Goal: Task Accomplishment & Management: Manage account settings

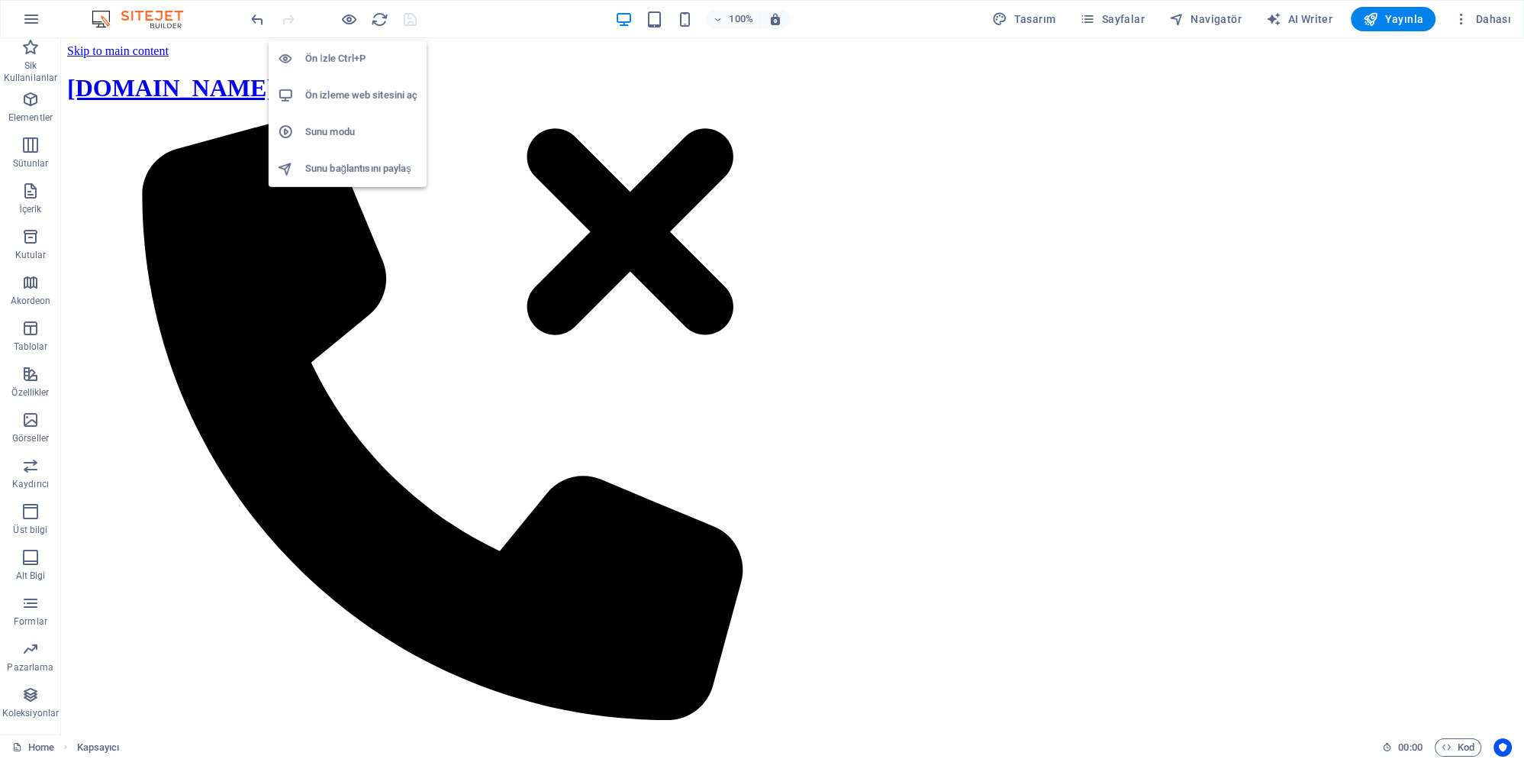
scroll to position [3627, 0]
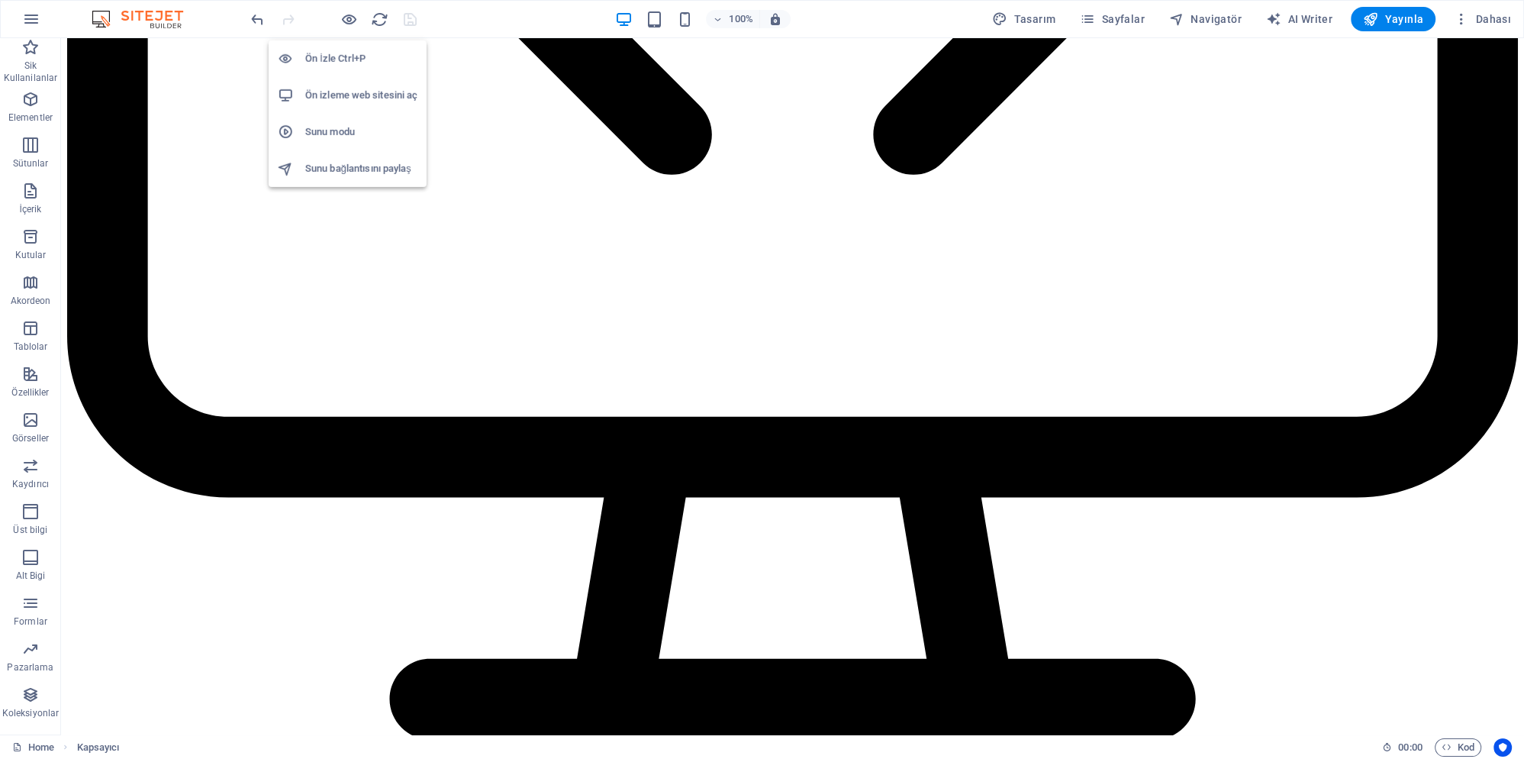
click at [363, 92] on h6 "Ön izleme web sitesini aç" at bounding box center [361, 95] width 112 height 18
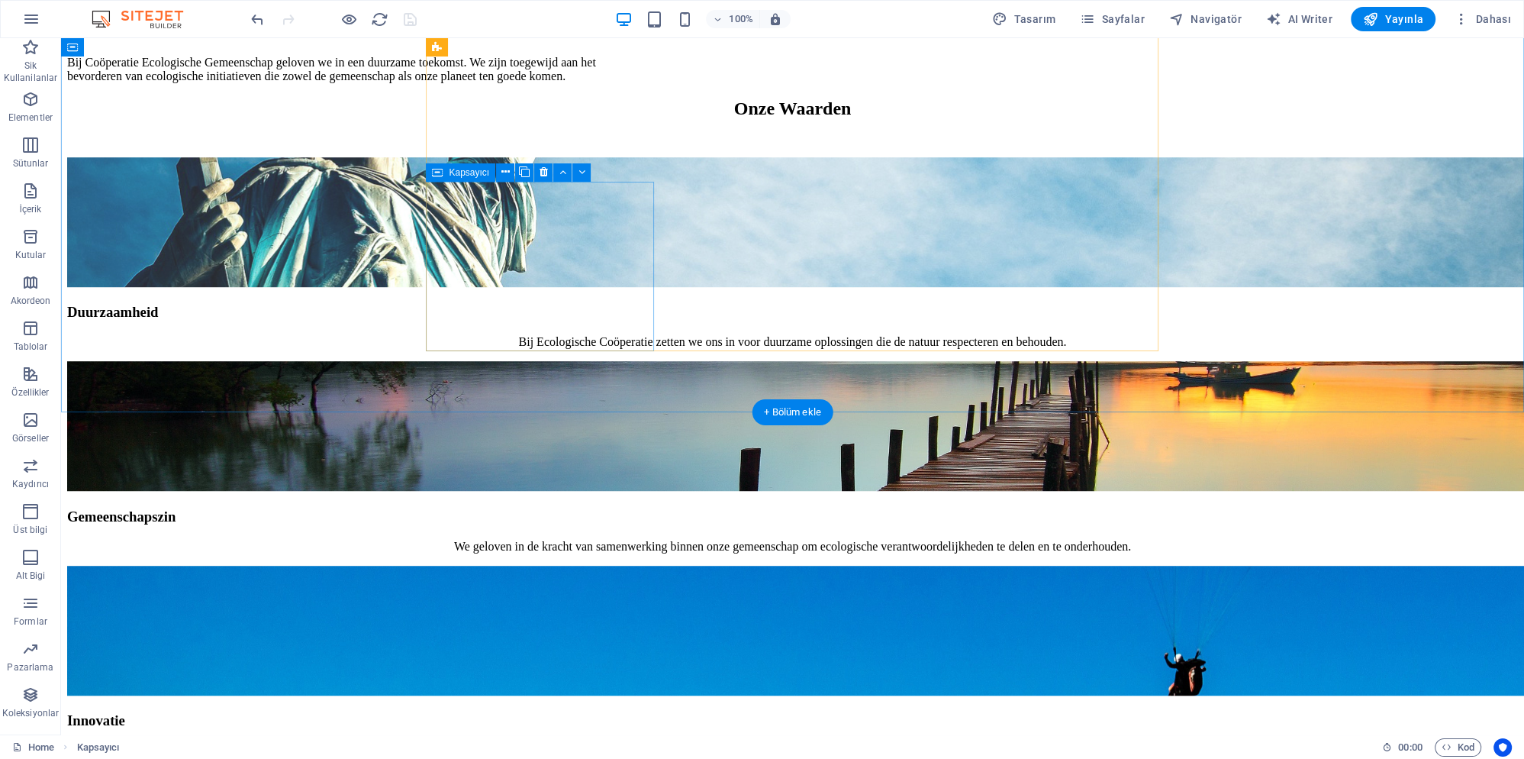
scroll to position [1236, 0]
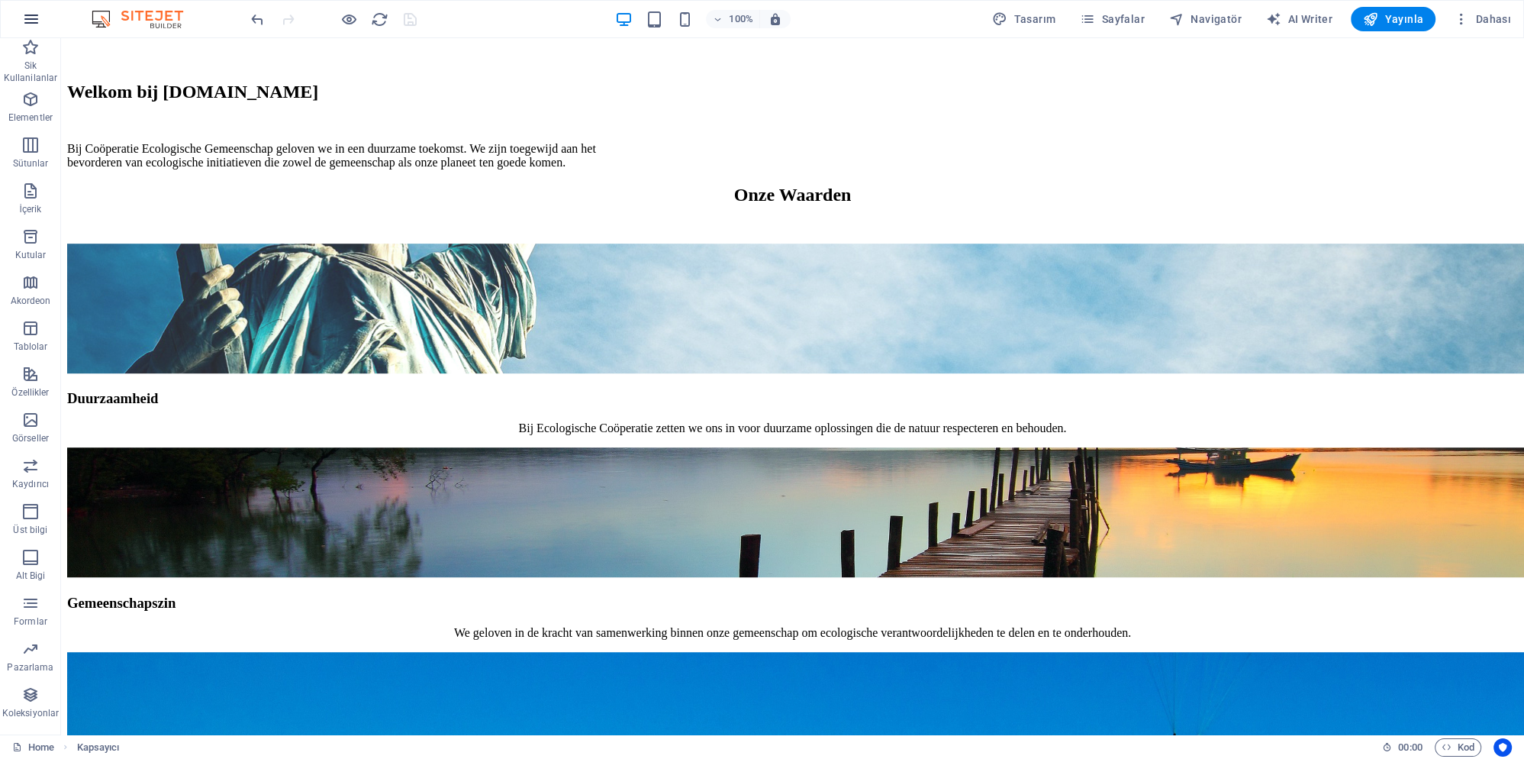
click at [31, 20] on icon "button" at bounding box center [31, 19] width 18 height 18
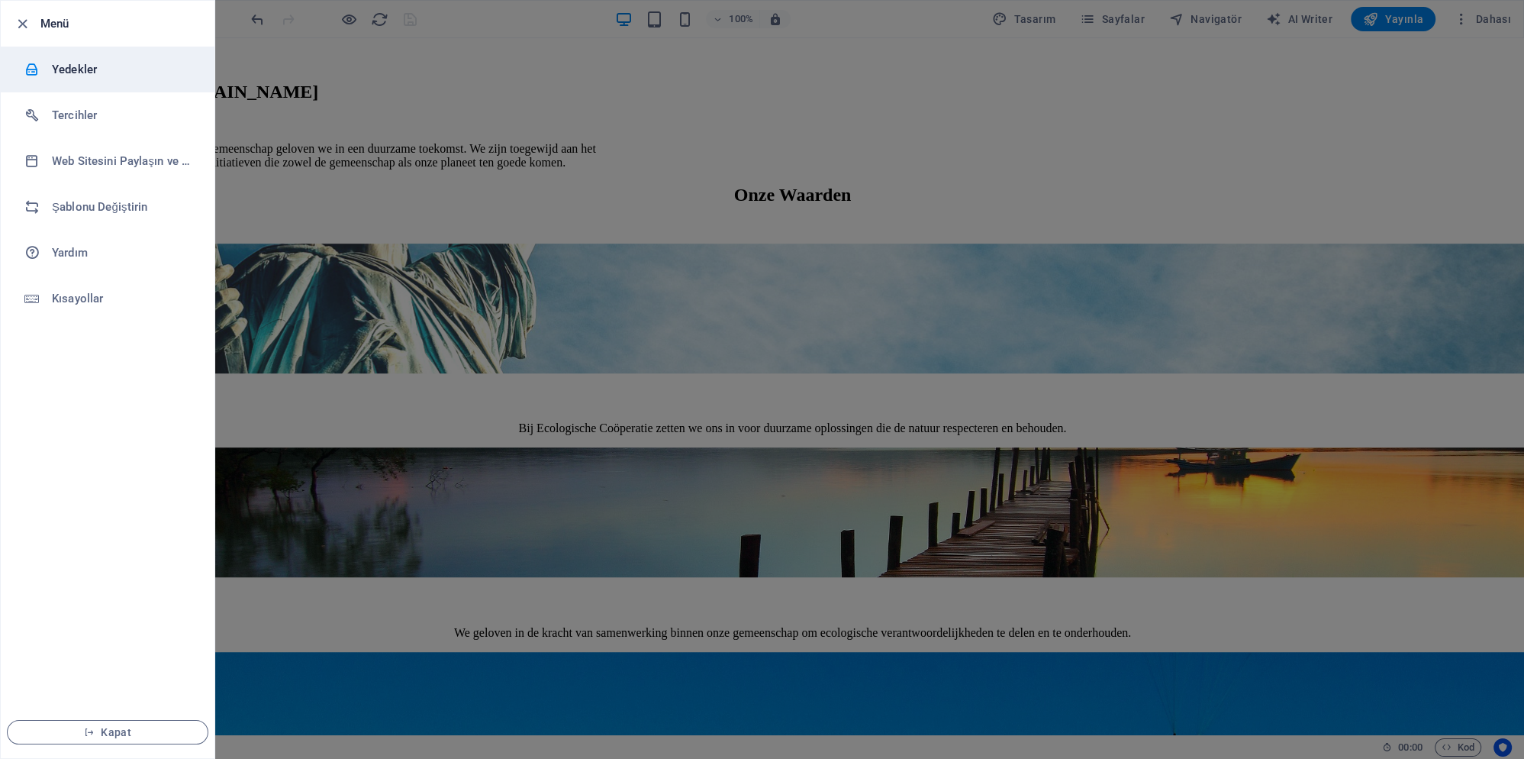
click at [116, 75] on h6 "Yedekler" at bounding box center [122, 69] width 141 height 18
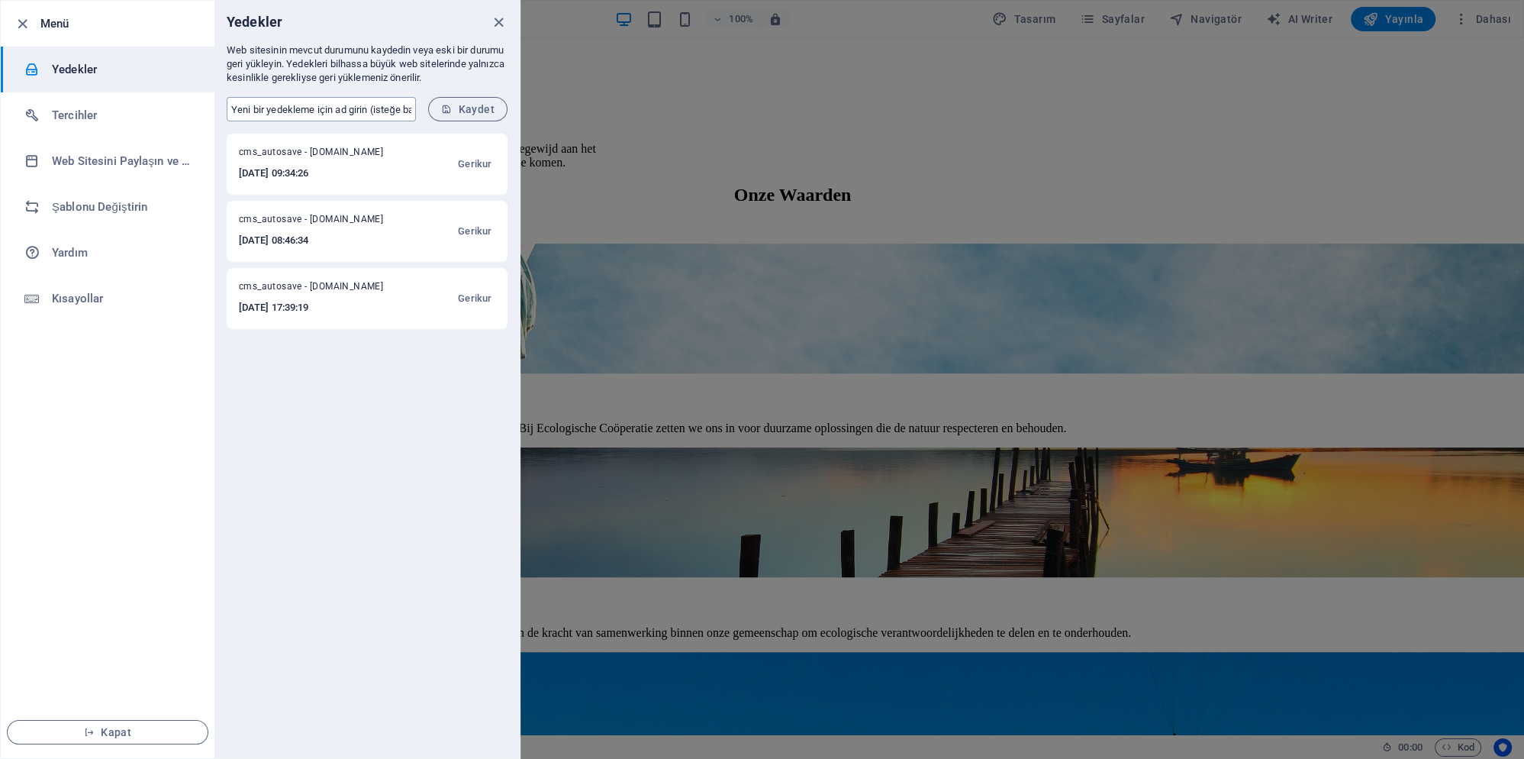
click at [326, 102] on input "text" at bounding box center [321, 109] width 189 height 24
click at [338, 108] on input "text" at bounding box center [321, 109] width 189 height 24
type input "son yedek"
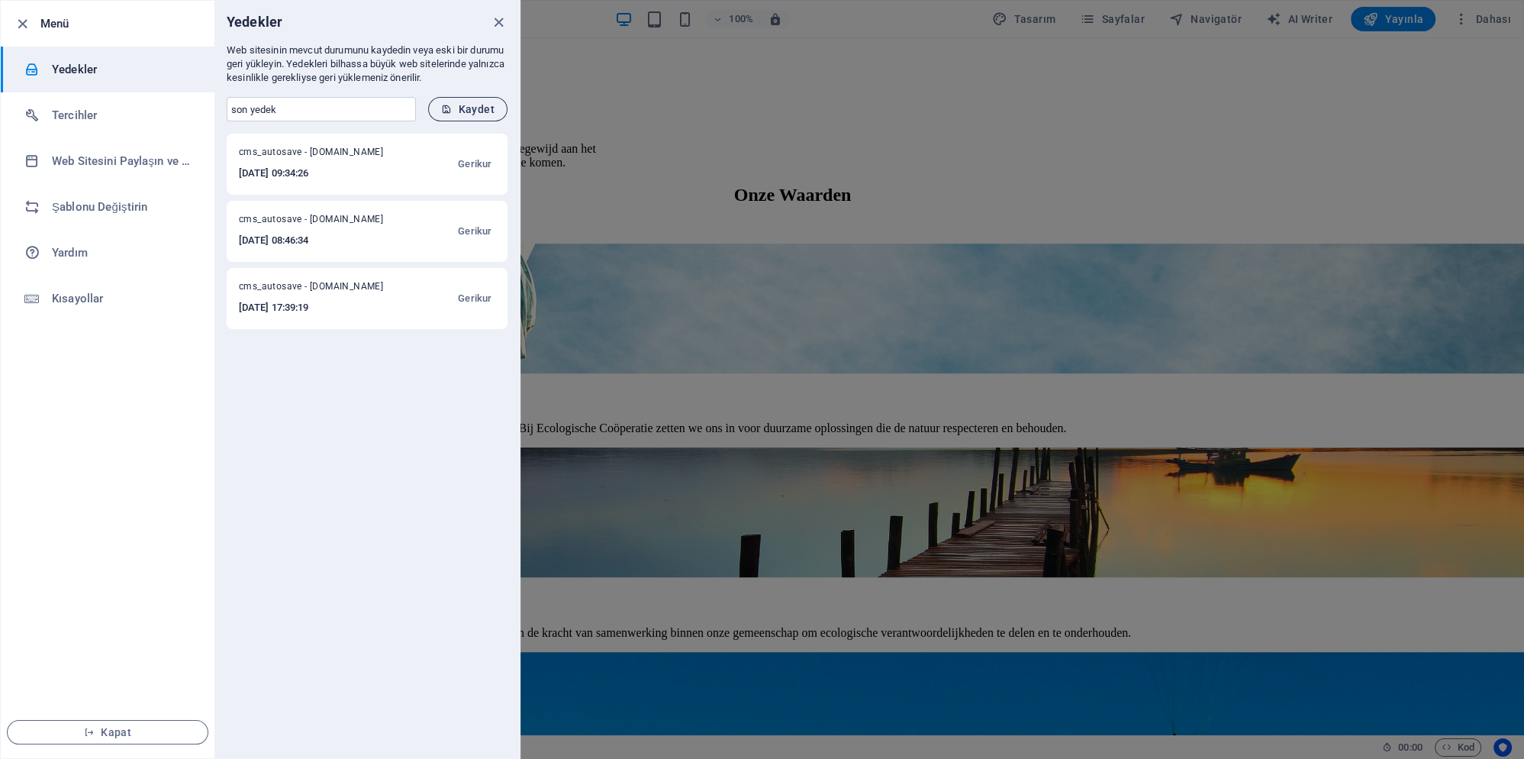
click at [473, 110] on span "Kaydet" at bounding box center [467, 109] width 53 height 12
click at [430, 476] on div "son yedek - ecologischecorporatie.nl 2025-10-04 10:30:25 Gerikur cms_autosave -…" at bounding box center [366, 446] width 305 height 624
click at [289, 165] on h6 "2025-10-04 10:30:25" at bounding box center [316, 173] width 155 height 18
drag, startPoint x: 289, startPoint y: 165, endPoint x: 356, endPoint y: 182, distance: 70.0
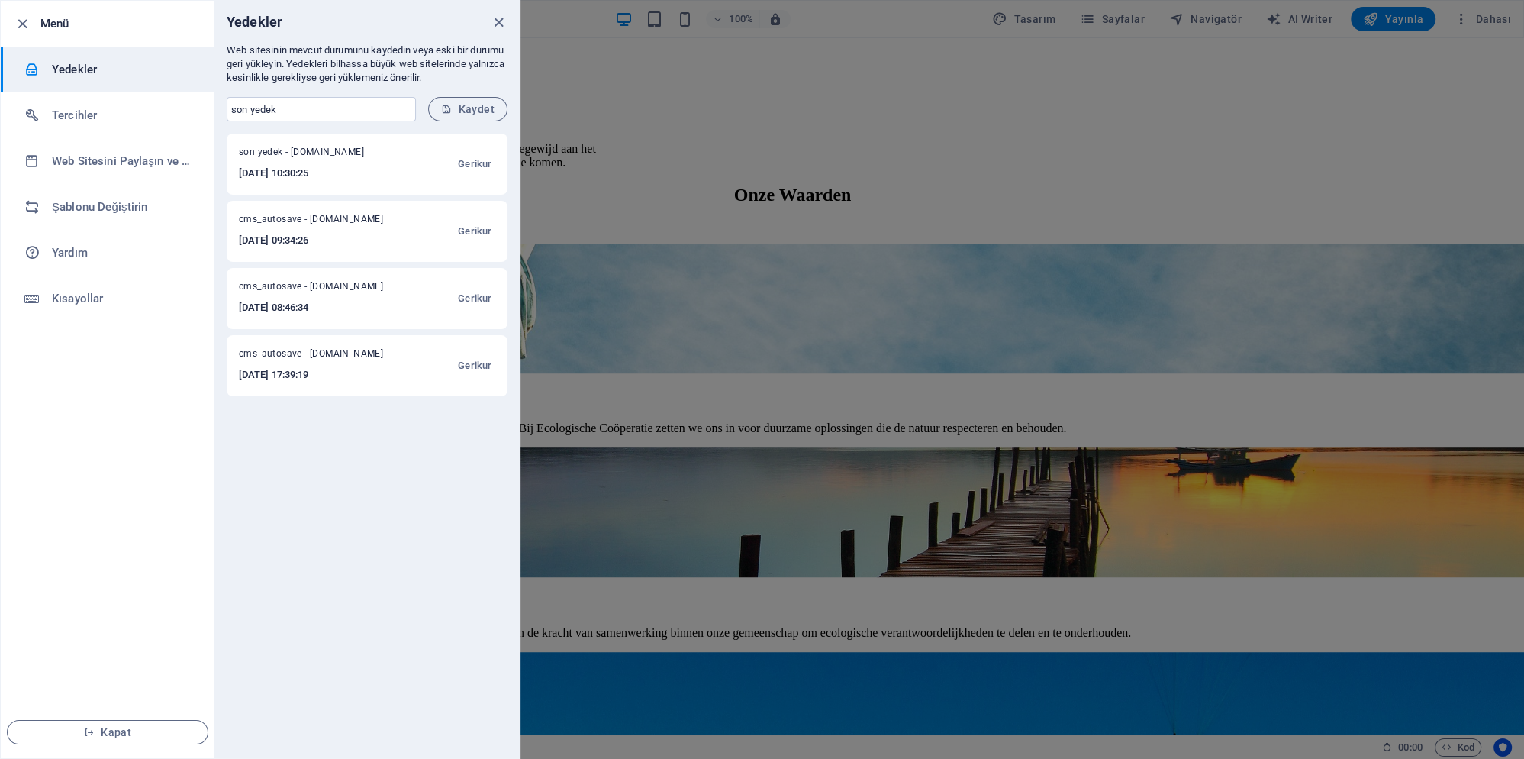
click at [292, 163] on div "son yedek - ecologischecorporatie.nl 2025-10-04 10:30:25 Gerikur" at bounding box center [367, 164] width 281 height 61
click at [1233, 350] on div at bounding box center [762, 379] width 1524 height 759
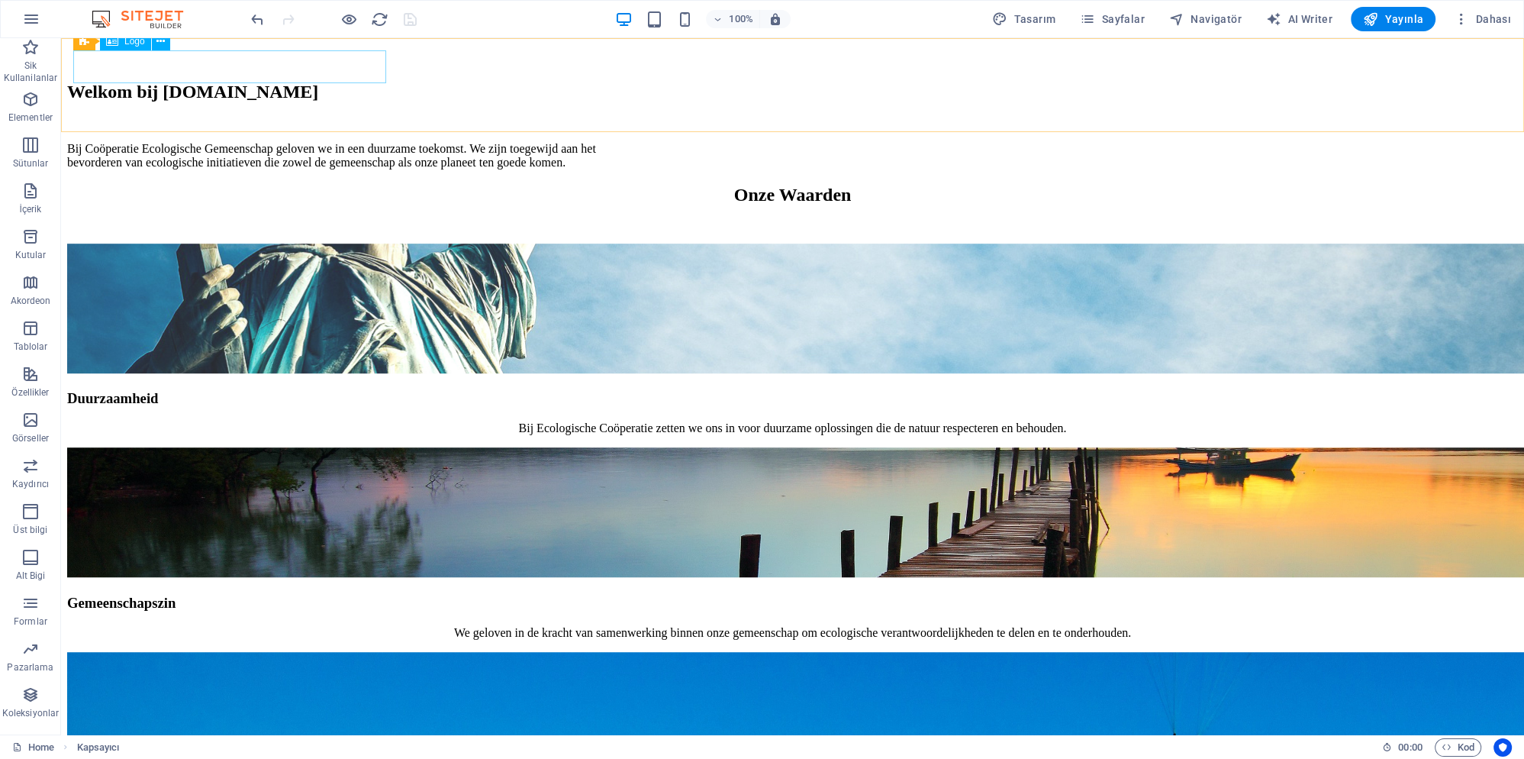
scroll to position [1072, 0]
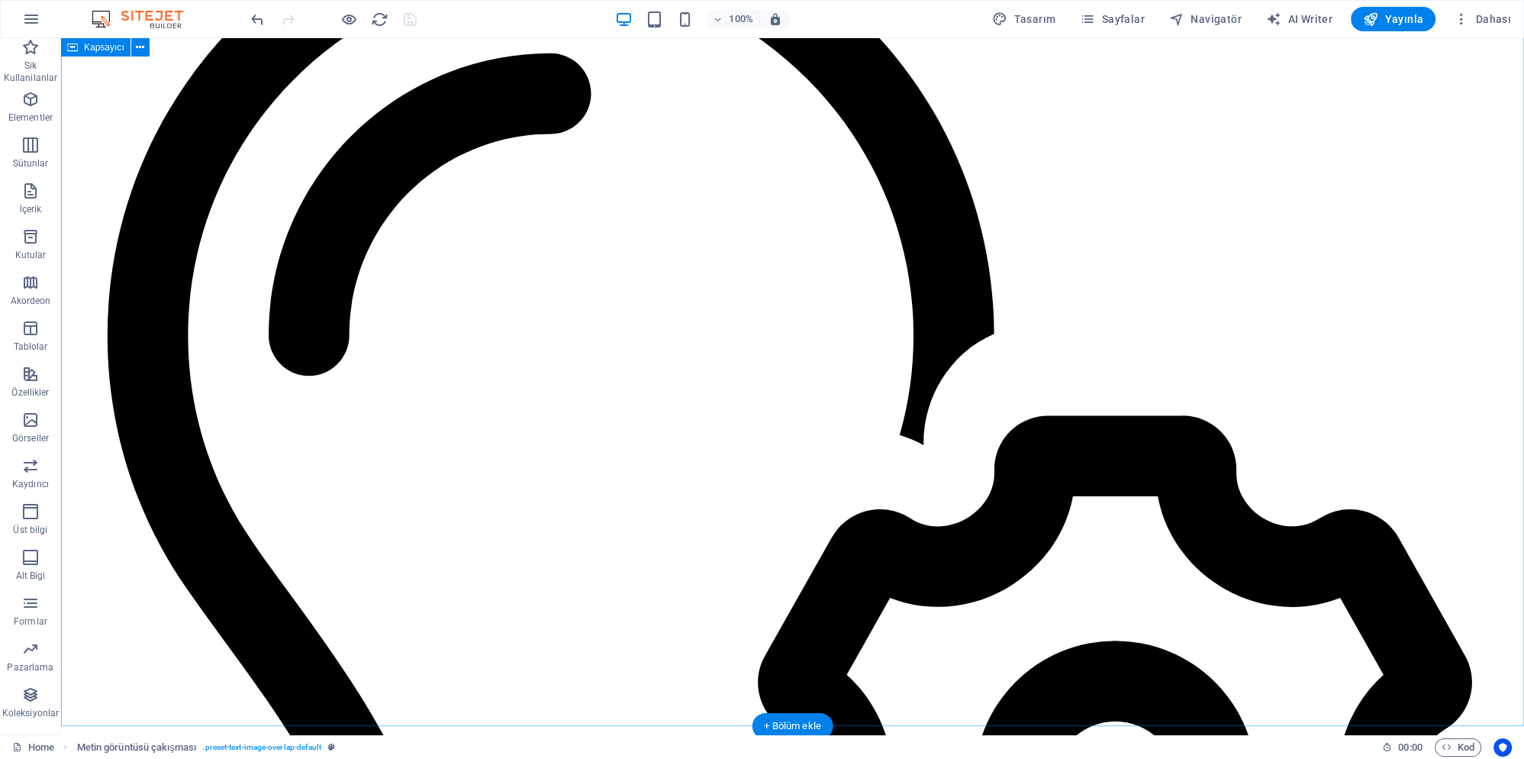
scroll to position [4167, 0]
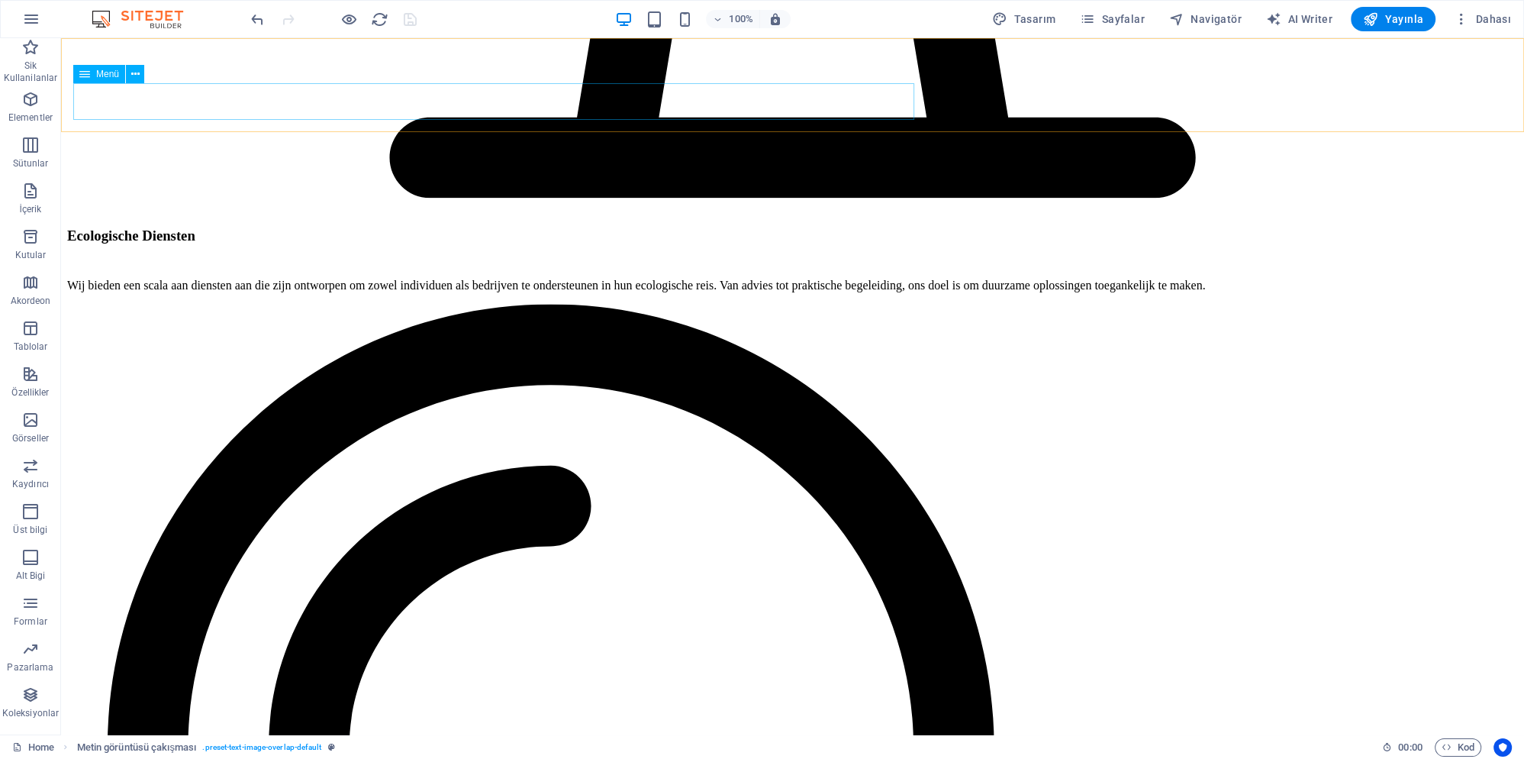
select select
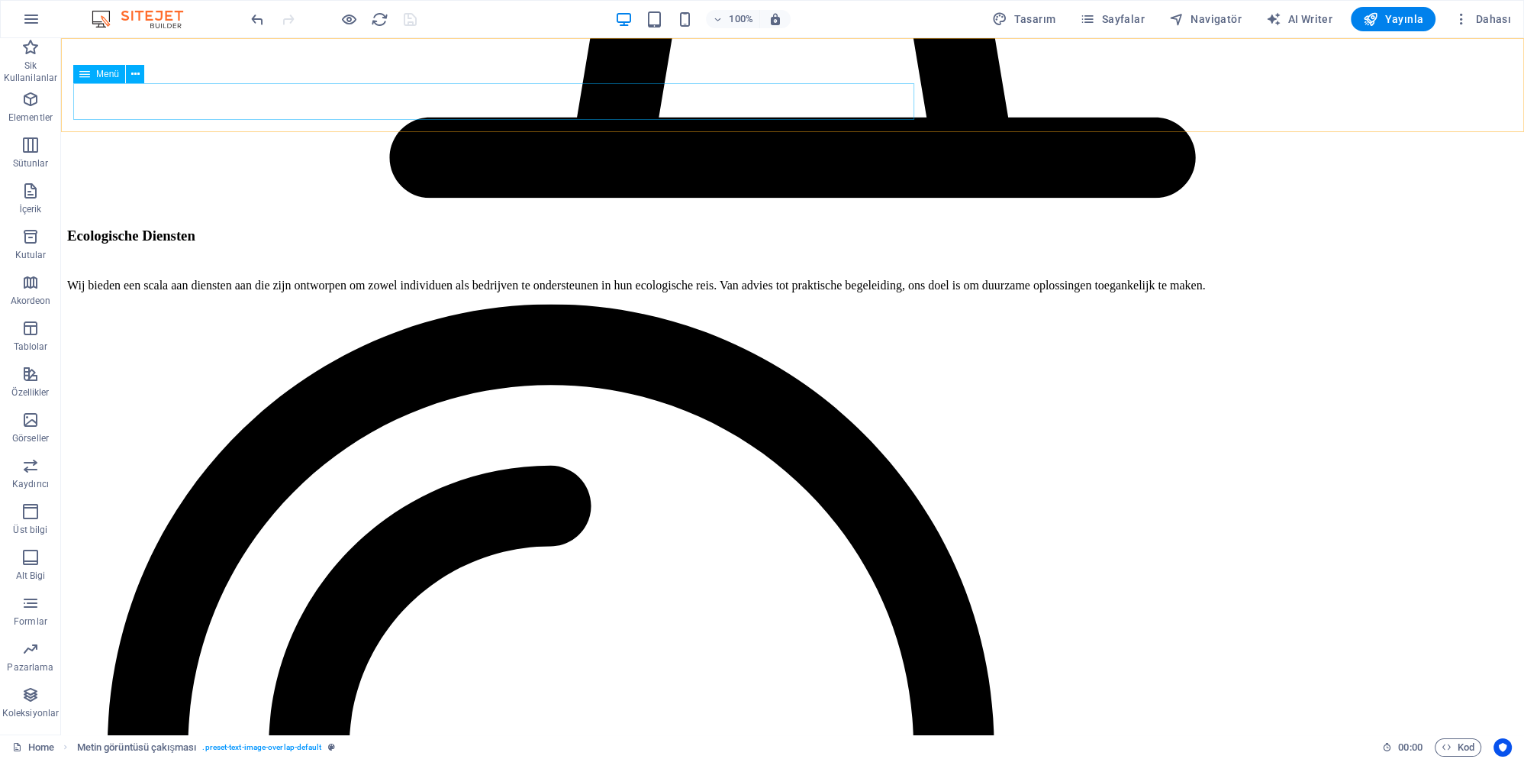
select select
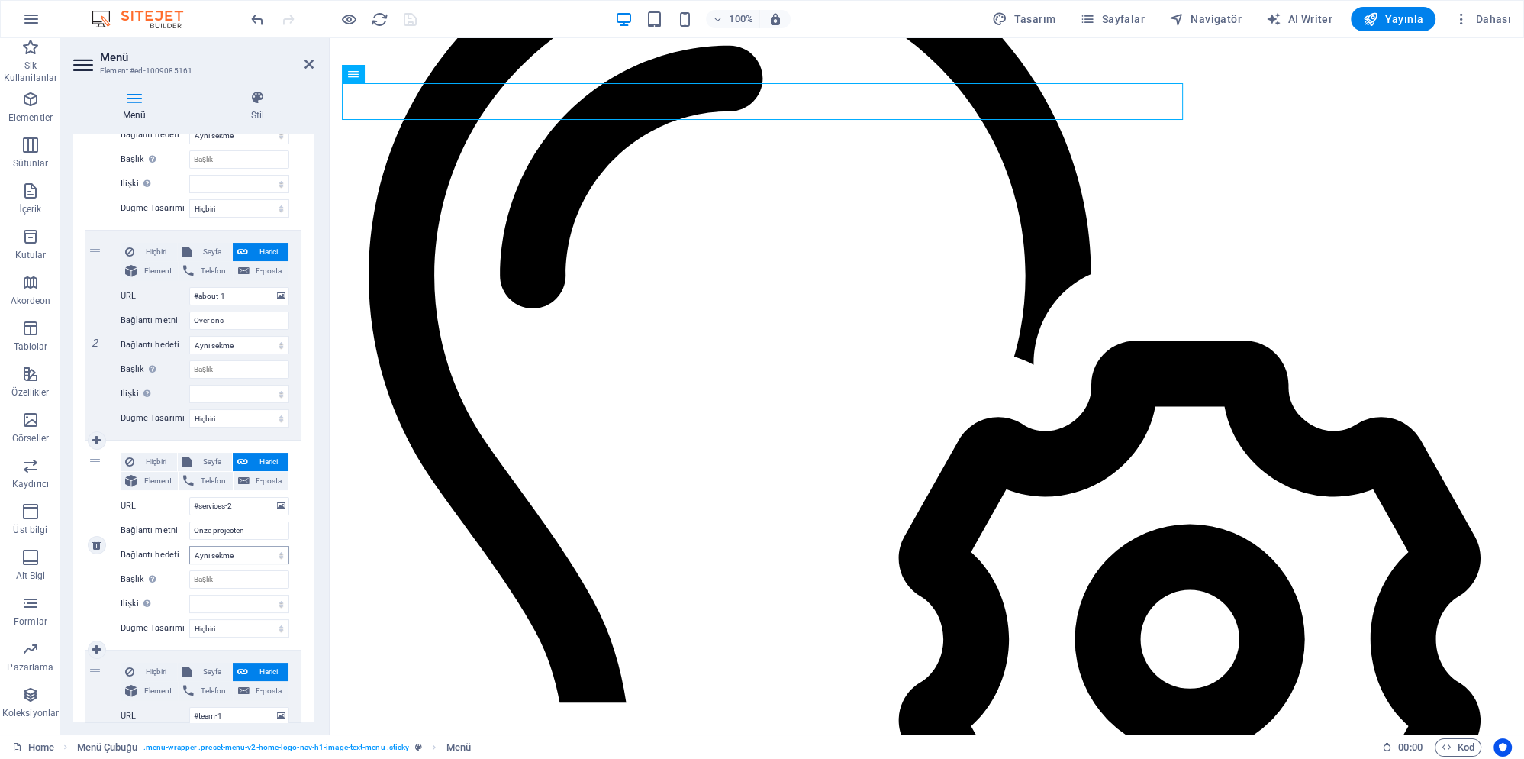
scroll to position [285, 0]
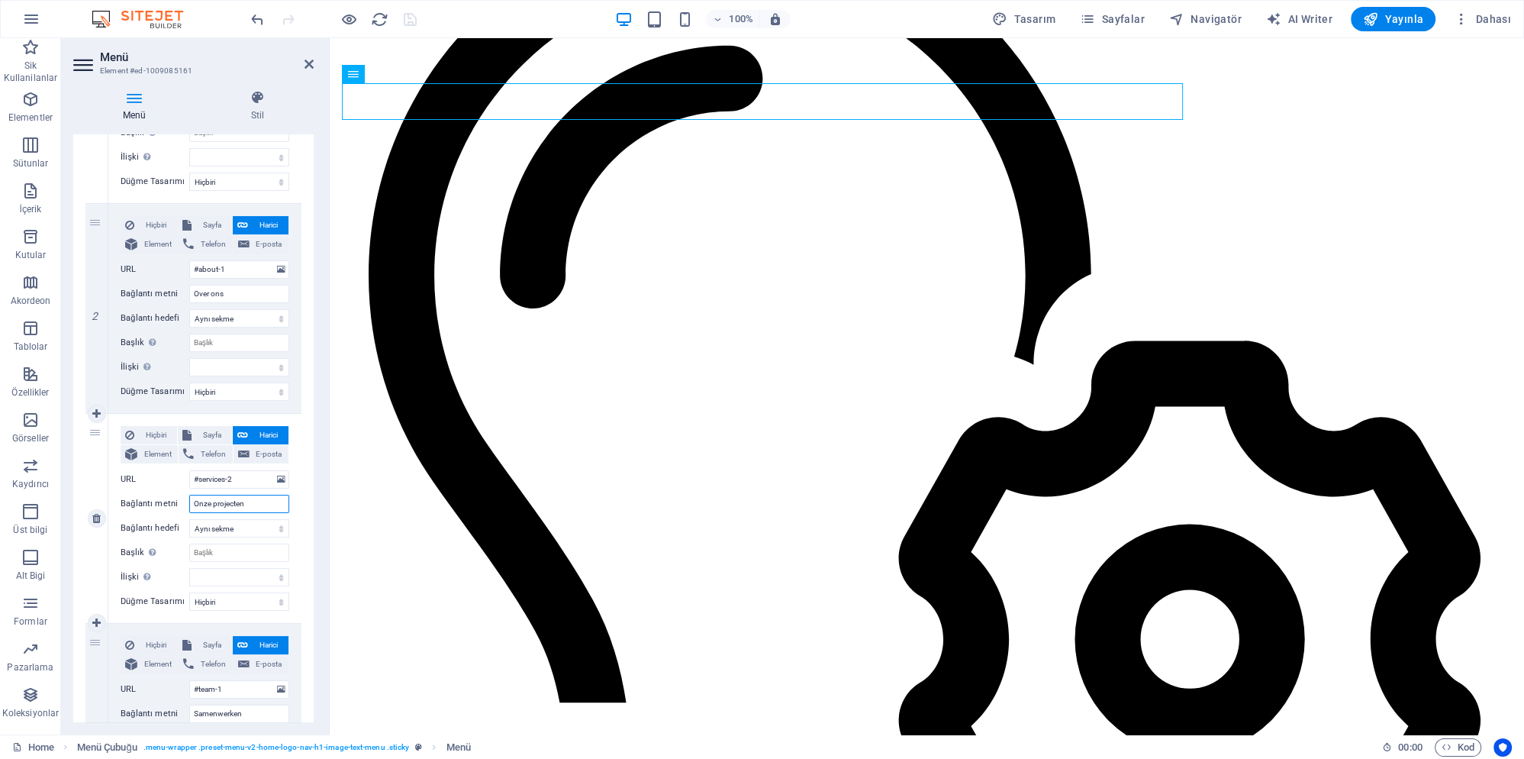
click at [247, 501] on input "Onze projecten" at bounding box center [239, 504] width 100 height 18
click at [237, 481] on input "#services-2" at bounding box center [239, 479] width 100 height 18
drag, startPoint x: 247, startPoint y: 502, endPoint x: 184, endPoint y: 502, distance: 63.3
click at [189, 502] on input "Onze projecten" at bounding box center [239, 504] width 100 height 18
click at [240, 478] on input "#services-2" at bounding box center [239, 479] width 100 height 18
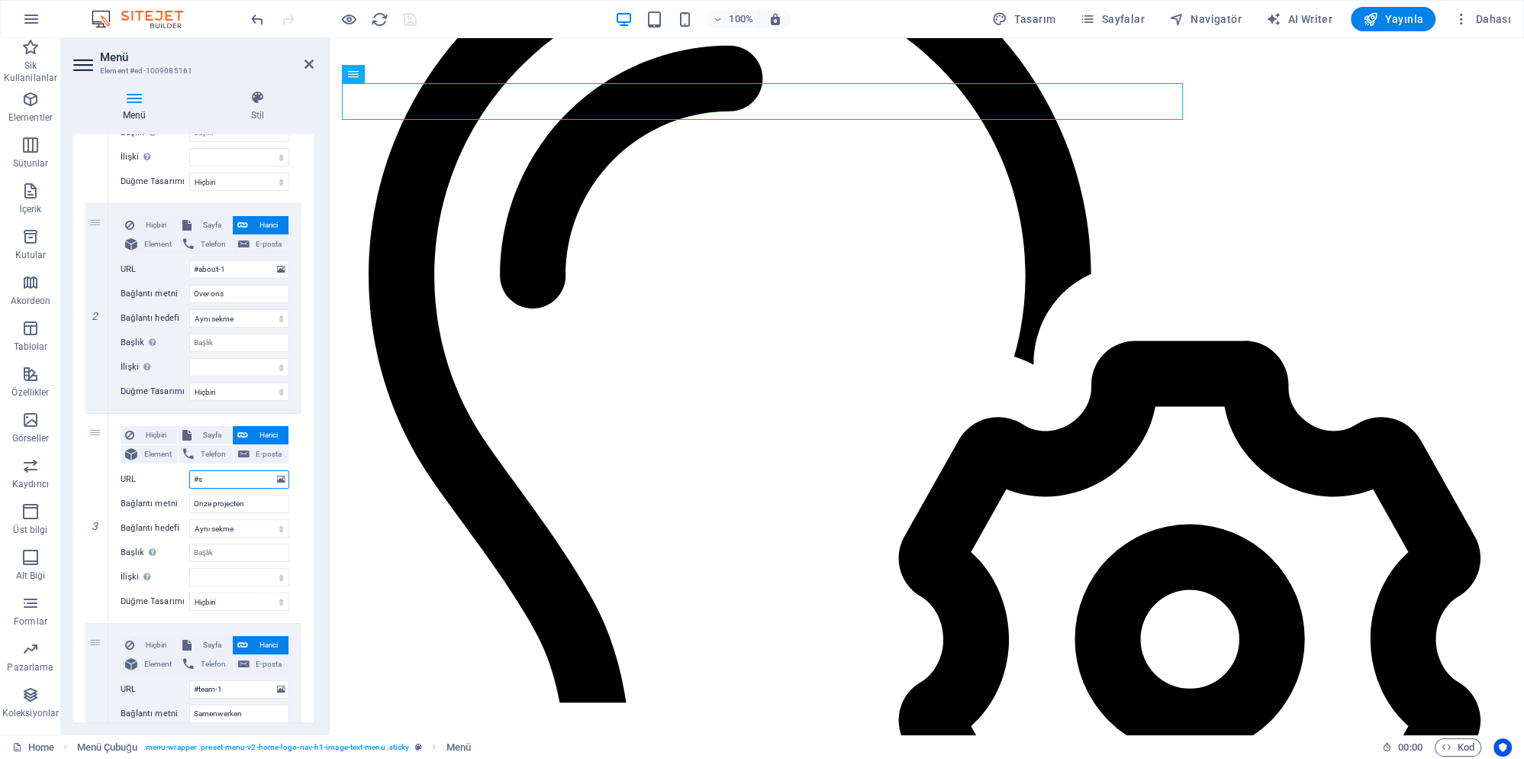
type input "#"
paste input "Onze projecten"
select select
type input "#Onze projecten"
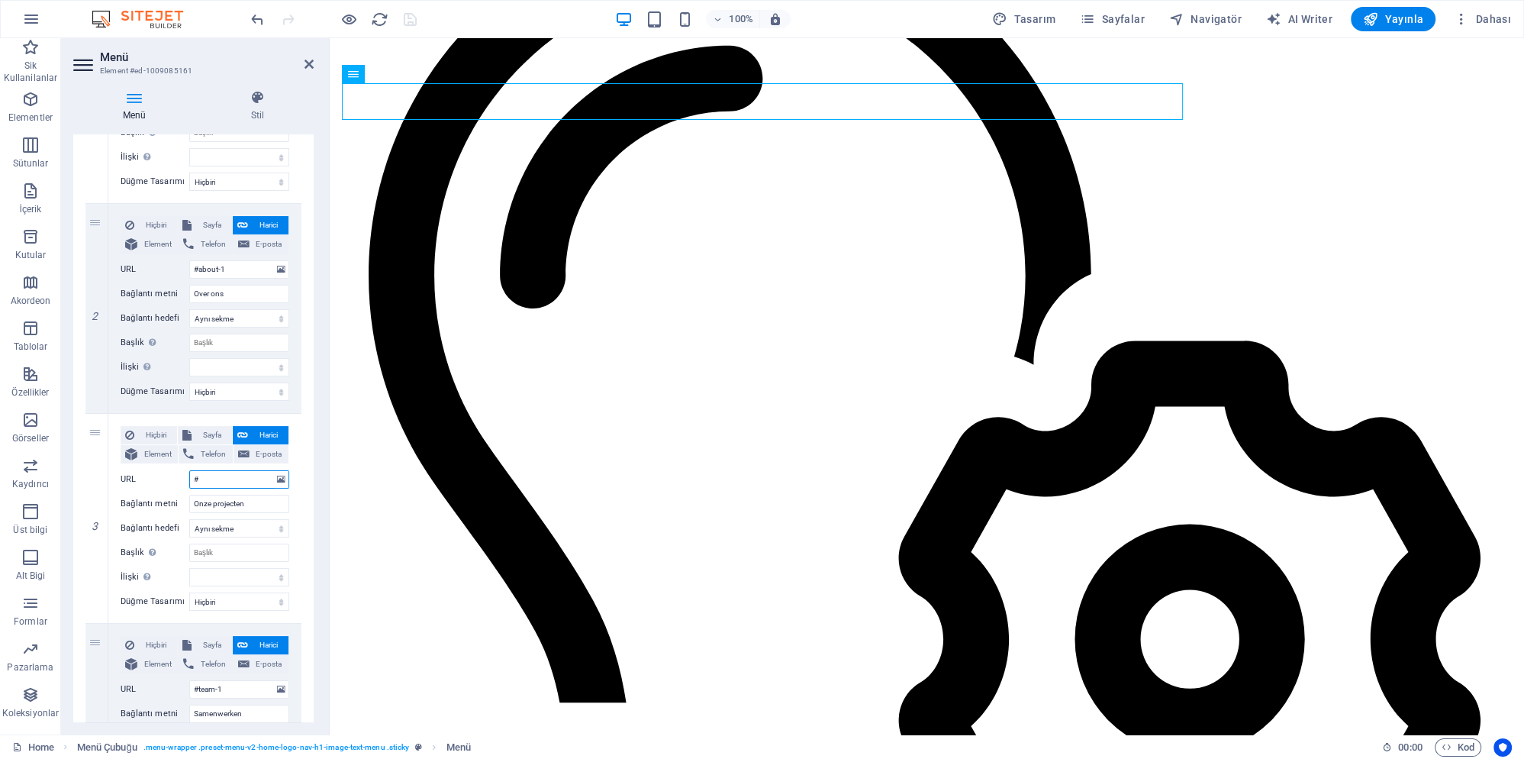
select select
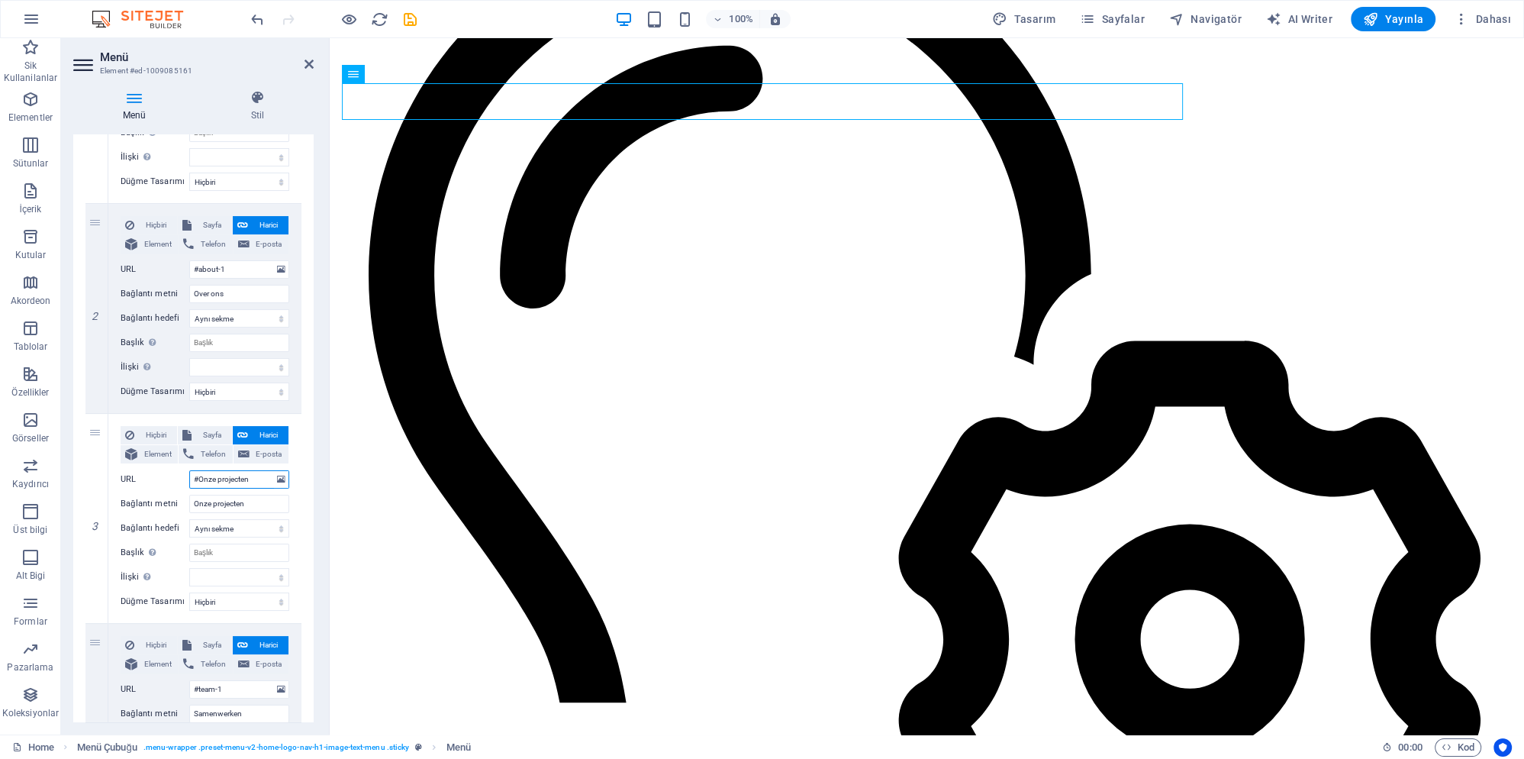
select select
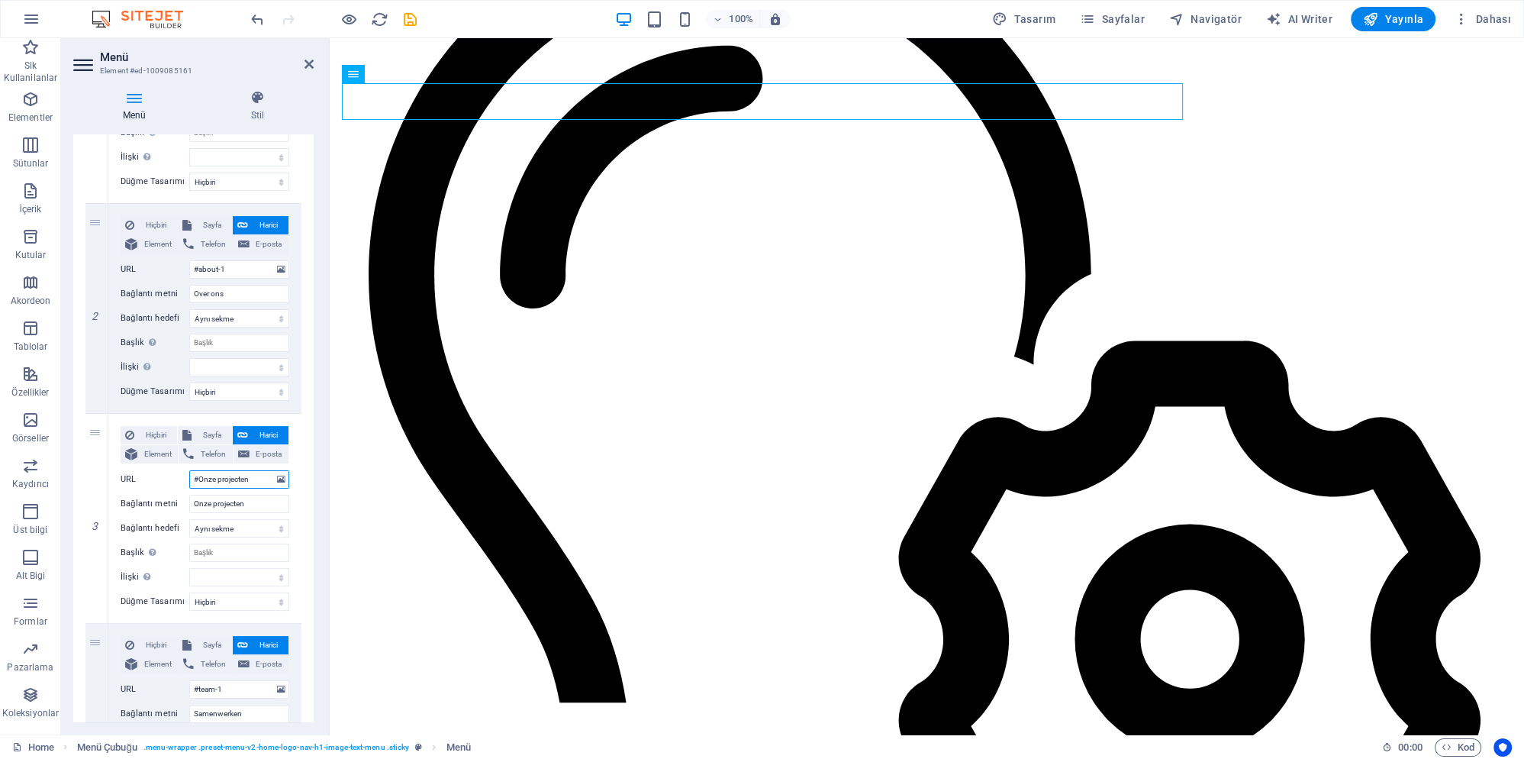
select select
type input "#Onze projecten-"
select select
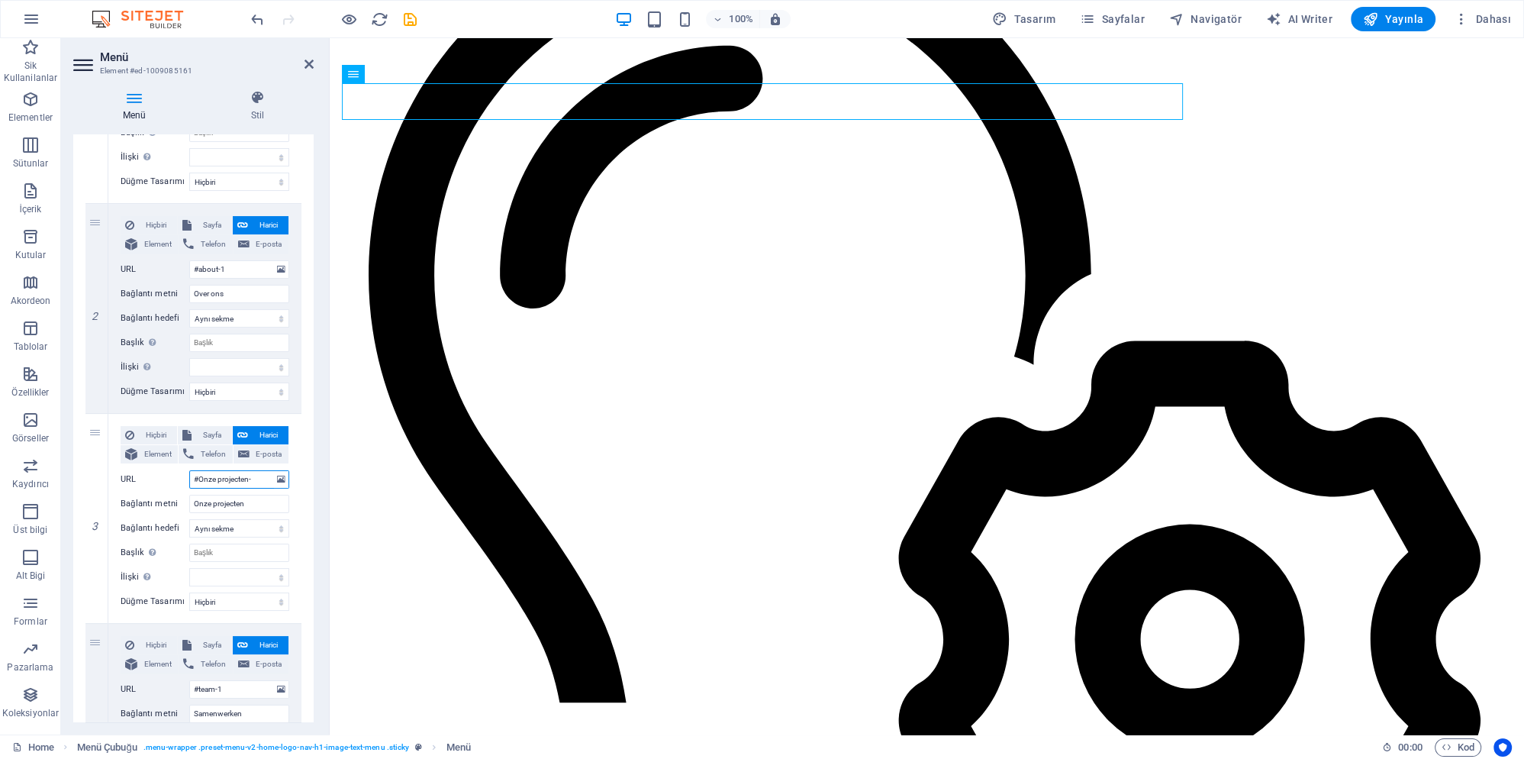
select select
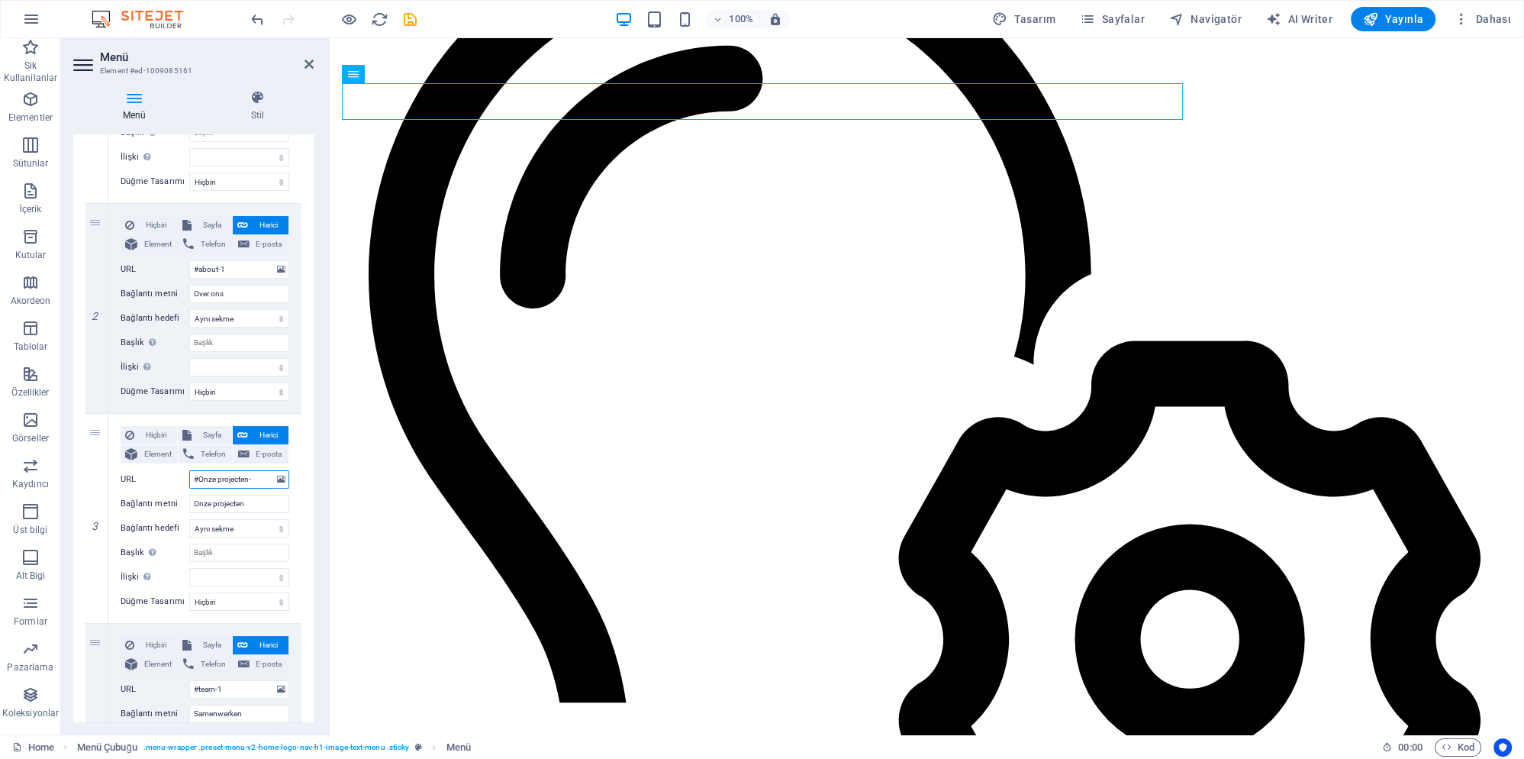
type input "#Onze projecten-2"
select select
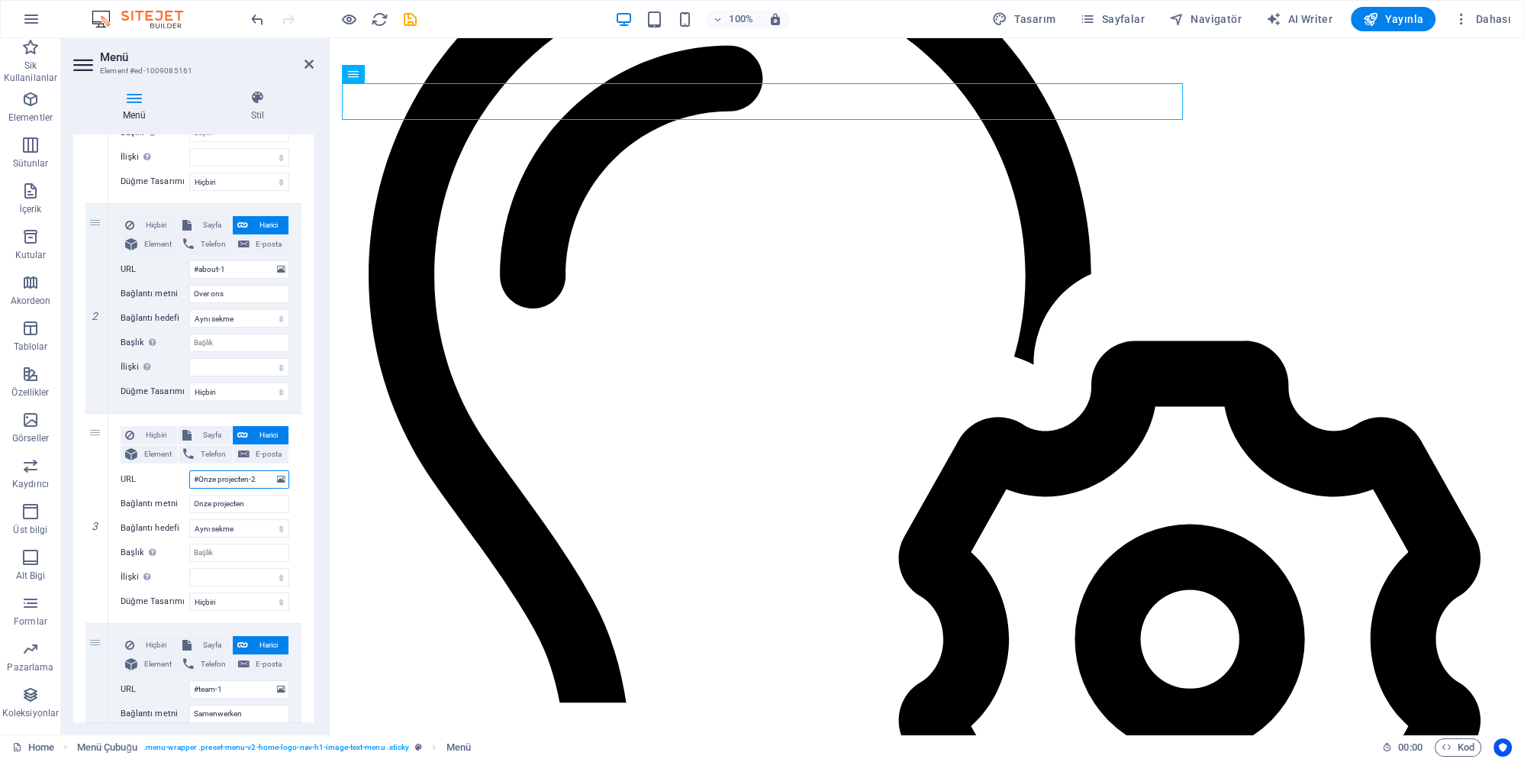
select select
type input "#Onze projecten-2"
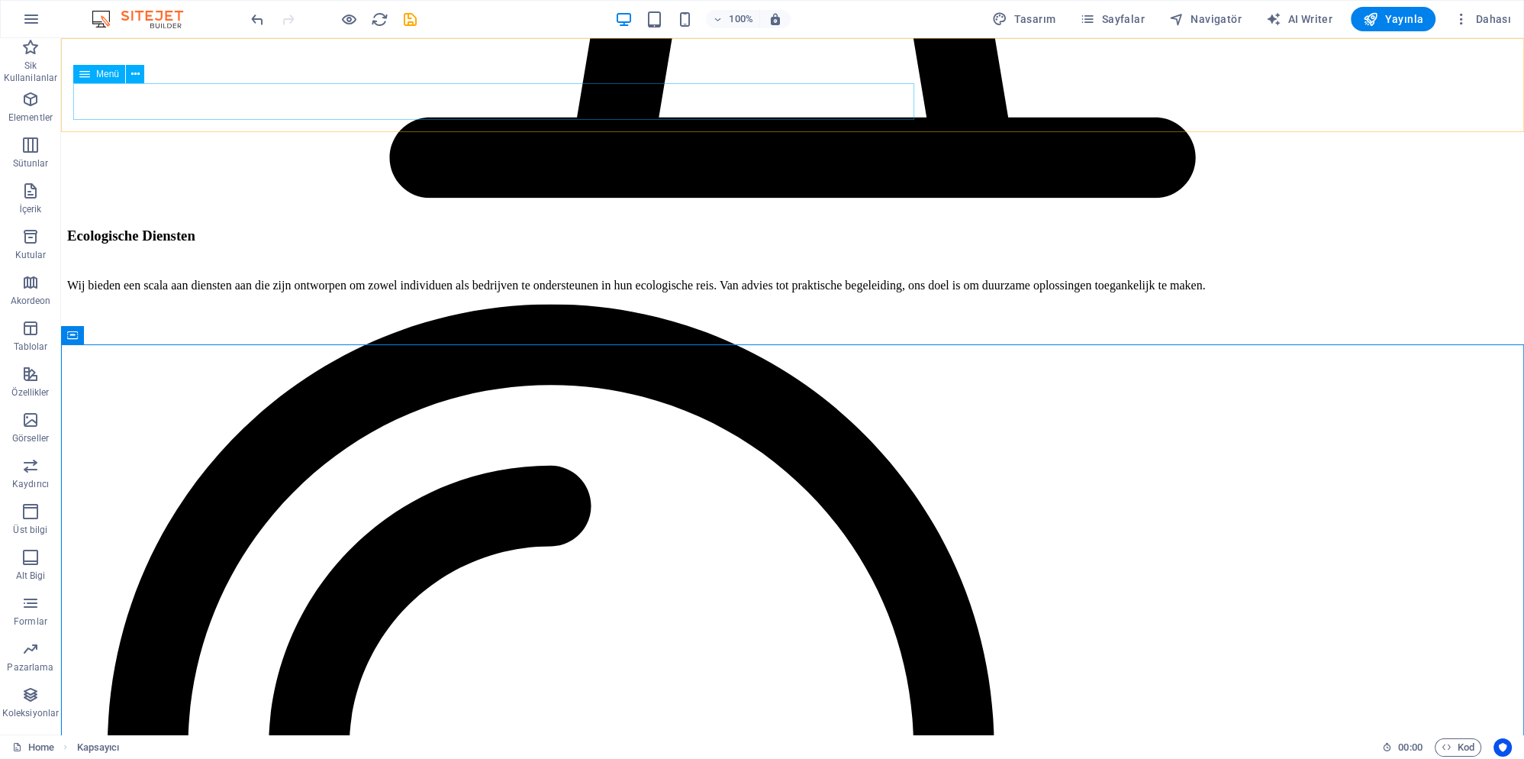
select select
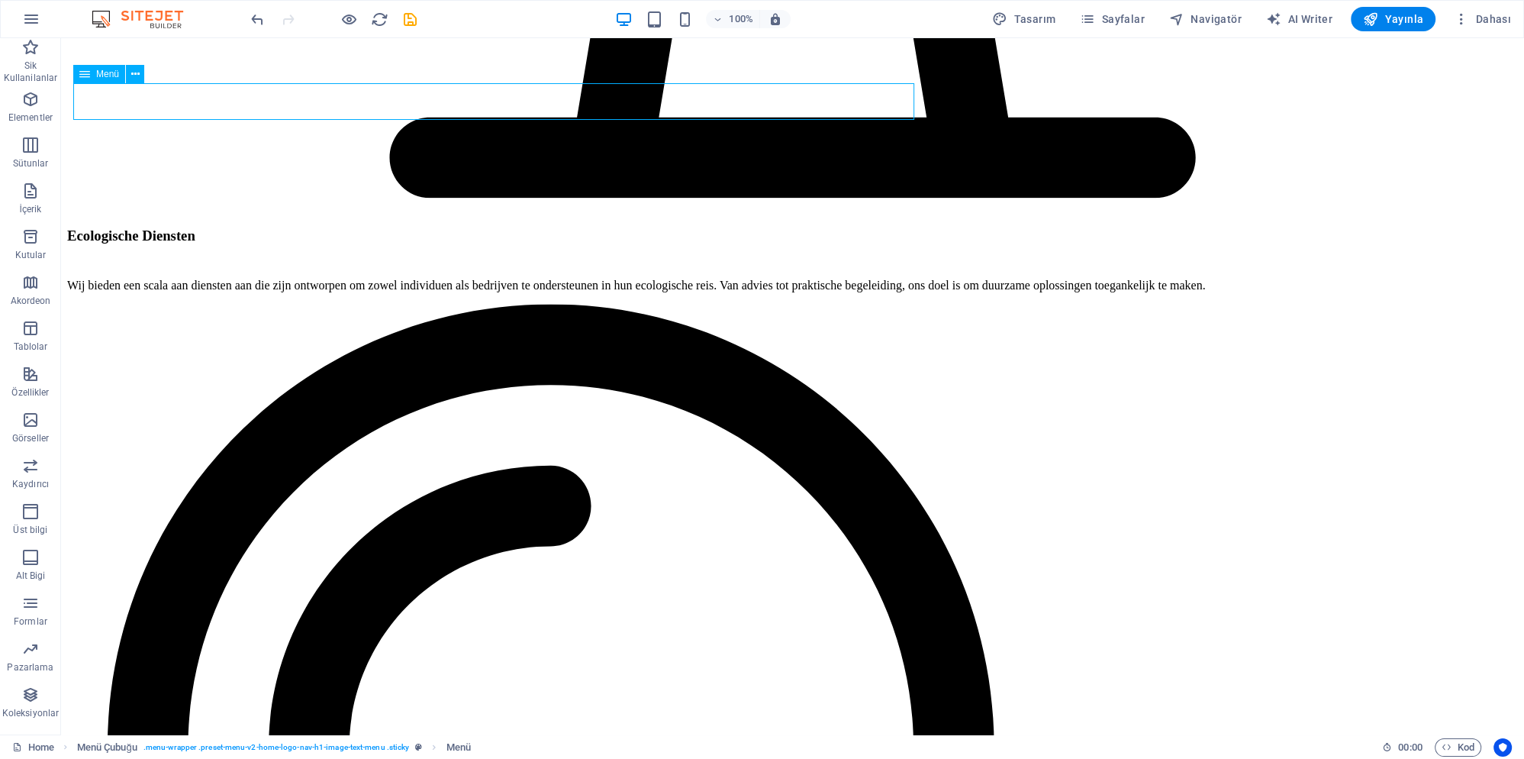
select select
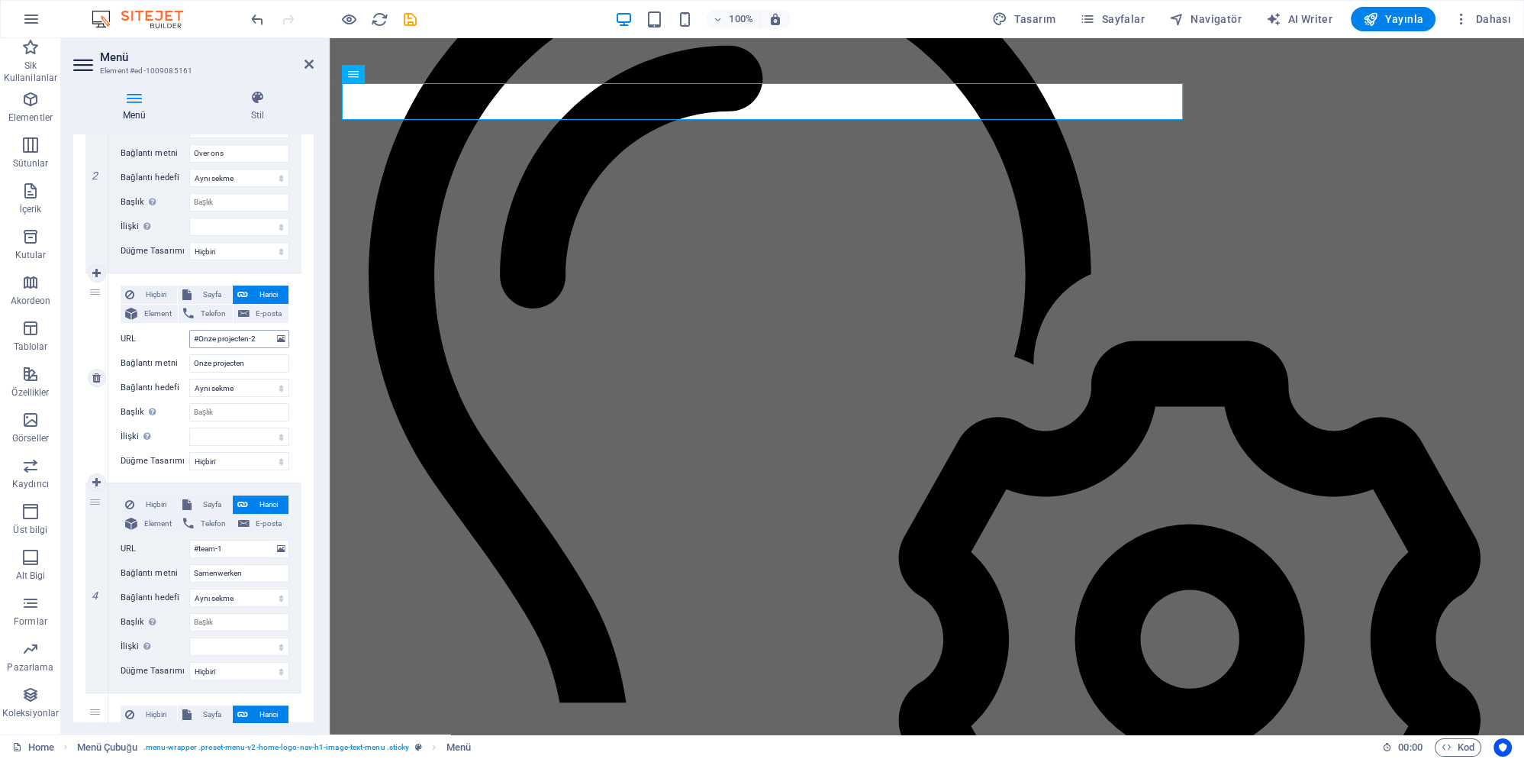
scroll to position [428, 0]
click at [229, 546] on input "#team-1" at bounding box center [239, 546] width 100 height 18
drag, startPoint x: 253, startPoint y: 573, endPoint x: 175, endPoint y: 572, distance: 78.6
click at [189, 572] on input "Samenwerken" at bounding box center [239, 571] width 100 height 18
click at [226, 542] on input "#team-1" at bounding box center [239, 546] width 100 height 18
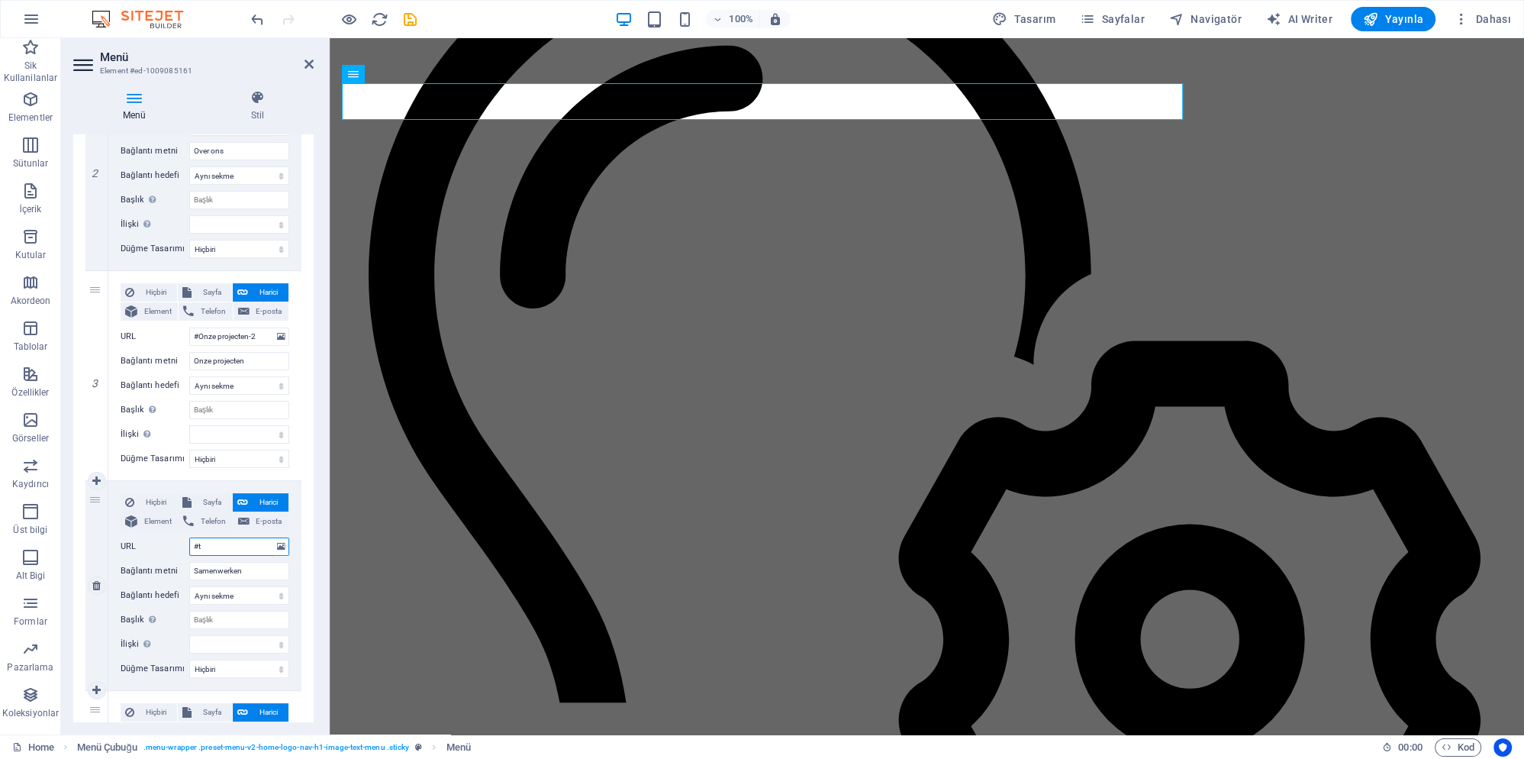
type input "#"
paste input "Samenwerken"
select select
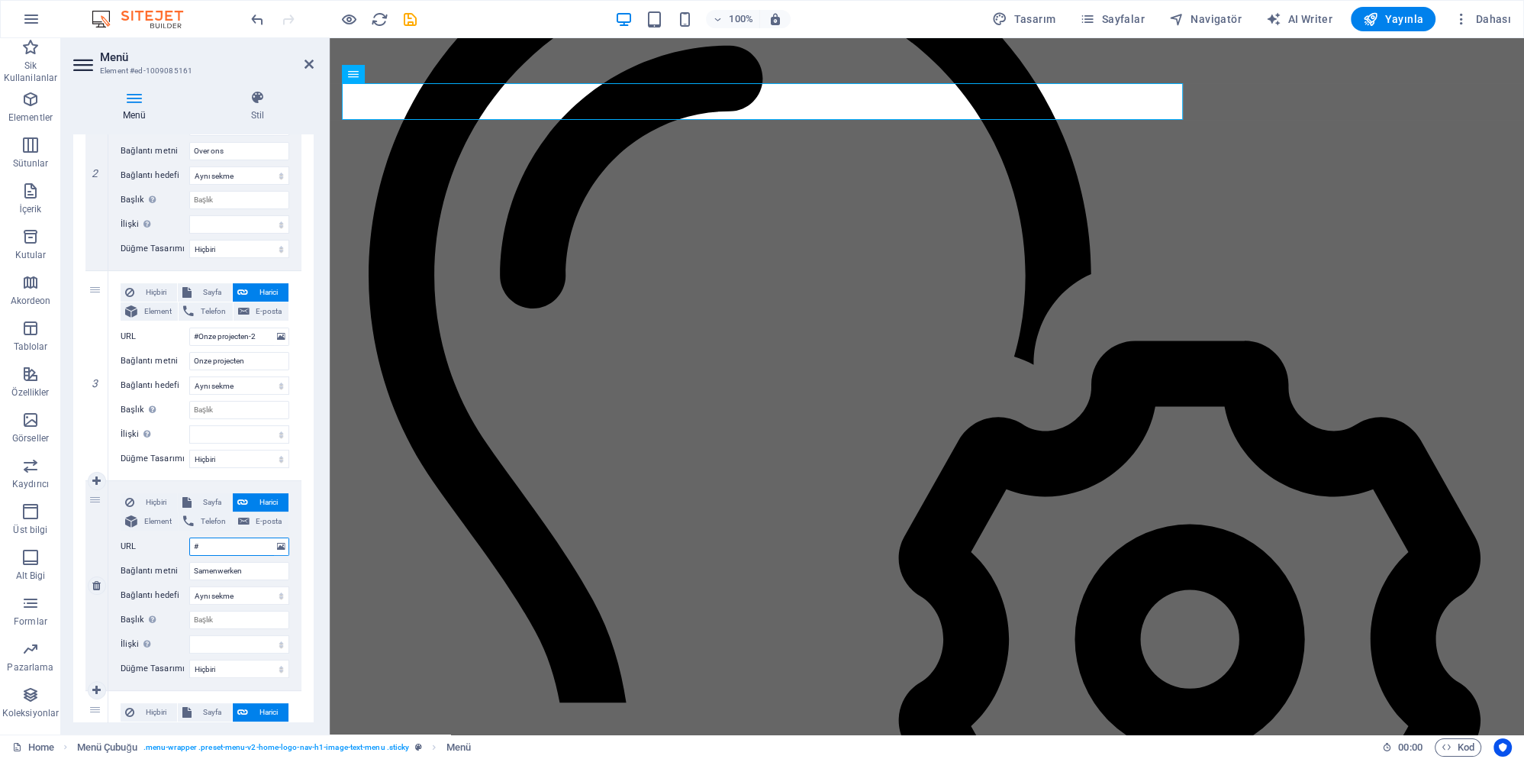
type input "#Samenwerken"
select select
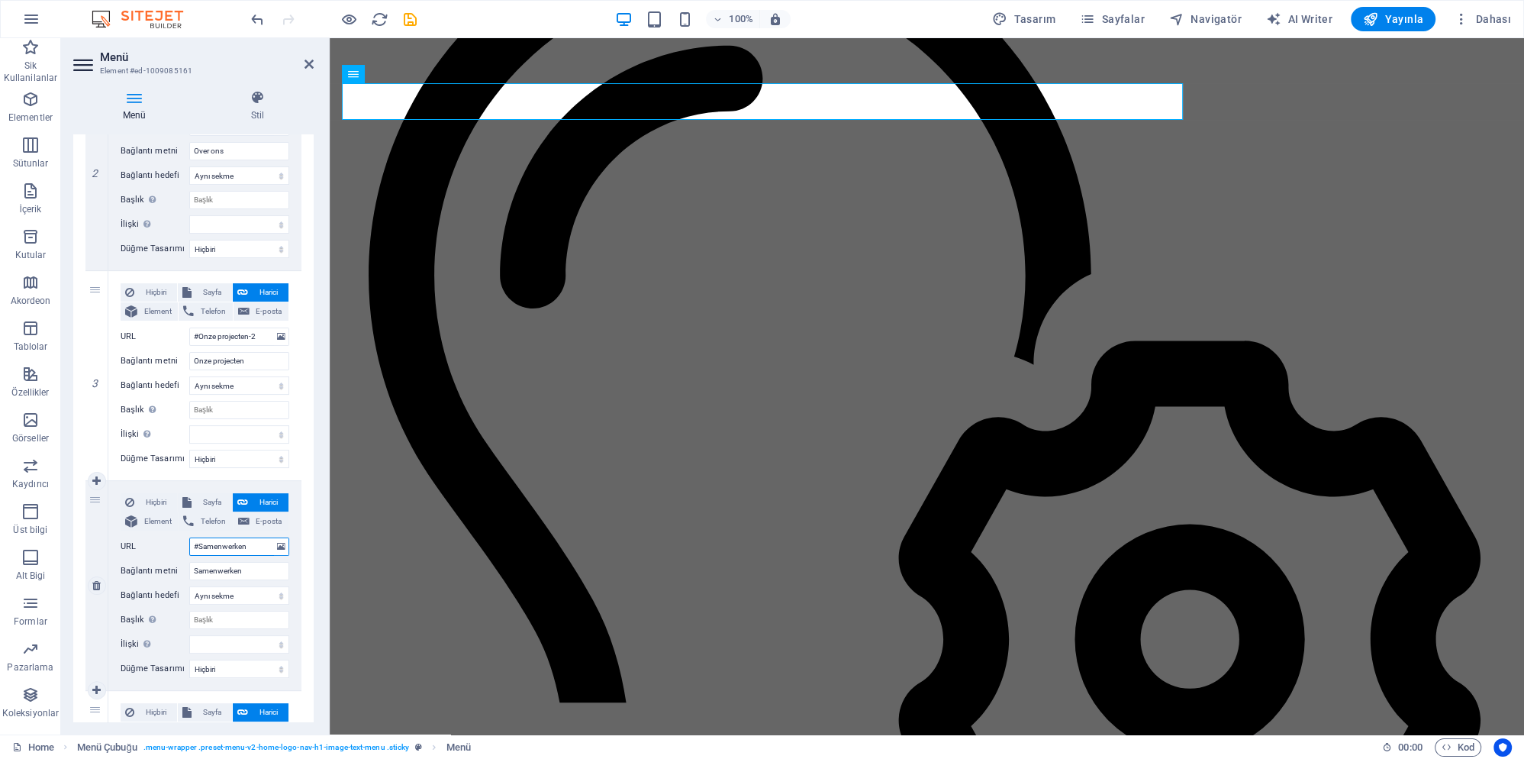
select select
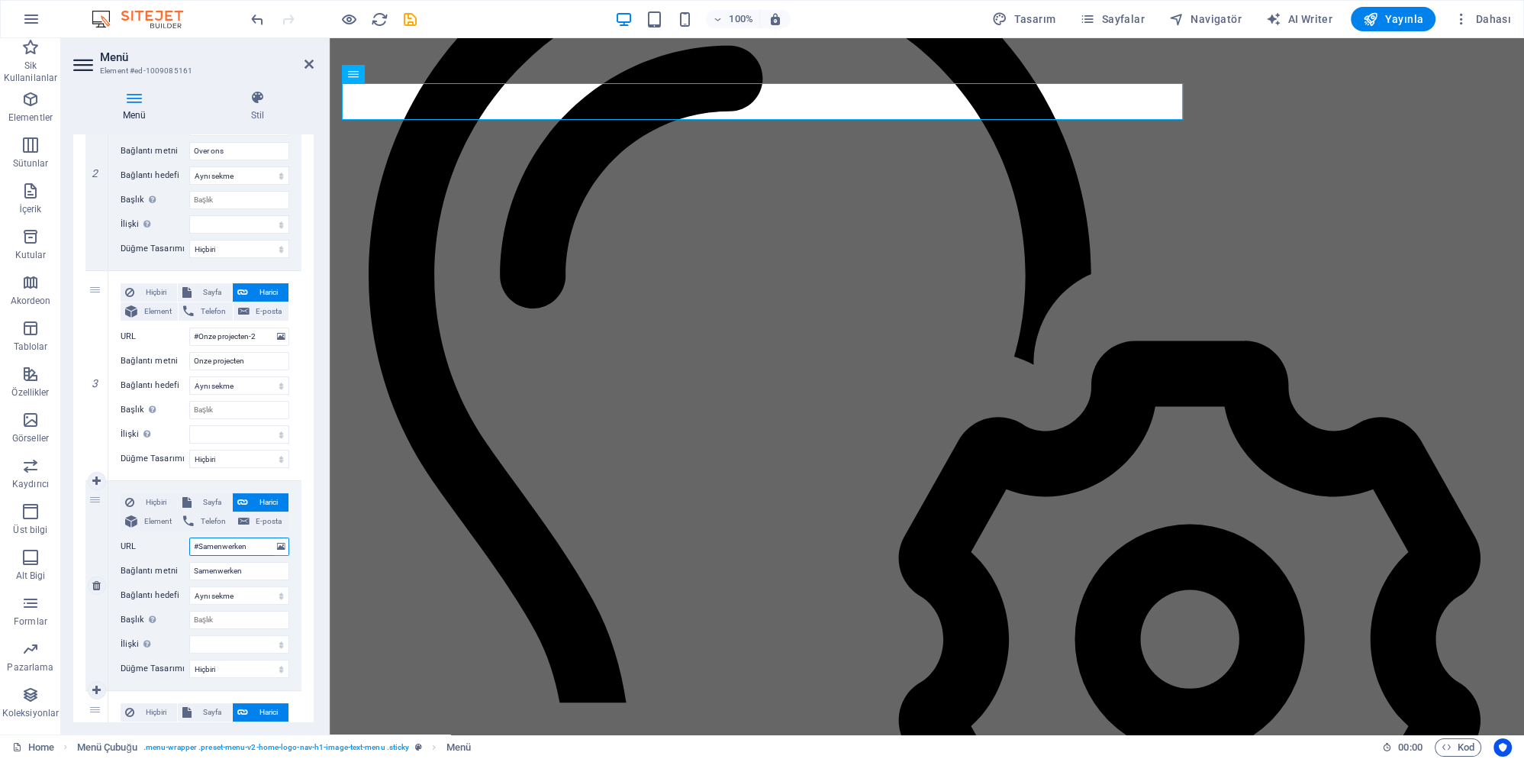
select select
type input "#Samenwerken-"
select select
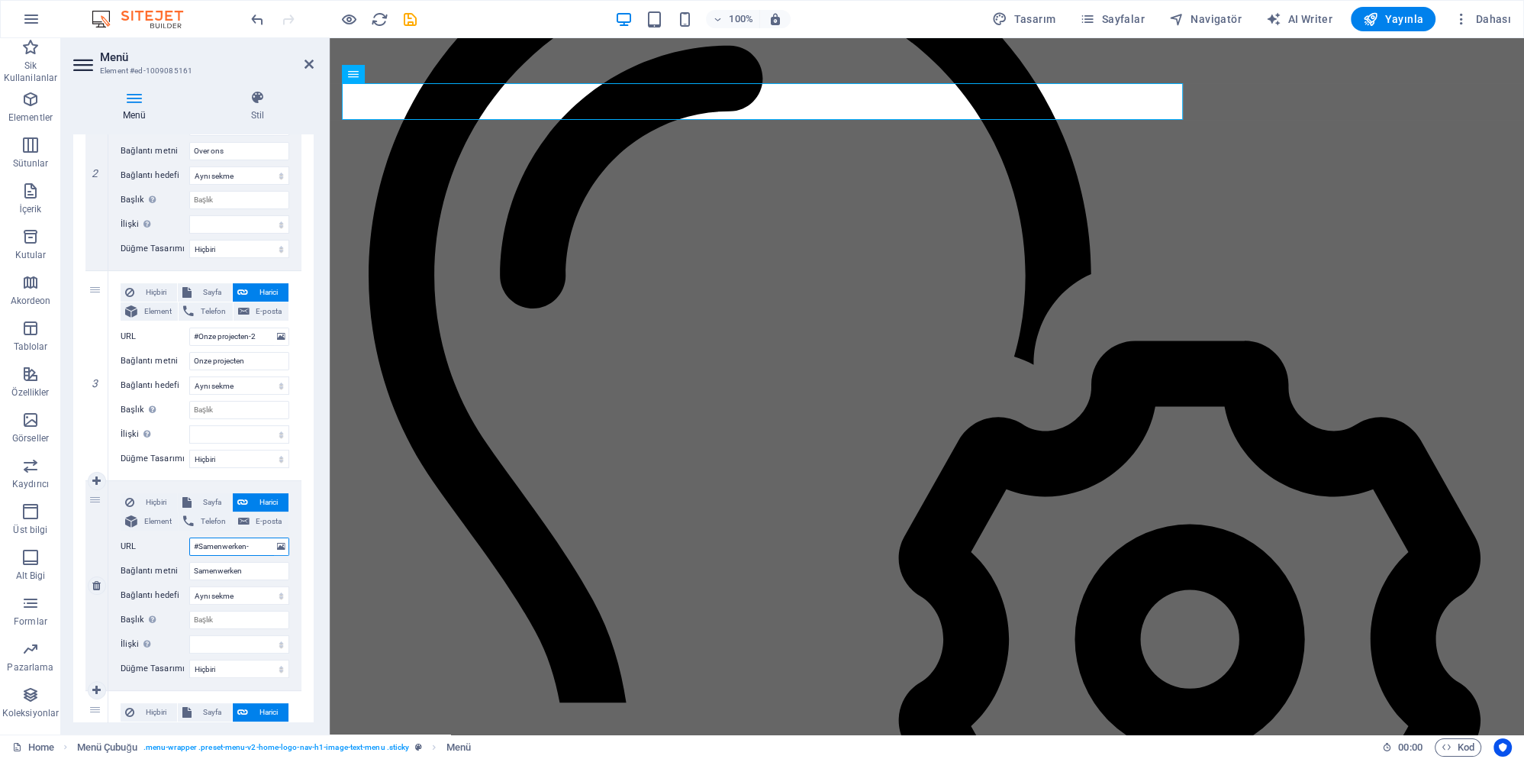
select select
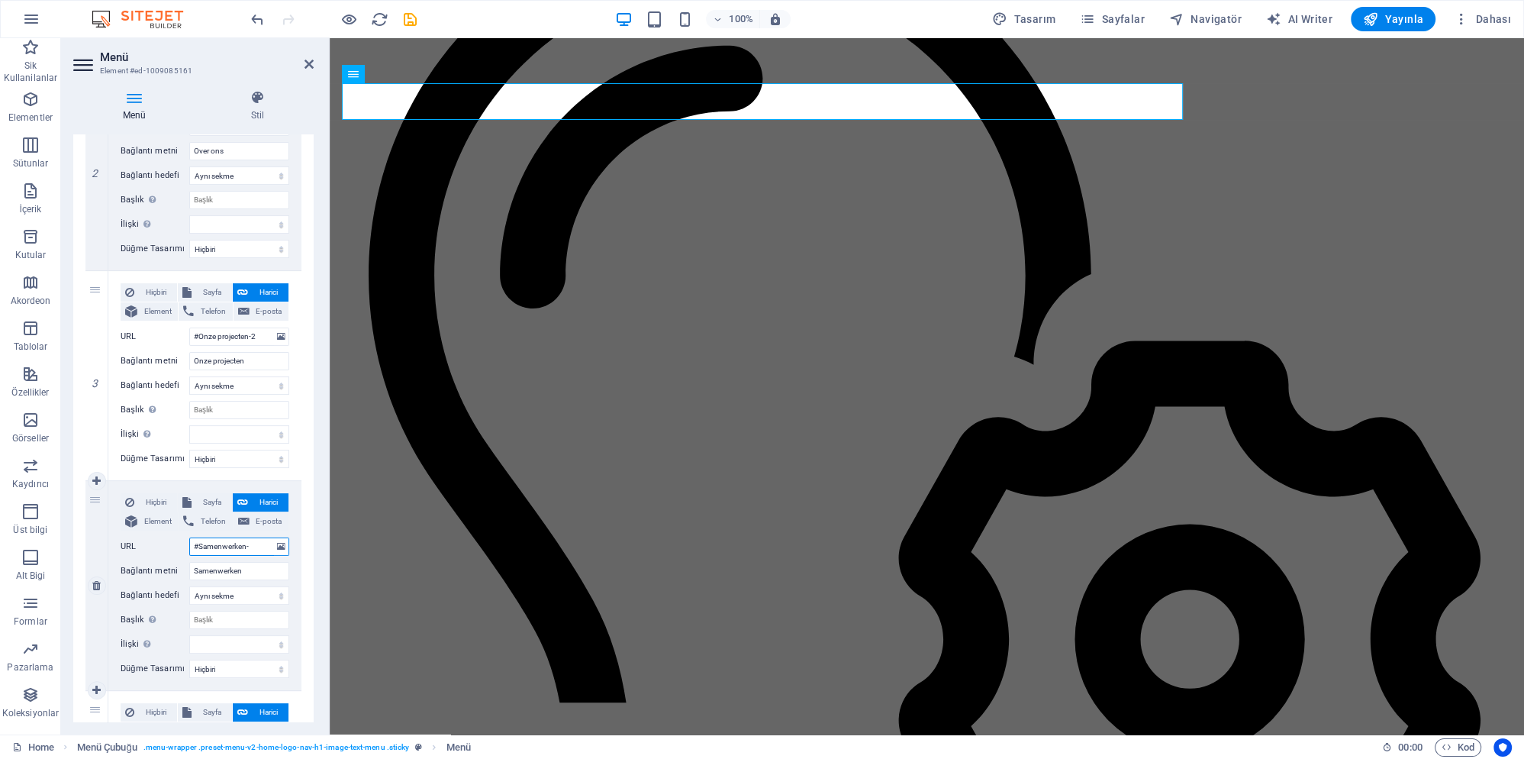
type input "#Samenwerken-1"
select select
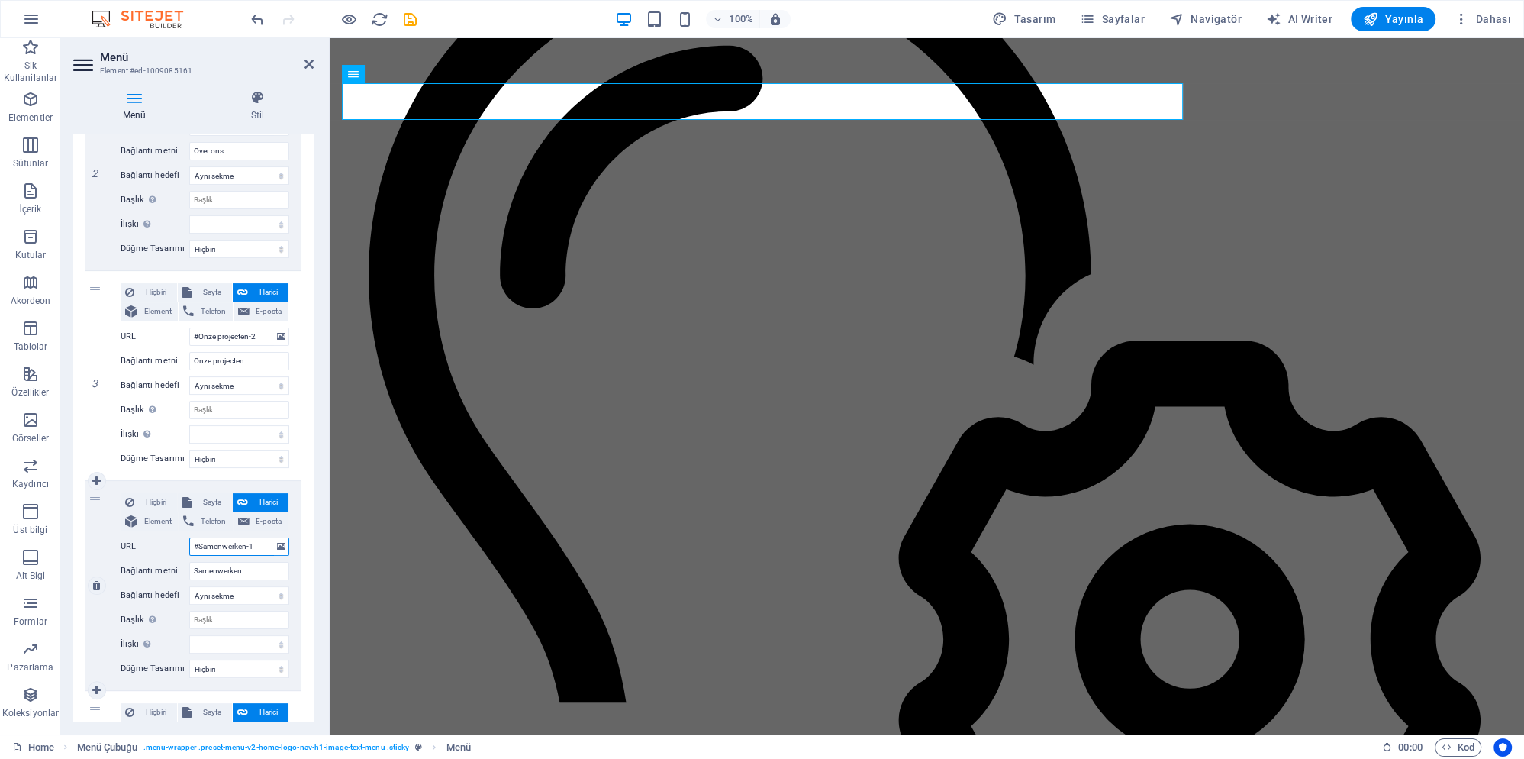
select select
type input "#Samenwerken-1"
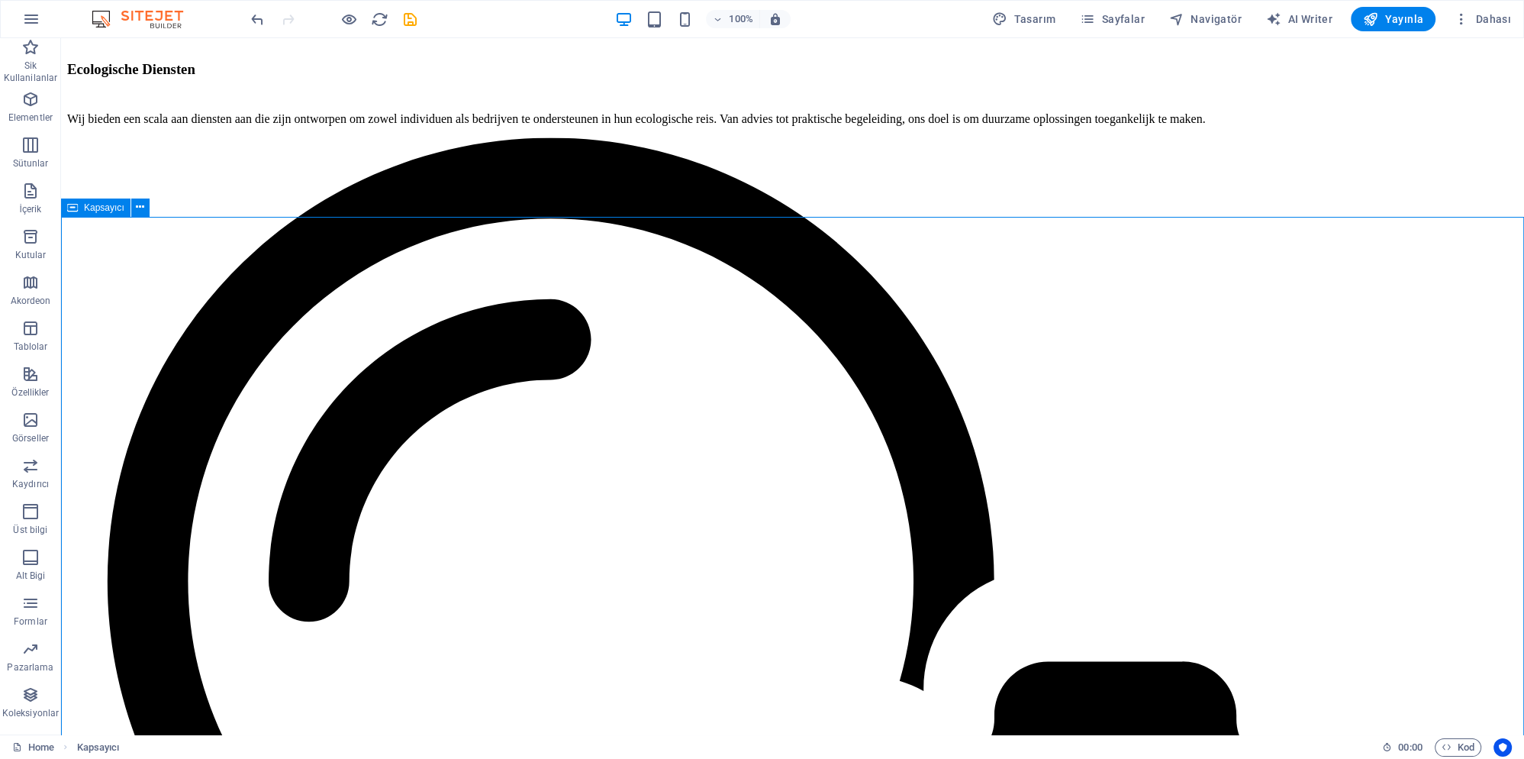
scroll to position [4415, 0]
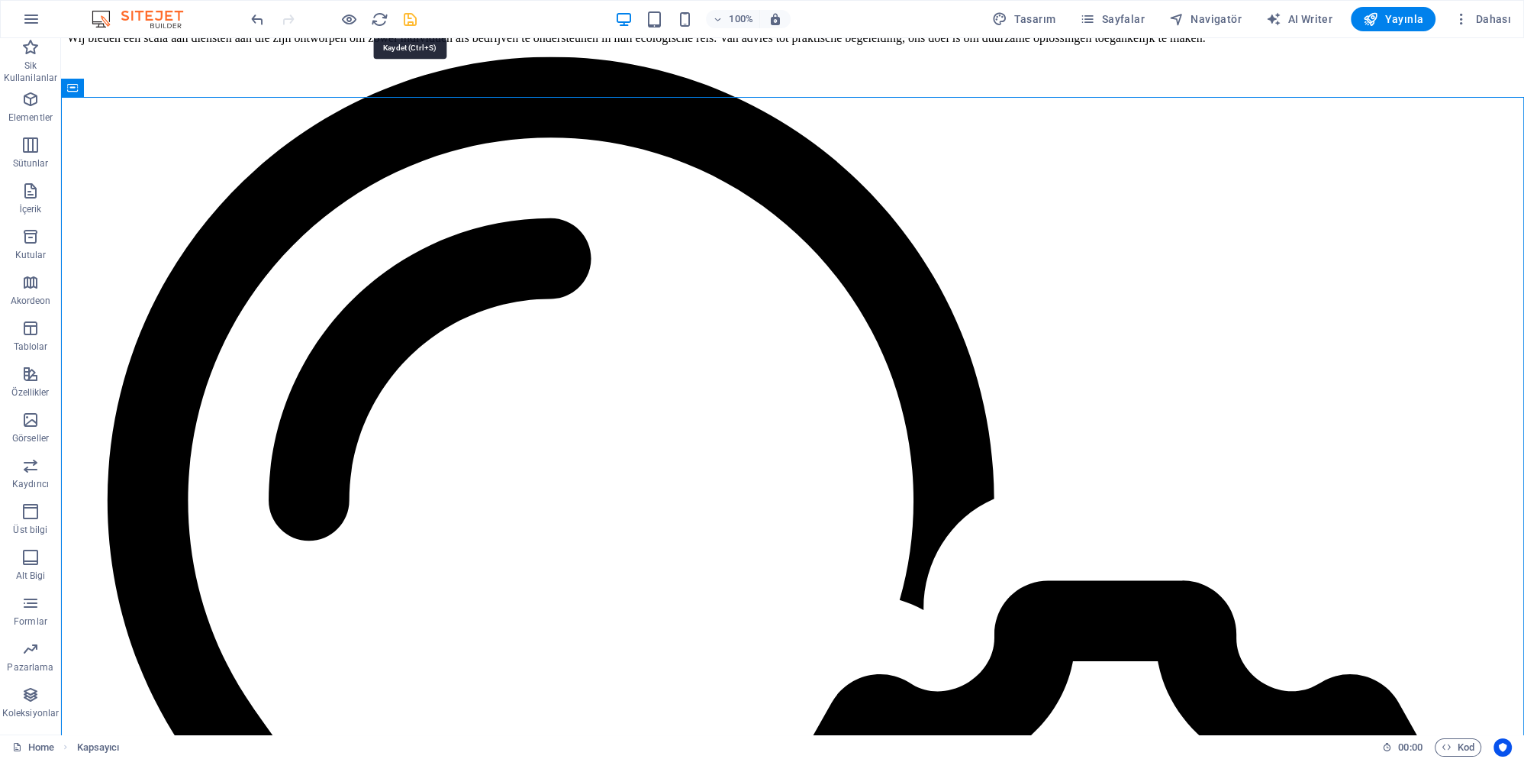
click at [411, 16] on icon "save" at bounding box center [410, 20] width 18 height 18
checkbox input "false"
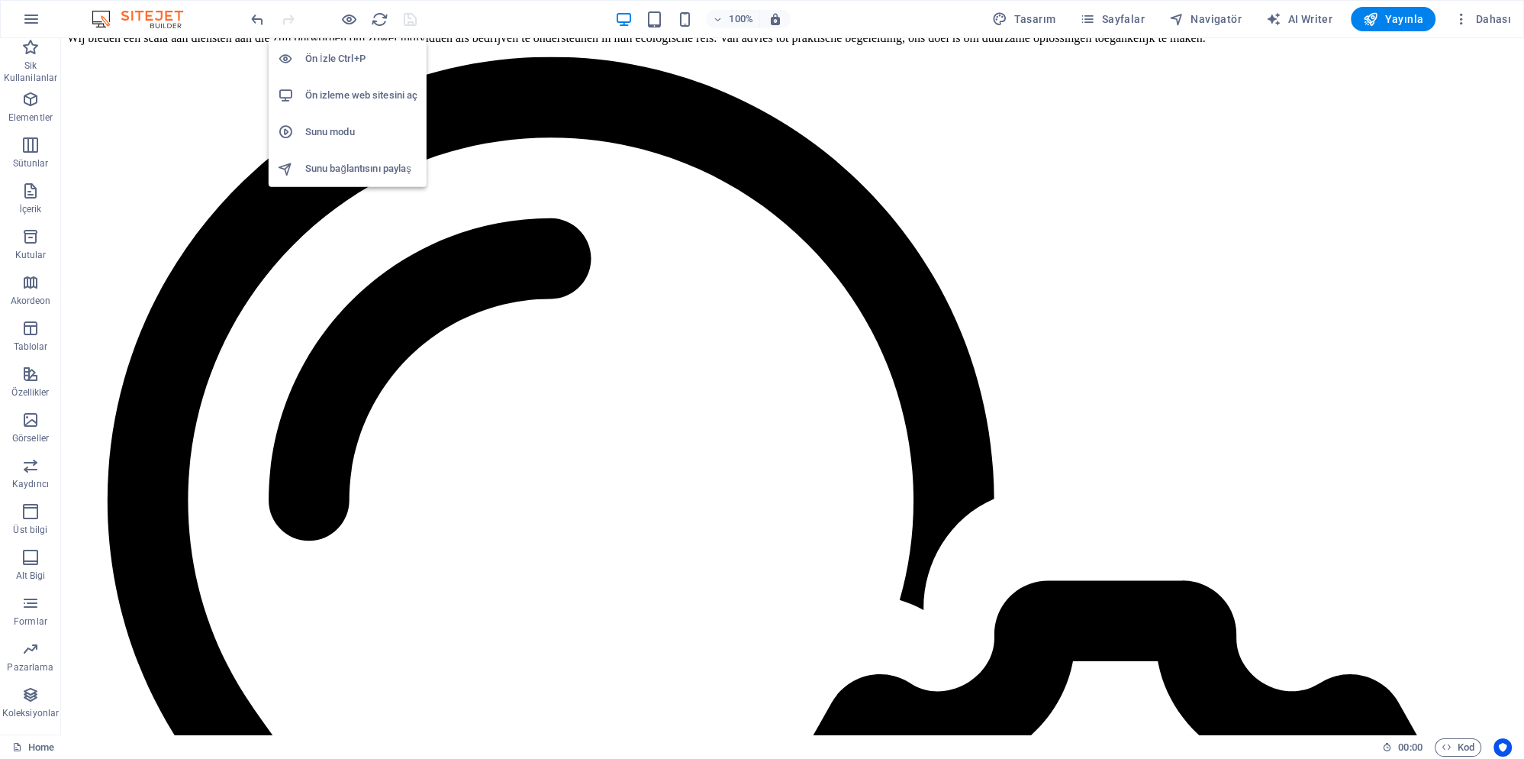
click at [355, 96] on h6 "Ön izleme web sitesini aç" at bounding box center [361, 95] width 112 height 18
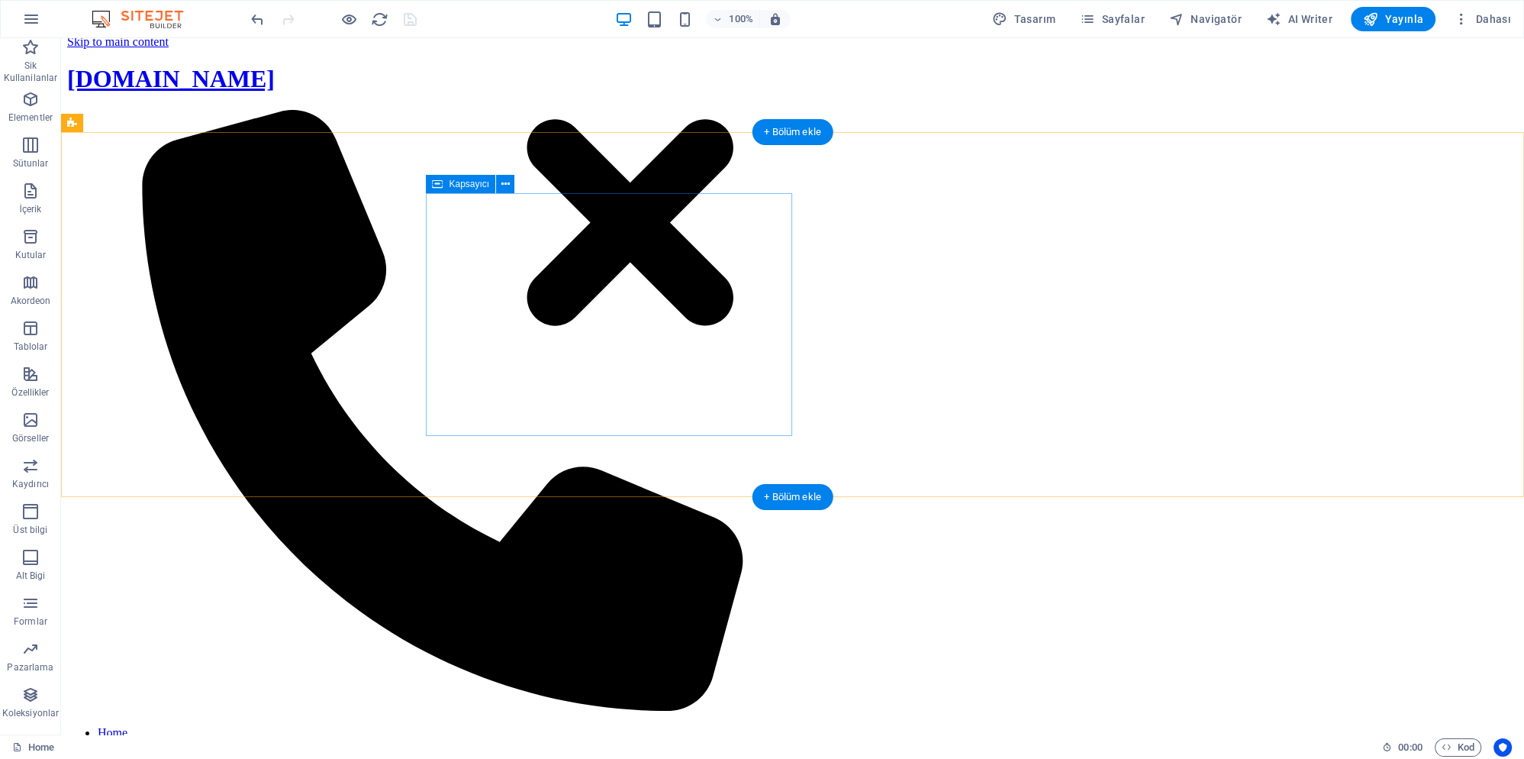
scroll to position [165, 0]
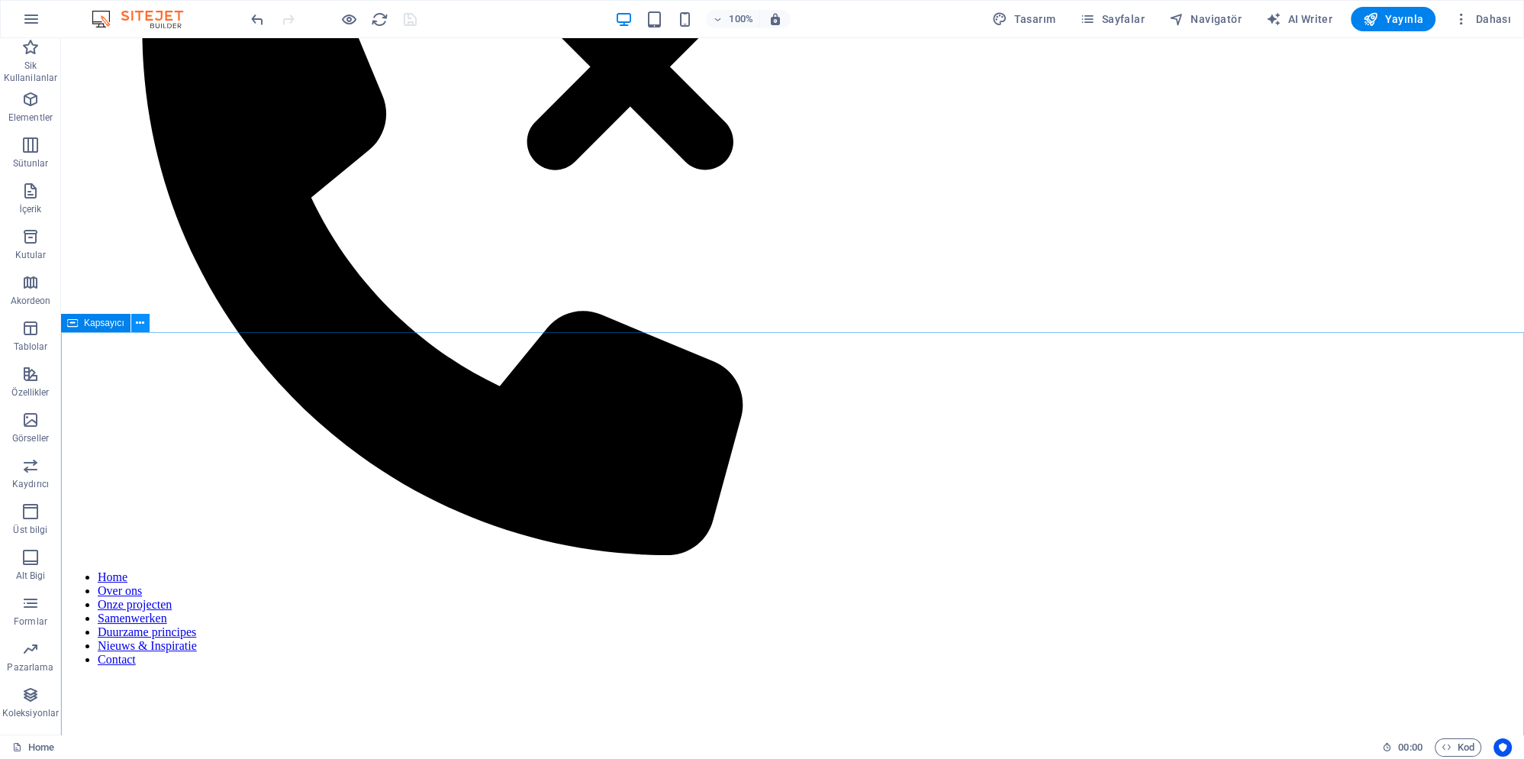
click at [144, 319] on icon at bounding box center [140, 323] width 8 height 16
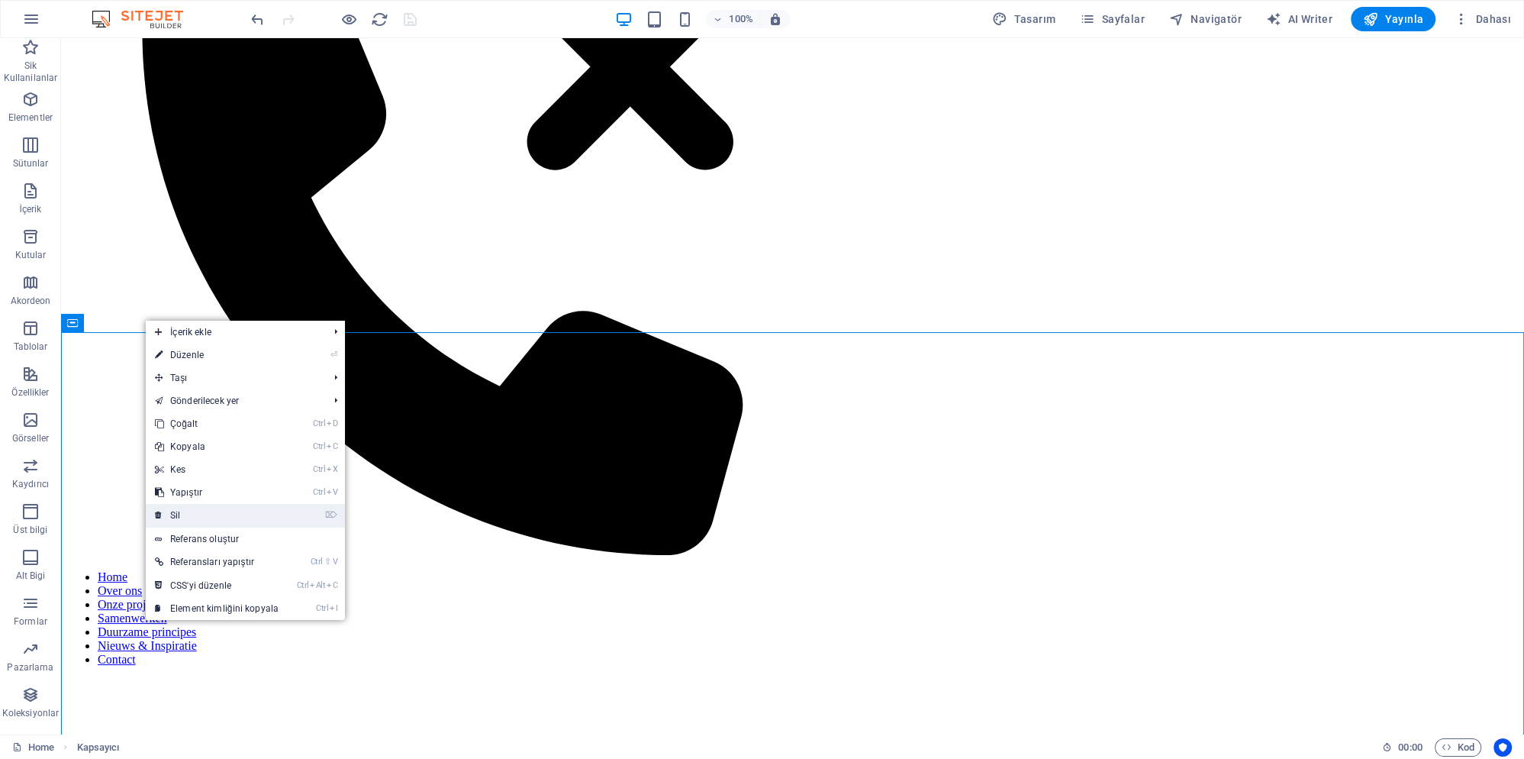
click at [193, 512] on link "⌦ Sil" at bounding box center [217, 515] width 142 height 23
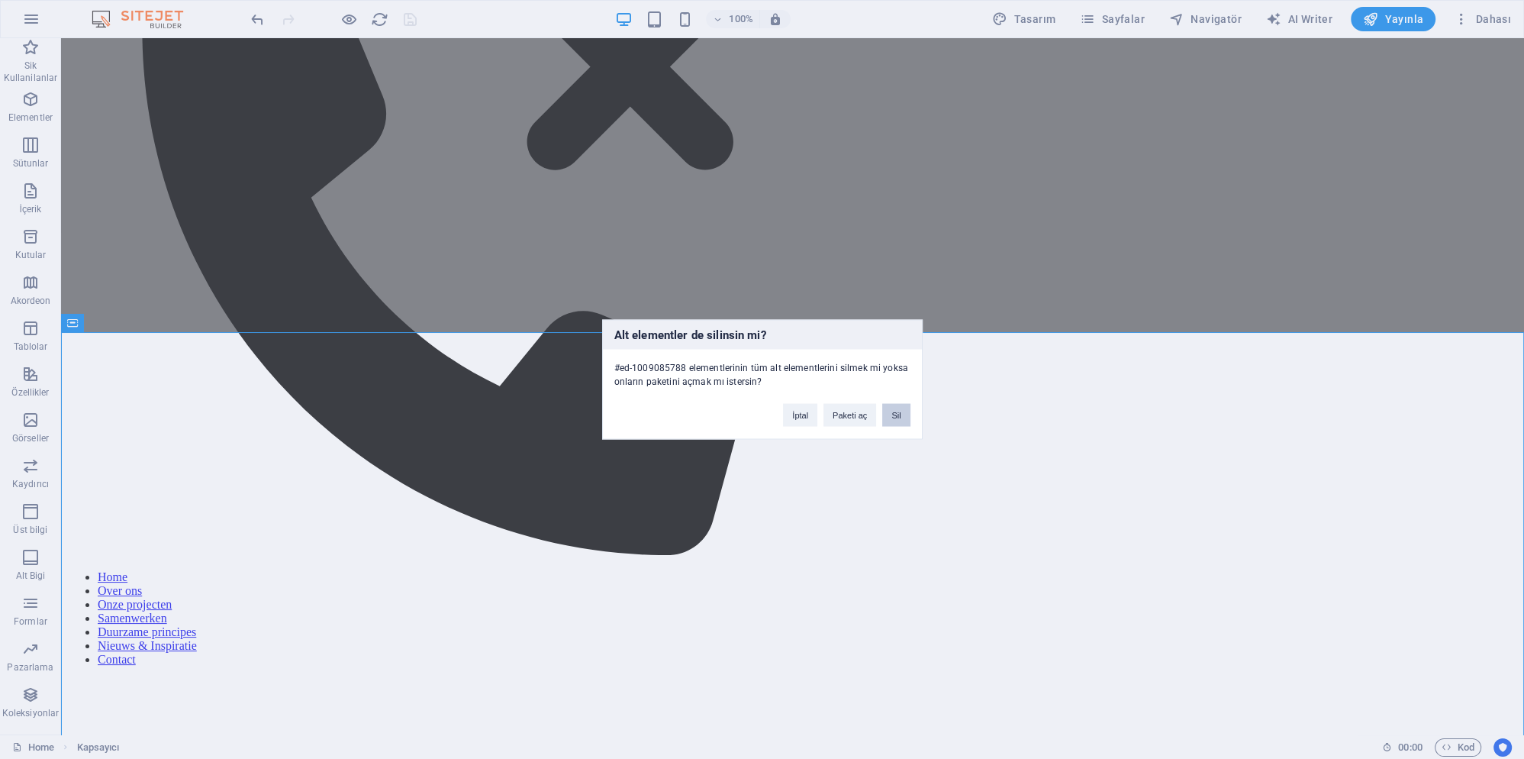
click at [898, 414] on button "Sil" at bounding box center [895, 415] width 27 height 23
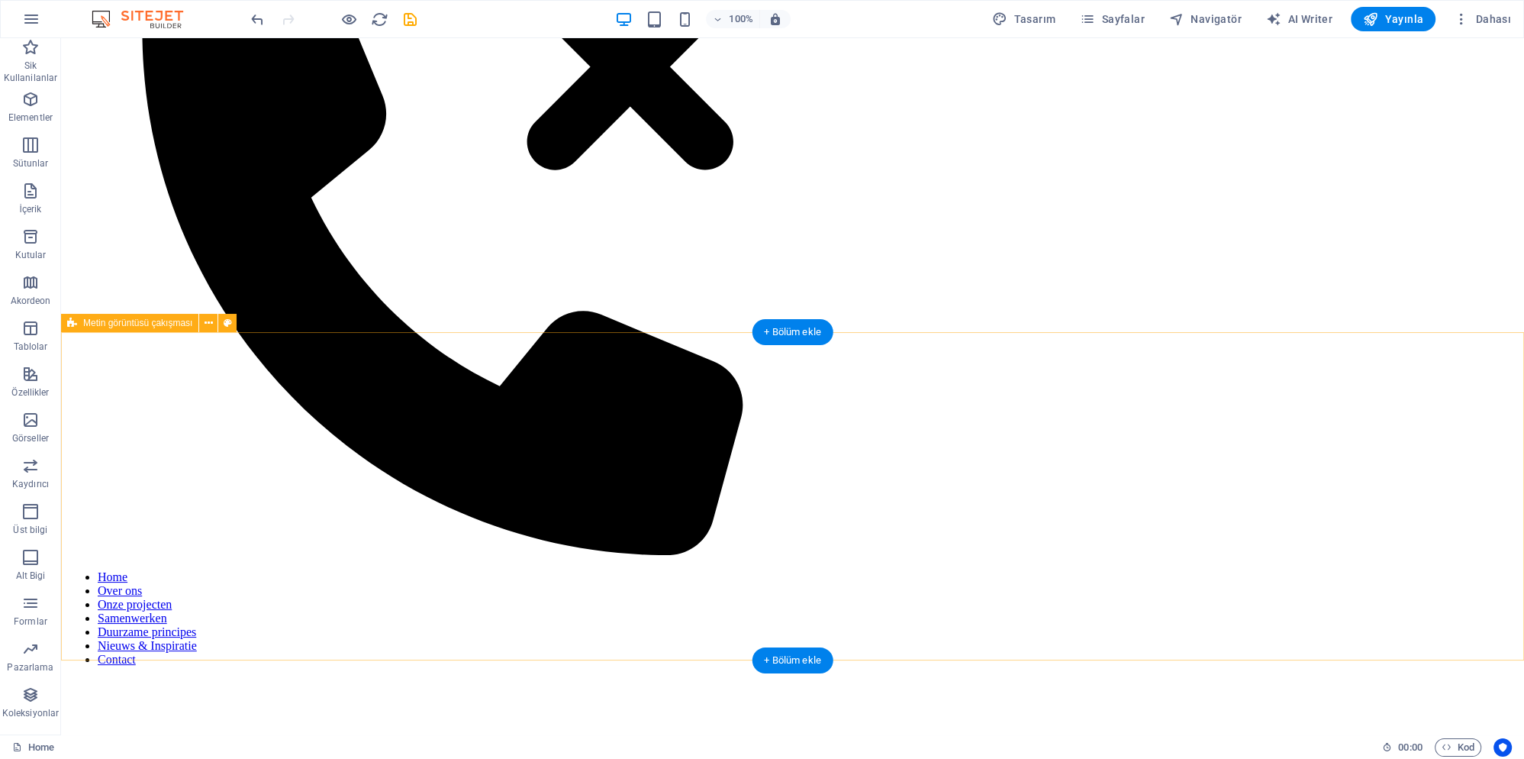
click at [209, 327] on icon at bounding box center [209, 323] width 8 height 16
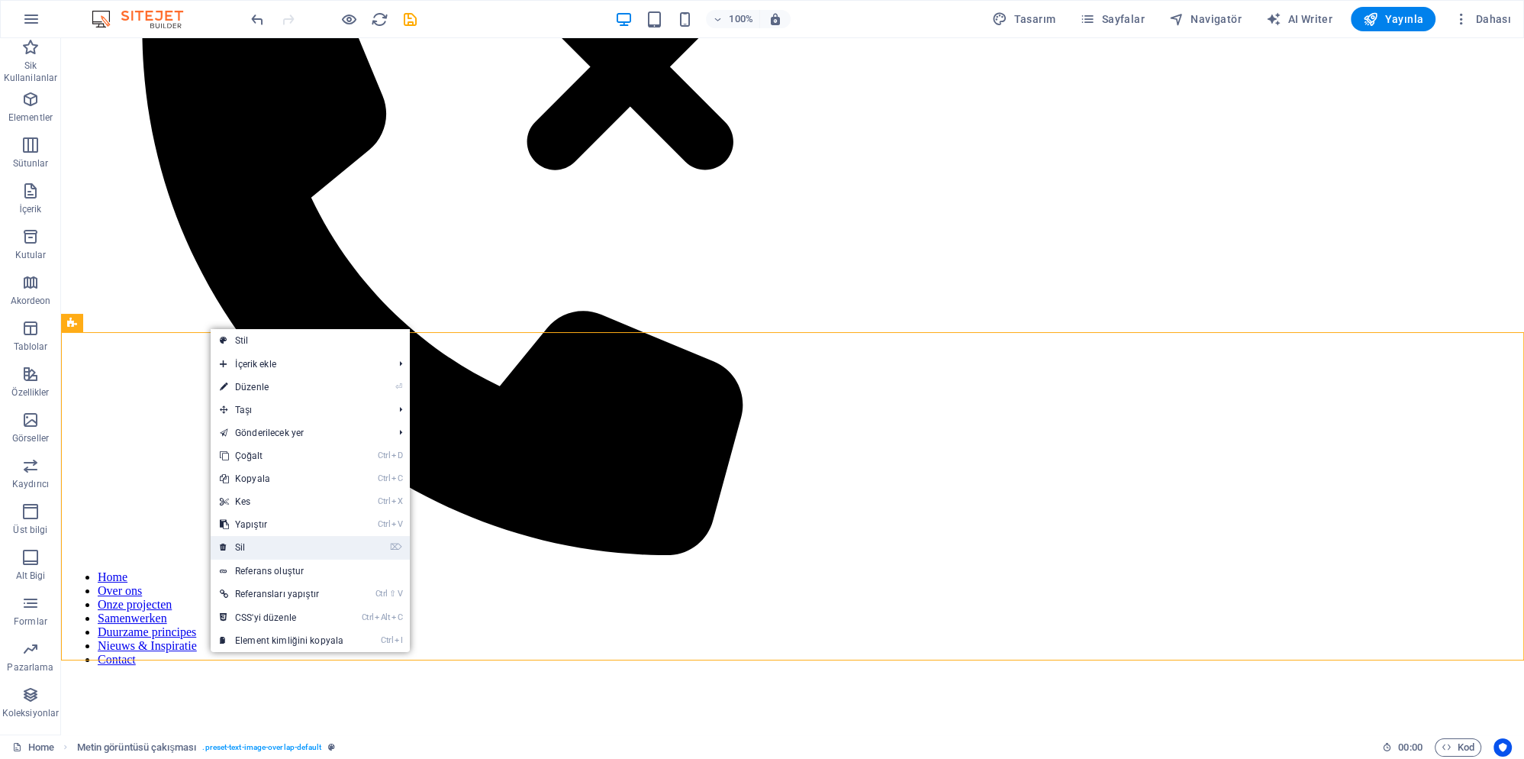
click at [263, 552] on link "⌦ Sil" at bounding box center [282, 547] width 142 height 23
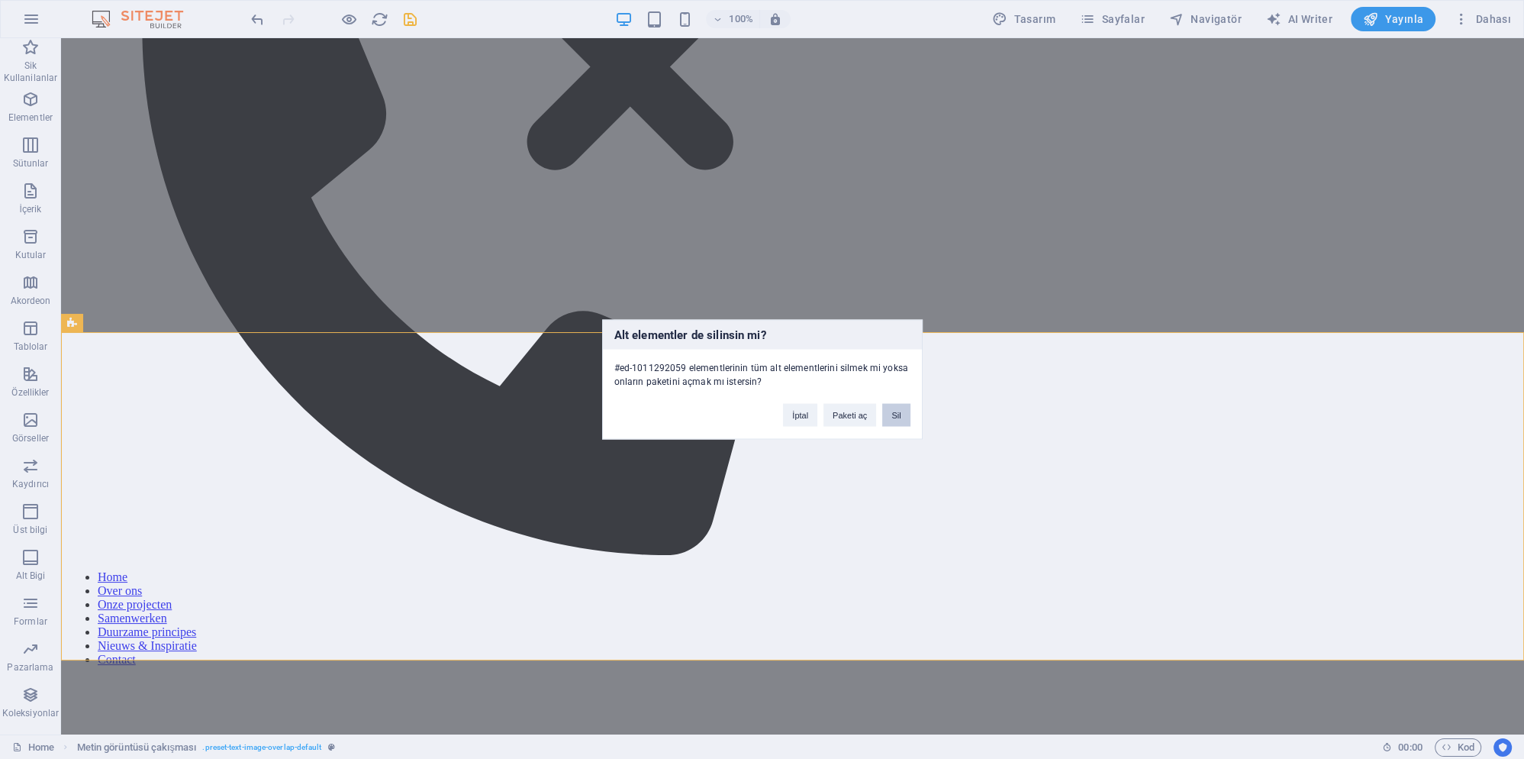
click at [902, 409] on button "Sil" at bounding box center [895, 415] width 27 height 23
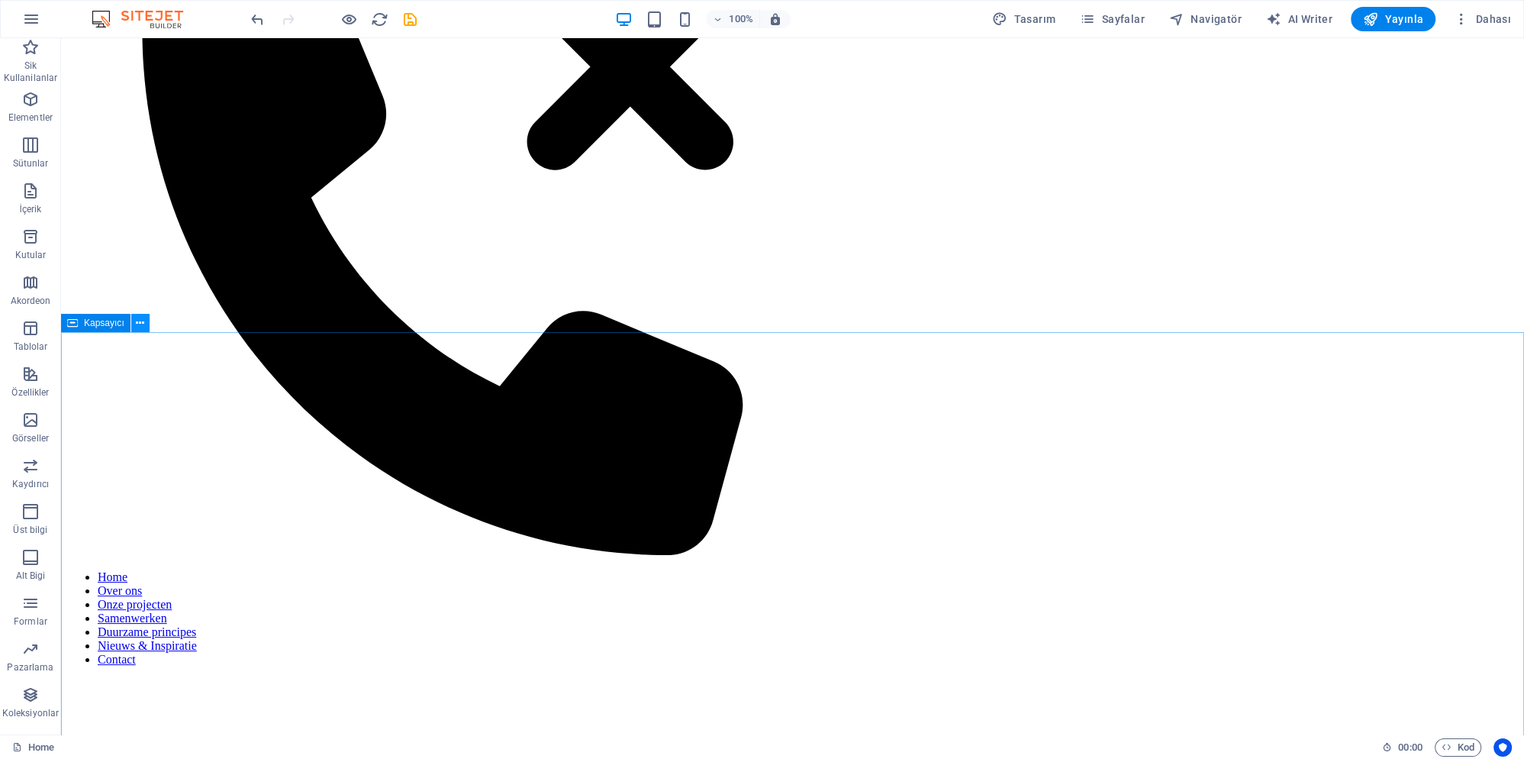
click at [145, 327] on button at bounding box center [140, 323] width 18 height 18
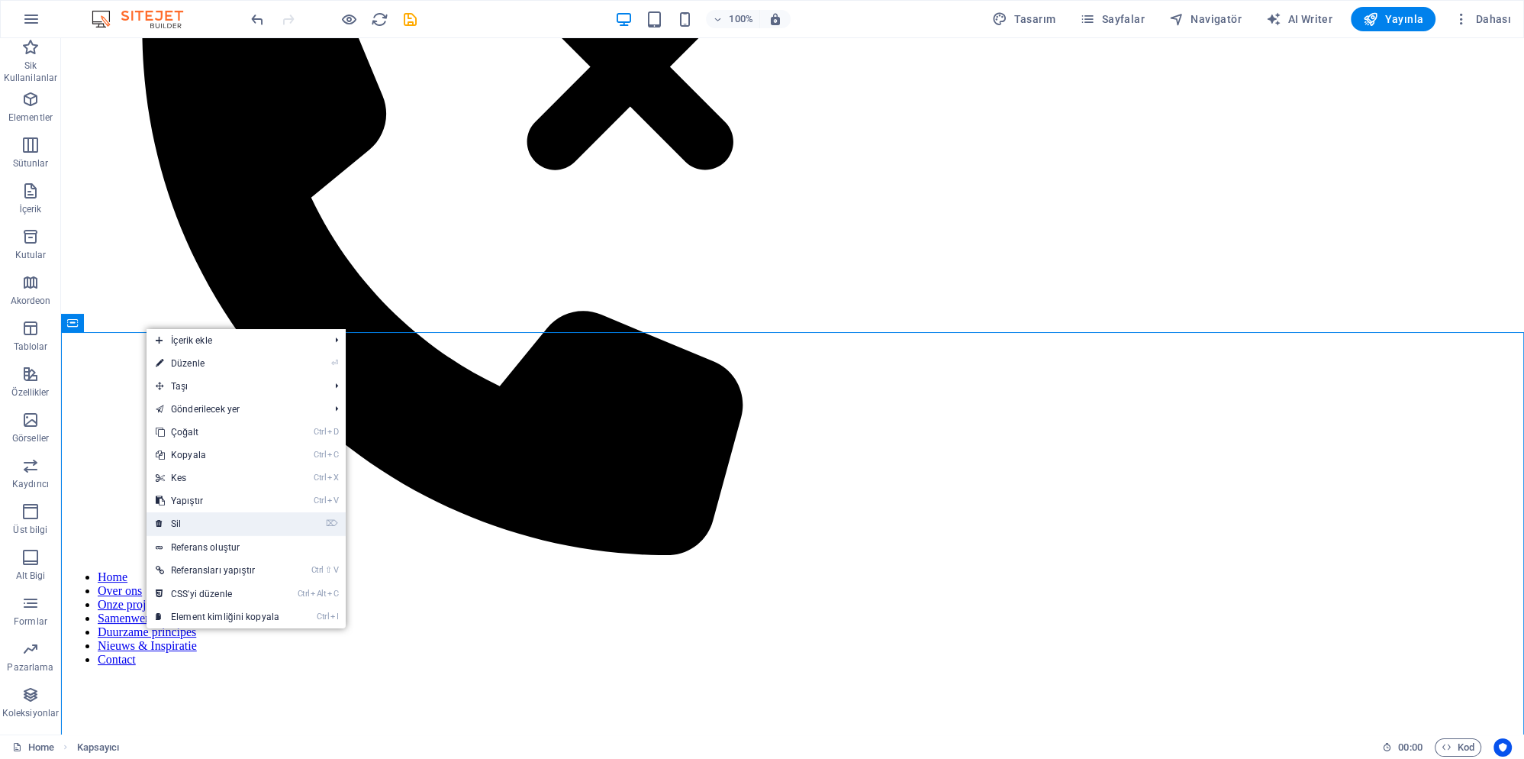
click at [198, 527] on link "⌦ Sil" at bounding box center [218, 523] width 142 height 23
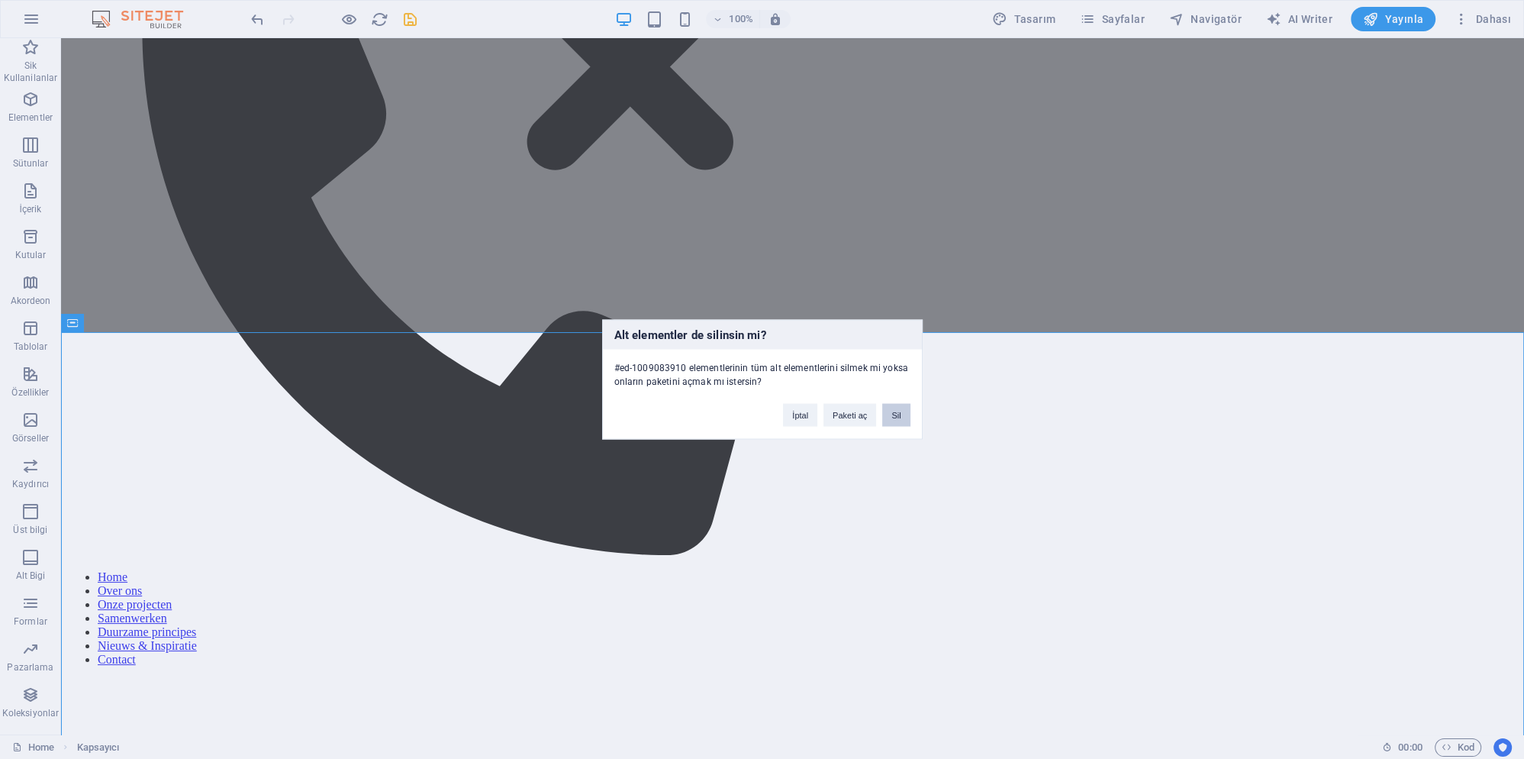
drag, startPoint x: 902, startPoint y: 416, endPoint x: 828, endPoint y: 391, distance: 78.2
click at [902, 416] on button "Sil" at bounding box center [895, 415] width 27 height 23
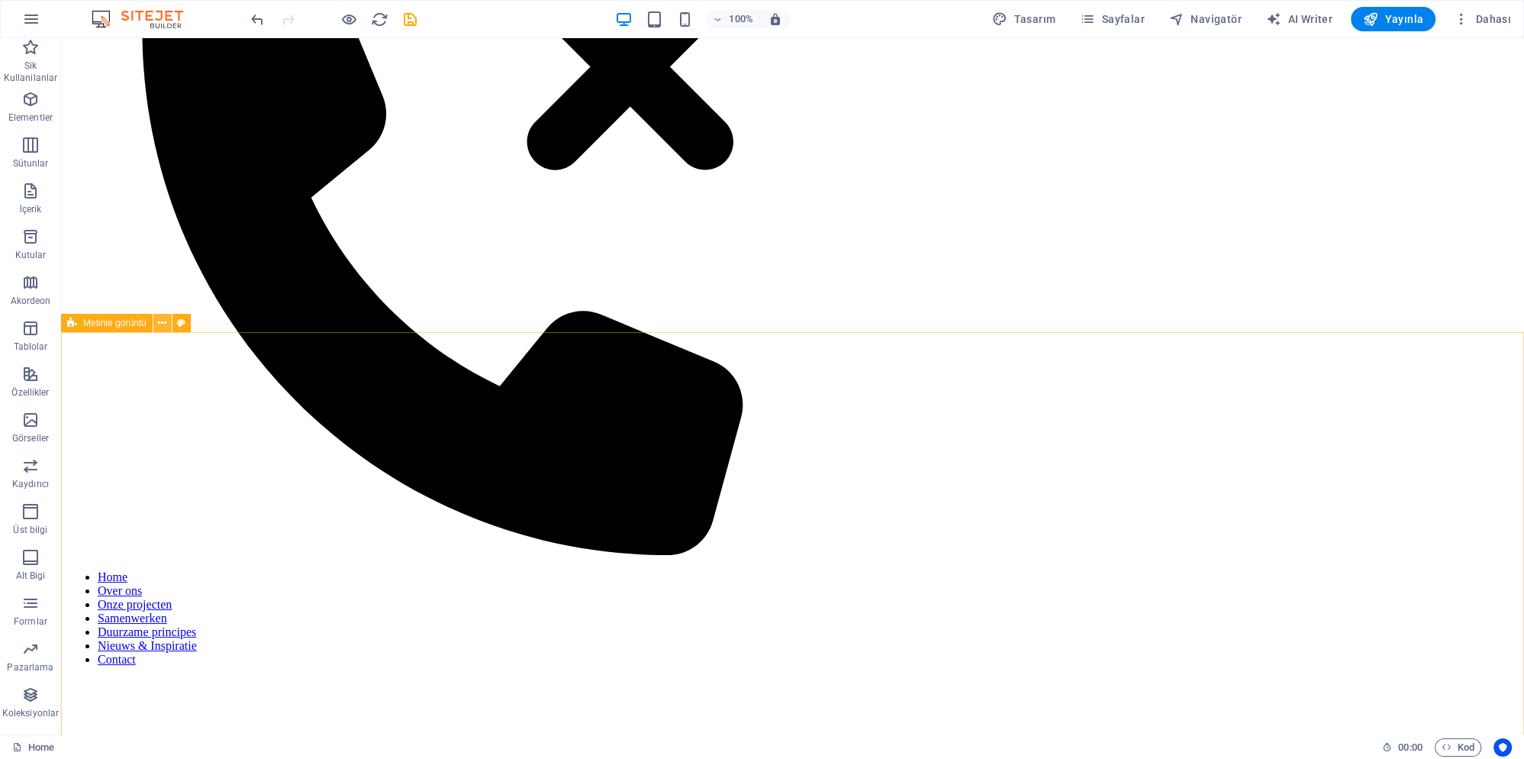
click at [162, 325] on icon at bounding box center [162, 323] width 8 height 16
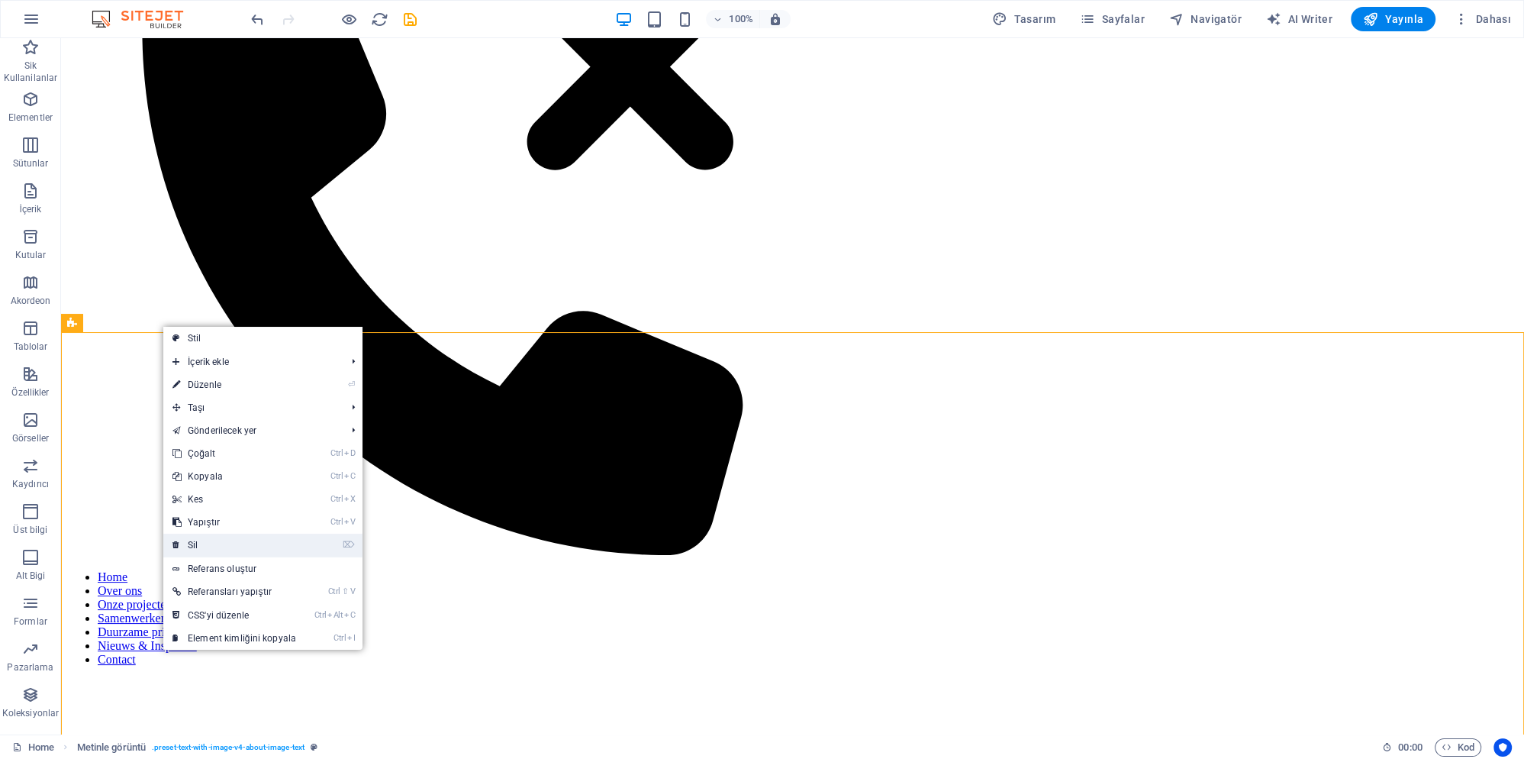
click at [228, 546] on link "⌦ Sil" at bounding box center [234, 545] width 142 height 23
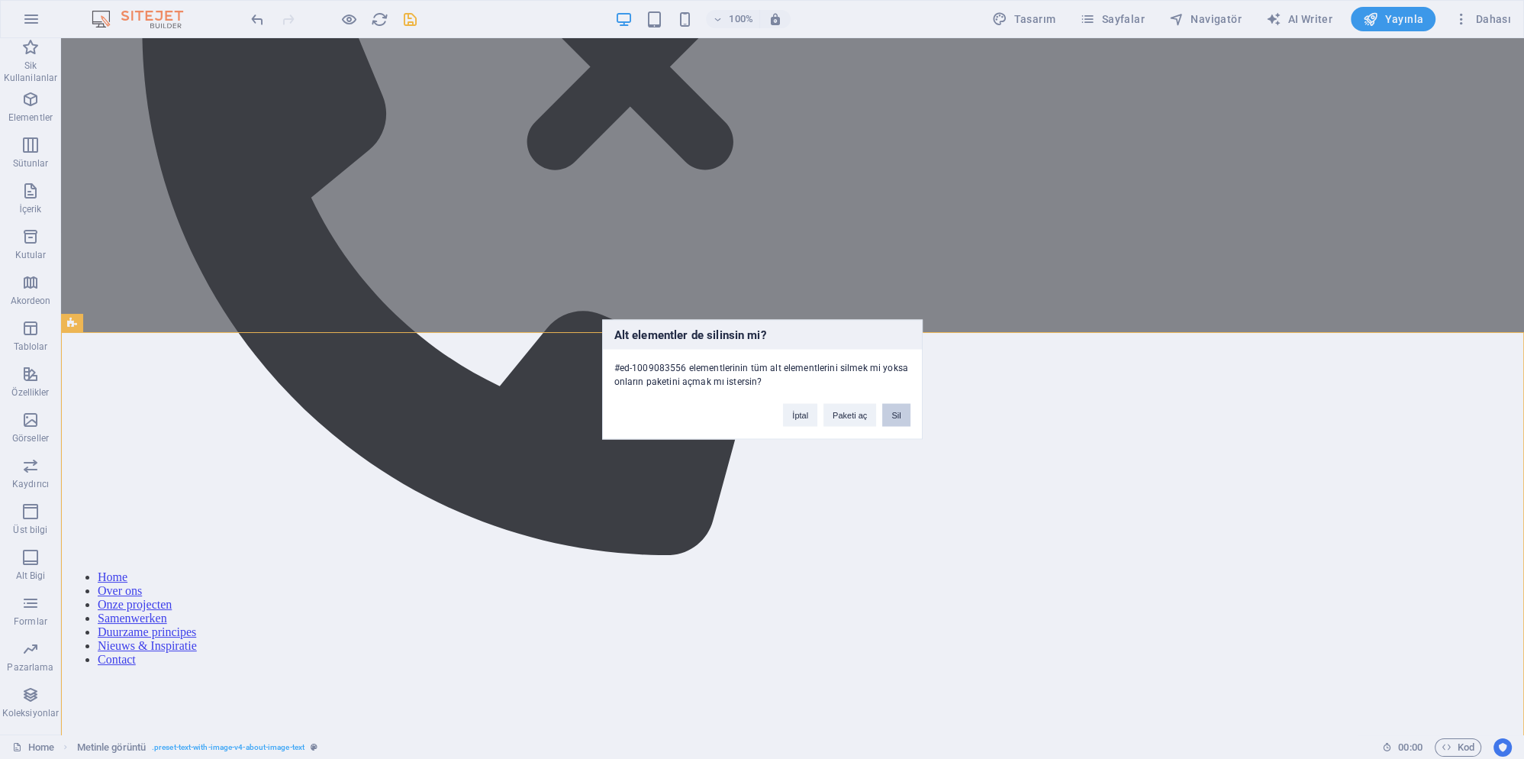
click at [896, 413] on button "Sil" at bounding box center [895, 415] width 27 height 23
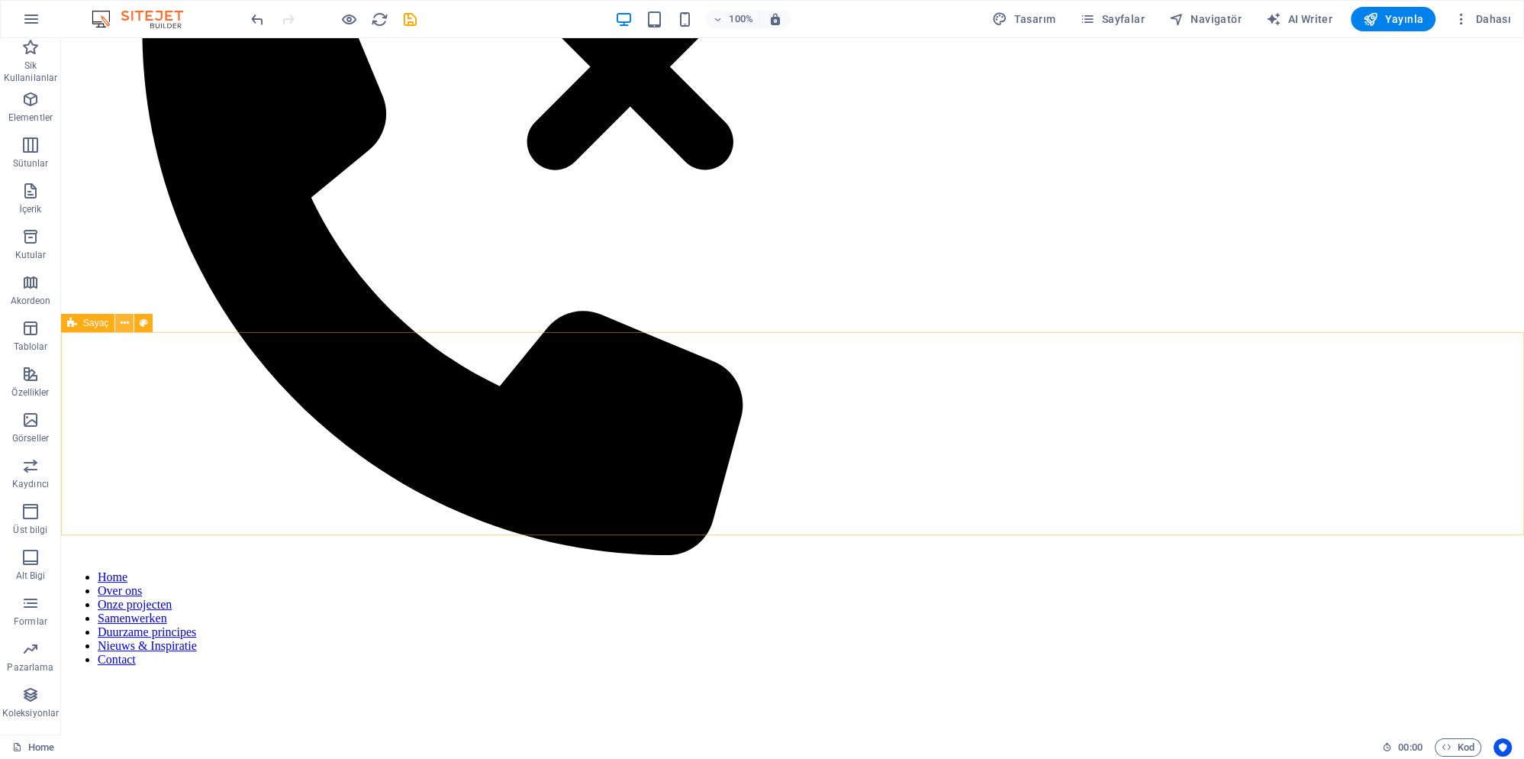
click at [129, 324] on button at bounding box center [124, 323] width 18 height 18
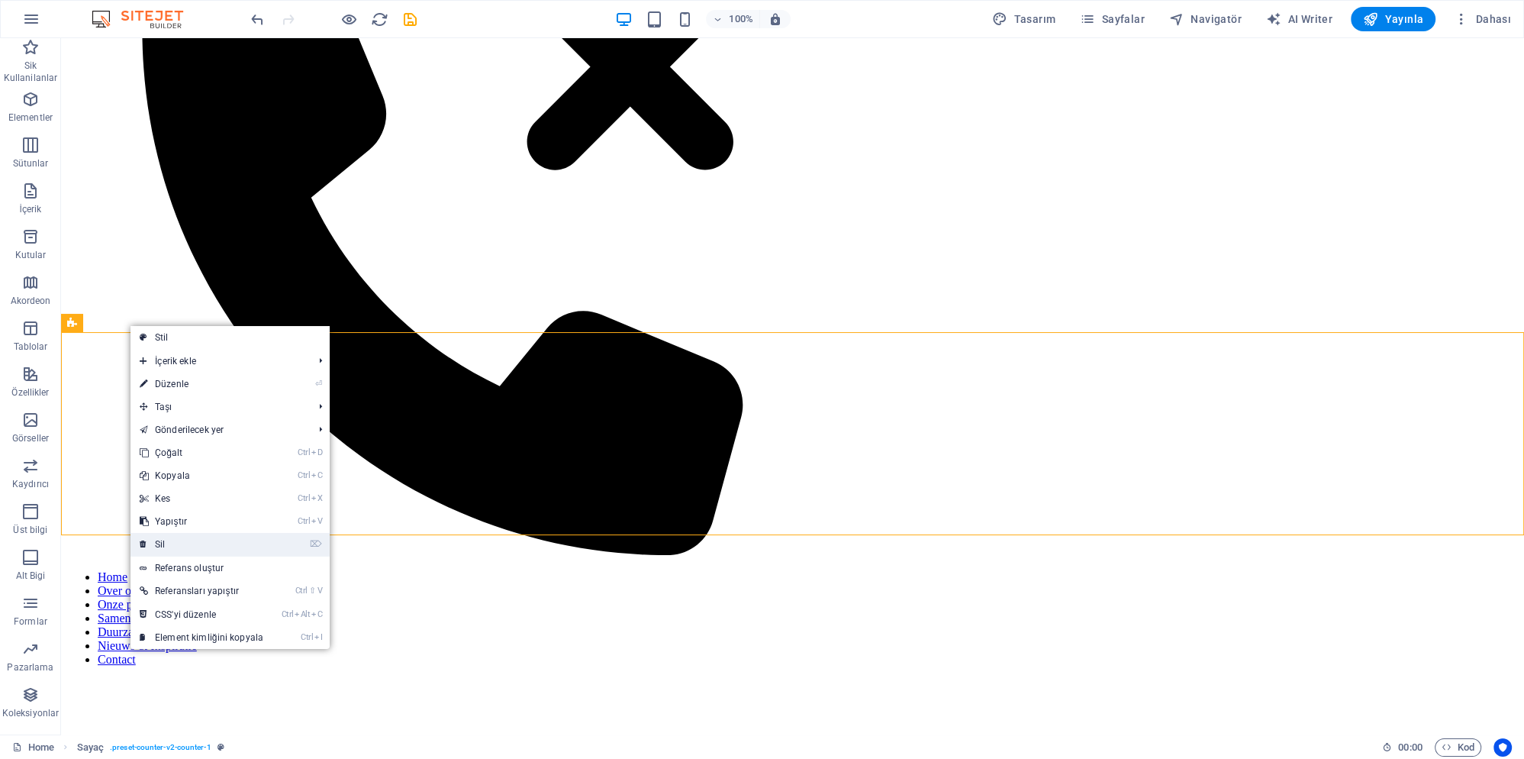
click at [216, 543] on link "⌦ Sil" at bounding box center [202, 544] width 142 height 23
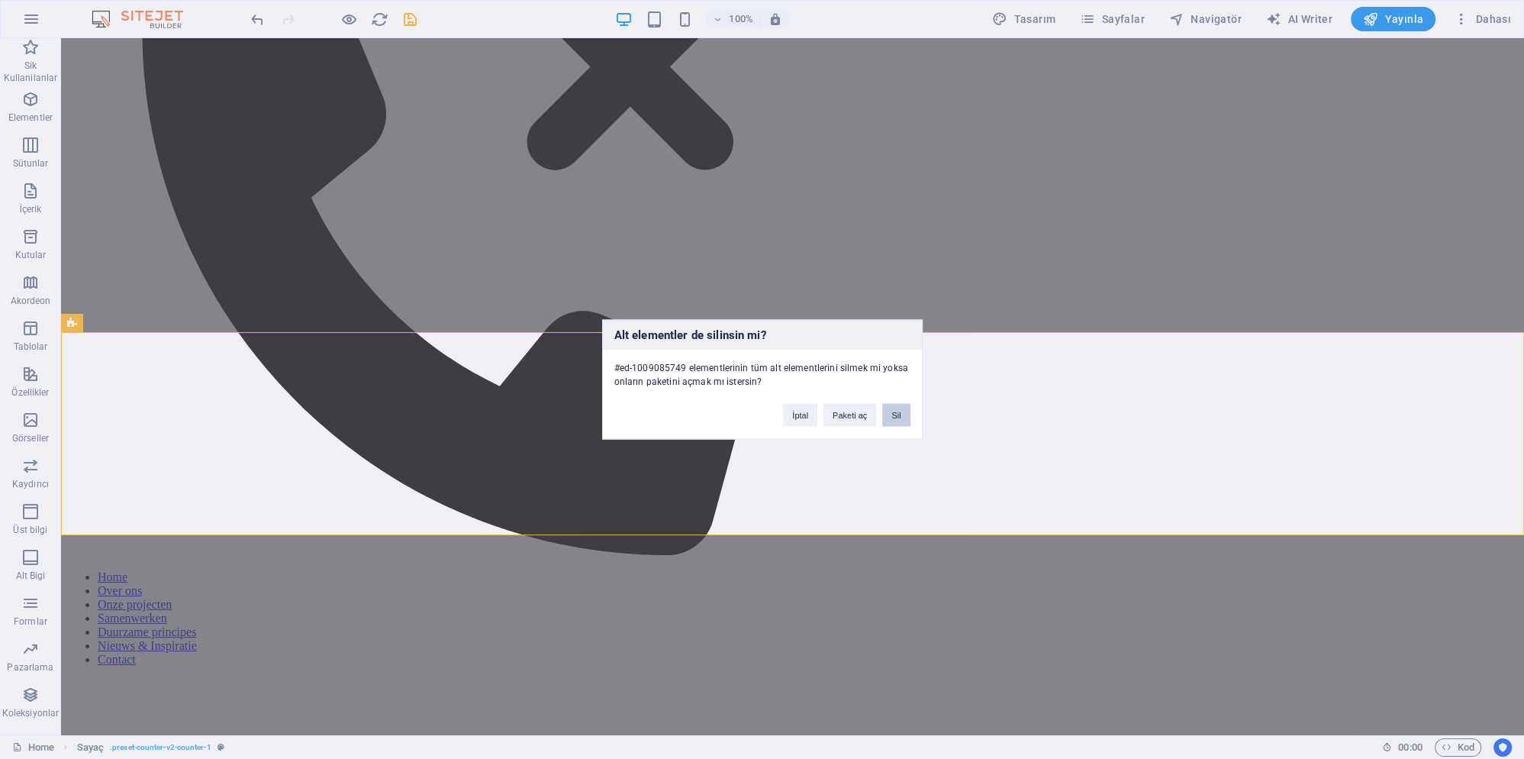
drag, startPoint x: 904, startPoint y: 412, endPoint x: 798, endPoint y: 385, distance: 110.1
click at [904, 412] on button "Sil" at bounding box center [895, 415] width 27 height 23
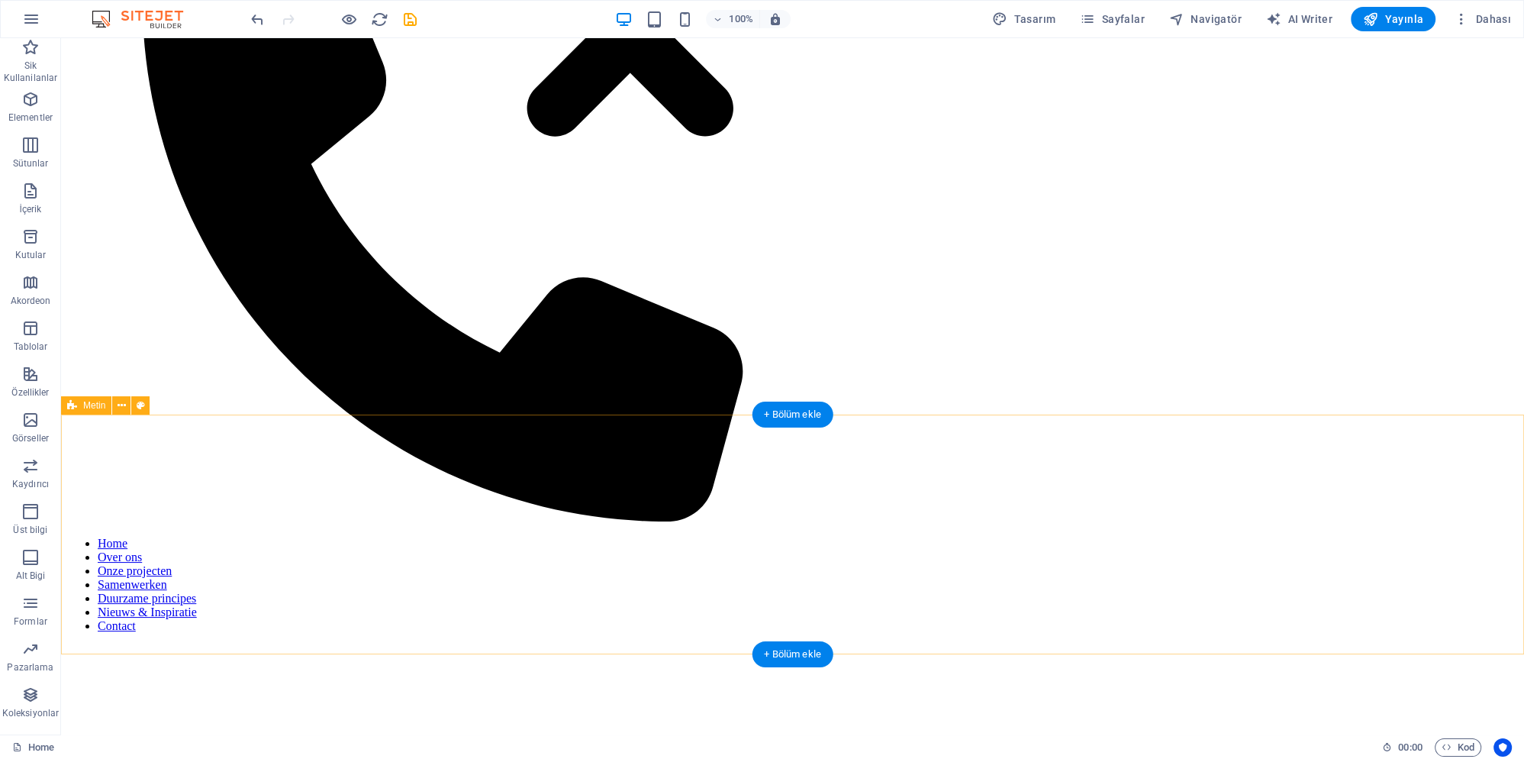
scroll to position [82, 0]
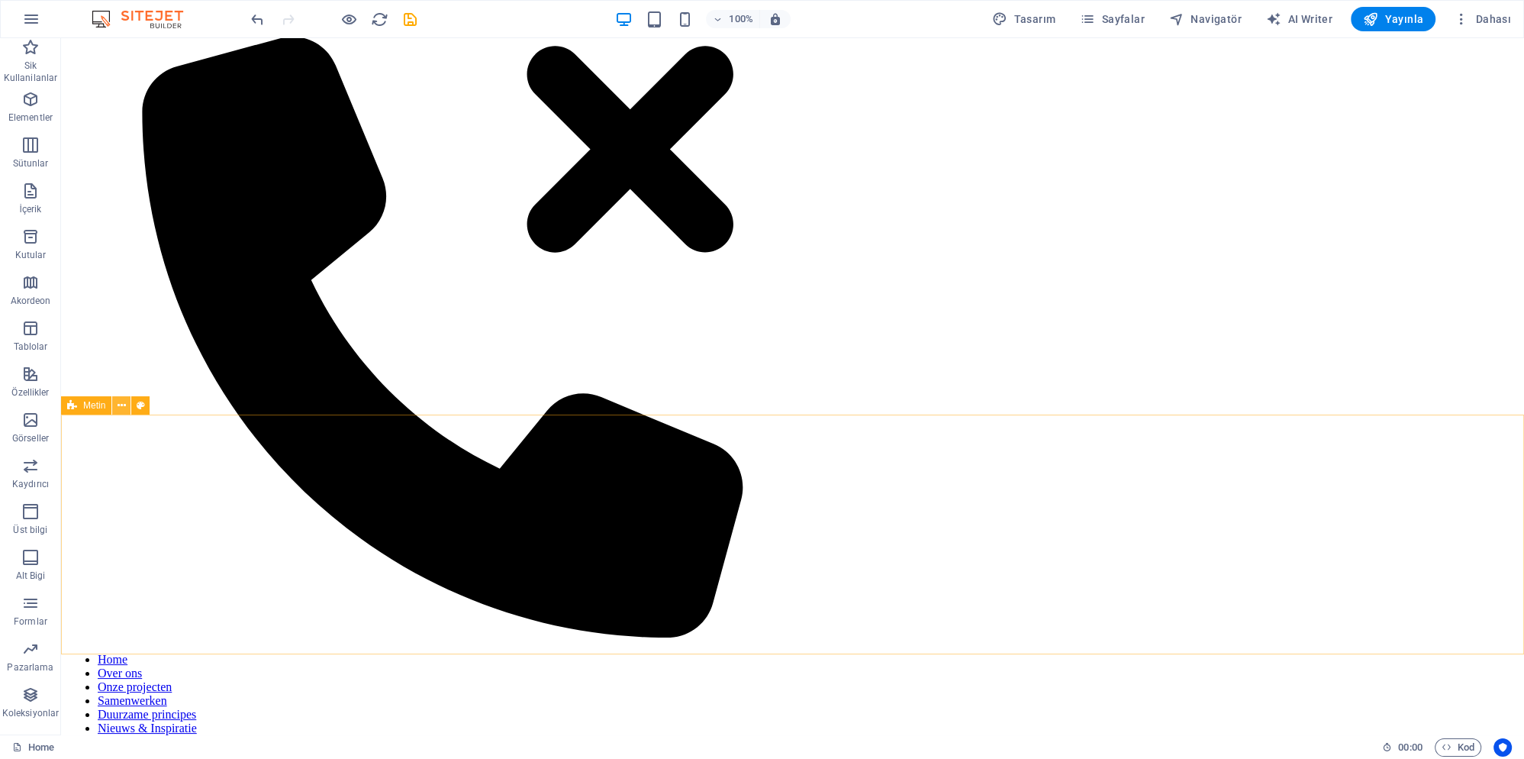
click at [127, 408] on button at bounding box center [121, 405] width 18 height 18
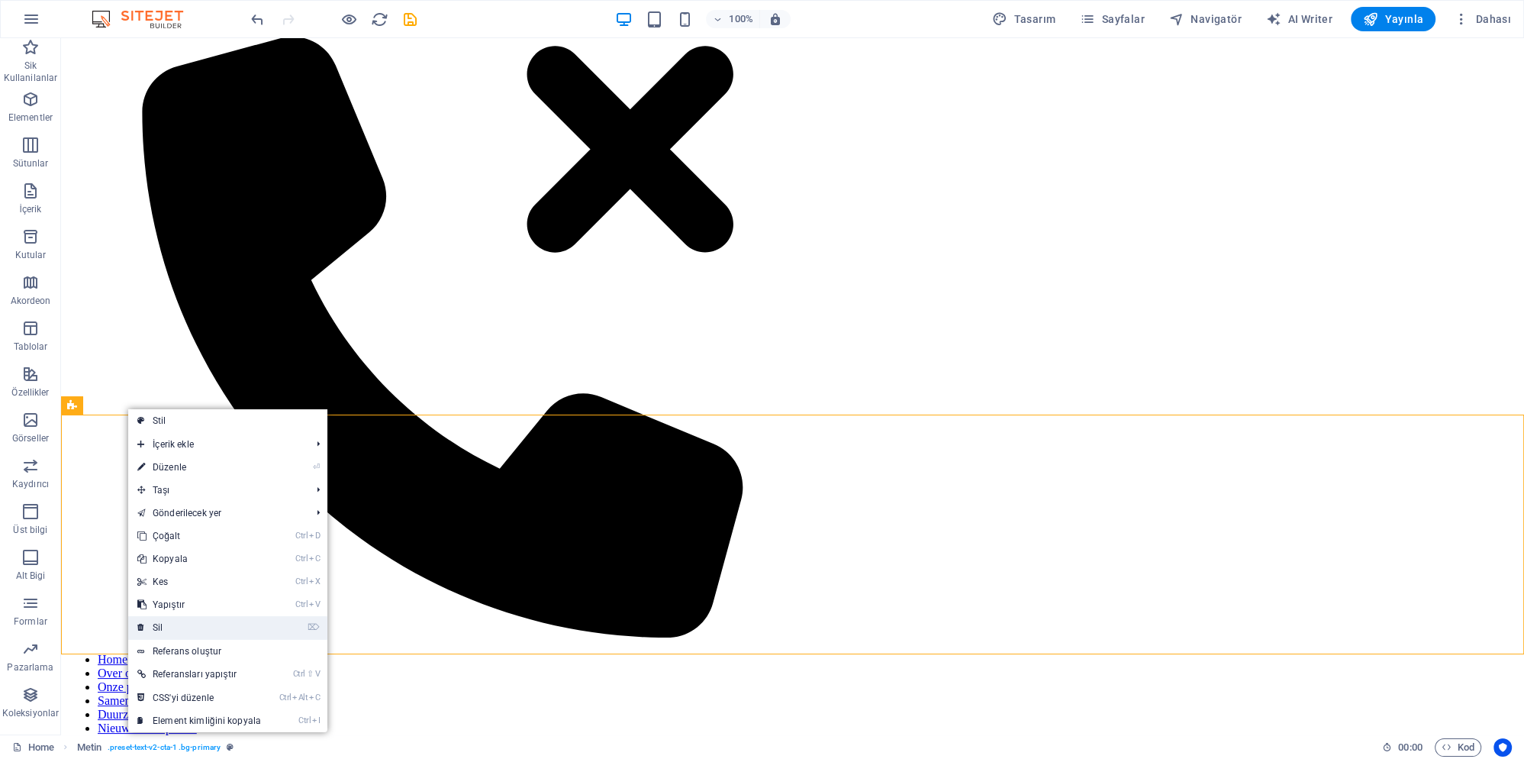
click at [191, 630] on link "⌦ Sil" at bounding box center [199, 627] width 142 height 23
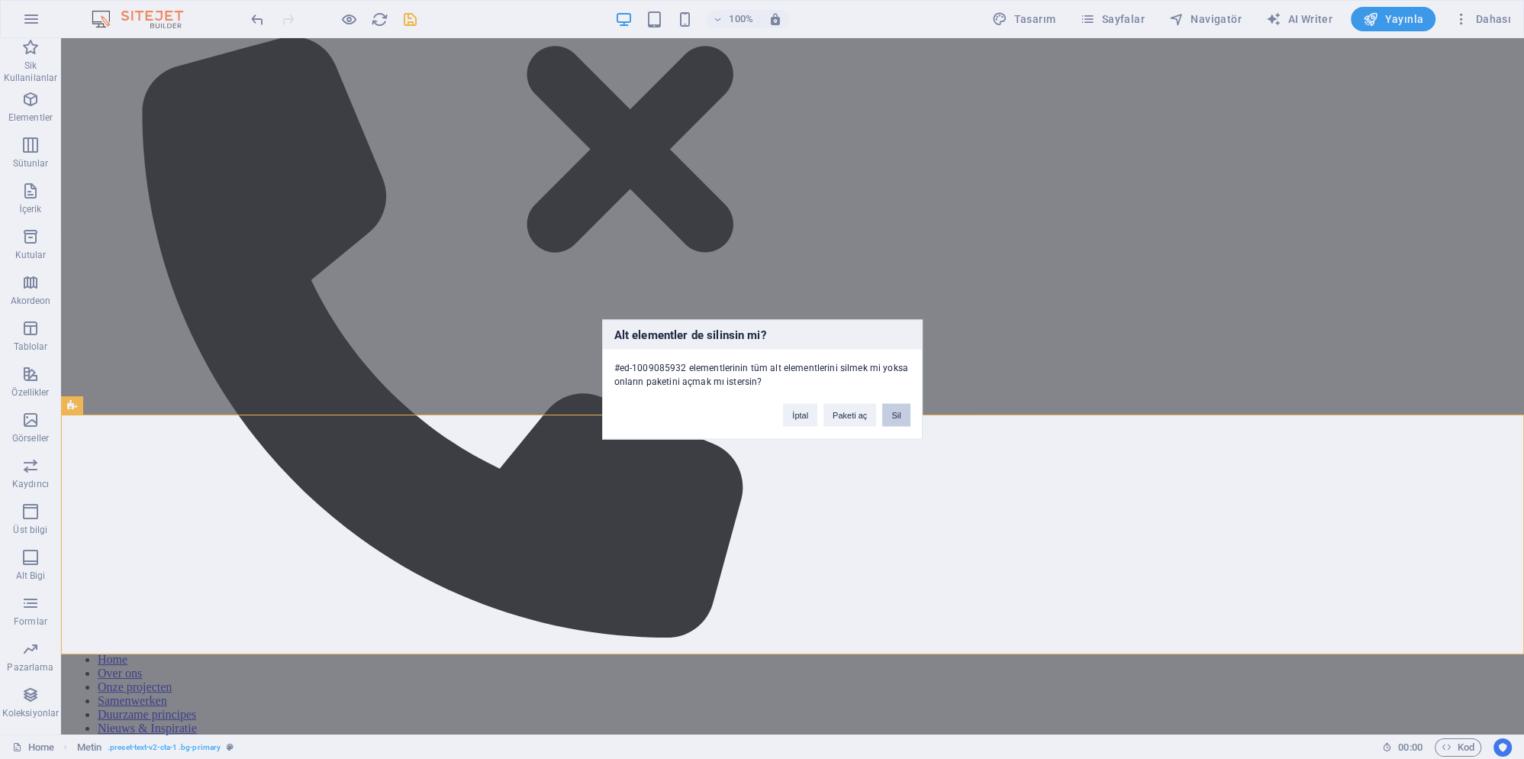
drag, startPoint x: 904, startPoint y: 421, endPoint x: 766, endPoint y: 395, distance: 140.0
click at [904, 421] on button "Sil" at bounding box center [895, 415] width 27 height 23
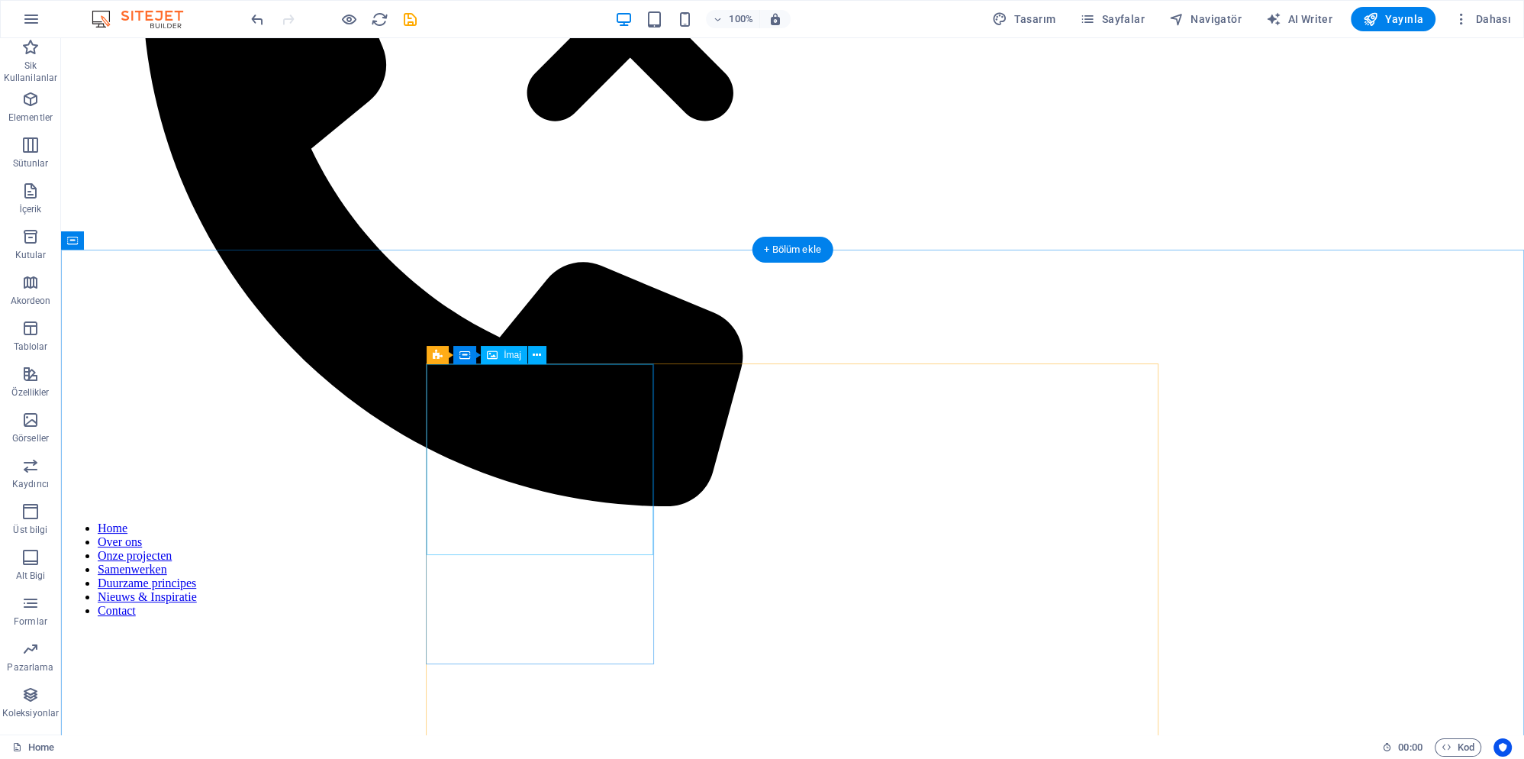
scroll to position [247, 0]
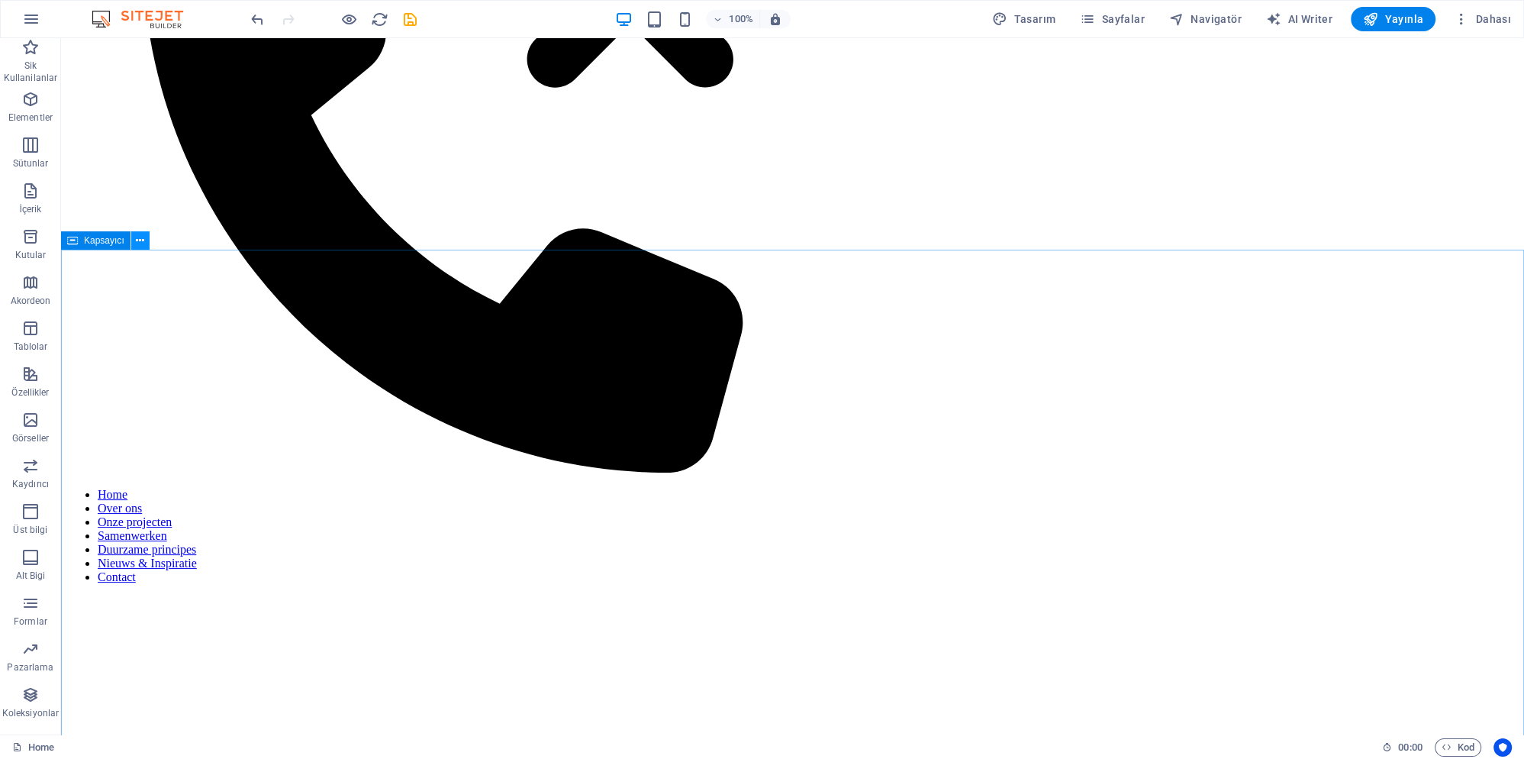
drag, startPoint x: 142, startPoint y: 243, endPoint x: 136, endPoint y: 250, distance: 9.2
click at [139, 243] on icon at bounding box center [140, 241] width 8 height 16
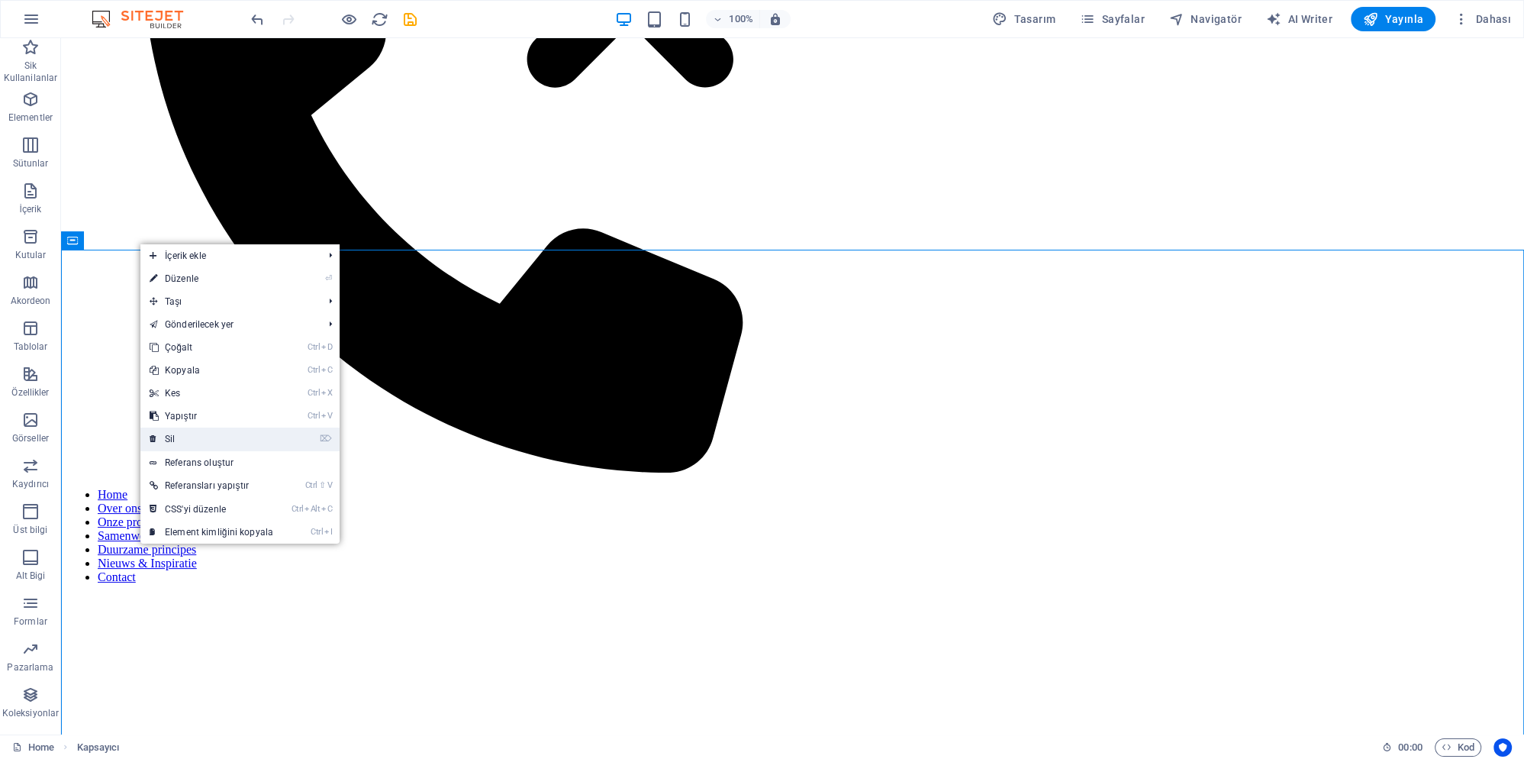
click at [201, 442] on link "⌦ Sil" at bounding box center [211, 438] width 142 height 23
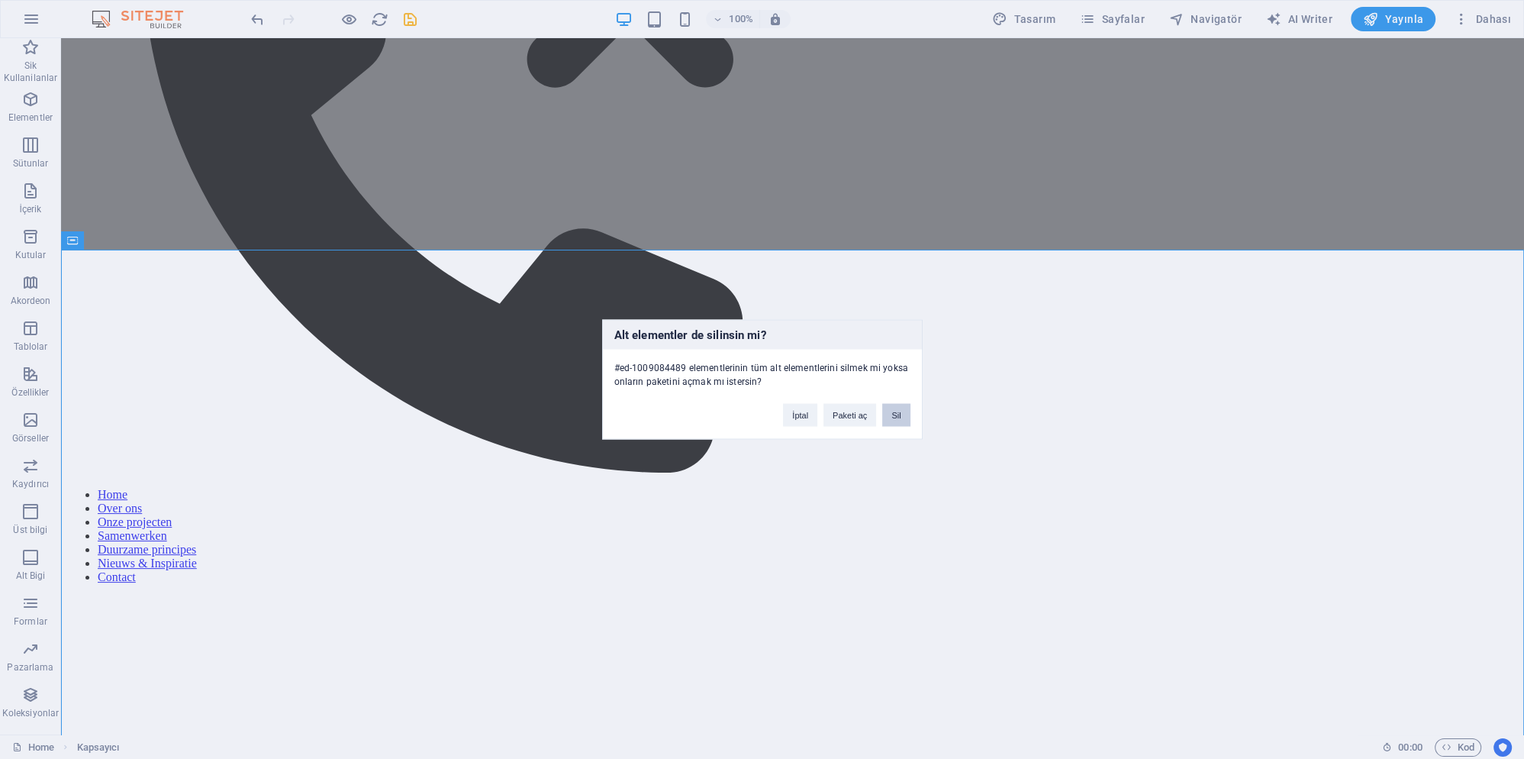
click at [888, 413] on button "Sil" at bounding box center [895, 415] width 27 height 23
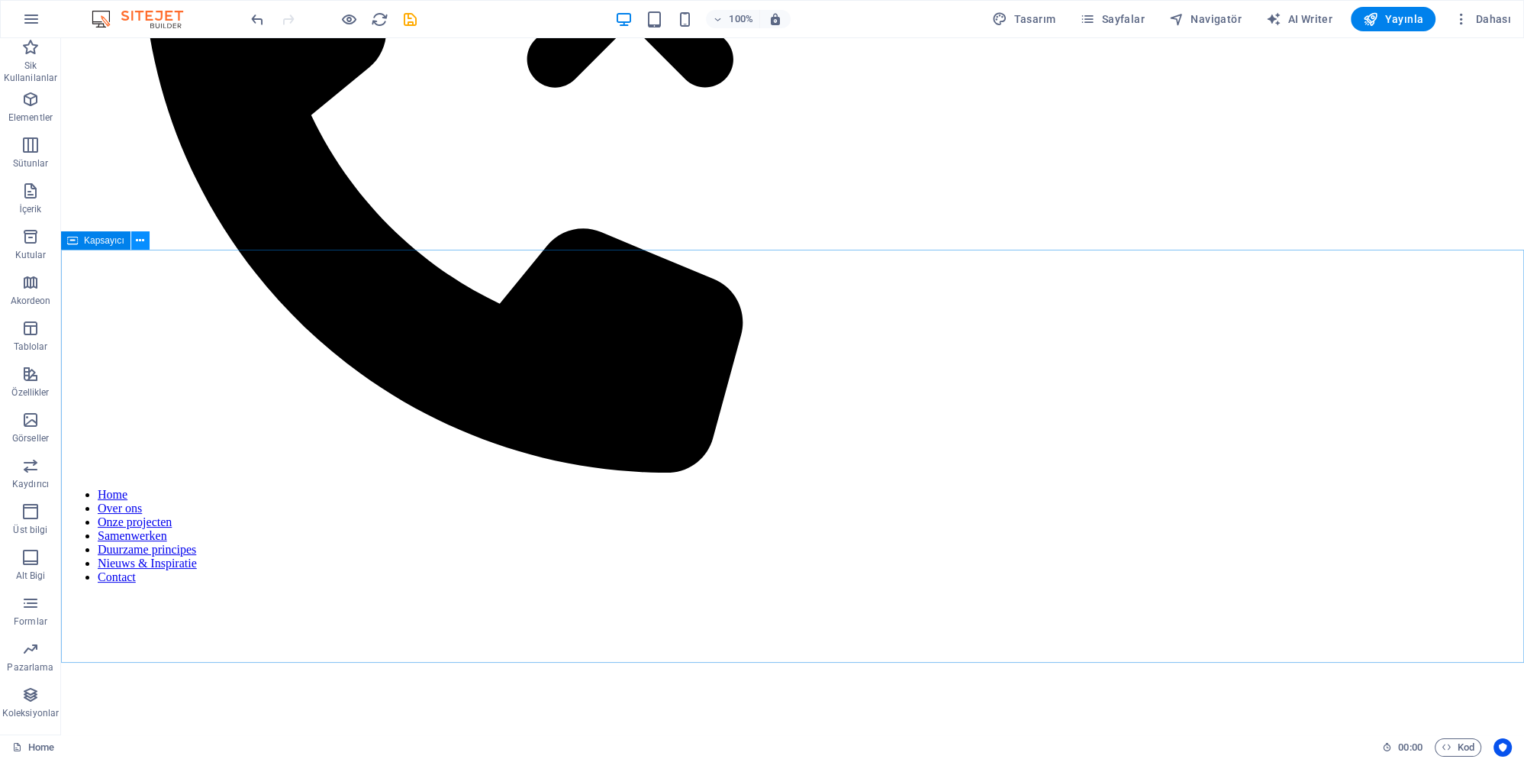
click at [138, 243] on icon at bounding box center [140, 241] width 8 height 16
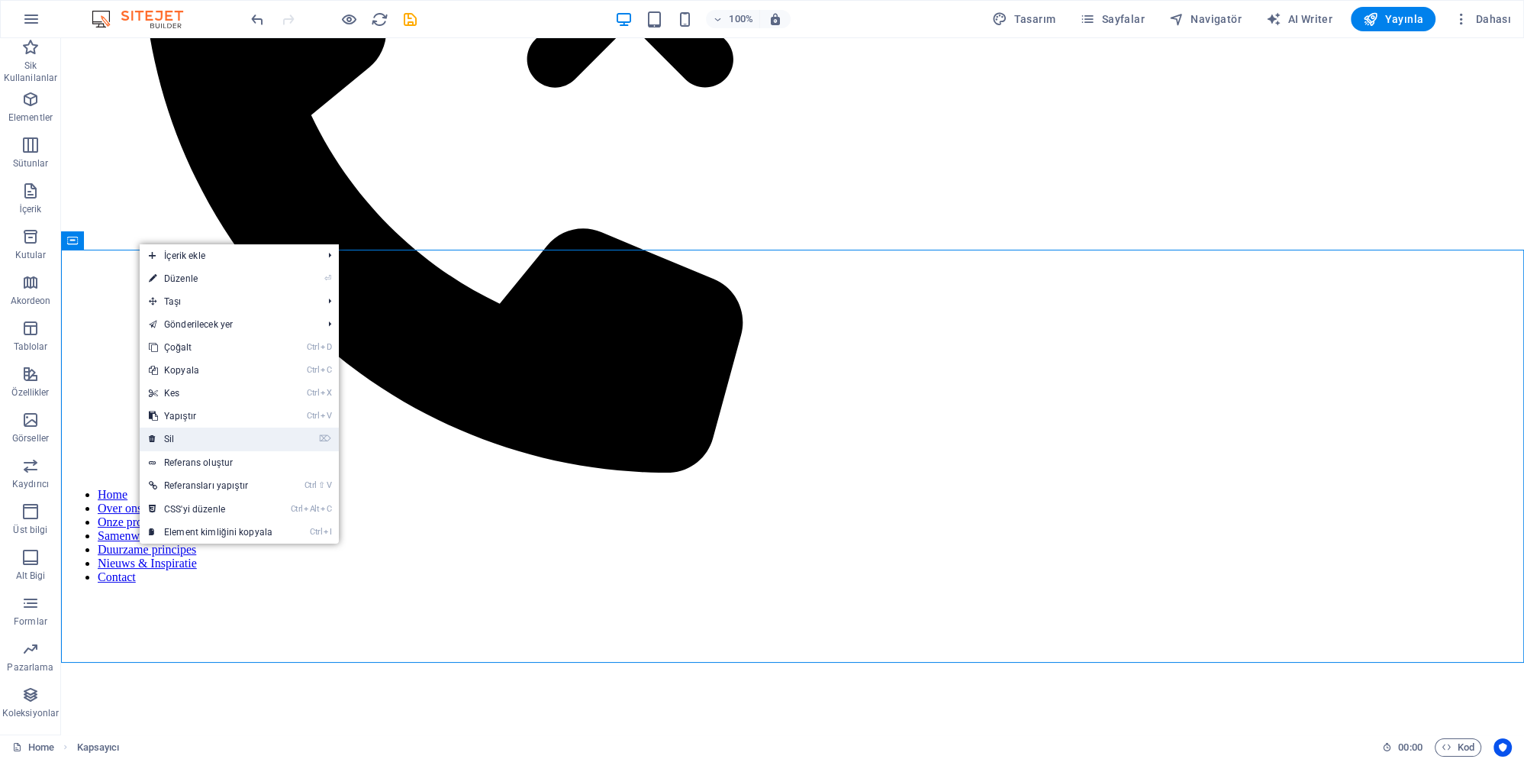
click at [224, 440] on link "⌦ Sil" at bounding box center [211, 438] width 142 height 23
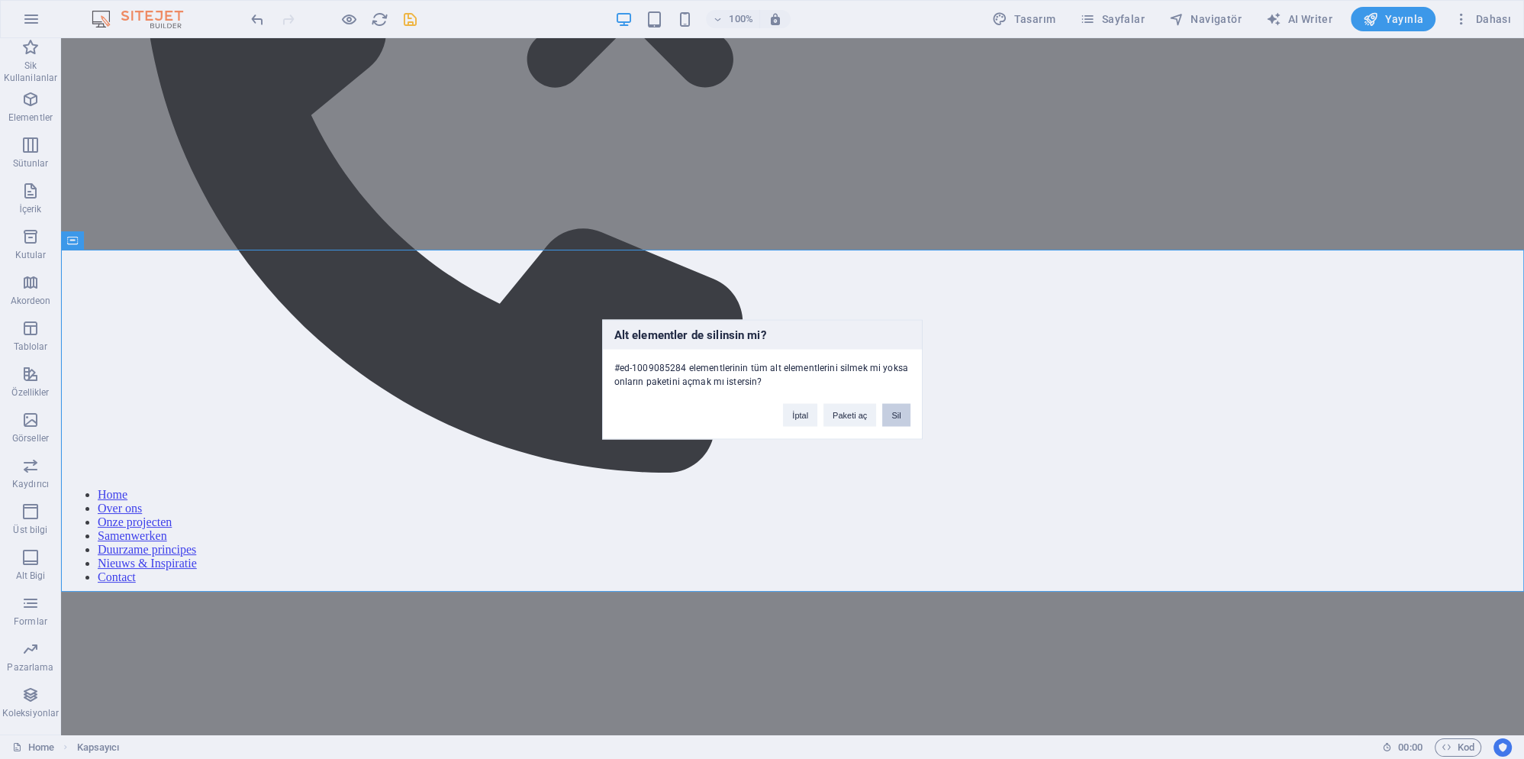
drag, startPoint x: 890, startPoint y: 417, endPoint x: 705, endPoint y: 401, distance: 185.4
click at [890, 417] on button "Sil" at bounding box center [895, 415] width 27 height 23
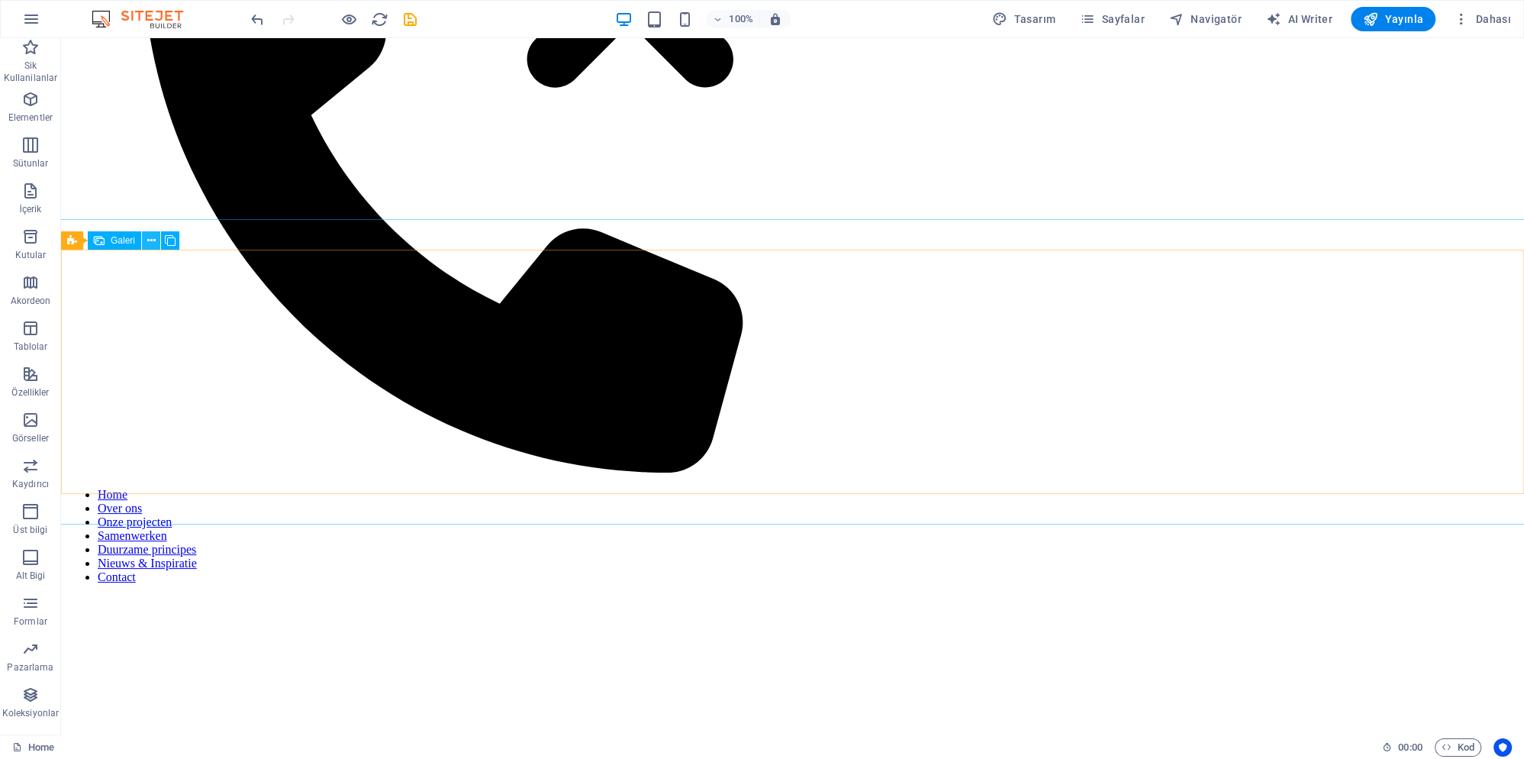
click at [147, 240] on button at bounding box center [151, 240] width 18 height 18
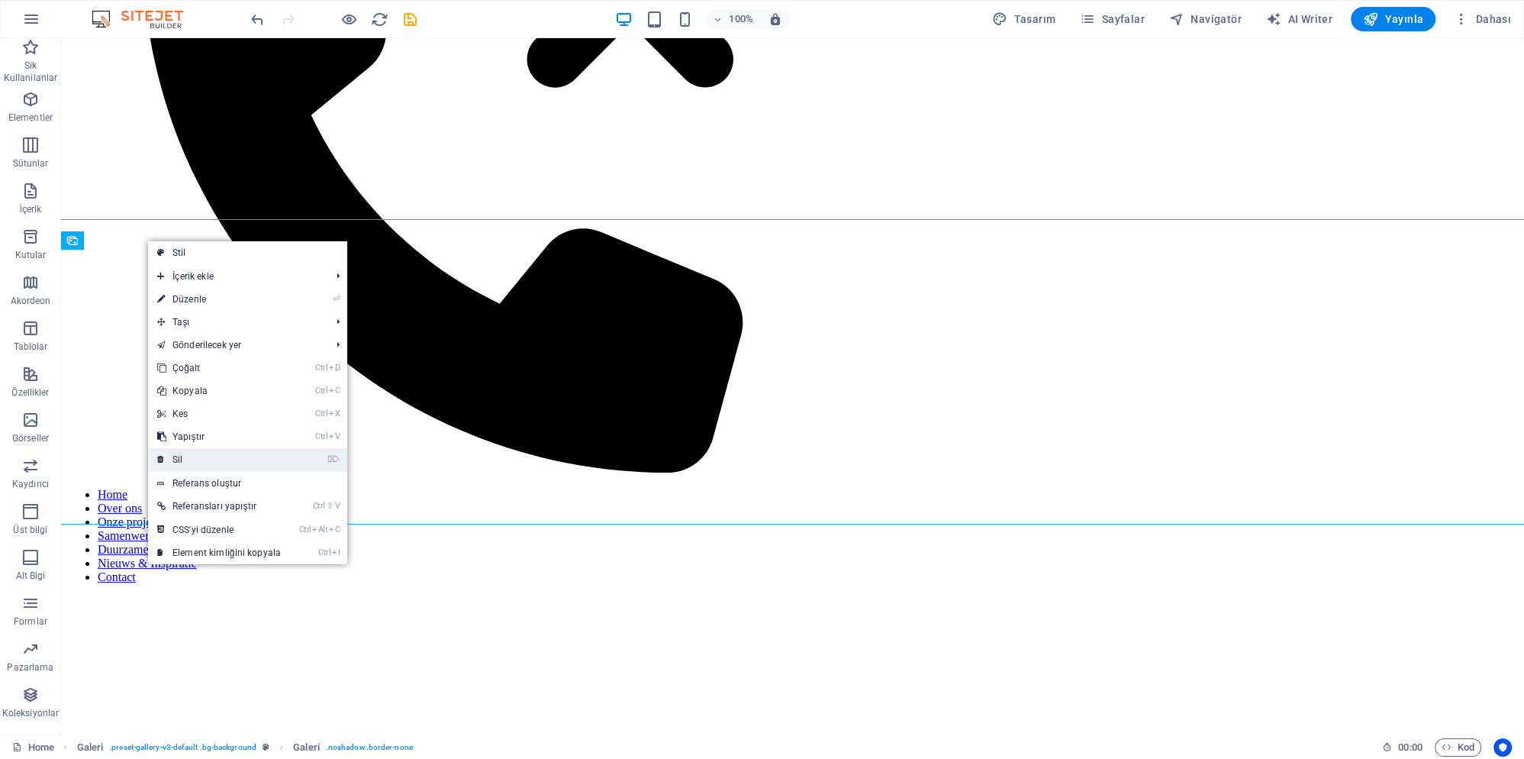
drag, startPoint x: 220, startPoint y: 450, endPoint x: 168, endPoint y: 411, distance: 64.4
click at [220, 450] on link "⌦ Sil" at bounding box center [219, 459] width 142 height 23
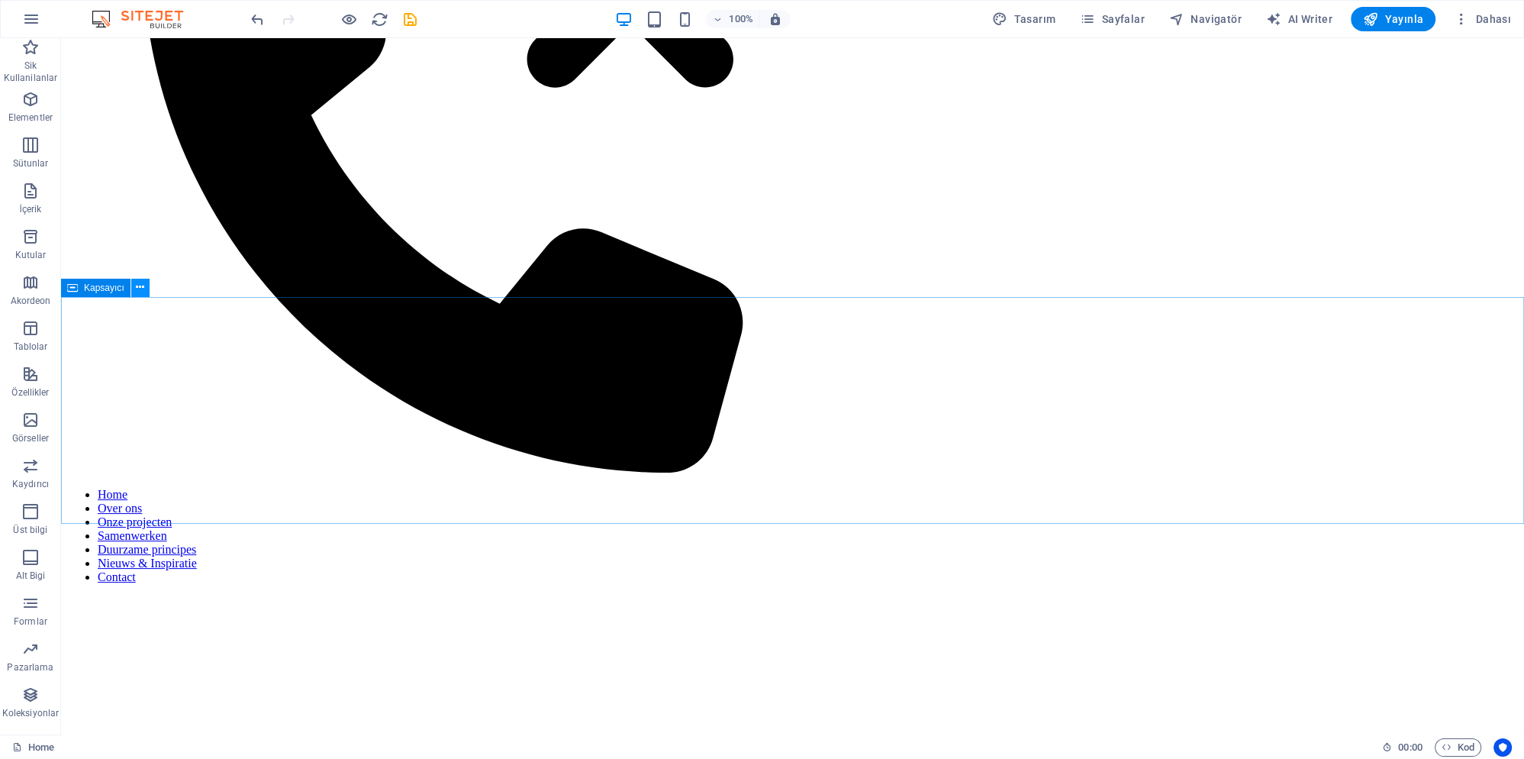
click at [147, 290] on button at bounding box center [140, 288] width 18 height 18
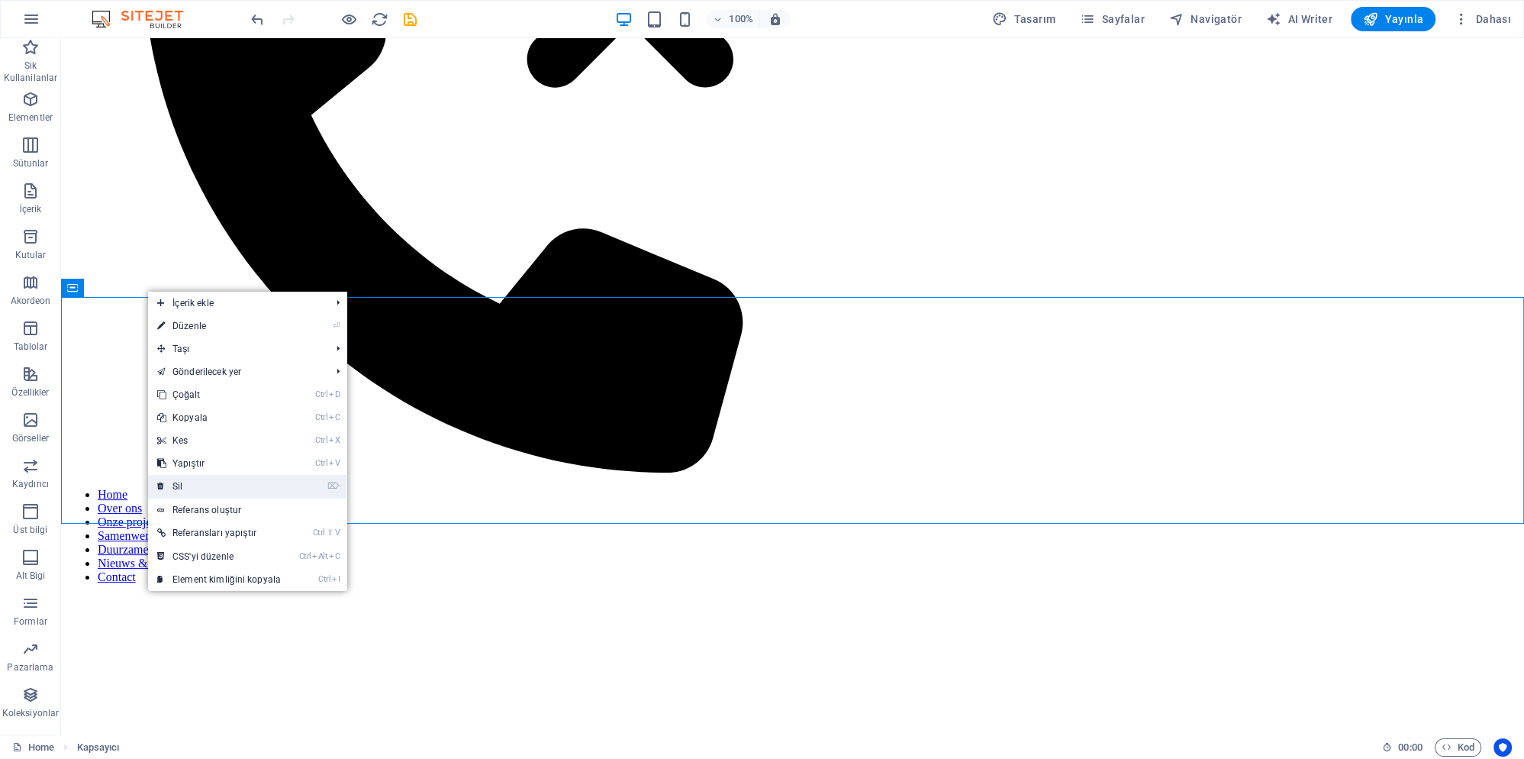
click at [208, 485] on link "⌦ Sil" at bounding box center [219, 486] width 142 height 23
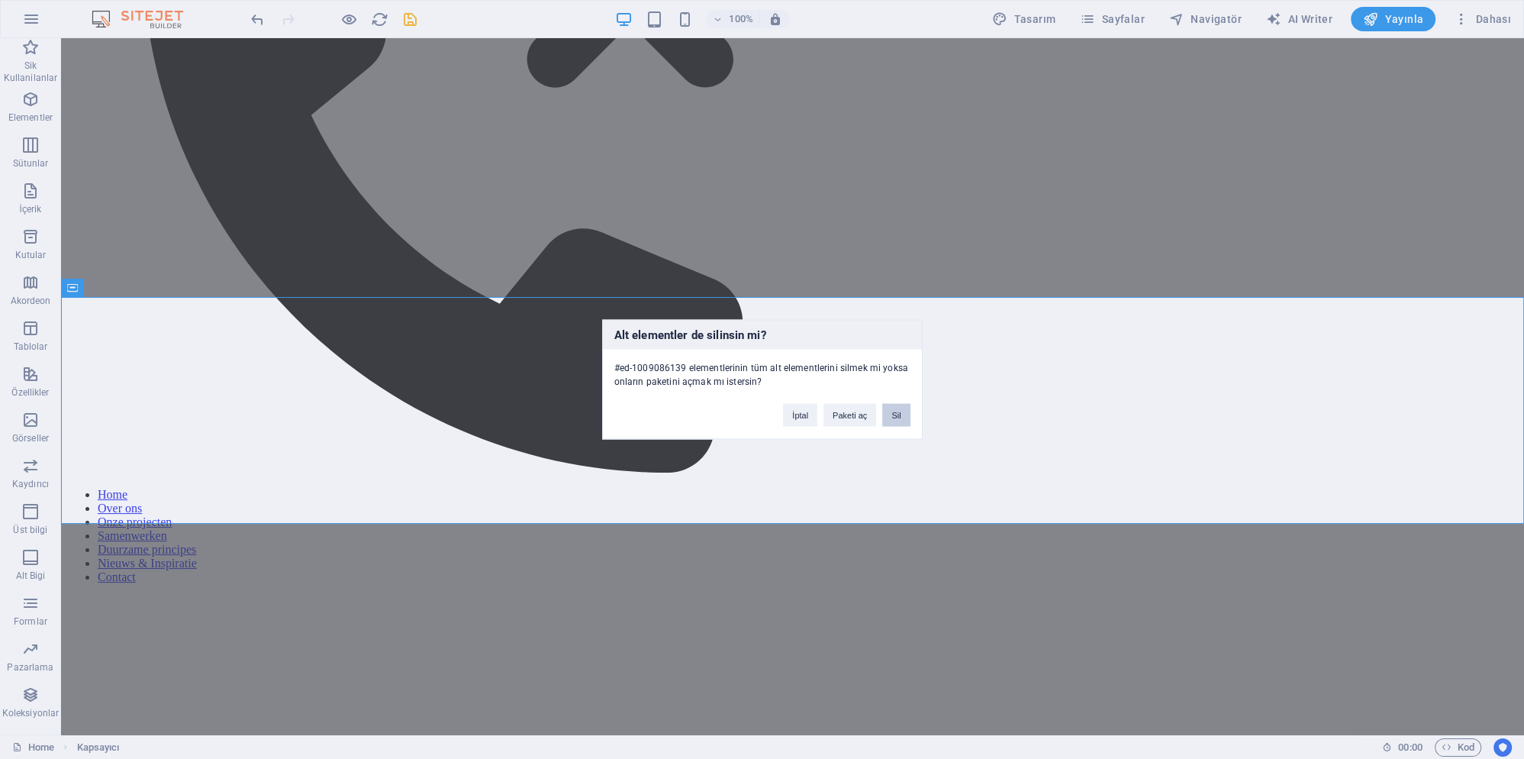
click at [895, 414] on button "Sil" at bounding box center [895, 415] width 27 height 23
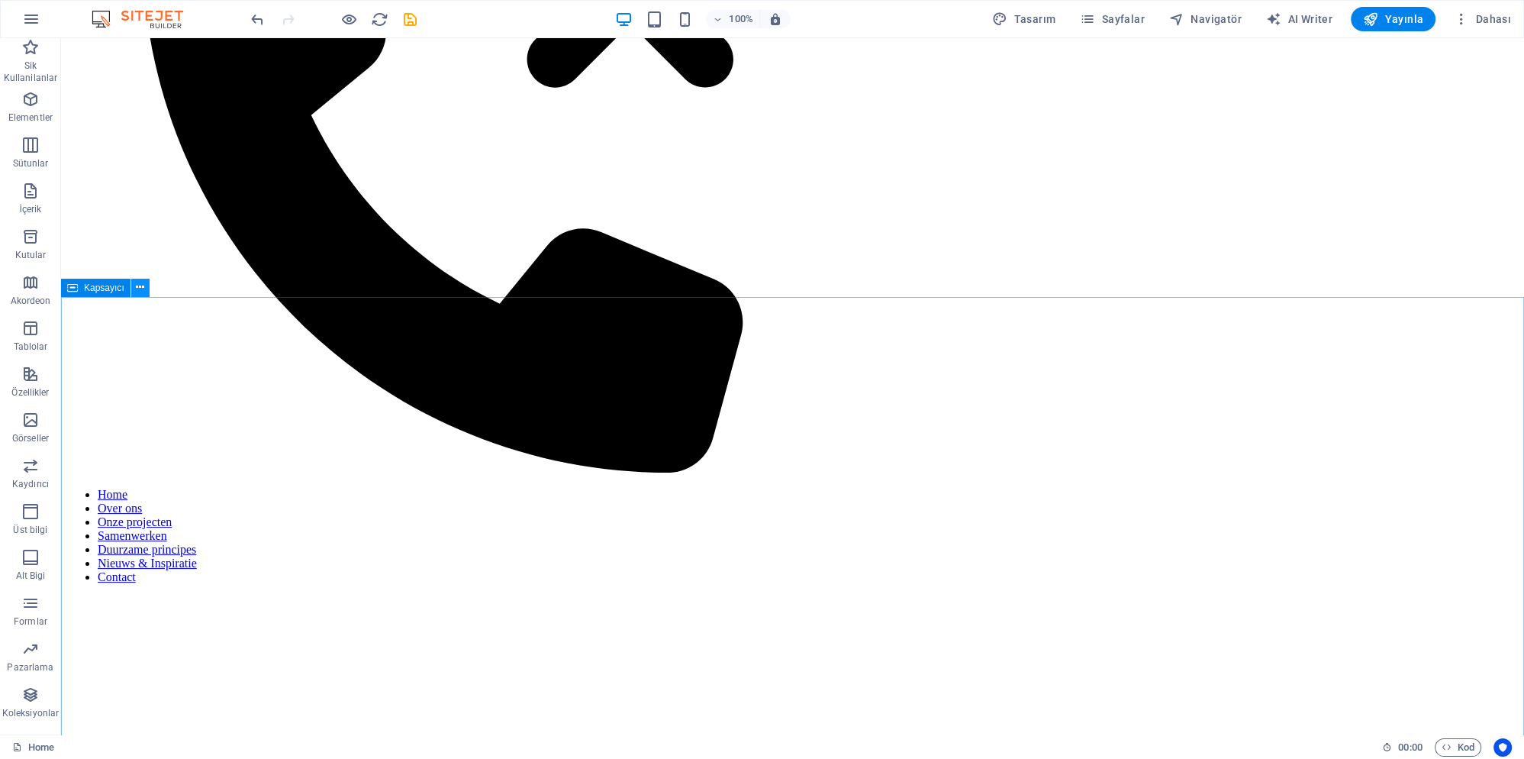
click at [138, 289] on icon at bounding box center [140, 287] width 8 height 16
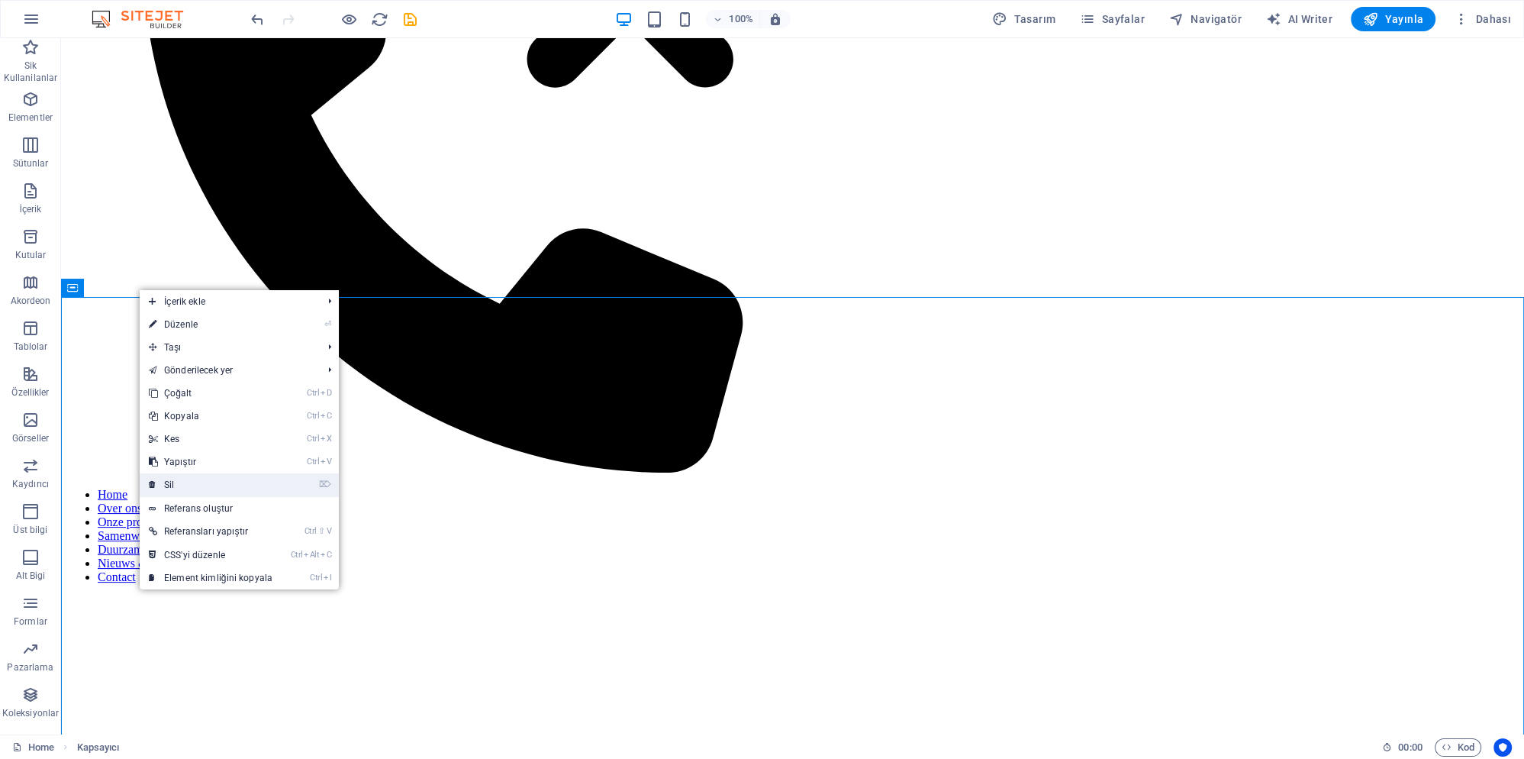
click at [189, 484] on link "⌦ Sil" at bounding box center [211, 484] width 142 height 23
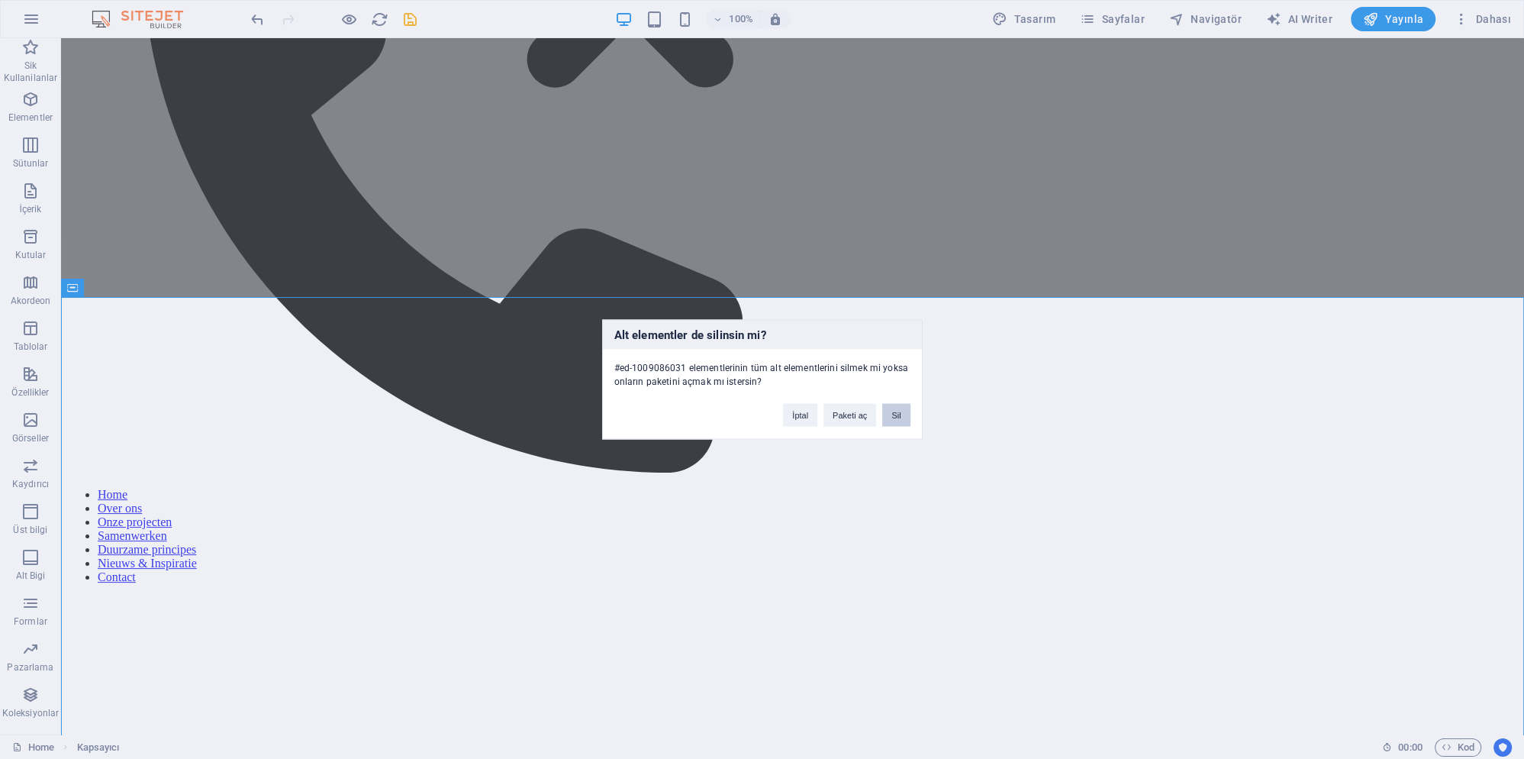
click at [899, 417] on button "Sil" at bounding box center [895, 415] width 27 height 23
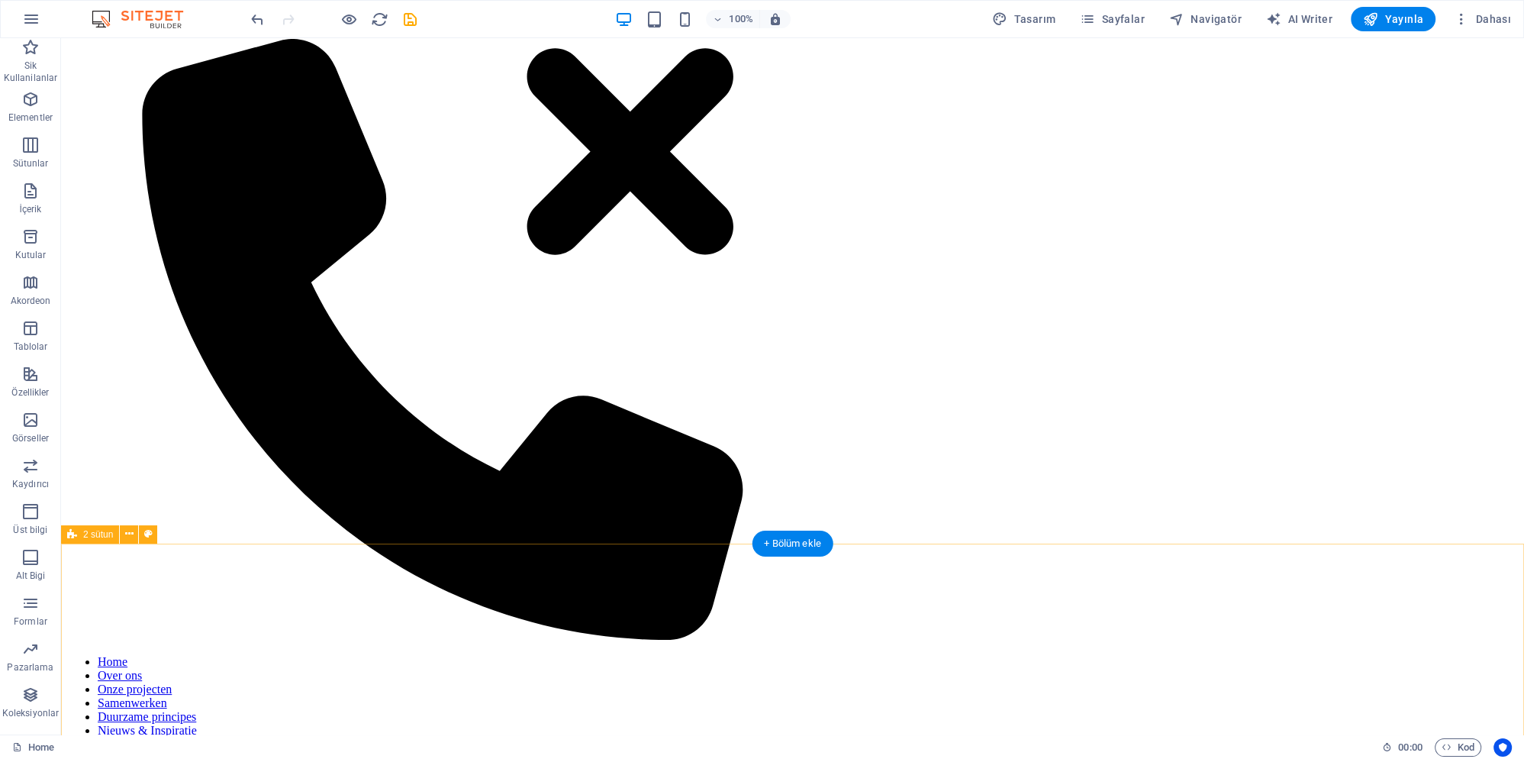
scroll to position [0, 0]
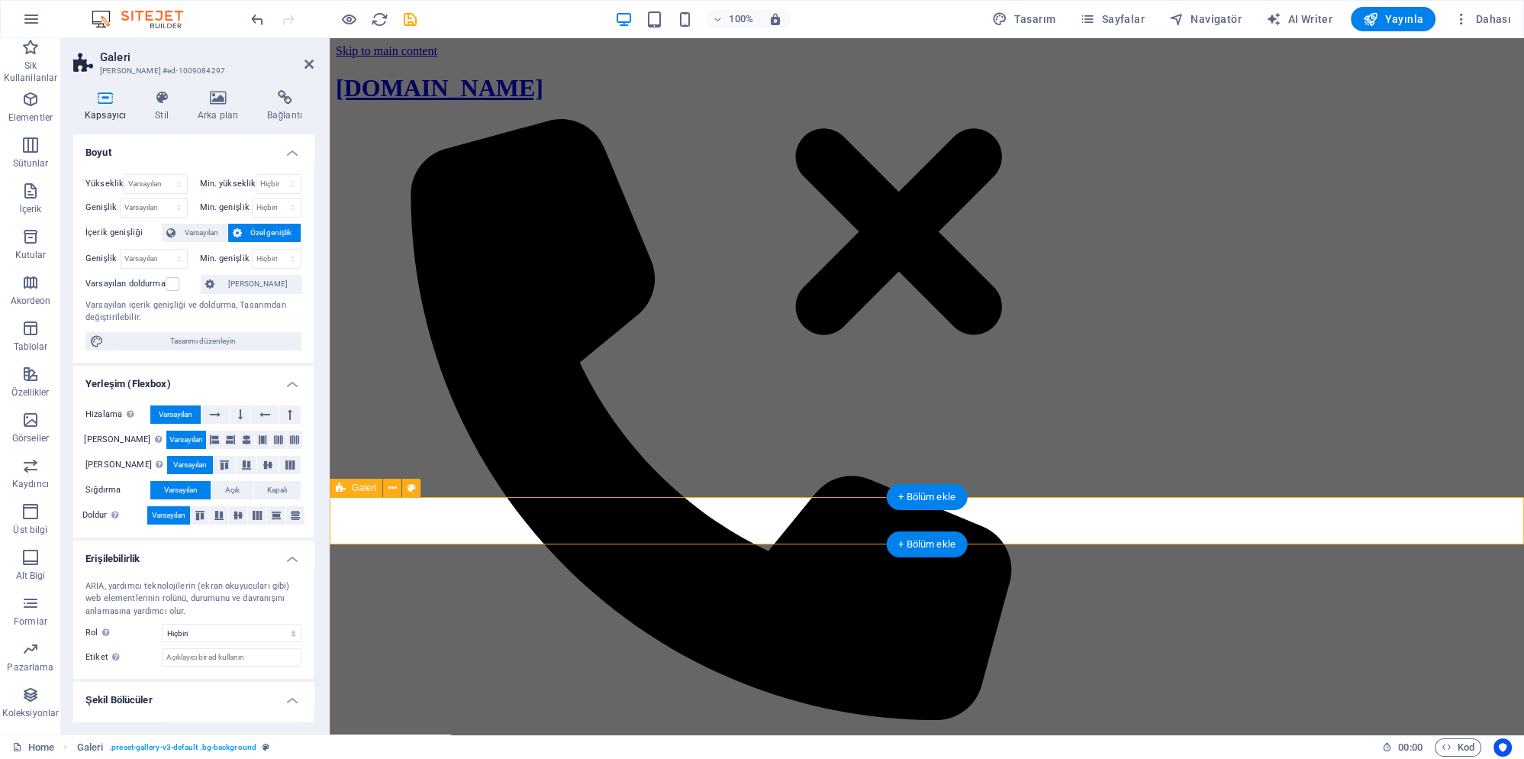
click at [31, 102] on icon "button" at bounding box center [30, 99] width 18 height 18
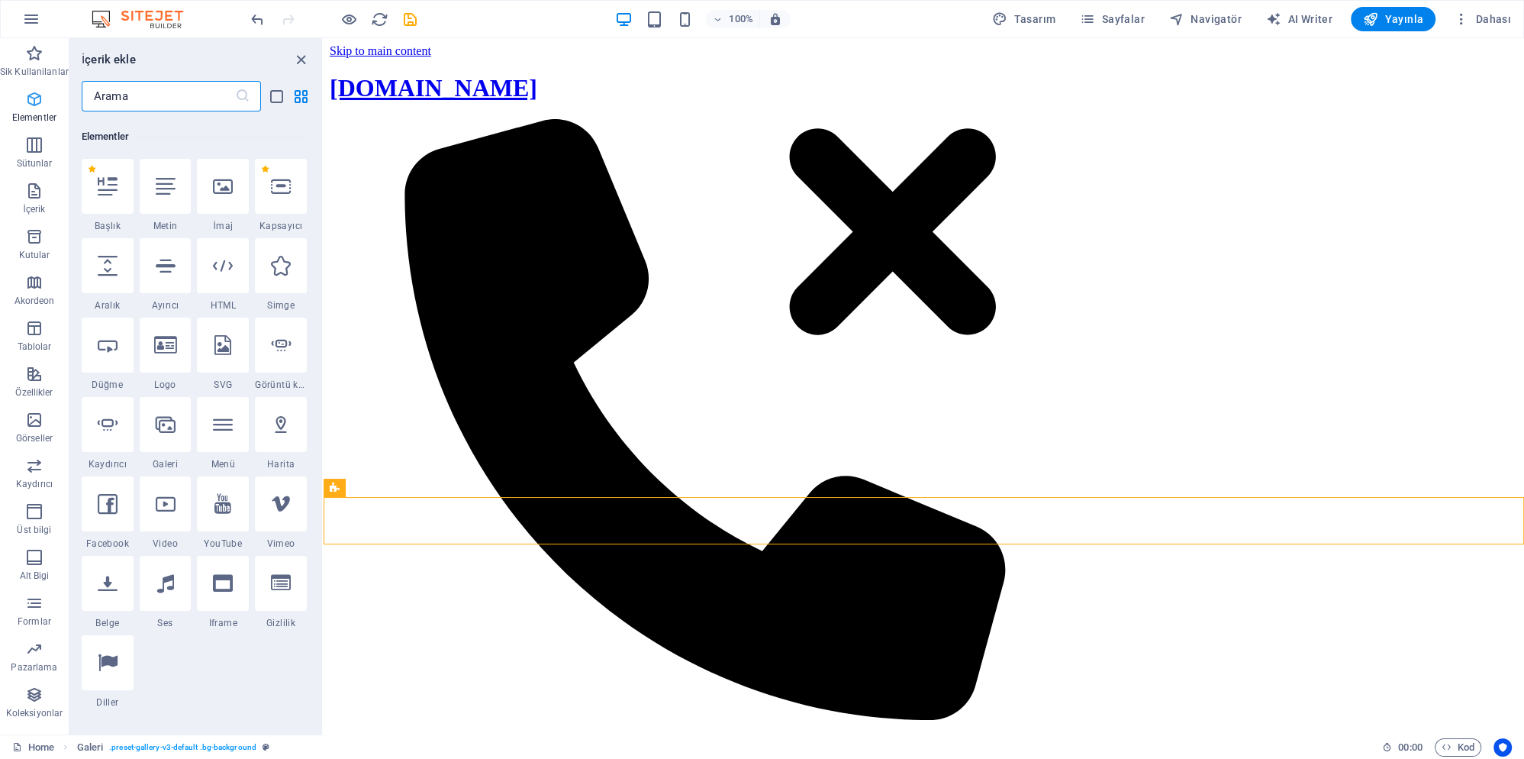
scroll to position [163, 0]
click at [942, 550] on div "+ Bölüm ekle" at bounding box center [924, 544] width 82 height 26
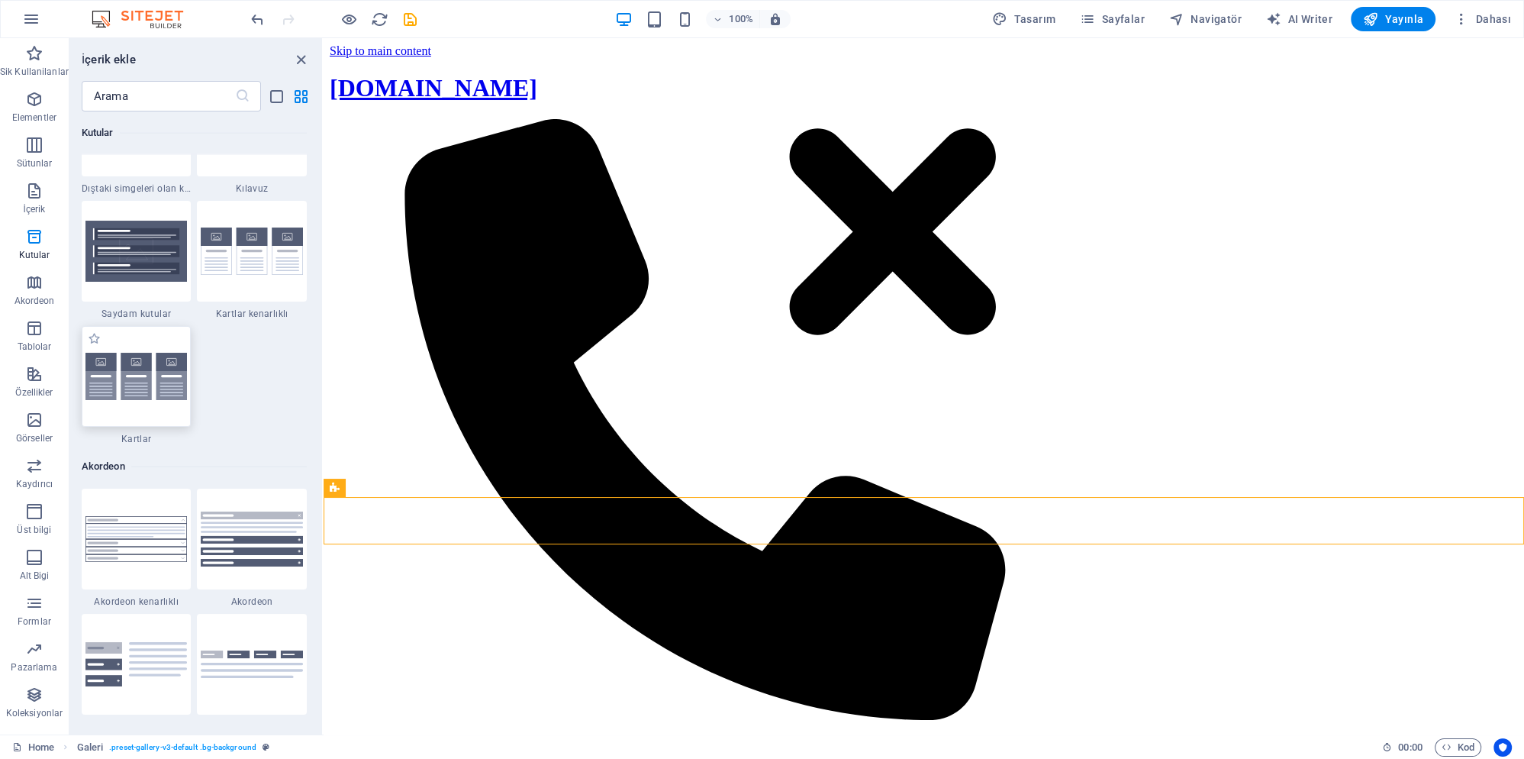
scroll to position [4599, 0]
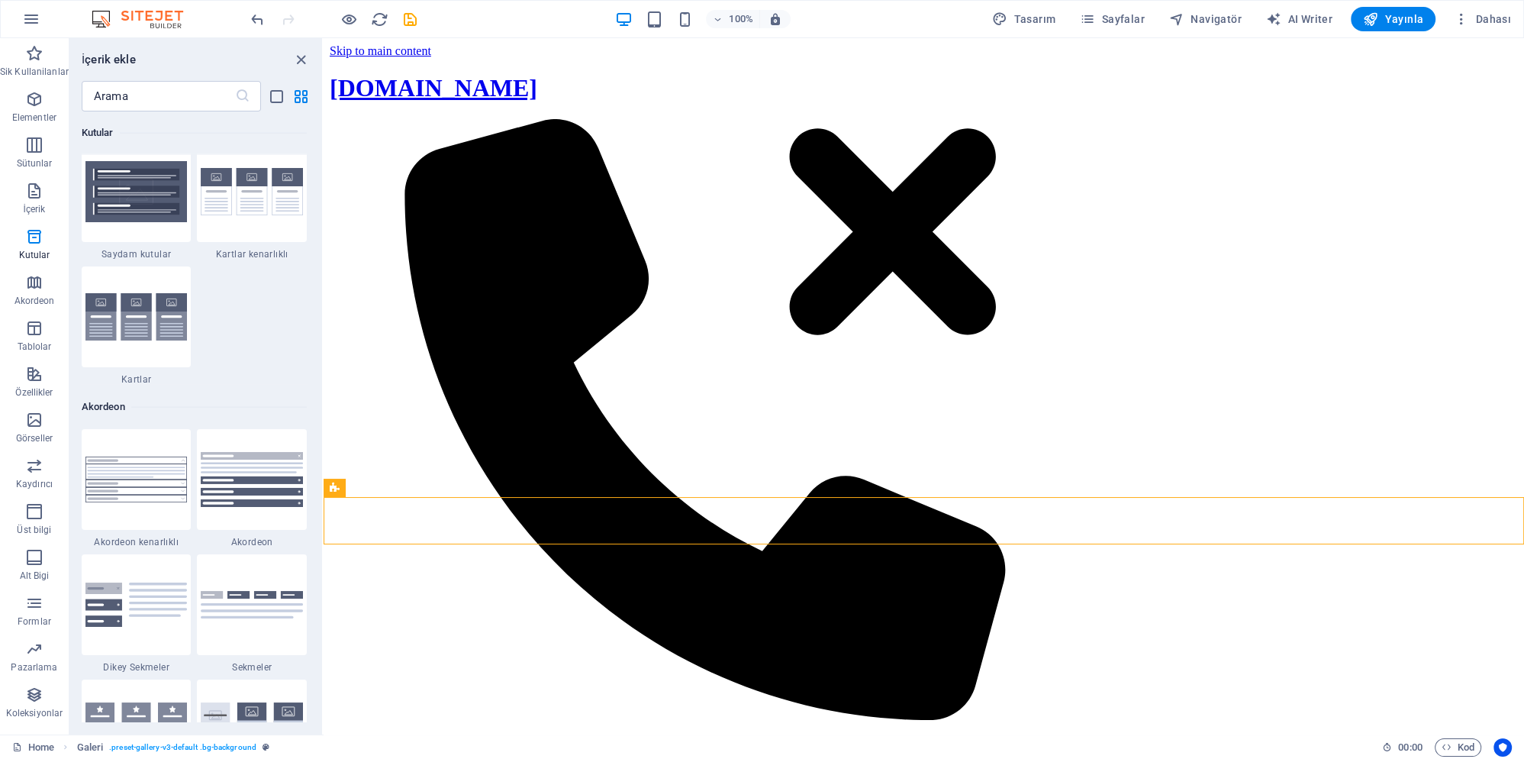
click at [140, 339] on img at bounding box center [136, 316] width 102 height 47
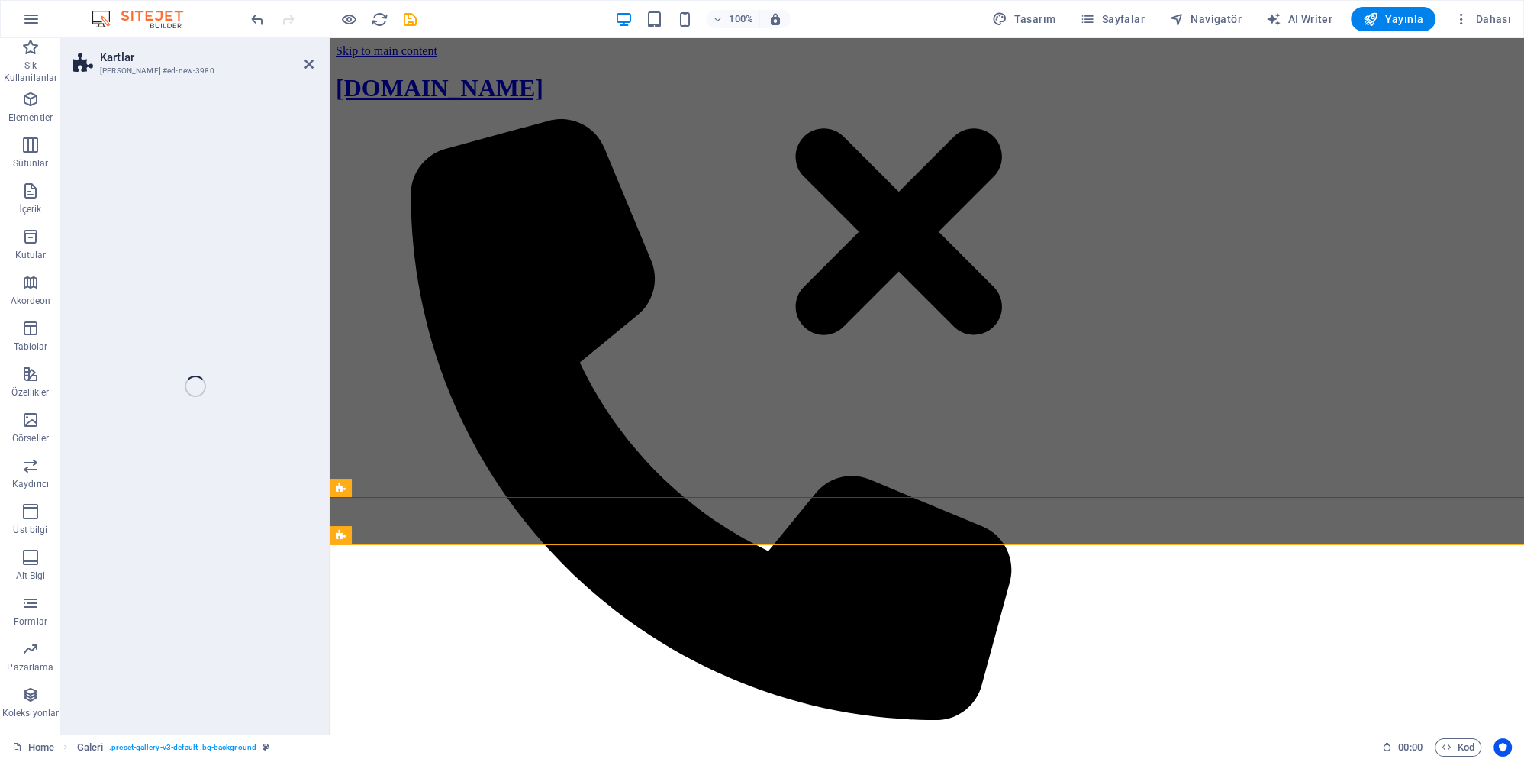
select select "rem"
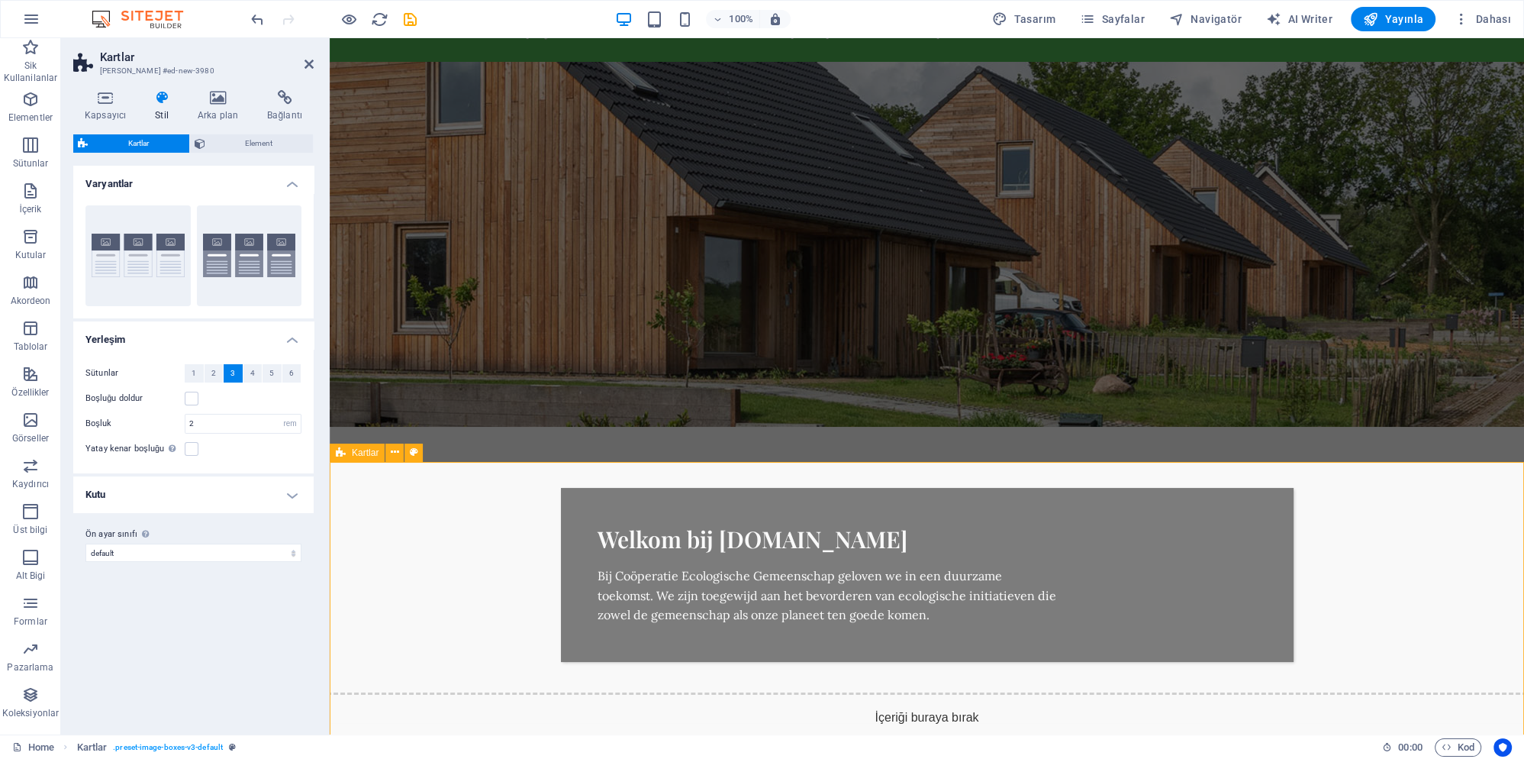
scroll to position [0, 0]
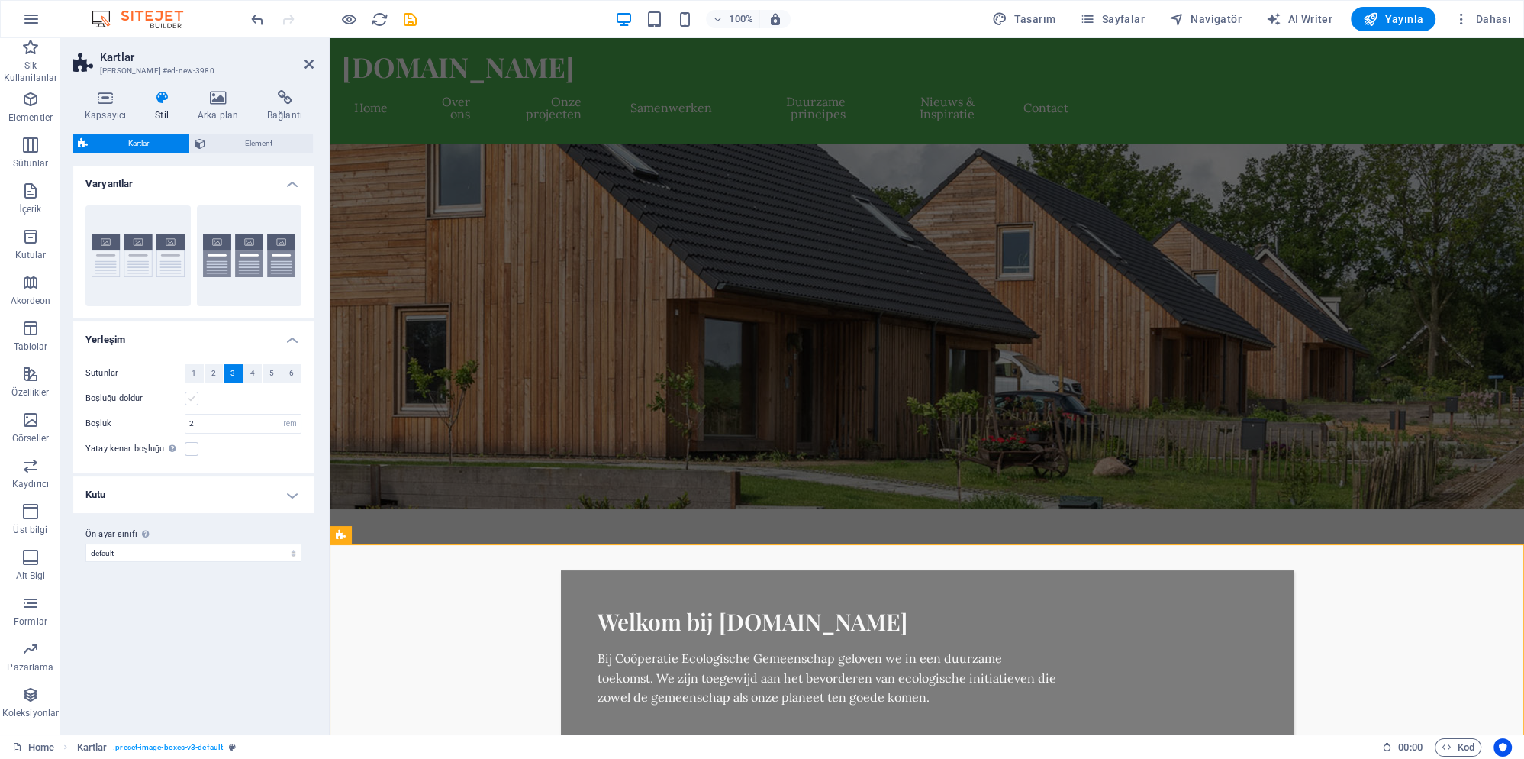
click at [188, 396] on label at bounding box center [192, 399] width 14 height 14
click at [0, 0] on input "Boşluğu doldur" at bounding box center [0, 0] width 0 height 0
click at [192, 400] on label at bounding box center [192, 399] width 14 height 14
click at [0, 0] on input "Boşluğu doldur" at bounding box center [0, 0] width 0 height 0
click at [85, 543] on select "default values-2 testimonial-3 Ön ayar sınıfı ekle" at bounding box center [193, 552] width 216 height 18
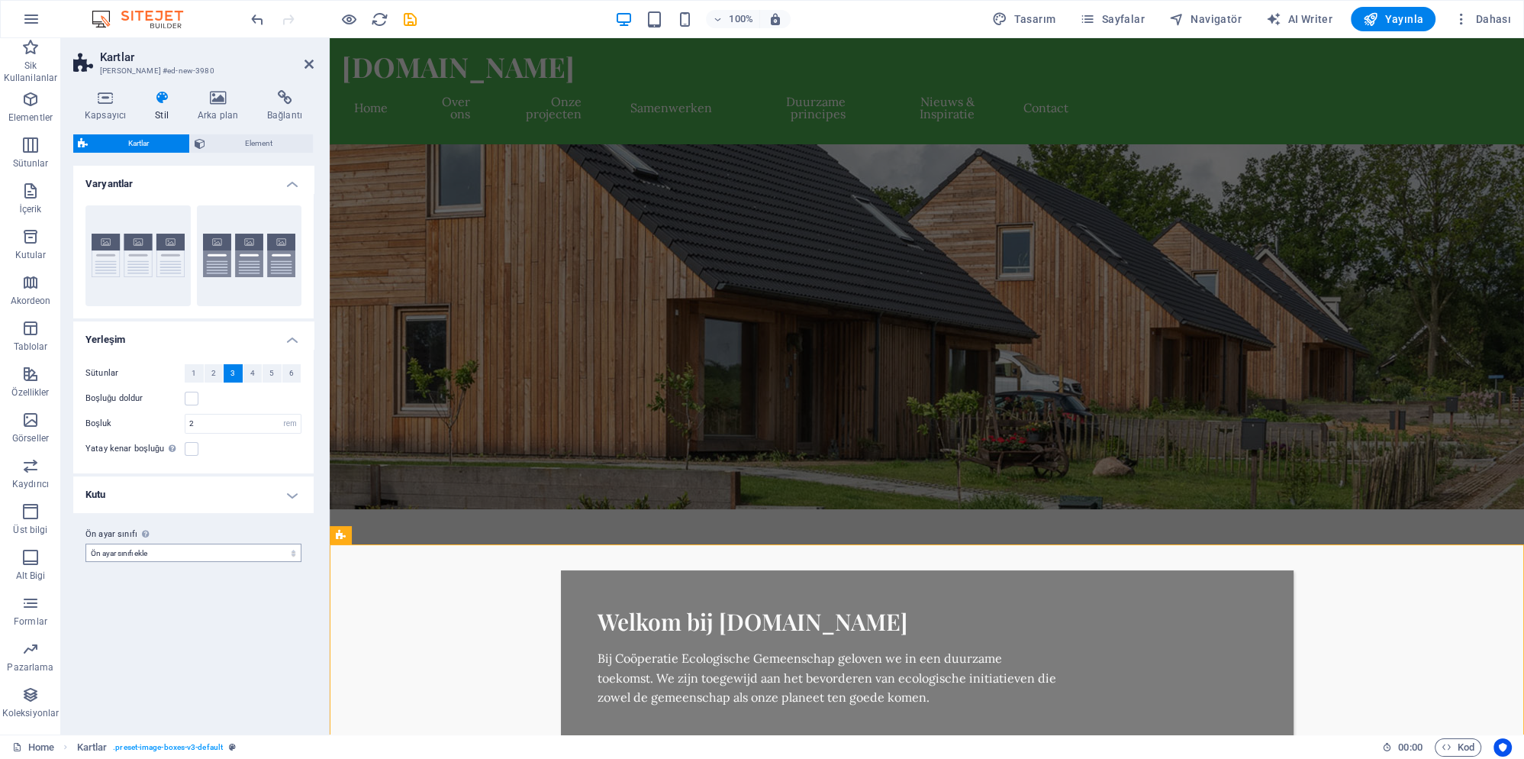
click option "Ön ayar sınıfı ekle" at bounding box center [0, 0] width 0 height 0
select select "preset-image-boxes-v3-default"
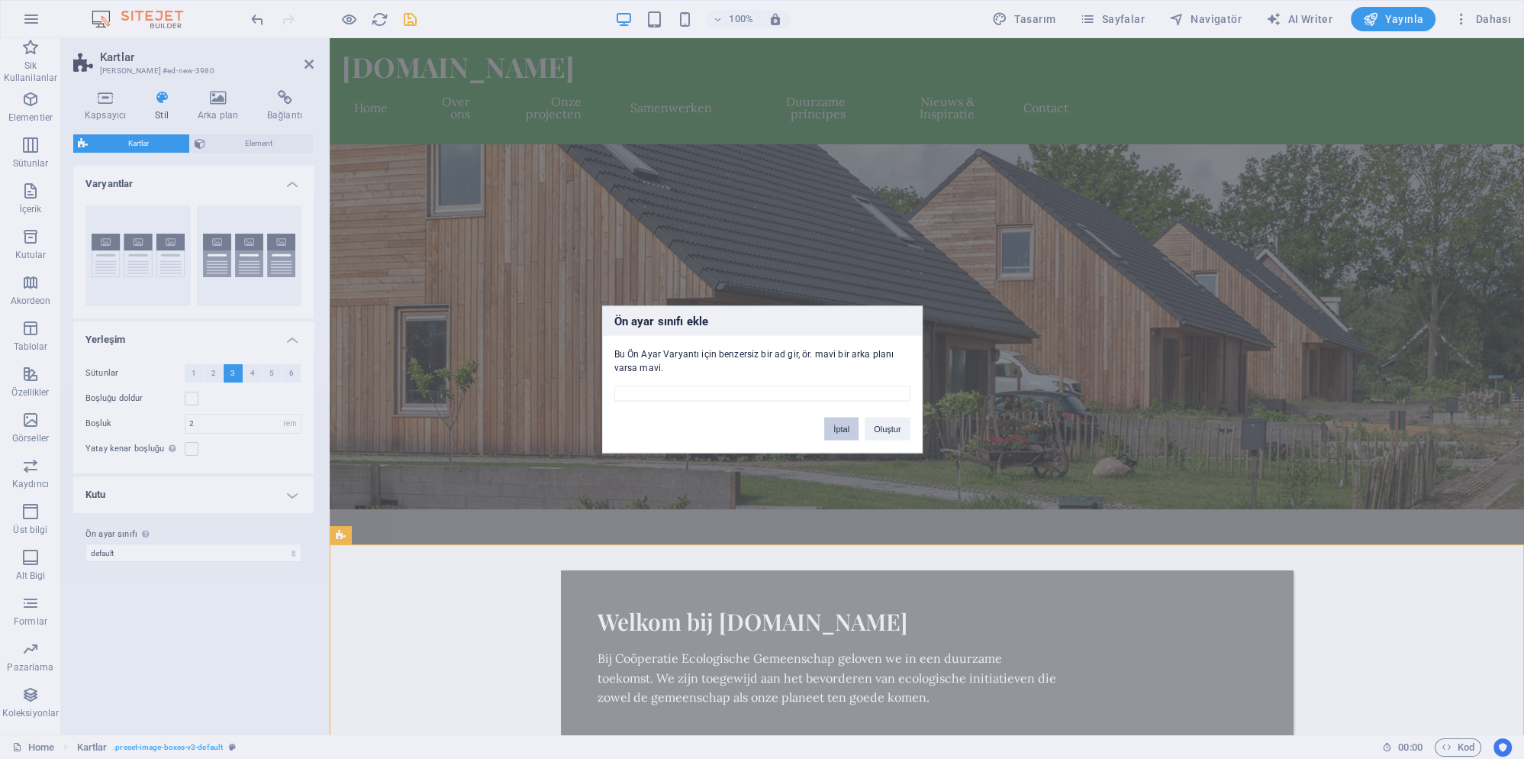
click at [837, 427] on button "İptal" at bounding box center [841, 428] width 34 height 23
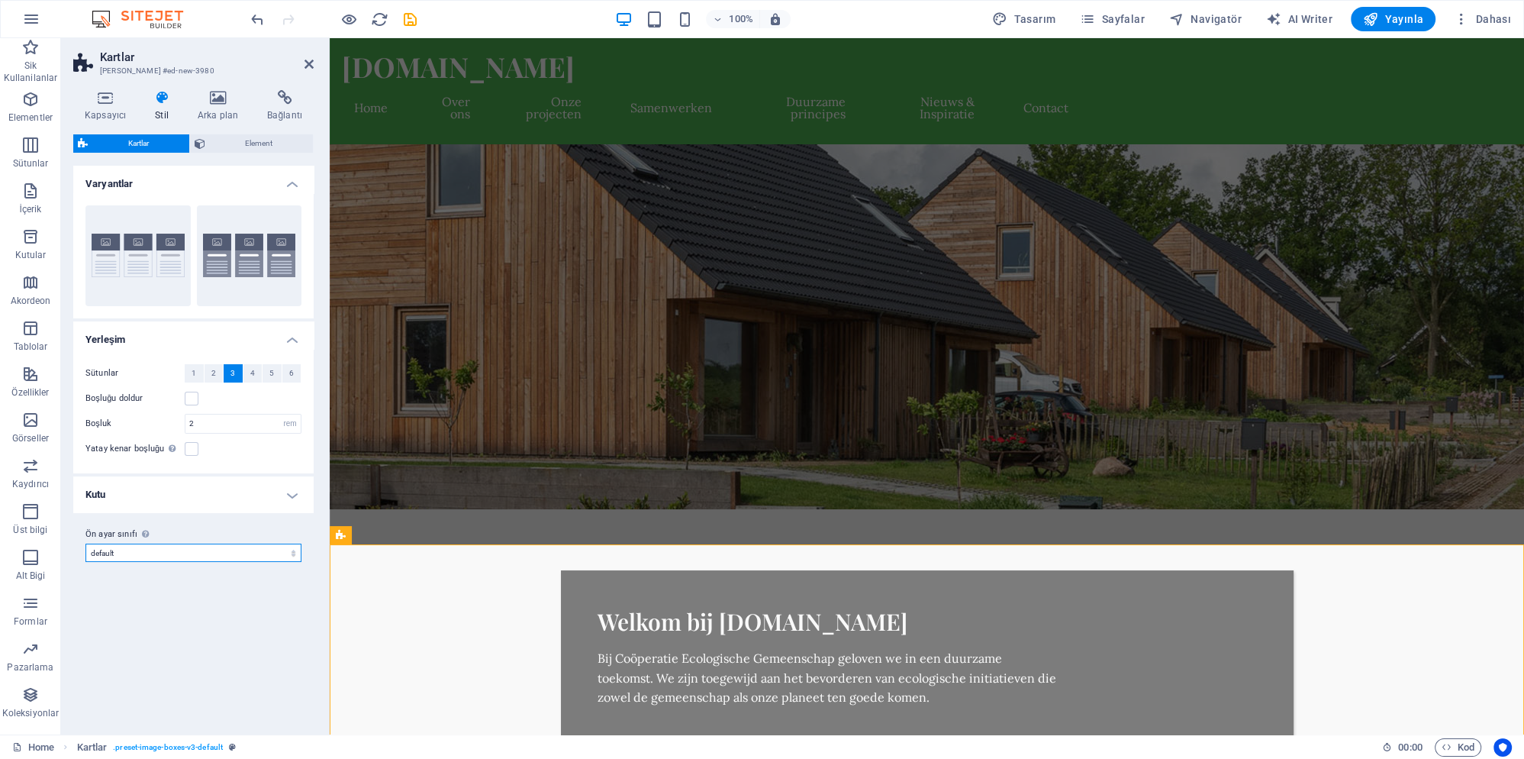
click at [85, 543] on select "default values-2 testimonial-3 Ön ayar sınıfı ekle" at bounding box center [193, 552] width 216 height 18
click option "default" at bounding box center [0, 0] width 0 height 0
click at [85, 543] on select "default values-2 testimonial-3 Ön ayar sınıfı ekle" at bounding box center [193, 552] width 216 height 18
drag, startPoint x: 209, startPoint y: 555, endPoint x: 269, endPoint y: 140, distance: 418.7
click at [269, 140] on span "Element" at bounding box center [259, 143] width 99 height 18
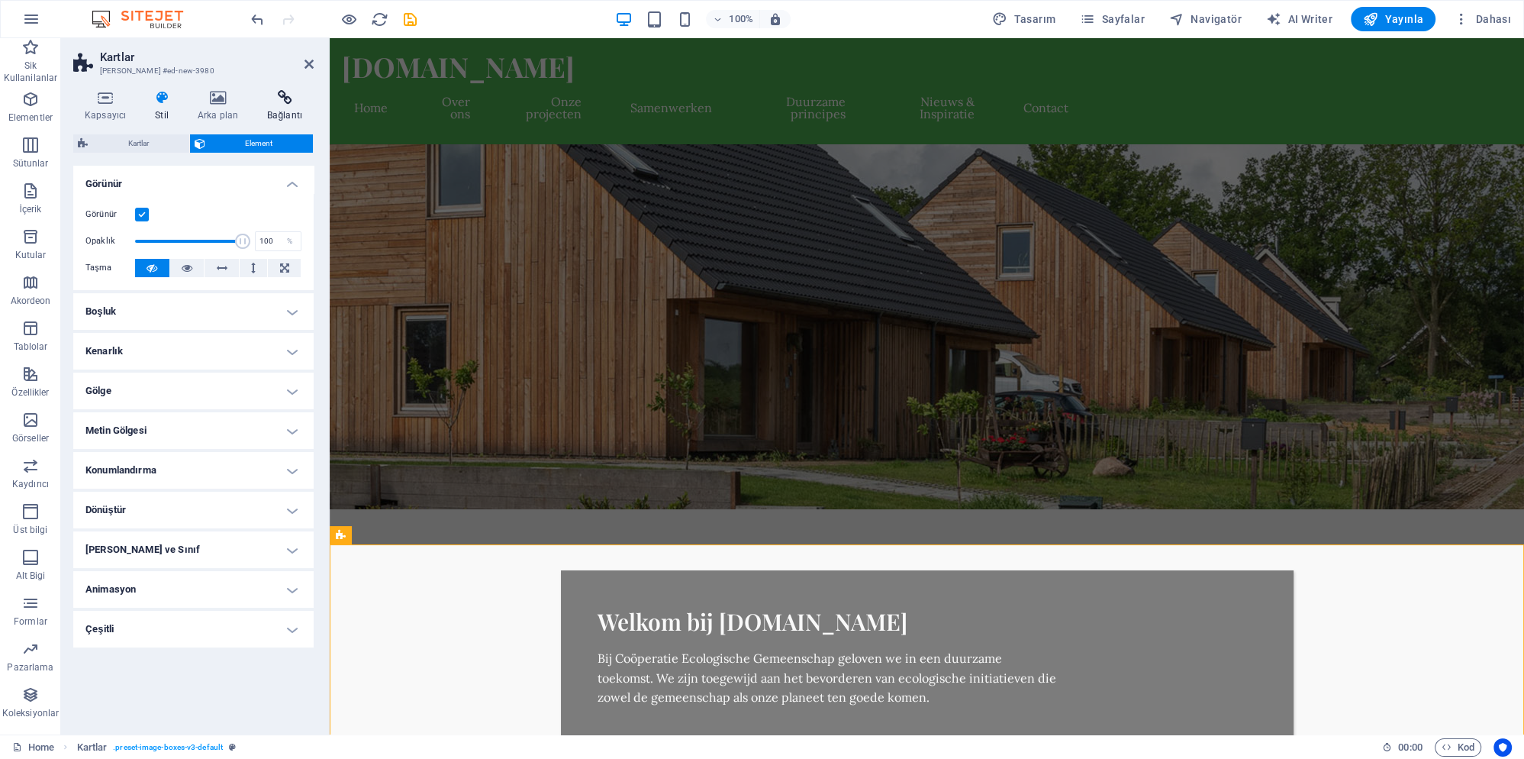
click at [279, 98] on icon at bounding box center [285, 97] width 58 height 15
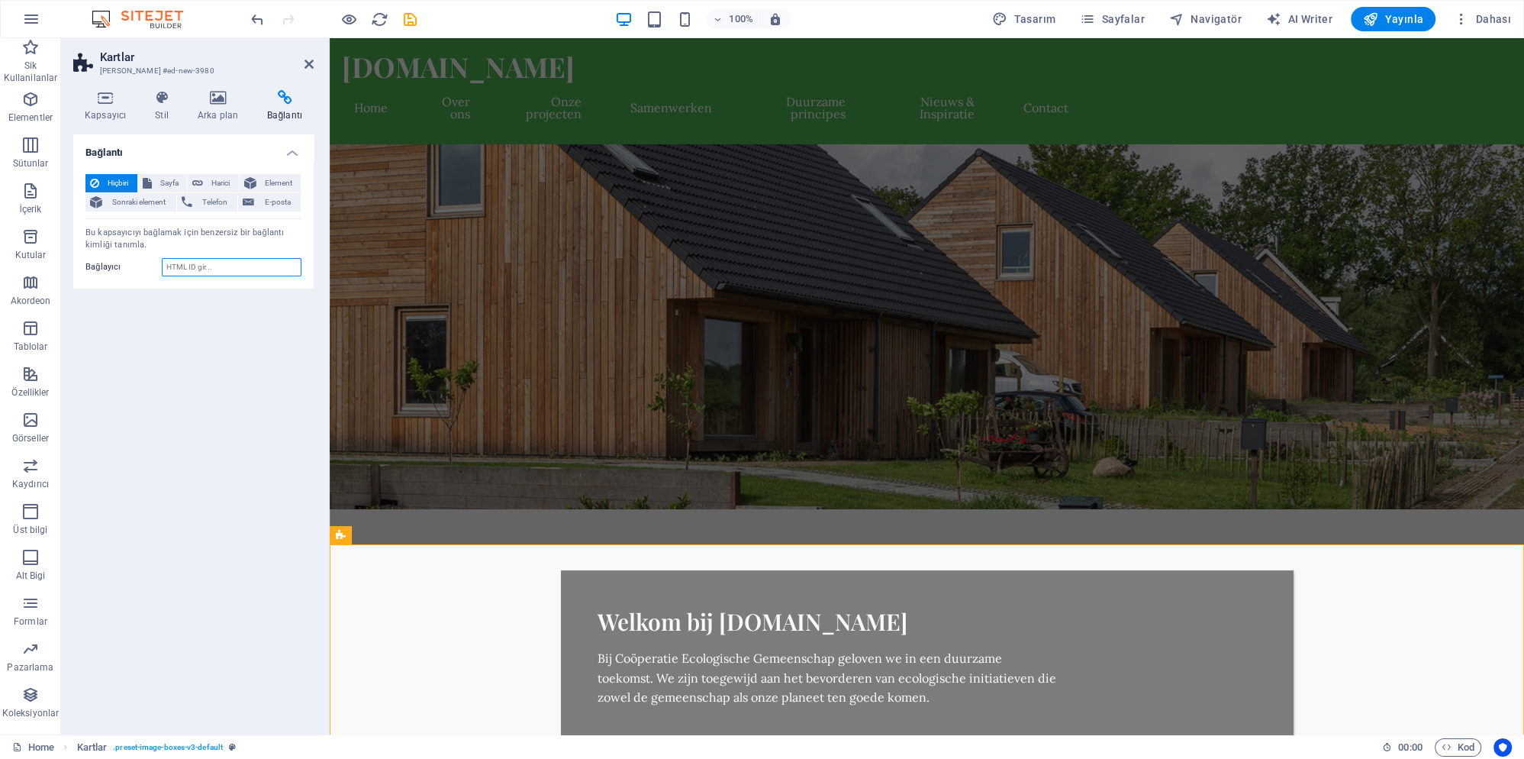
click at [194, 269] on input "Bağlayıcı" at bounding box center [232, 267] width 140 height 18
click at [216, 266] on input "Bağlayıcı" at bounding box center [232, 267] width 140 height 18
type input "onze projecten"
click at [208, 360] on div "Bağlantı Hiçbiri Sayfa Harici Element Sonraki element Telefon E-posta Sayfa Hom…" at bounding box center [193, 428] width 240 height 588
click at [458, 416] on figure at bounding box center [927, 326] width 1194 height 365
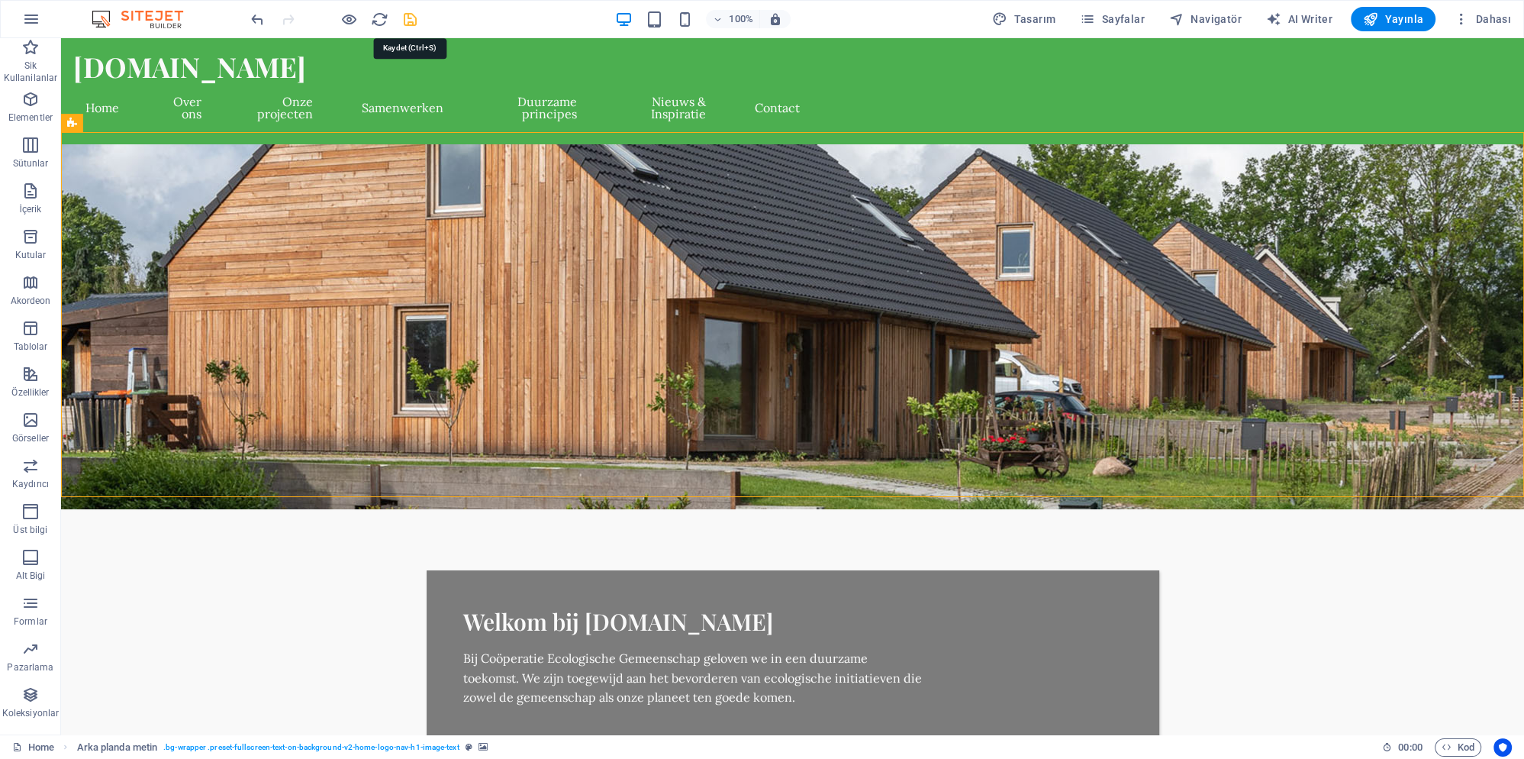
click at [405, 21] on icon "save" at bounding box center [410, 20] width 18 height 18
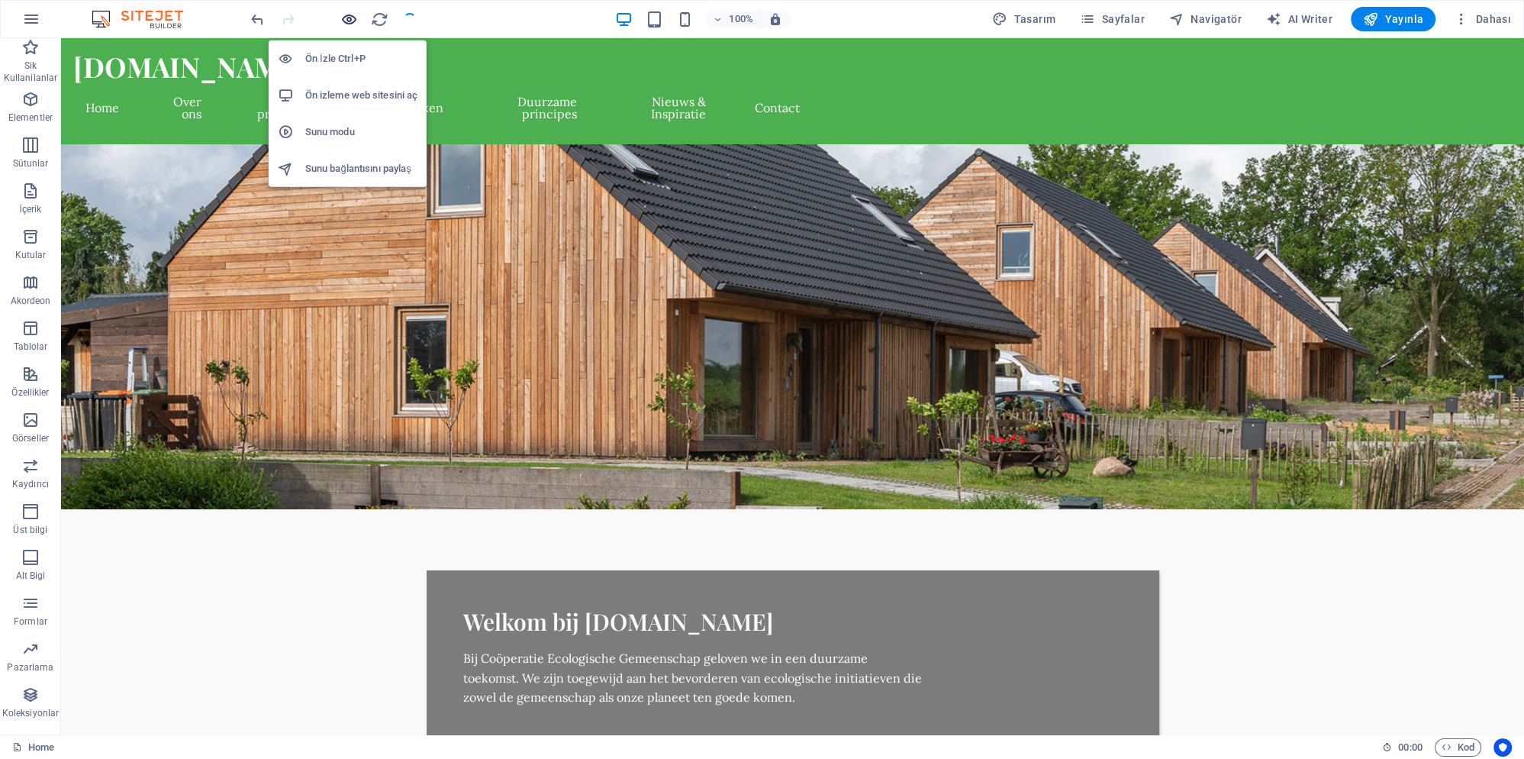
checkbox input "false"
click at [349, 98] on h6 "Ön izleme web sitesini aç" at bounding box center [361, 95] width 112 height 18
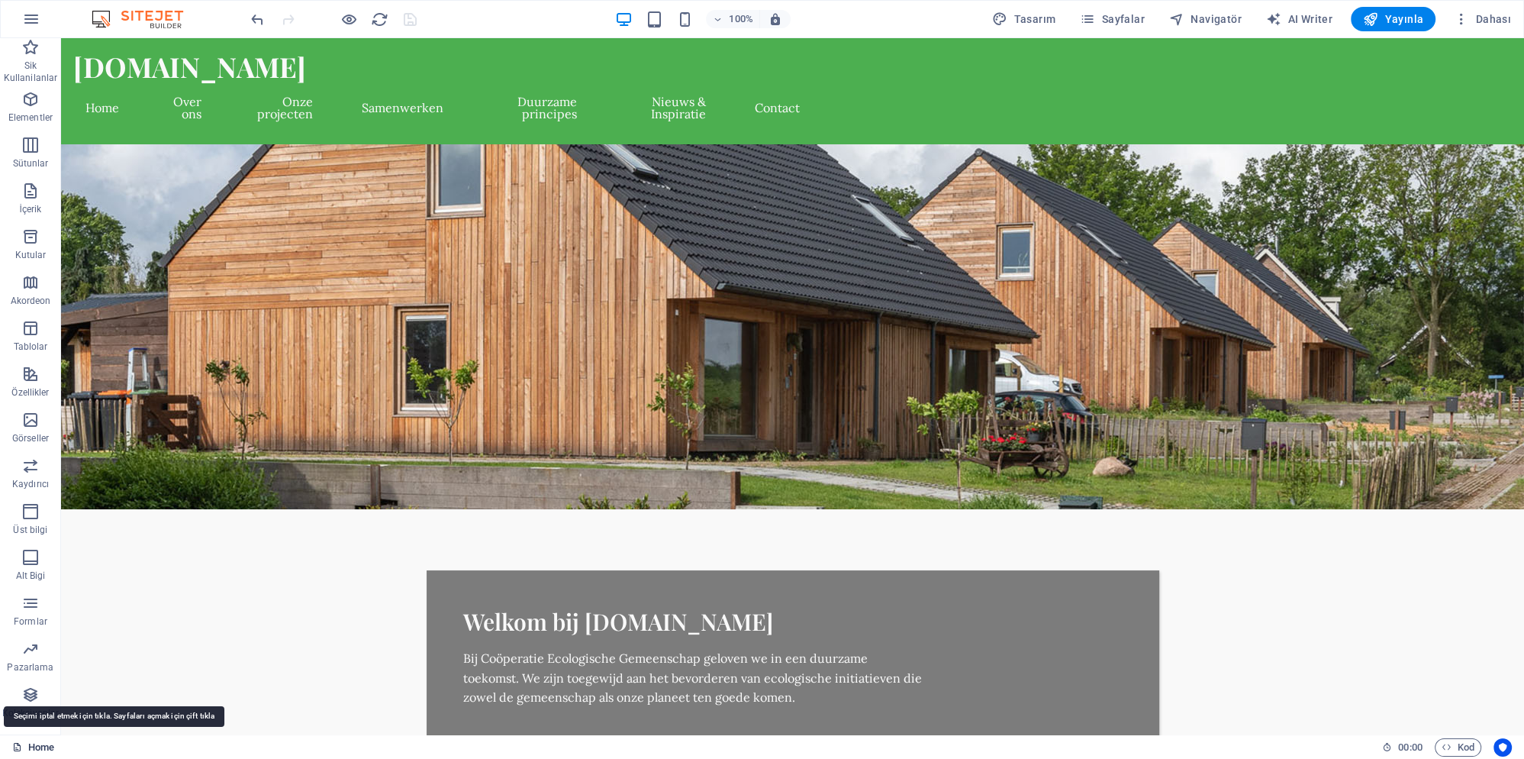
click at [37, 745] on link "Home" at bounding box center [33, 747] width 42 height 18
click at [37, 746] on link "Home" at bounding box center [33, 747] width 42 height 18
click at [1378, 19] on icon "button" at bounding box center [1370, 18] width 15 height 15
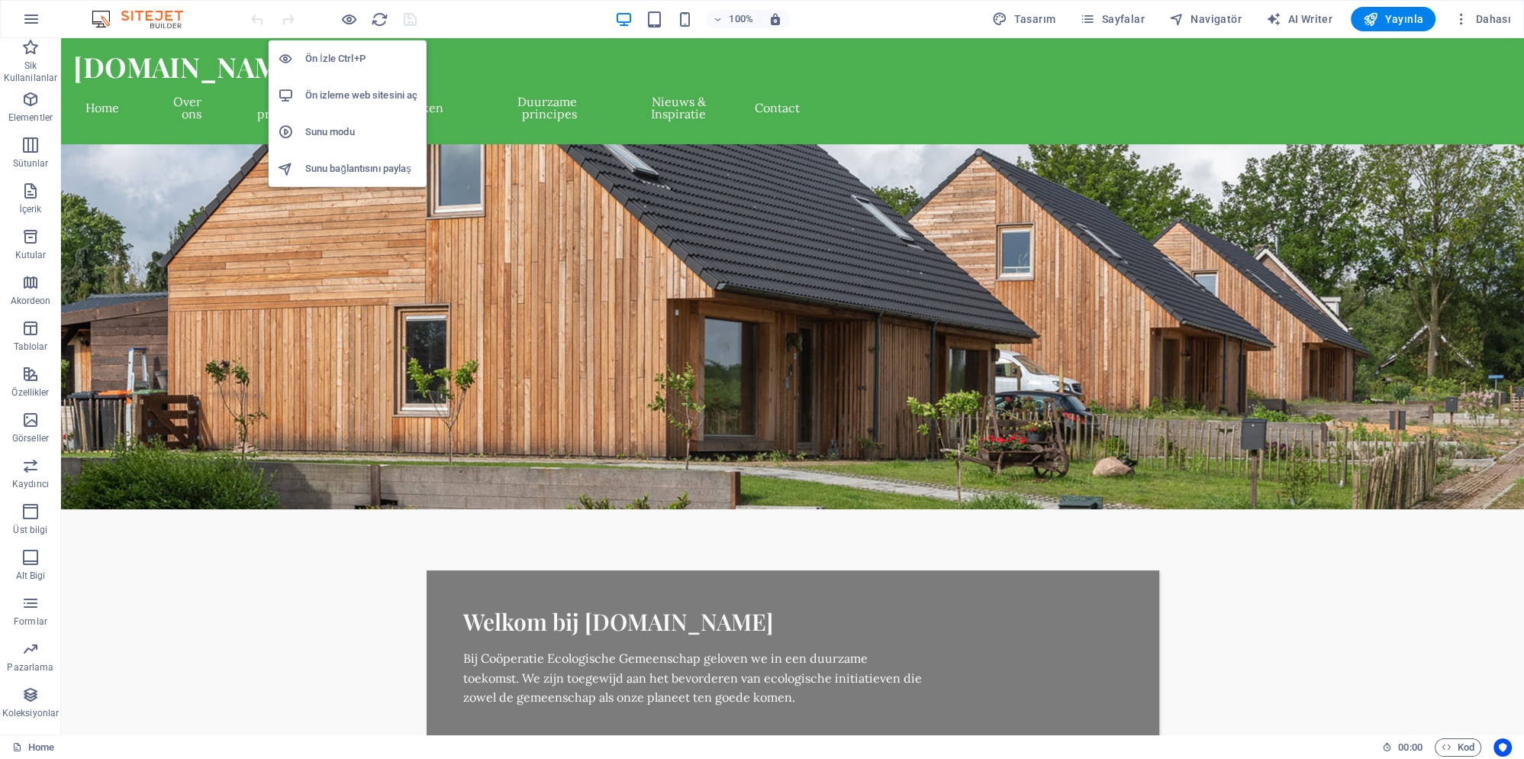
click at [372, 102] on h6 "Ön izleme web sitesini aç" at bounding box center [361, 95] width 112 height 18
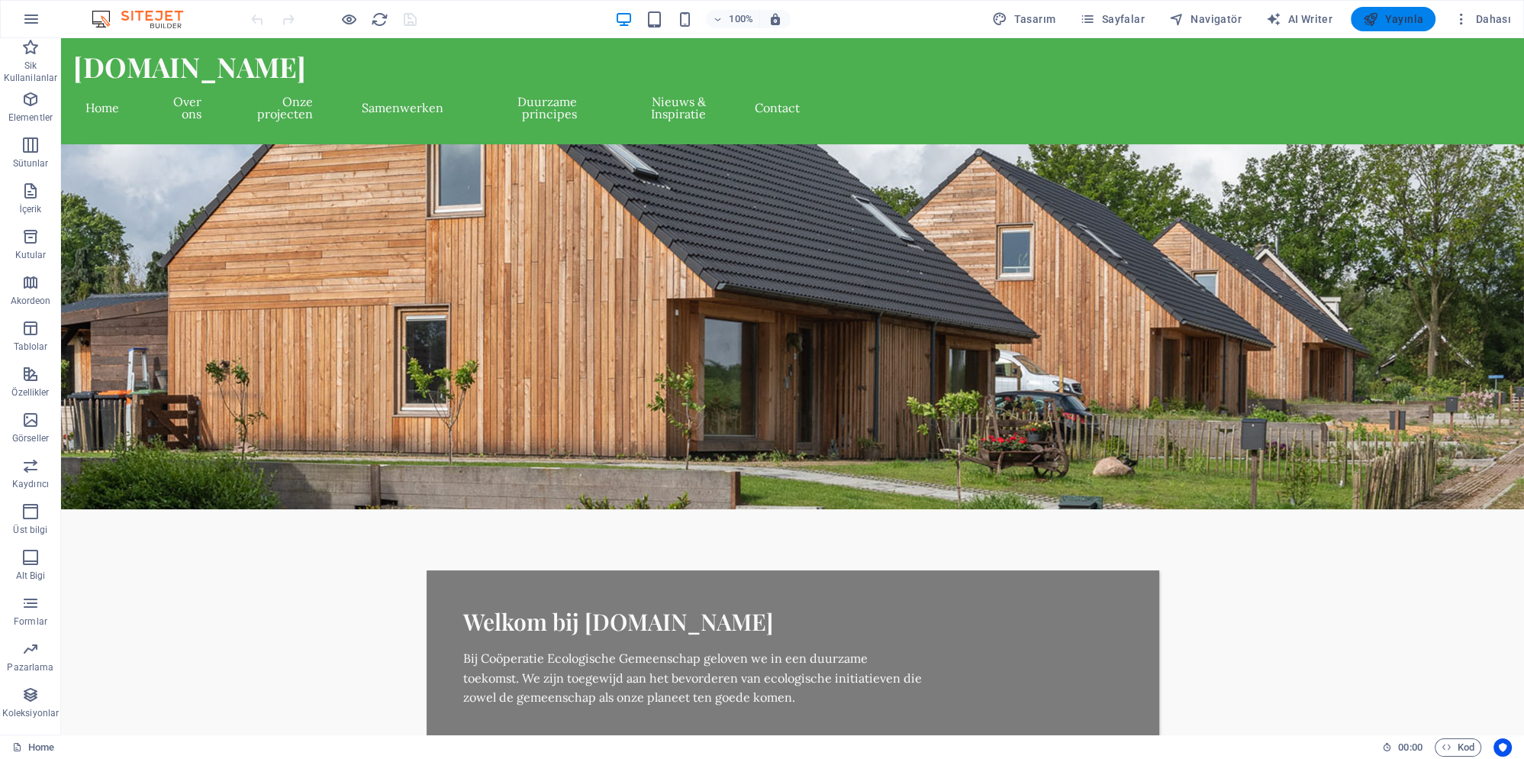
click at [1398, 27] on button "Yayınla" at bounding box center [1393, 19] width 85 height 24
click at [148, 11] on img at bounding box center [145, 19] width 114 height 18
click at [92, 17] on img at bounding box center [145, 19] width 114 height 18
click at [104, 17] on img at bounding box center [145, 19] width 114 height 18
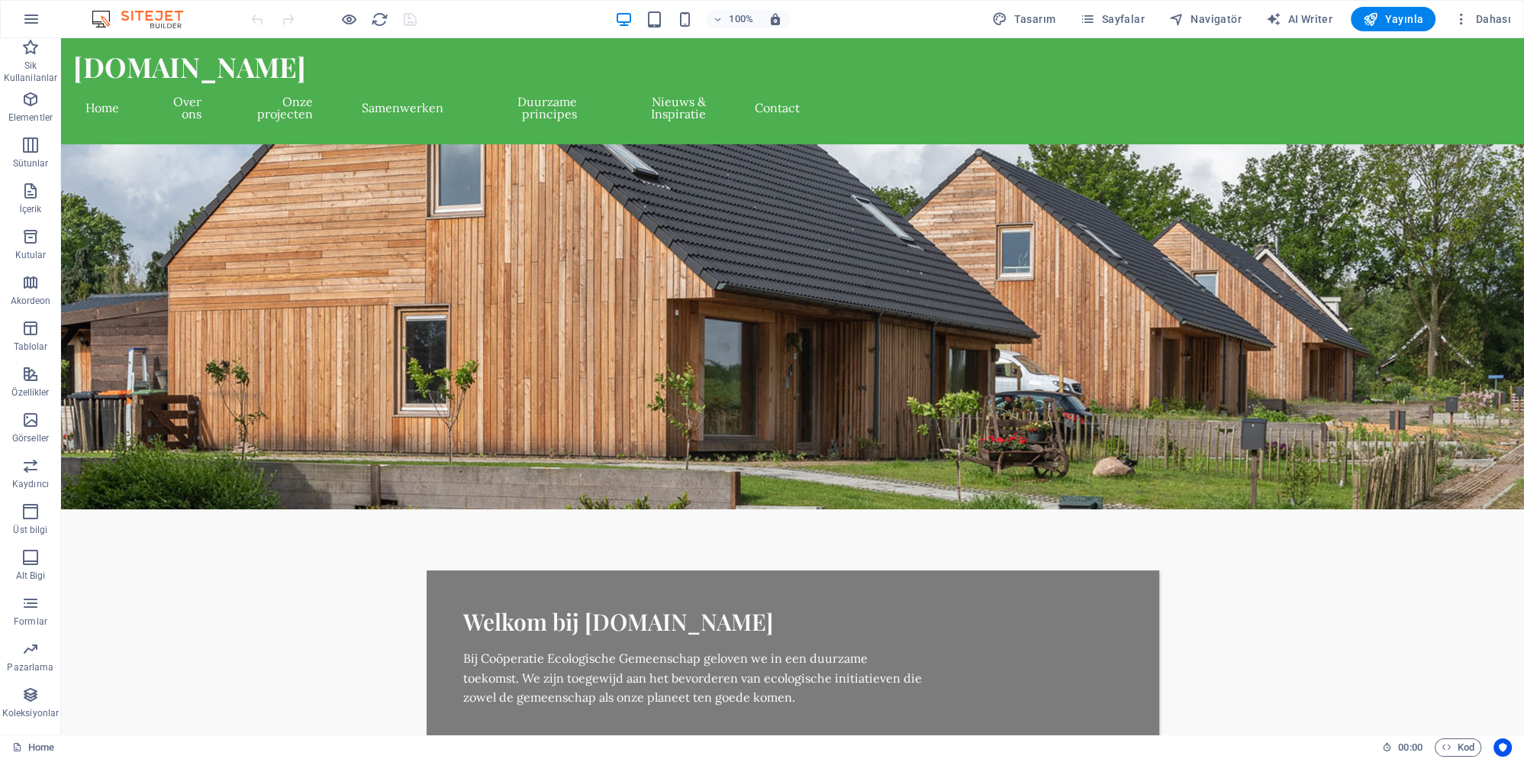
click at [104, 17] on img at bounding box center [145, 19] width 114 height 18
click at [35, 20] on icon "button" at bounding box center [31, 19] width 18 height 18
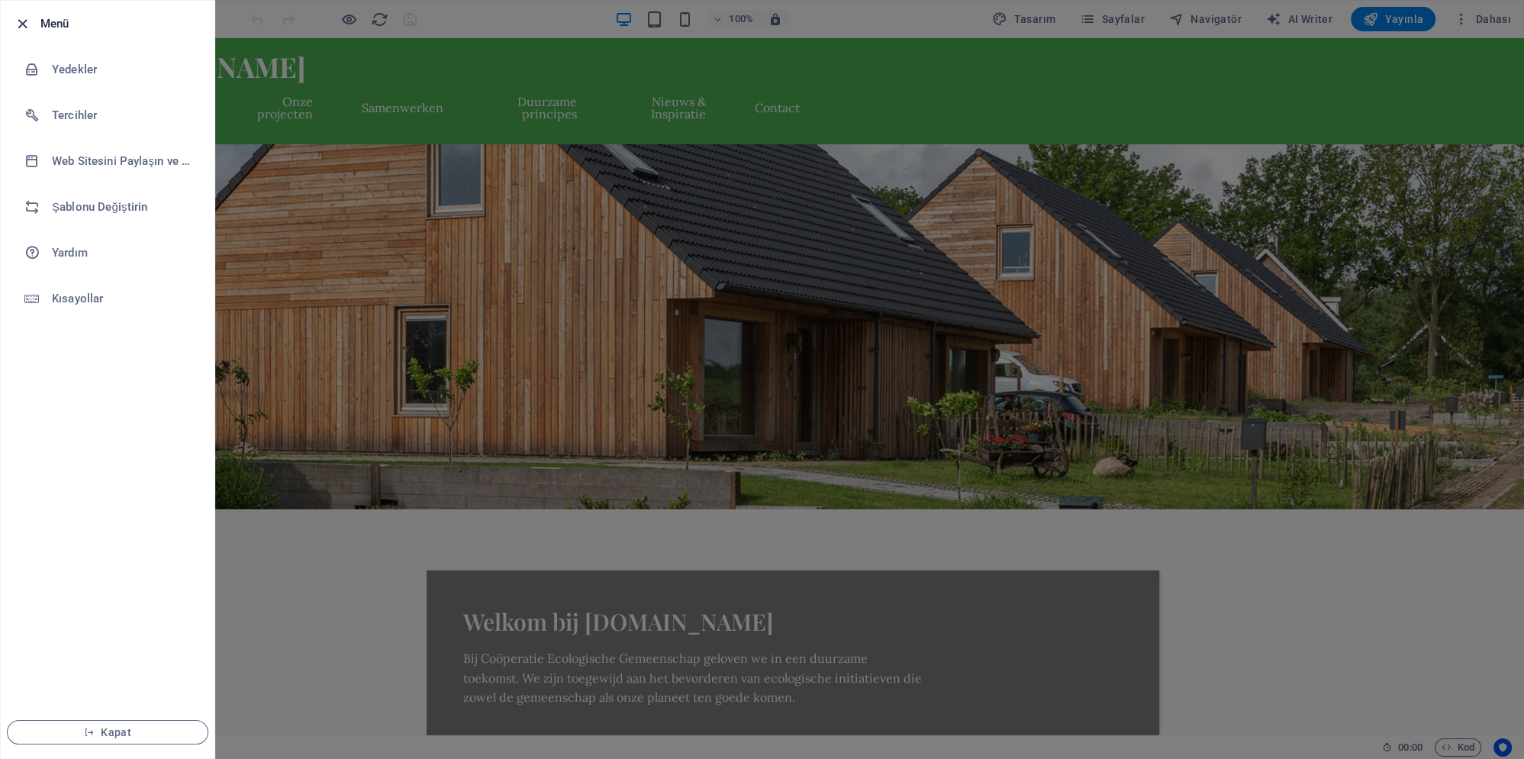
click at [26, 23] on icon "button" at bounding box center [23, 24] width 18 height 18
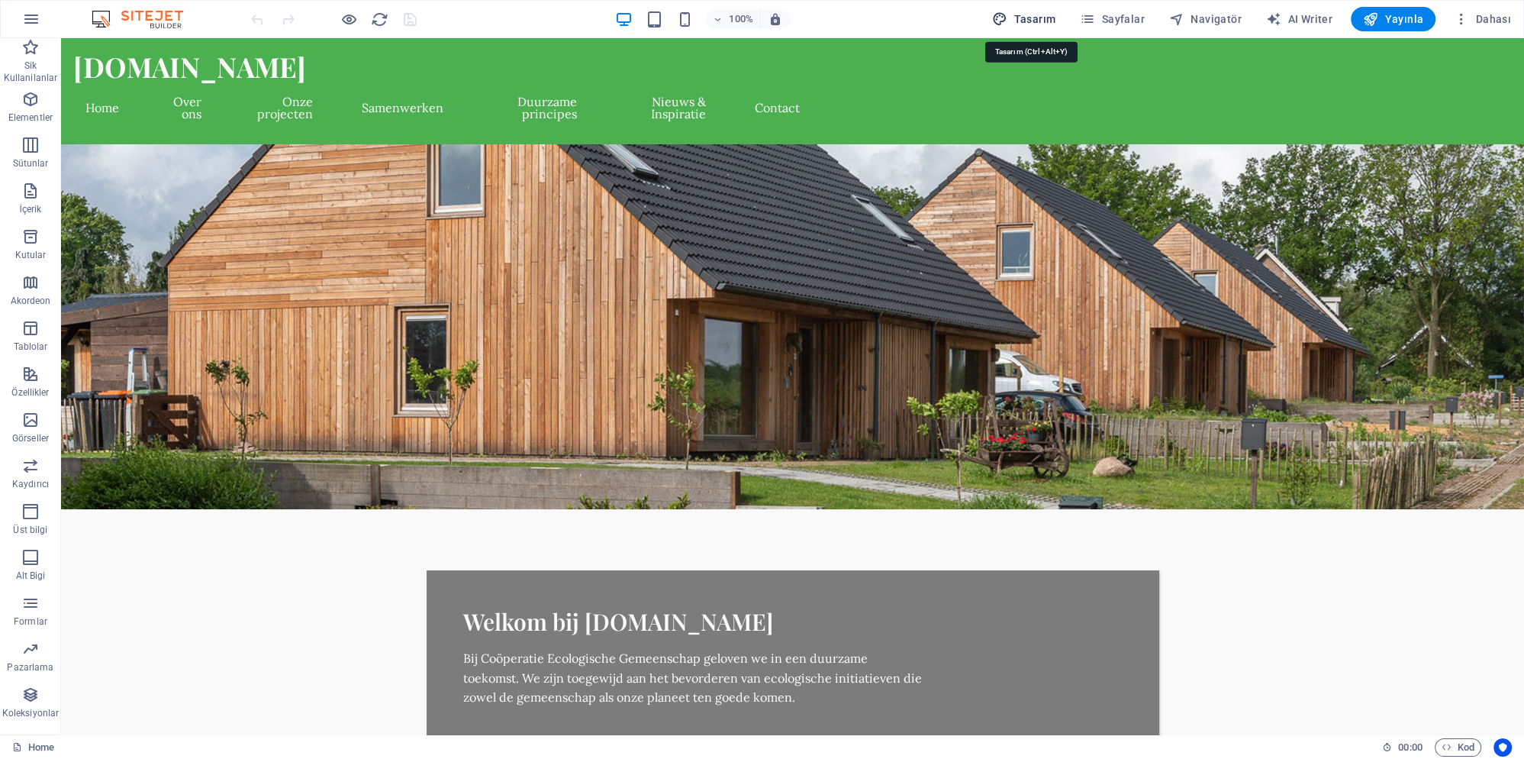
click at [1049, 14] on span "Tasarım" at bounding box center [1023, 18] width 63 height 15
select select "px"
select select "400"
select select "px"
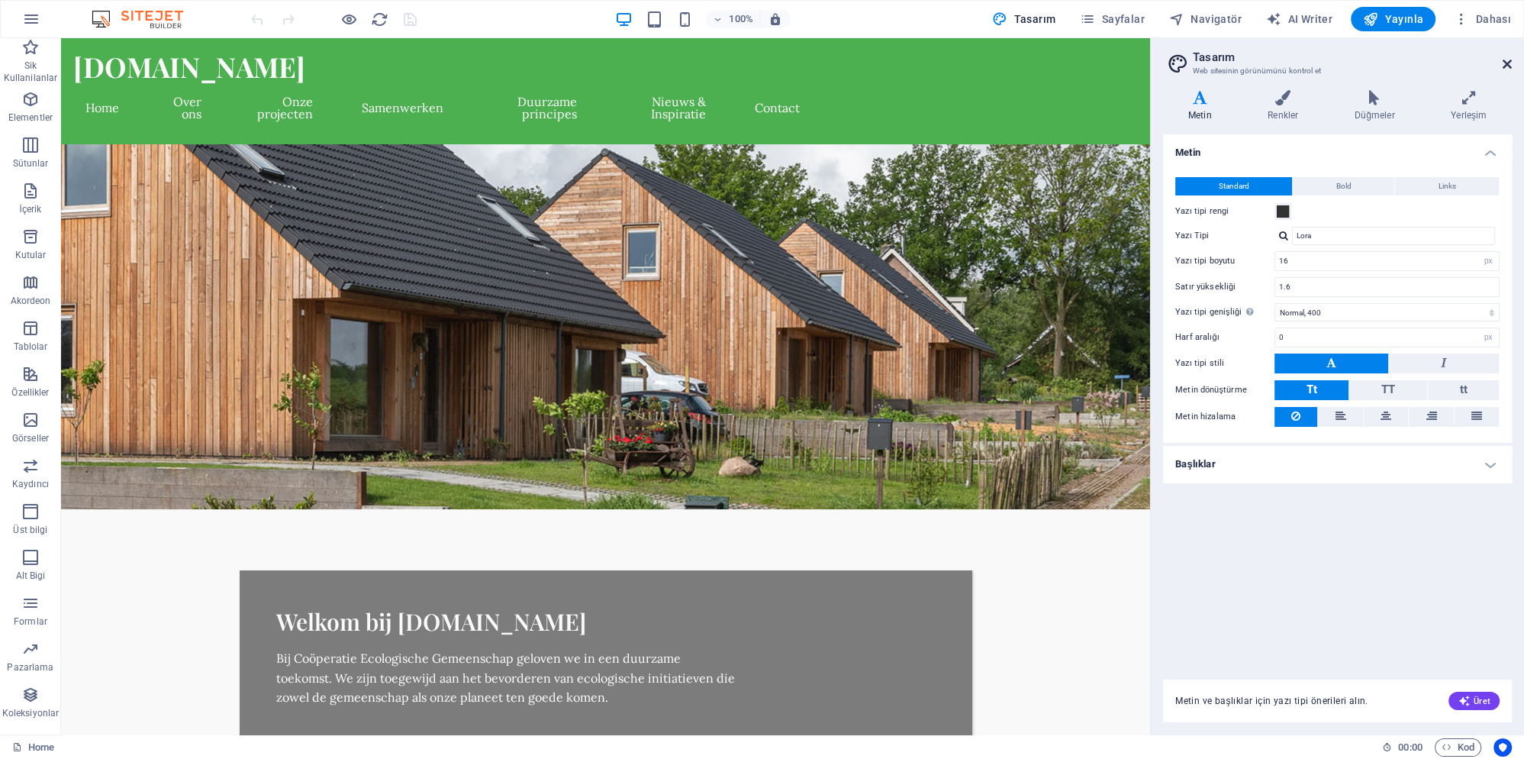
click at [1503, 66] on icon at bounding box center [1507, 64] width 9 height 12
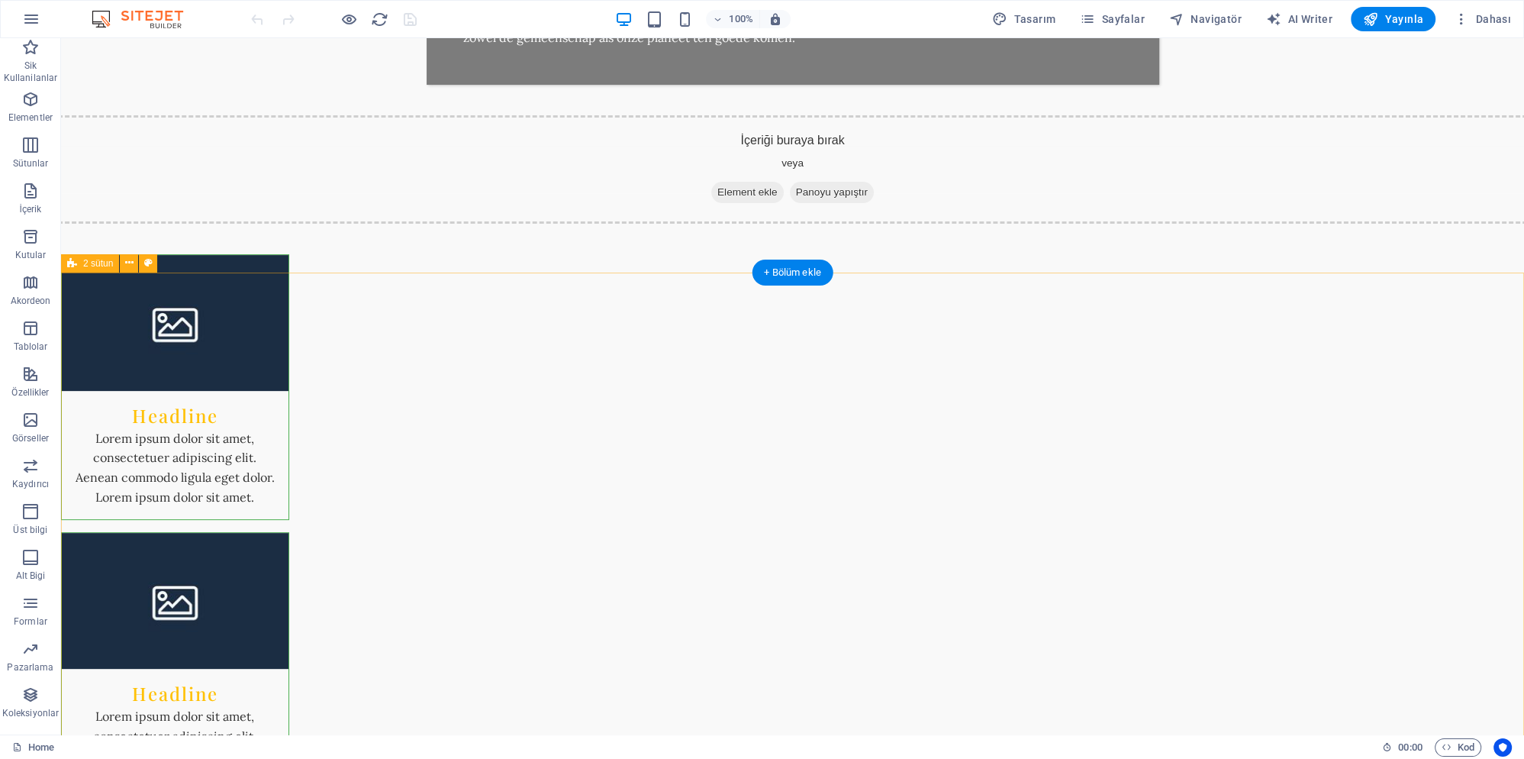
scroll to position [989, 0]
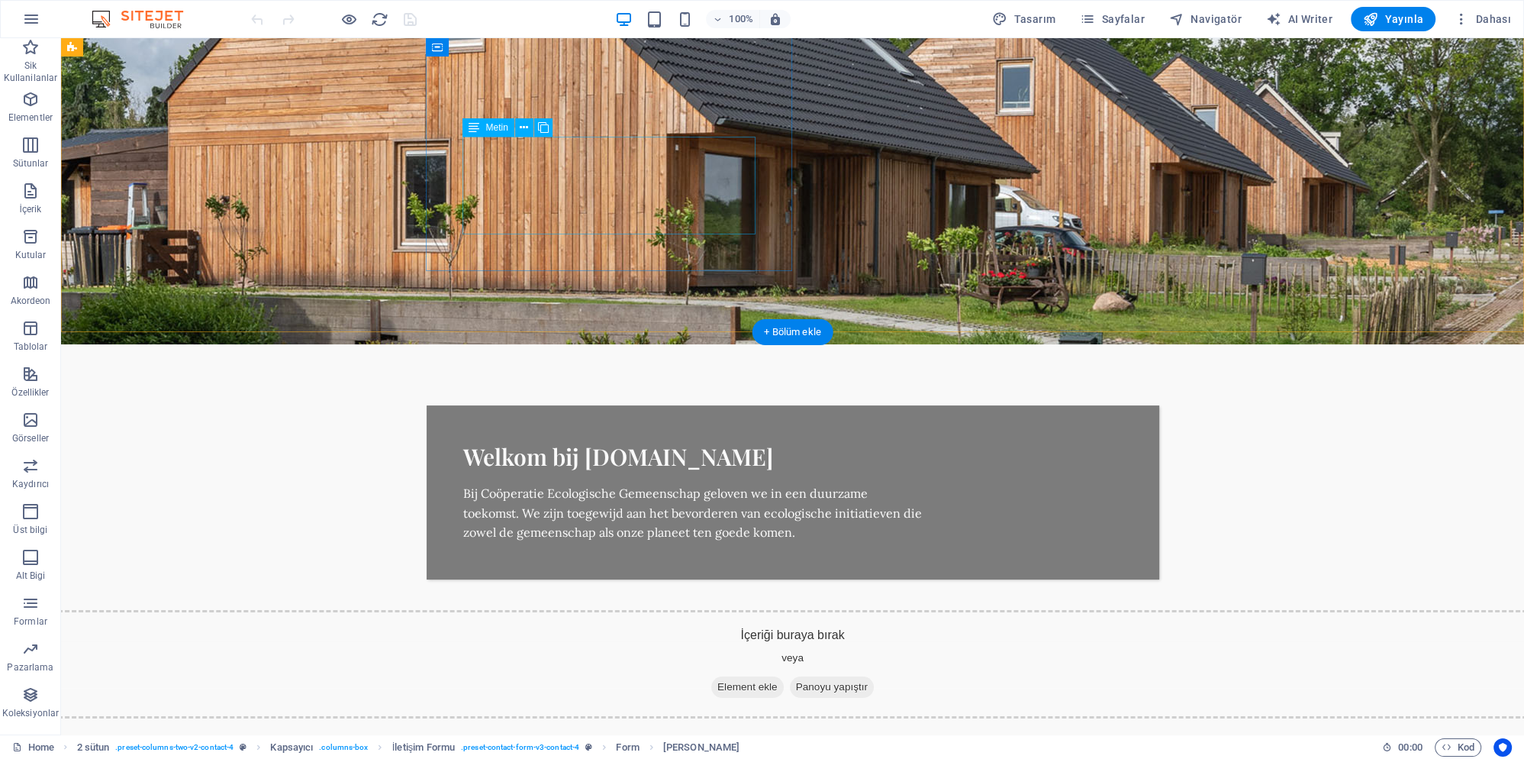
scroll to position [0, 0]
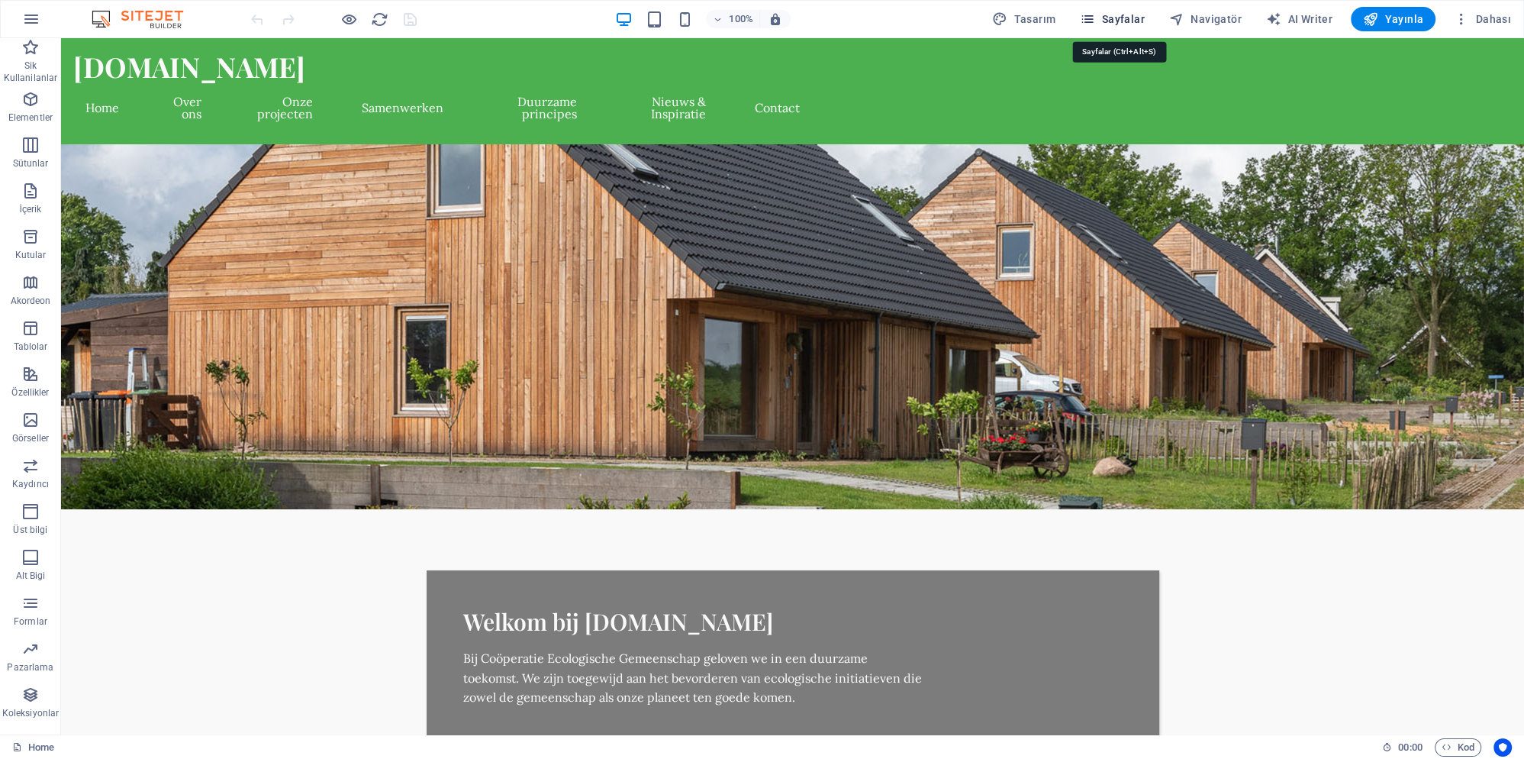
click at [1136, 17] on span "Sayfalar" at bounding box center [1112, 18] width 65 height 15
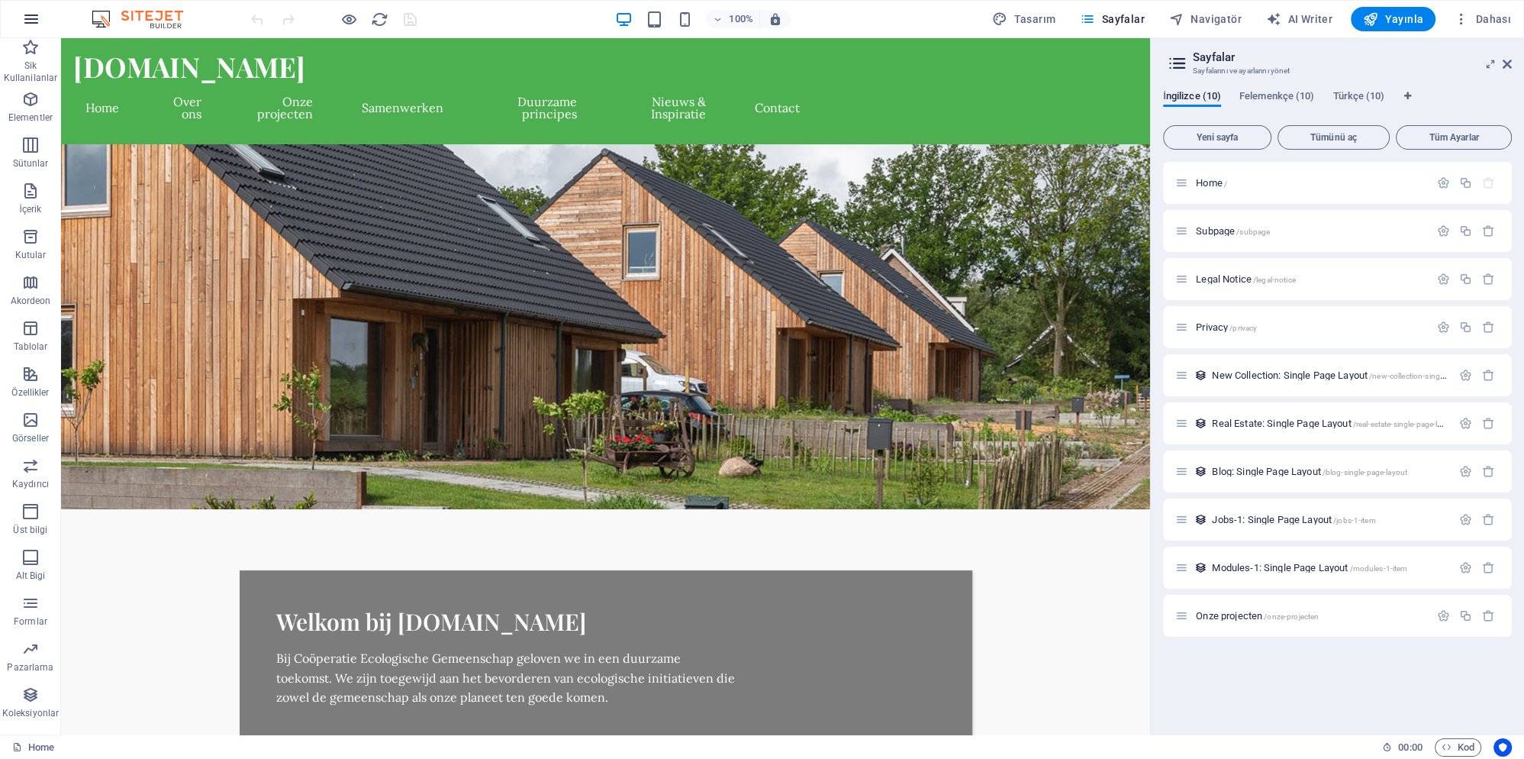
click at [27, 17] on icon "button" at bounding box center [31, 19] width 18 height 18
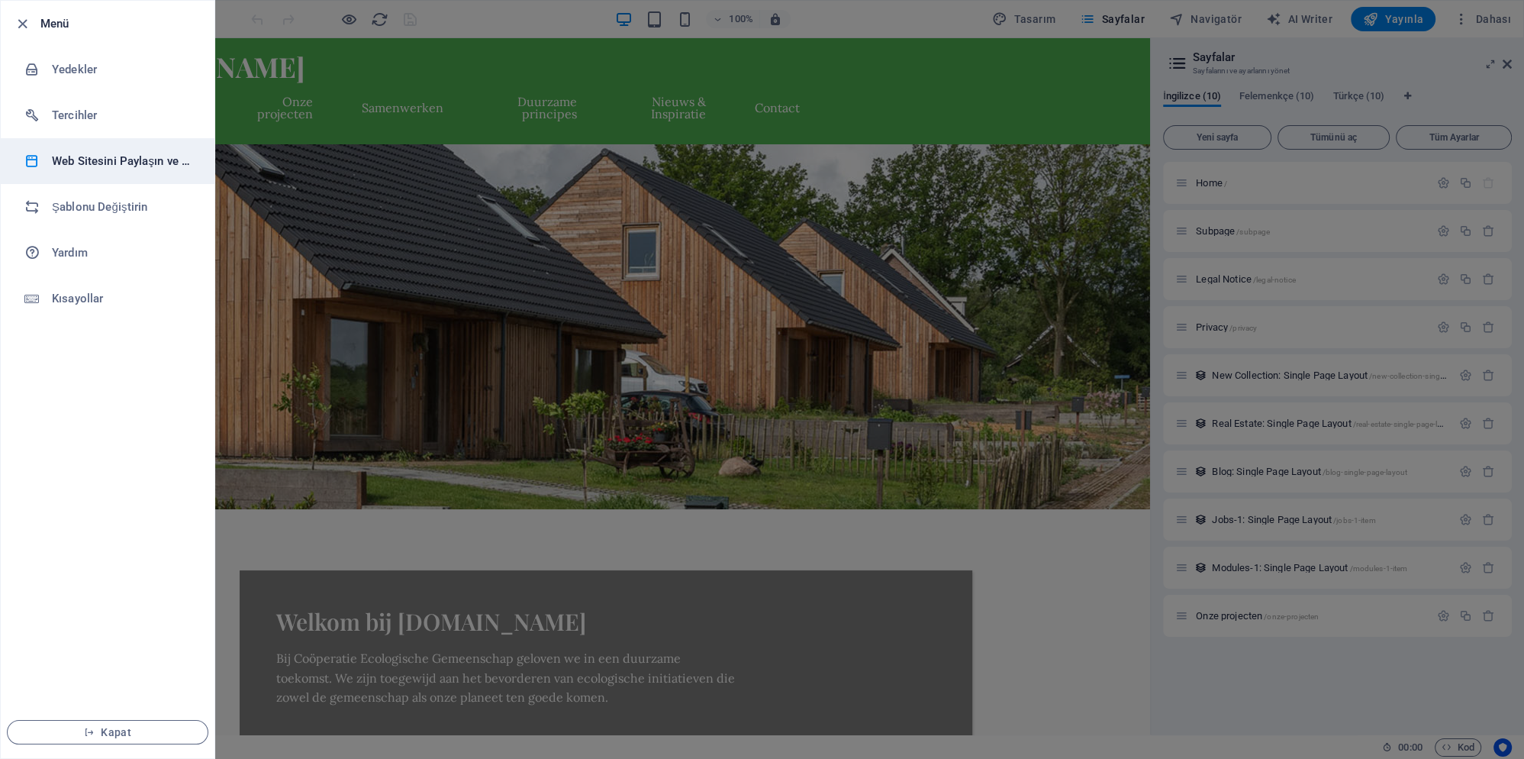
click at [84, 157] on h6 "Web Sitesini Paylaşın ve Kopyalayın" at bounding box center [122, 161] width 141 height 18
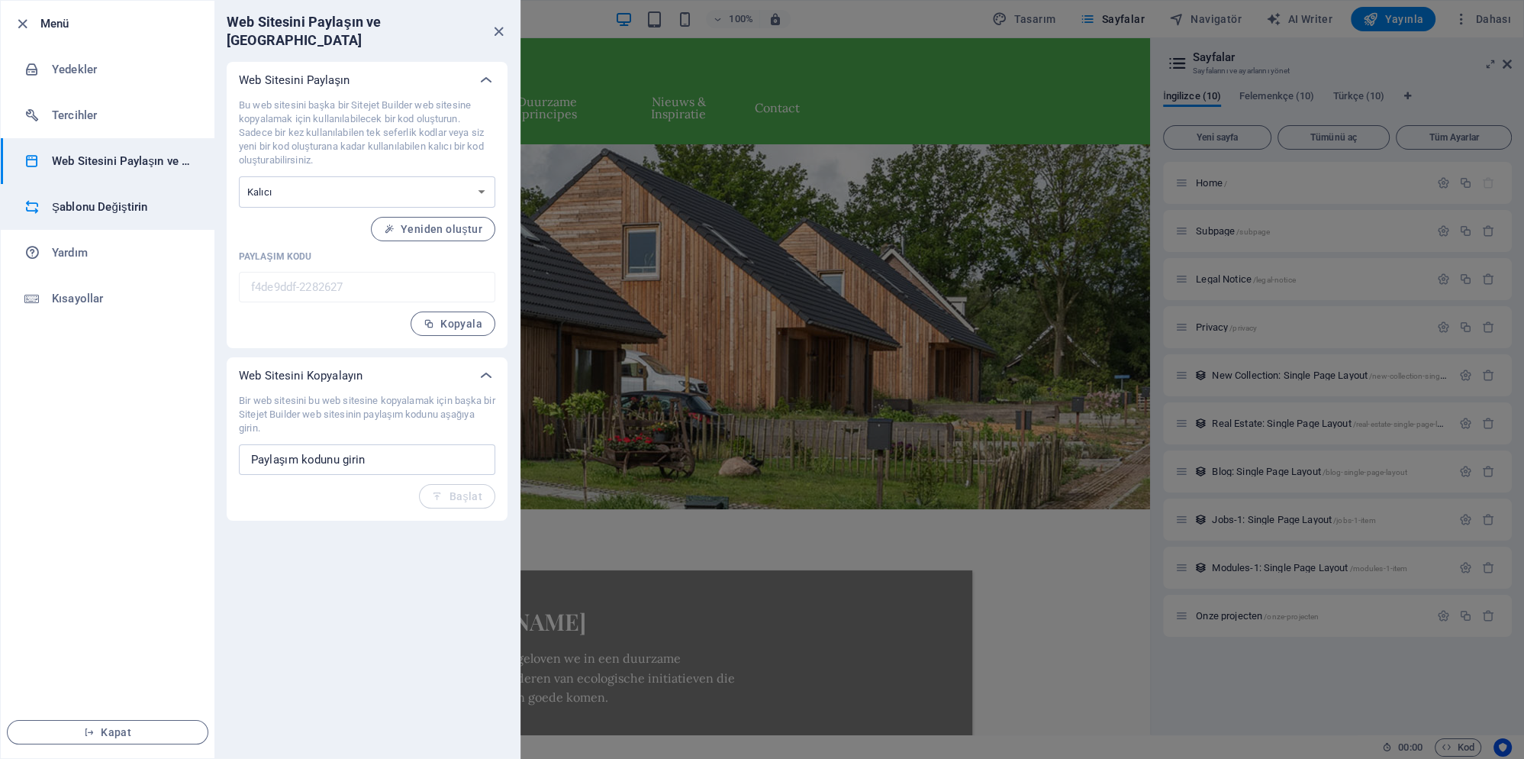
click at [95, 210] on h6 "Şablonu Değiştirin" at bounding box center [122, 207] width 141 height 18
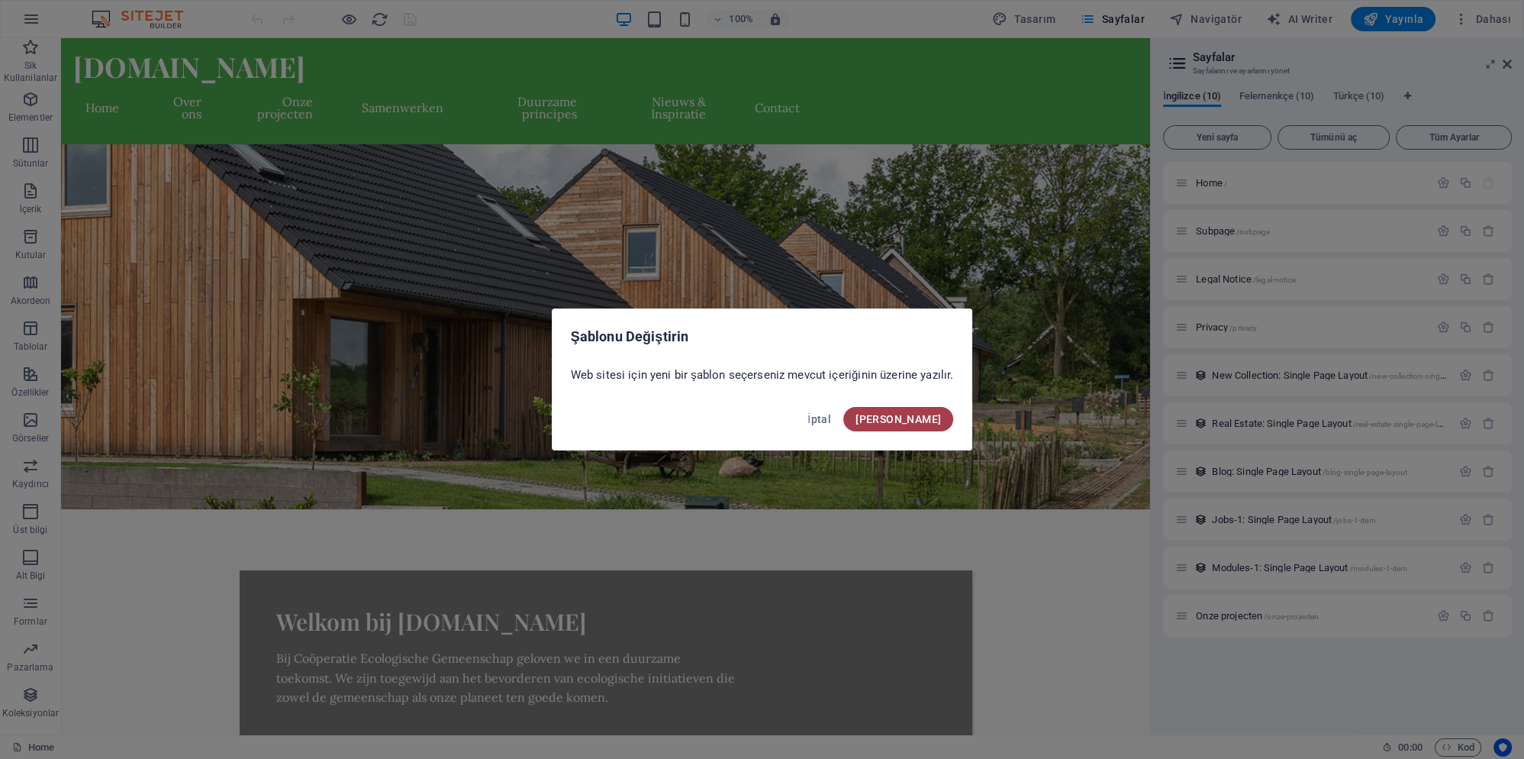
click at [917, 417] on span "Onayla" at bounding box center [898, 419] width 85 height 12
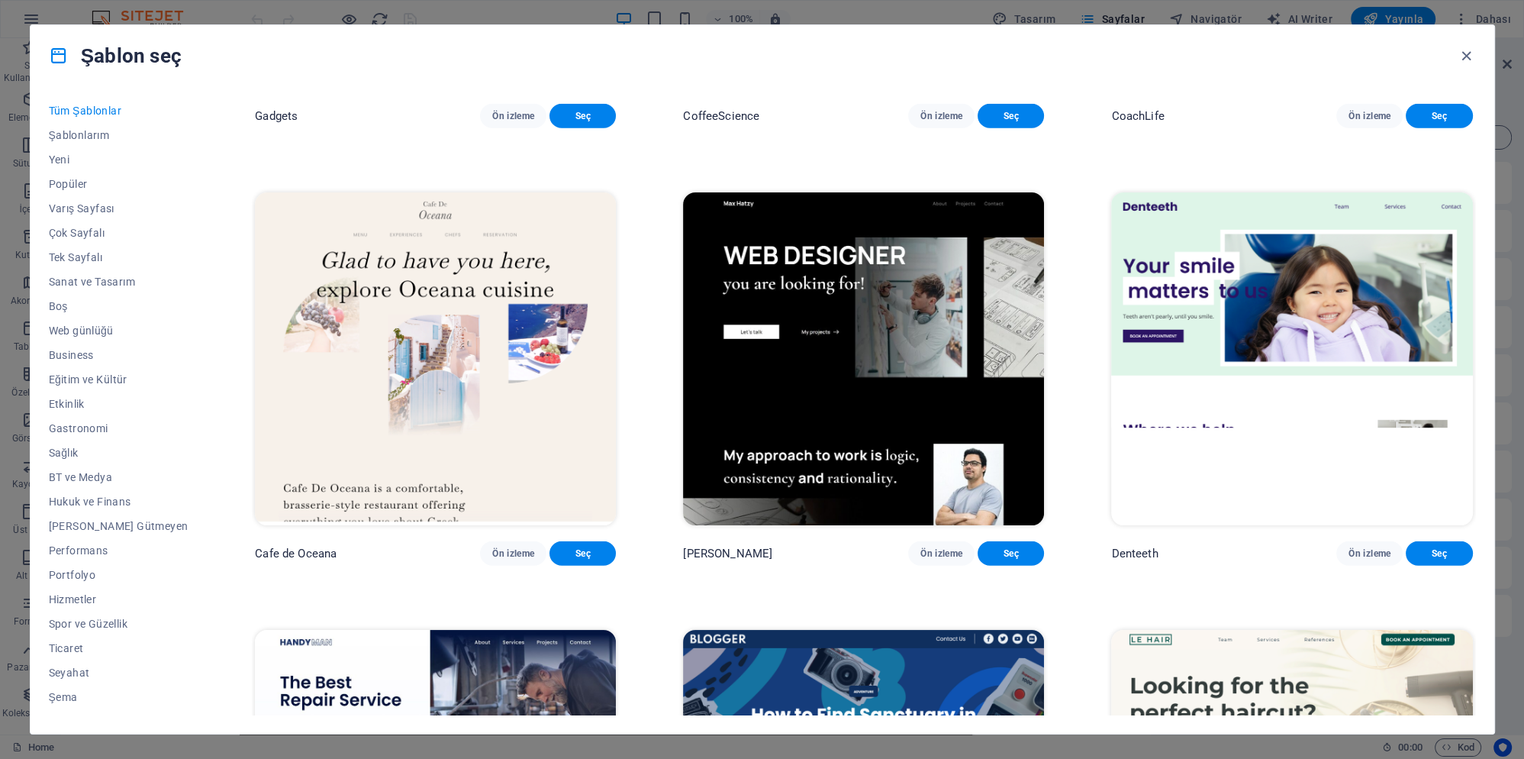
scroll to position [1357, 0]
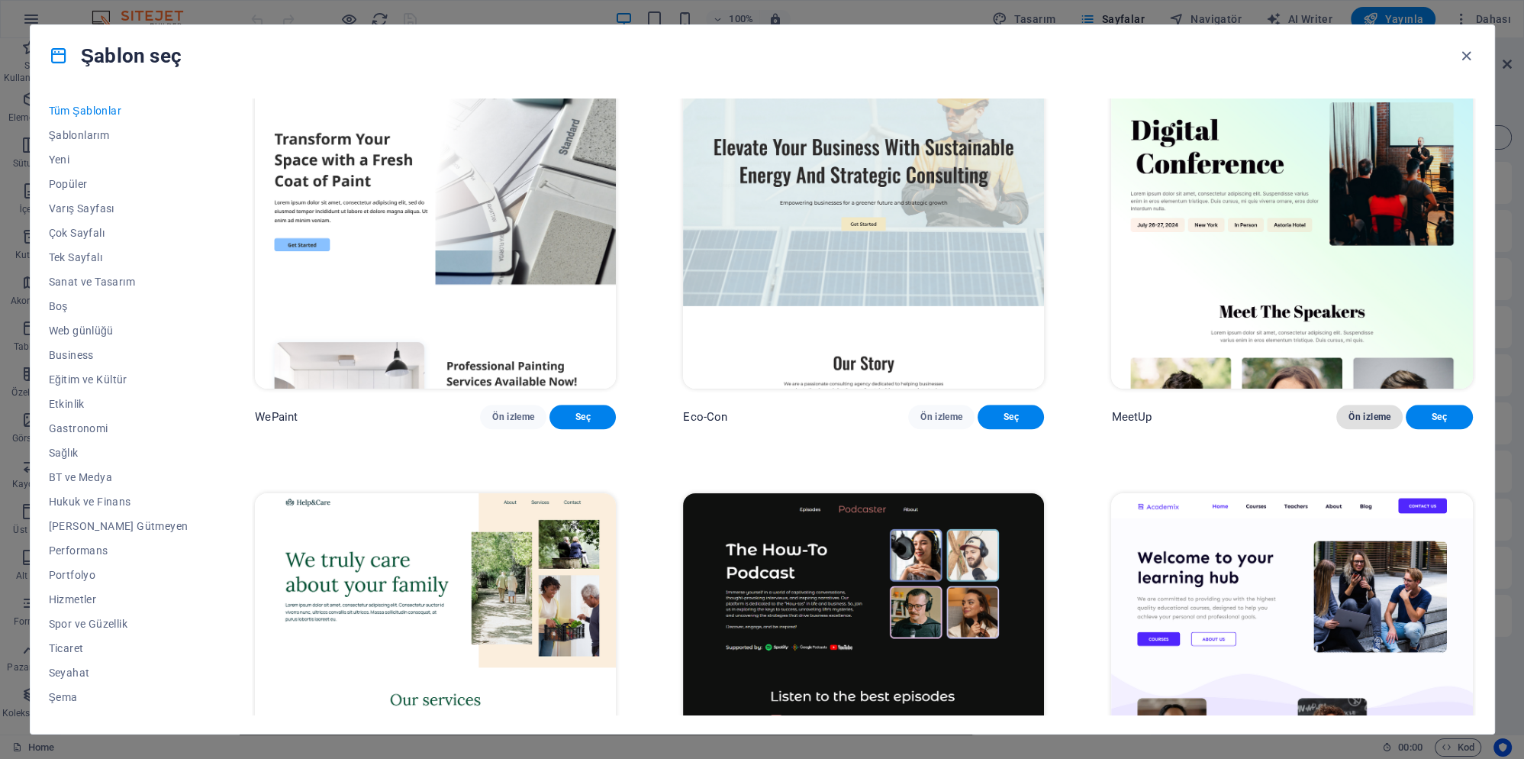
click at [1369, 423] on span "Ön izleme" at bounding box center [1370, 417] width 42 height 12
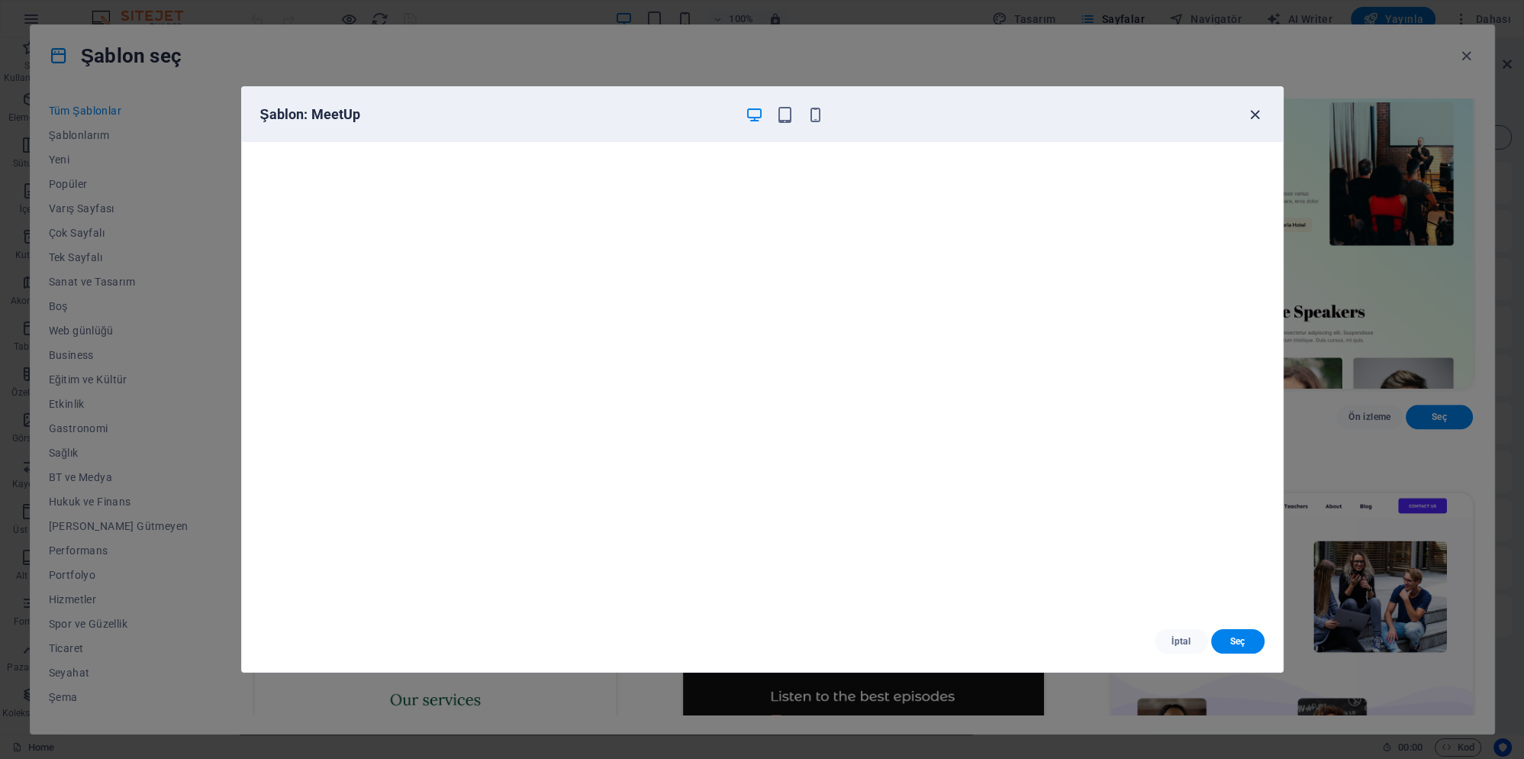
click at [1255, 114] on icon "button" at bounding box center [1255, 115] width 18 height 18
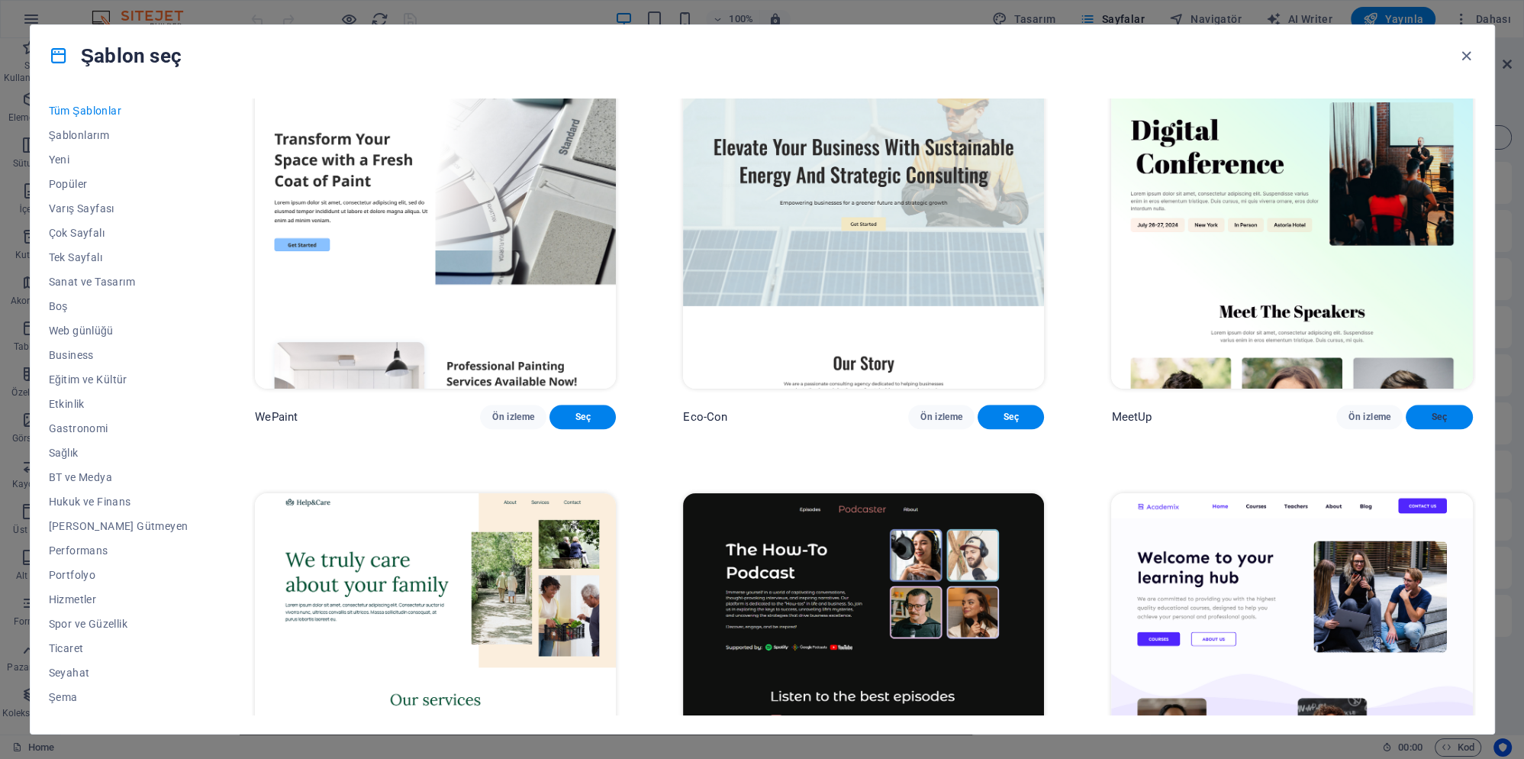
click at [1442, 429] on button "Seç" at bounding box center [1439, 417] width 66 height 24
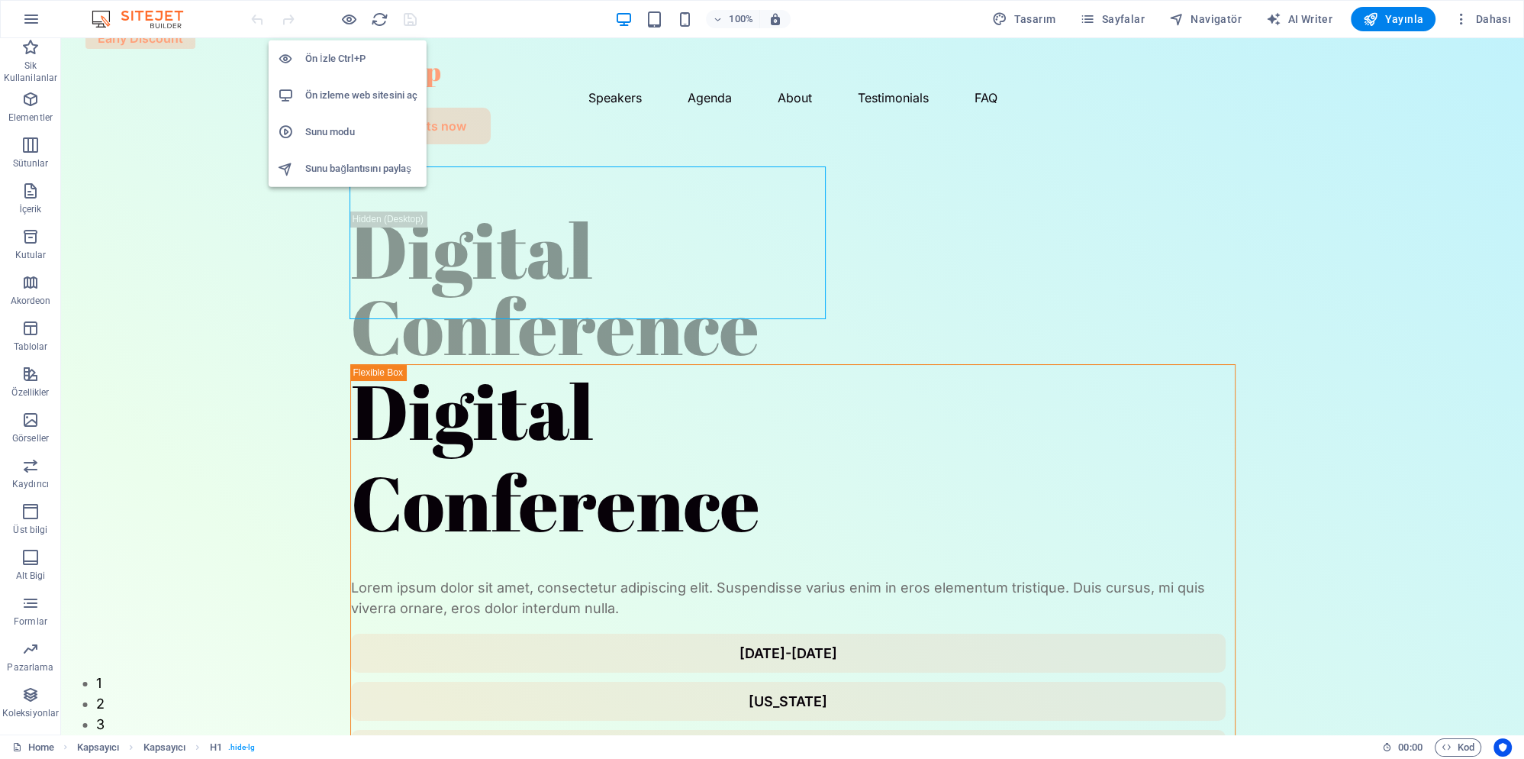
click at [362, 91] on h6 "Ön izleme web sitesini aç" at bounding box center [361, 95] width 112 height 18
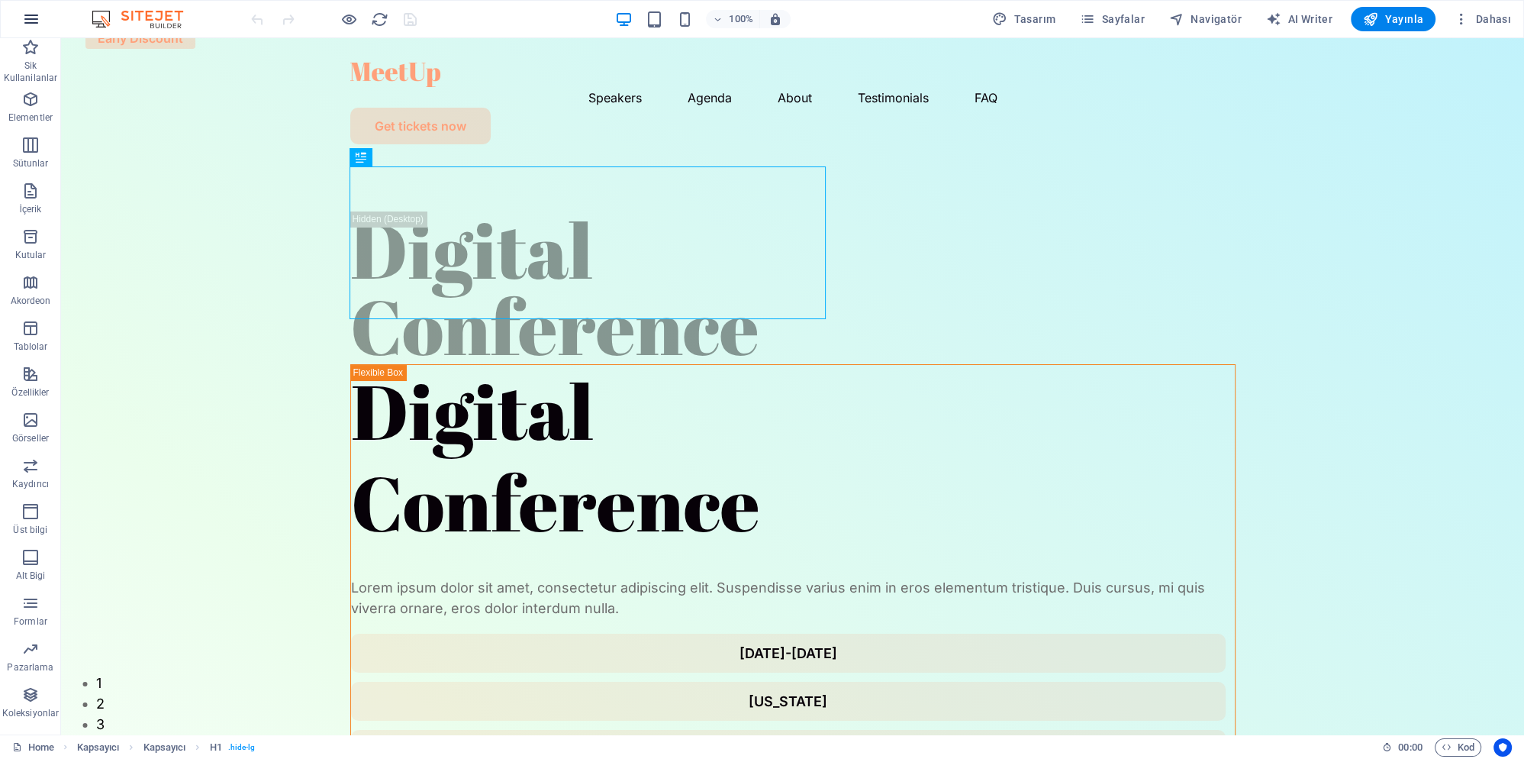
click at [37, 24] on icon "button" at bounding box center [31, 19] width 18 height 18
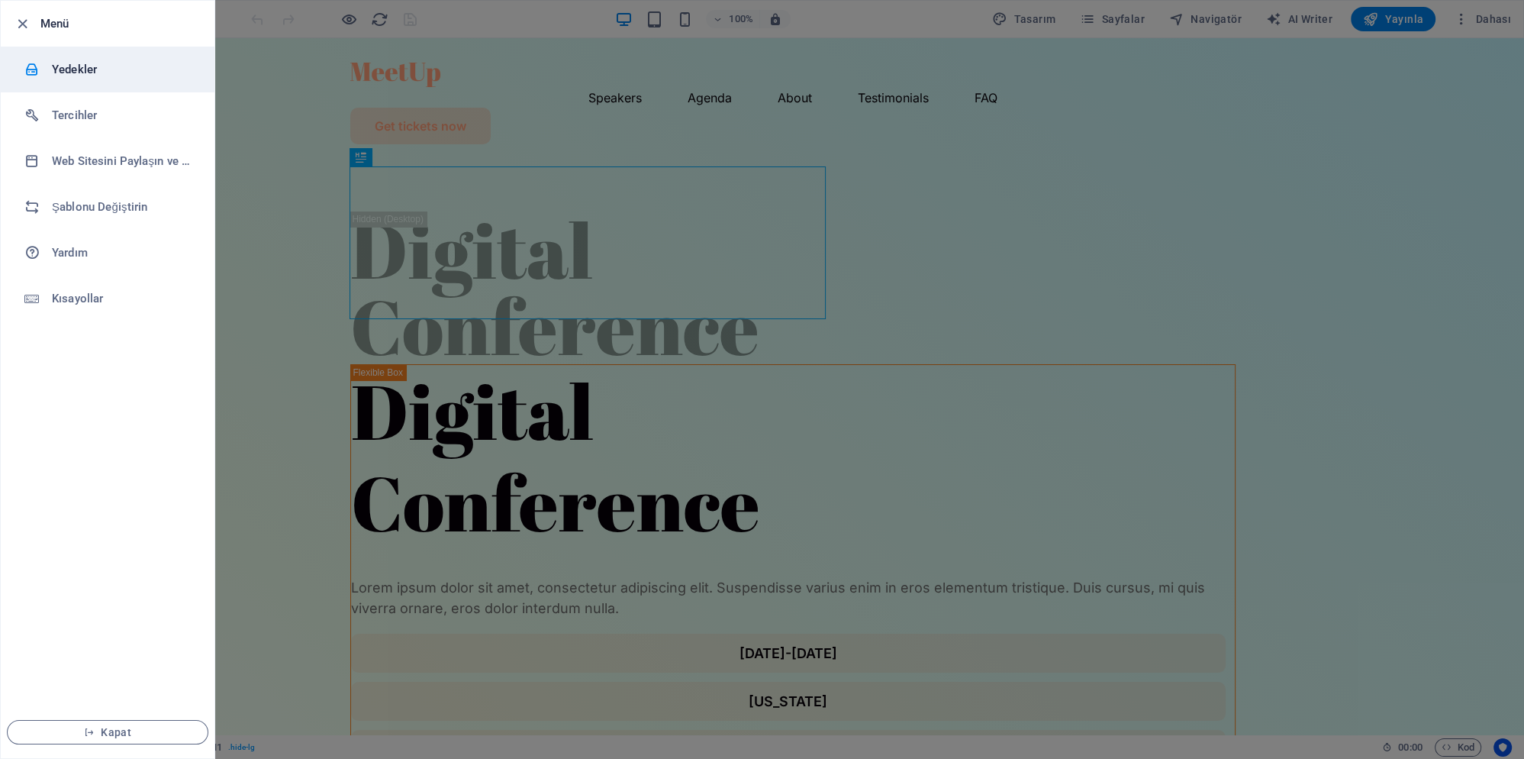
click at [93, 77] on h6 "Yedekler" at bounding box center [122, 69] width 141 height 18
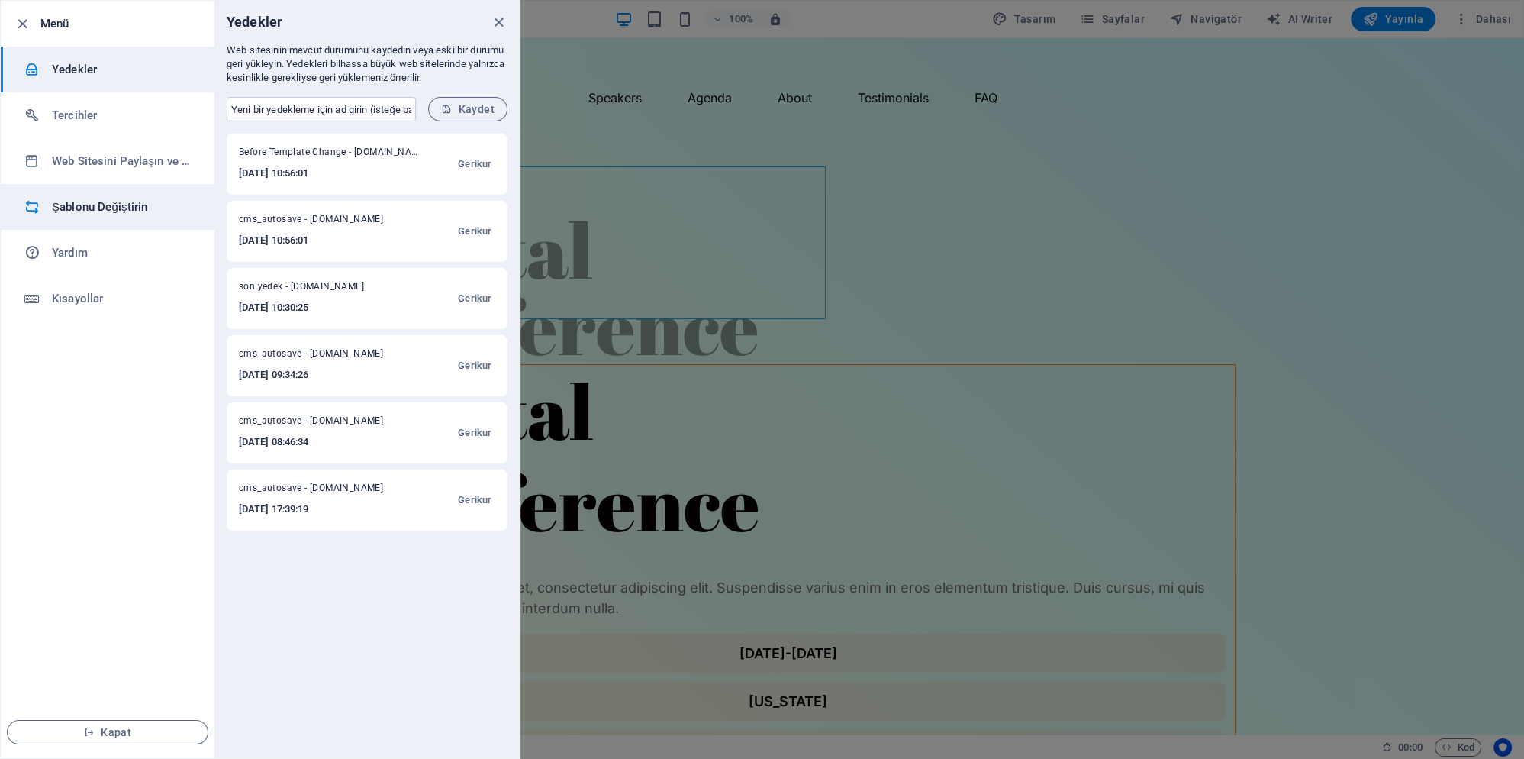
click at [81, 208] on h6 "Şablonu Değiştirin" at bounding box center [122, 207] width 141 height 18
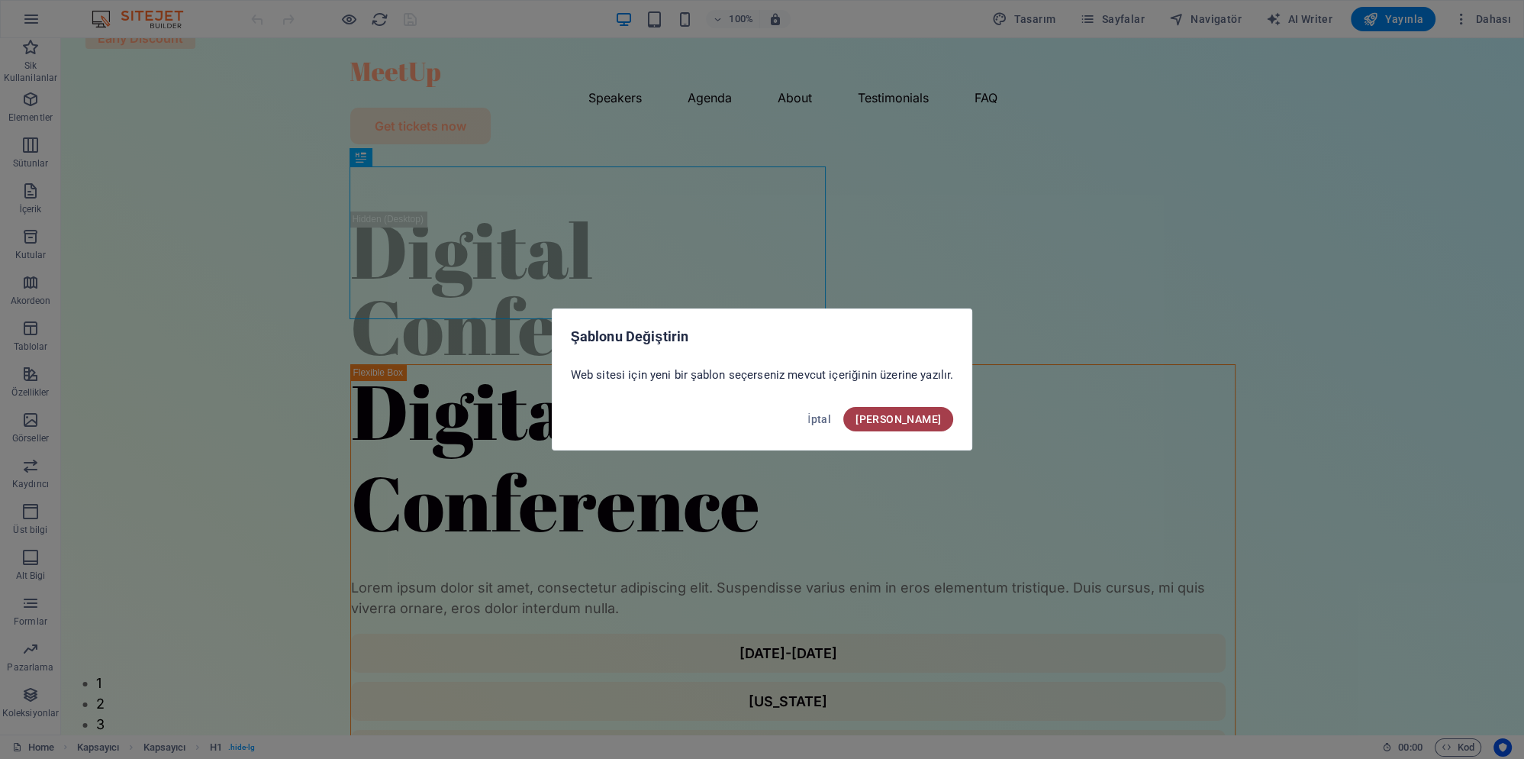
click at [928, 418] on span "Onayla" at bounding box center [898, 419] width 85 height 12
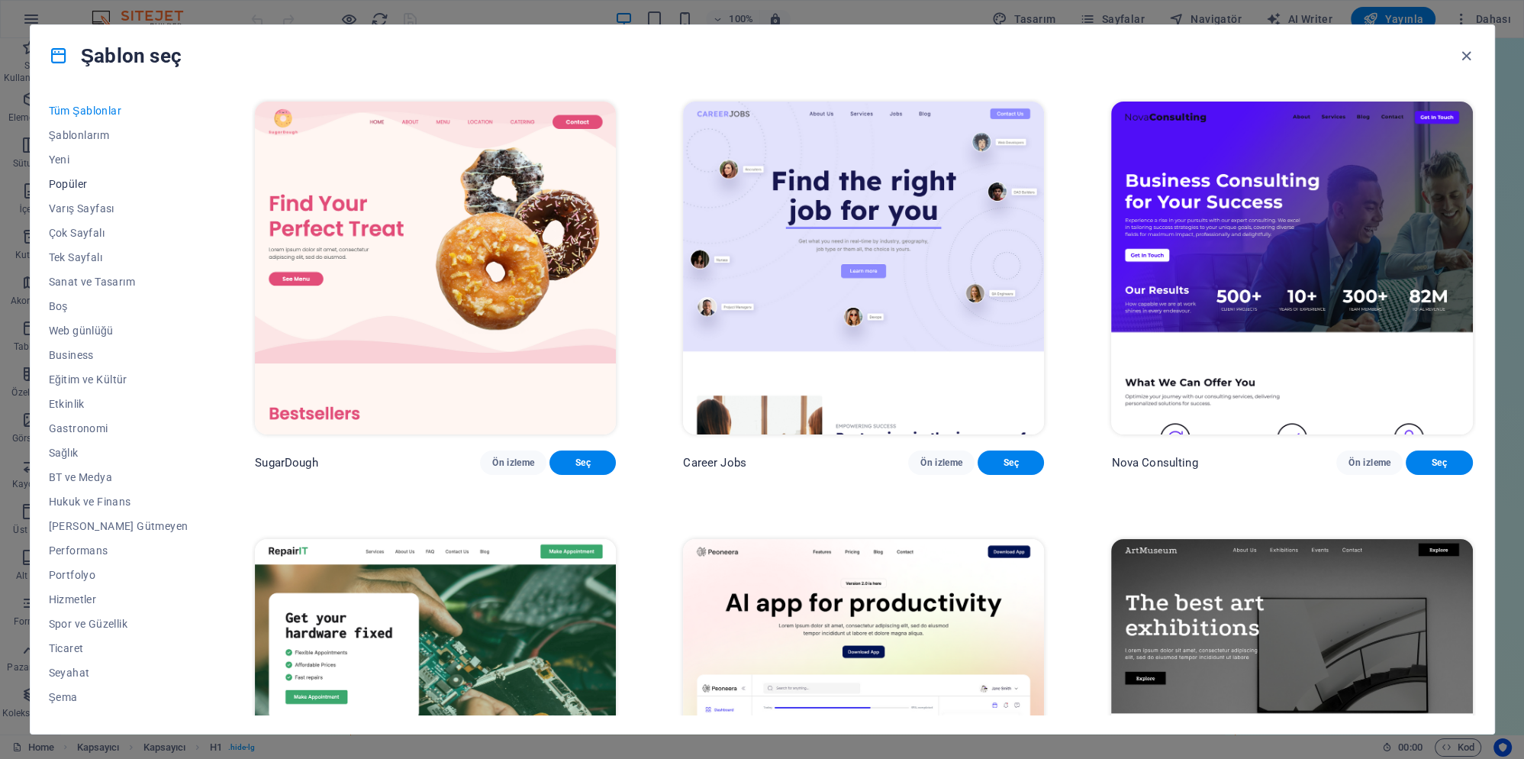
click at [78, 182] on span "Popüler" at bounding box center [119, 184] width 140 height 12
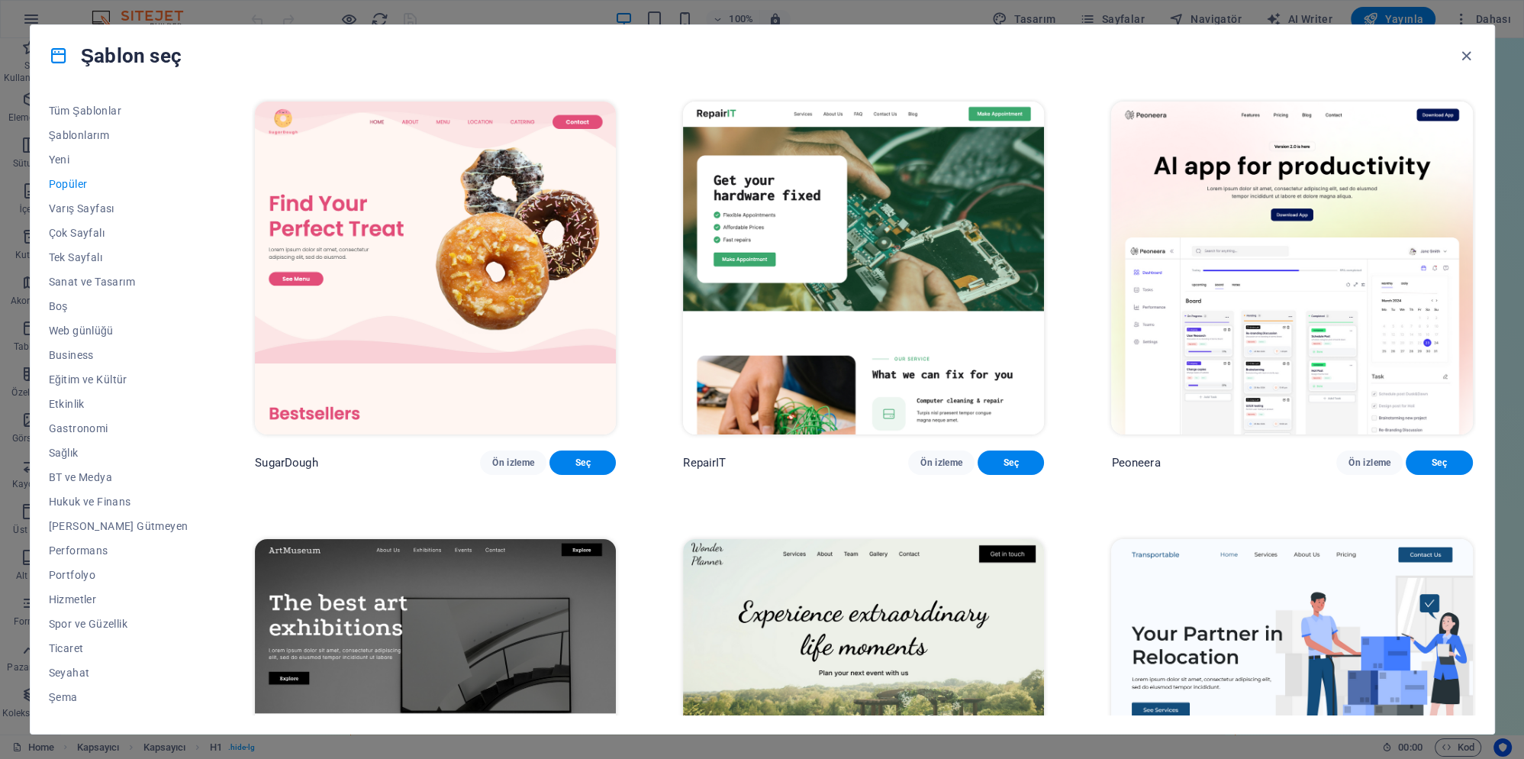
click at [1206, 376] on img at bounding box center [1291, 268] width 361 height 333
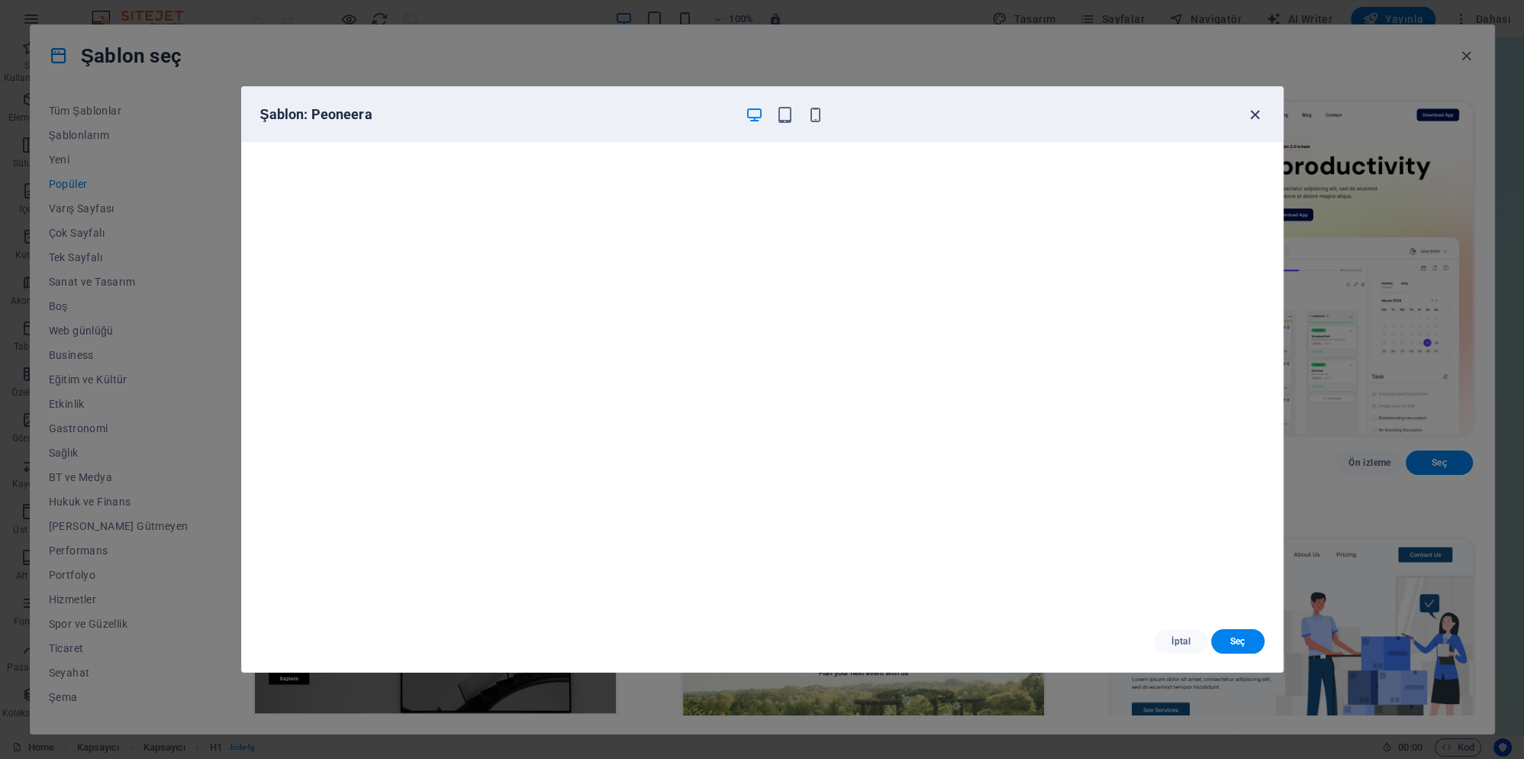
click at [1258, 114] on icon "button" at bounding box center [1255, 115] width 18 height 18
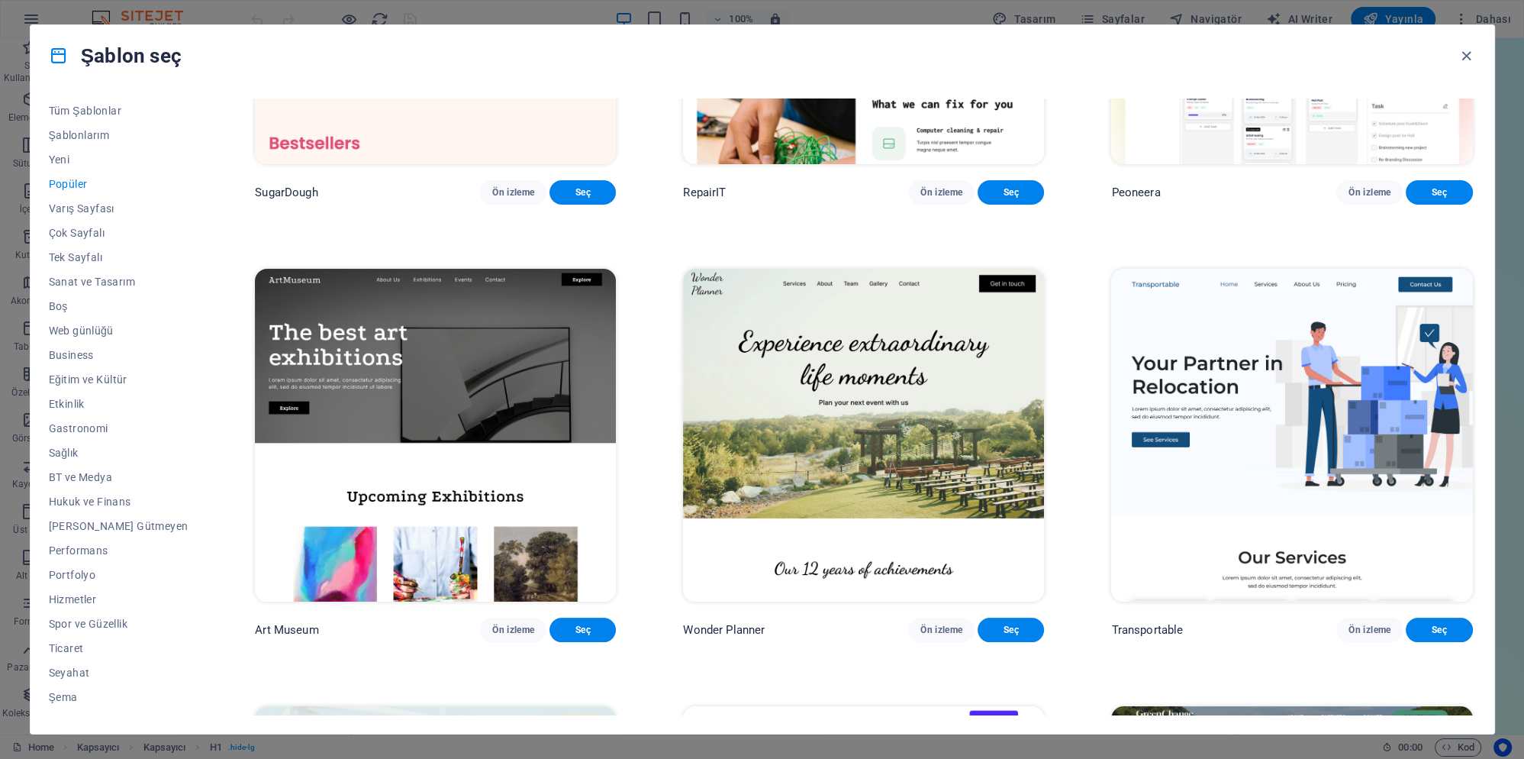
scroll to position [357, 0]
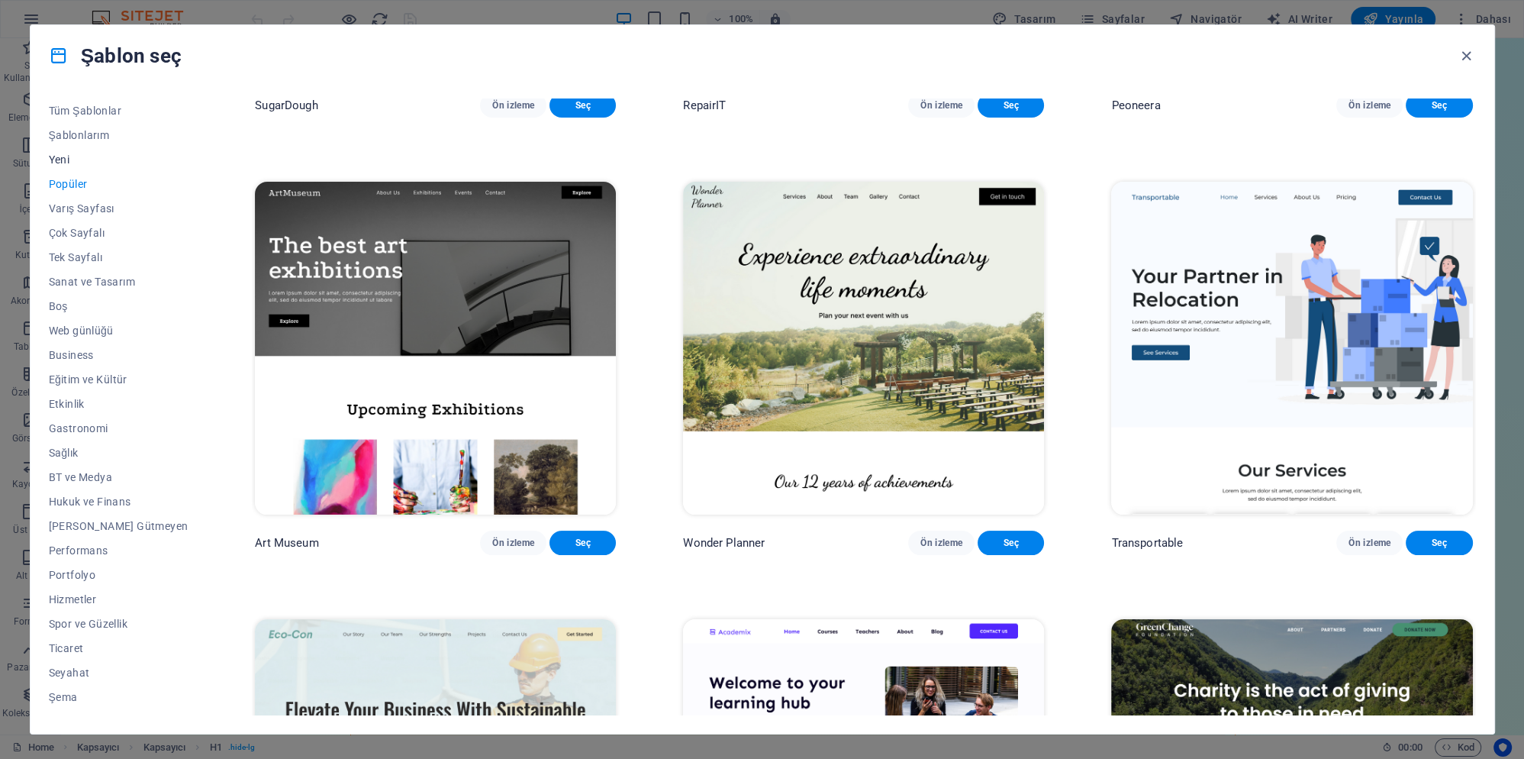
click at [64, 160] on span "Yeni" at bounding box center [119, 159] width 140 height 12
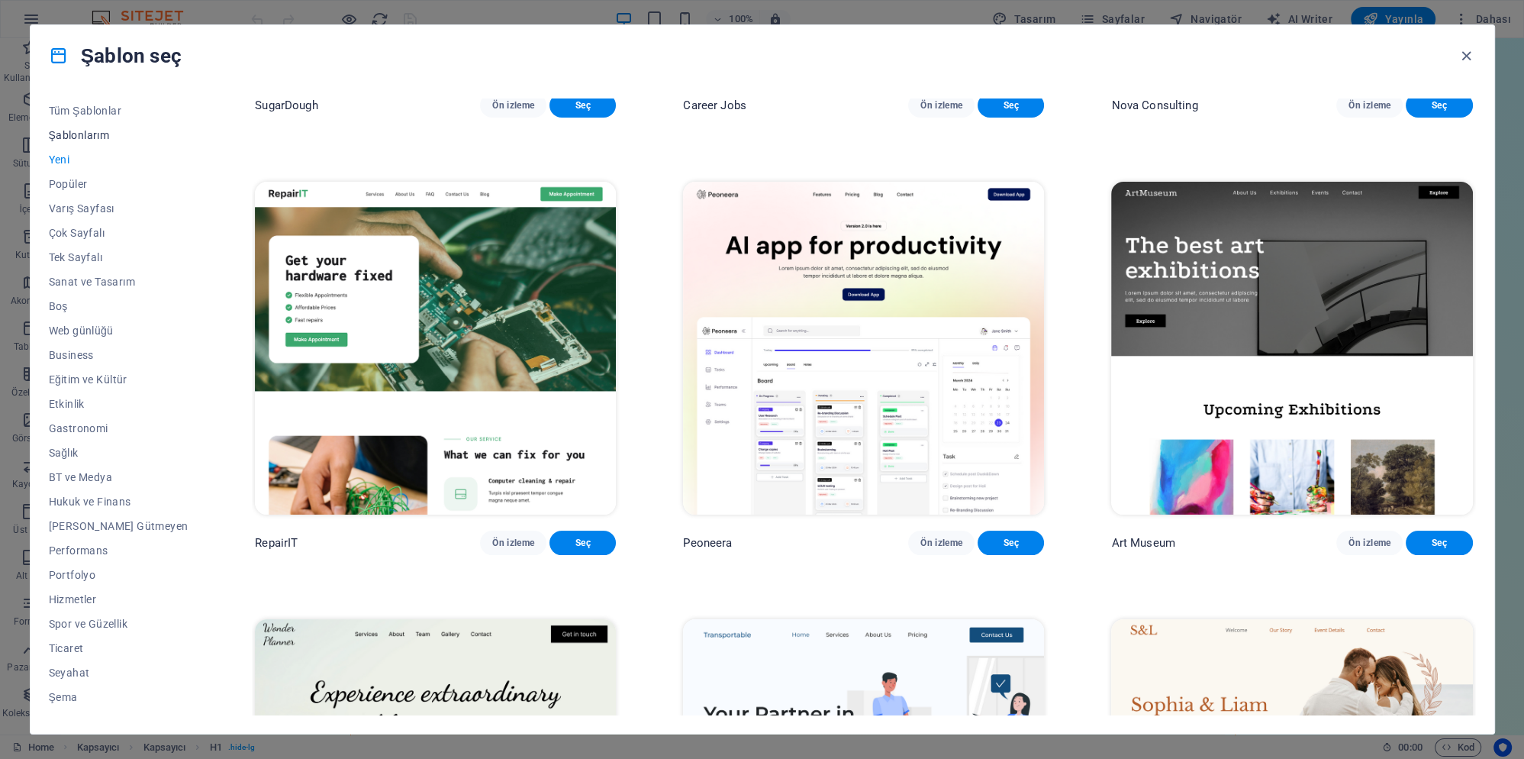
click at [78, 134] on span "Şablonlarım" at bounding box center [119, 135] width 140 height 12
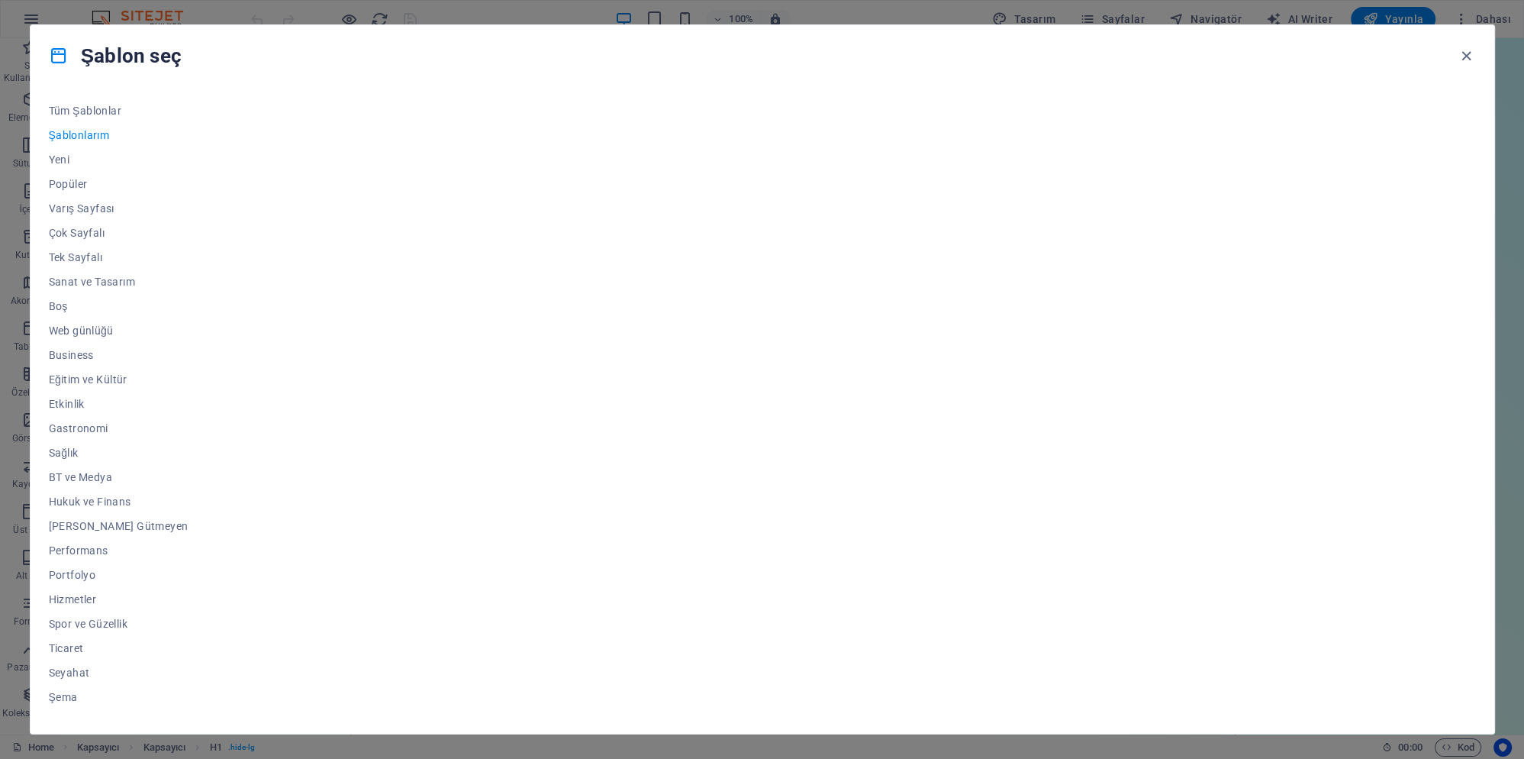
scroll to position [0, 0]
click at [55, 308] on span "Boş" at bounding box center [119, 306] width 140 height 12
click at [575, 469] on span "Seç" at bounding box center [583, 462] width 42 height 12
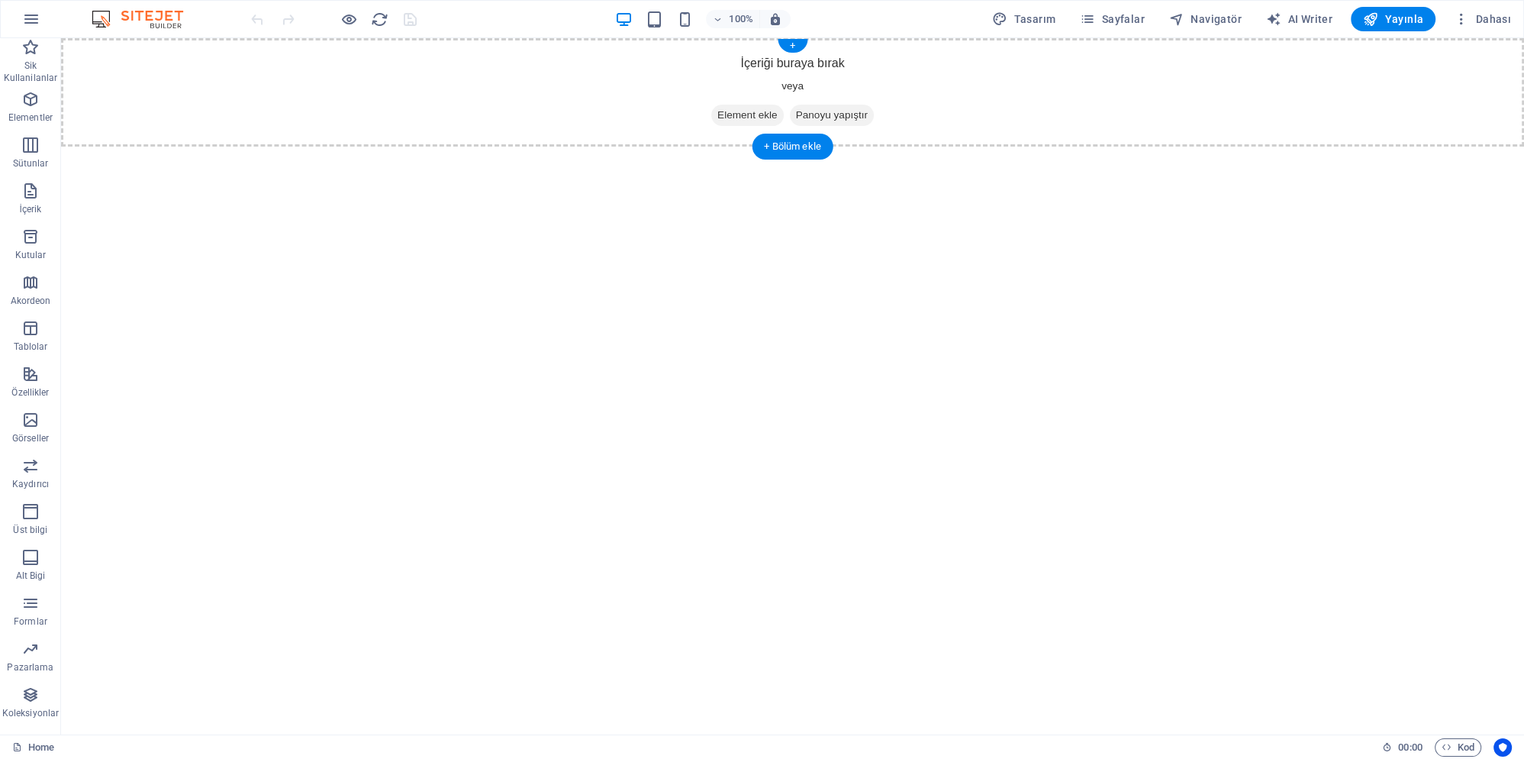
click at [753, 116] on span "Element ekle" at bounding box center [747, 115] width 73 height 21
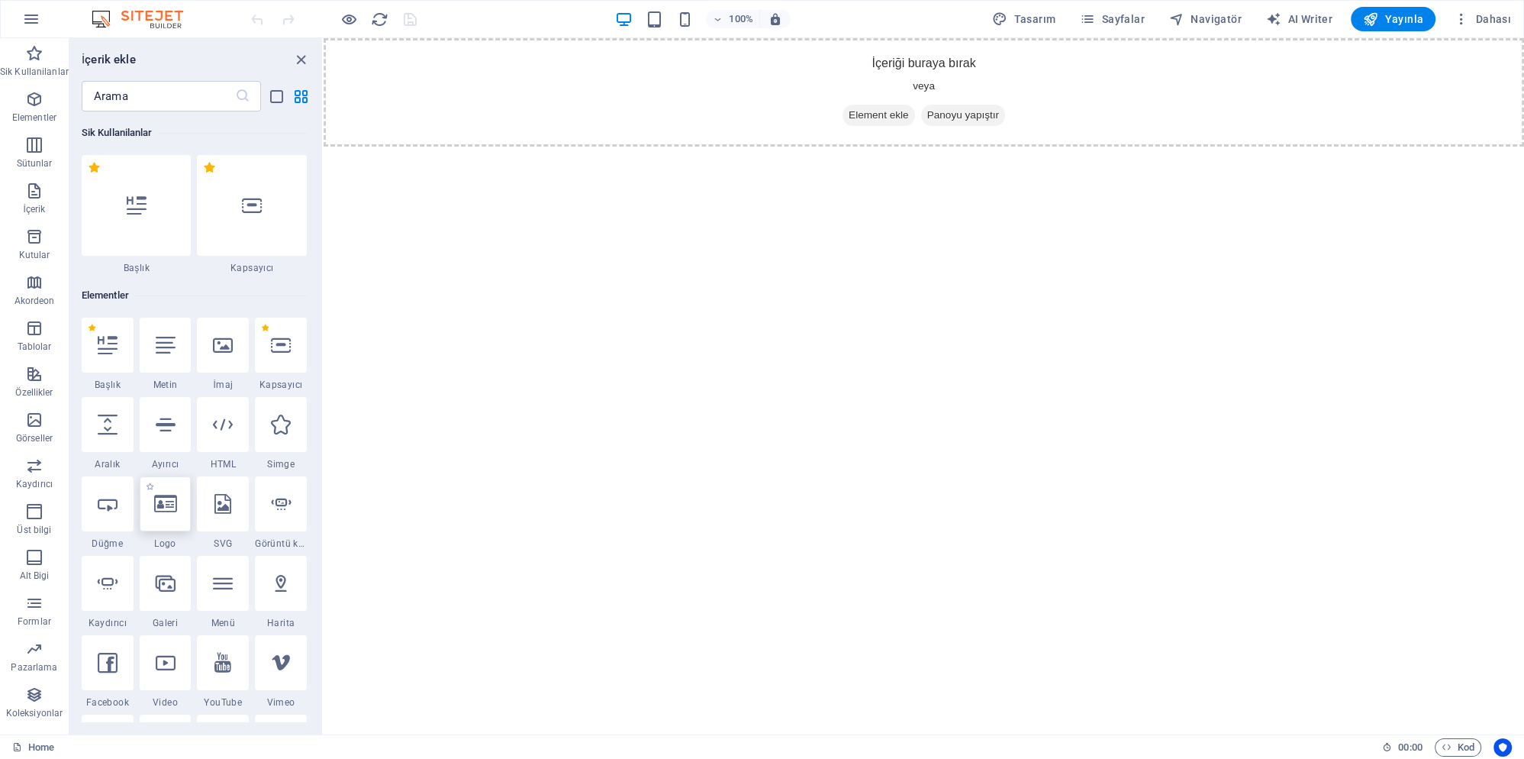
click at [163, 516] on div at bounding box center [166, 503] width 52 height 55
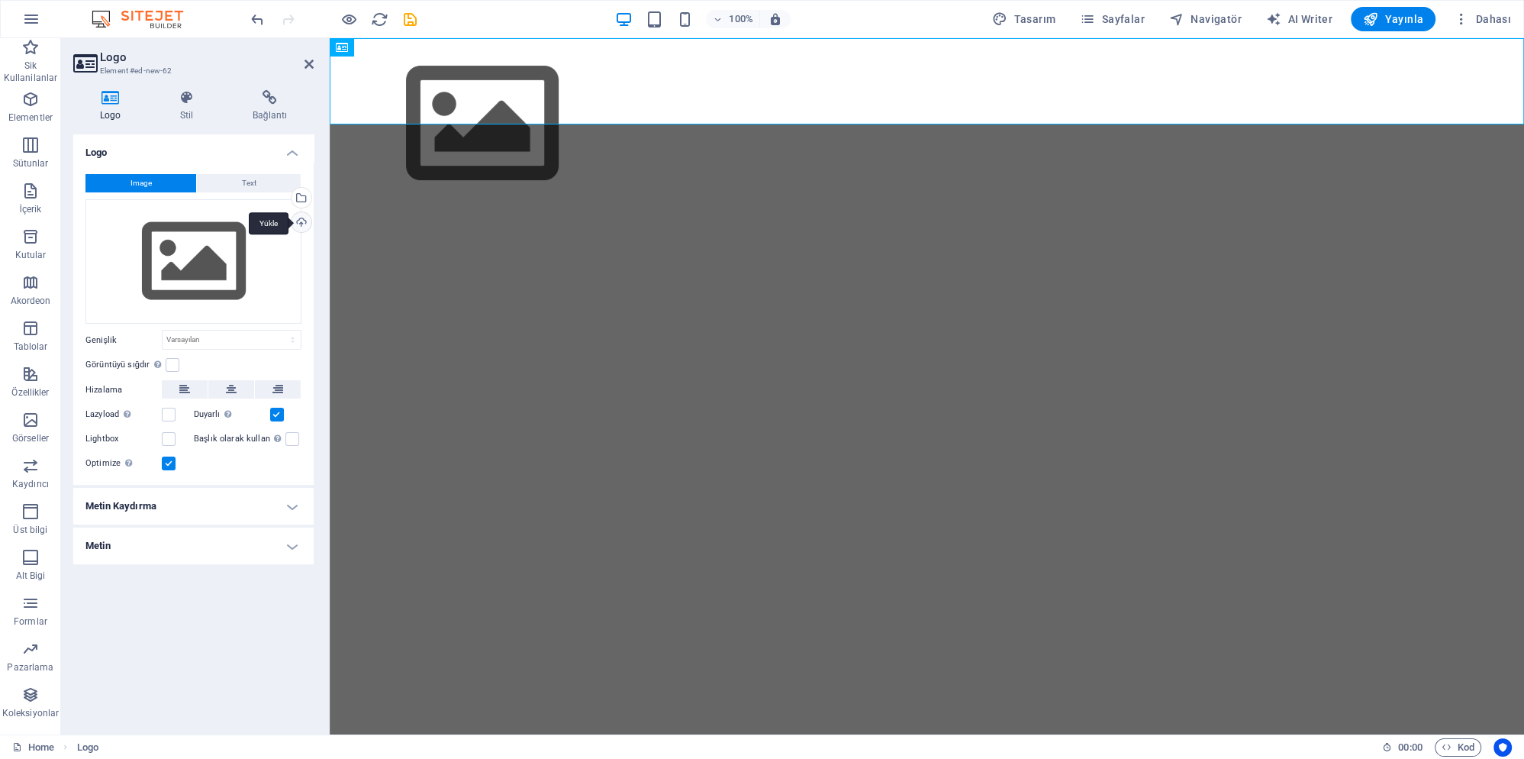
click at [301, 223] on div "Yükle" at bounding box center [300, 223] width 23 height 23
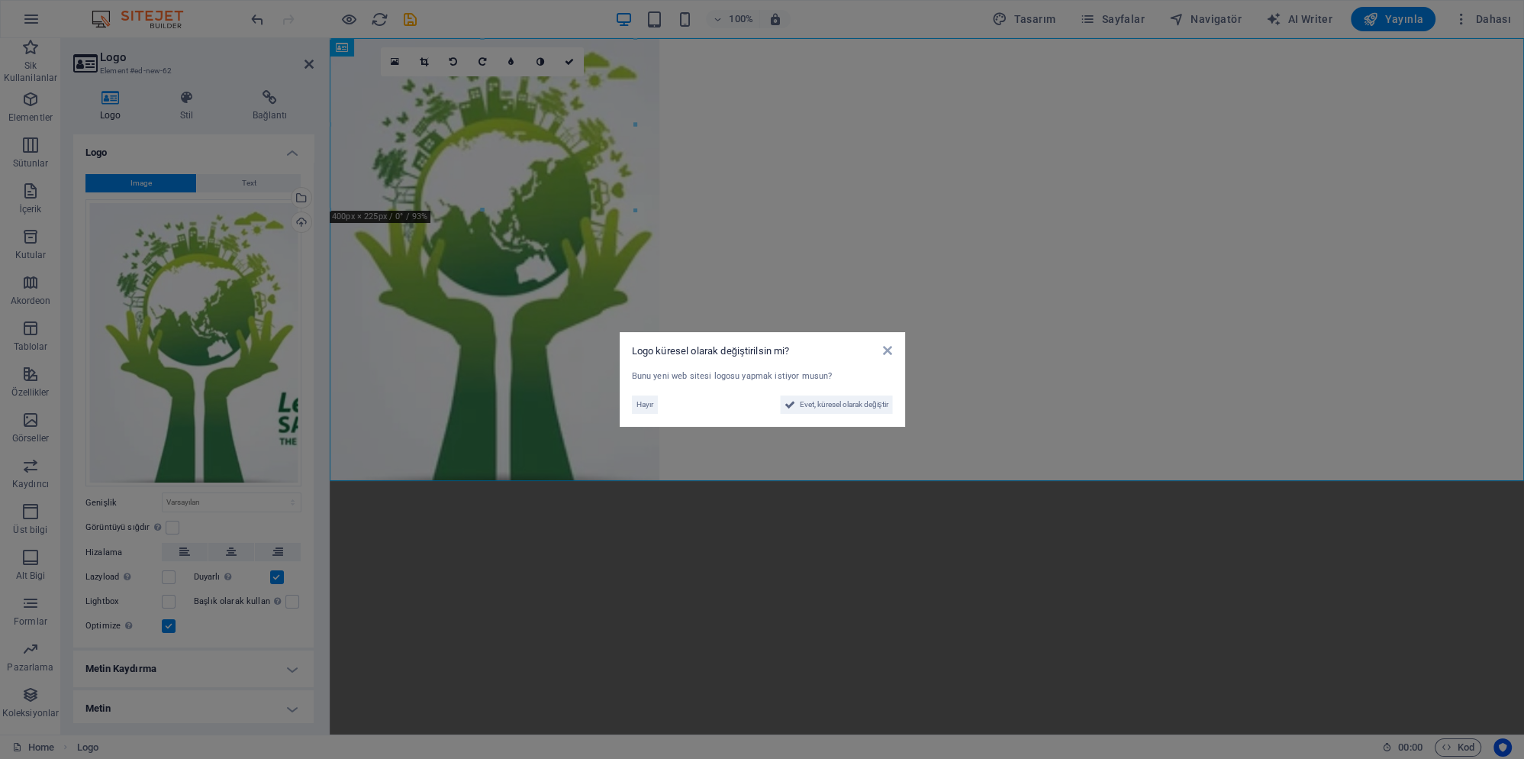
click at [893, 350] on div "Logo küresel olarak değiştirilsin mi? Bunu yeni web sitesi logosu yapmak istiyo…" at bounding box center [762, 379] width 285 height 95
click at [833, 409] on span "Evet, küresel olarak değiştir" at bounding box center [844, 404] width 89 height 18
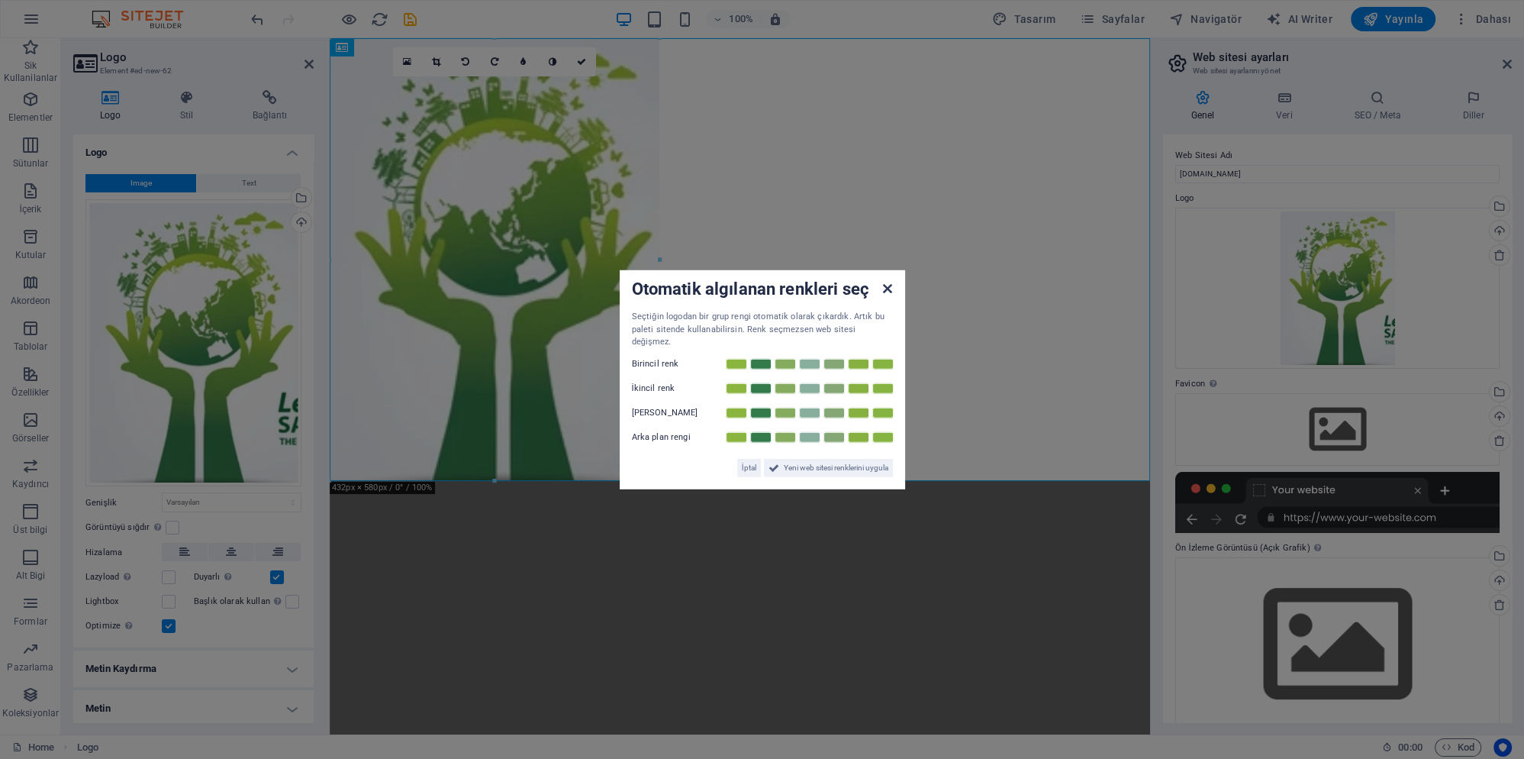
drag, startPoint x: 885, startPoint y: 290, endPoint x: 547, endPoint y: 260, distance: 338.7
click at [885, 290] on icon at bounding box center [887, 288] width 9 height 12
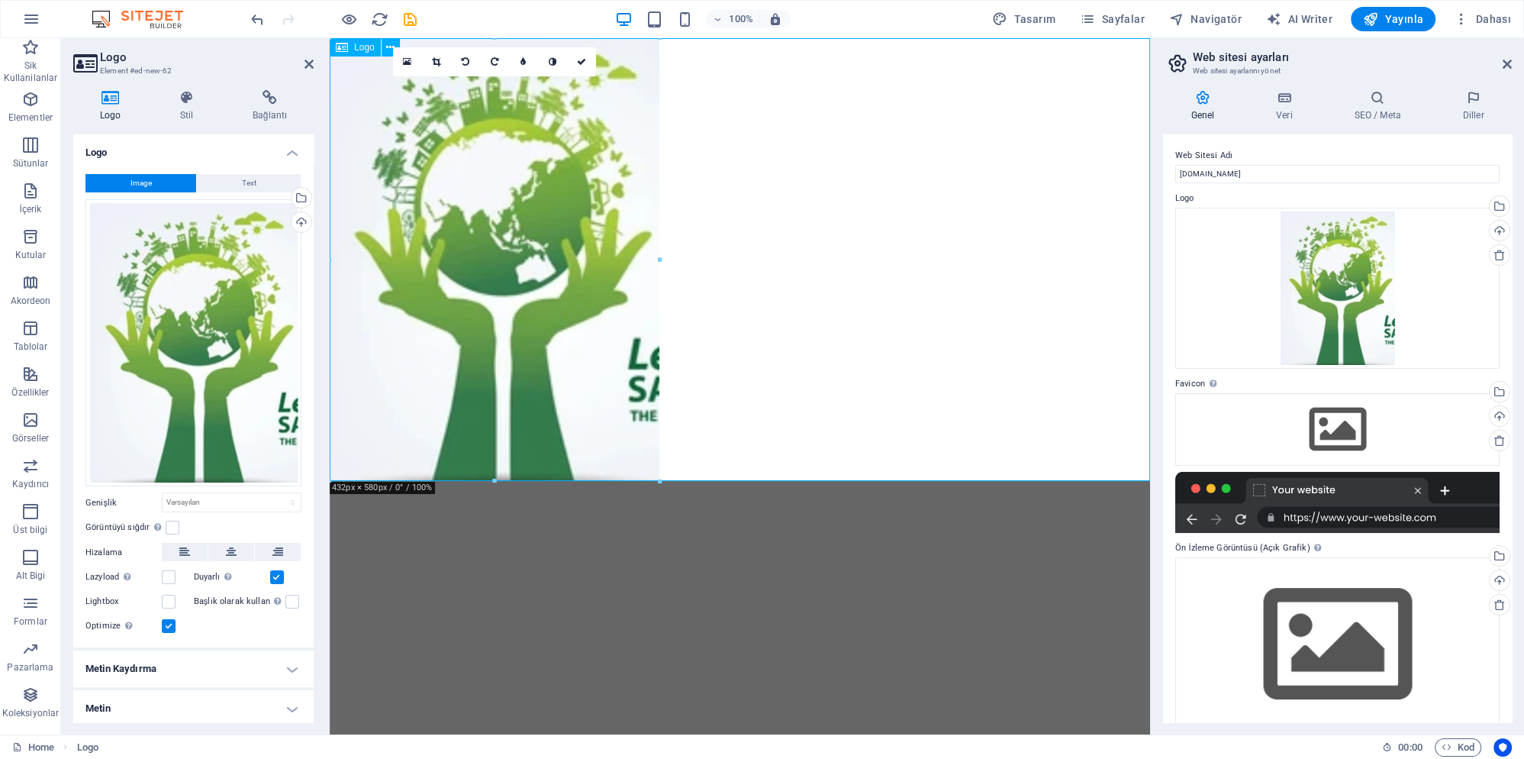
click at [641, 331] on div at bounding box center [740, 259] width 820 height 443
drag, startPoint x: 986, startPoint y: 516, endPoint x: 492, endPoint y: 124, distance: 631.3
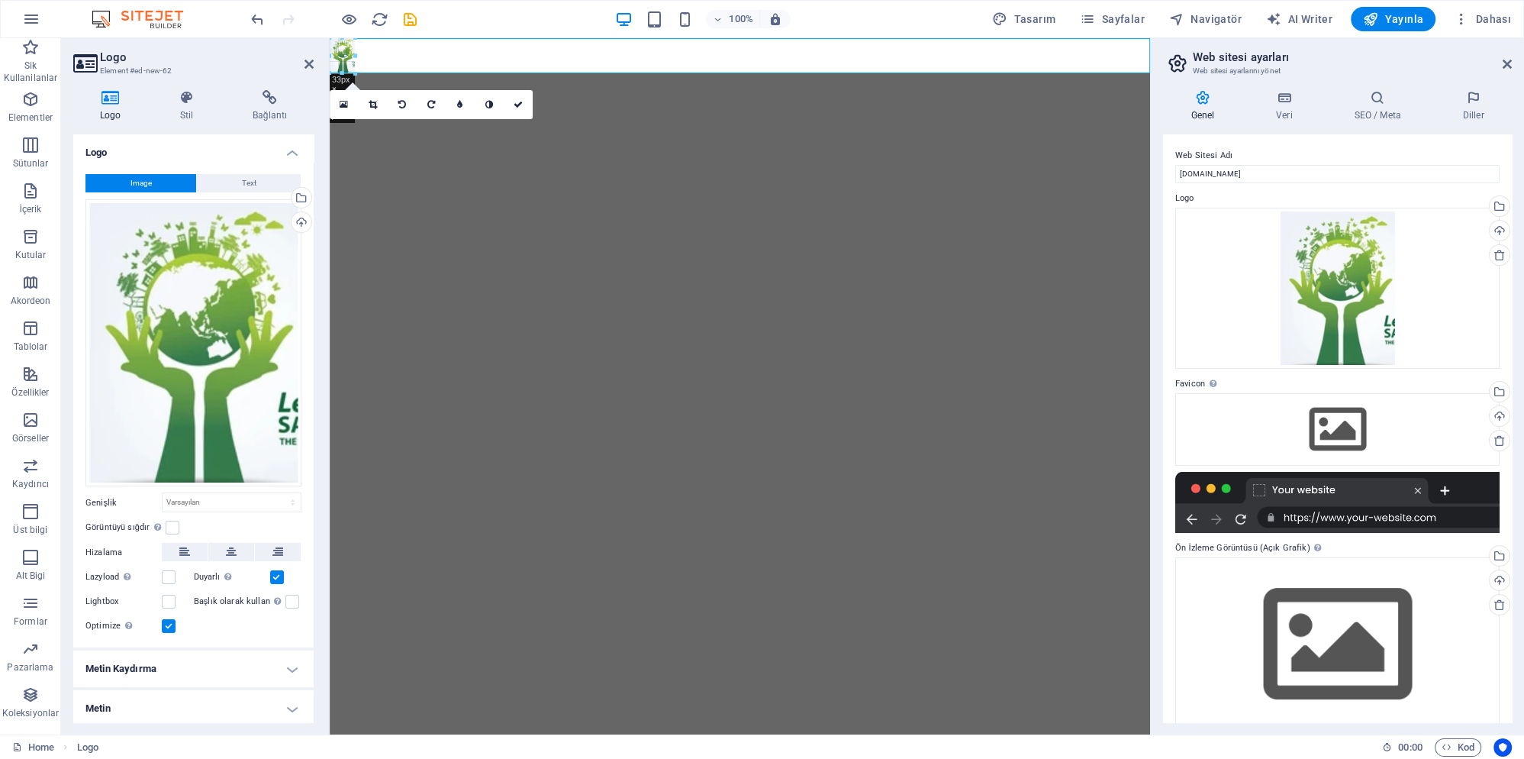
click at [382, 71] on div at bounding box center [740, 55] width 820 height 35
type input "31"
select select "px"
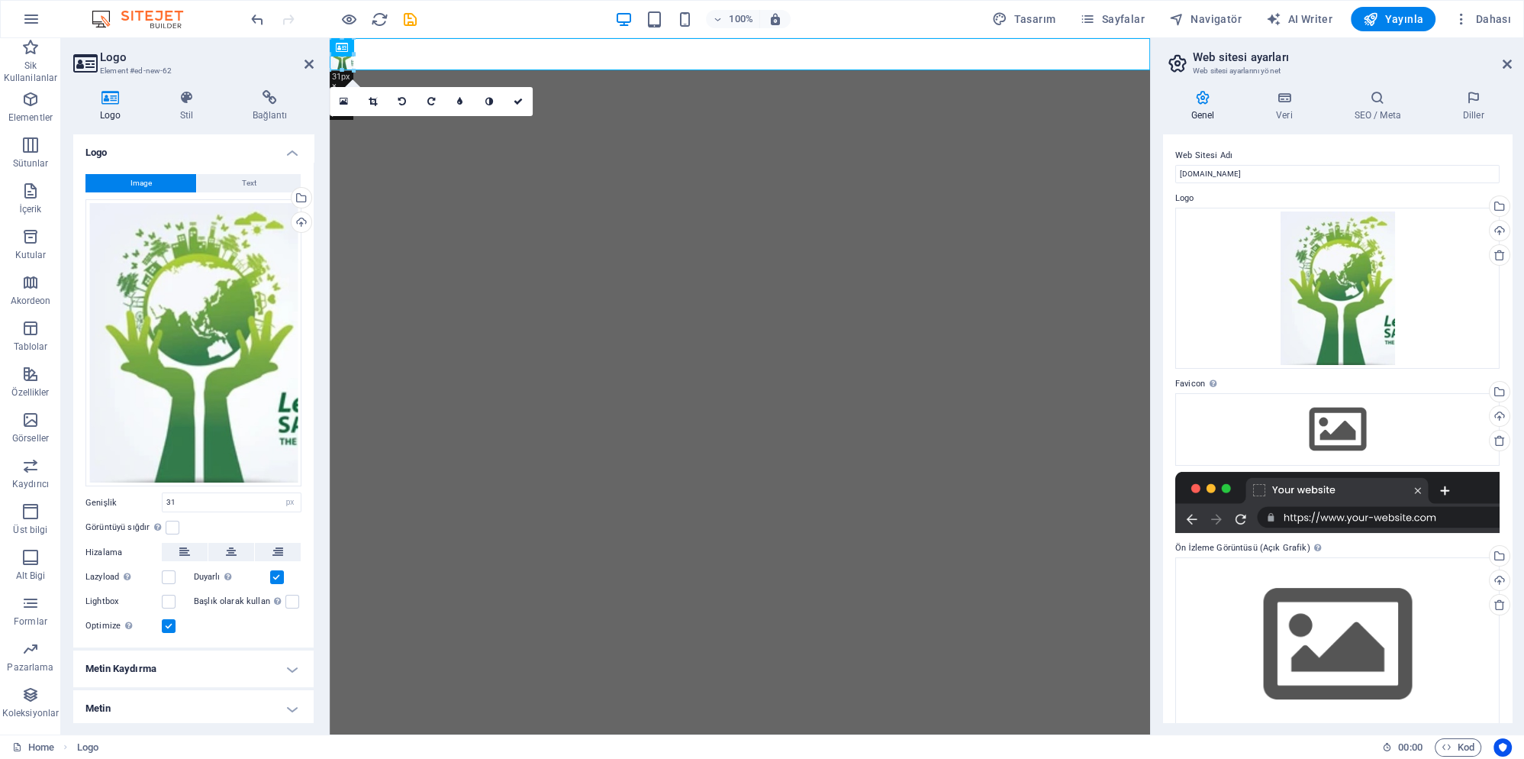
click at [663, 70] on html "Skip to main content" at bounding box center [740, 54] width 820 height 32
click at [1508, 66] on icon at bounding box center [1507, 64] width 9 height 12
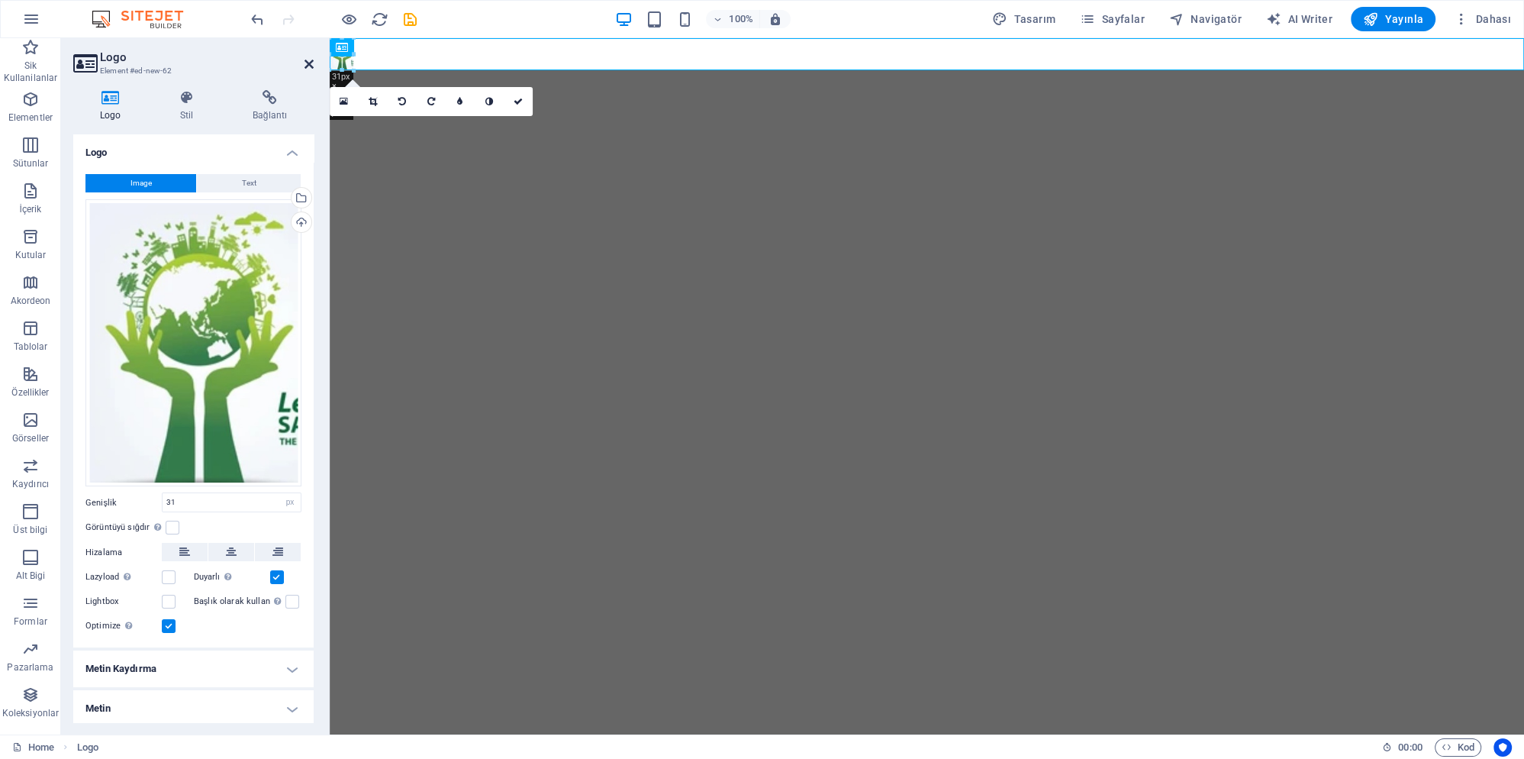
drag, startPoint x: 310, startPoint y: 62, endPoint x: 249, endPoint y: 43, distance: 64.0
click at [310, 62] on icon at bounding box center [309, 64] width 9 height 12
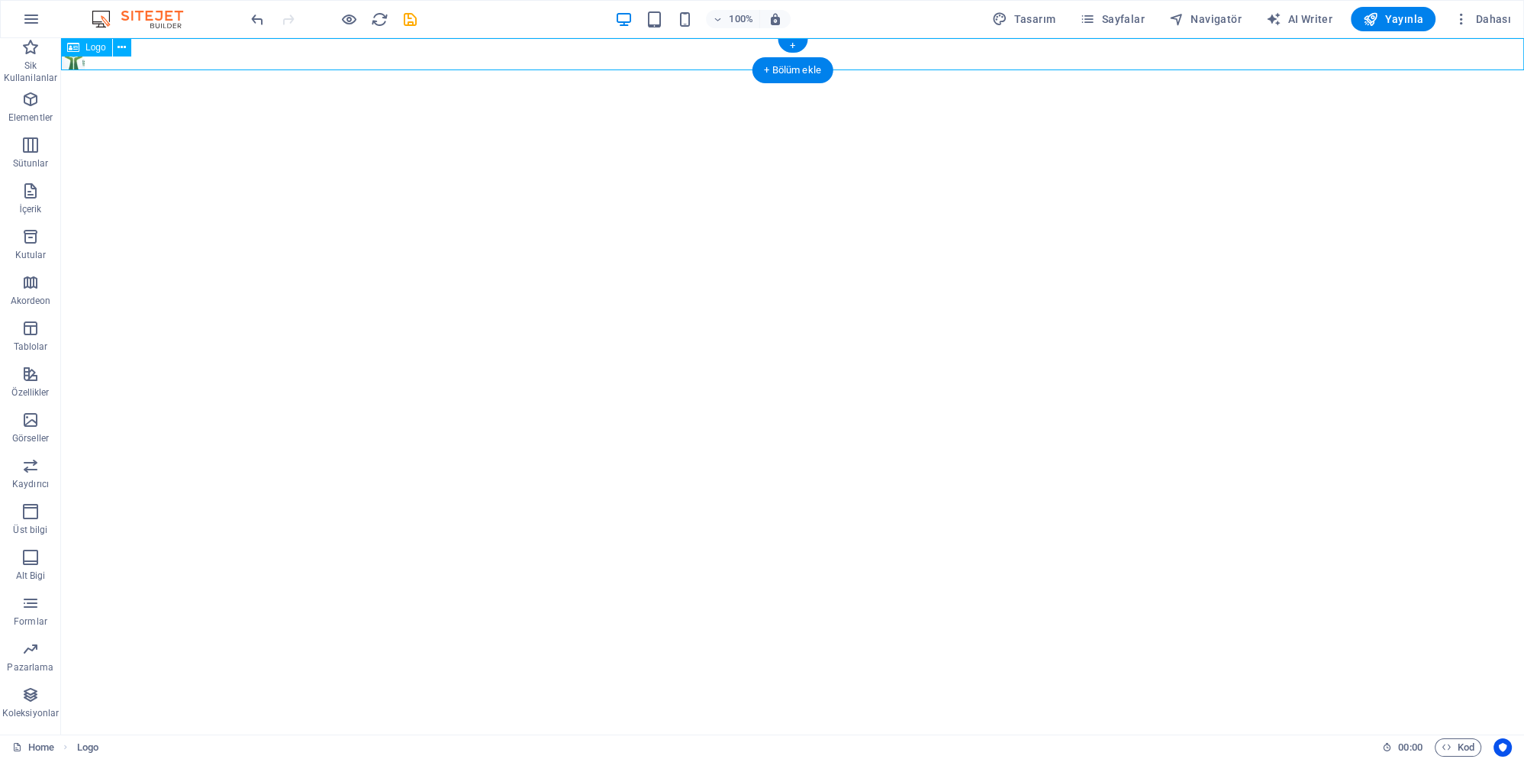
click at [151, 57] on div at bounding box center [792, 54] width 1463 height 32
click at [172, 54] on div at bounding box center [792, 54] width 1463 height 32
select select "px"
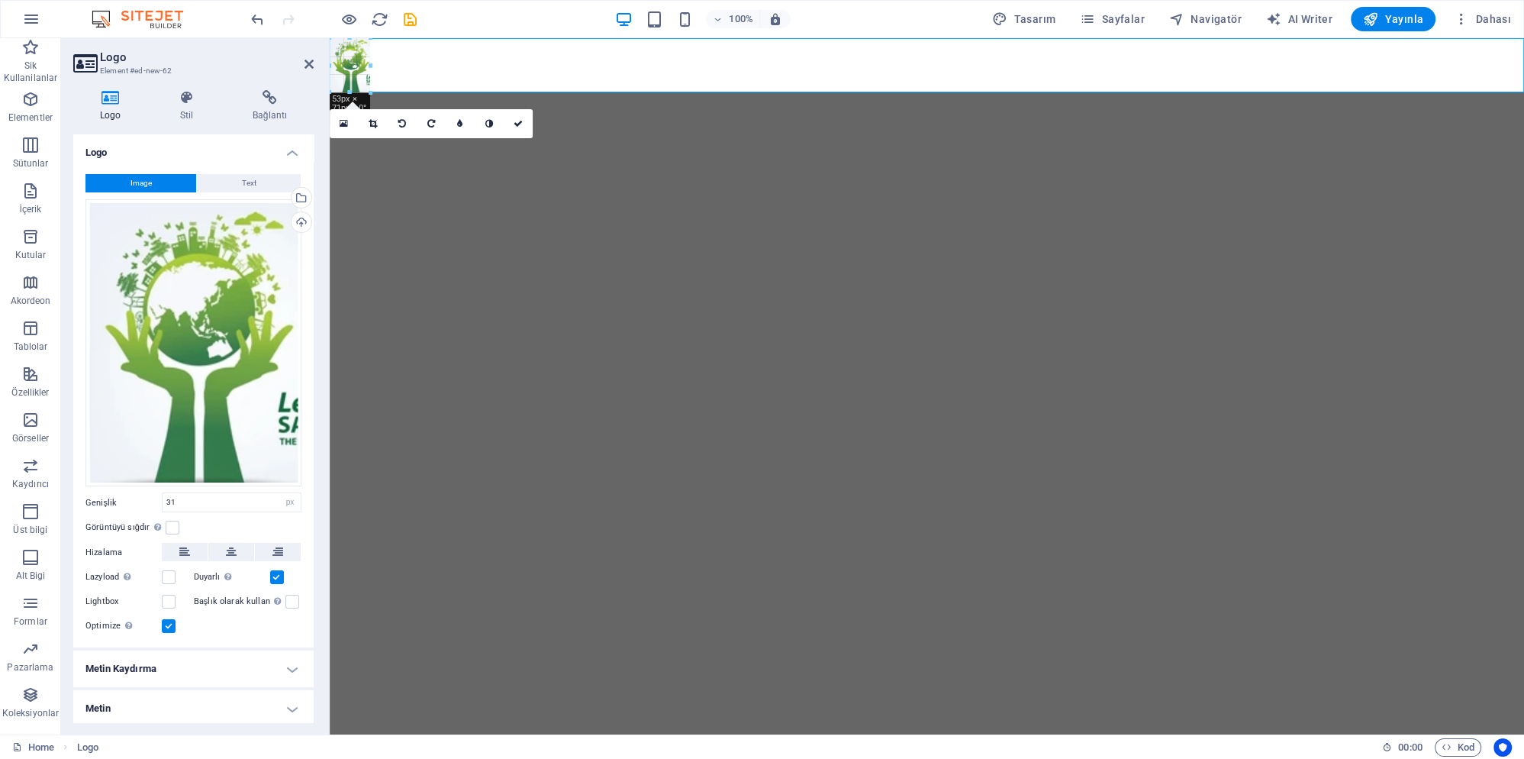
drag, startPoint x: 356, startPoint y: 73, endPoint x: 370, endPoint y: 99, distance: 29.7
click at [370, 99] on div "Yer Tutucu Logo 180 170 160 150 140 130 120 110 100 90 80 70 60 50 40 30 20 10 …" at bounding box center [927, 386] width 1194 height 696
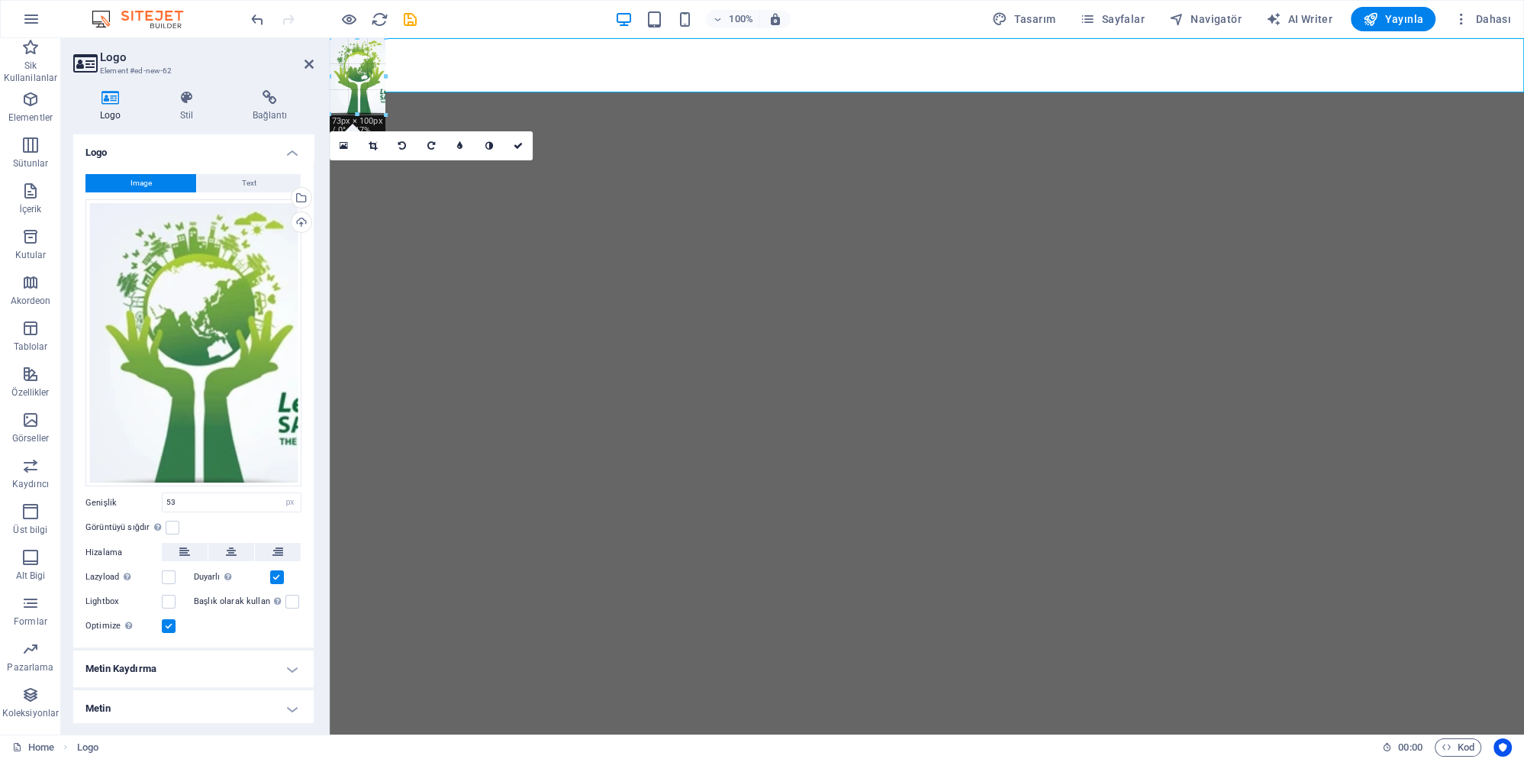
drag, startPoint x: 369, startPoint y: 93, endPoint x: 383, endPoint y: 115, distance: 26.5
type input "72"
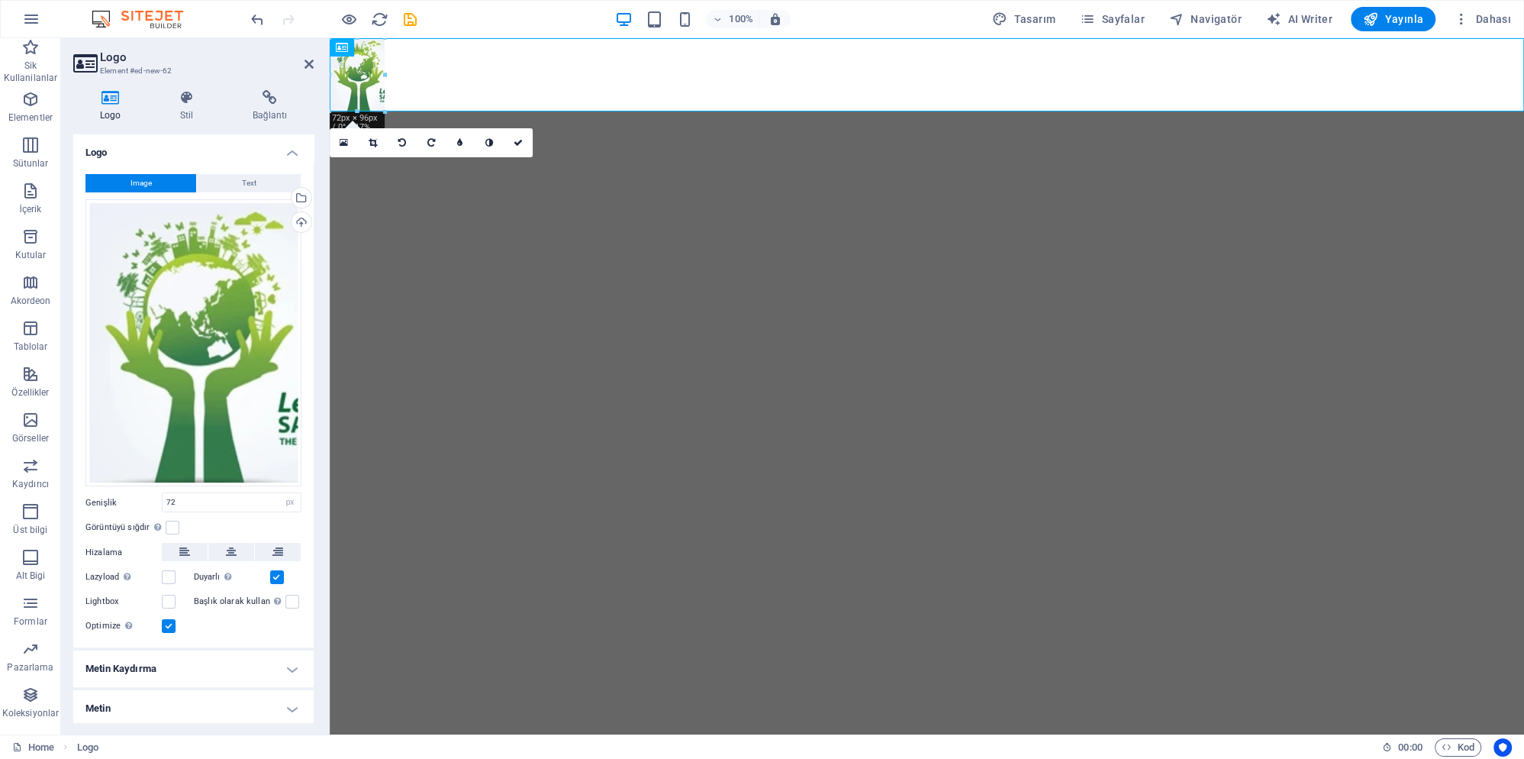
click at [414, 112] on html "Skip to main content" at bounding box center [927, 75] width 1194 height 74
click at [410, 112] on html "Skip to main content" at bounding box center [927, 75] width 1194 height 74
click at [575, 90] on div at bounding box center [927, 75] width 1194 height 74
click at [310, 69] on icon at bounding box center [309, 64] width 9 height 12
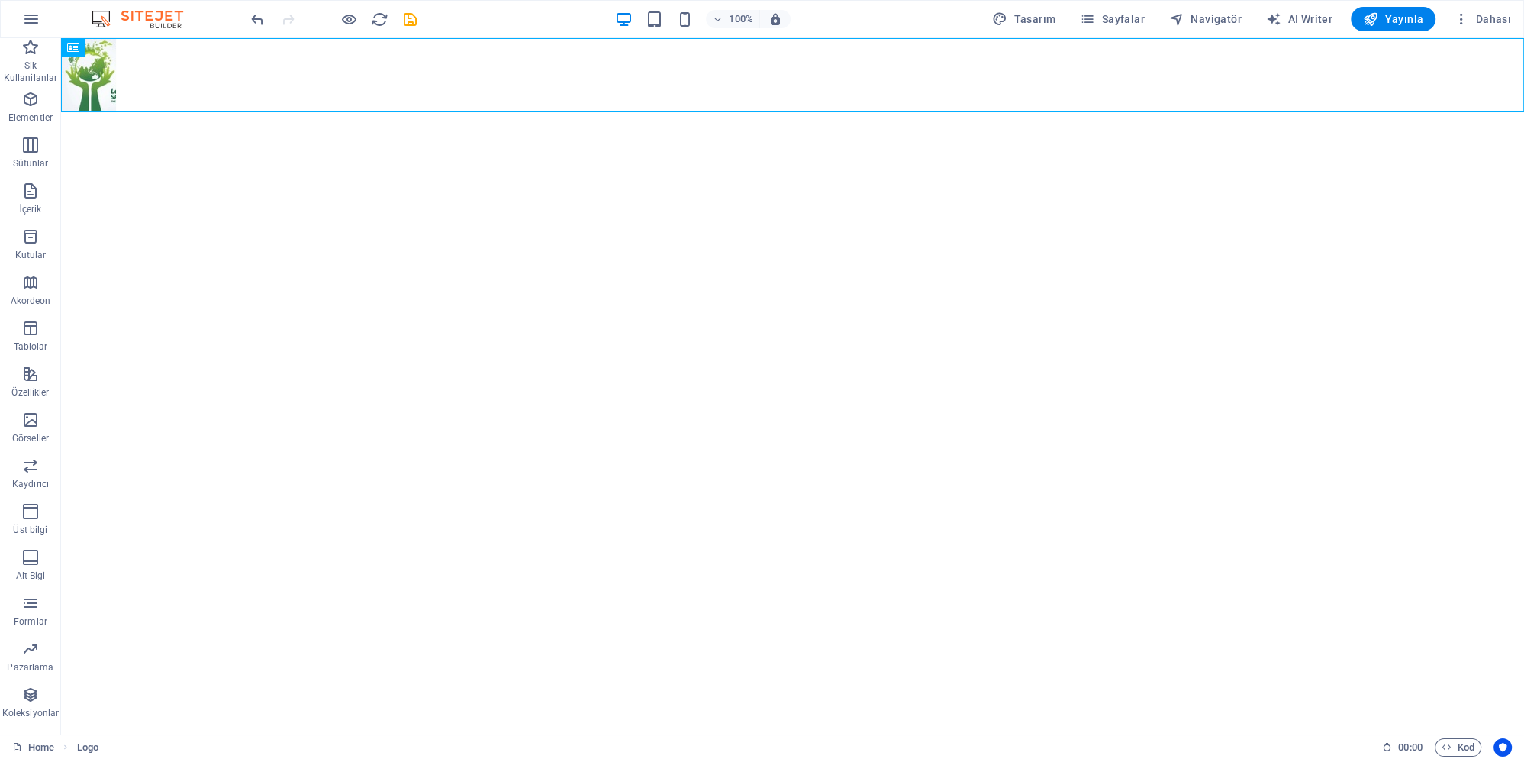
click at [348, 112] on html "Skip to main content" at bounding box center [792, 75] width 1463 height 74
click at [356, 96] on h6 "Ön izleme web sitesini aç" at bounding box center [361, 95] width 112 height 18
click at [411, 22] on icon "save" at bounding box center [410, 20] width 18 height 18
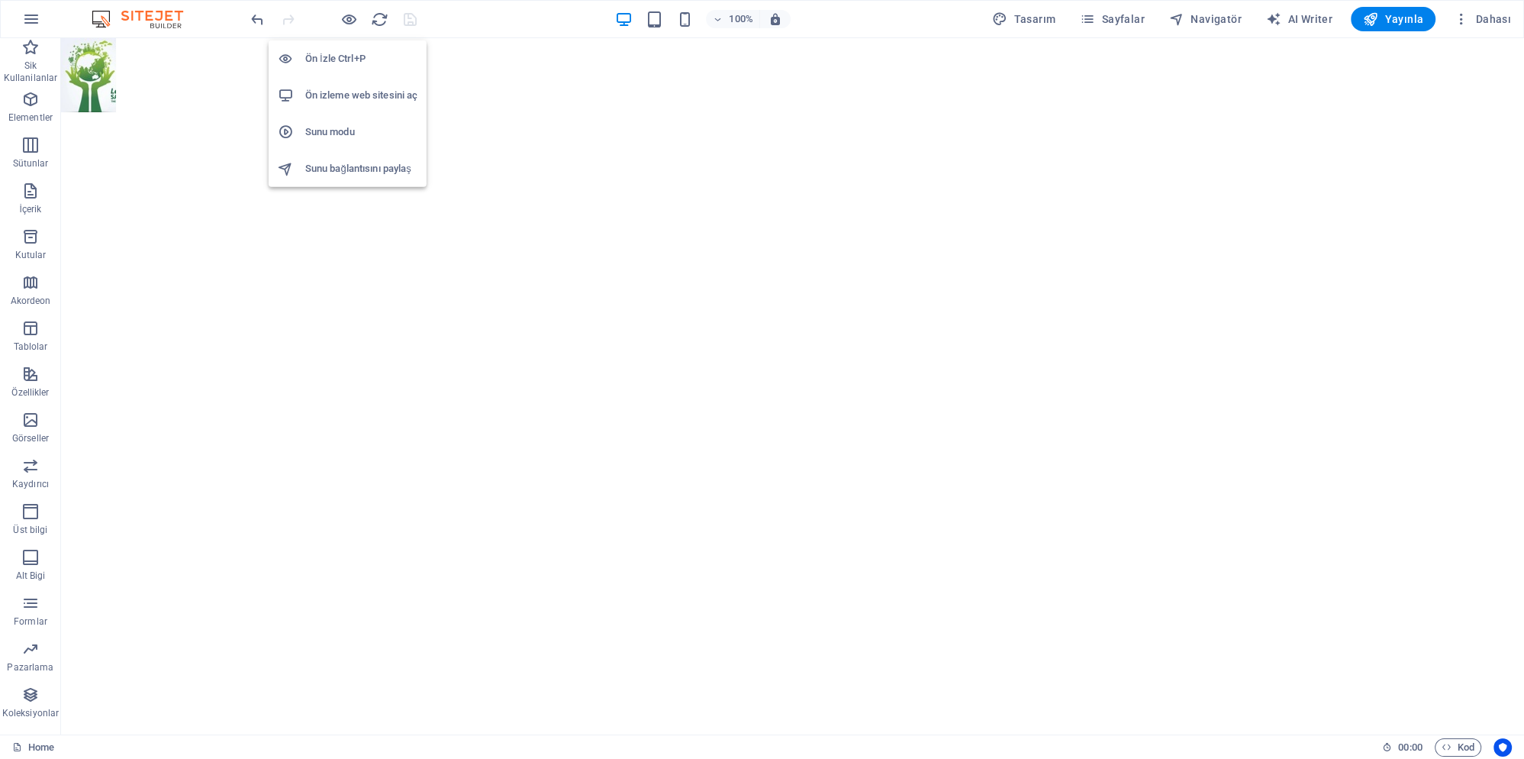
click at [340, 98] on h6 "Ön izleme web sitesini aç" at bounding box center [361, 95] width 112 height 18
click at [30, 101] on icon "button" at bounding box center [30, 99] width 18 height 18
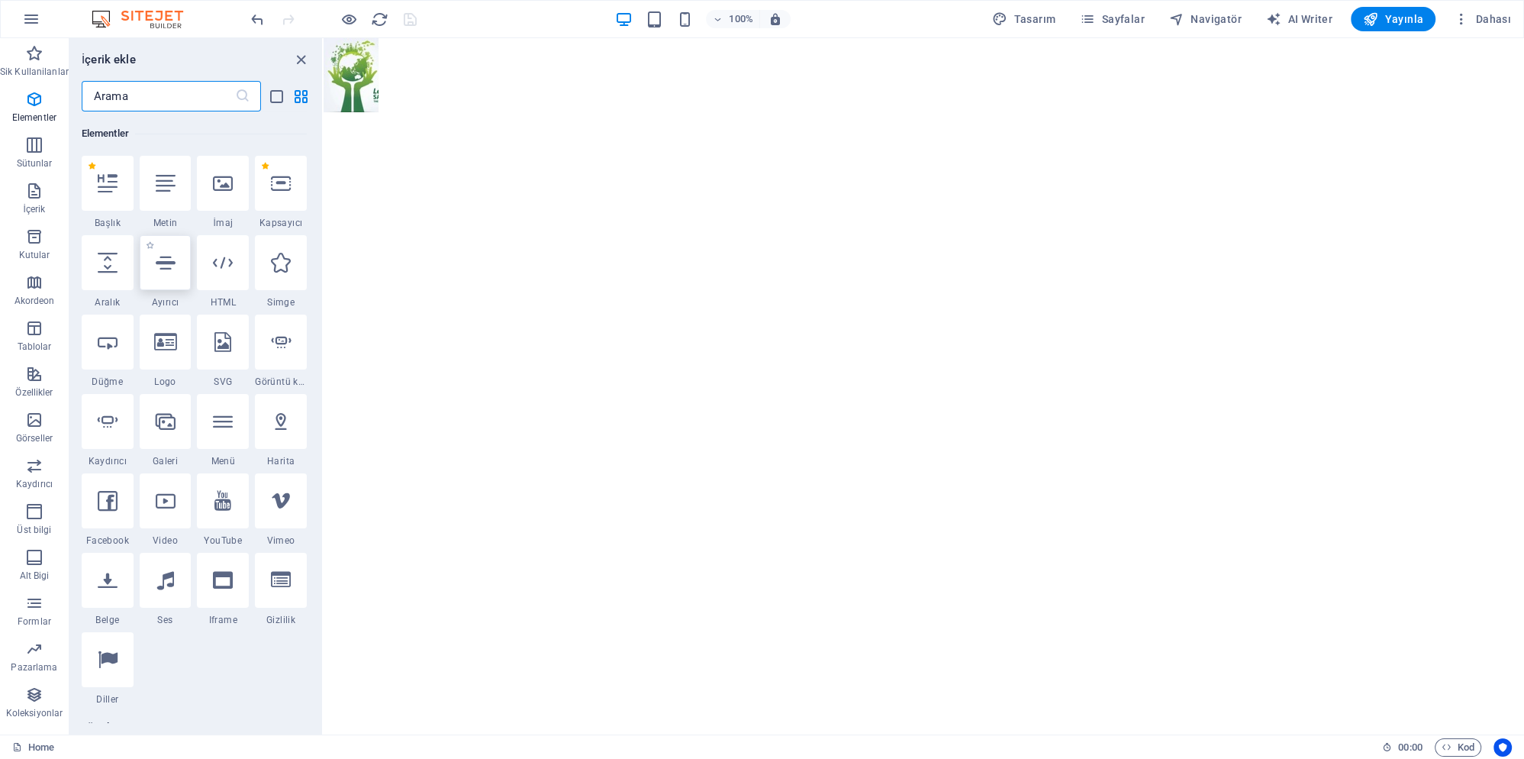
scroll to position [163, 0]
click at [224, 430] on icon at bounding box center [223, 421] width 20 height 20
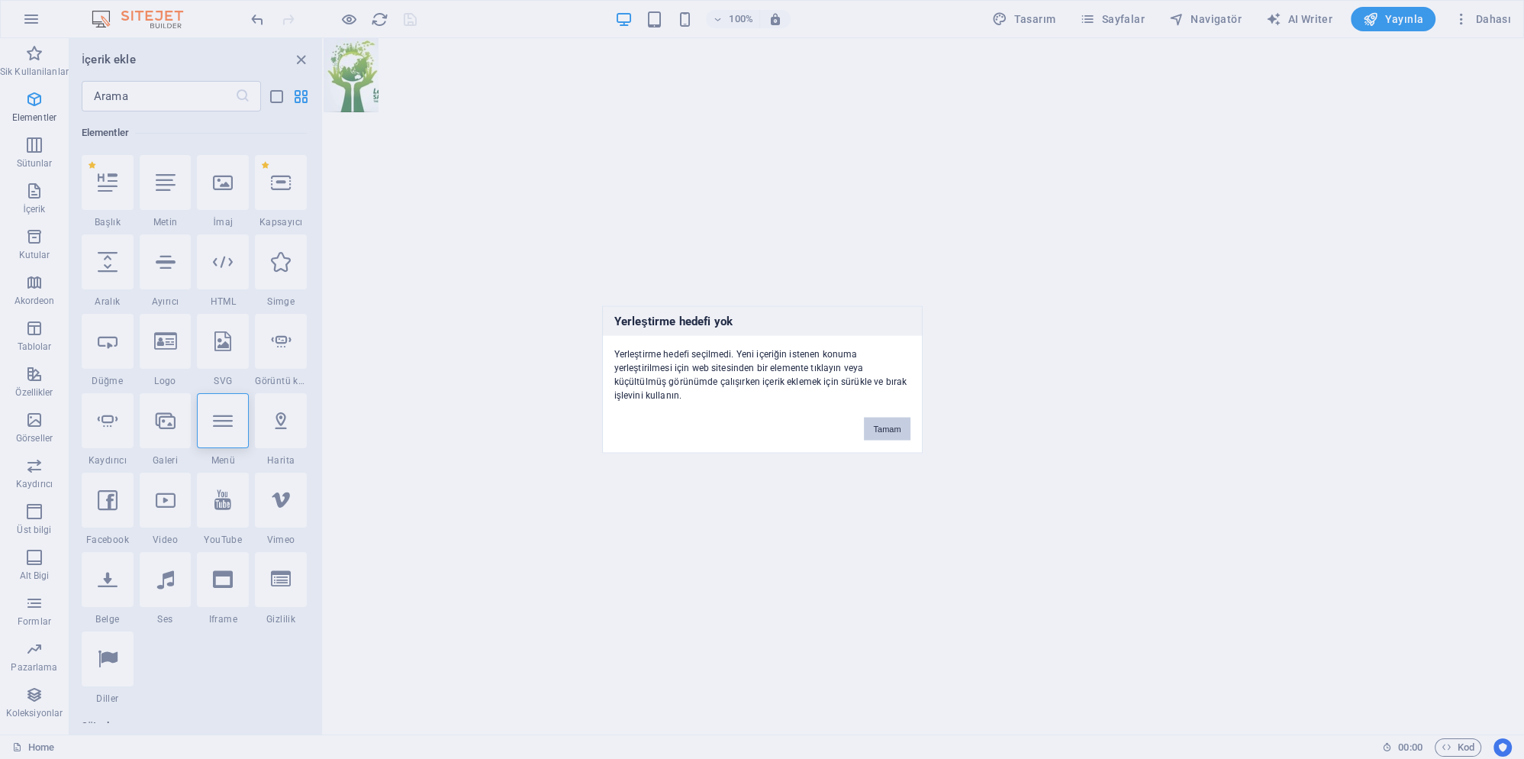
click at [872, 423] on button "Tamam" at bounding box center [887, 428] width 46 height 23
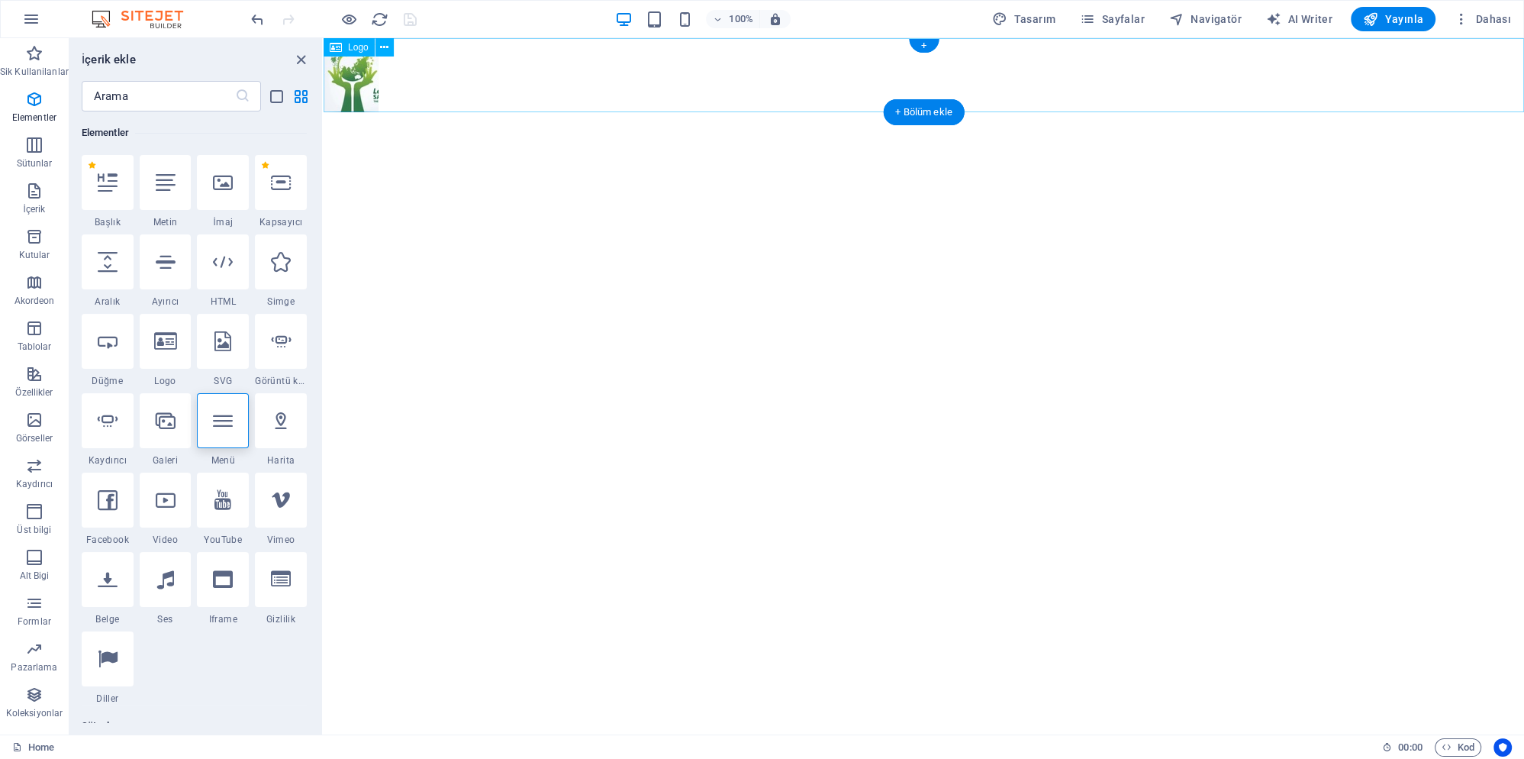
click at [495, 92] on div at bounding box center [924, 75] width 1201 height 74
select select "px"
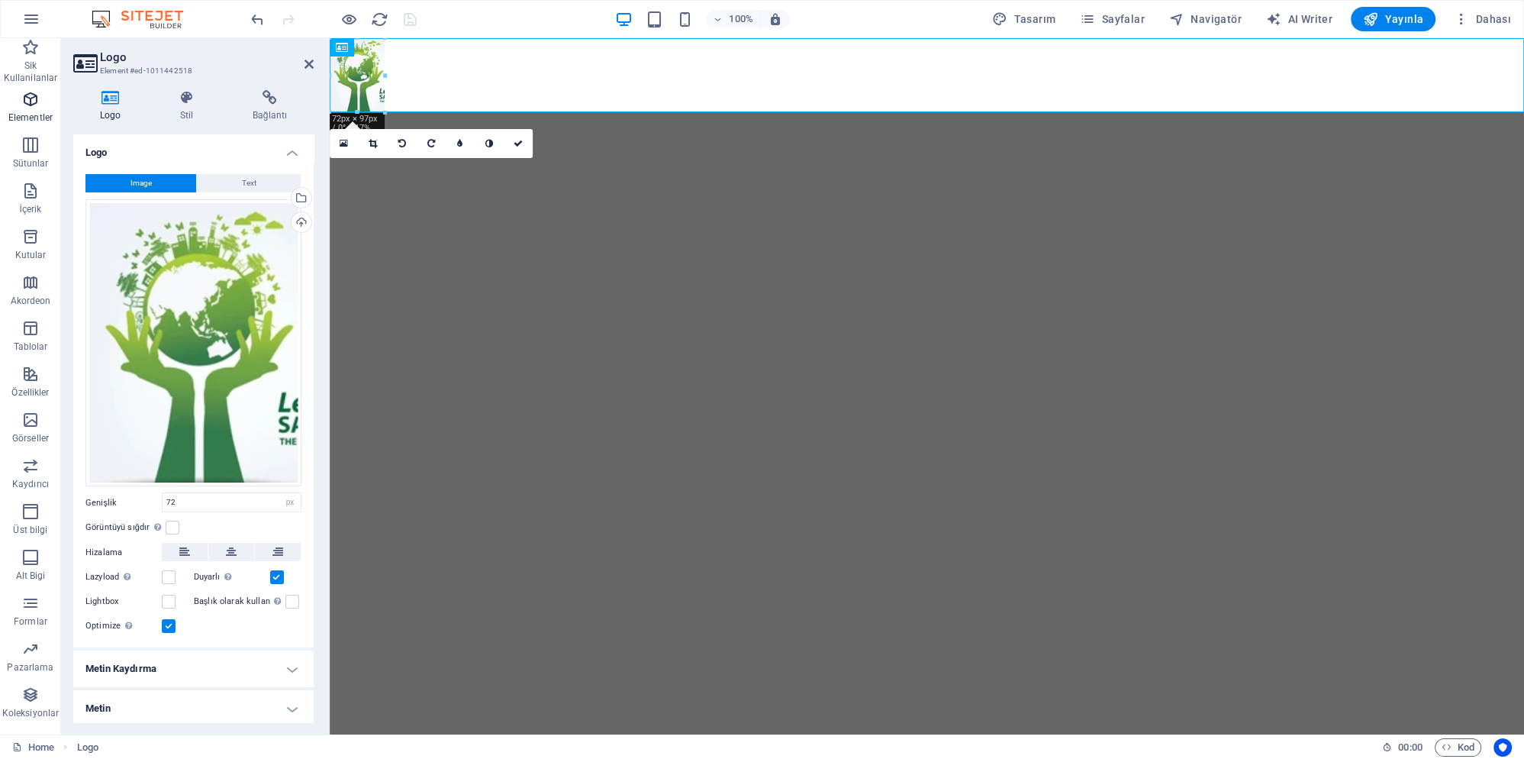
click at [34, 101] on icon "button" at bounding box center [30, 99] width 18 height 18
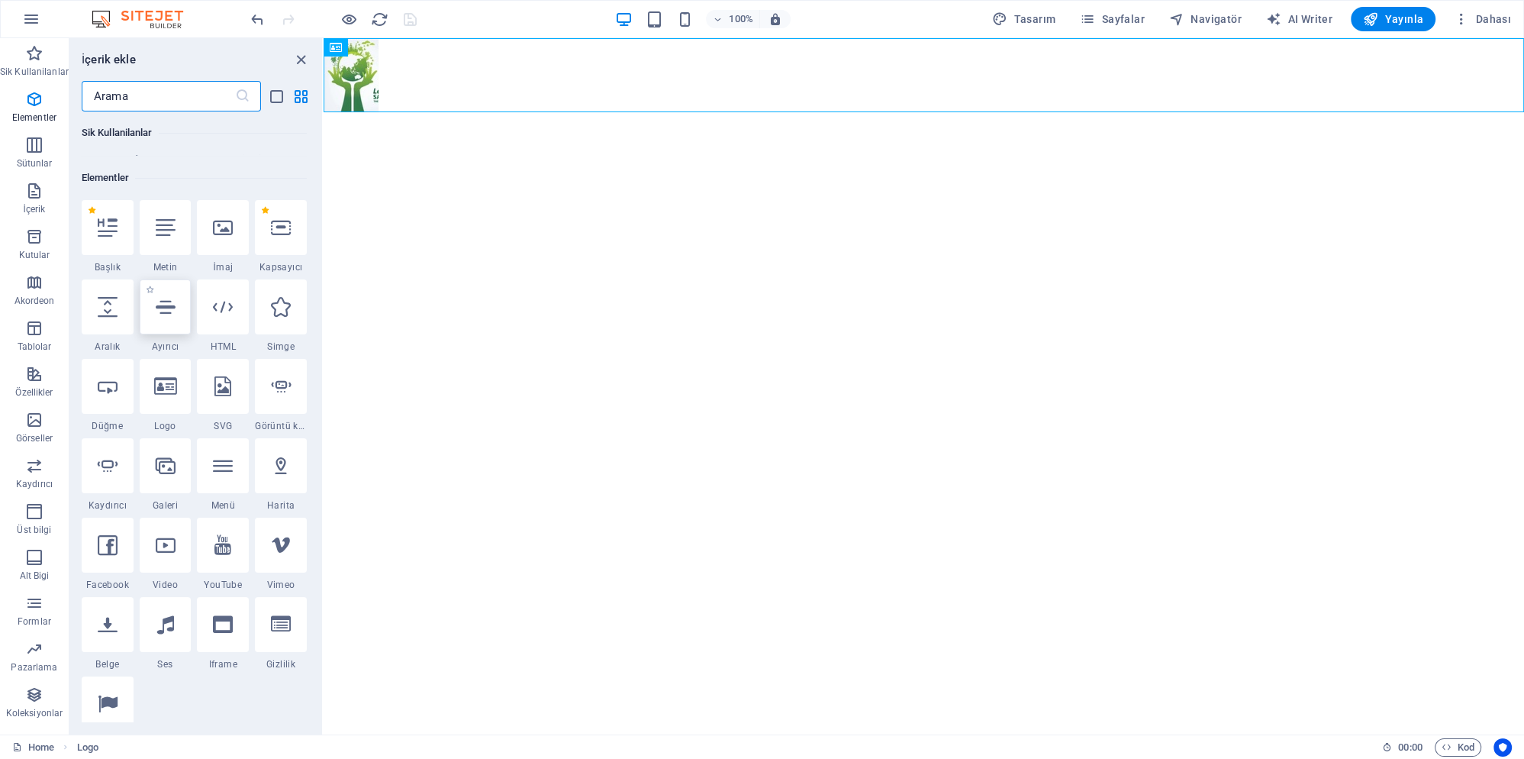
scroll to position [91, 0]
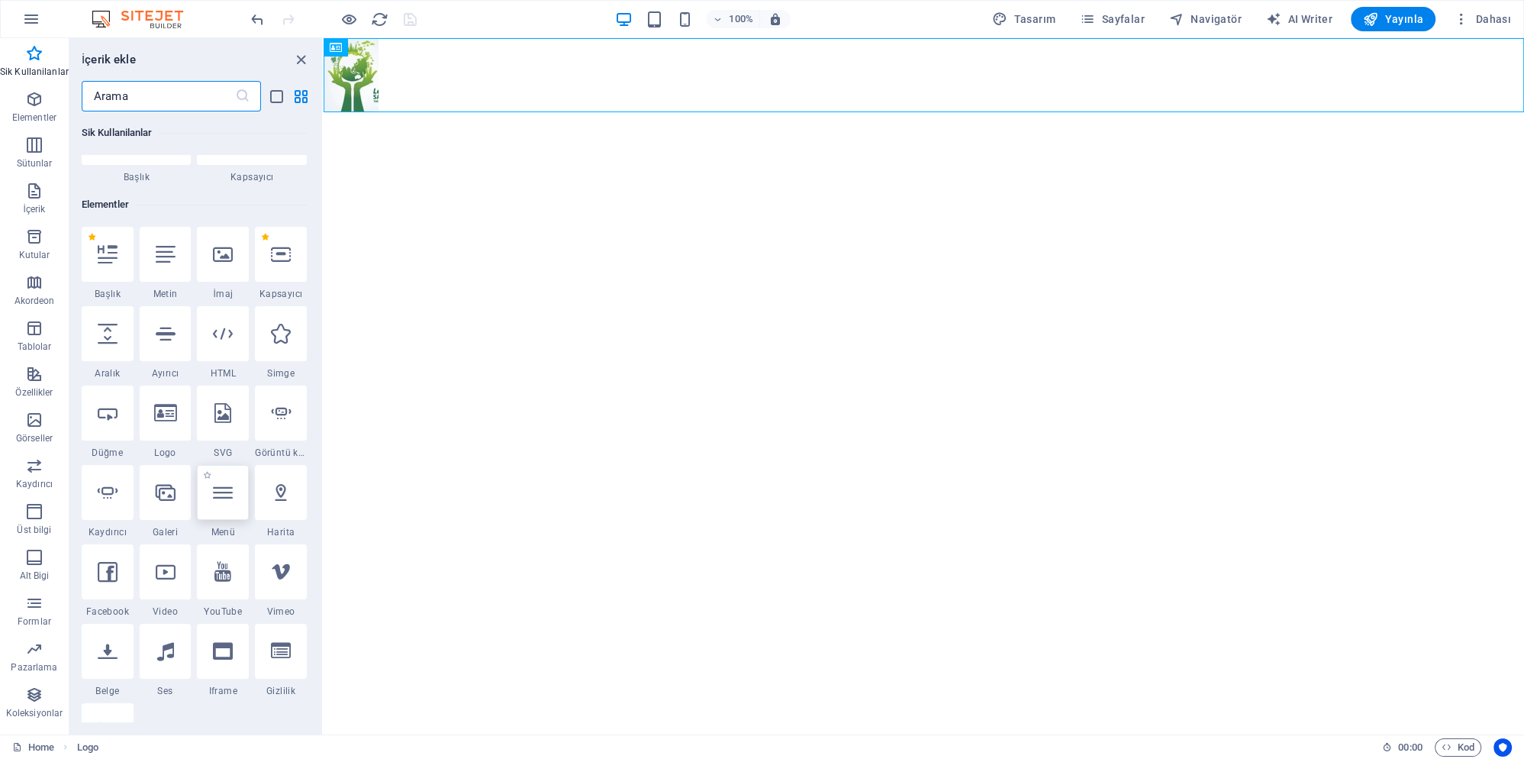
click at [218, 500] on icon at bounding box center [223, 492] width 20 height 20
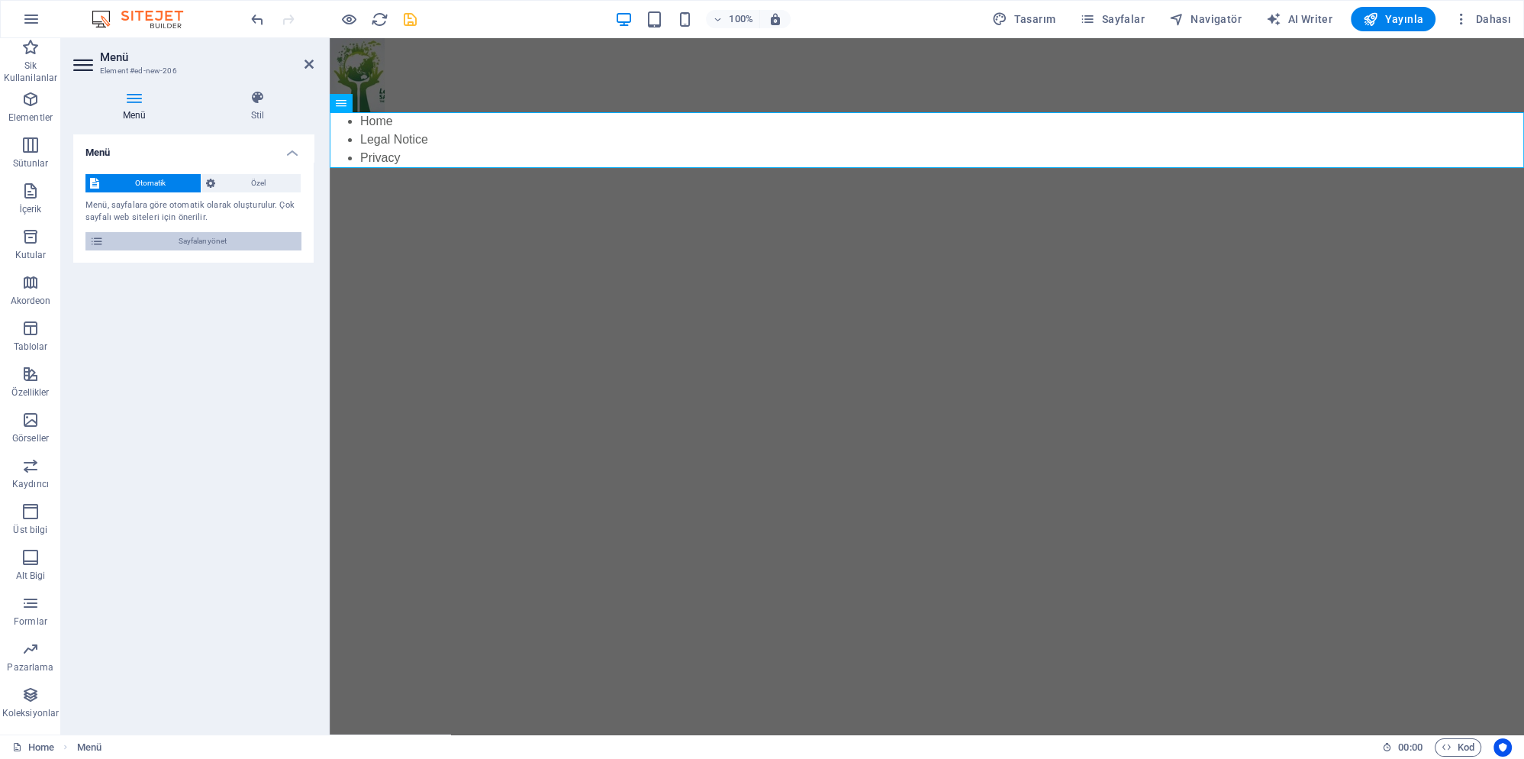
click at [222, 247] on span "Sayfaları yönet" at bounding box center [202, 241] width 189 height 18
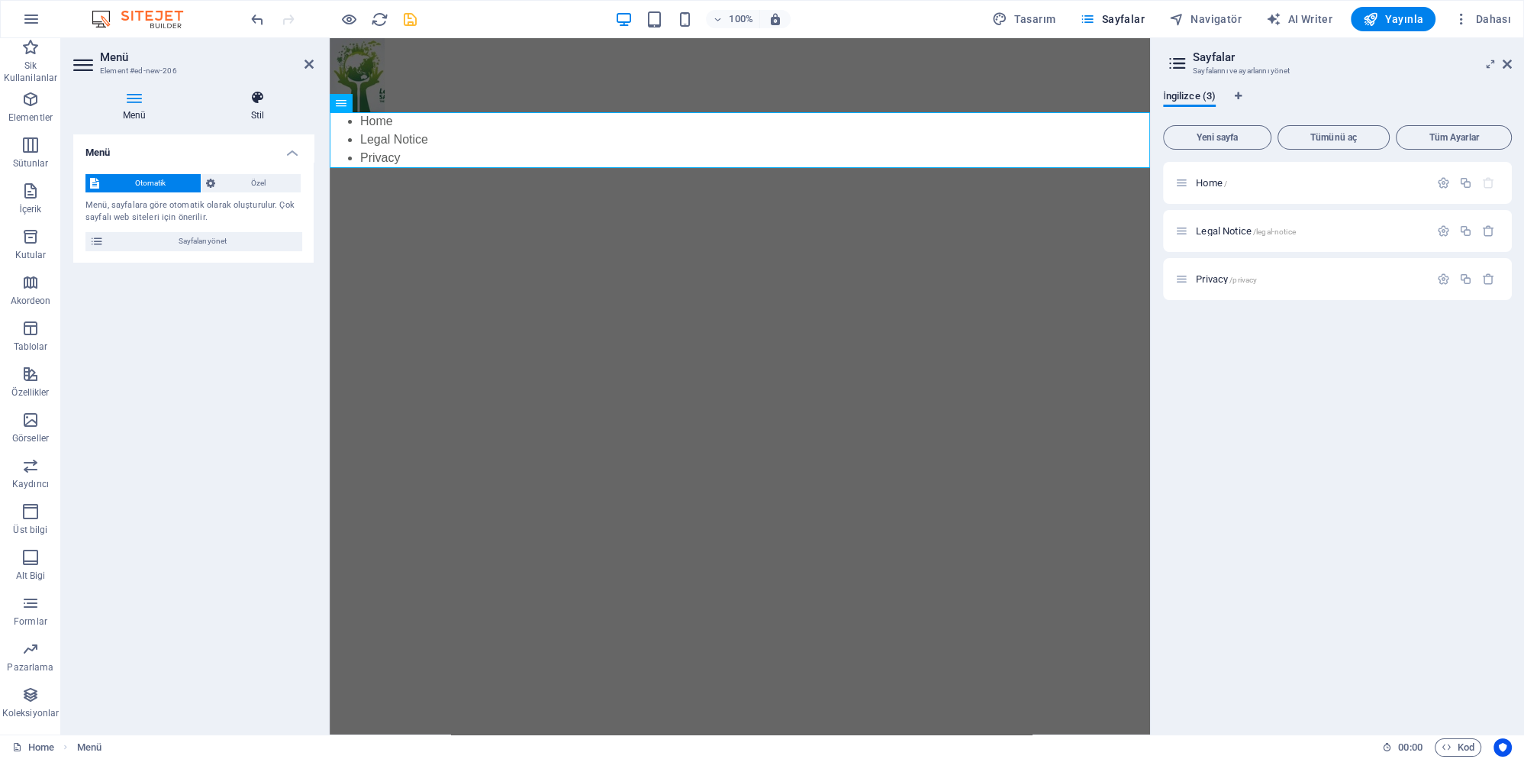
click at [265, 113] on h4 "Stil" at bounding box center [257, 106] width 112 height 32
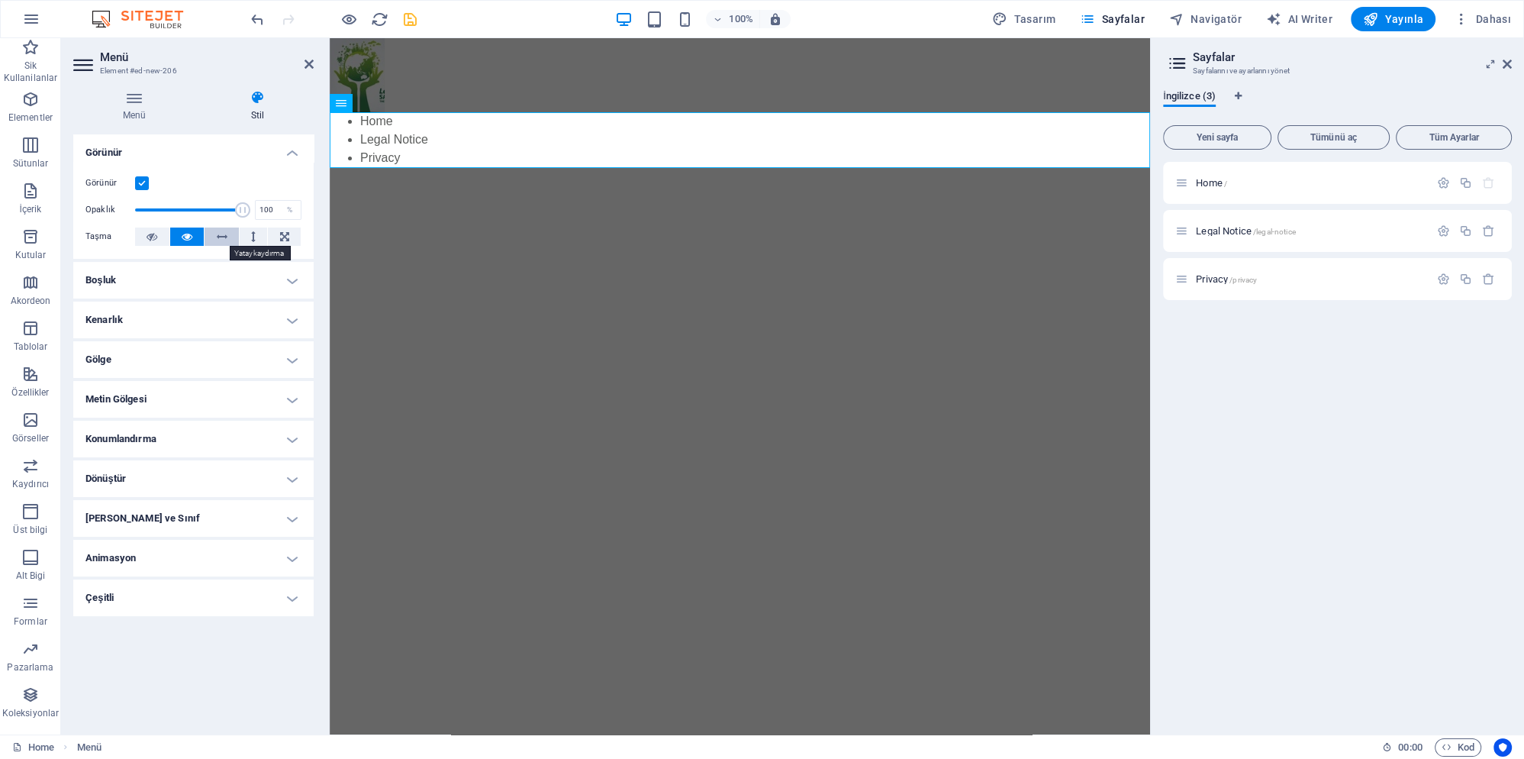
click at [217, 239] on icon at bounding box center [222, 236] width 11 height 18
click at [263, 238] on button at bounding box center [254, 236] width 28 height 18
click at [282, 235] on icon at bounding box center [284, 236] width 9 height 18
click at [148, 232] on icon at bounding box center [152, 236] width 11 height 18
click at [185, 242] on icon at bounding box center [187, 236] width 11 height 18
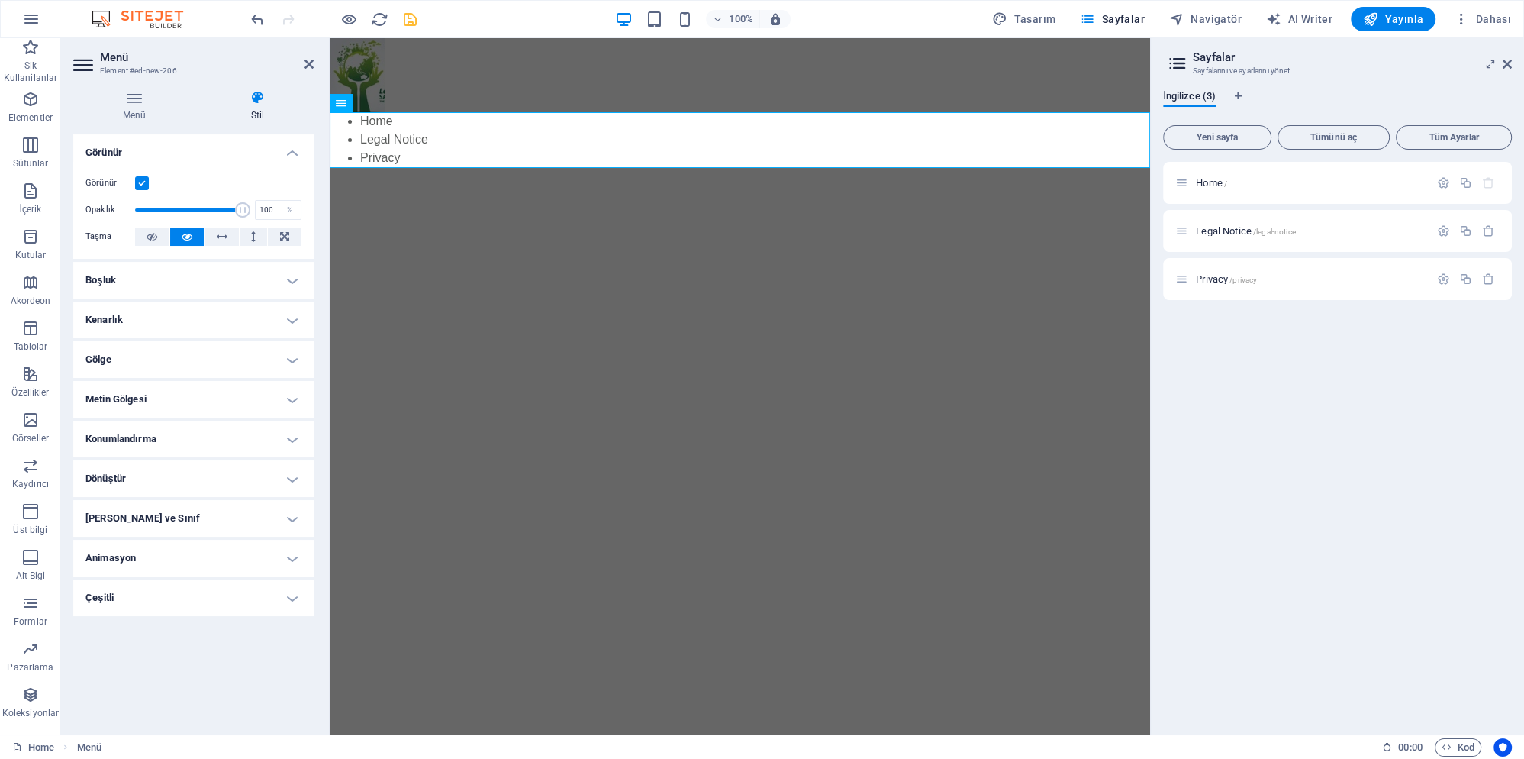
click at [158, 278] on h4 "Boşluk" at bounding box center [193, 280] width 240 height 37
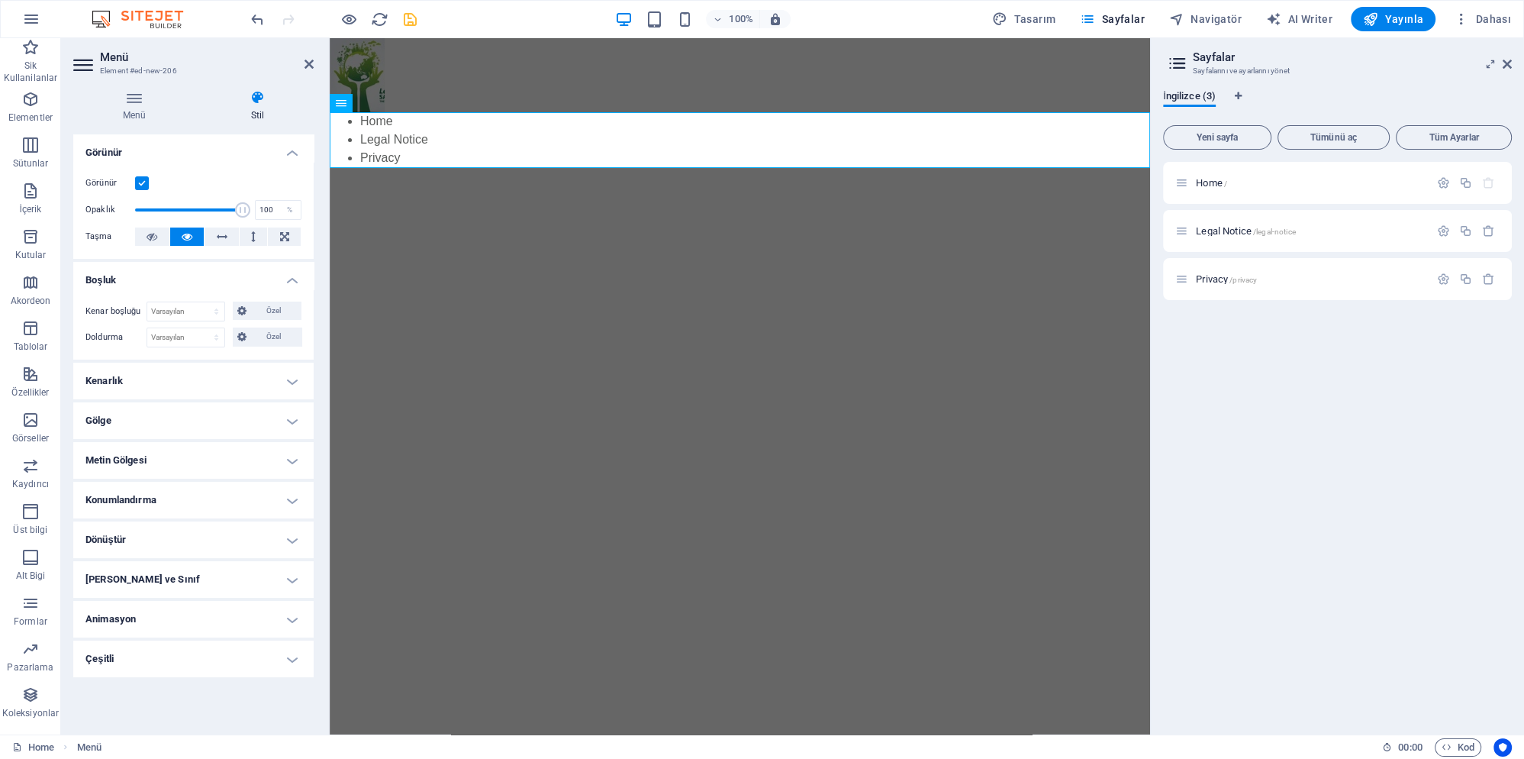
click at [158, 278] on h4 "Boşluk" at bounding box center [193, 275] width 240 height 27
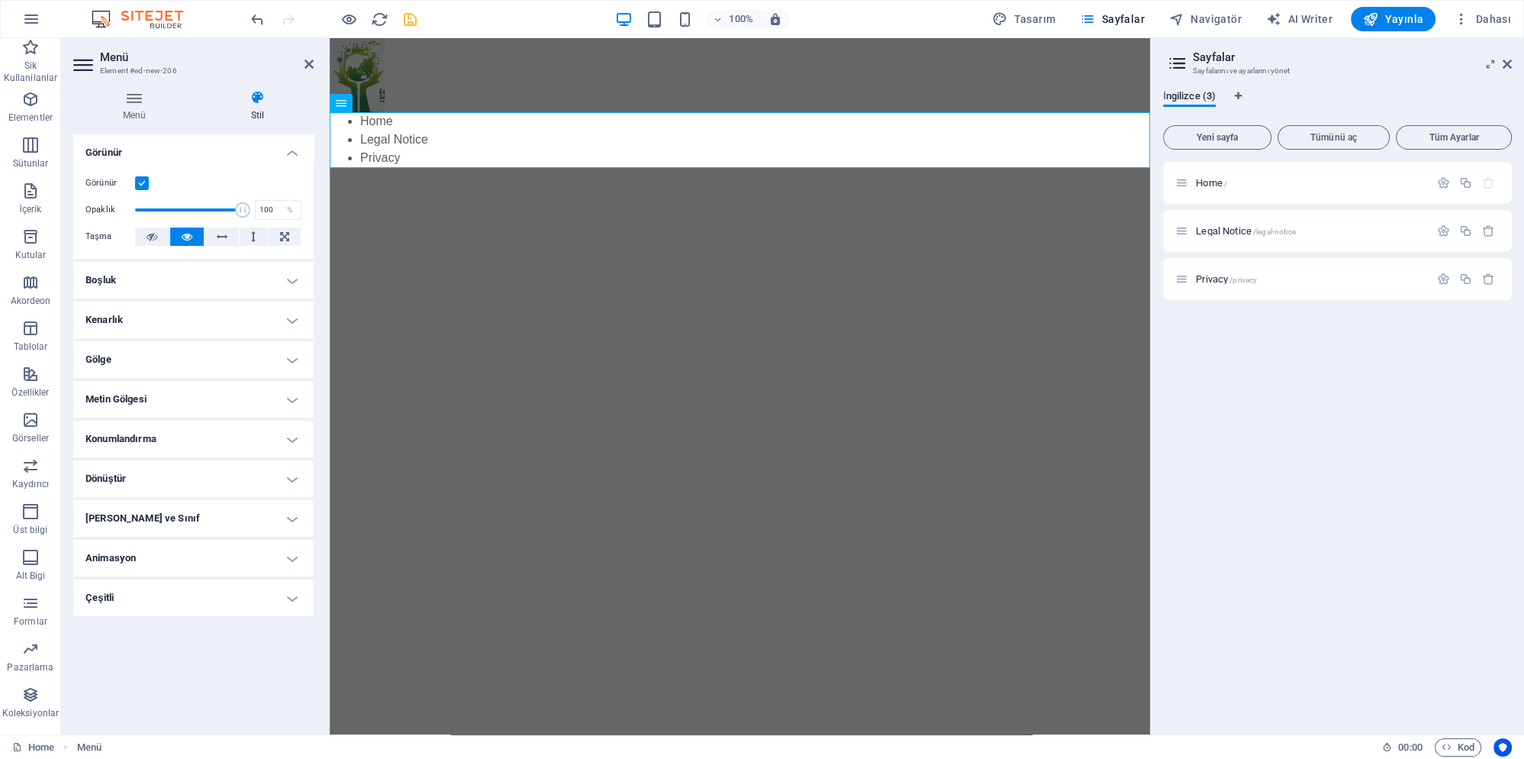
click at [393, 167] on html "Skip to main content Home Legal Notice Privacy" at bounding box center [740, 102] width 820 height 129
click at [1507, 64] on icon at bounding box center [1507, 64] width 9 height 12
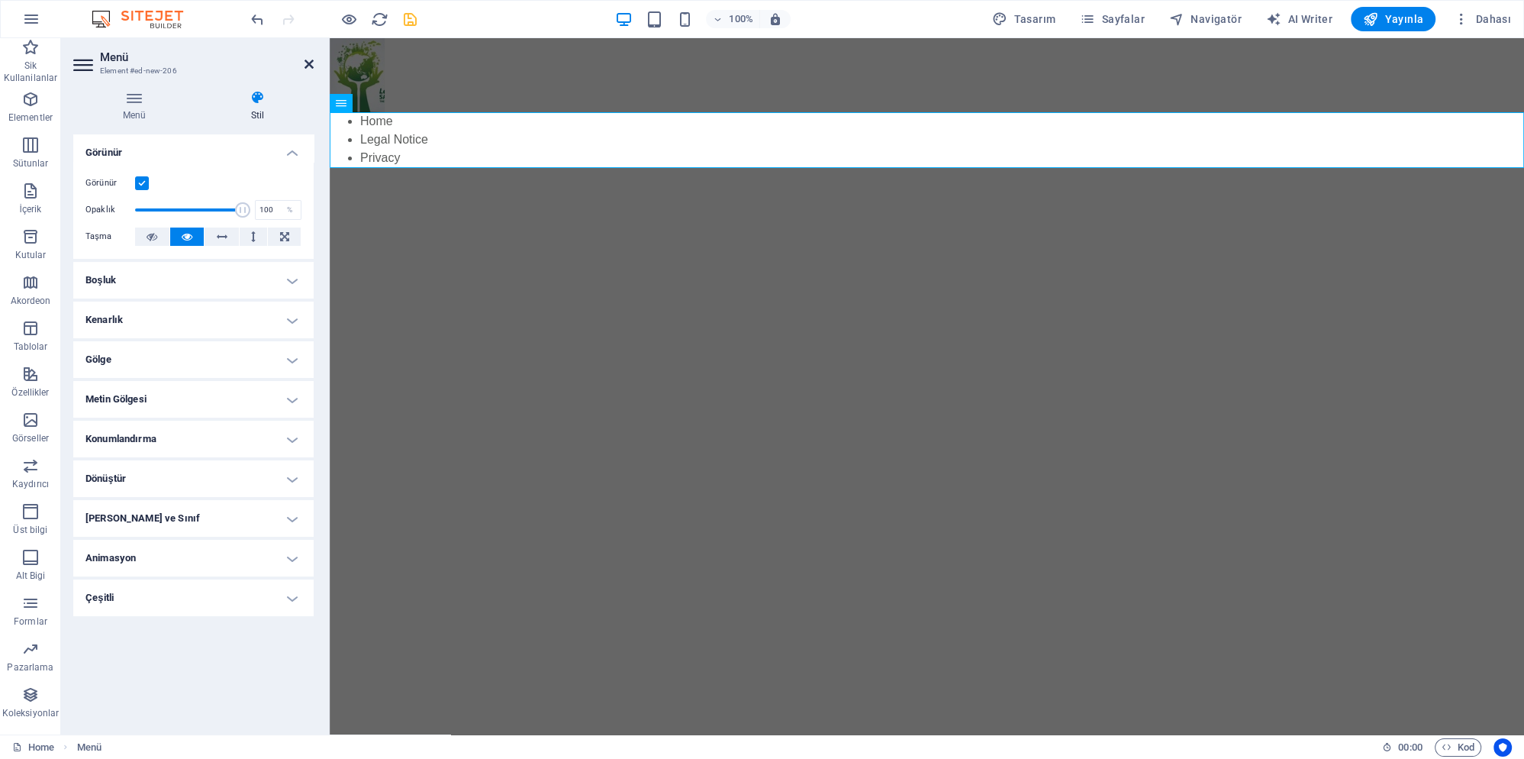
drag, startPoint x: 312, startPoint y: 64, endPoint x: 224, endPoint y: 45, distance: 90.6
click at [312, 64] on icon at bounding box center [309, 64] width 9 height 12
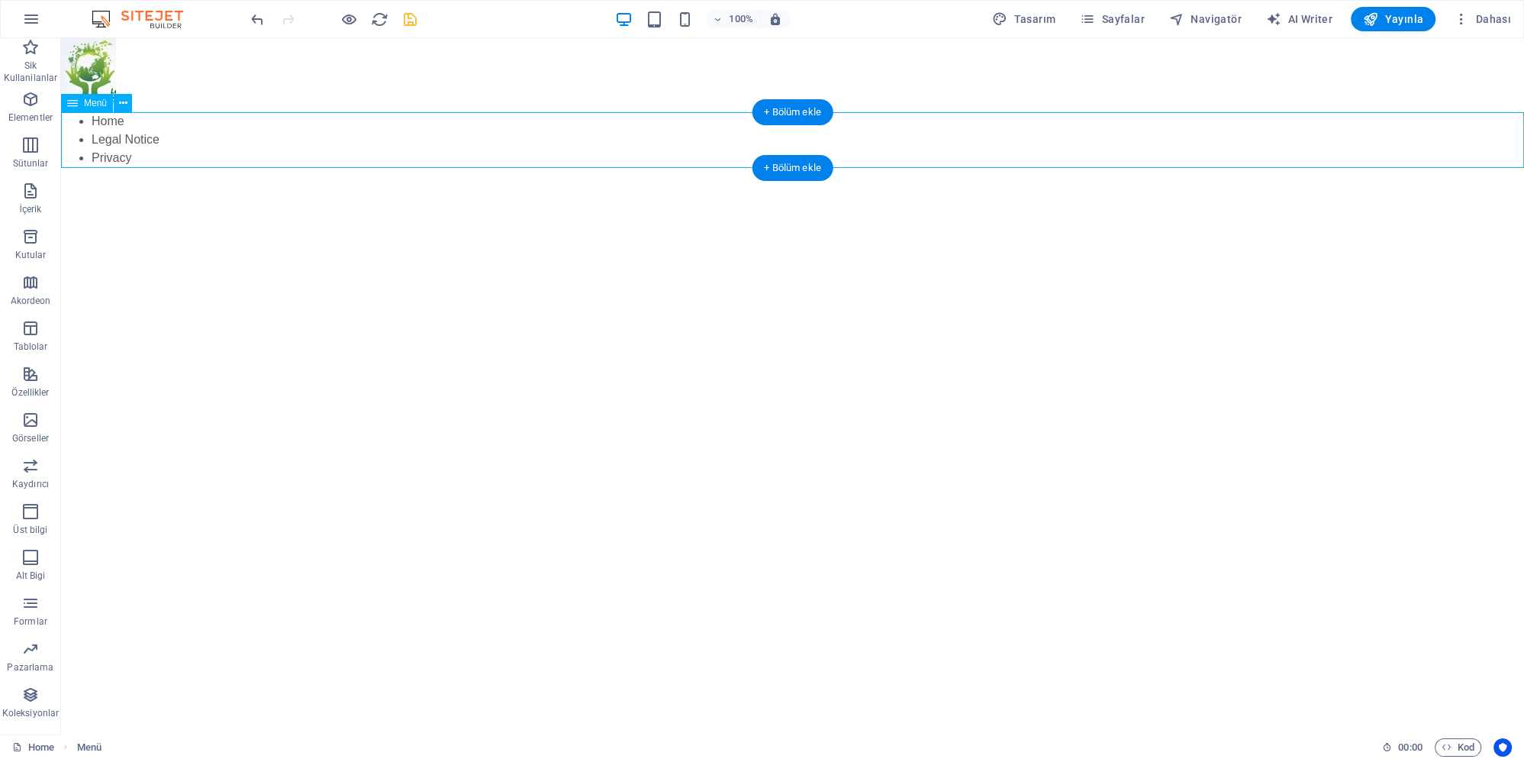
click at [128, 146] on nav "Home Legal Notice Privacy" at bounding box center [792, 139] width 1463 height 55
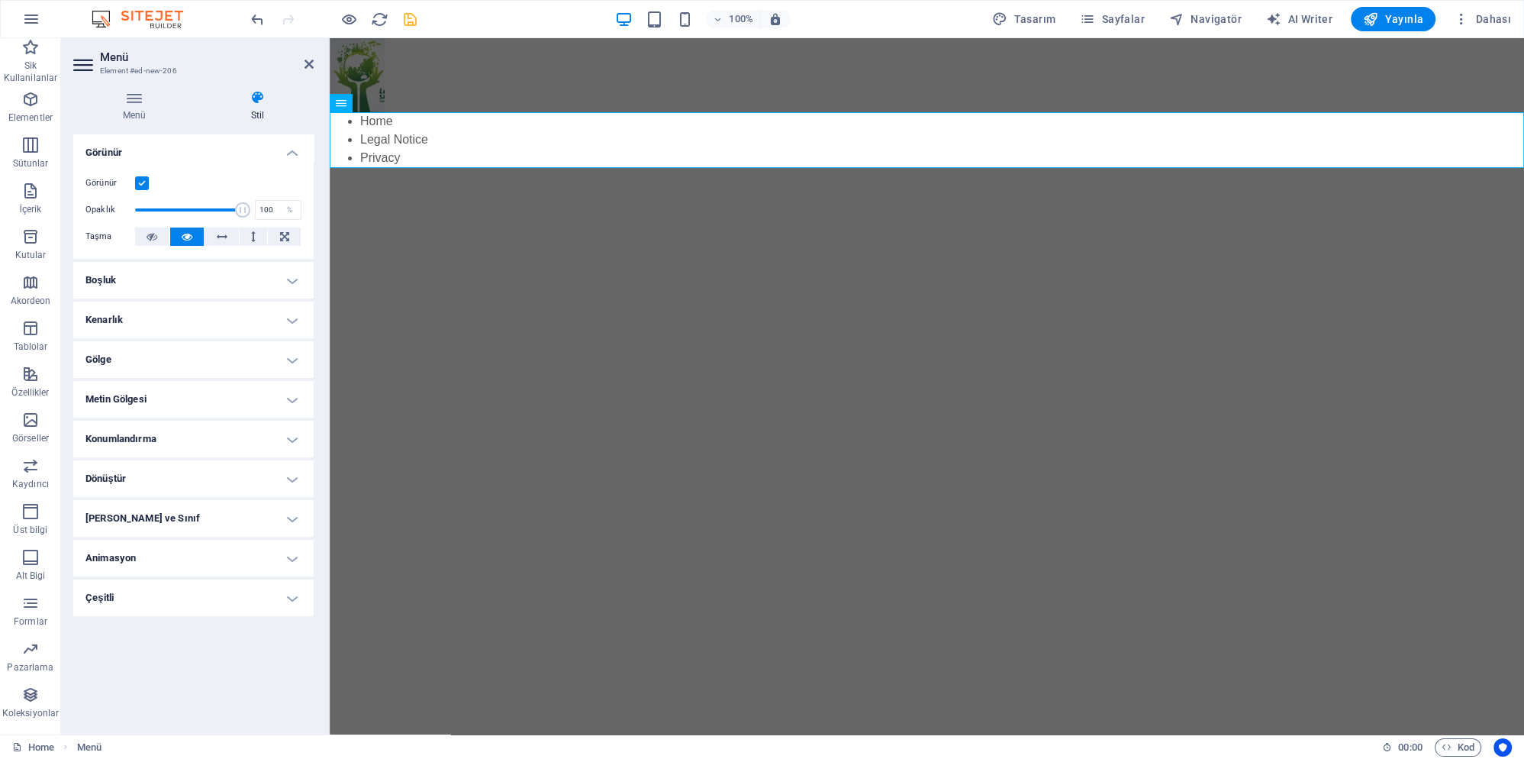
click at [257, 110] on h4 "Stil" at bounding box center [257, 106] width 112 height 32
click at [147, 179] on label at bounding box center [142, 183] width 14 height 14
click at [0, 0] on input "Görünür" at bounding box center [0, 0] width 0 height 0
click at [147, 179] on label at bounding box center [142, 183] width 14 height 14
click at [0, 0] on input "Görünür" at bounding box center [0, 0] width 0 height 0
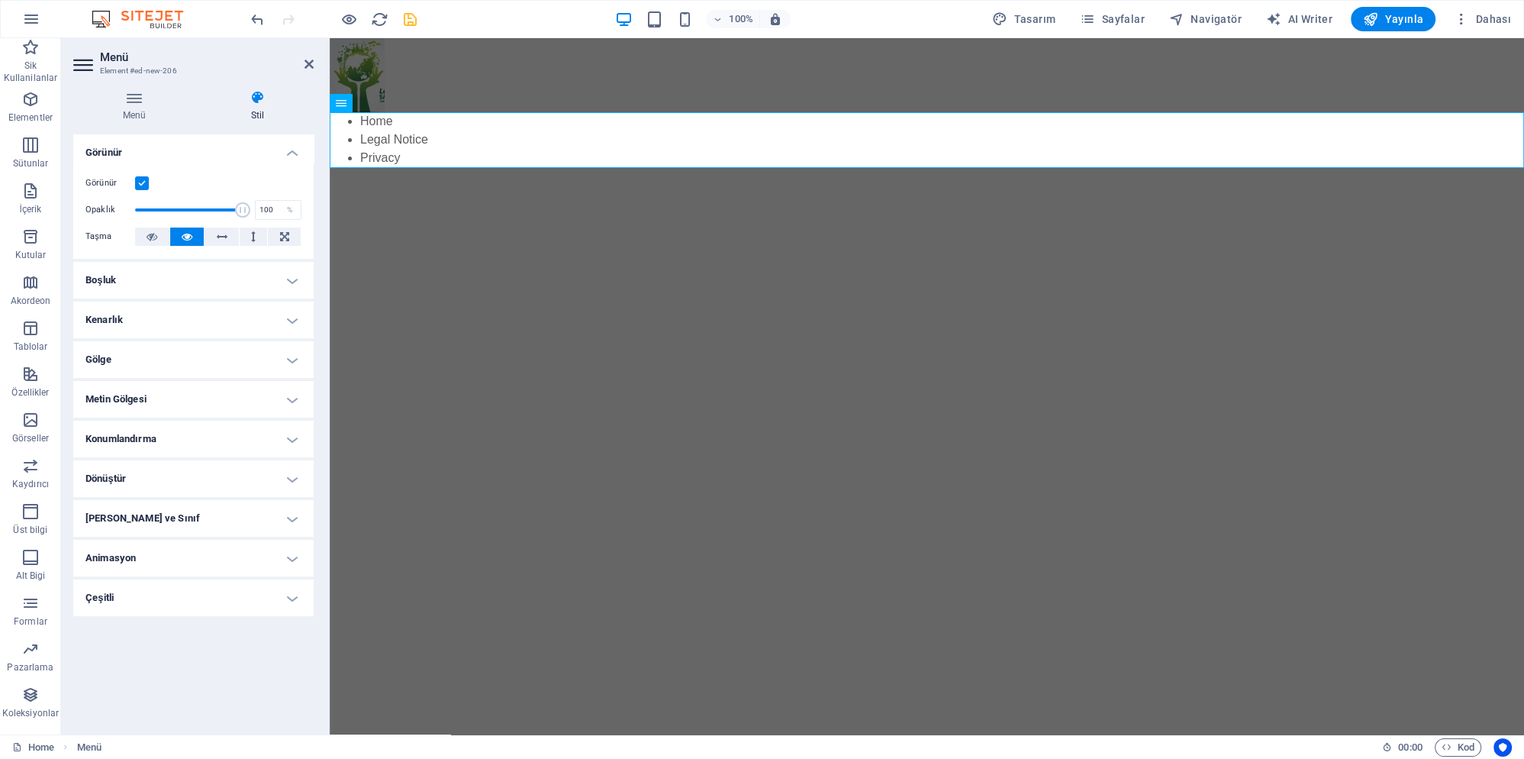
click at [147, 179] on label at bounding box center [142, 183] width 14 height 14
click at [0, 0] on input "Görünür" at bounding box center [0, 0] width 0 height 0
click at [147, 179] on label at bounding box center [142, 183] width 14 height 14
click at [0, 0] on input "Görünür" at bounding box center [0, 0] width 0 height 0
click at [147, 179] on label at bounding box center [142, 183] width 14 height 14
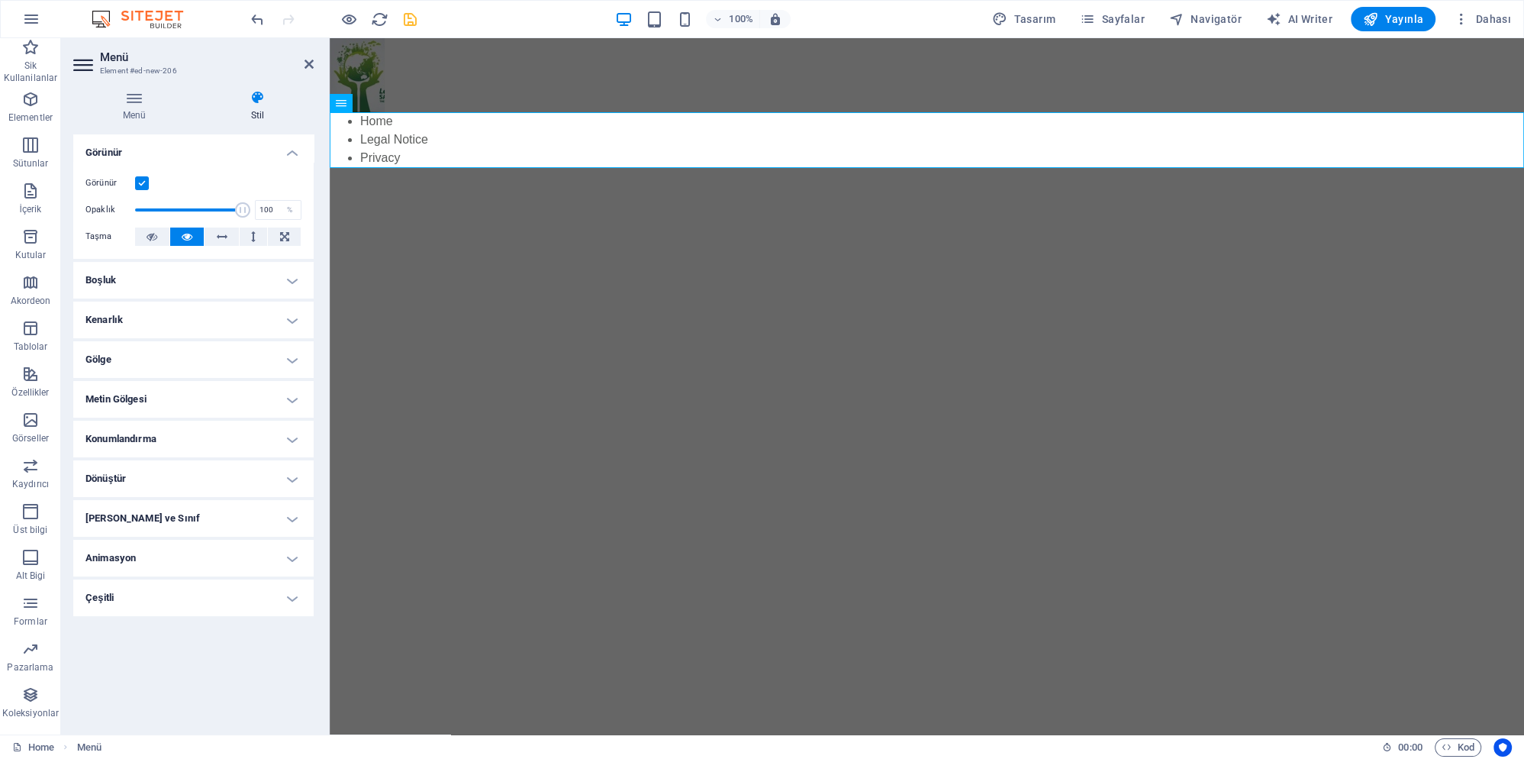
click at [0, 0] on input "Görünür" at bounding box center [0, 0] width 0 height 0
click at [147, 179] on label at bounding box center [142, 183] width 14 height 14
click at [0, 0] on input "Görünür" at bounding box center [0, 0] width 0 height 0
click at [154, 116] on h4 "Menü" at bounding box center [137, 106] width 128 height 32
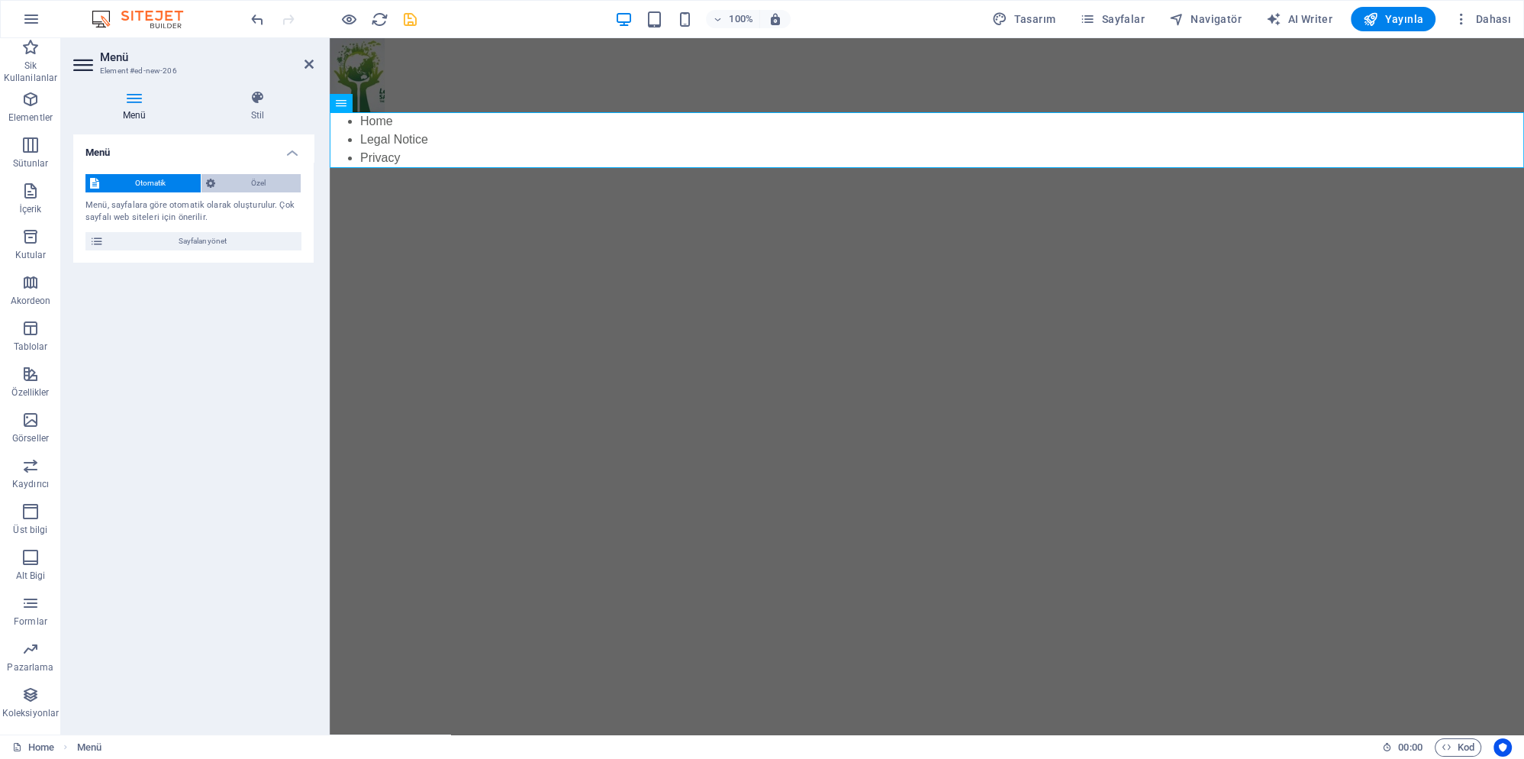
click at [237, 177] on span "Özel" at bounding box center [258, 183] width 76 height 18
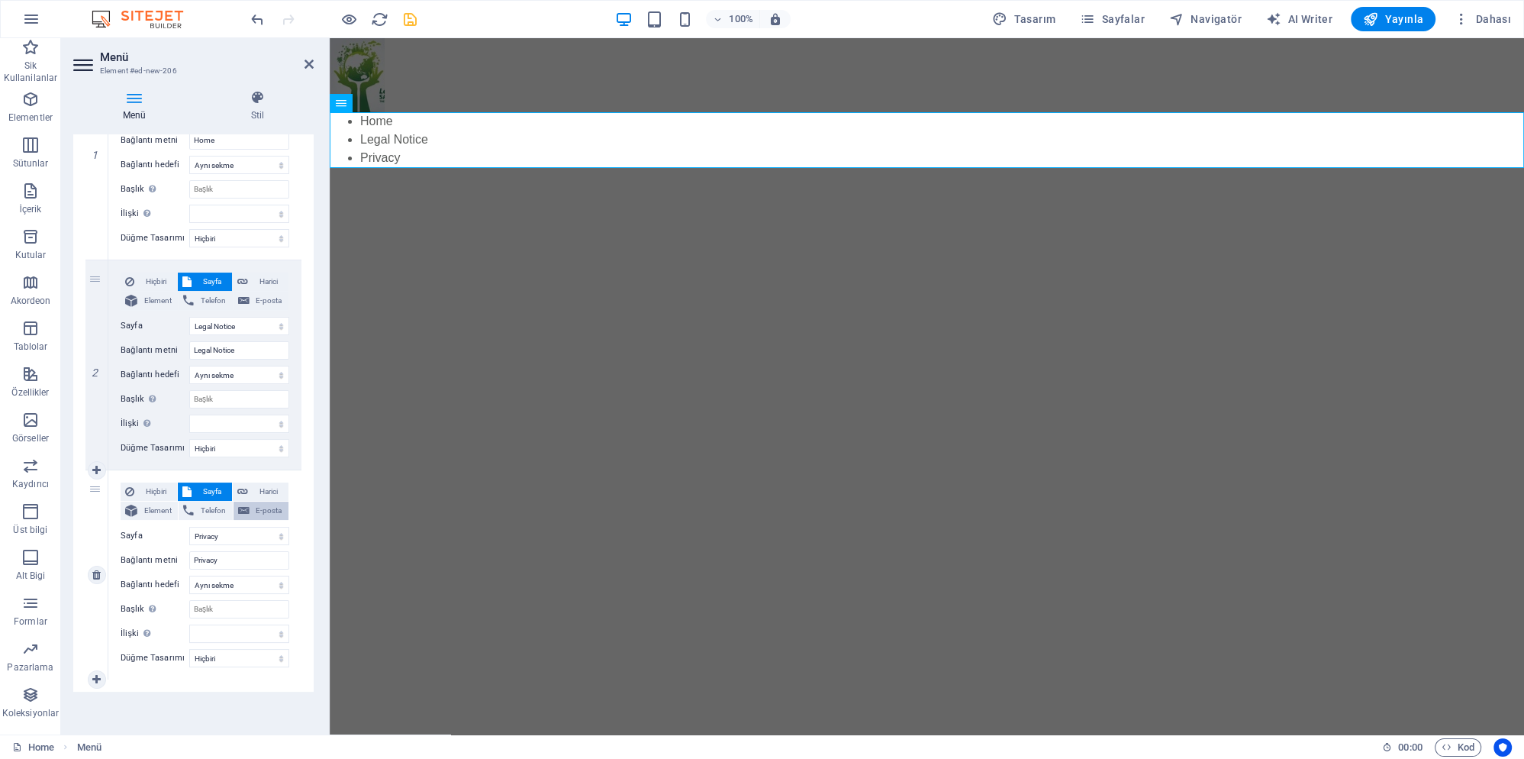
scroll to position [0, 0]
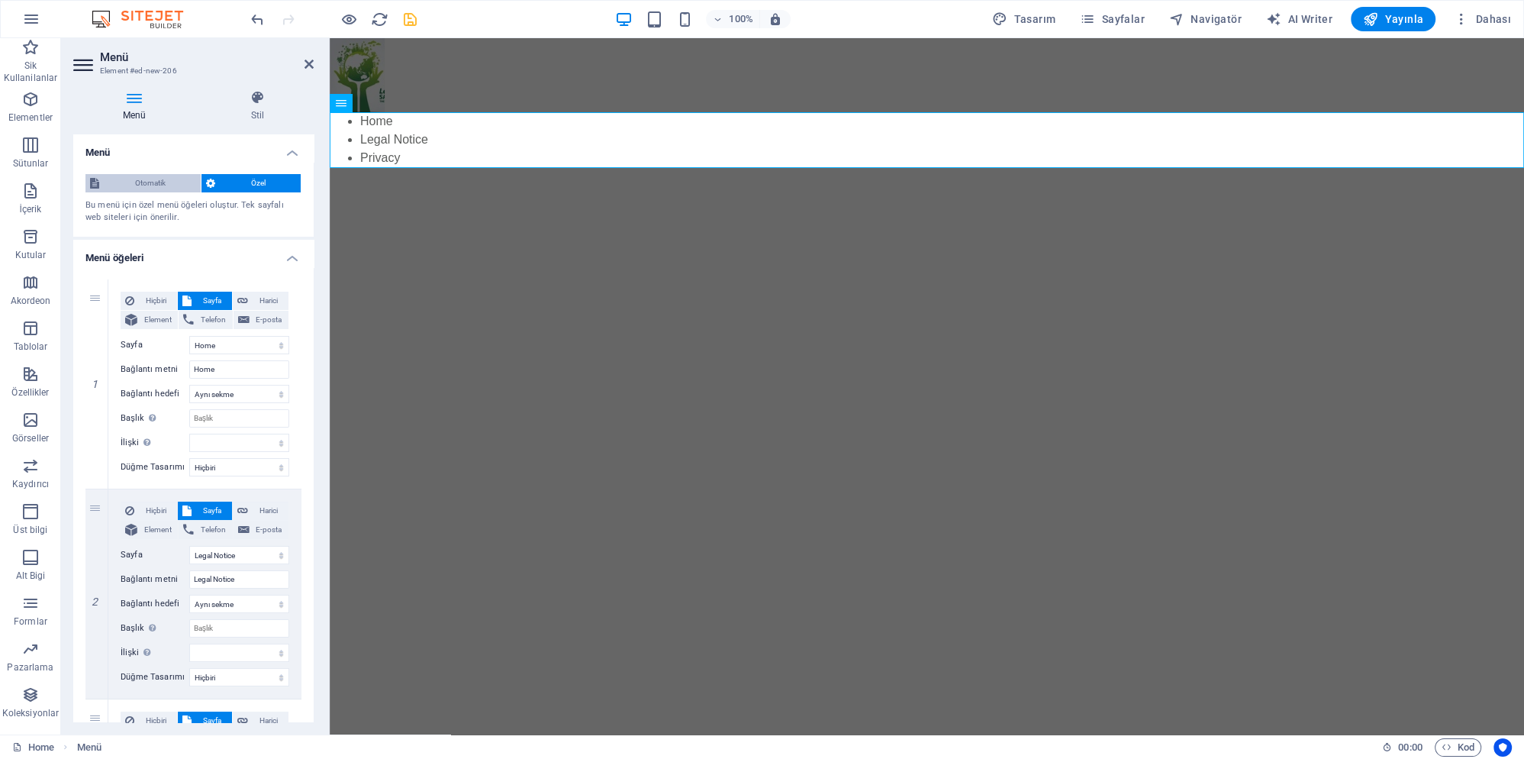
click at [160, 181] on span "Otomatik" at bounding box center [150, 183] width 92 height 18
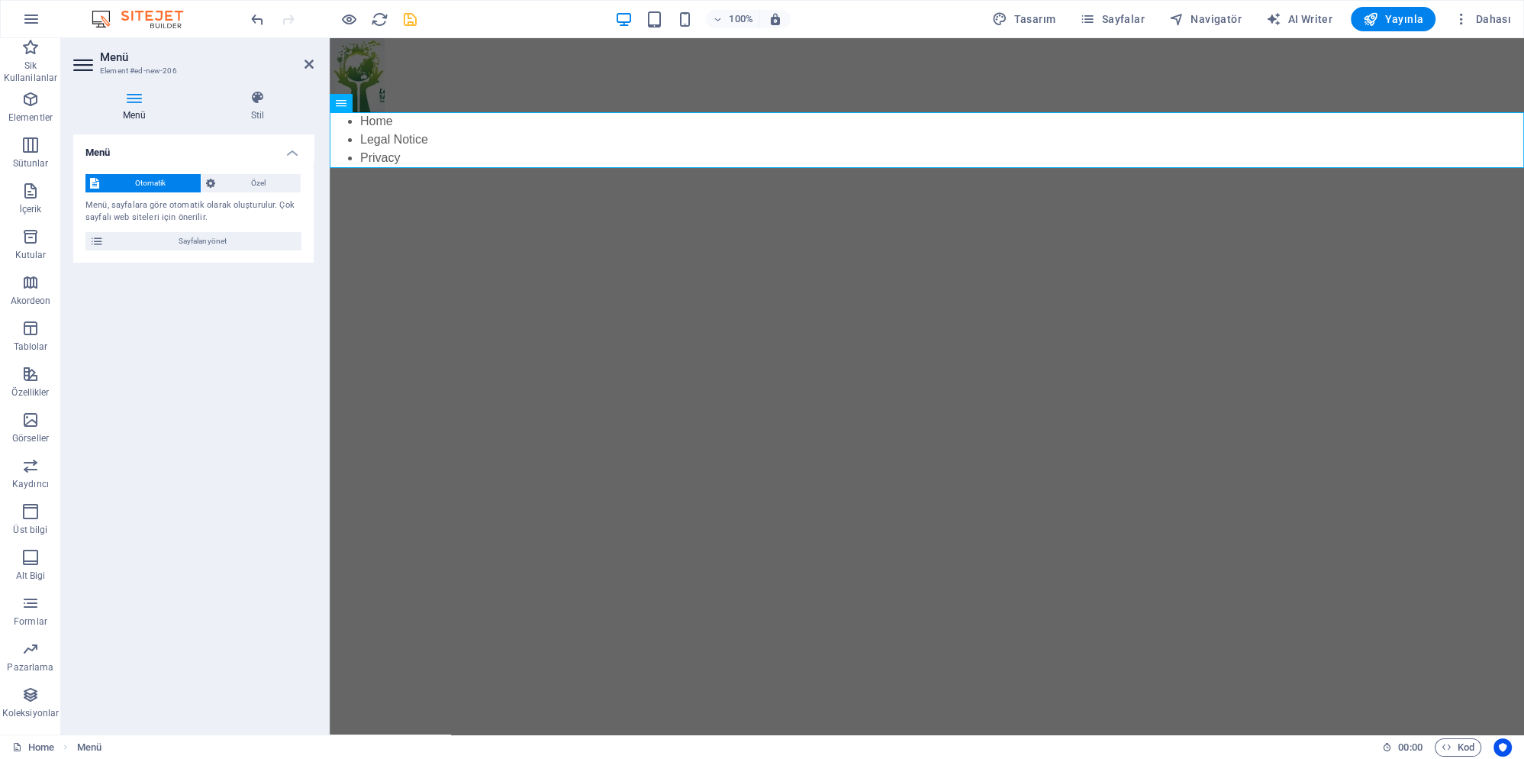
click at [230, 205] on div "Menü, sayfalara göre otomatik olarak oluşturulur. Çok sayfalı web siteleri için…" at bounding box center [193, 211] width 216 height 25
click at [246, 244] on span "Sayfaları yönet" at bounding box center [202, 241] width 189 height 18
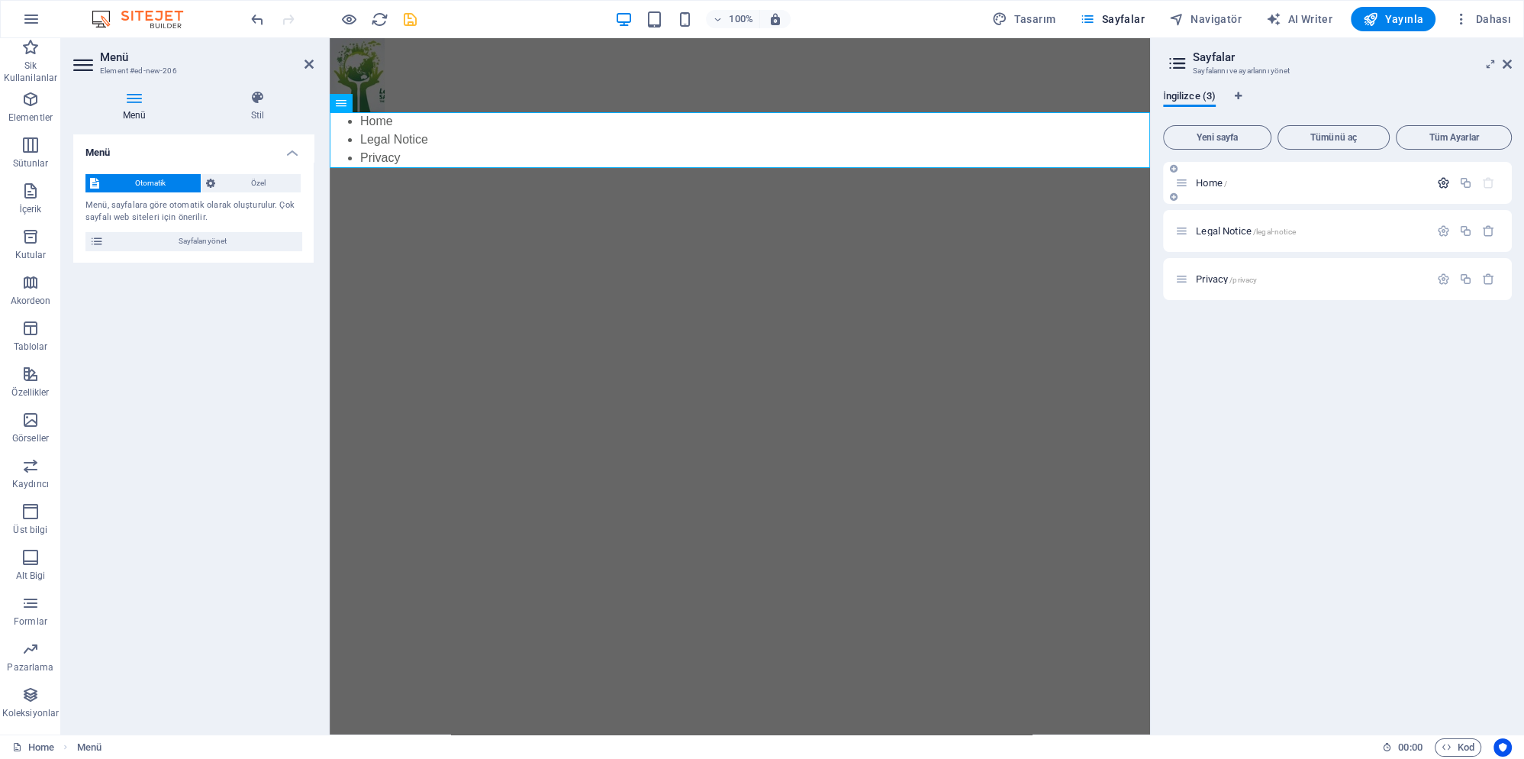
click at [1442, 187] on icon "button" at bounding box center [1443, 182] width 13 height 13
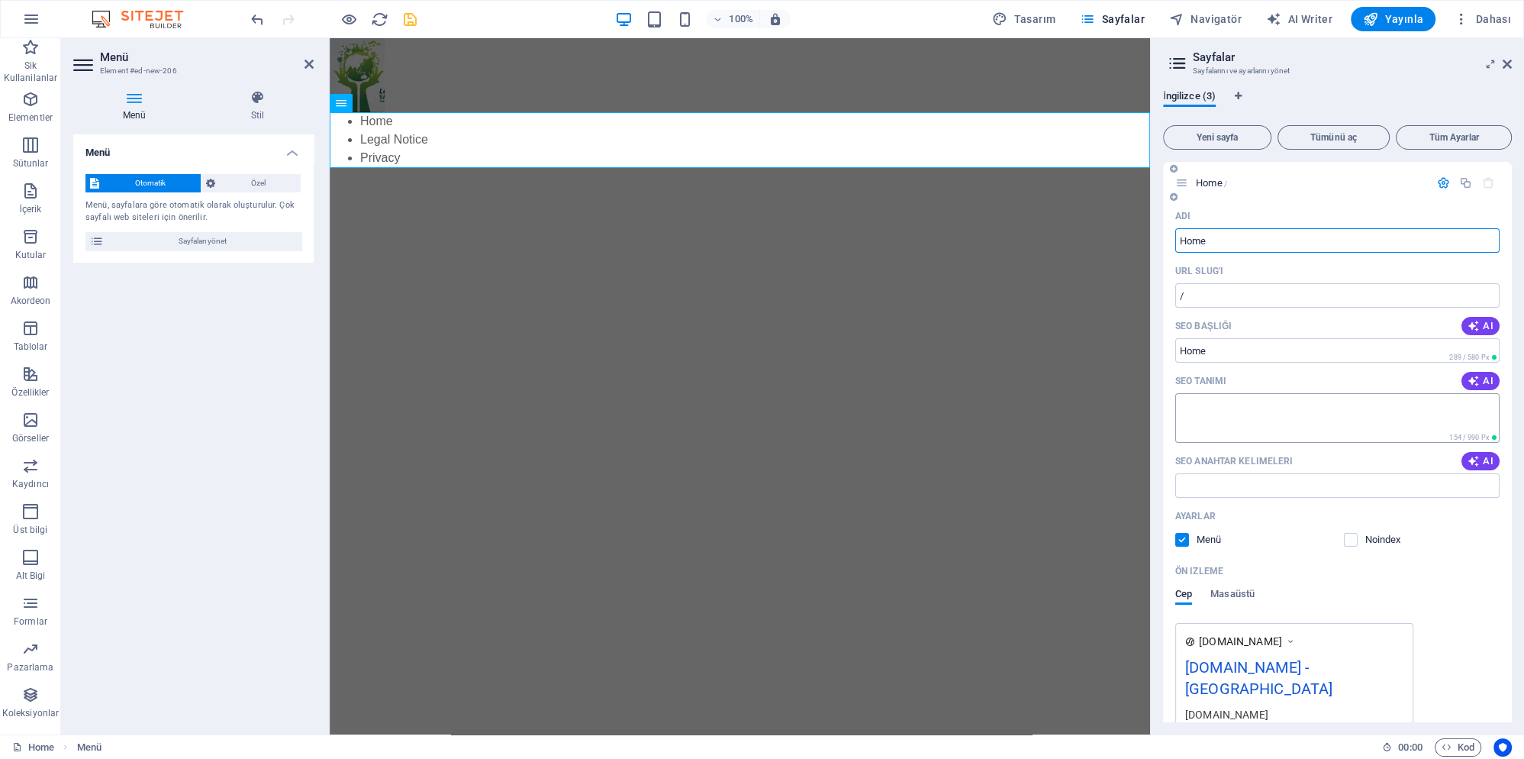
click at [1234, 411] on textarea "SEO Tanımı" at bounding box center [1337, 418] width 324 height 50
click at [1207, 308] on div "Adı Home ​ URL SLUG'ı / ​ SEO Başlığı AI ​ 289 / 580 Px SEO Tanımı AI ​ 154 / 9…" at bounding box center [1337, 499] width 349 height 590
drag, startPoint x: 1505, startPoint y: 63, endPoint x: 1127, endPoint y: 21, distance: 380.9
click at [1505, 63] on icon at bounding box center [1507, 64] width 9 height 12
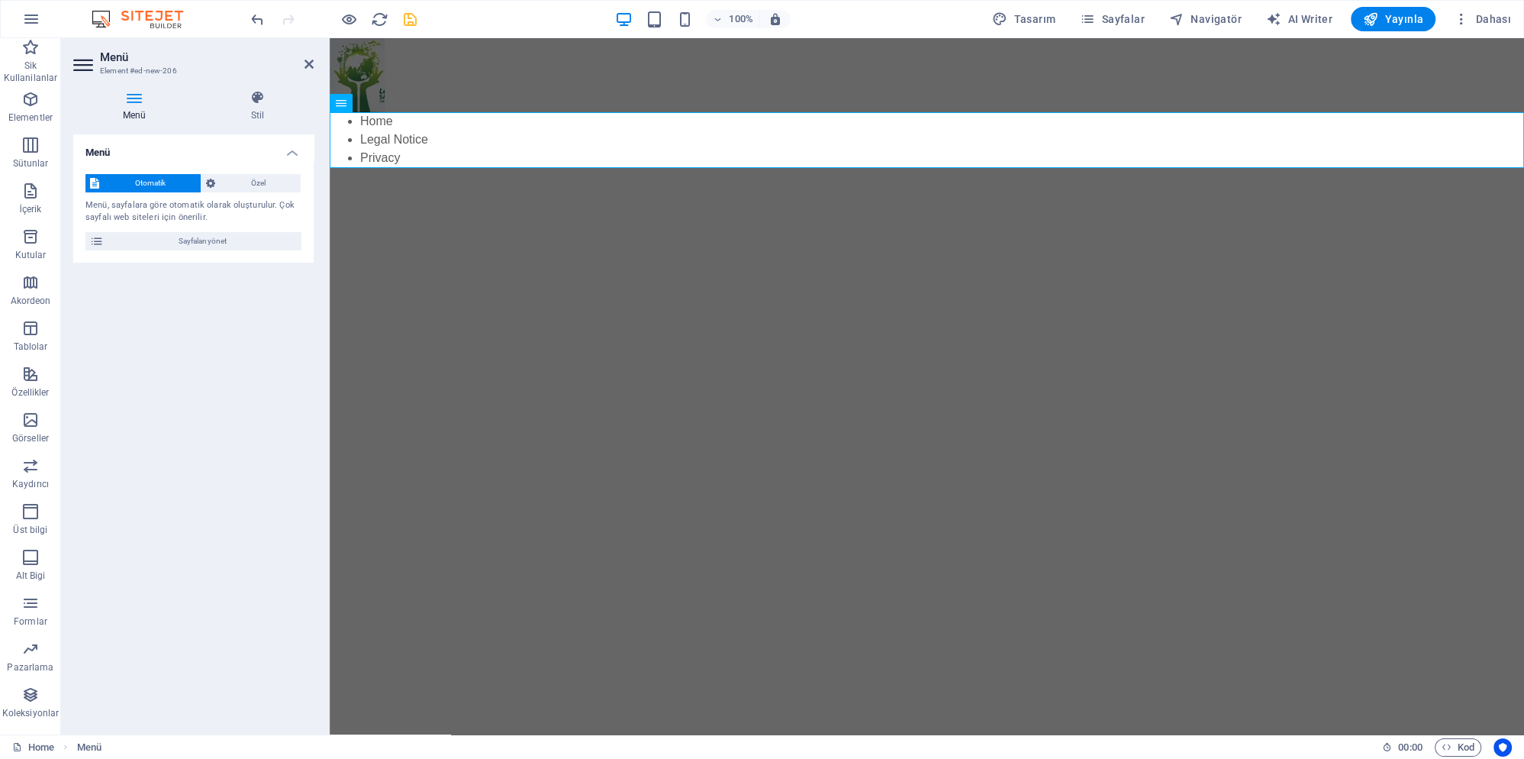
click at [703, 167] on html "Skip to main content Home Legal Notice Privacy" at bounding box center [927, 102] width 1194 height 129
click at [308, 66] on icon at bounding box center [309, 64] width 9 height 12
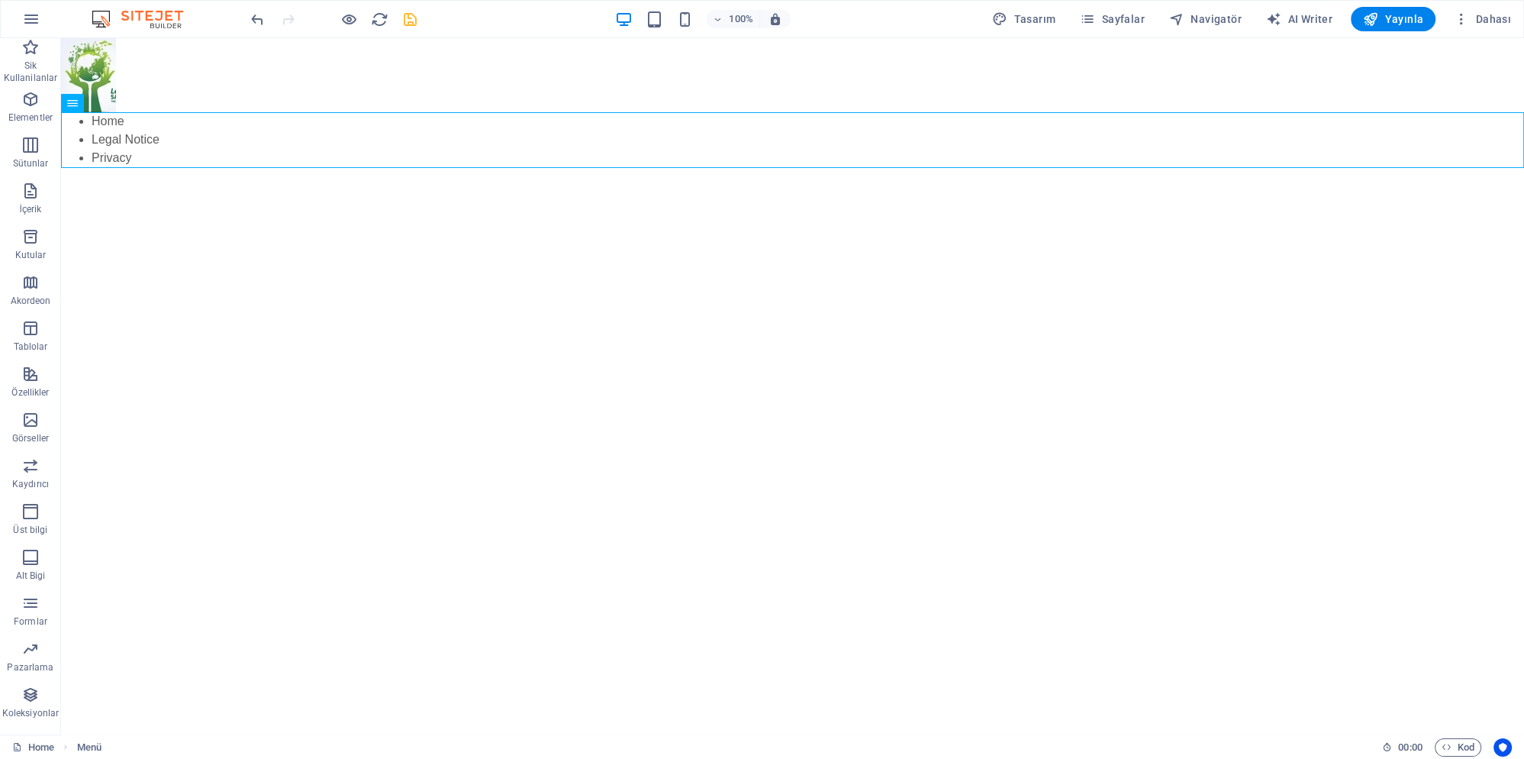
click at [310, 167] on html "Skip to main content Home Legal Notice Privacy" at bounding box center [792, 102] width 1463 height 129
click at [148, 167] on html "Skip to main content Home Legal Notice Privacy" at bounding box center [792, 102] width 1463 height 129
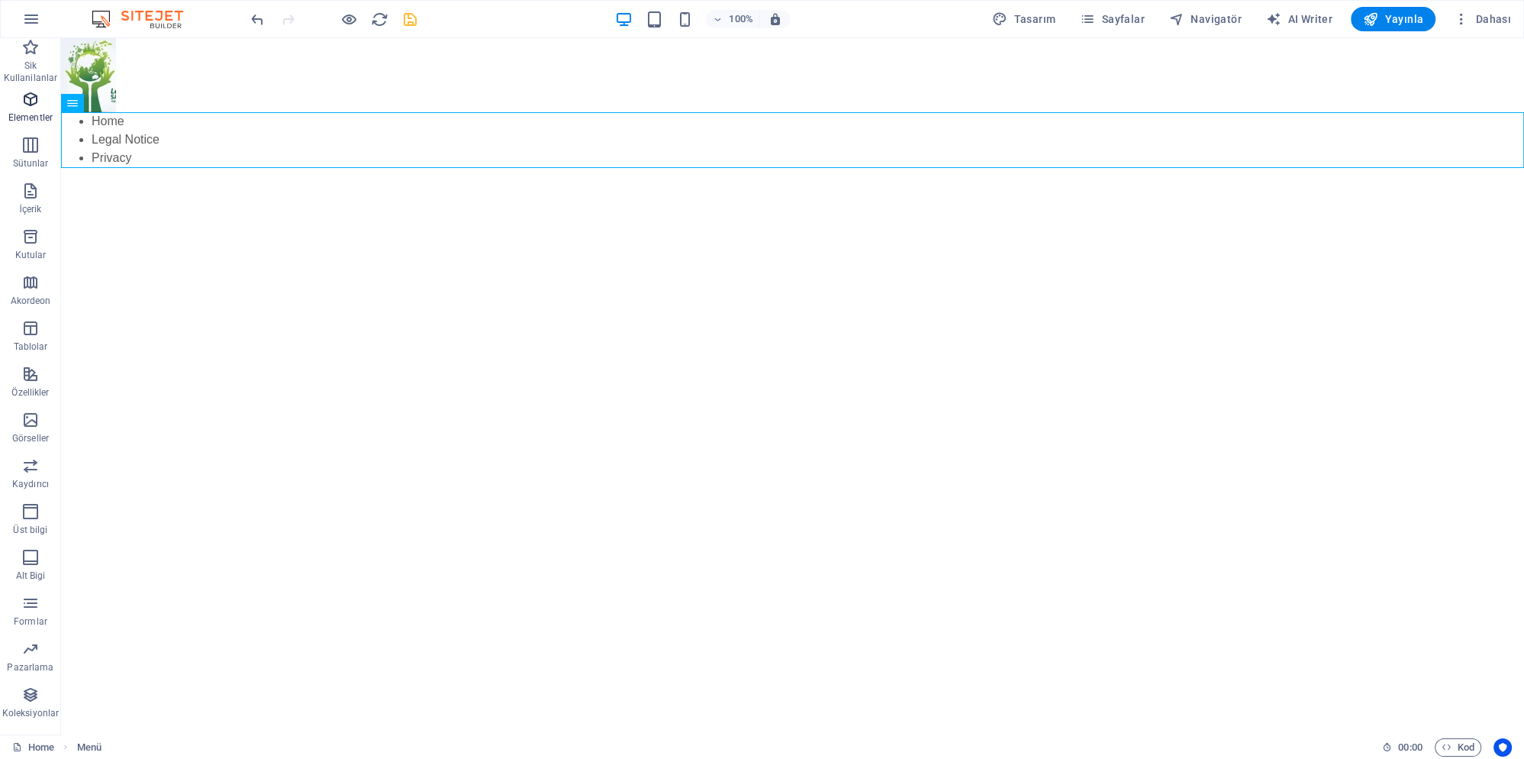
click at [35, 107] on icon "button" at bounding box center [30, 99] width 18 height 18
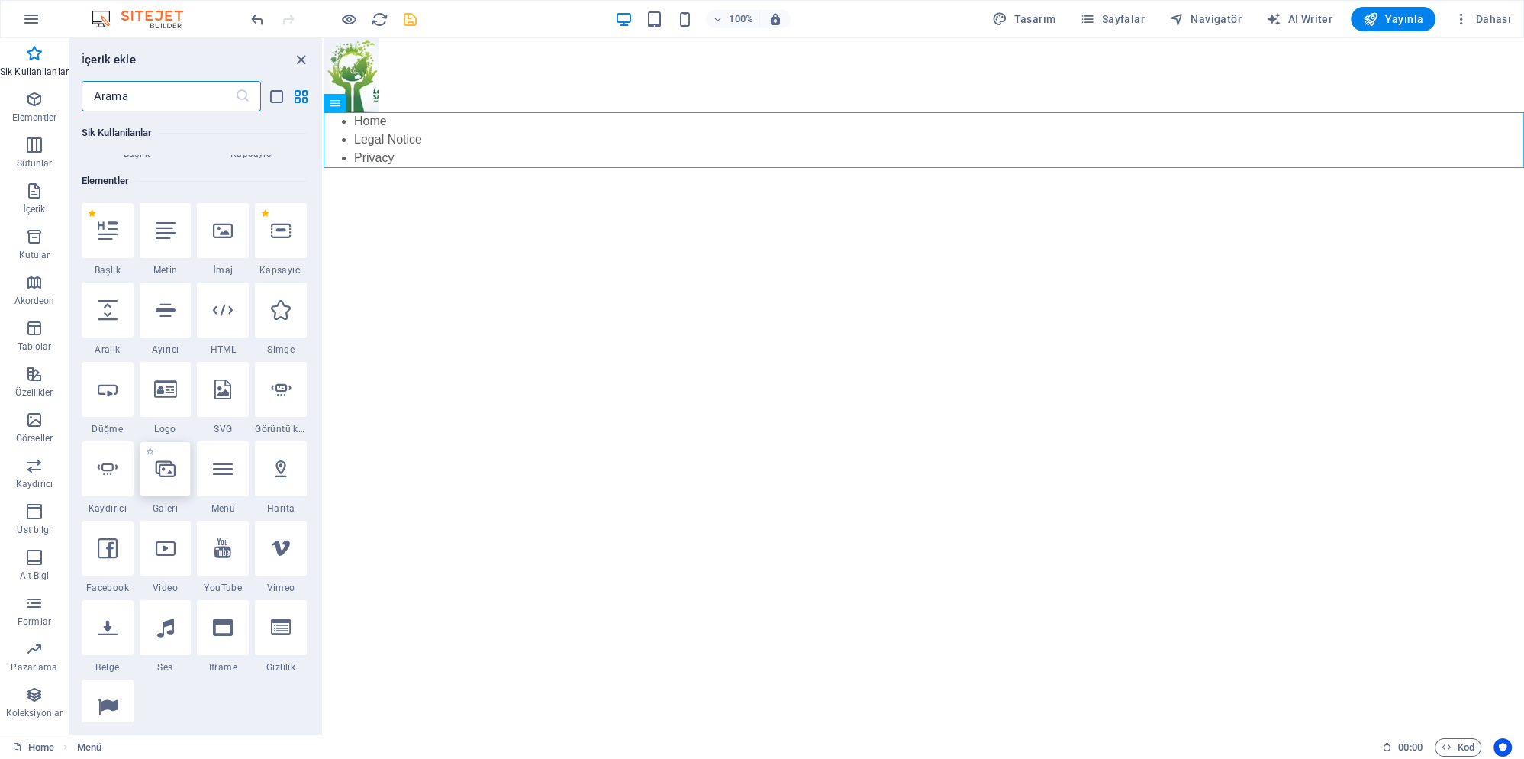
scroll to position [91, 0]
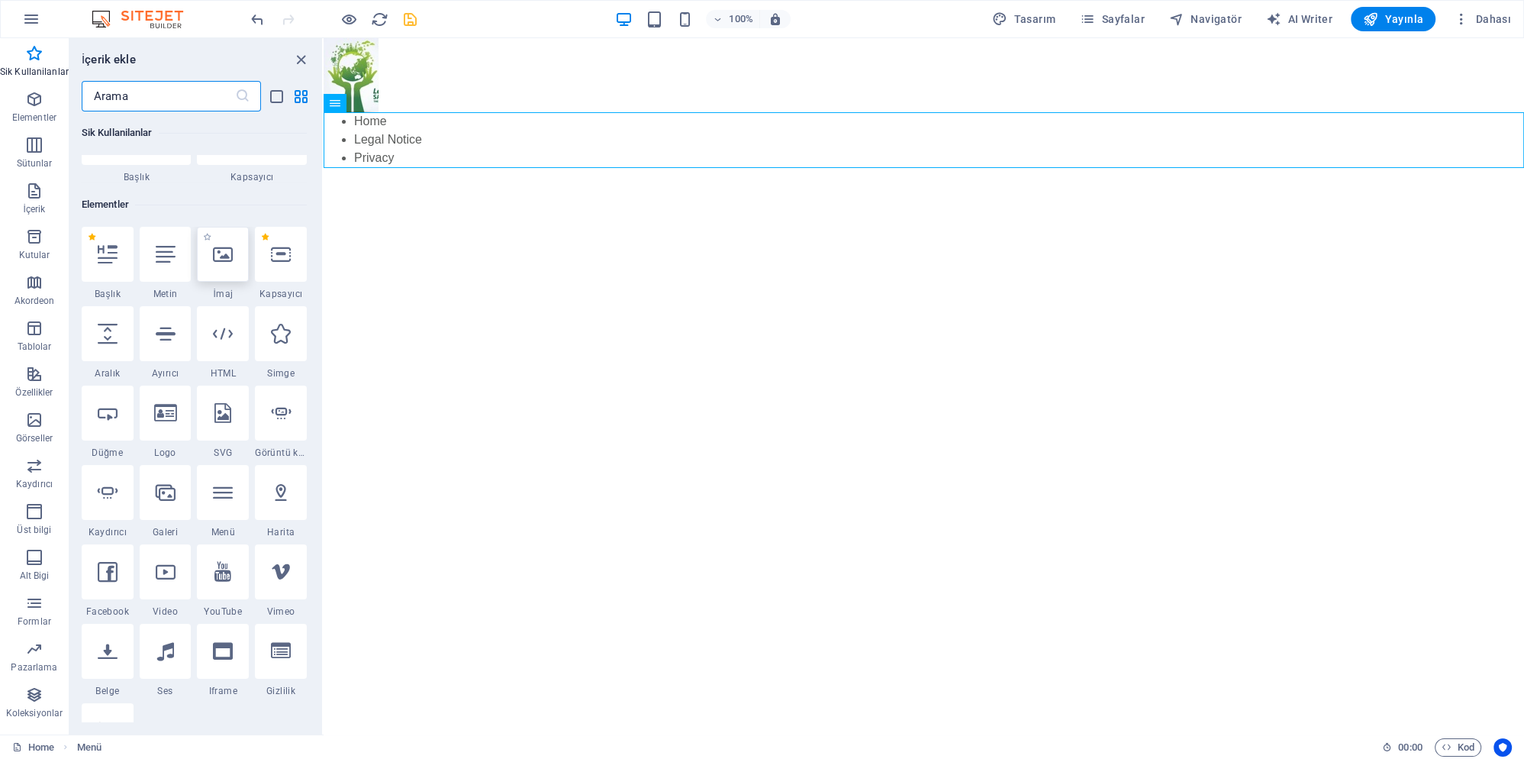
click at [233, 264] on div at bounding box center [223, 254] width 52 height 55
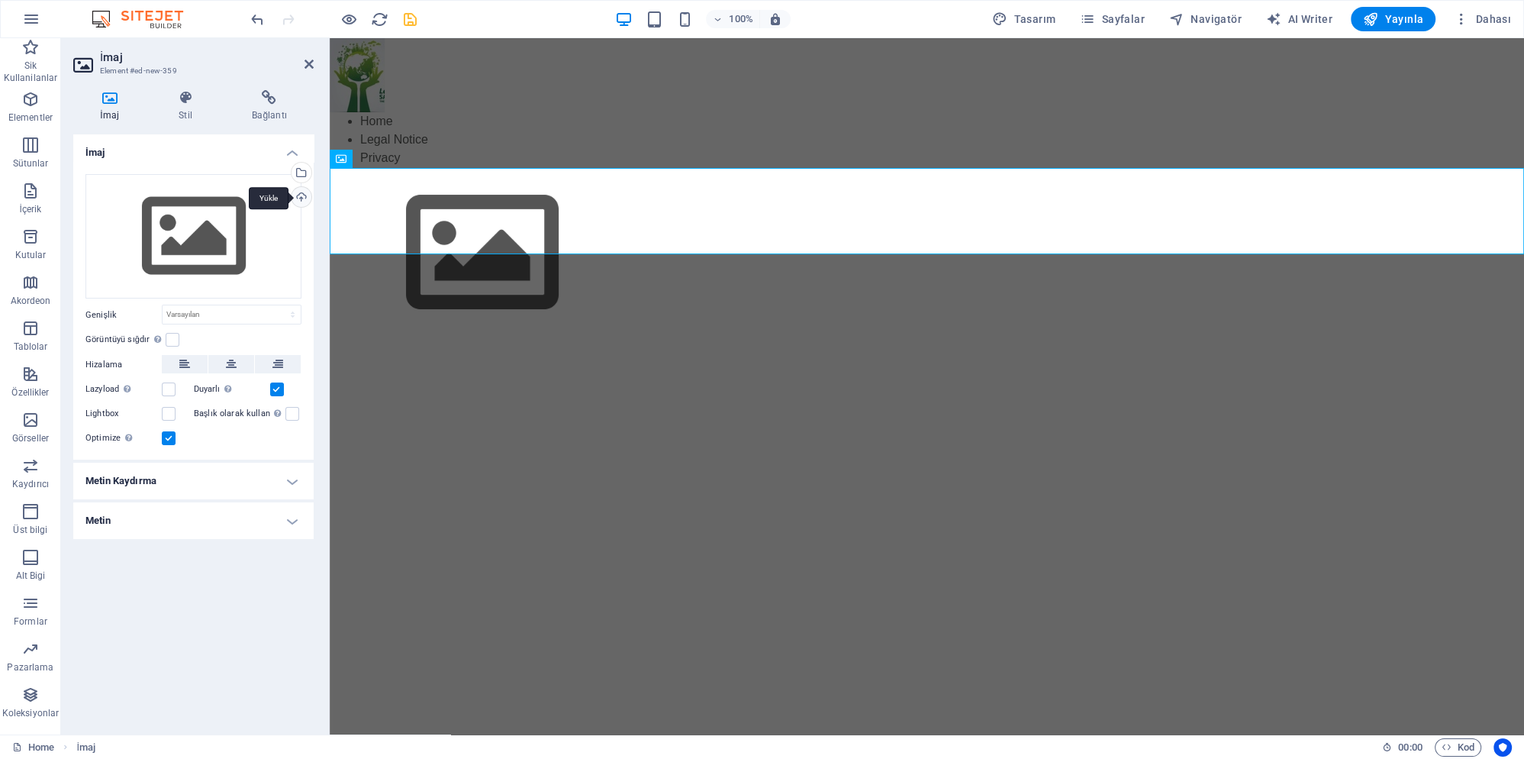
click at [311, 196] on div "Yükle" at bounding box center [300, 198] width 23 height 23
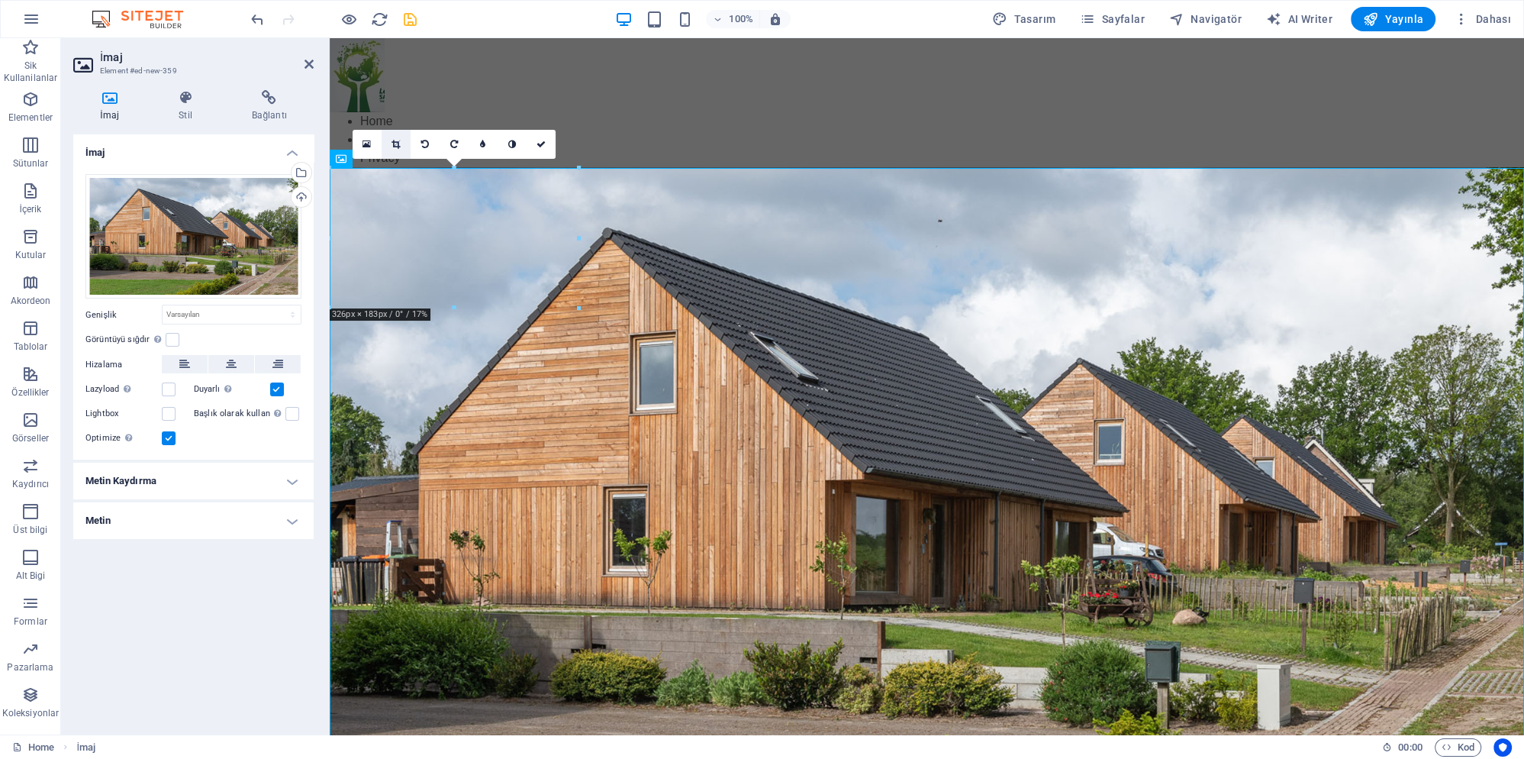
click at [400, 140] on icon at bounding box center [396, 144] width 8 height 9
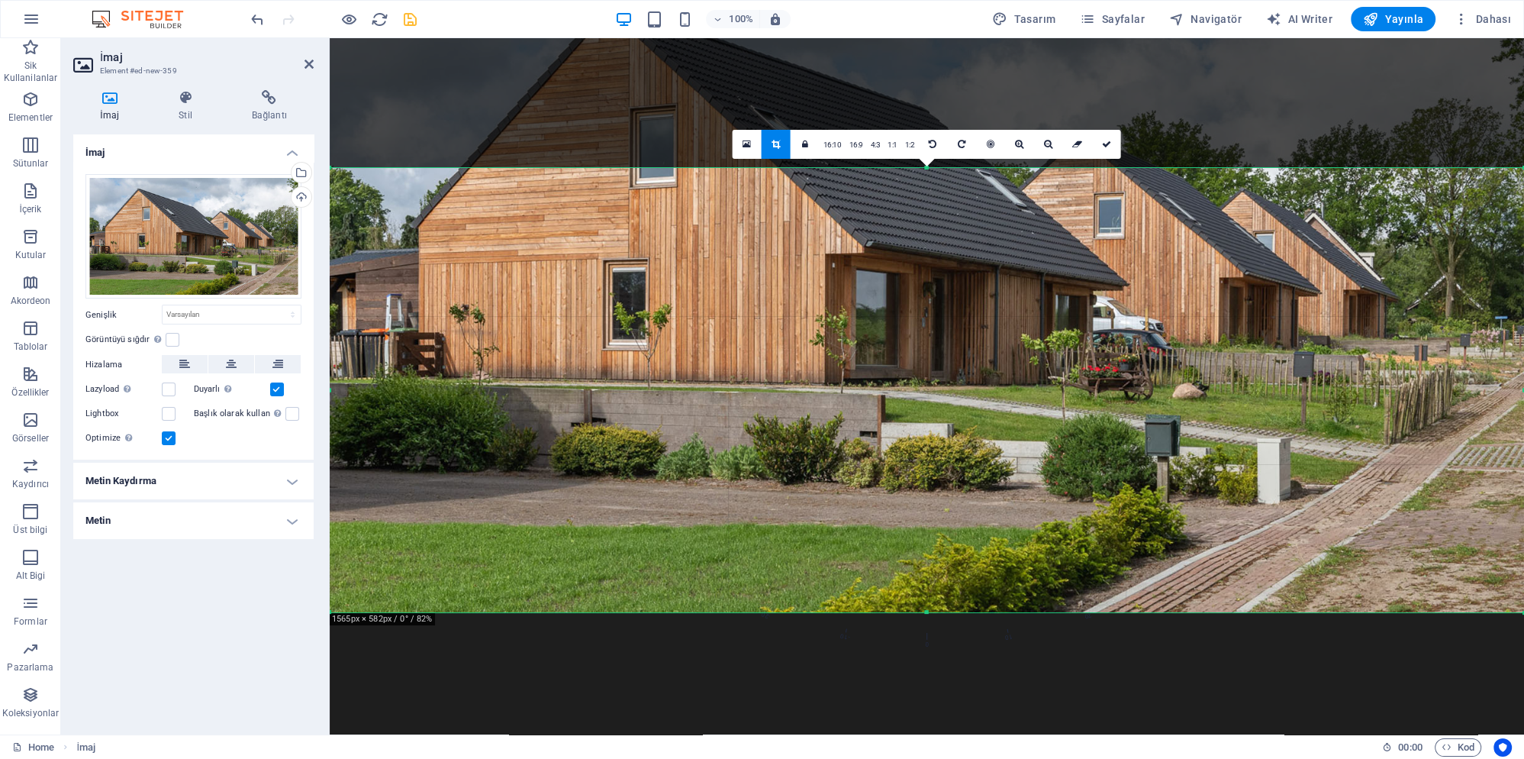
drag, startPoint x: 1523, startPoint y: 167, endPoint x: 1519, endPoint y: 395, distance: 227.5
click at [1519, 395] on div "180 170 160 150 140 130 120 110 100 90 80 70 60 50 40 30 20 10 0 -10 -20 -30 -4…" at bounding box center [927, 390] width 1194 height 444
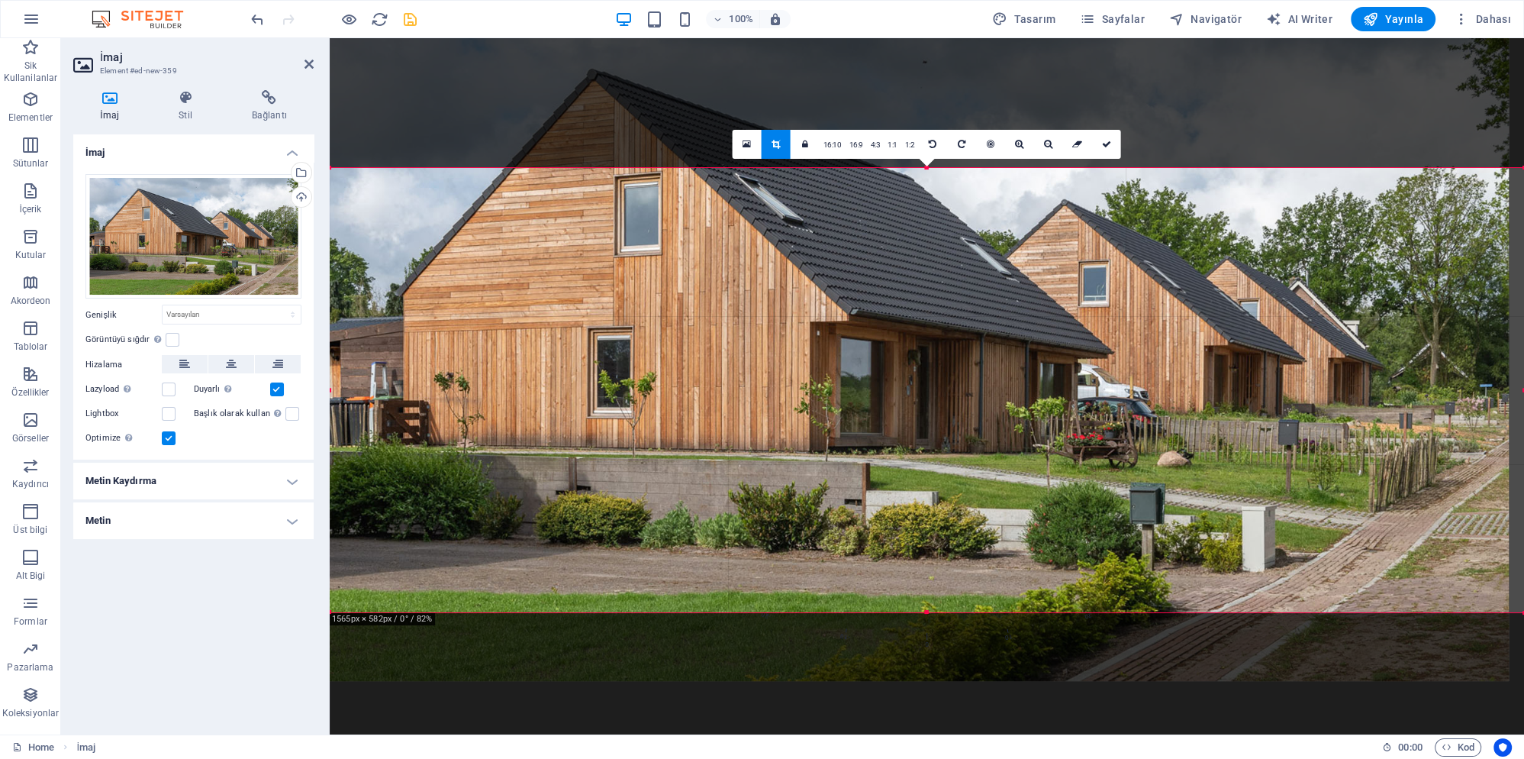
drag, startPoint x: 1047, startPoint y: 385, endPoint x: 1033, endPoint y: 475, distance: 90.4
click at [1033, 475] on div at bounding box center [911, 344] width 1194 height 672
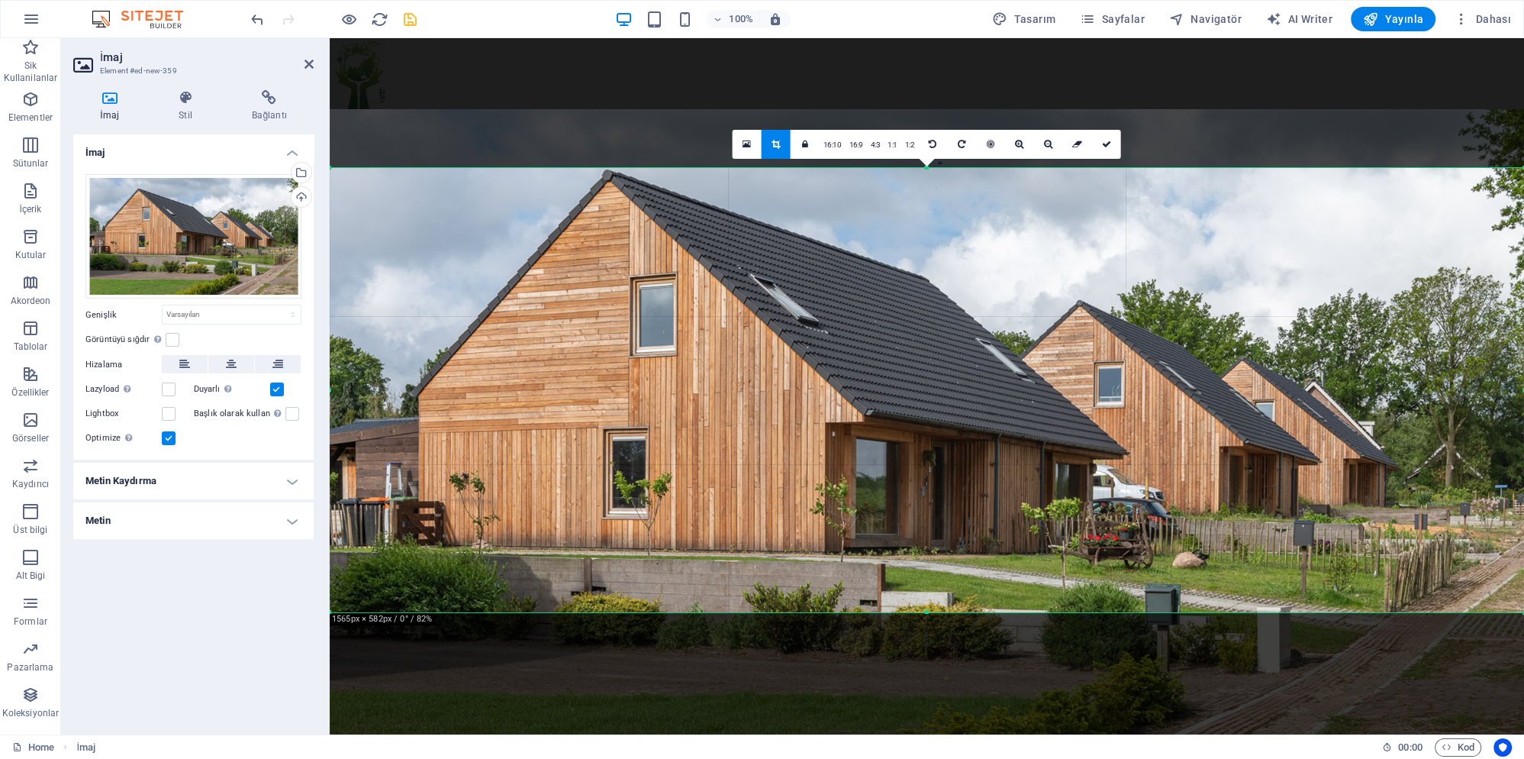
drag, startPoint x: 956, startPoint y: 460, endPoint x: 958, endPoint y: 475, distance: 14.7
click at [958, 475] on div at bounding box center [927, 445] width 1194 height 672
click at [614, 145] on div at bounding box center [927, 445] width 1194 height 672
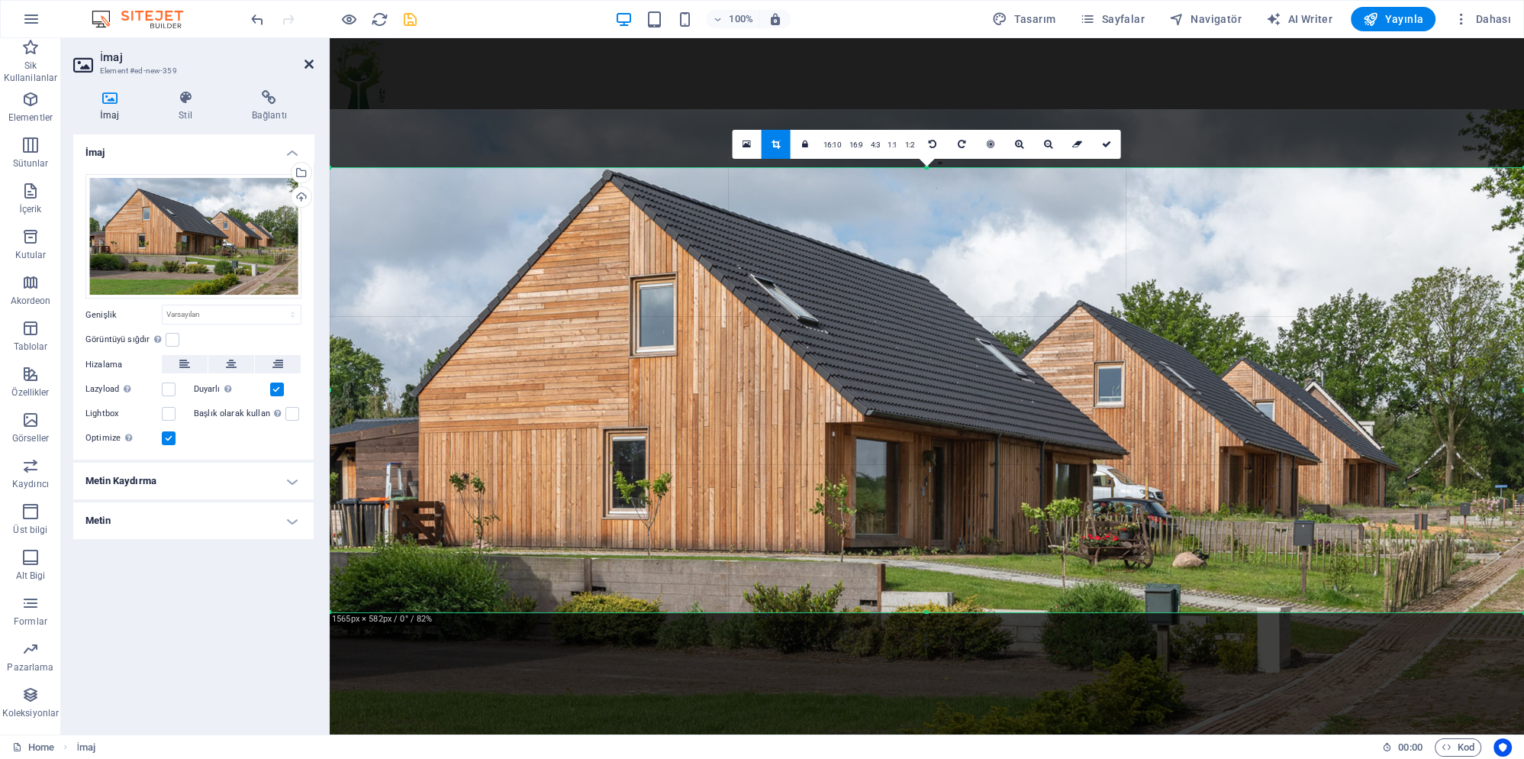
click at [308, 66] on icon at bounding box center [309, 64] width 9 height 12
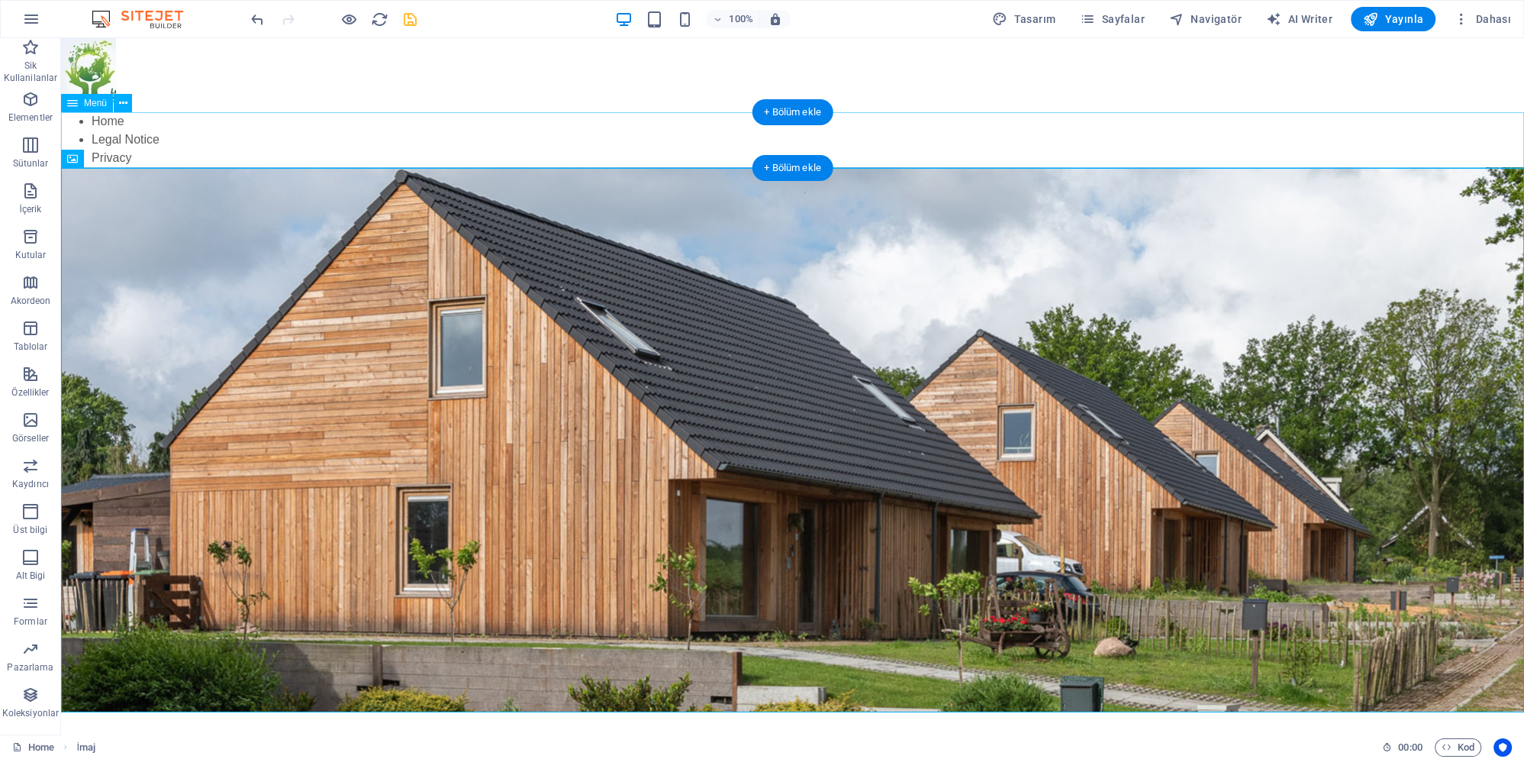
click at [173, 134] on nav "Home Legal Notice Privacy" at bounding box center [792, 139] width 1463 height 55
click at [131, 137] on nav "Home Legal Notice Privacy" at bounding box center [792, 139] width 1463 height 55
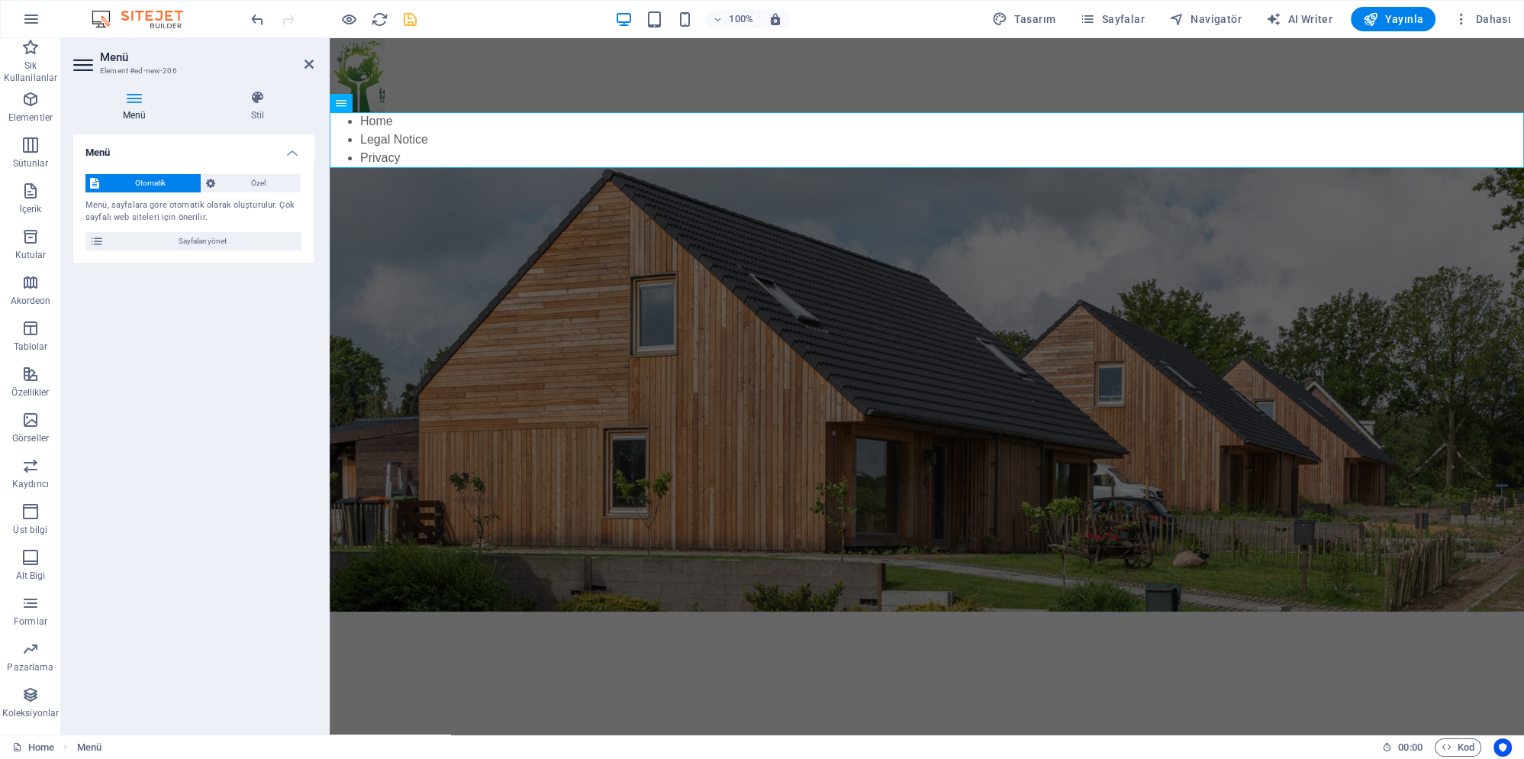
click at [285, 150] on h4 "Menü" at bounding box center [193, 147] width 240 height 27
click at [289, 148] on h4 "Menü" at bounding box center [193, 152] width 240 height 37
click at [226, 246] on span "Sayfaları yönet" at bounding box center [202, 241] width 189 height 18
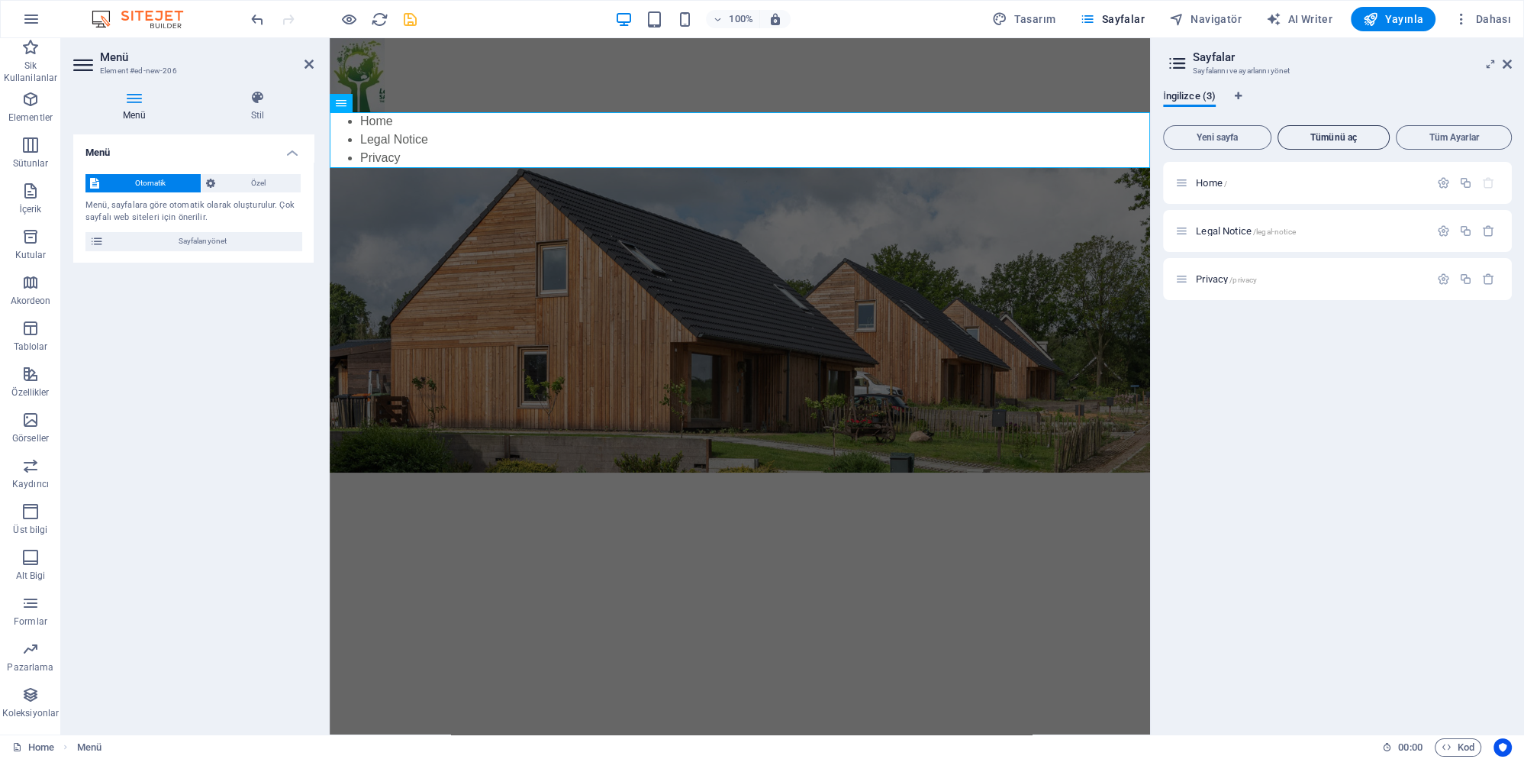
click at [1349, 136] on span "Tümünü aç" at bounding box center [1334, 137] width 99 height 9
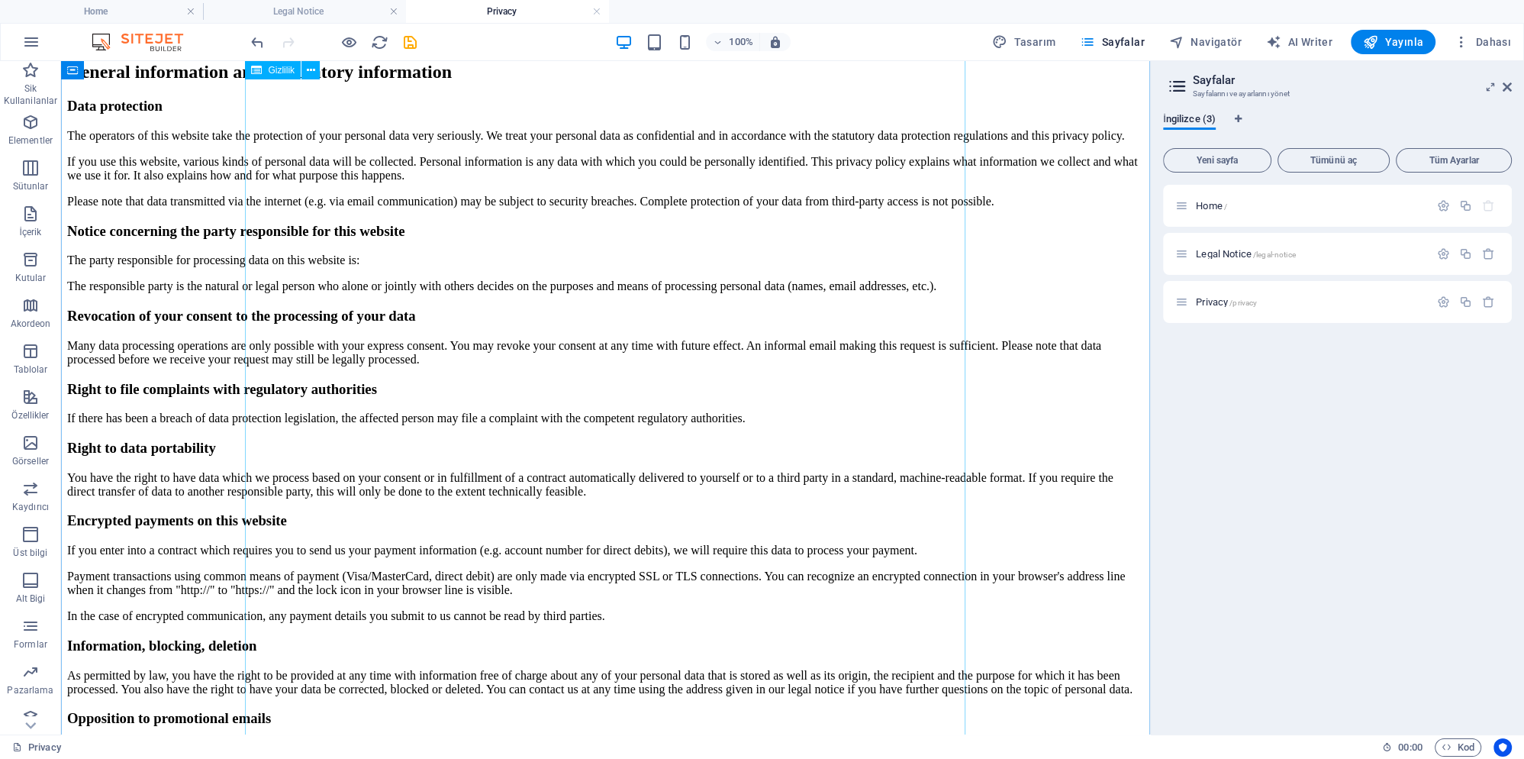
scroll to position [382, 0]
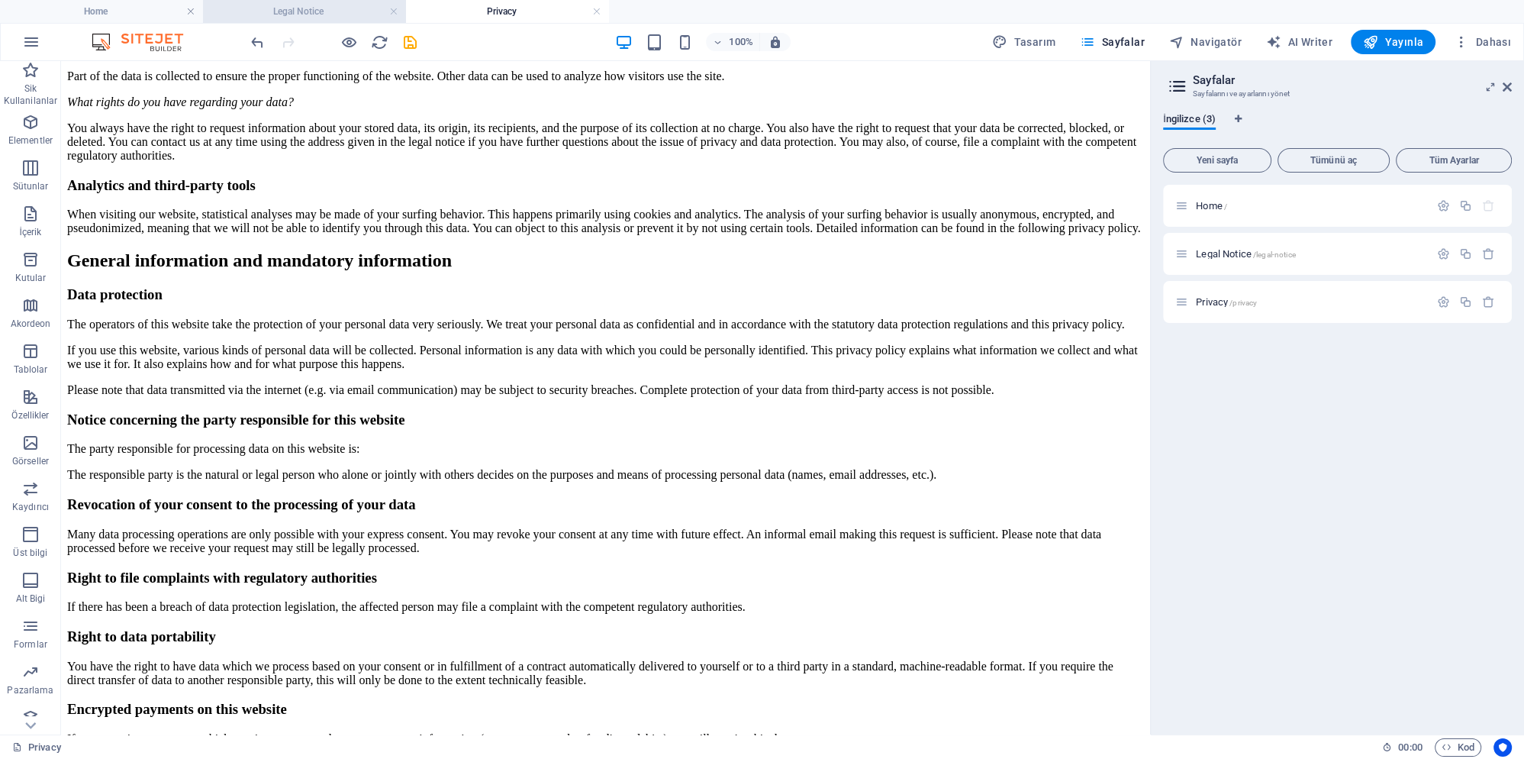
click at [289, 19] on h4 "Legal Notice" at bounding box center [304, 11] width 203 height 17
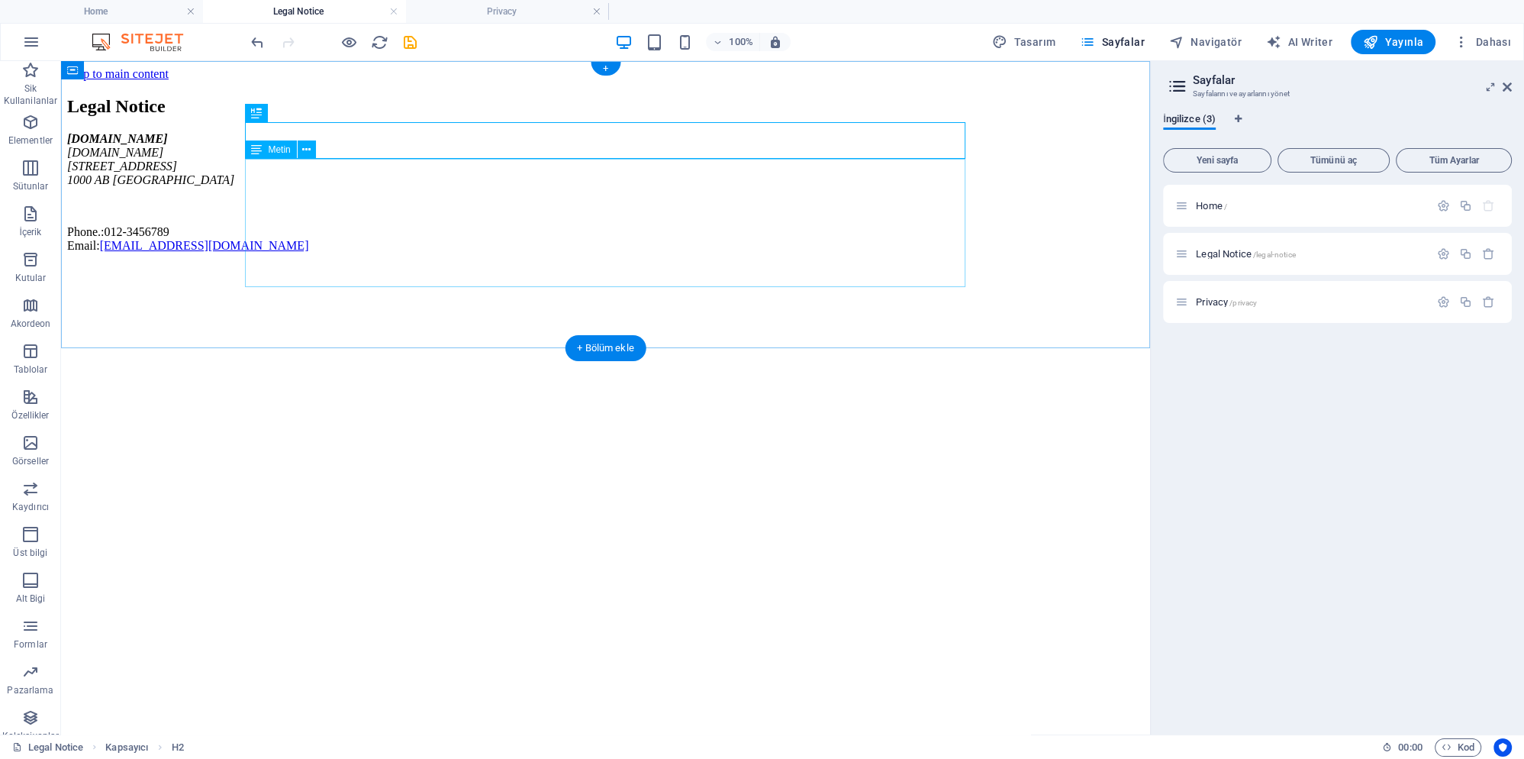
click at [319, 201] on div "ecologischecorporatie.nl ecologischecorporatie.nl Hoofdstraat 1 1000 AB Amsterd…" at bounding box center [605, 192] width 1077 height 121
click at [307, 206] on div "ecologischecorporatie.nl ecologischecorporatie.nl Hoofdstraat 1 1000 AB Amsterd…" at bounding box center [605, 192] width 1077 height 121
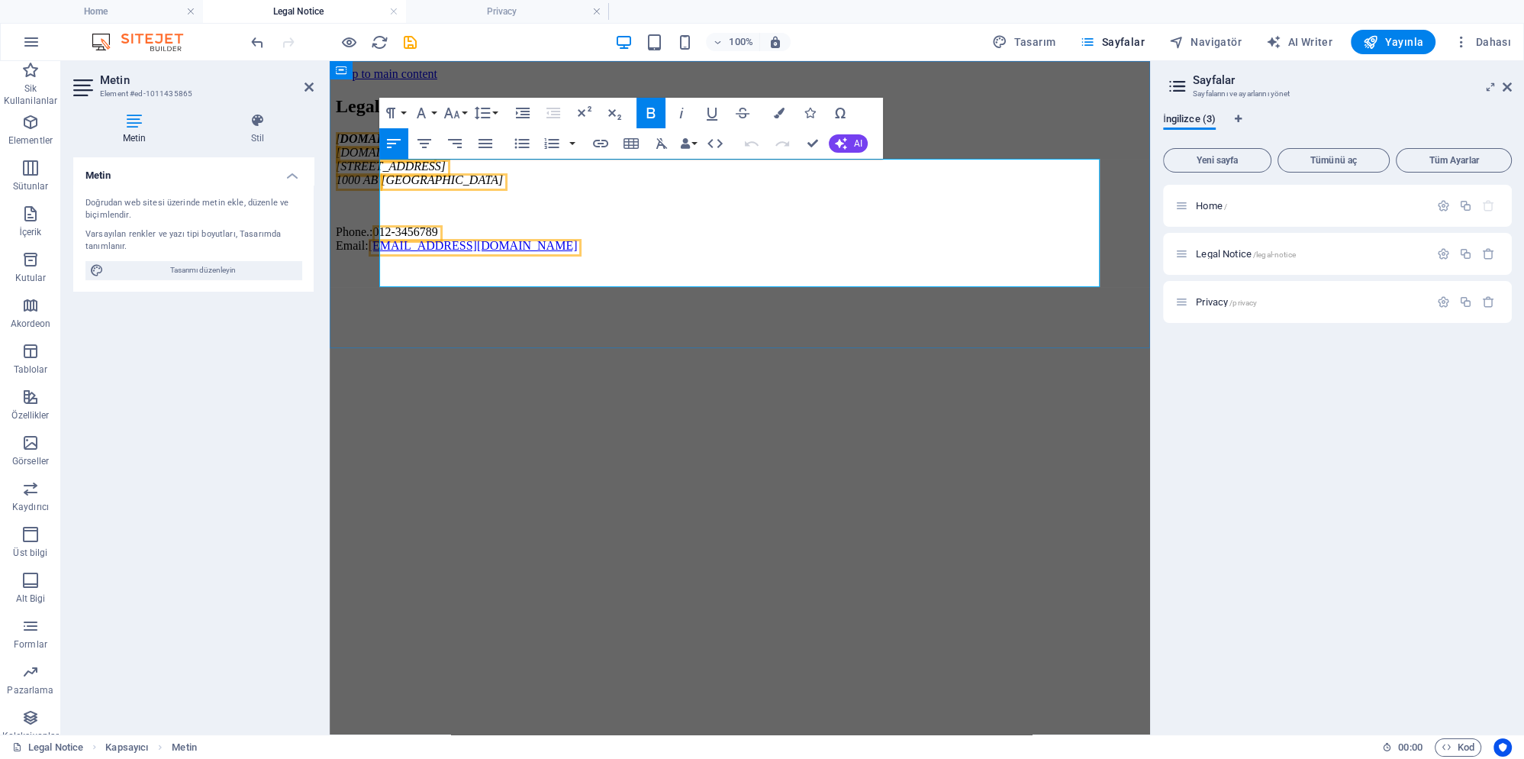
click at [470, 186] on span "[GEOGRAPHIC_DATA]" at bounding box center [442, 179] width 122 height 13
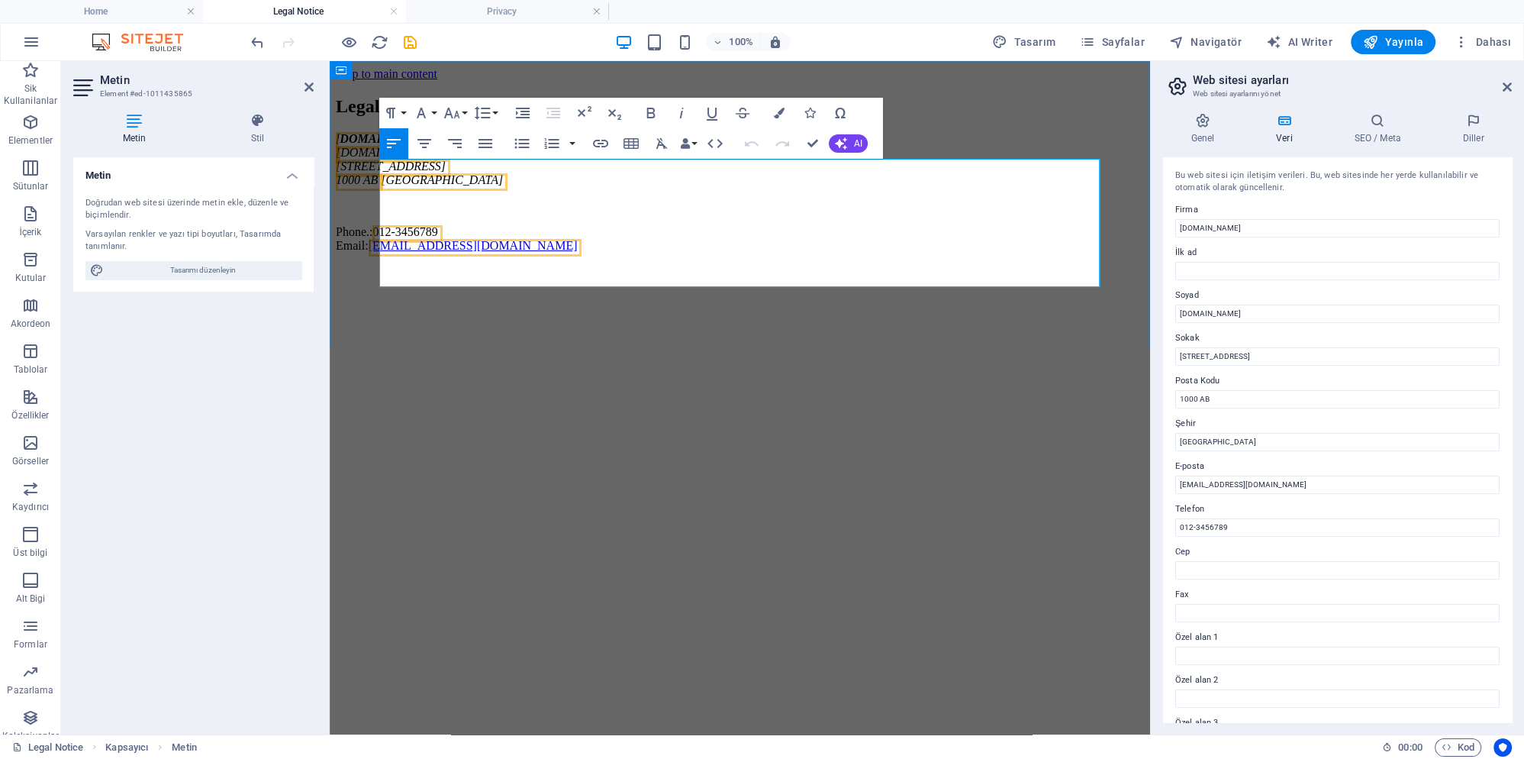
click at [492, 186] on span "[GEOGRAPHIC_DATA]" at bounding box center [442, 179] width 122 height 13
click at [467, 186] on span "[GEOGRAPHIC_DATA]" at bounding box center [442, 179] width 122 height 13
click at [446, 186] on span "[GEOGRAPHIC_DATA]" at bounding box center [442, 179] width 122 height 13
click at [456, 186] on span "[GEOGRAPHIC_DATA]" at bounding box center [442, 179] width 122 height 13
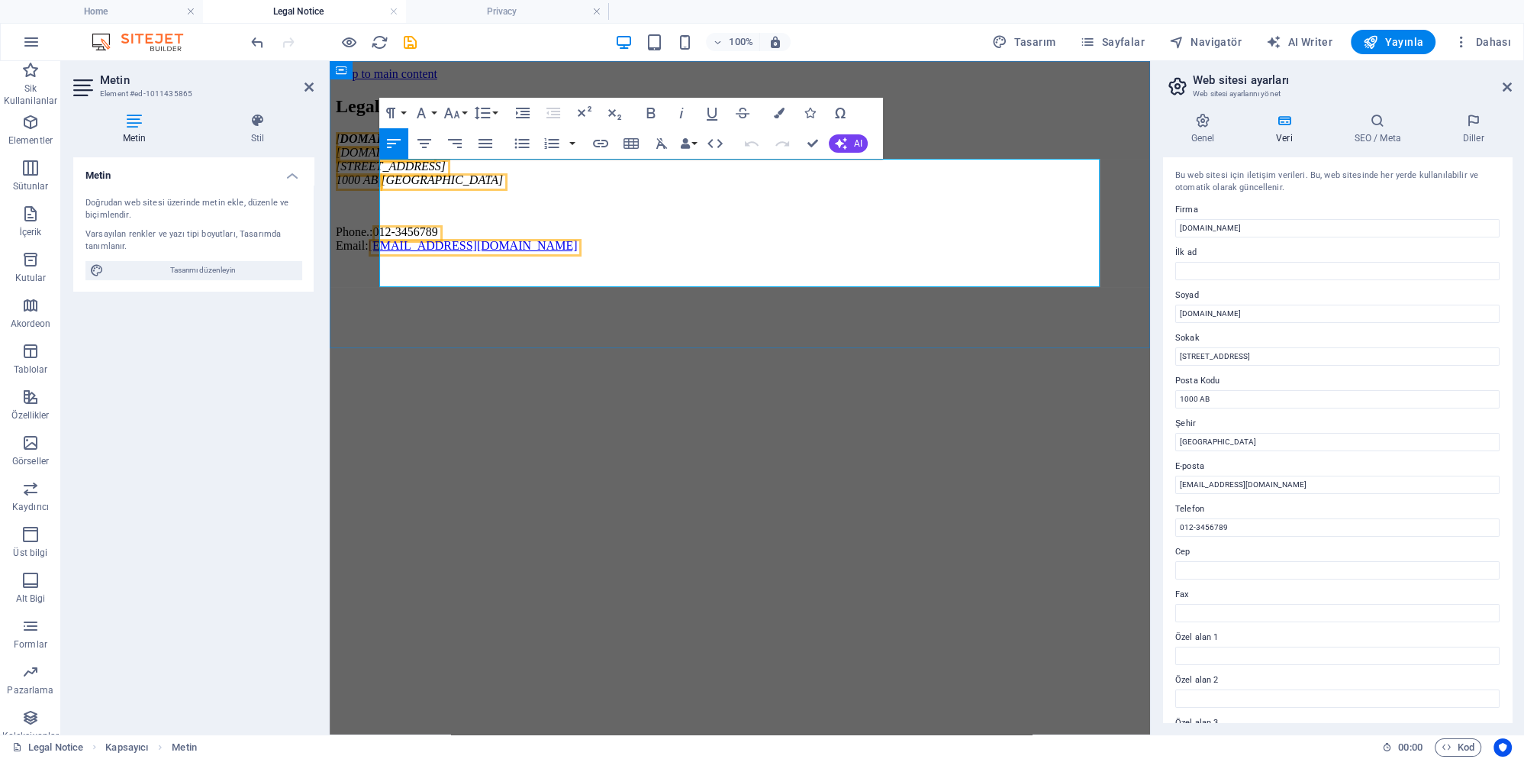
click at [456, 186] on span "[GEOGRAPHIC_DATA]" at bounding box center [442, 179] width 122 height 13
click at [484, 253] on div "Legal Notice ecologischecorporatie.nl ecologischecorporatie.nl Hoofdstraat 1 10…" at bounding box center [740, 174] width 808 height 156
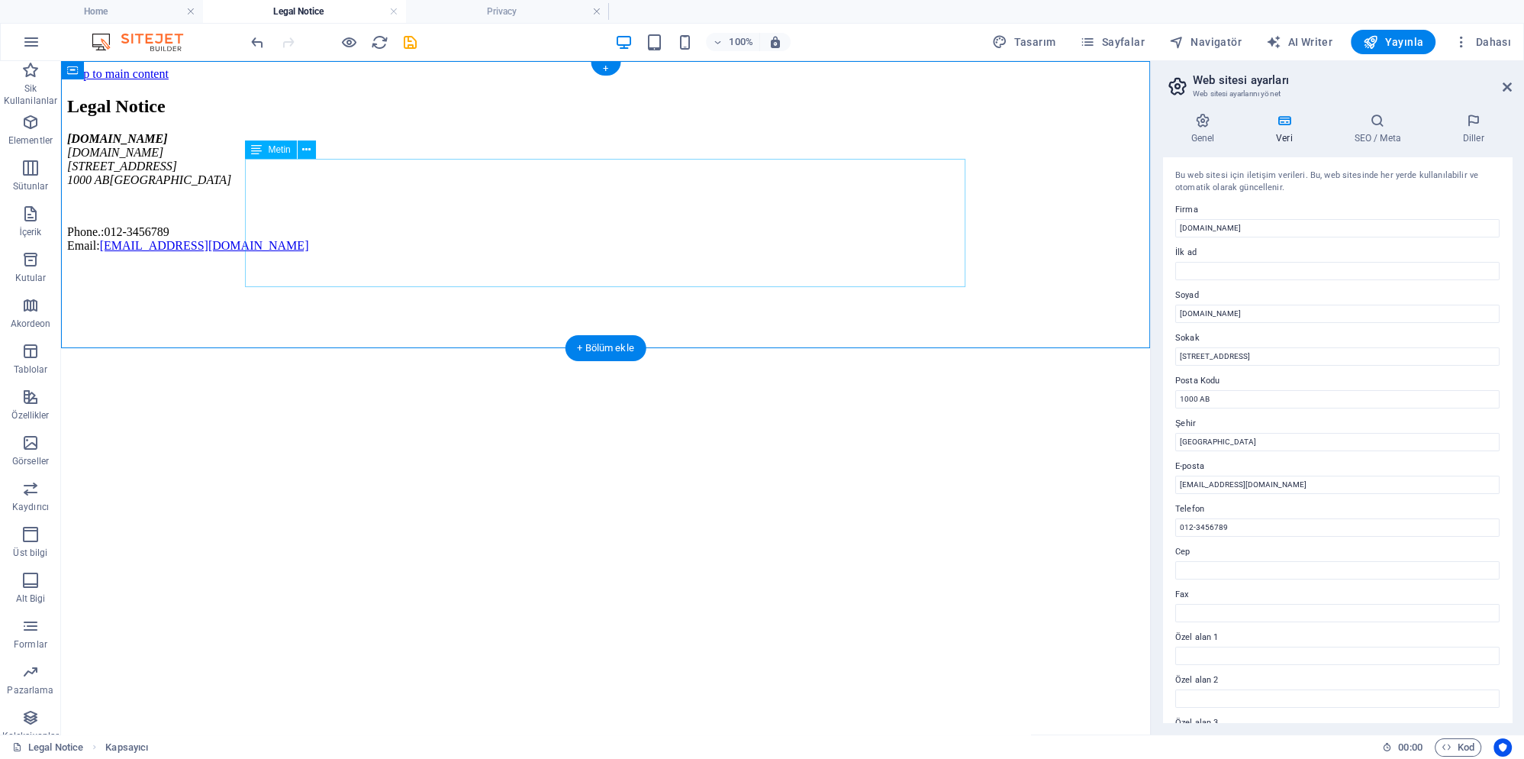
click at [292, 205] on div "ecologischecorporatie.nl ecologischecorporatie.nl Hoofdstraat 1 1000 AB Rotterd…" at bounding box center [605, 192] width 1077 height 121
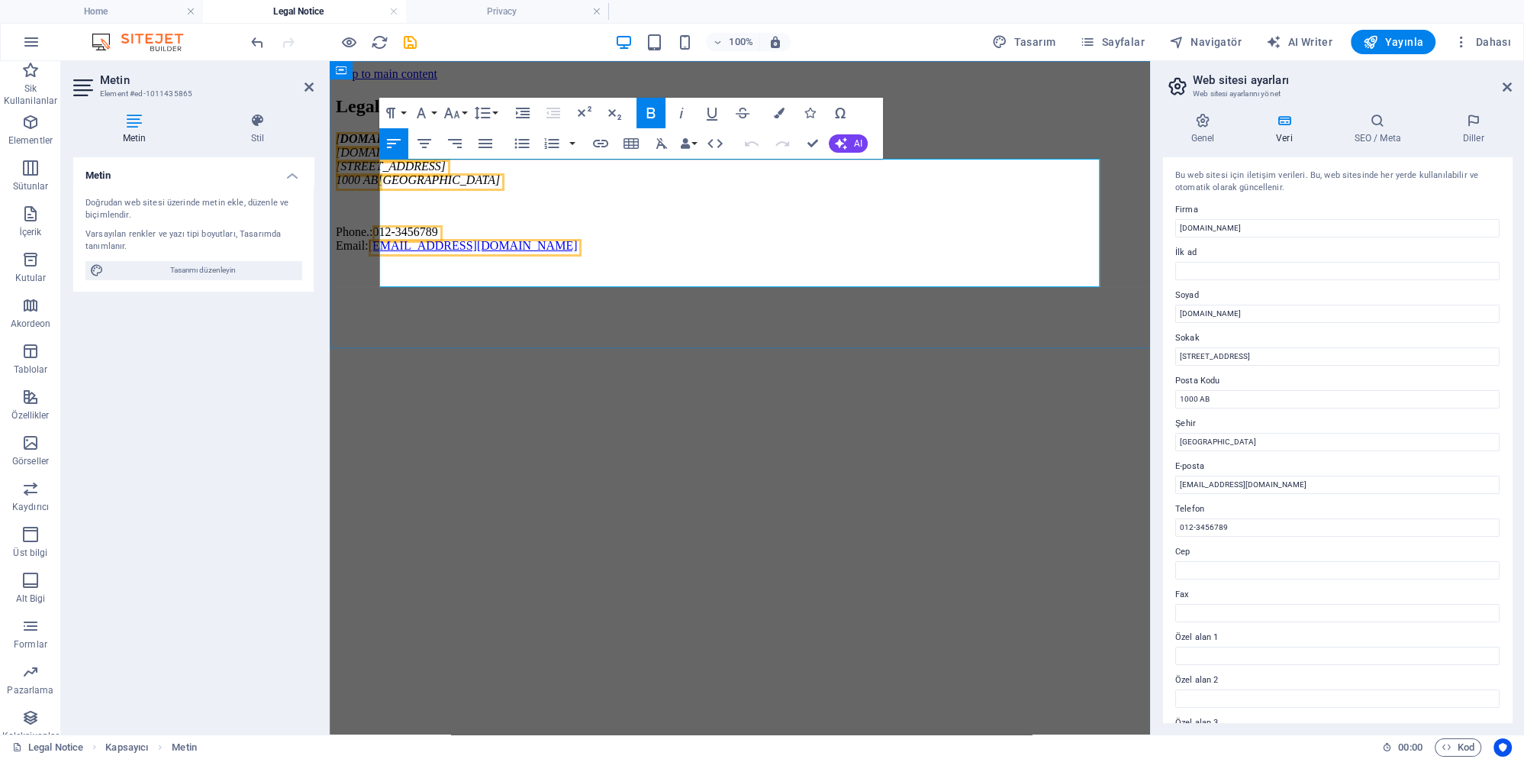
click at [406, 172] on span "[STREET_ADDRESS]" at bounding box center [391, 166] width 110 height 13
click at [488, 265] on html "Skip to main content Legal Notice ecologischecorporatie.nl ecologischecorporati…" at bounding box center [740, 163] width 820 height 204
click at [937, 253] on div "Legal Notice ecologischecorporatie.nl ecologischecorporatie.nl Hoofdstraat 1 1 …" at bounding box center [740, 174] width 808 height 156
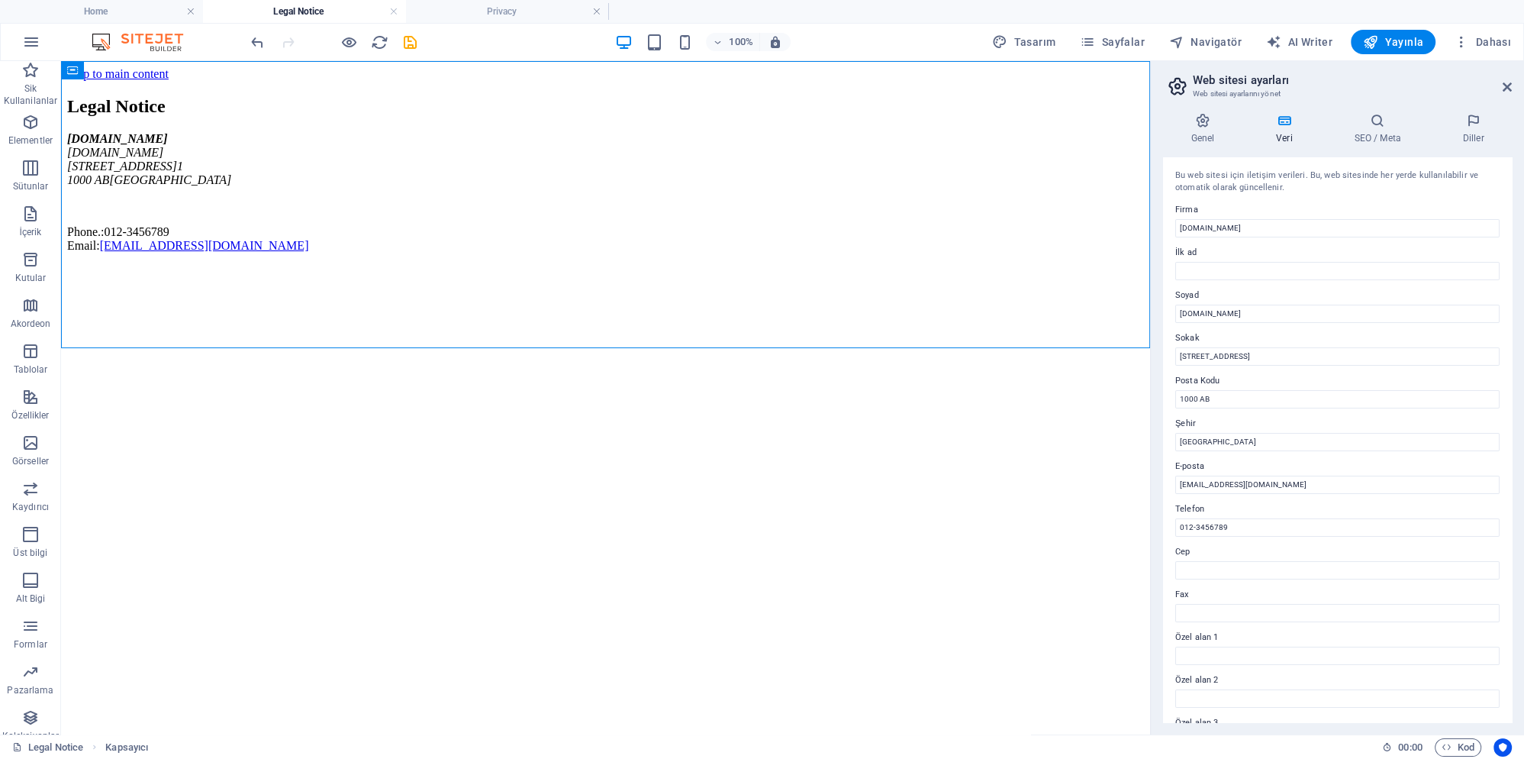
click at [1508, 94] on header "Web sitesi ayarları Web sitesi ayarlarını yönet" at bounding box center [1339, 81] width 346 height 40
click at [1518, 82] on aside "Web sitesi ayarları Web sitesi ayarlarını yönet Genel Veri SEO / Meta Diller We…" at bounding box center [1337, 397] width 374 height 673
click at [1504, 89] on icon at bounding box center [1507, 87] width 9 height 12
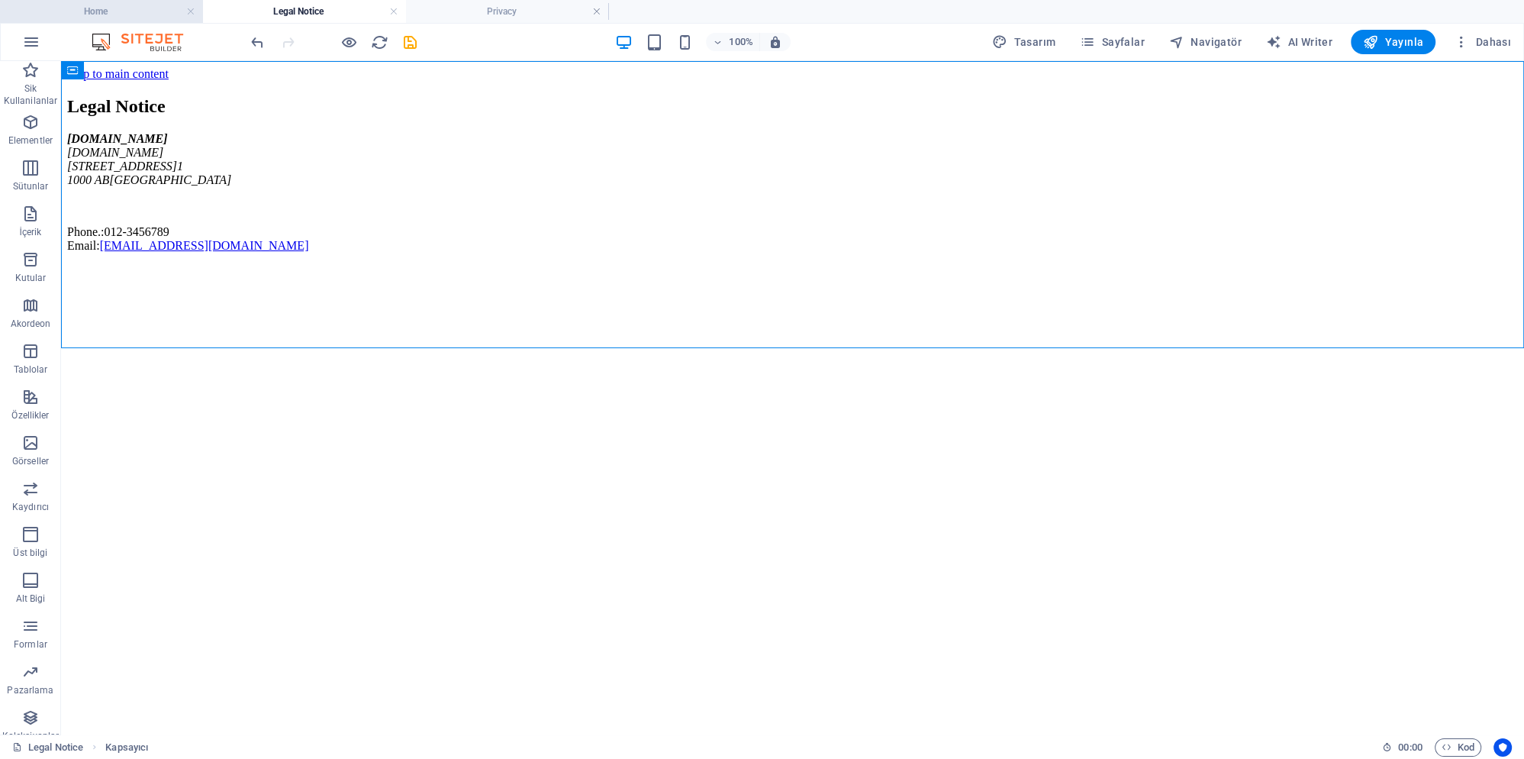
click at [141, 10] on h4 "Home" at bounding box center [101, 11] width 203 height 17
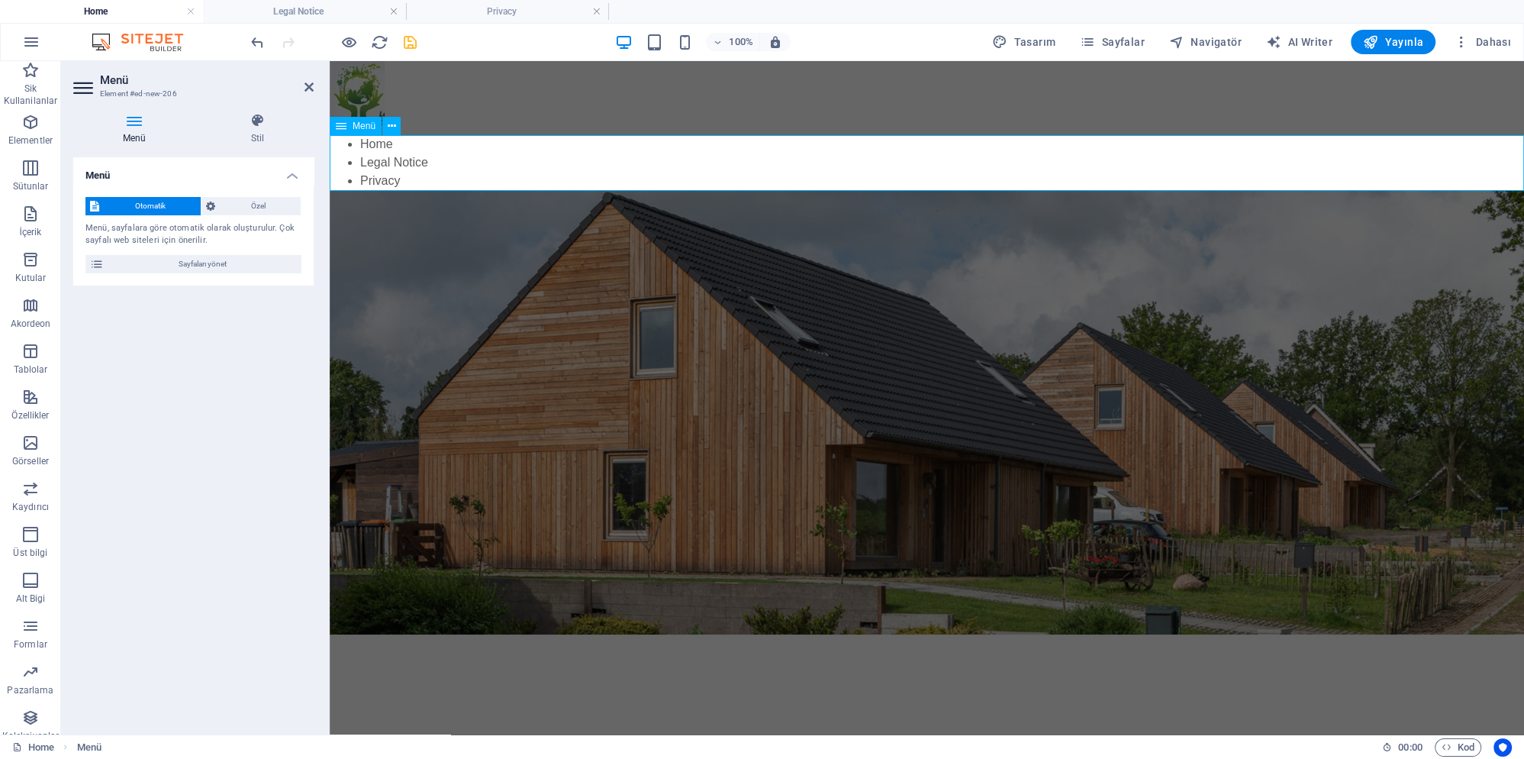
click at [345, 129] on icon at bounding box center [341, 126] width 11 height 18
click at [391, 129] on icon at bounding box center [392, 126] width 8 height 16
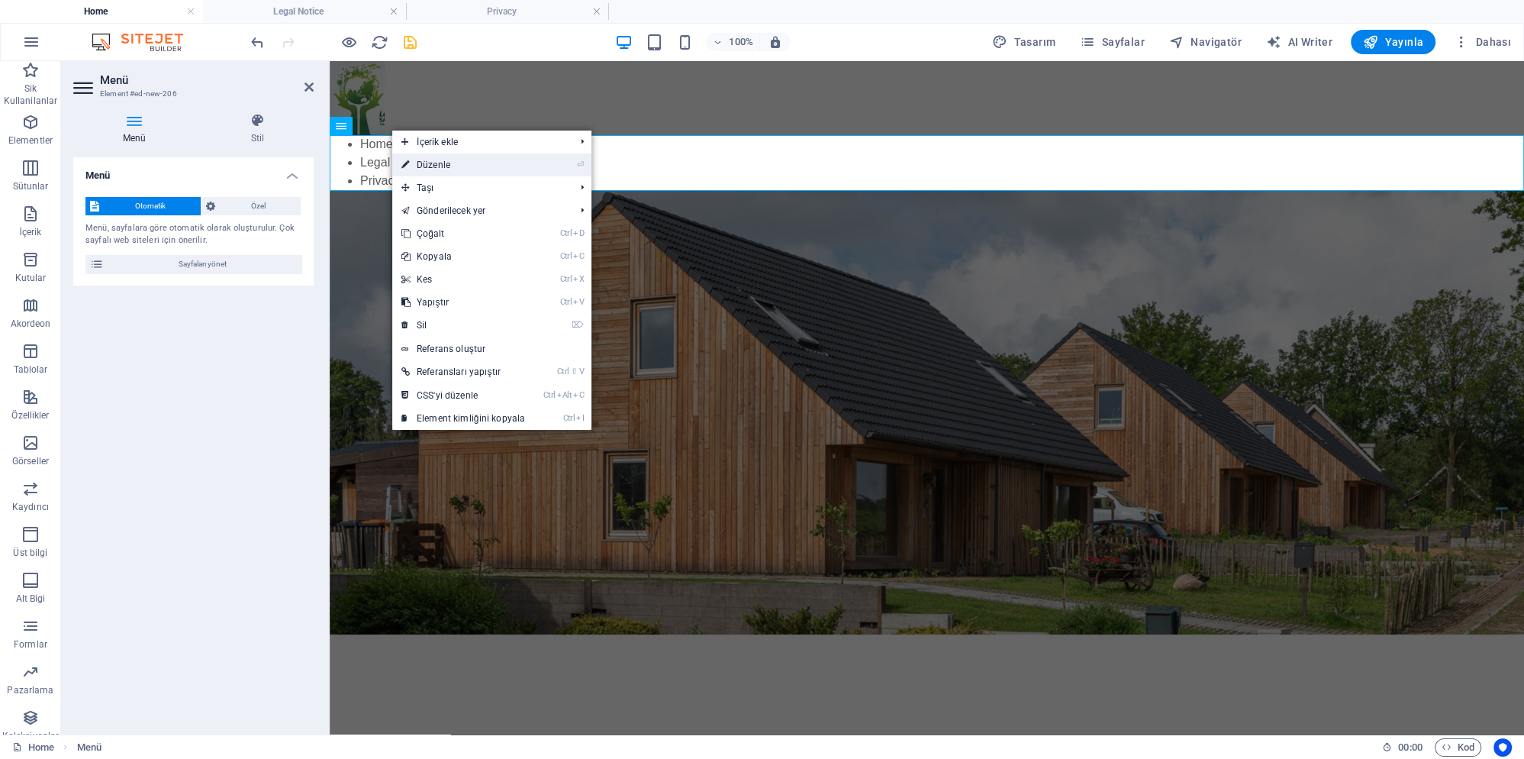
click at [488, 172] on link "⏎ Düzenle" at bounding box center [463, 164] width 142 height 23
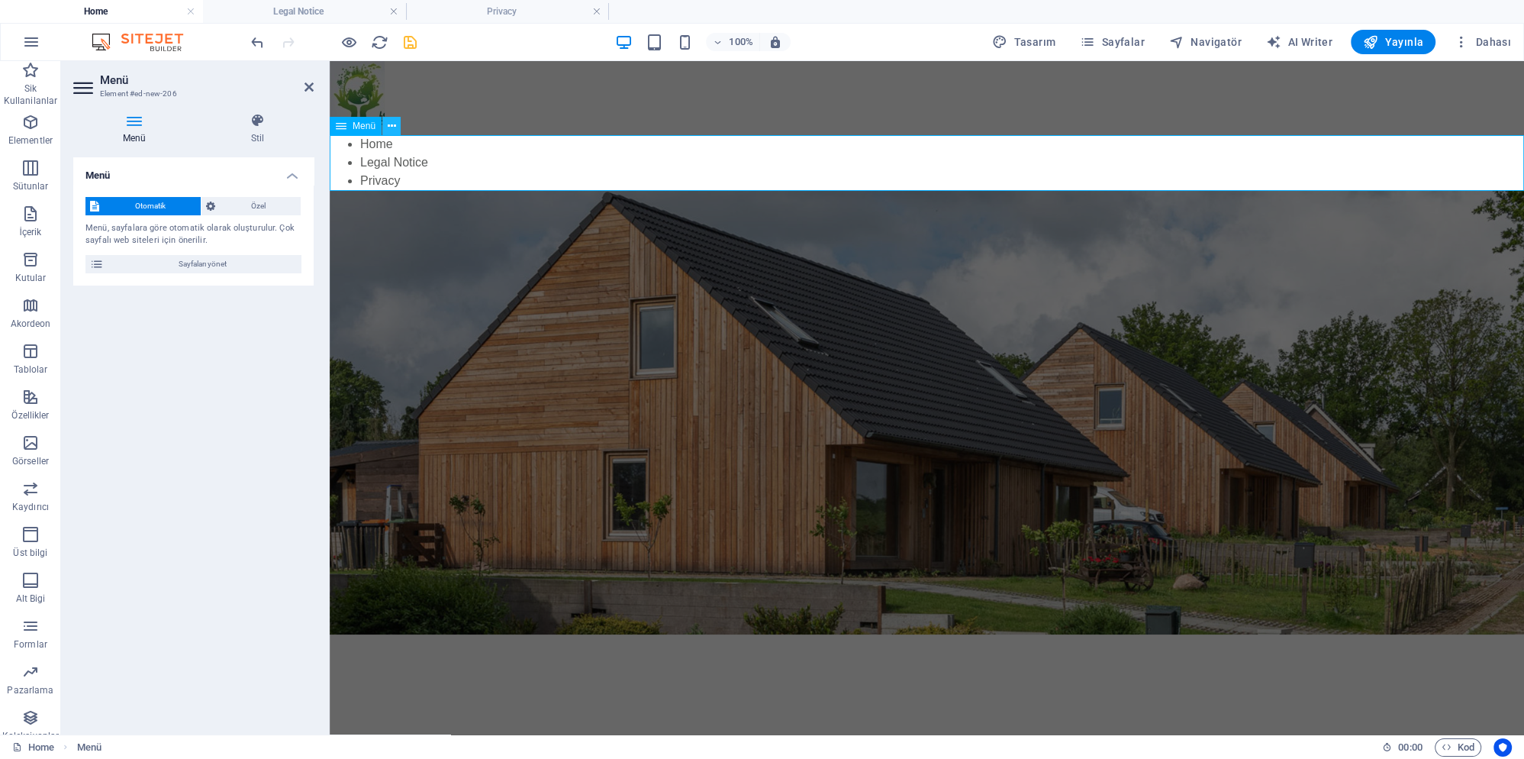
click at [398, 128] on button at bounding box center [391, 126] width 18 height 18
click at [33, 495] on icon "button" at bounding box center [30, 488] width 18 height 18
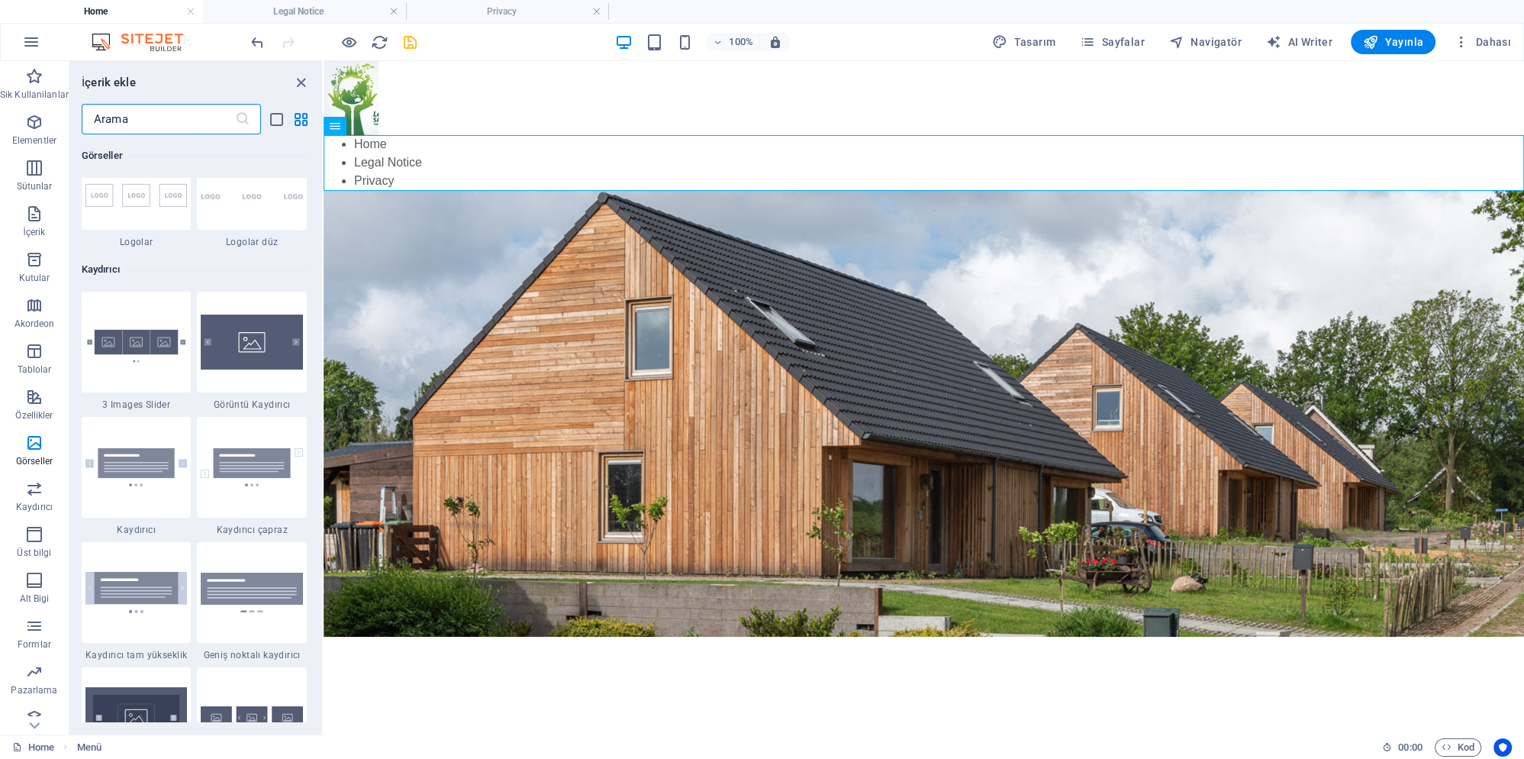
scroll to position [8438, 0]
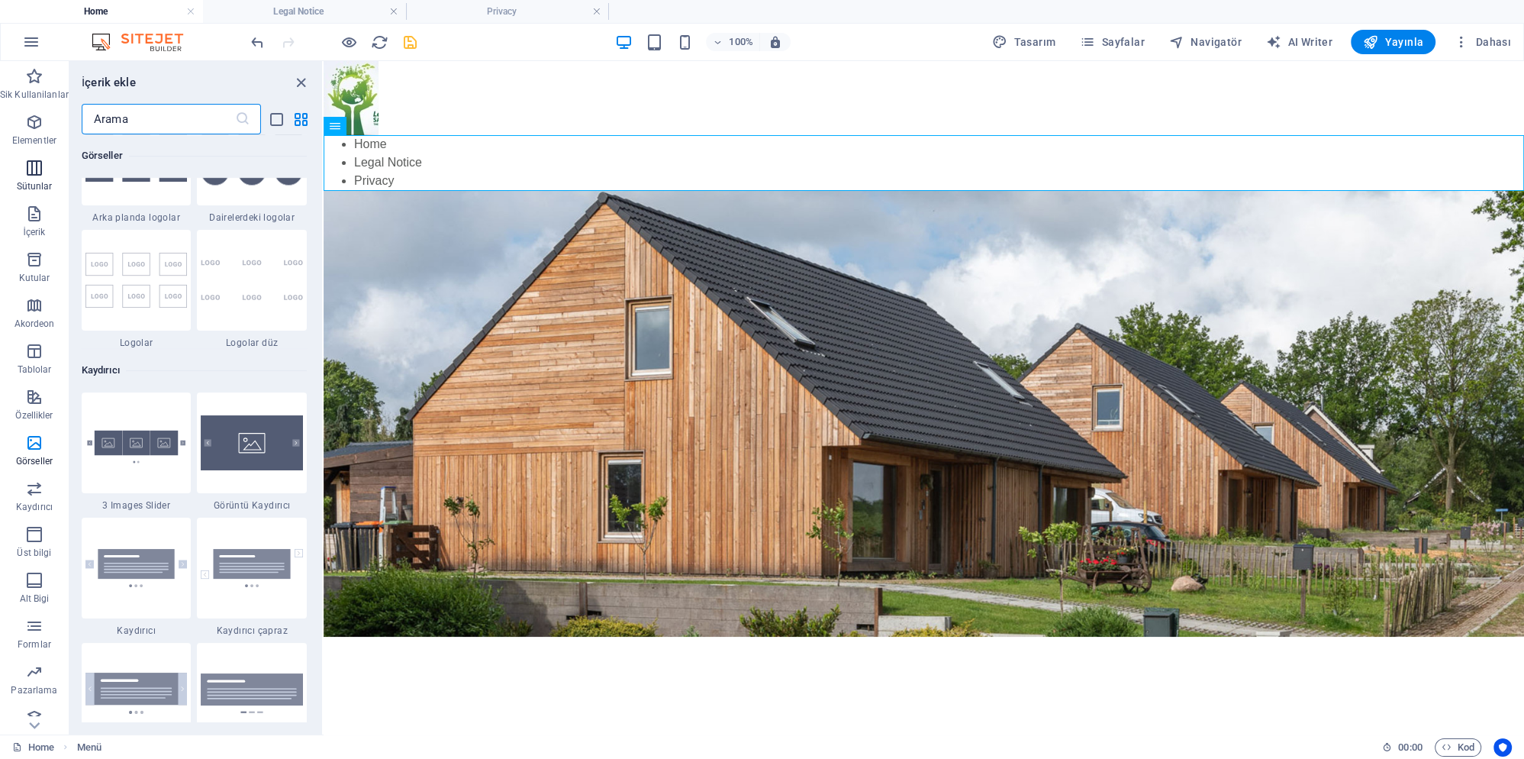
click at [35, 172] on icon "button" at bounding box center [34, 168] width 18 height 18
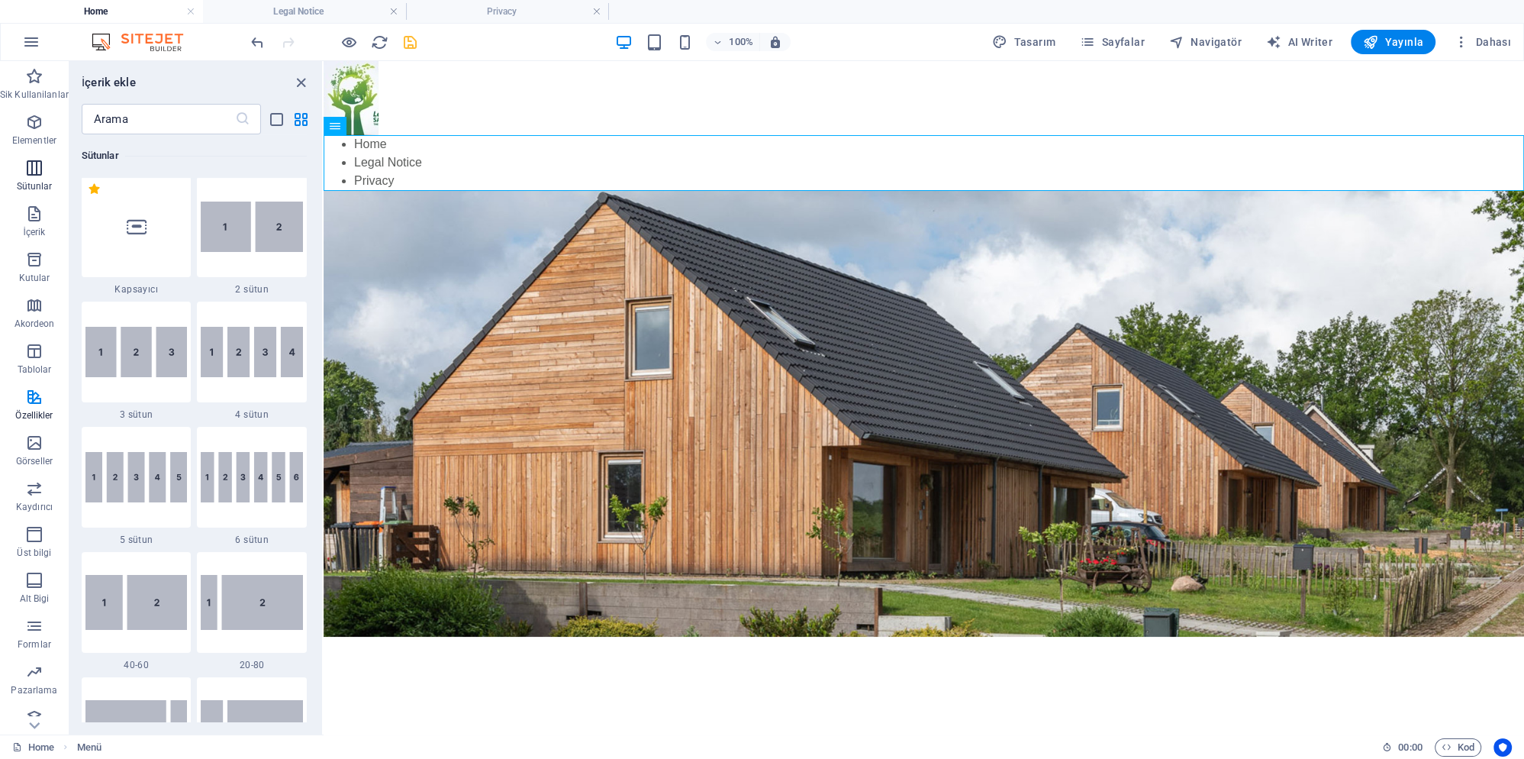
scroll to position [756, 0]
click at [301, 492] on img at bounding box center [252, 478] width 102 height 50
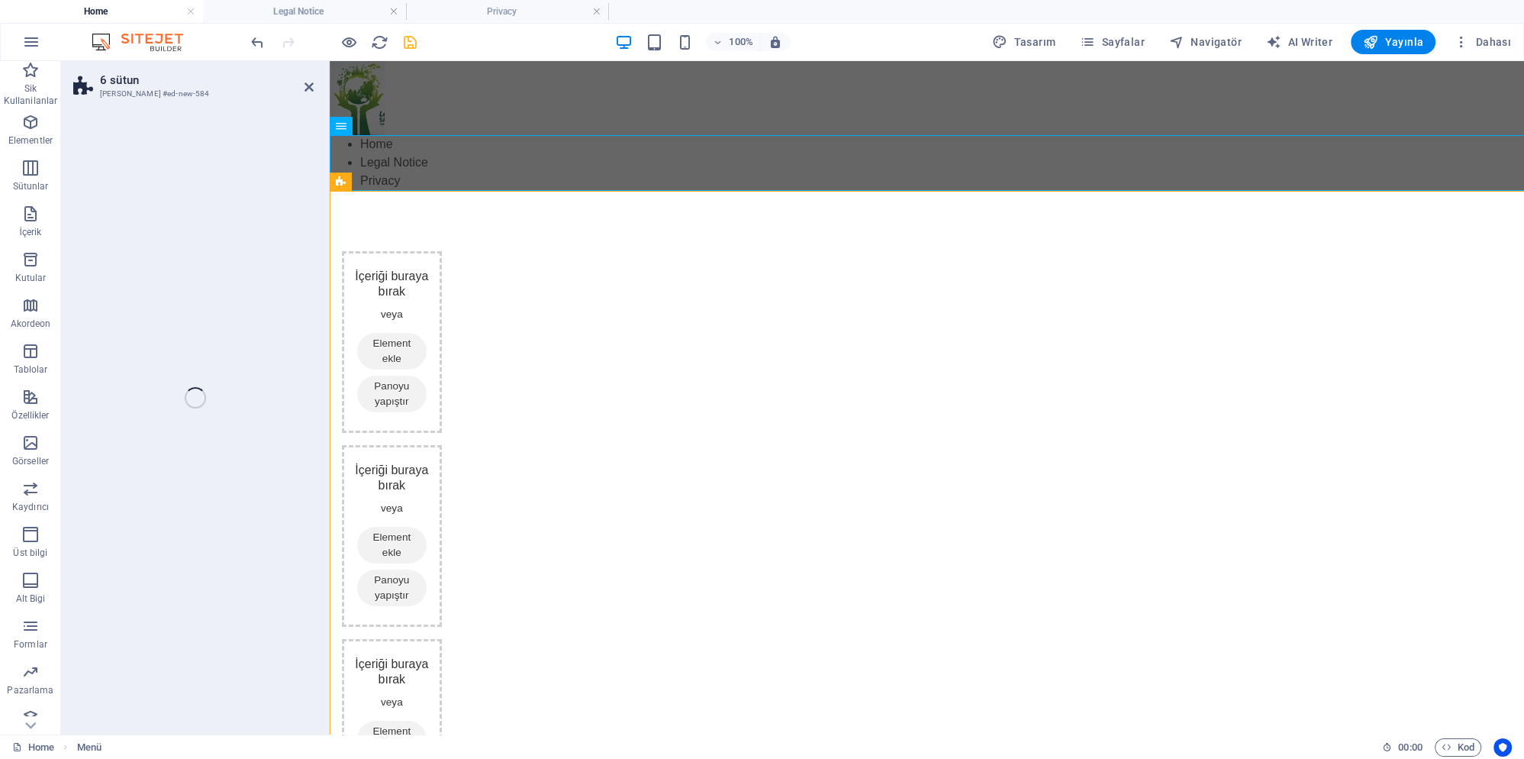
select select "rem"
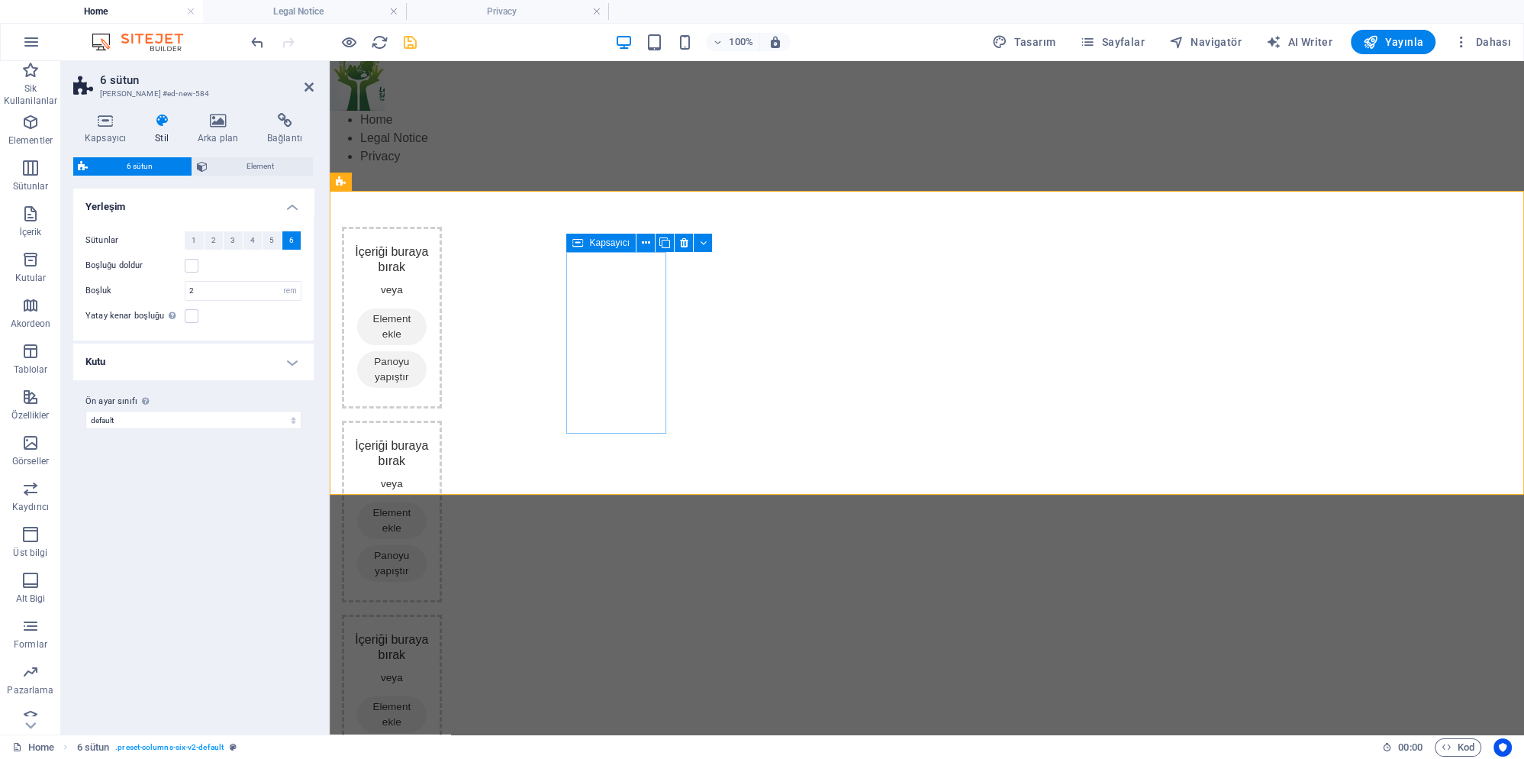
scroll to position [0, 0]
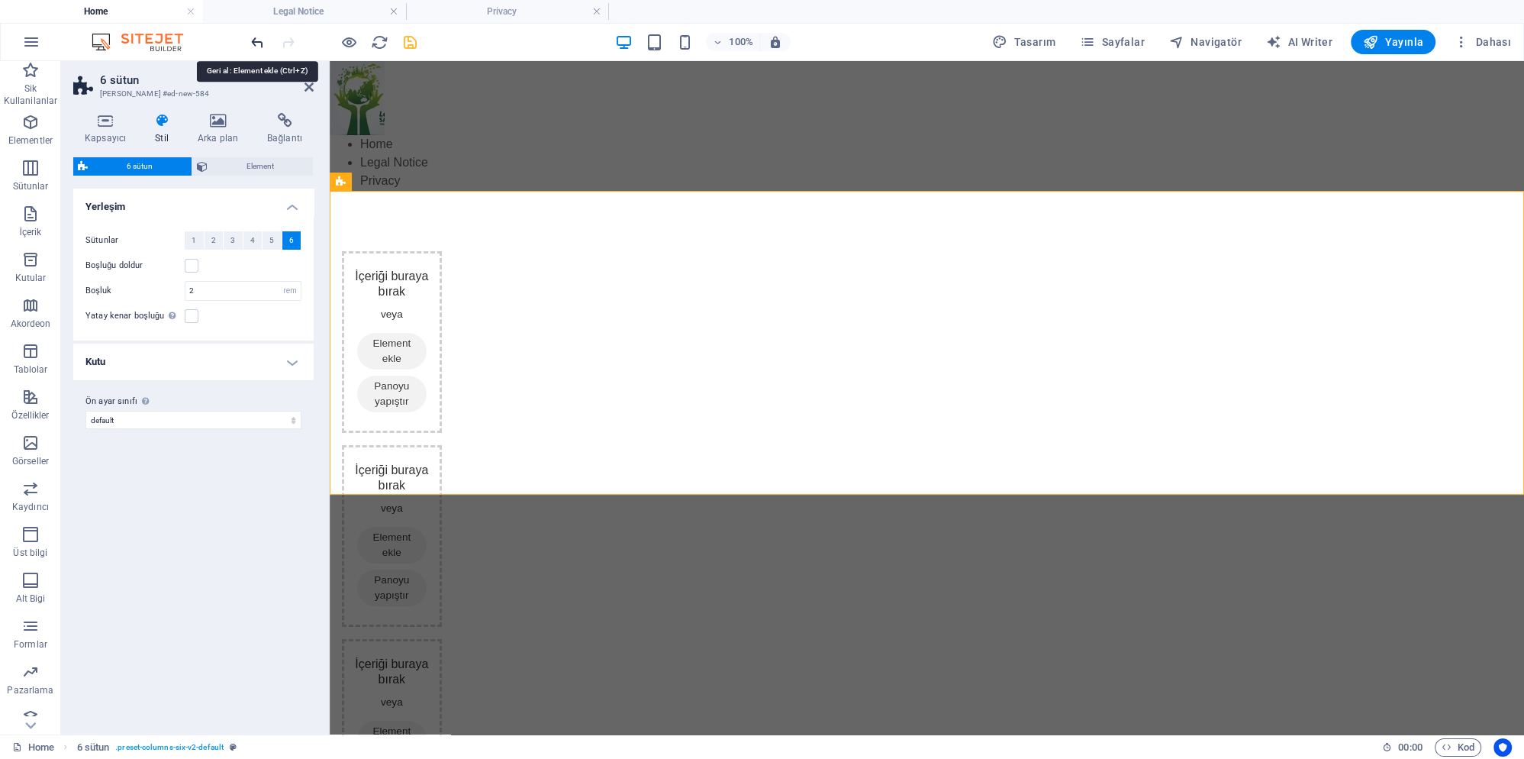
click at [255, 40] on icon "undo" at bounding box center [258, 43] width 18 height 18
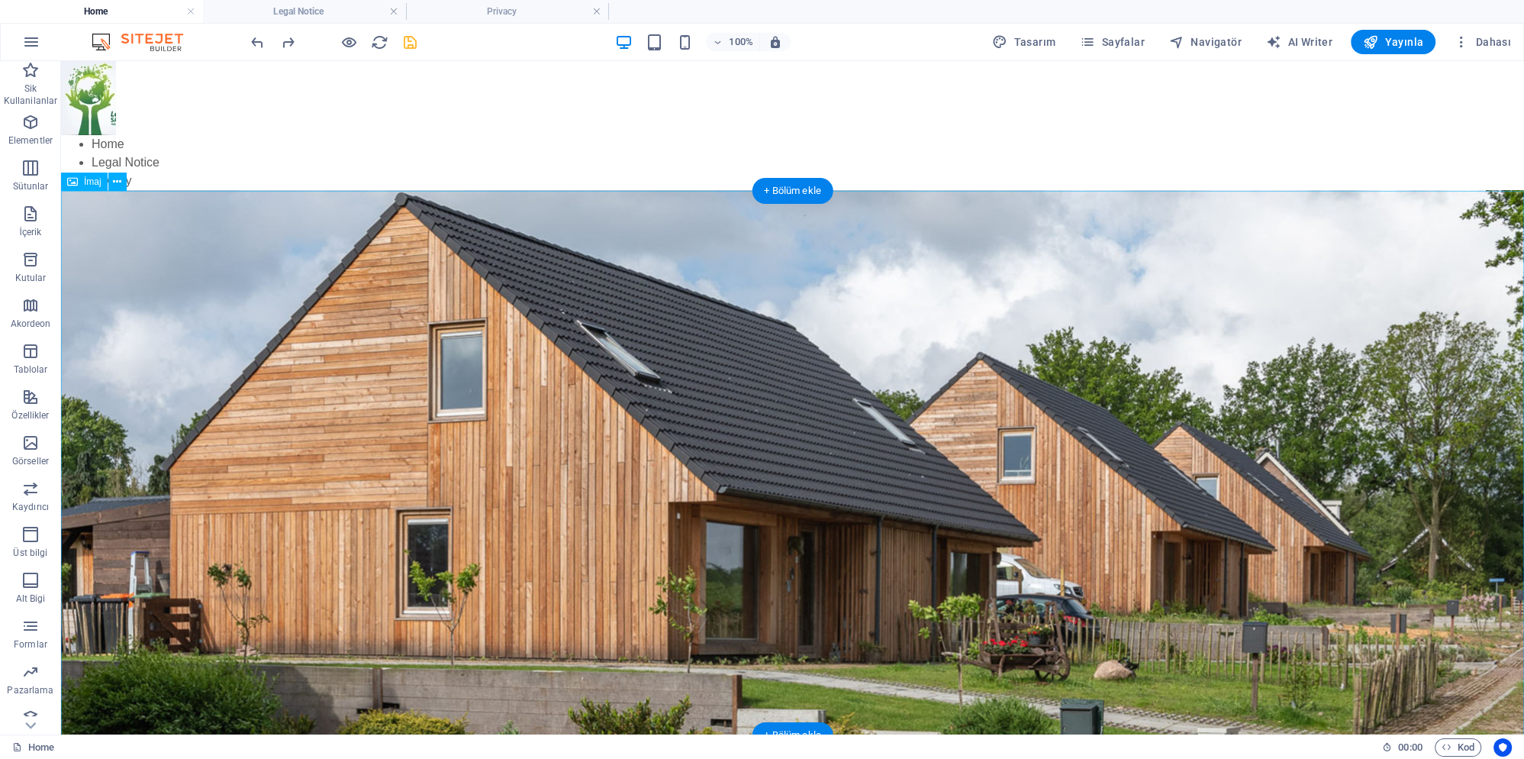
click at [235, 359] on figure at bounding box center [792, 462] width 1463 height 544
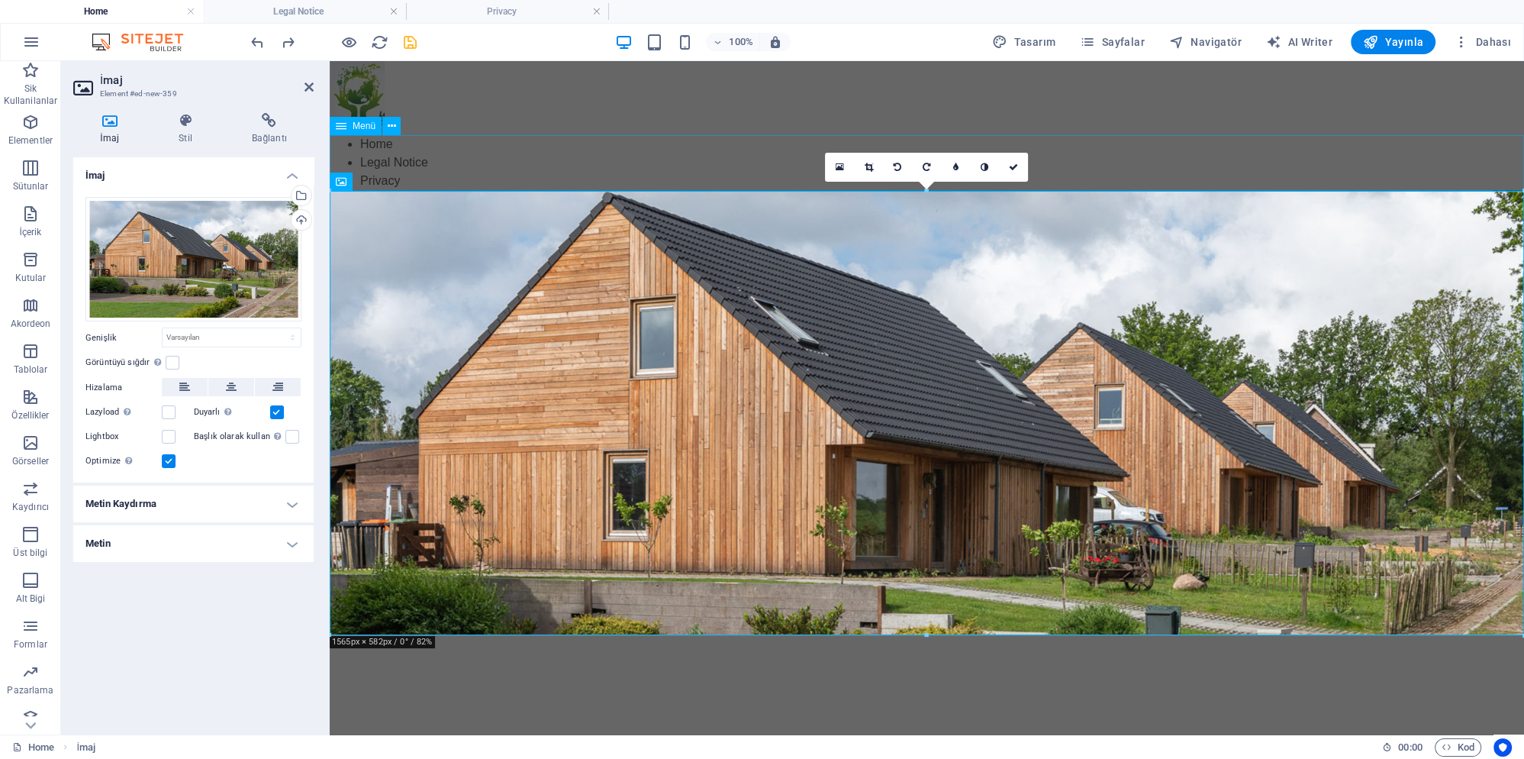
click at [511, 163] on nav "Home Legal Notice Privacy" at bounding box center [927, 162] width 1194 height 55
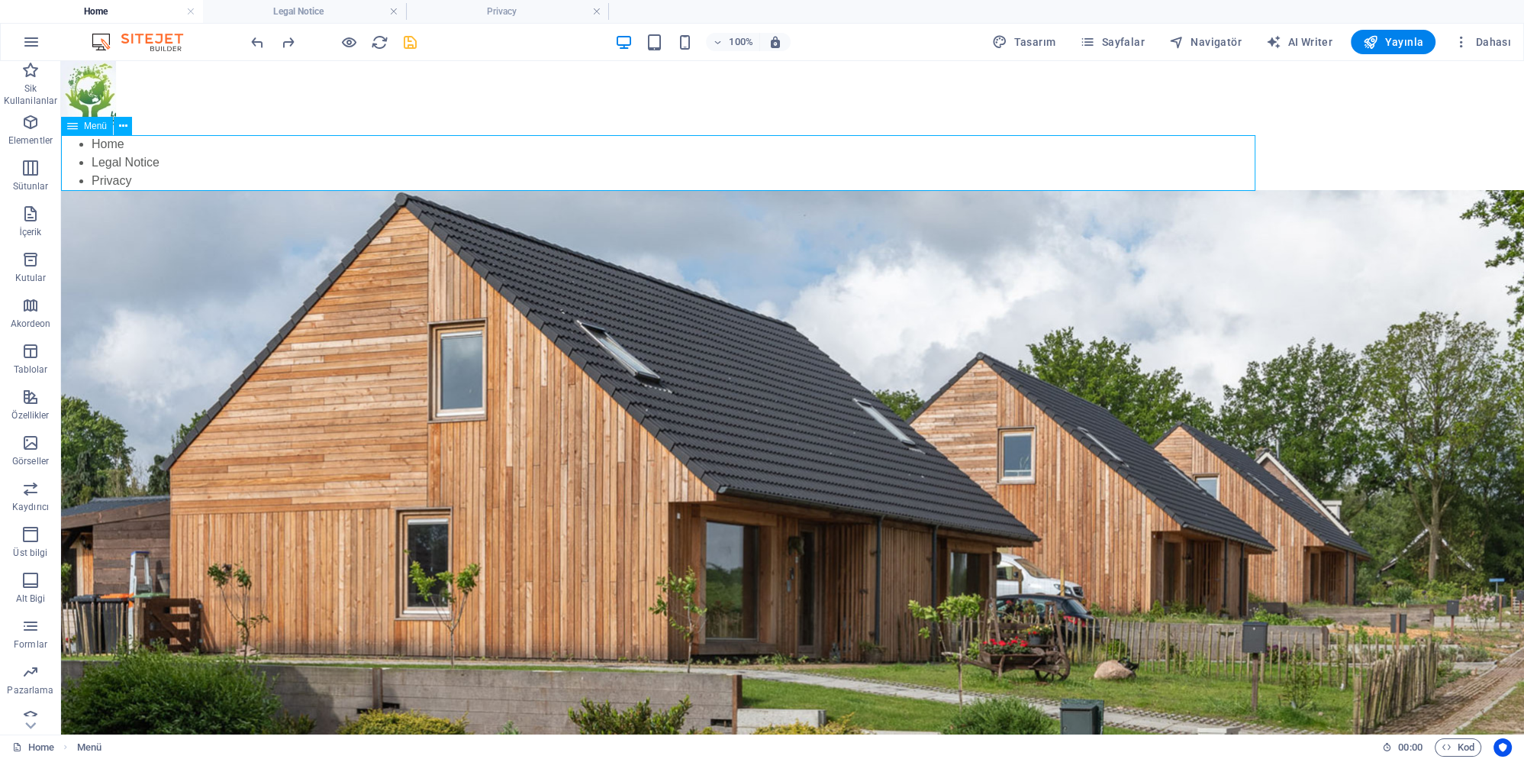
click at [505, 157] on nav "Home Legal Notice Privacy" at bounding box center [792, 162] width 1463 height 55
click at [502, 154] on nav "Home Legal Notice Privacy" at bounding box center [792, 162] width 1463 height 55
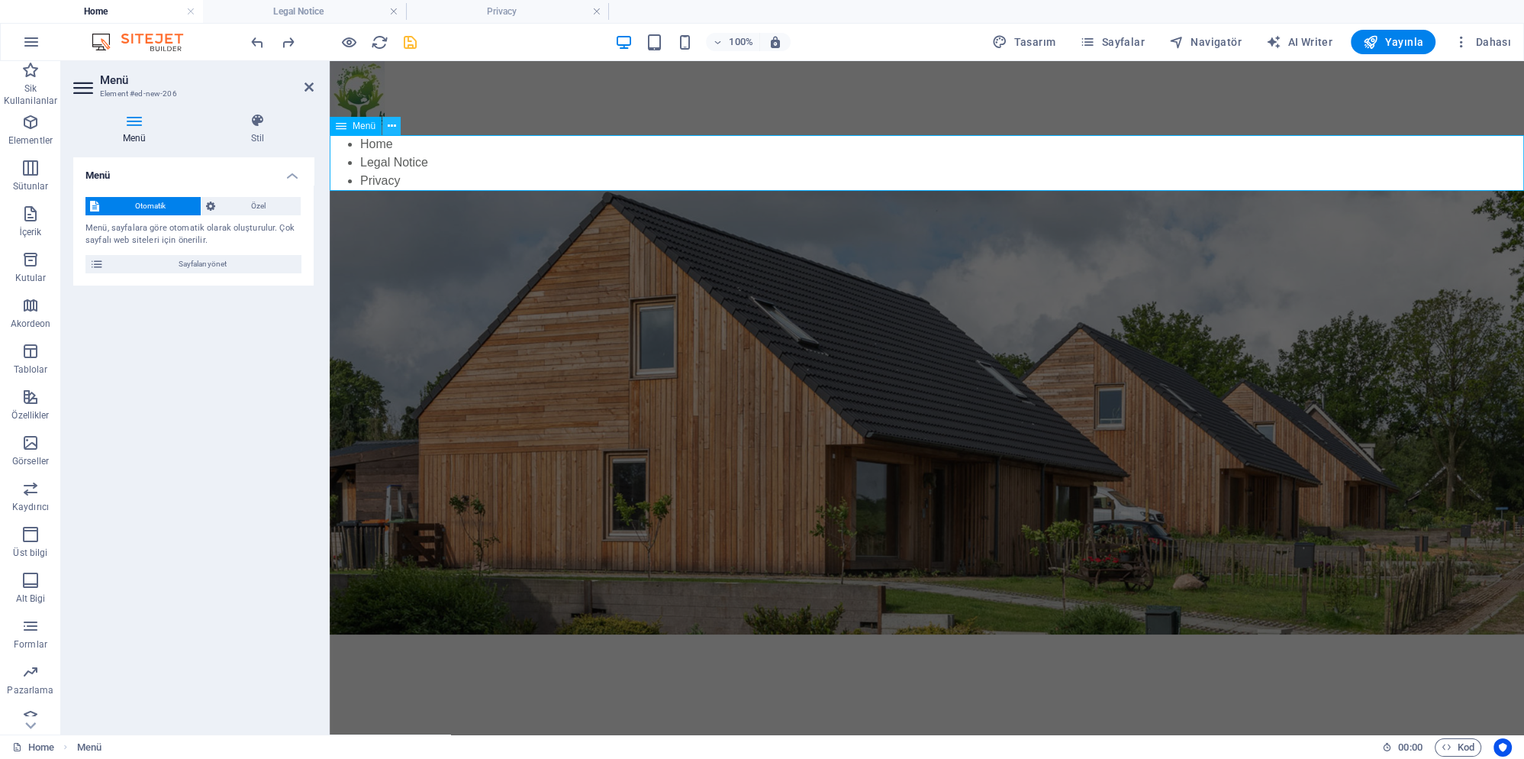
click at [395, 131] on icon at bounding box center [392, 126] width 8 height 16
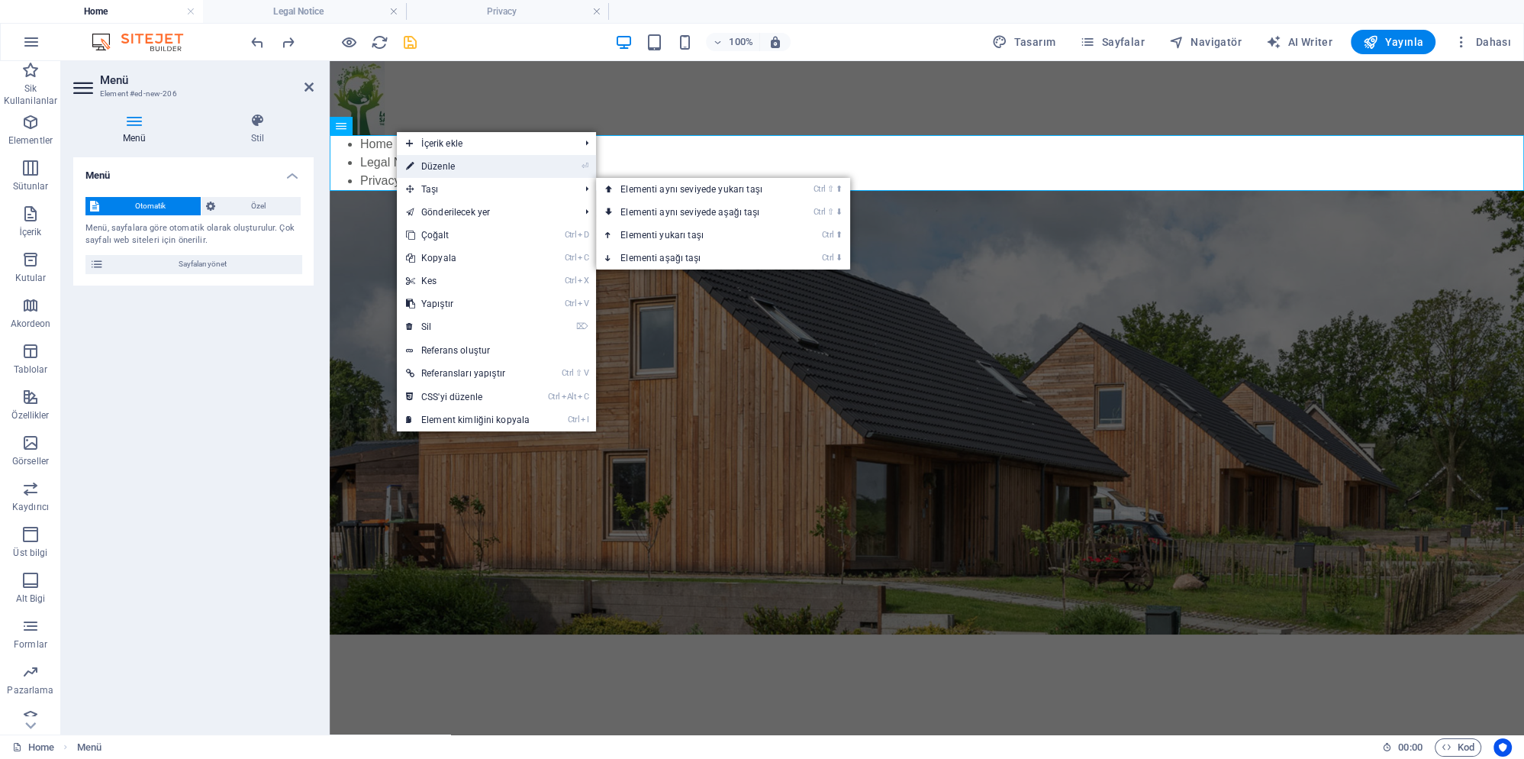
click at [456, 168] on link "⏎ Düzenle" at bounding box center [468, 166] width 142 height 23
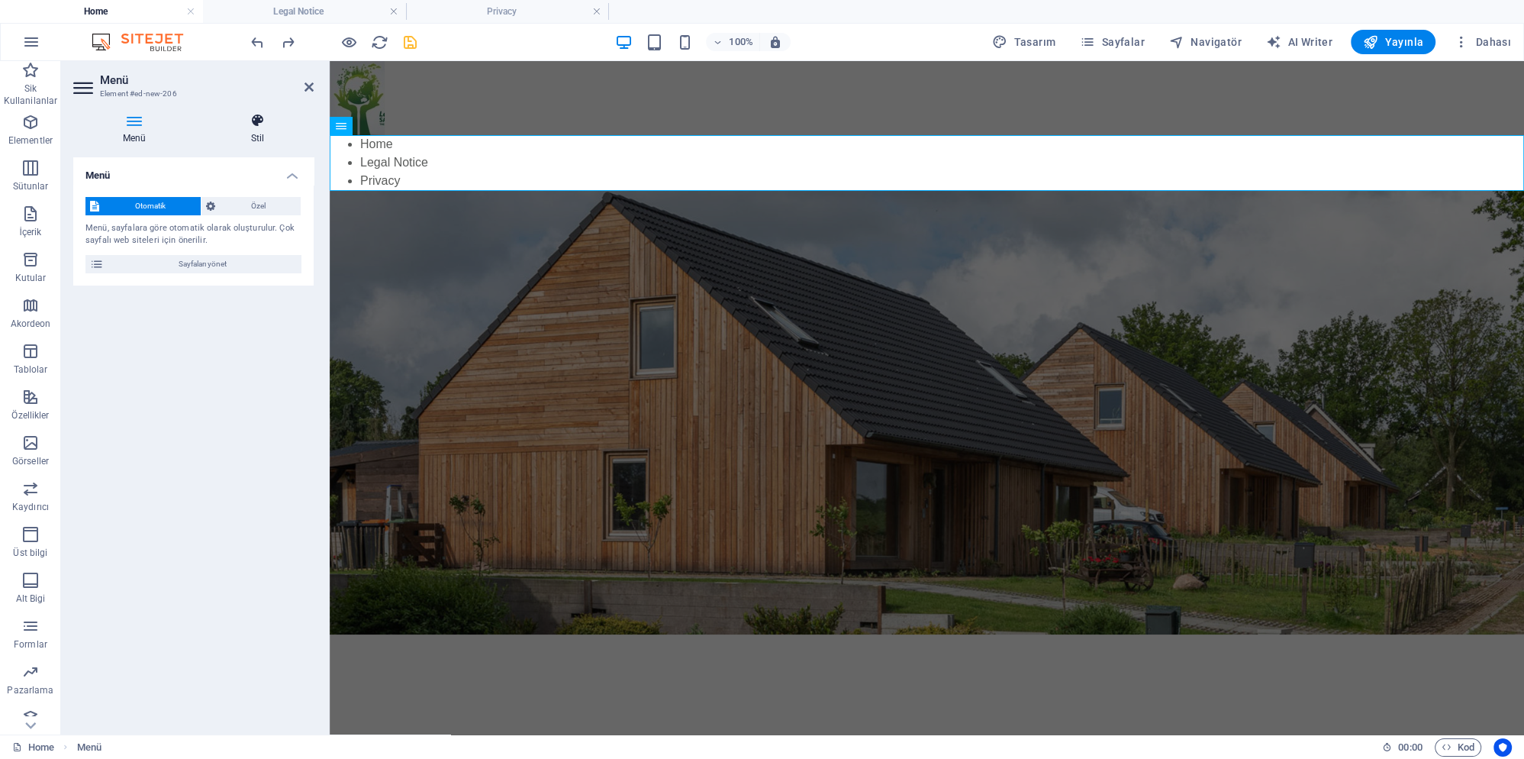
click at [249, 136] on h4 "Stil" at bounding box center [257, 129] width 112 height 32
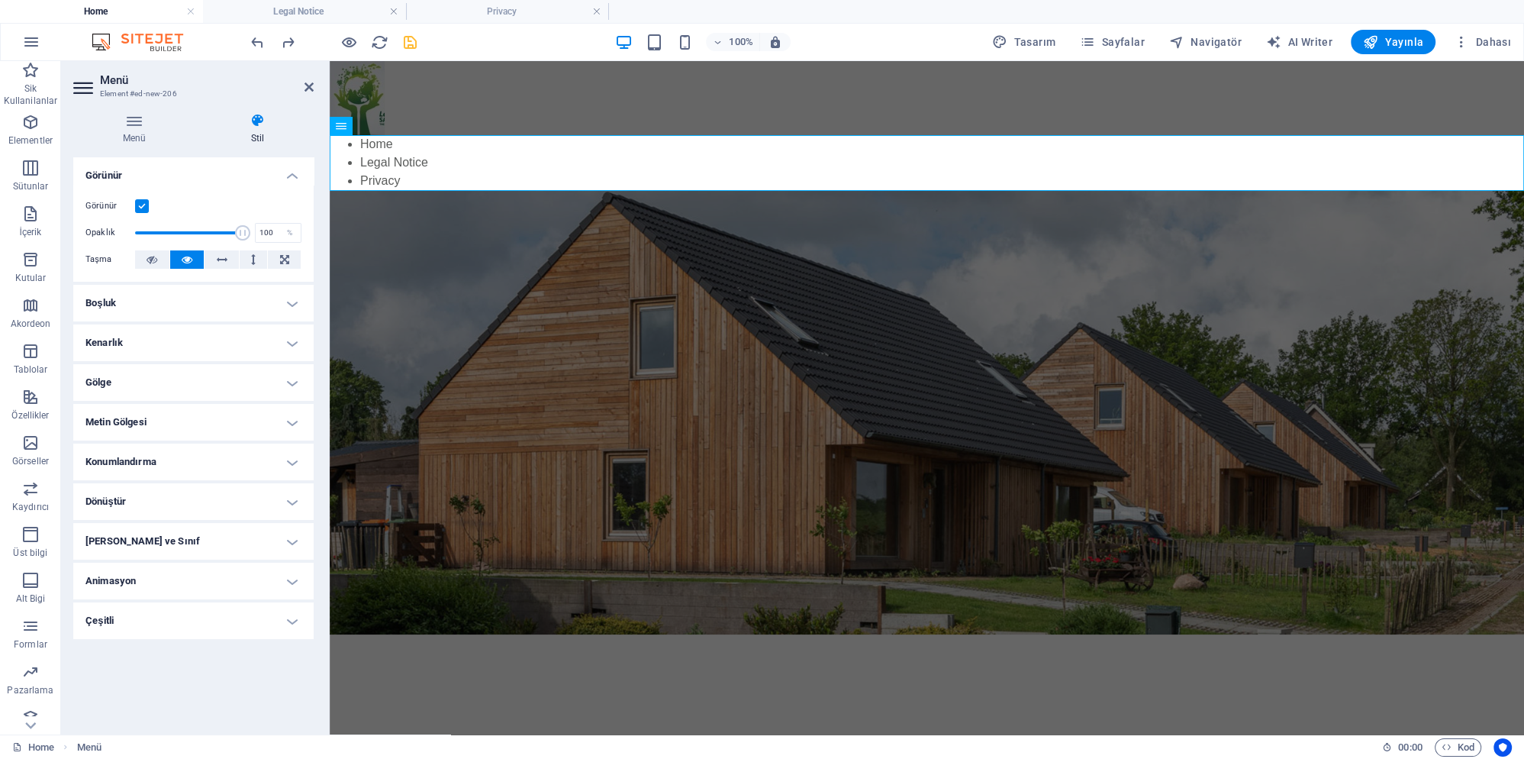
click at [244, 454] on h4 "Konumlandırma" at bounding box center [193, 461] width 240 height 37
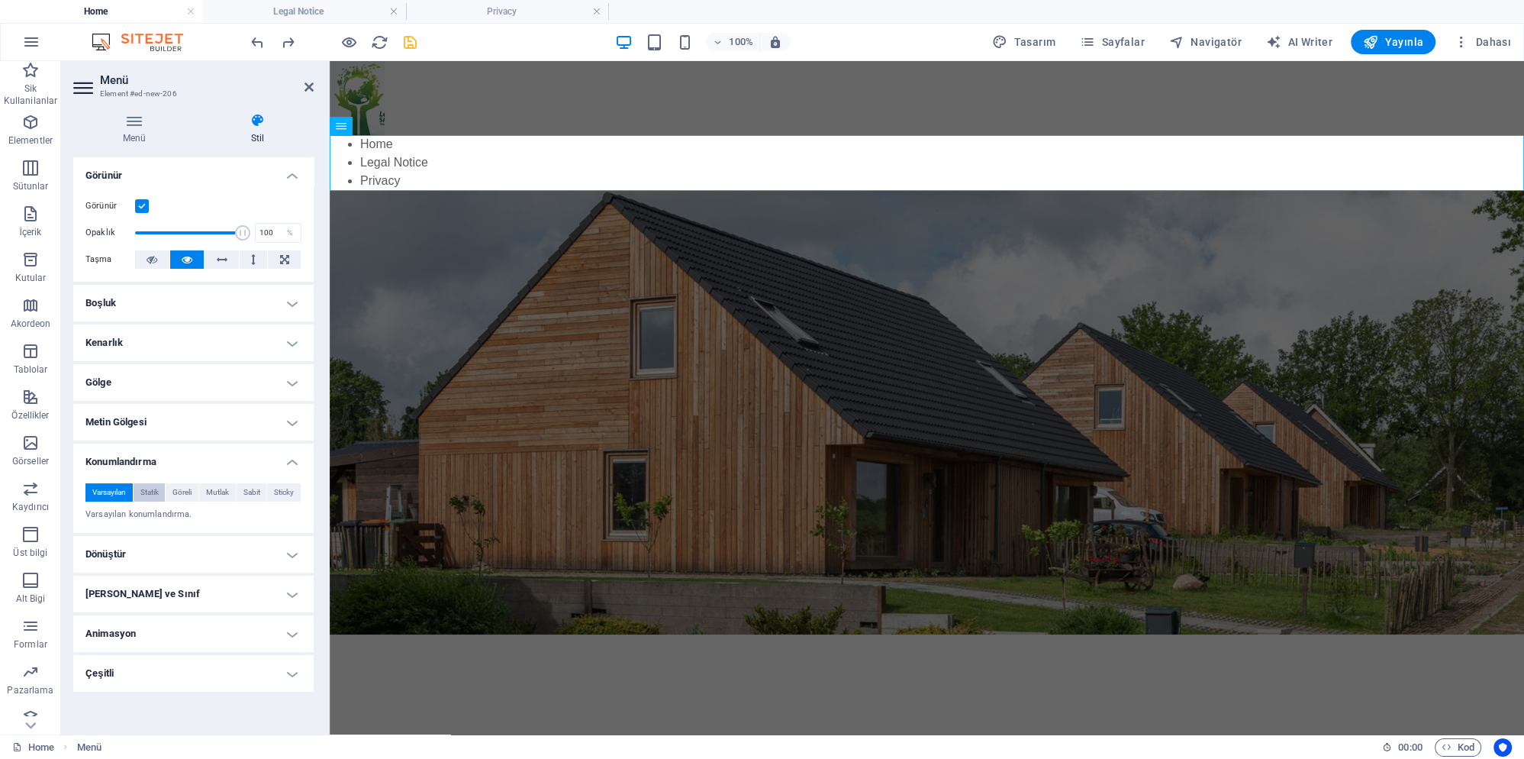
click at [158, 490] on span "Statik" at bounding box center [149, 492] width 18 height 18
click at [184, 489] on span "Göreli" at bounding box center [181, 492] width 19 height 18
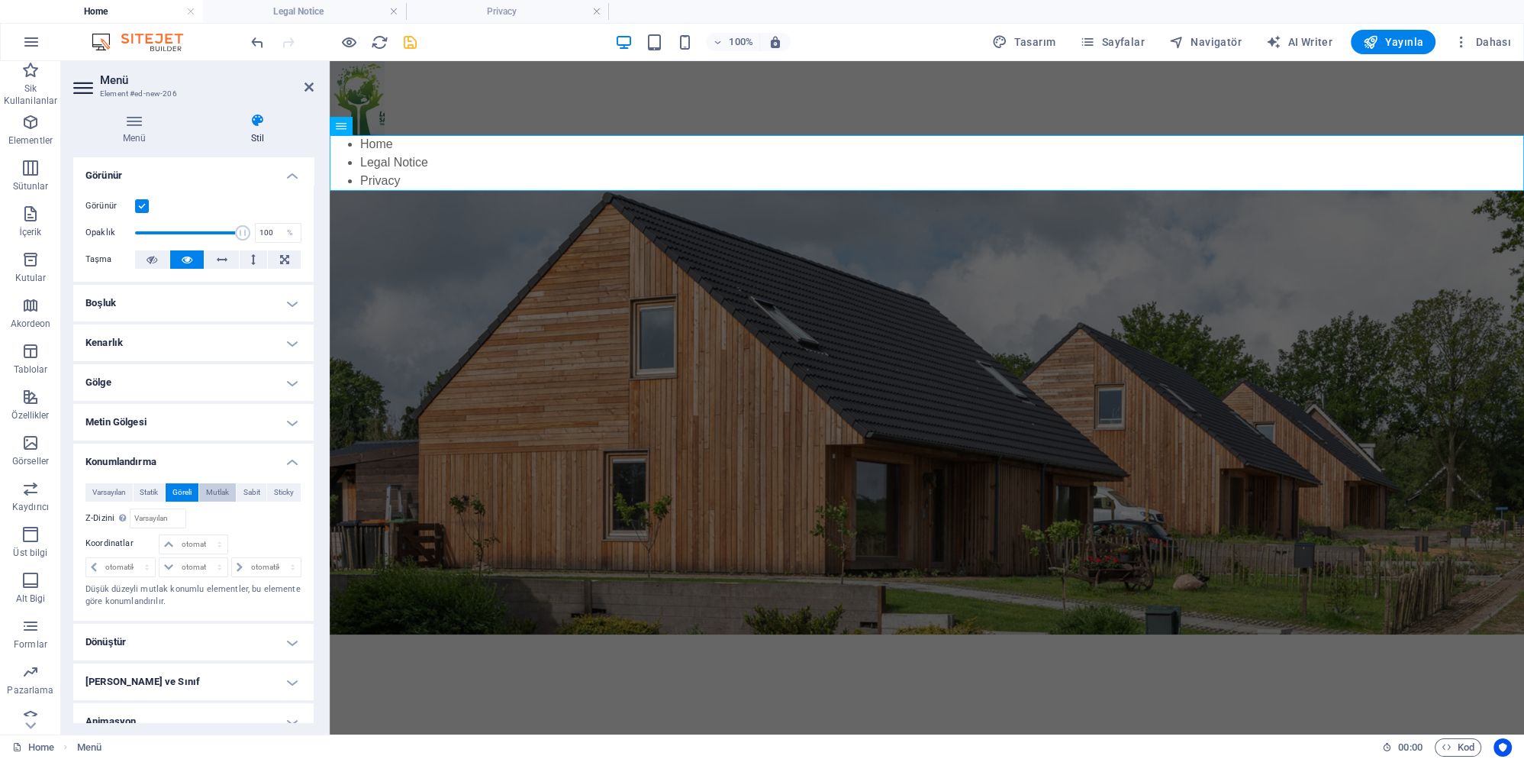
click at [214, 491] on span "Mutlak" at bounding box center [217, 492] width 23 height 18
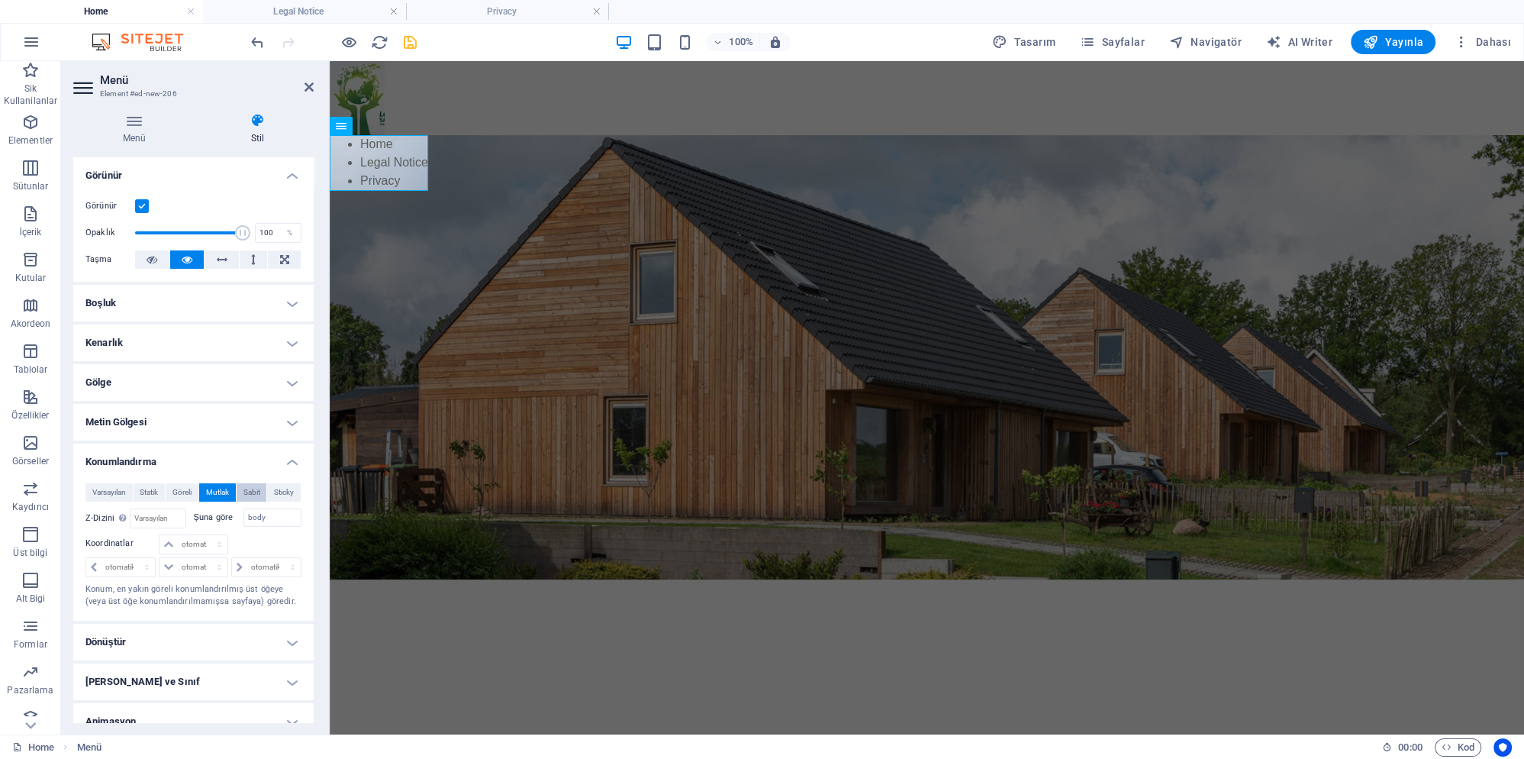
click at [252, 489] on span "Sabit" at bounding box center [251, 492] width 17 height 18
click at [285, 488] on span "Sticky" at bounding box center [284, 492] width 20 height 18
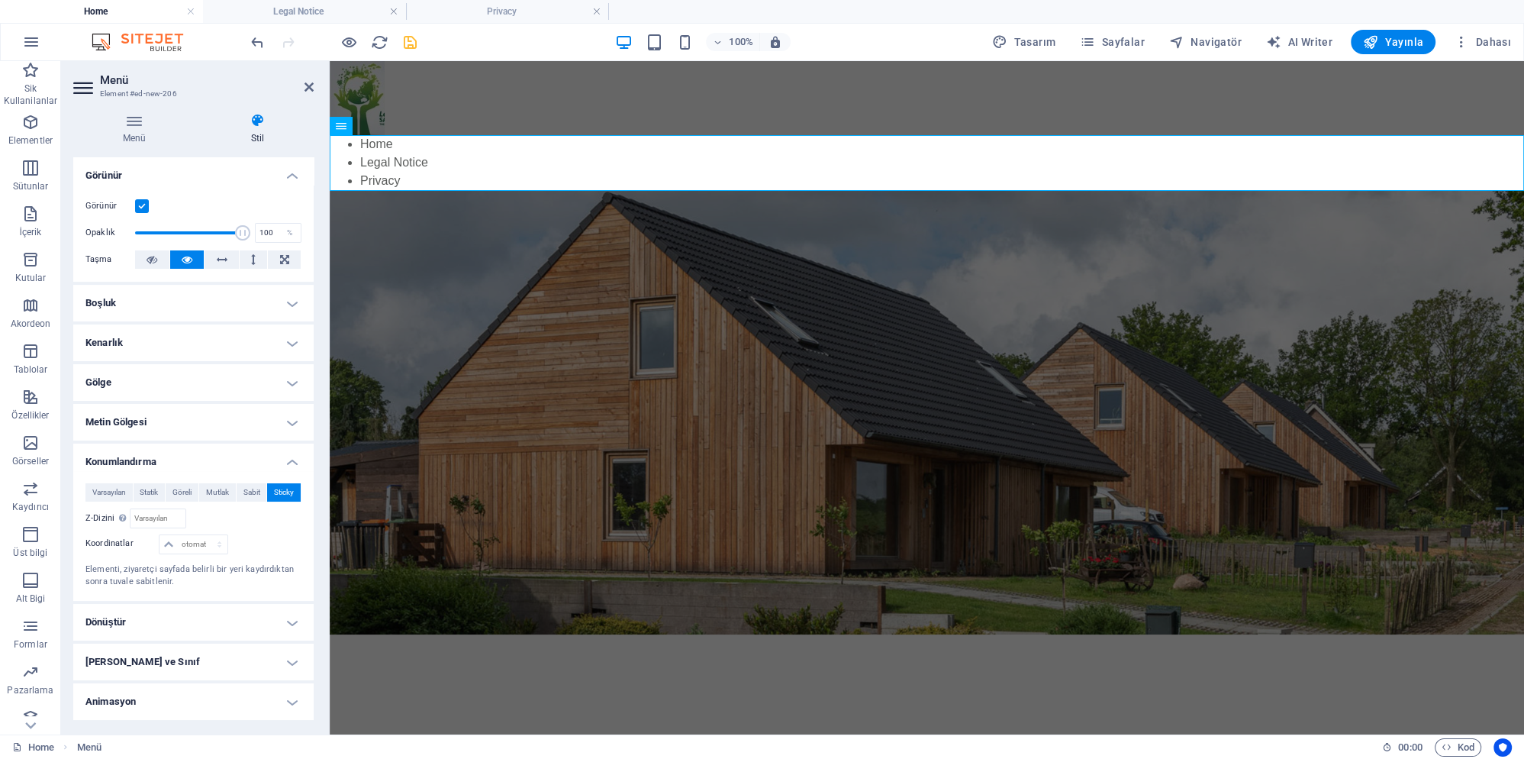
scroll to position [37, 0]
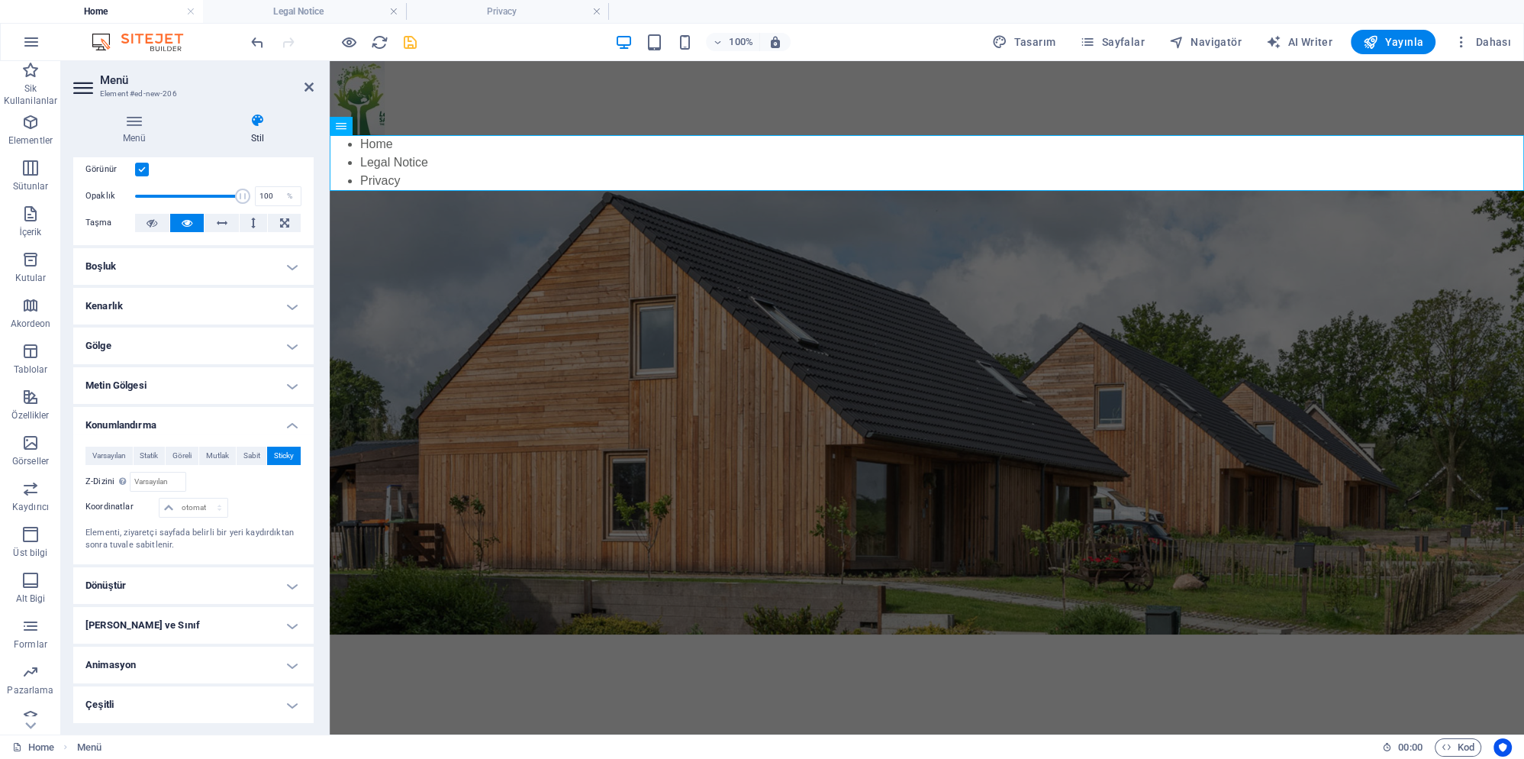
click at [177, 578] on h4 "Dönüştür" at bounding box center [193, 585] width 240 height 37
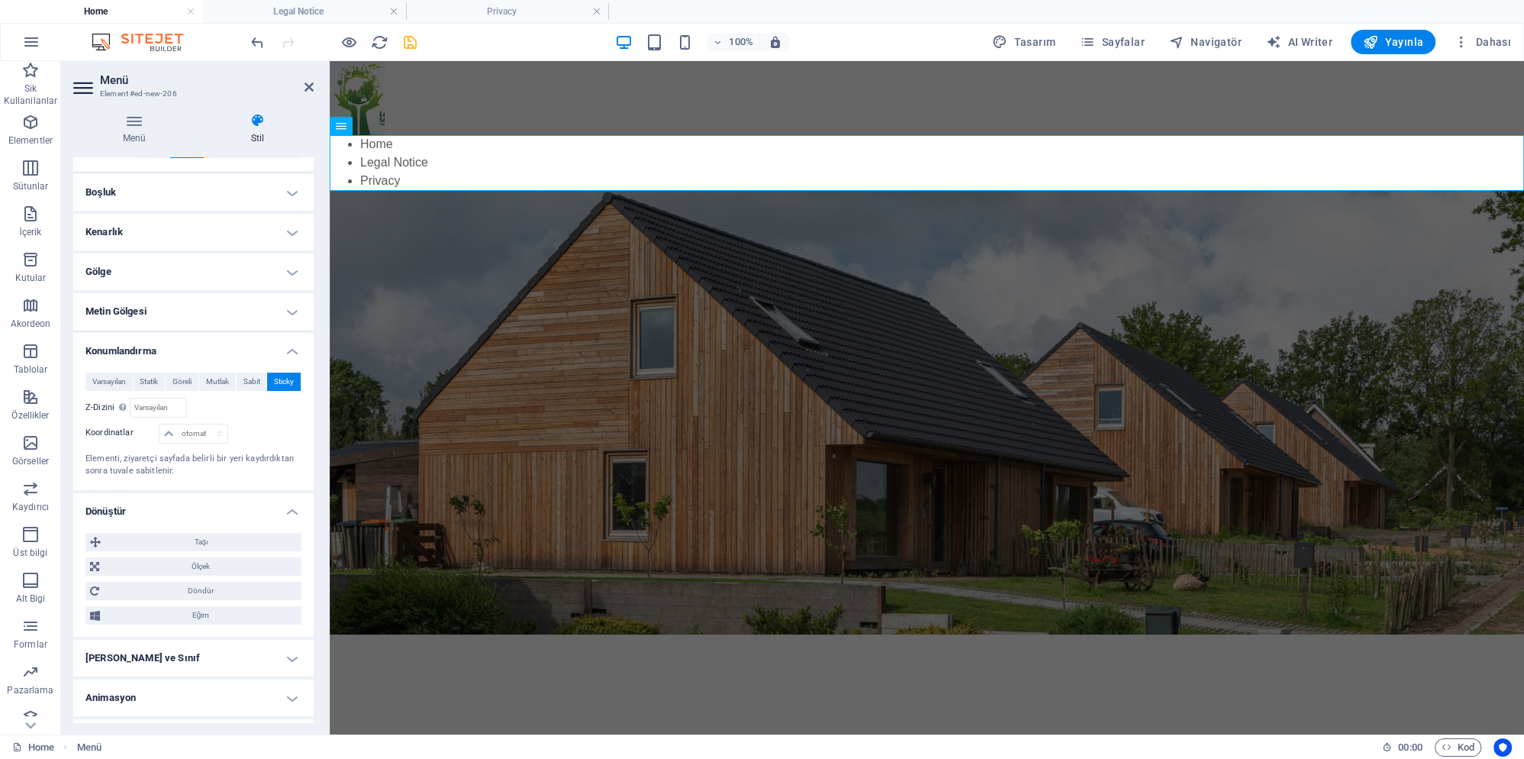
scroll to position [143, 0]
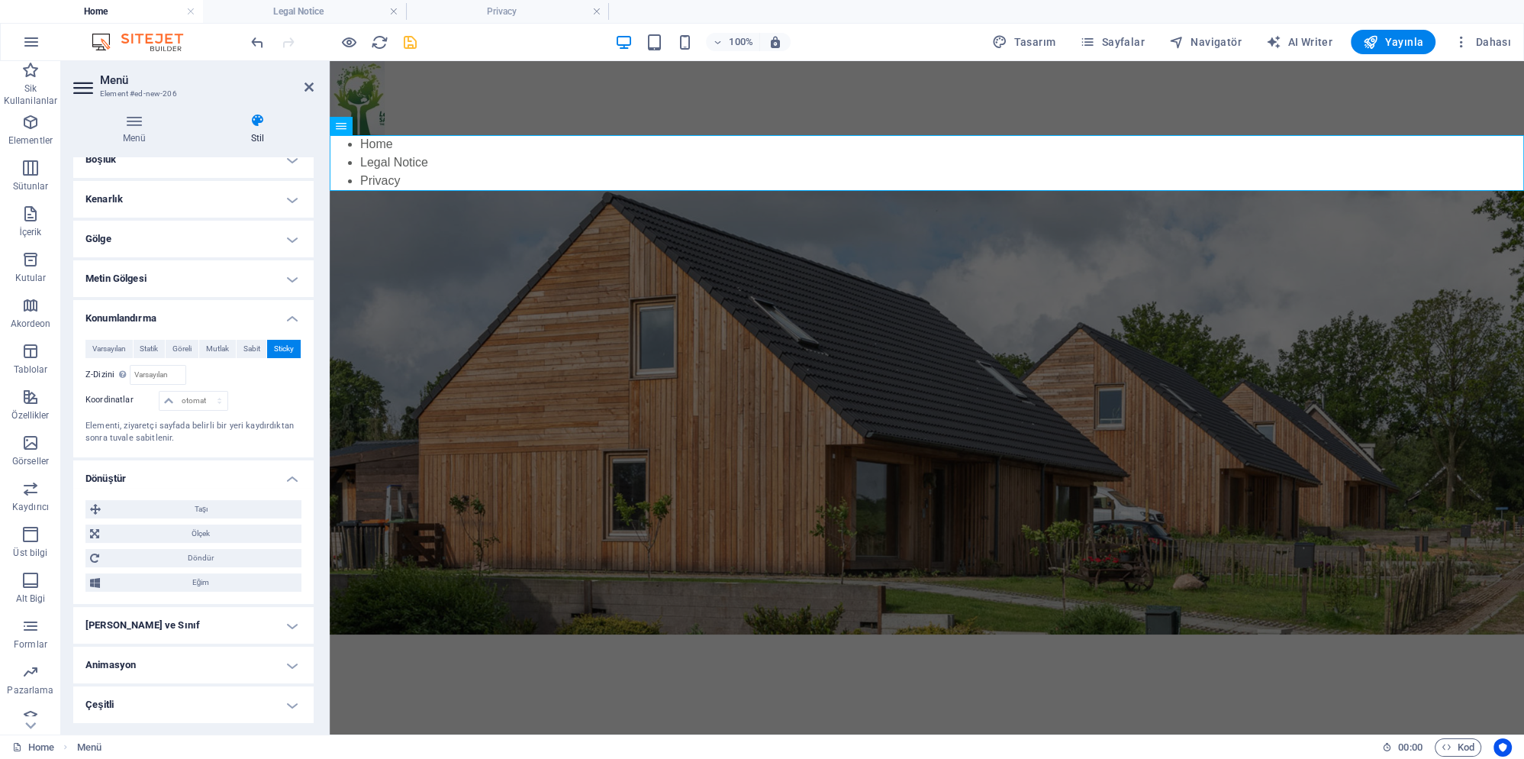
click at [186, 612] on h4 "Kimlik ve Sınıf" at bounding box center [193, 625] width 240 height 37
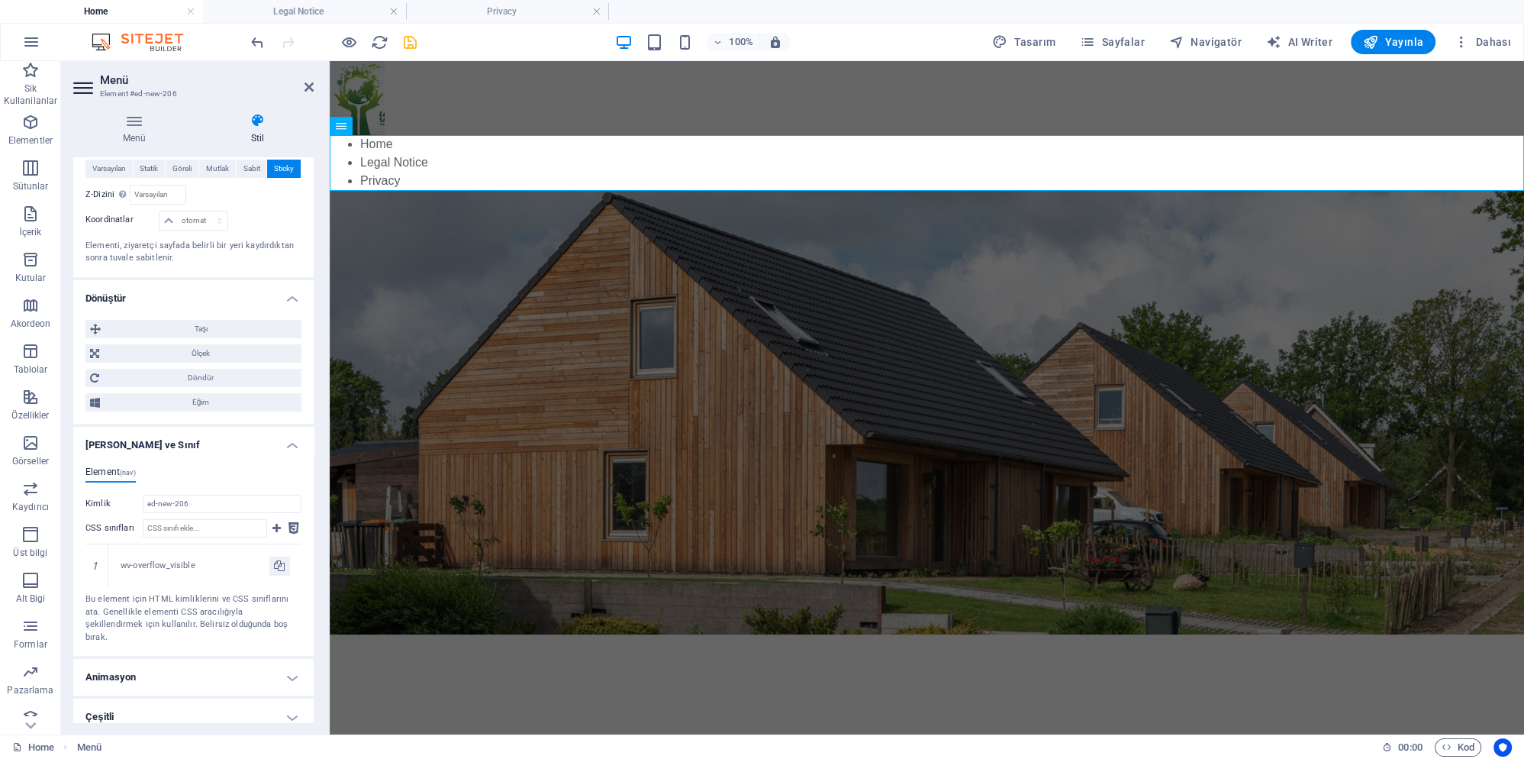
click at [148, 666] on h4 "Animasyon" at bounding box center [193, 677] width 240 height 37
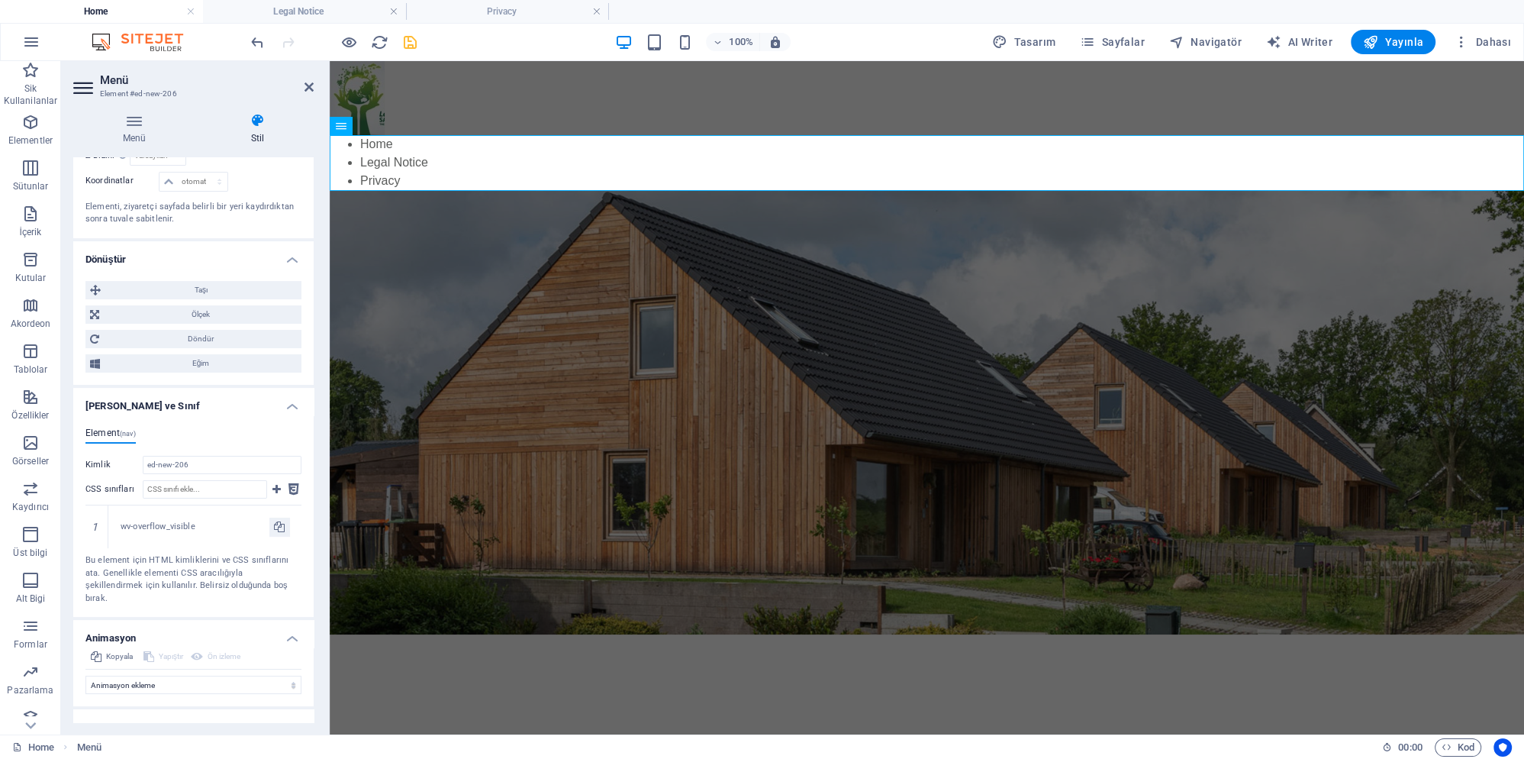
scroll to position [372, 0]
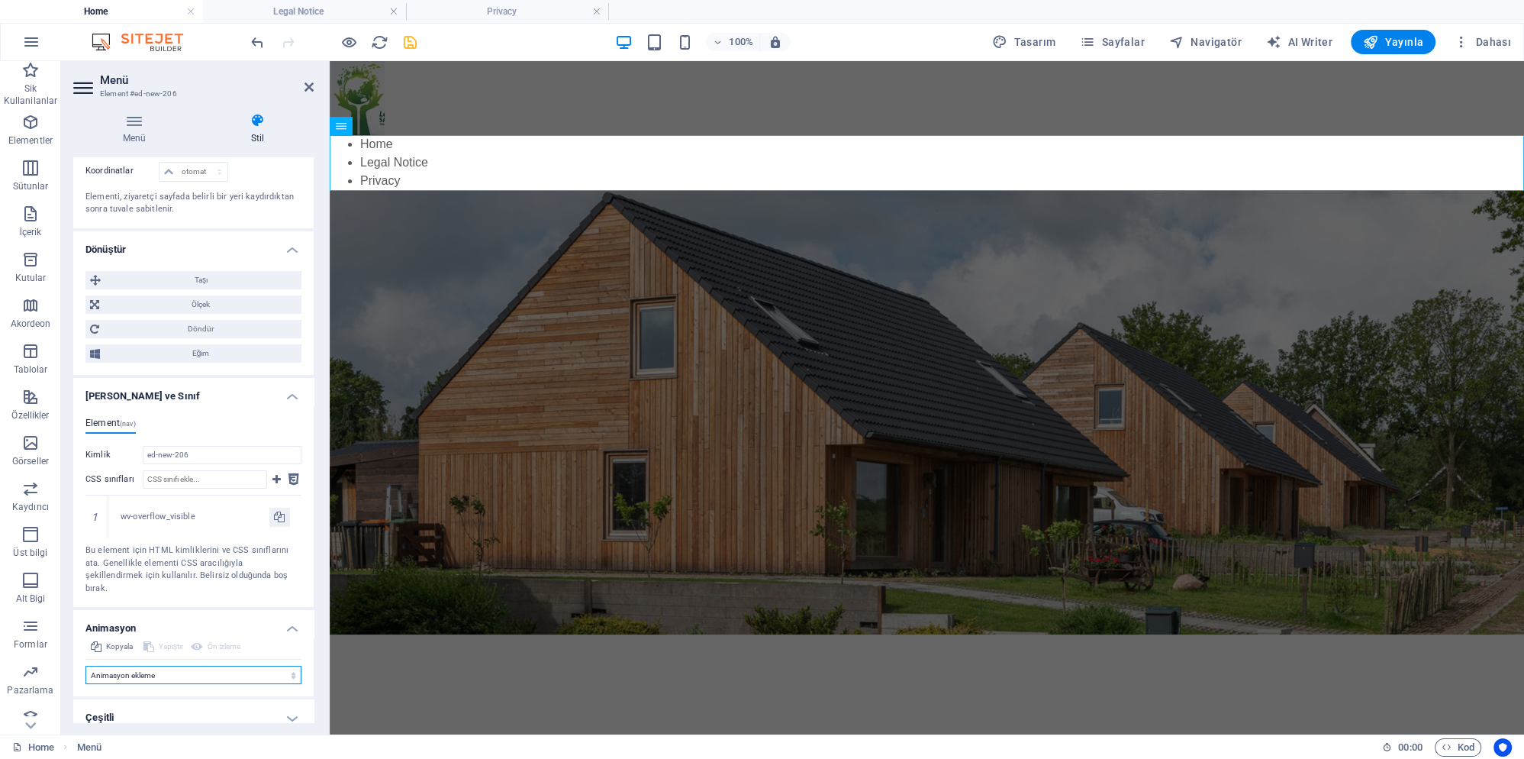
select select "fade"
click option "Göster / Gizle" at bounding box center [0, 0] width 0 height 0
type input ".5"
select select "scroll"
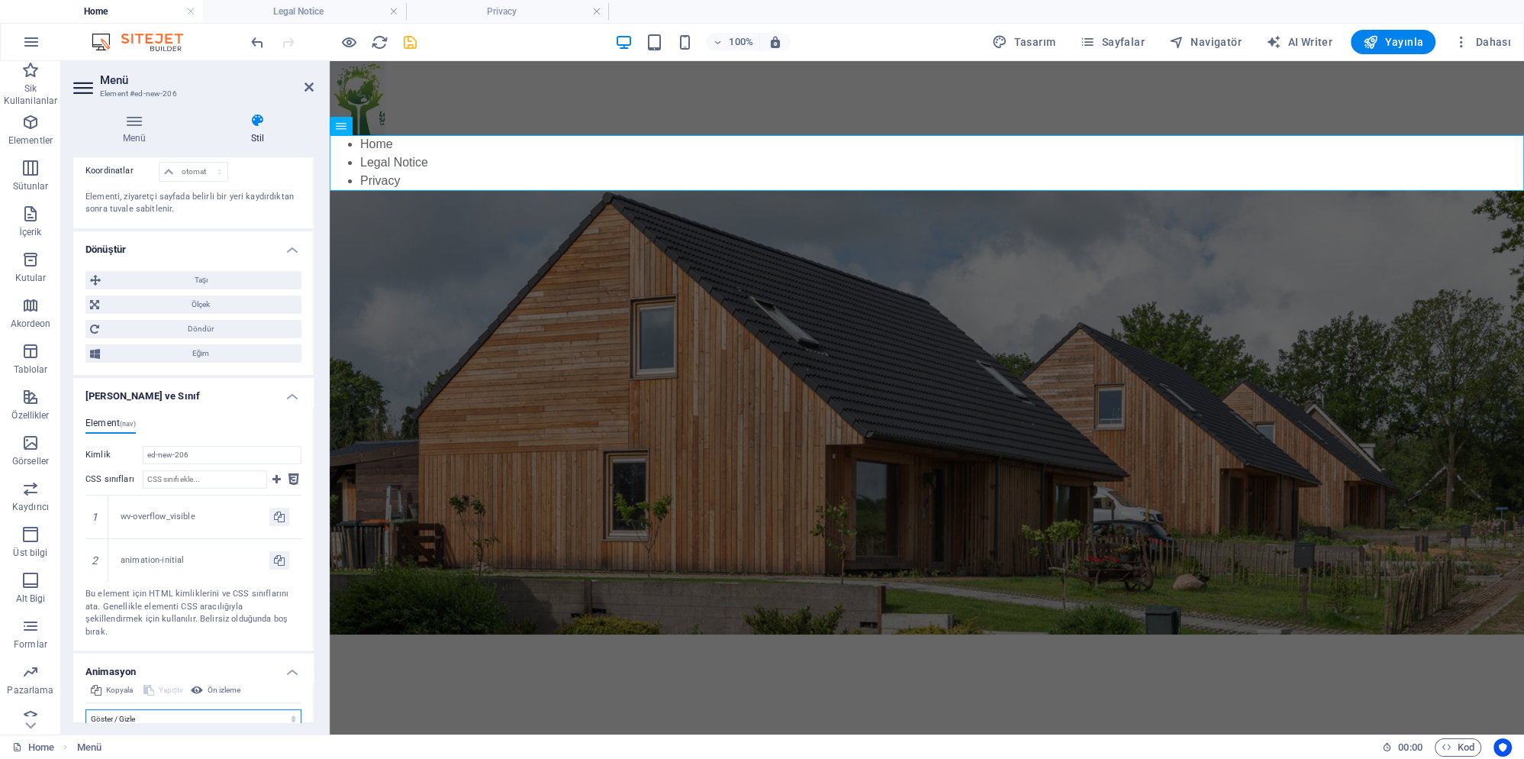
click at [85, 709] on select "Animasyon ekleme Göster / Gizle Yukarı/Aşağı kaydır Yakınlaştır/Uzaklaştır Sold…" at bounding box center [193, 718] width 216 height 18
click option "Yukarı/Aşağı kaydır" at bounding box center [0, 0] width 0 height 0
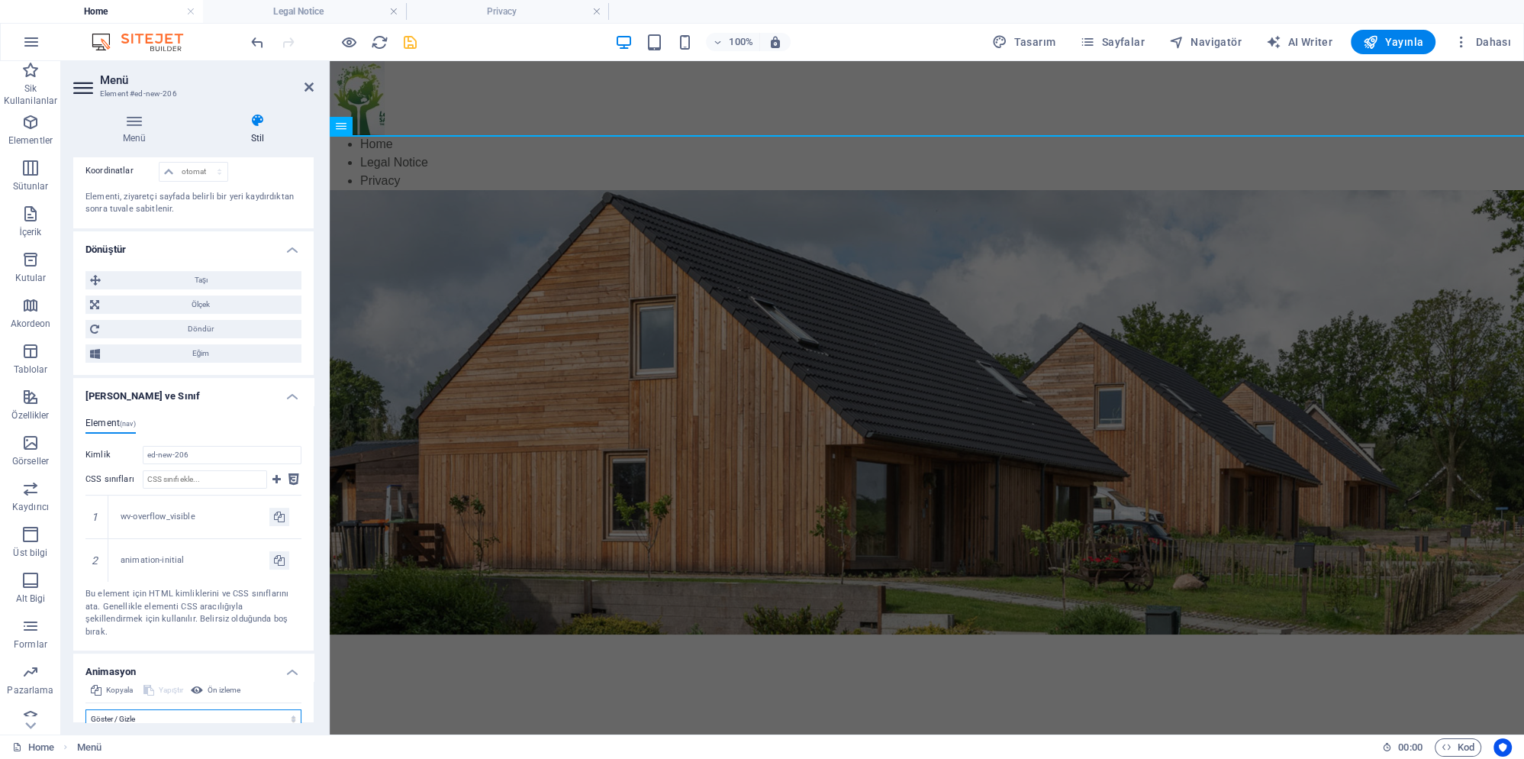
click option "Göster / Gizle" at bounding box center [0, 0] width 0 height 0
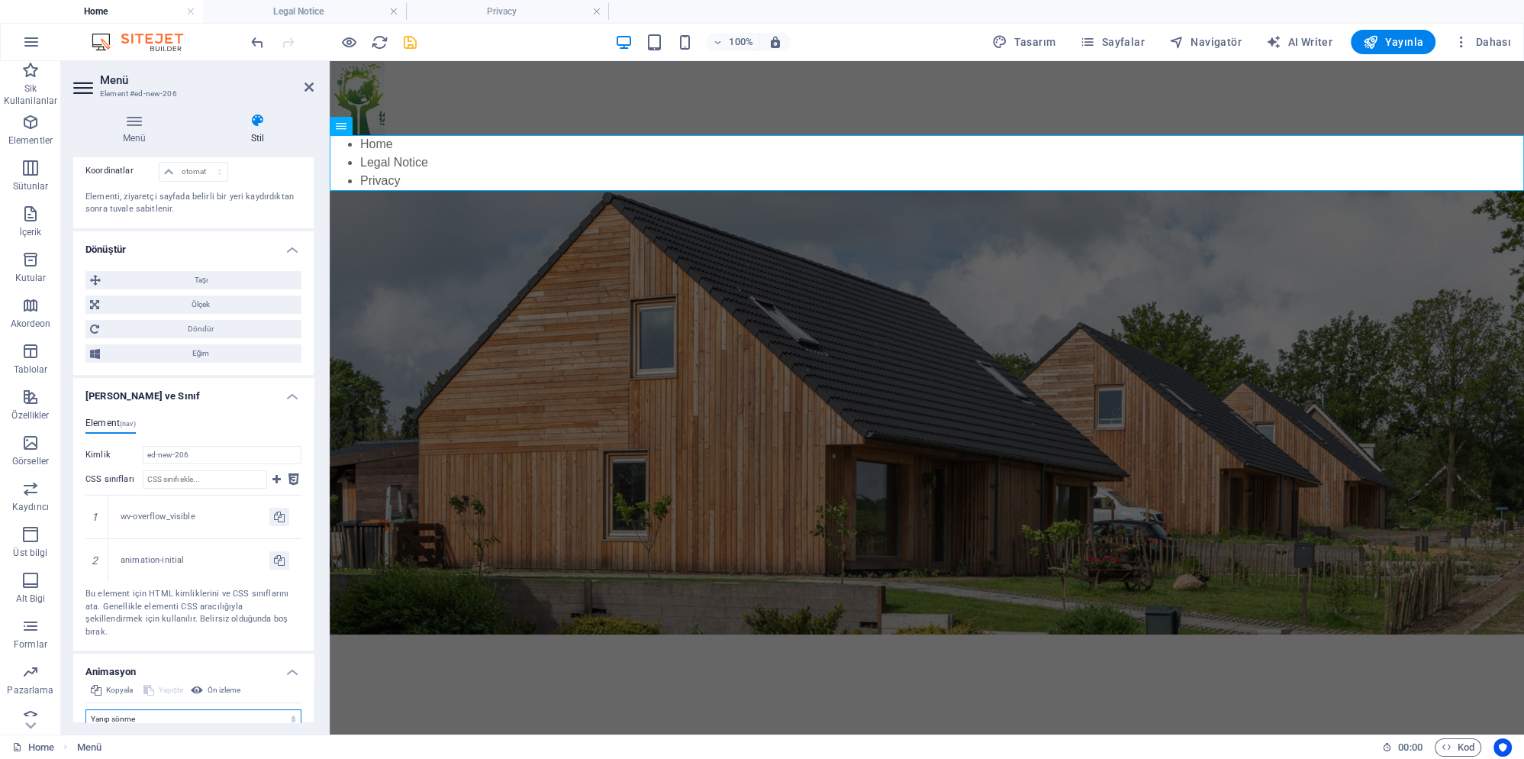
click option "Yanıp sönme" at bounding box center [0, 0] width 0 height 0
click at [85, 709] on select "Animasyon ekleme Göster / Gizle Yukarı/Aşağı kaydır Yakınlaştır/Uzaklaştır Sold…" at bounding box center [193, 718] width 216 height 18
click option "Göster / Gizle" at bounding box center [0, 0] width 0 height 0
select select "slide"
click option "Yukarı/Aşağı kaydır" at bounding box center [0, 0] width 0 height 0
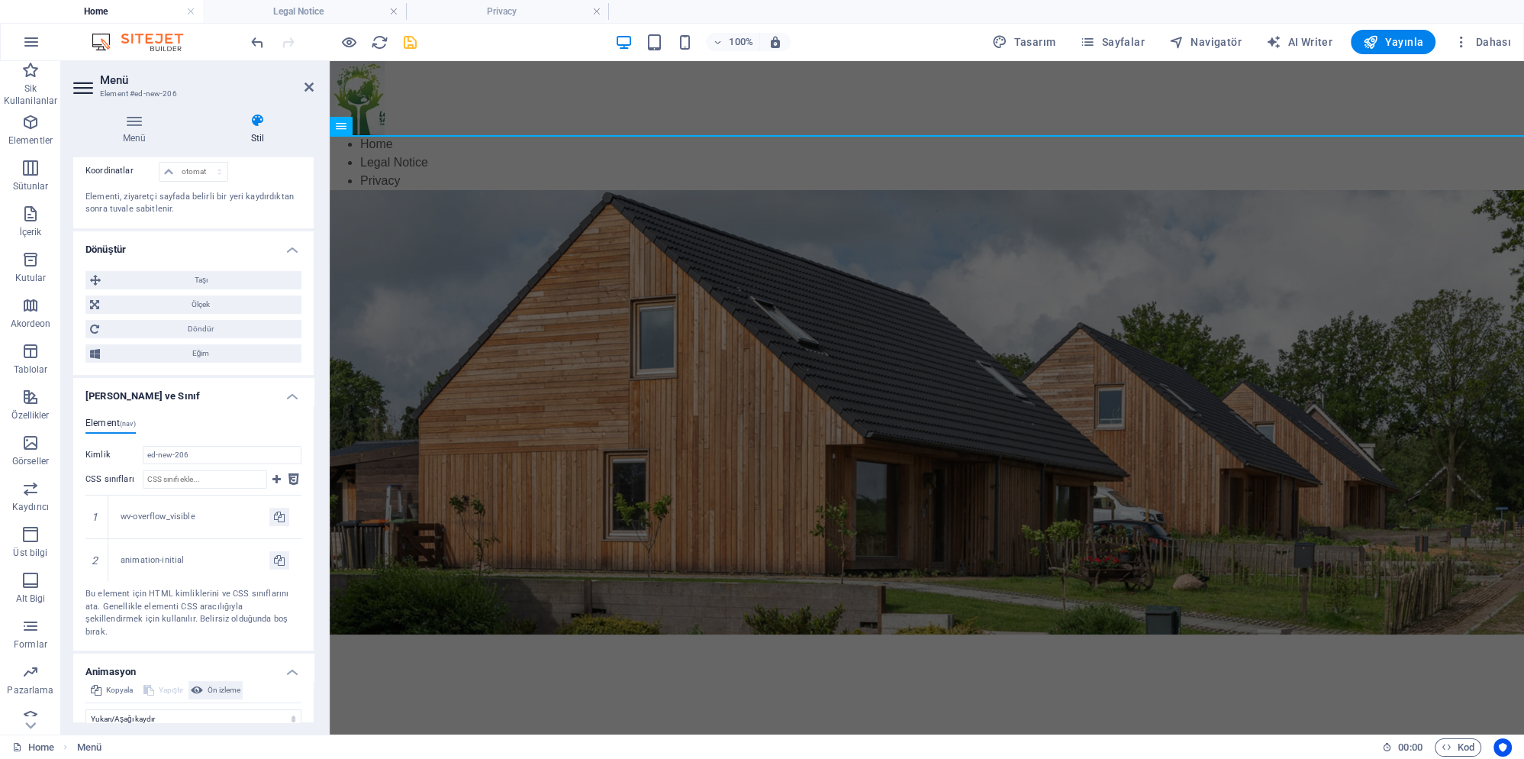
click at [233, 681] on span "Ön izleme" at bounding box center [224, 690] width 33 height 18
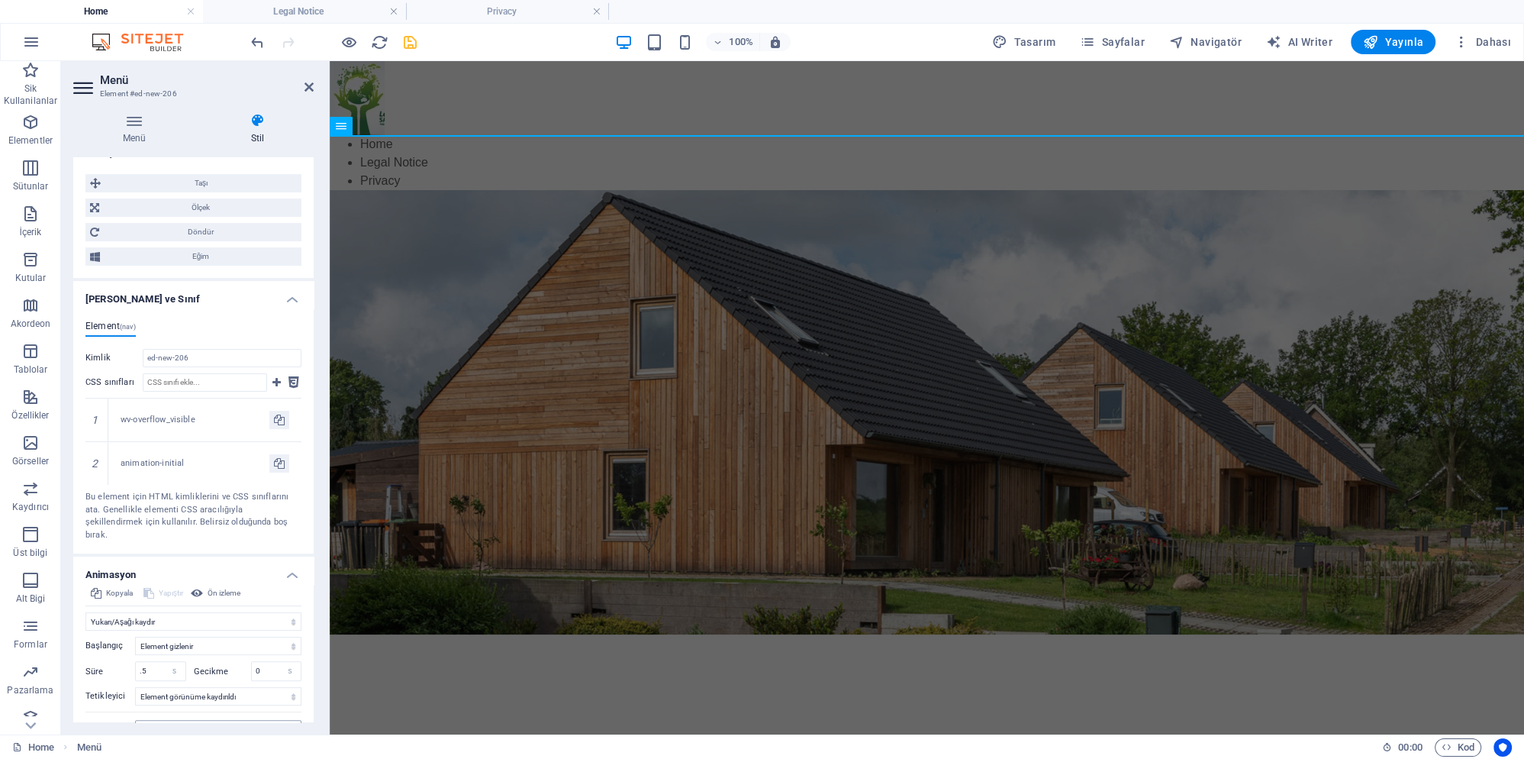
scroll to position [524, 0]
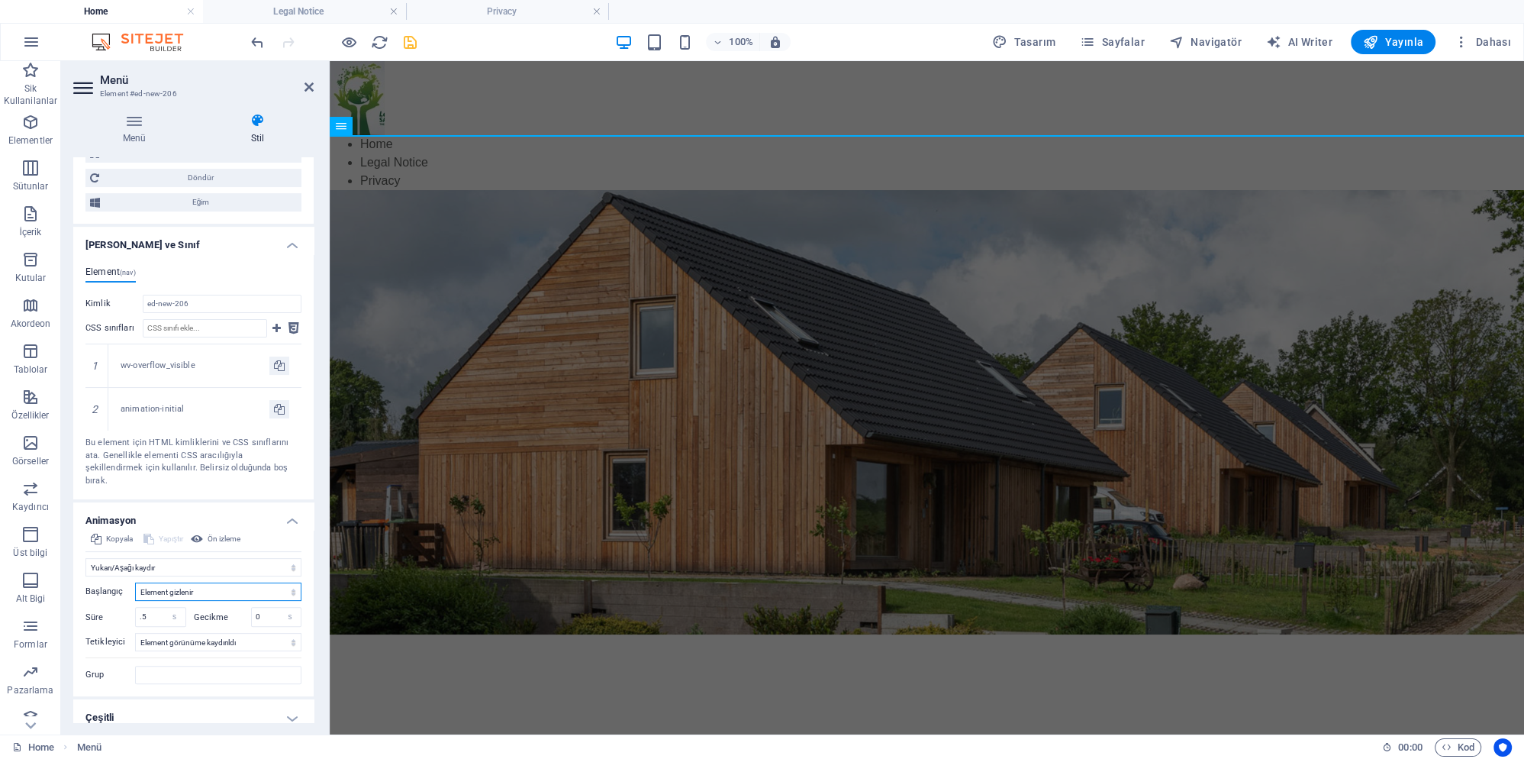
click at [135, 582] on select "Element gizlenir Element gösterilir" at bounding box center [218, 591] width 166 height 18
click at [214, 582] on select "Element gizlenir Element gösterilir" at bounding box center [218, 591] width 166 height 18
click at [169, 666] on input "Grup" at bounding box center [218, 675] width 166 height 18
click at [135, 633] on select "Otomatik tetikleyici yok Sayfa yüklendiğinde Element görünüme kaydırıldı" at bounding box center [218, 642] width 166 height 18
click at [201, 633] on select "Otomatik tetikleyici yok Sayfa yüklendiğinde Element görünüme kaydırıldı" at bounding box center [218, 642] width 166 height 18
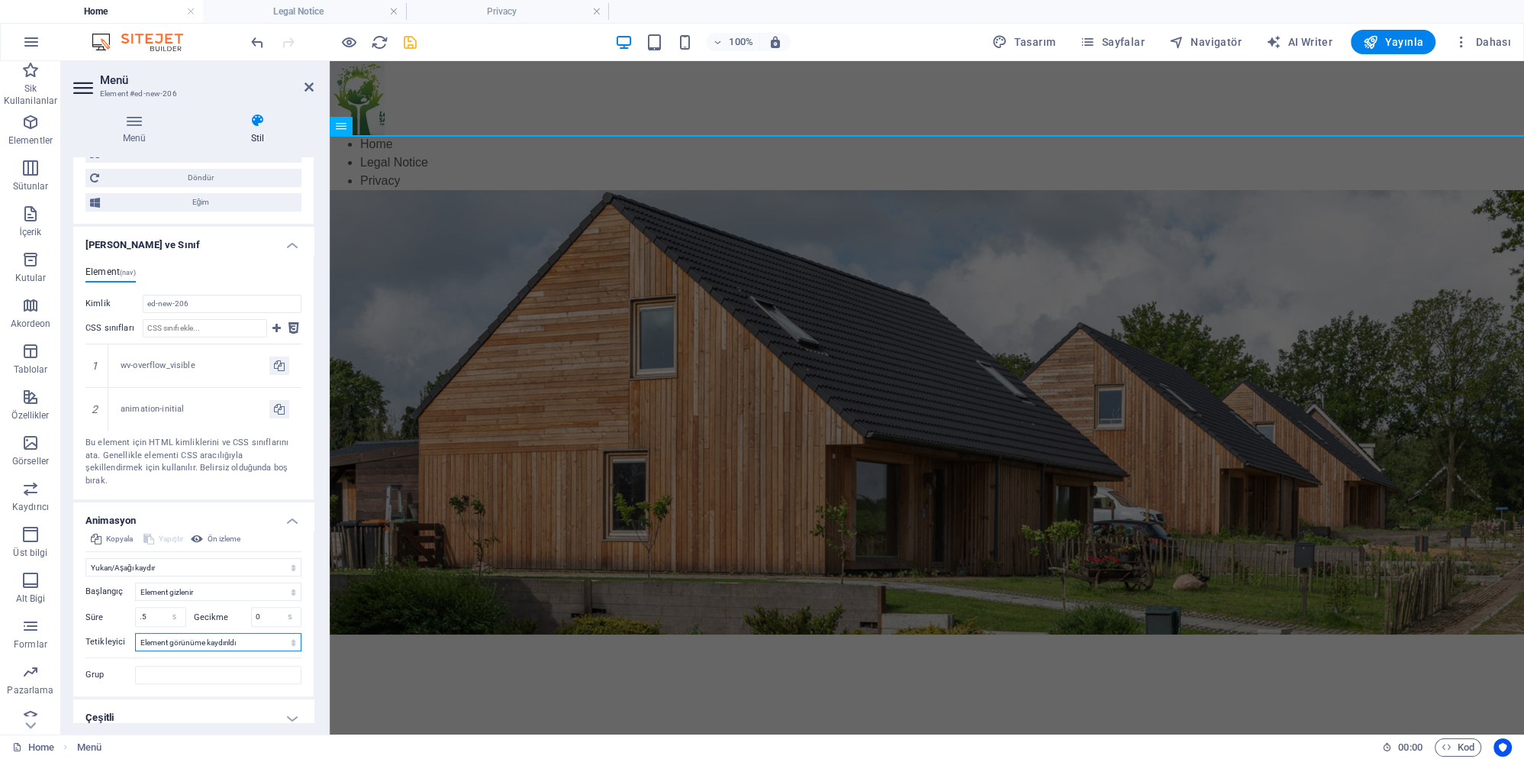
click at [201, 633] on select "Otomatik tetikleyici yok Sayfa yüklendiğinde Element görünüme kaydırıldı" at bounding box center [218, 642] width 166 height 18
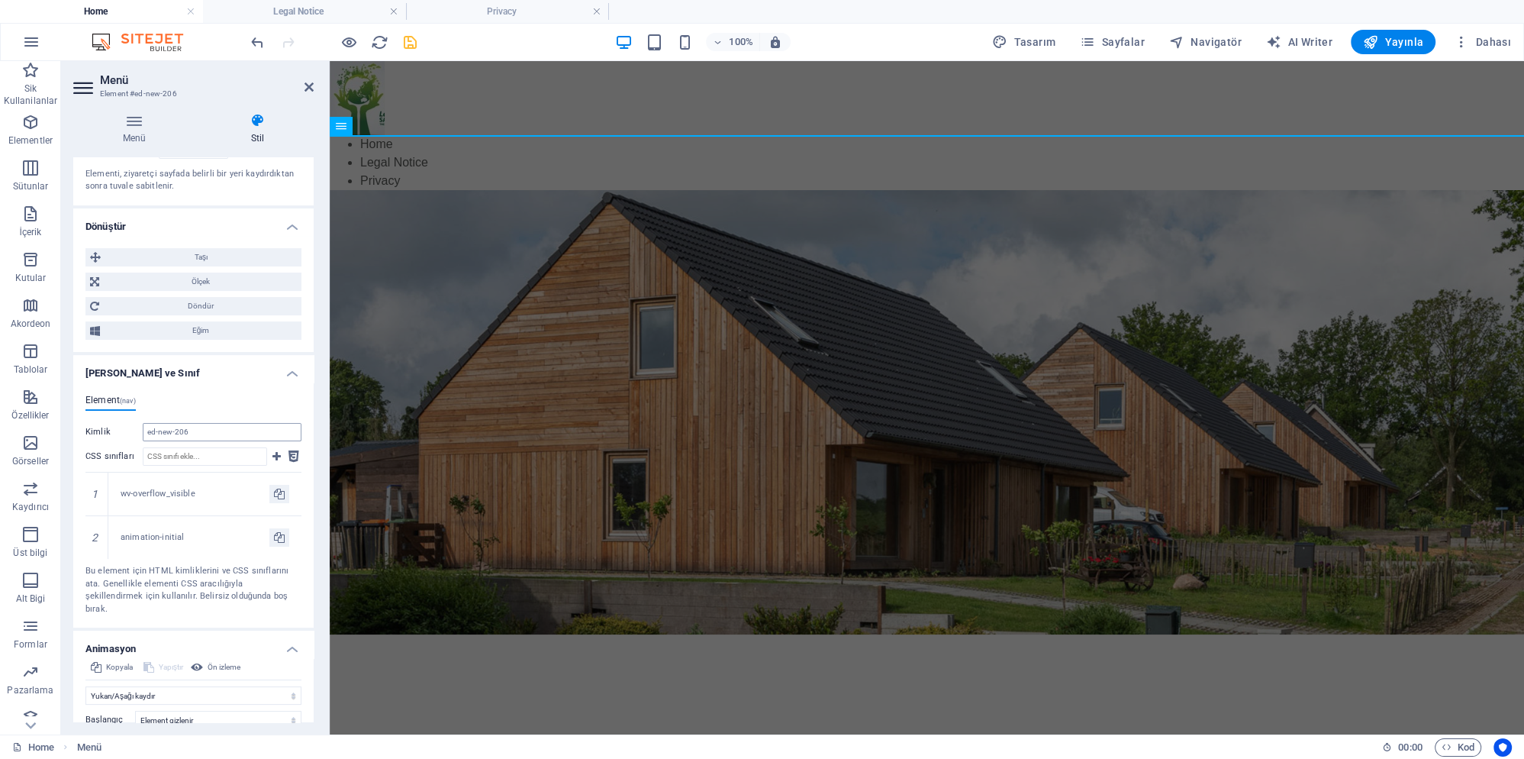
scroll to position [381, 0]
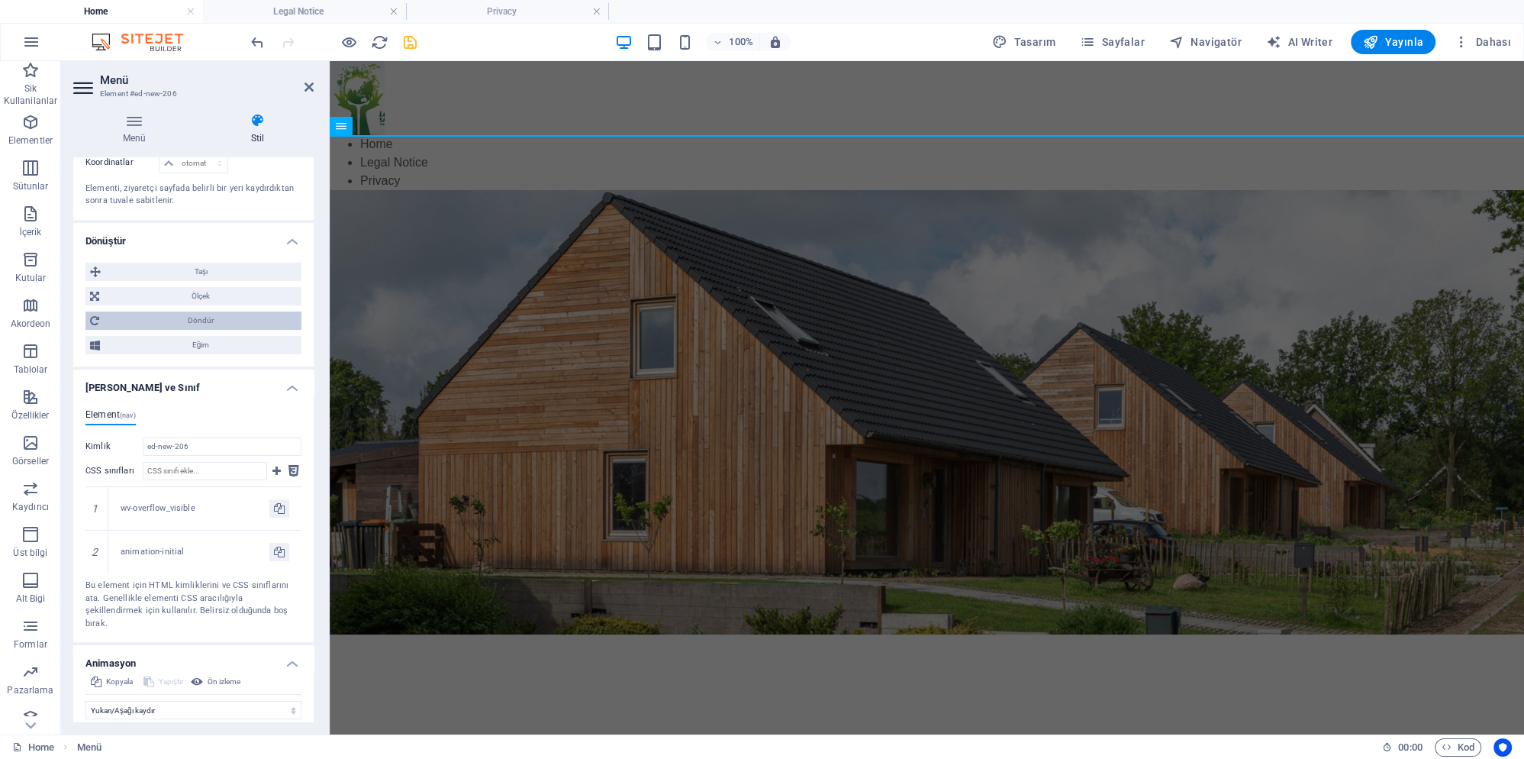
click at [214, 319] on span "Döndür" at bounding box center [200, 320] width 193 height 18
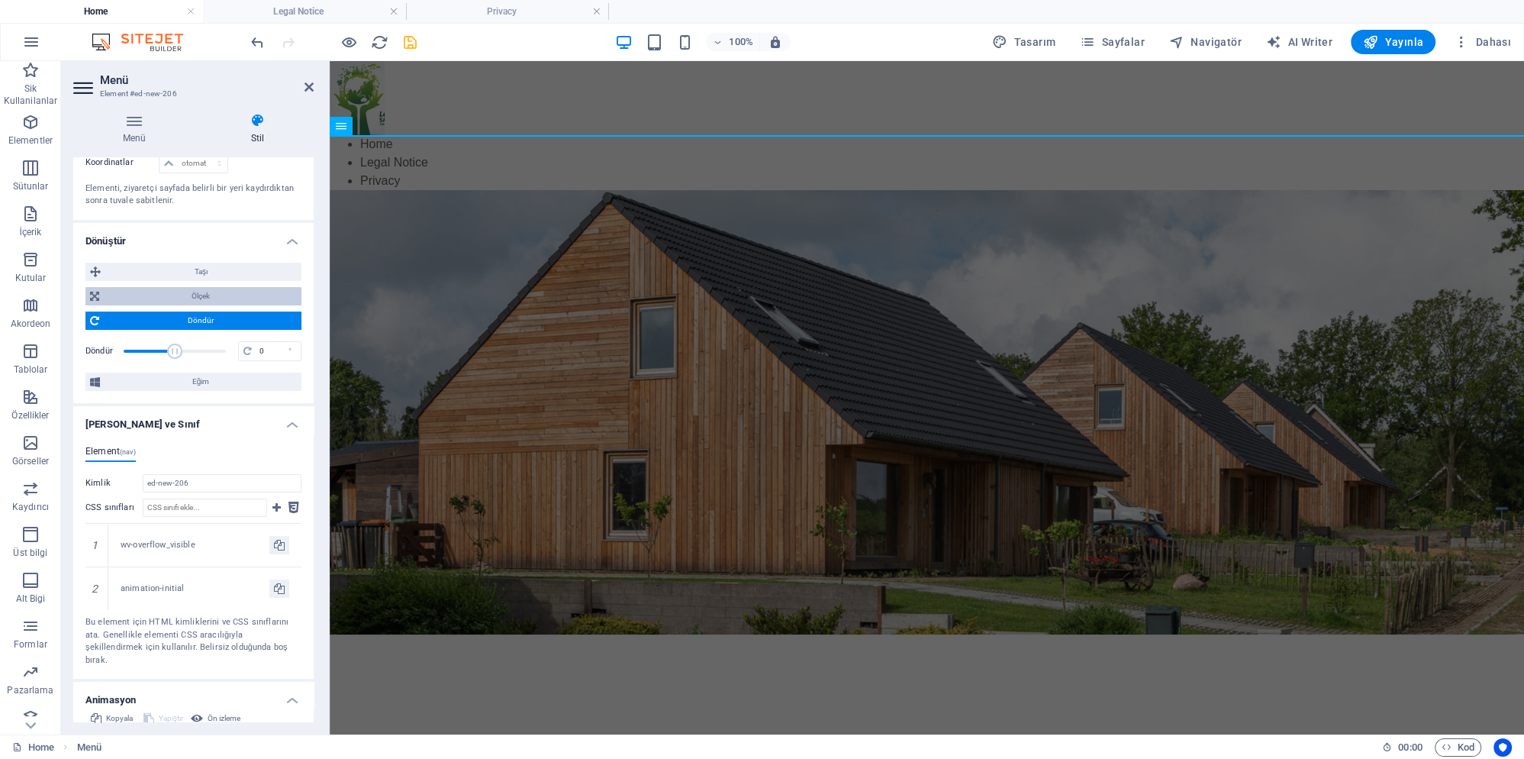
click at [221, 294] on span "Ölçek" at bounding box center [200, 296] width 193 height 18
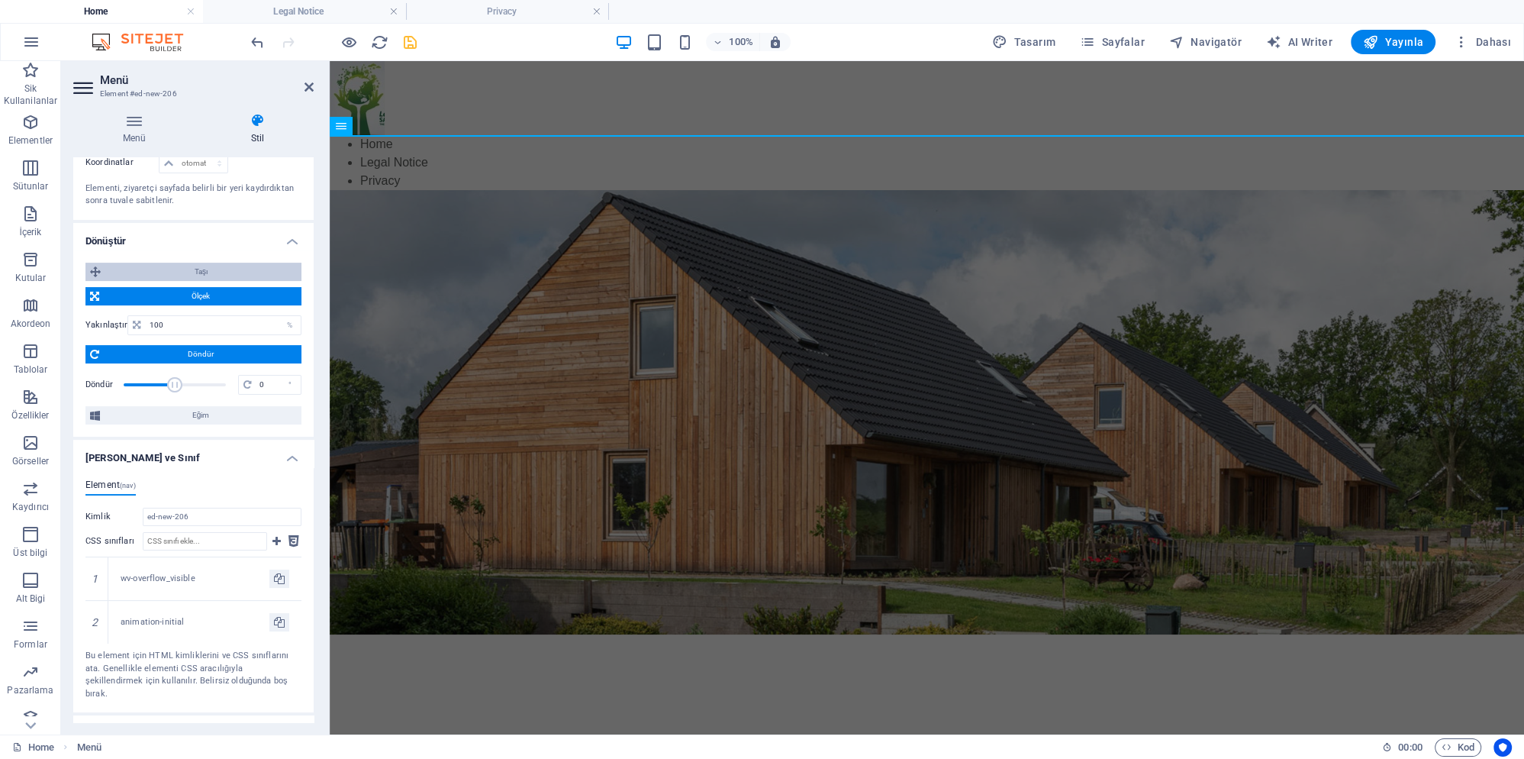
click at [224, 272] on span "Taşı" at bounding box center [201, 272] width 192 height 18
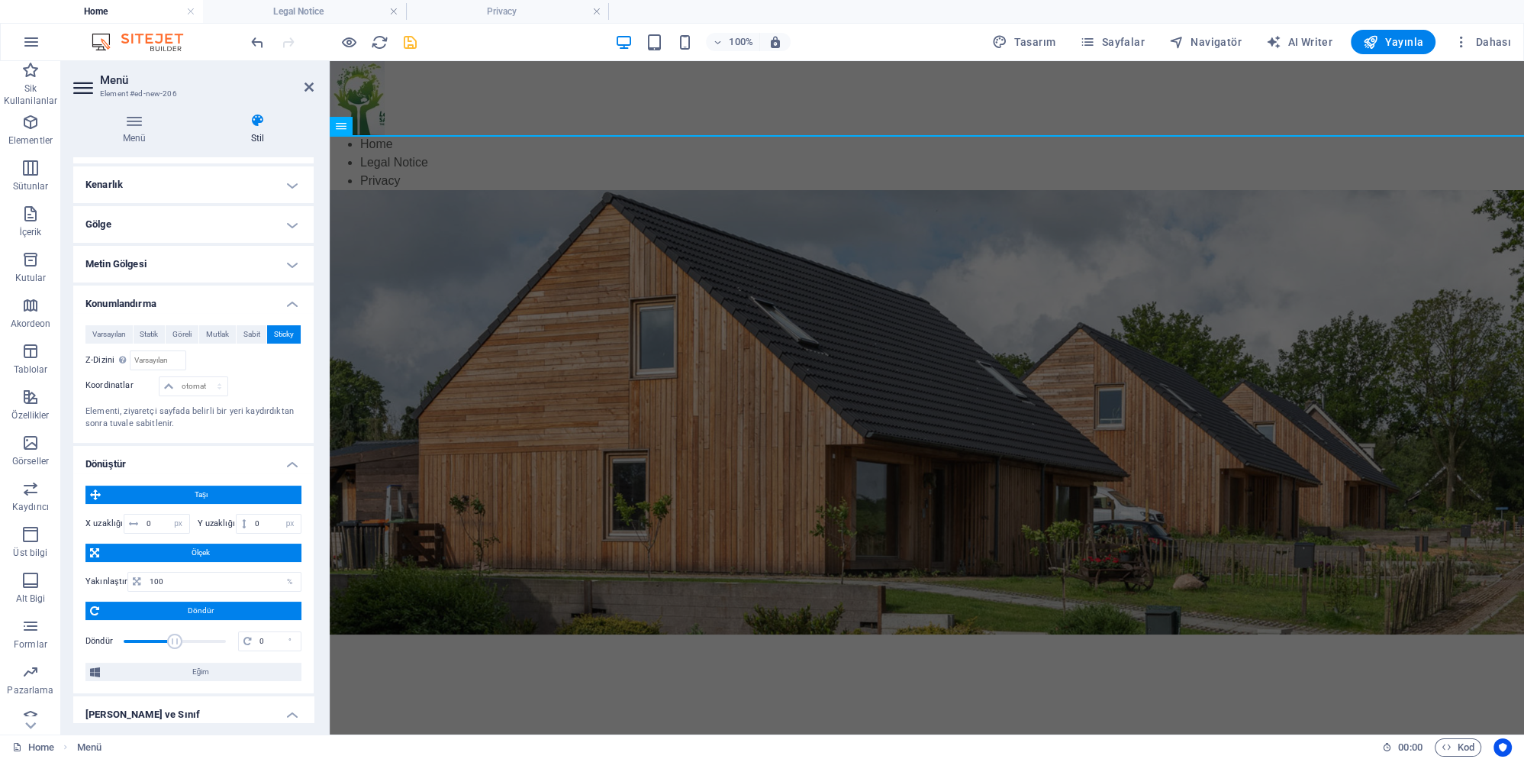
scroll to position [95, 0]
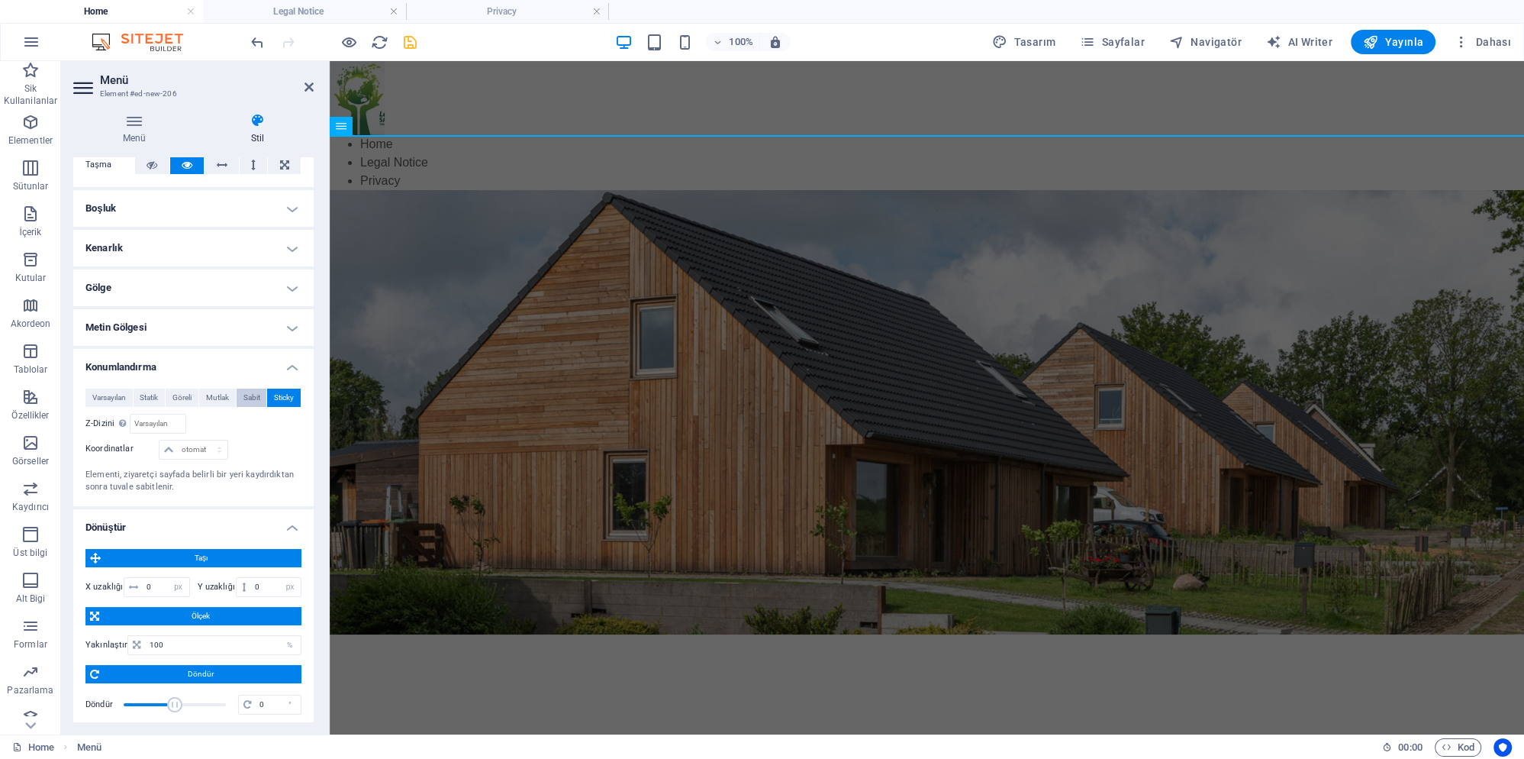
click at [260, 398] on span "Sabit" at bounding box center [251, 397] width 17 height 18
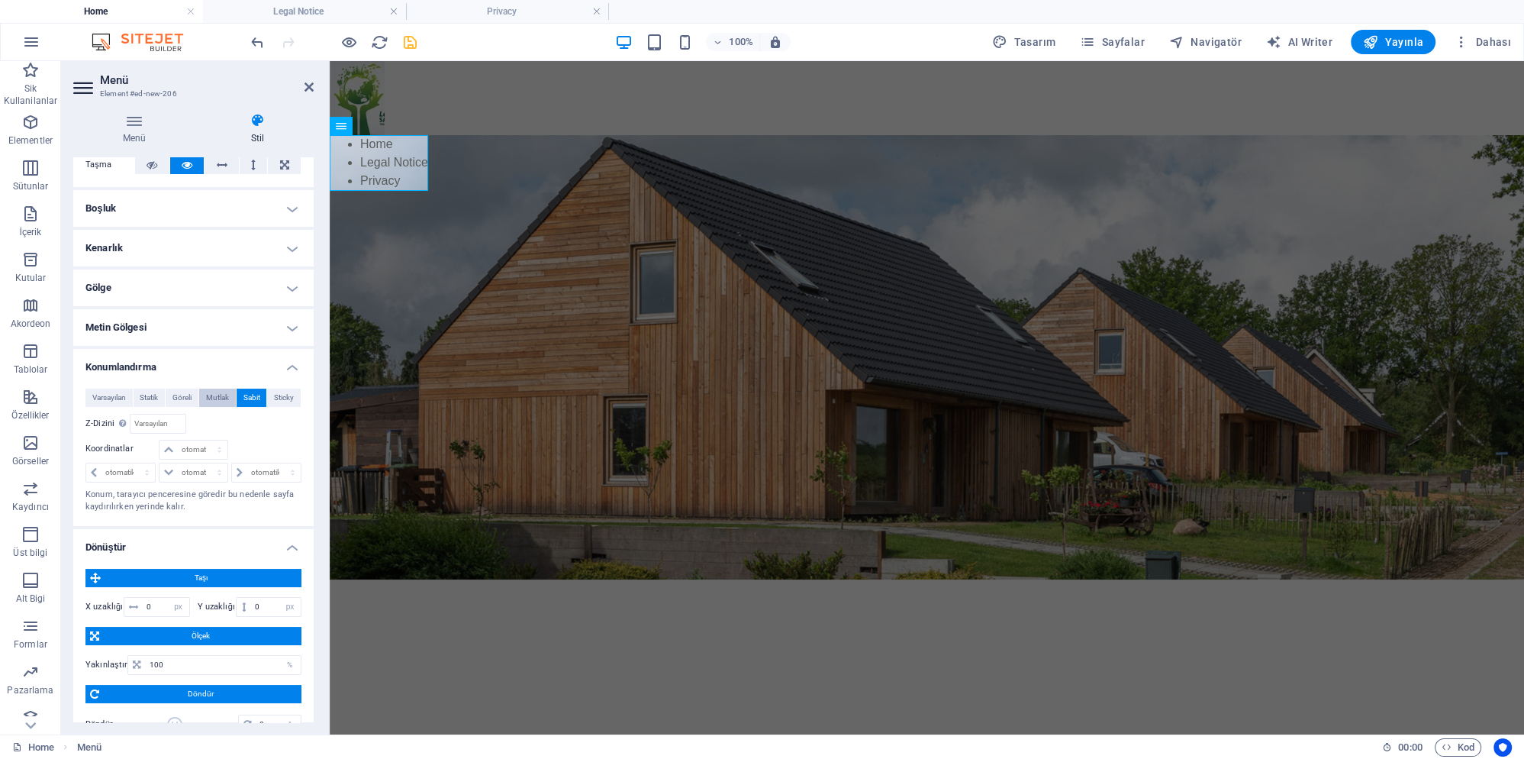
click at [218, 392] on span "Mutlak" at bounding box center [217, 397] width 23 height 18
click at [251, 391] on span "Sabit" at bounding box center [251, 397] width 17 height 18
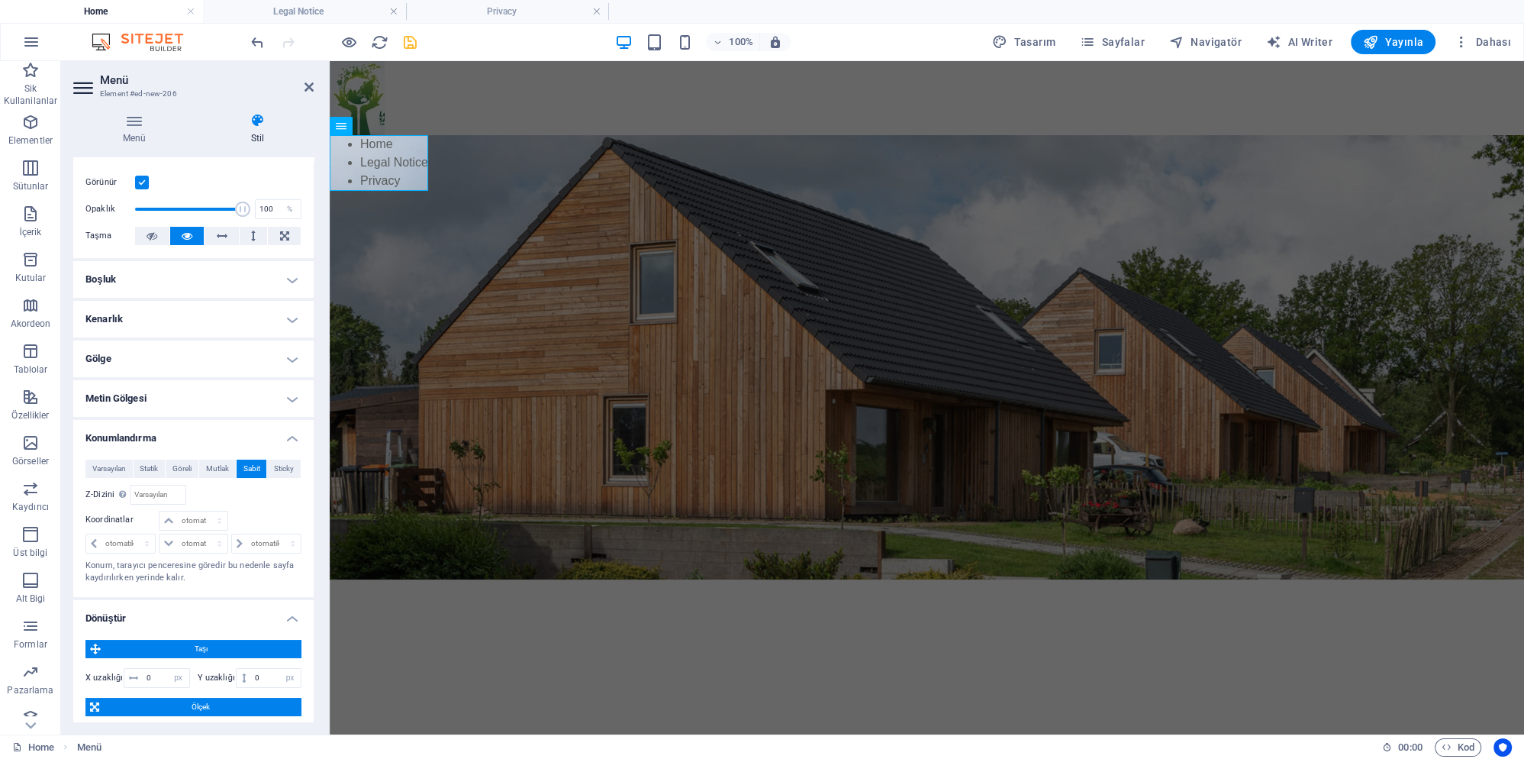
scroll to position [0, 0]
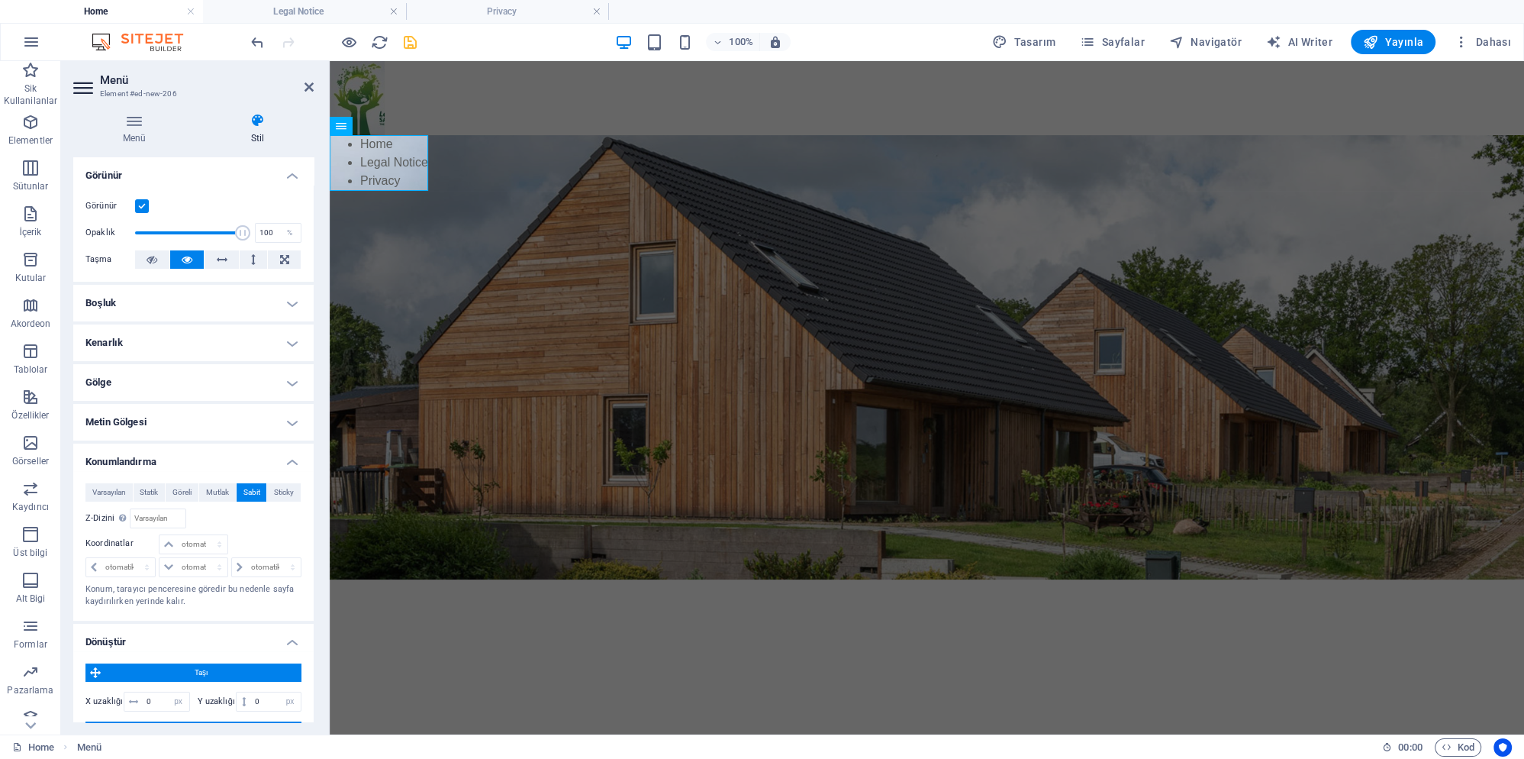
click at [167, 308] on h4 "Boşluk" at bounding box center [193, 303] width 240 height 37
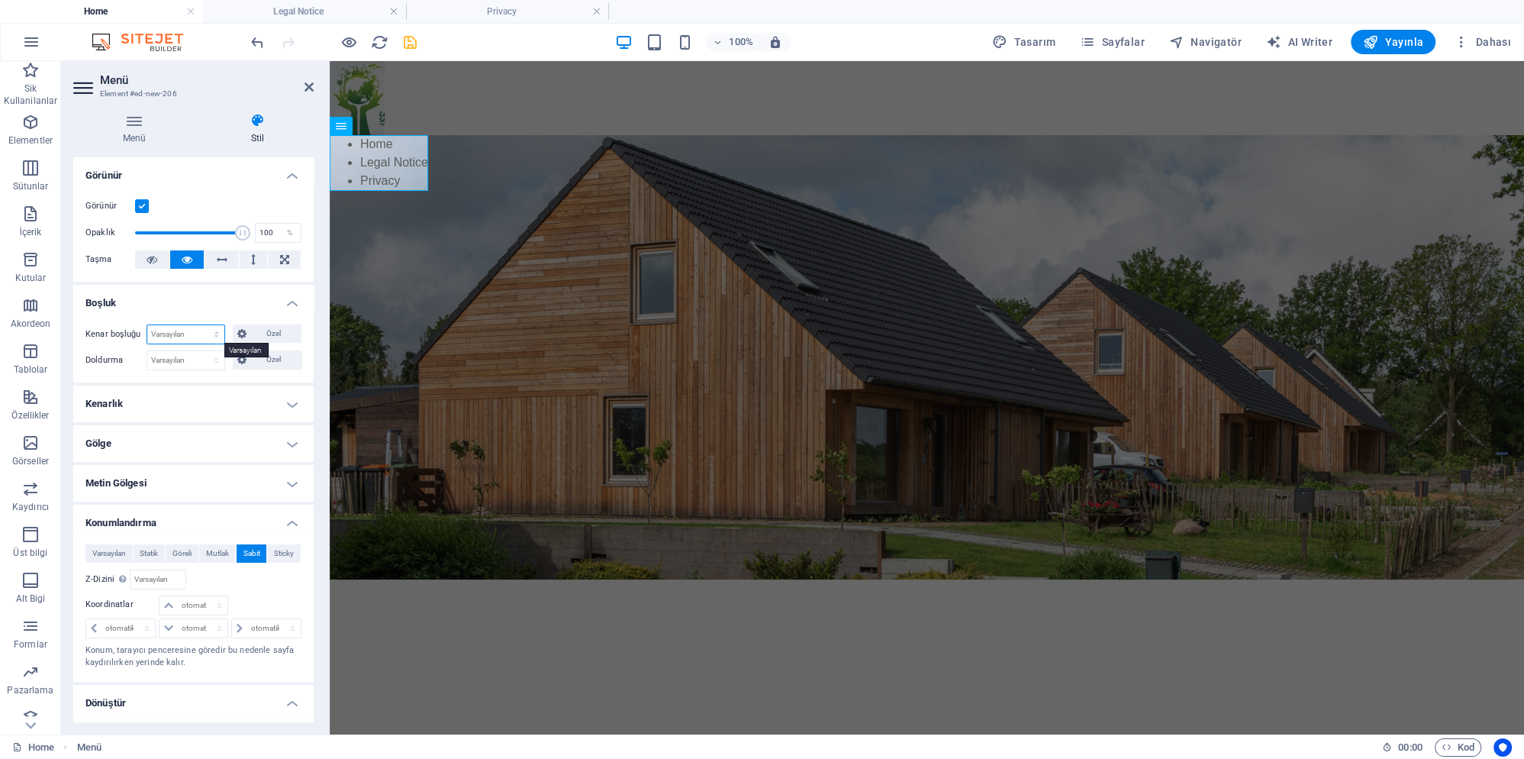
click at [147, 325] on select "Varsayılan otomatik px % rem vw vh Özel" at bounding box center [185, 334] width 77 height 18
click option "otomatik" at bounding box center [0, 0] width 0 height 0
select select "DISABLED_OPTION_VALUE"
select select "px"
click option "px" at bounding box center [0, 0] width 0 height 0
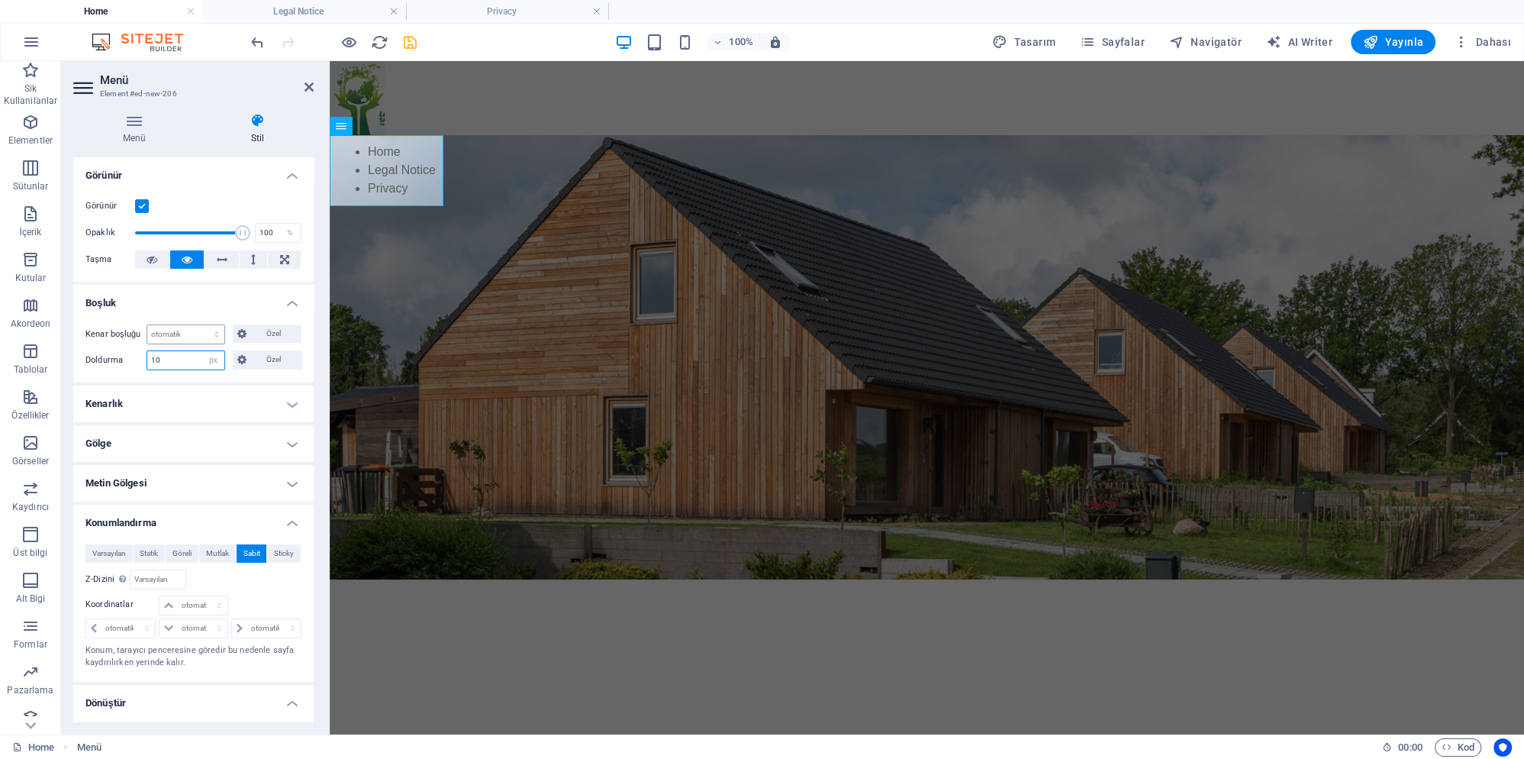
type input "10"
click option "Varsayılan" at bounding box center [0, 0] width 0 height 0
select select "px"
click option "px" at bounding box center [0, 0] width 0 height 0
type input "10"
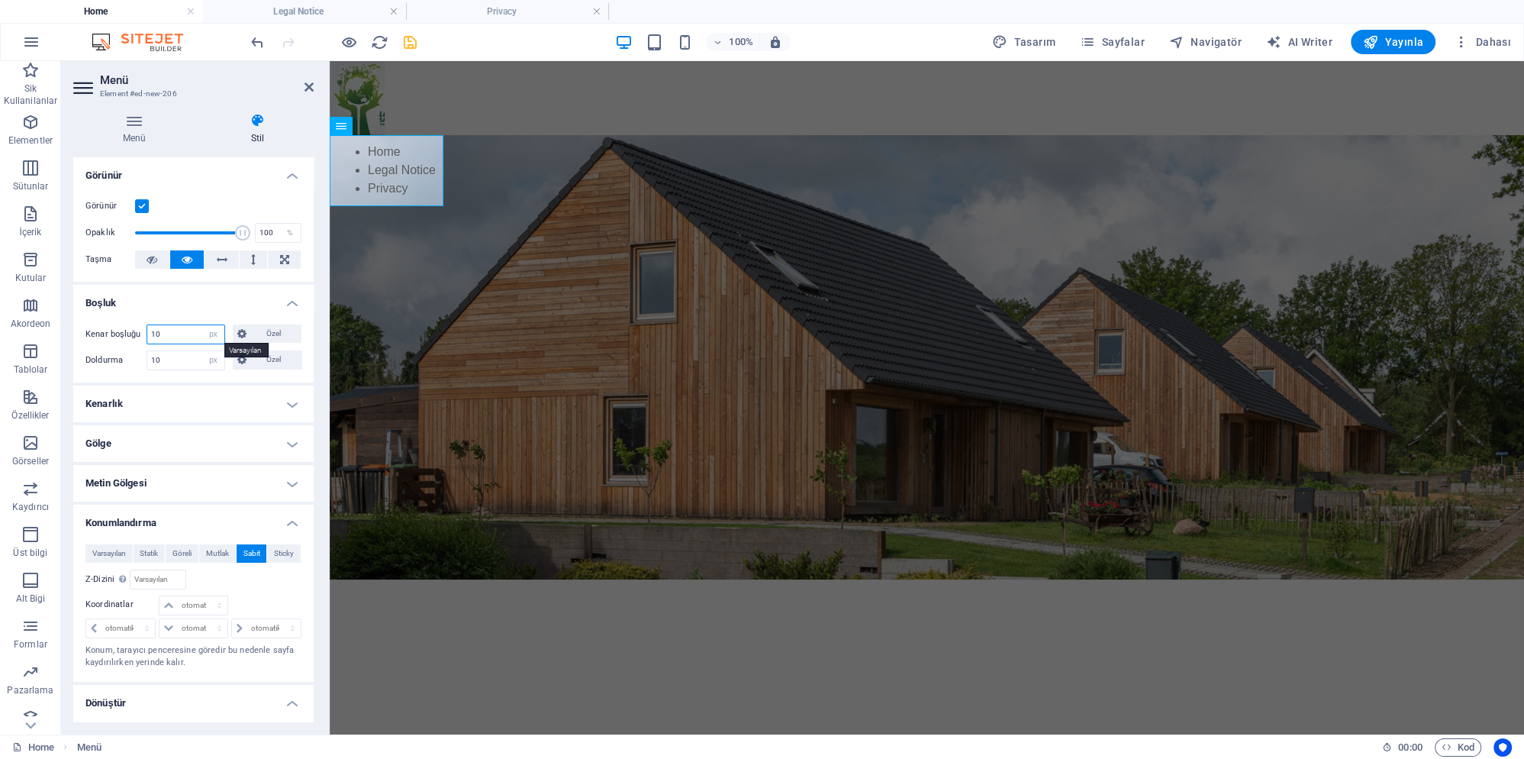
type input "10"
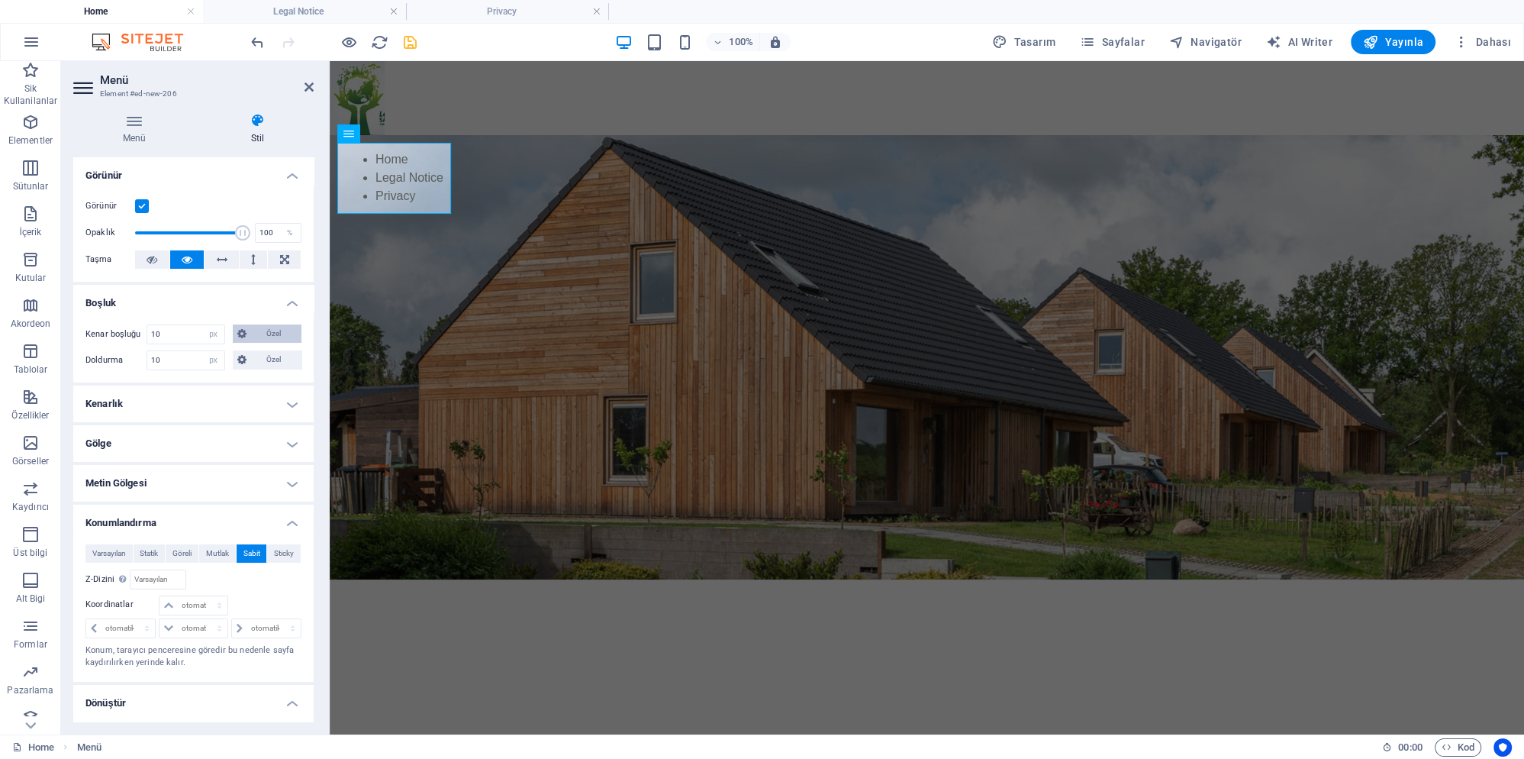
click at [276, 334] on span "Özel" at bounding box center [274, 333] width 47 height 18
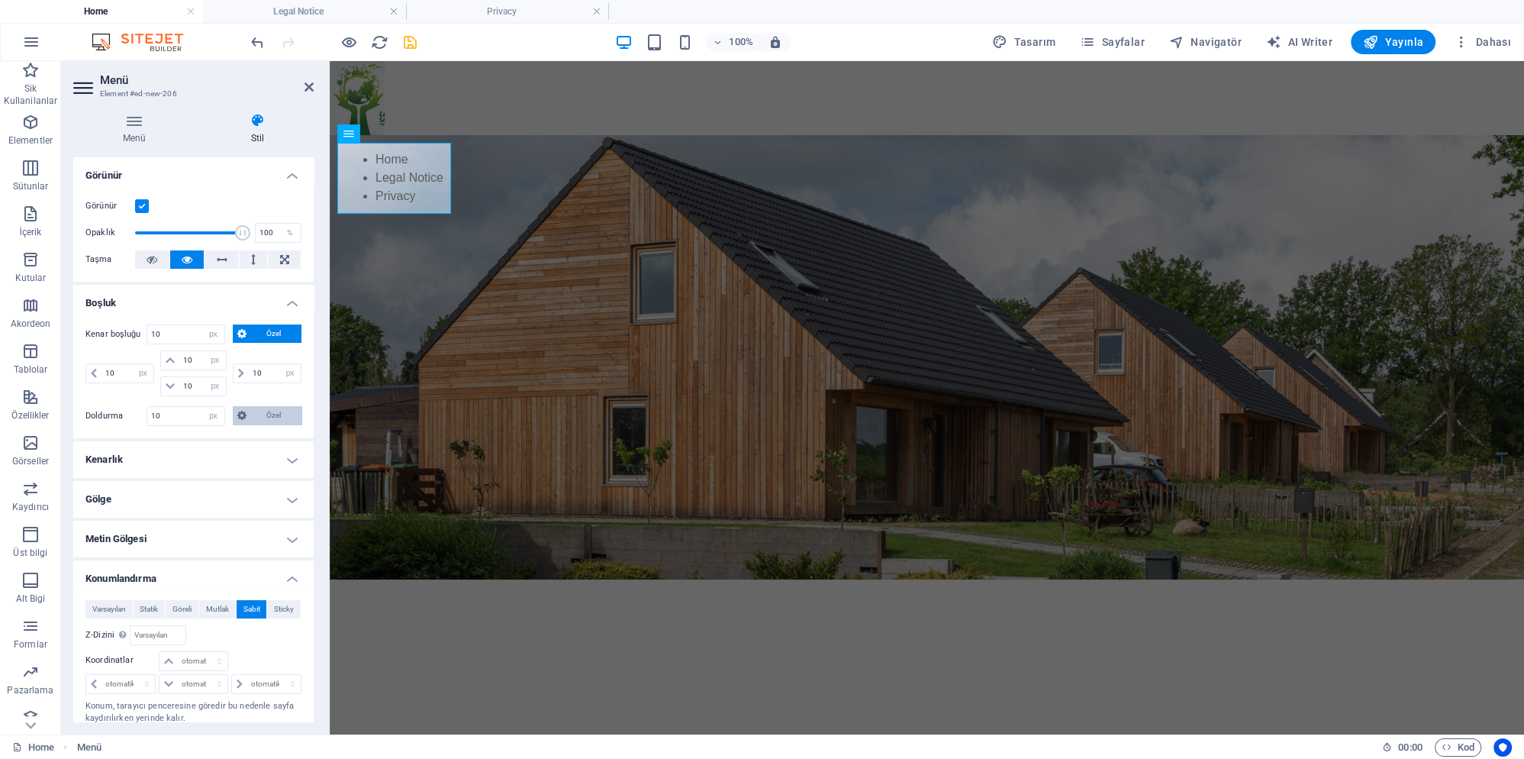
click at [262, 415] on span "Özel" at bounding box center [274, 415] width 47 height 18
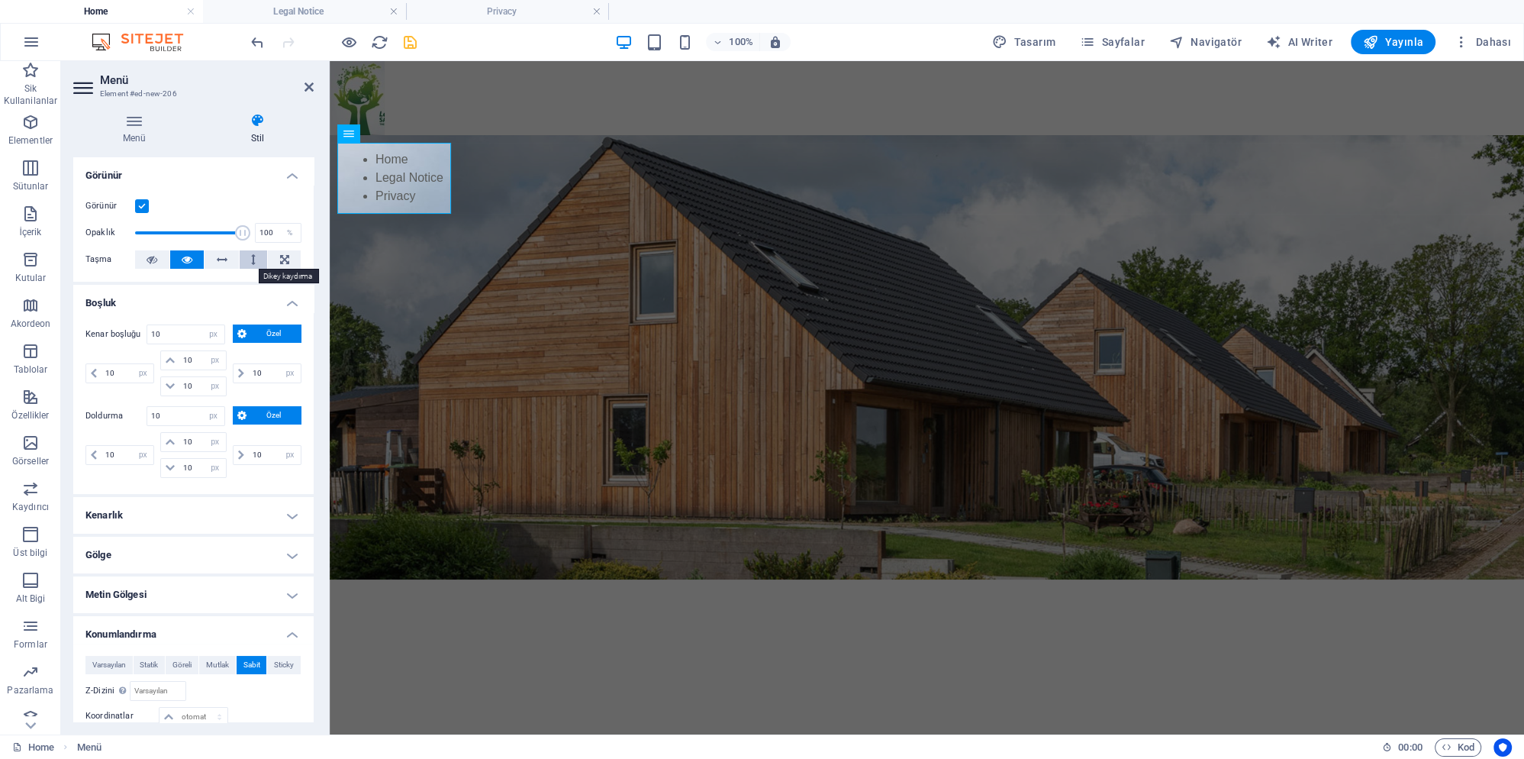
click at [257, 261] on button at bounding box center [254, 259] width 28 height 18
click at [285, 258] on icon at bounding box center [284, 259] width 9 height 18
click at [188, 259] on icon at bounding box center [187, 259] width 11 height 18
click at [150, 258] on icon at bounding box center [152, 259] width 11 height 18
click at [311, 91] on icon at bounding box center [309, 87] width 9 height 12
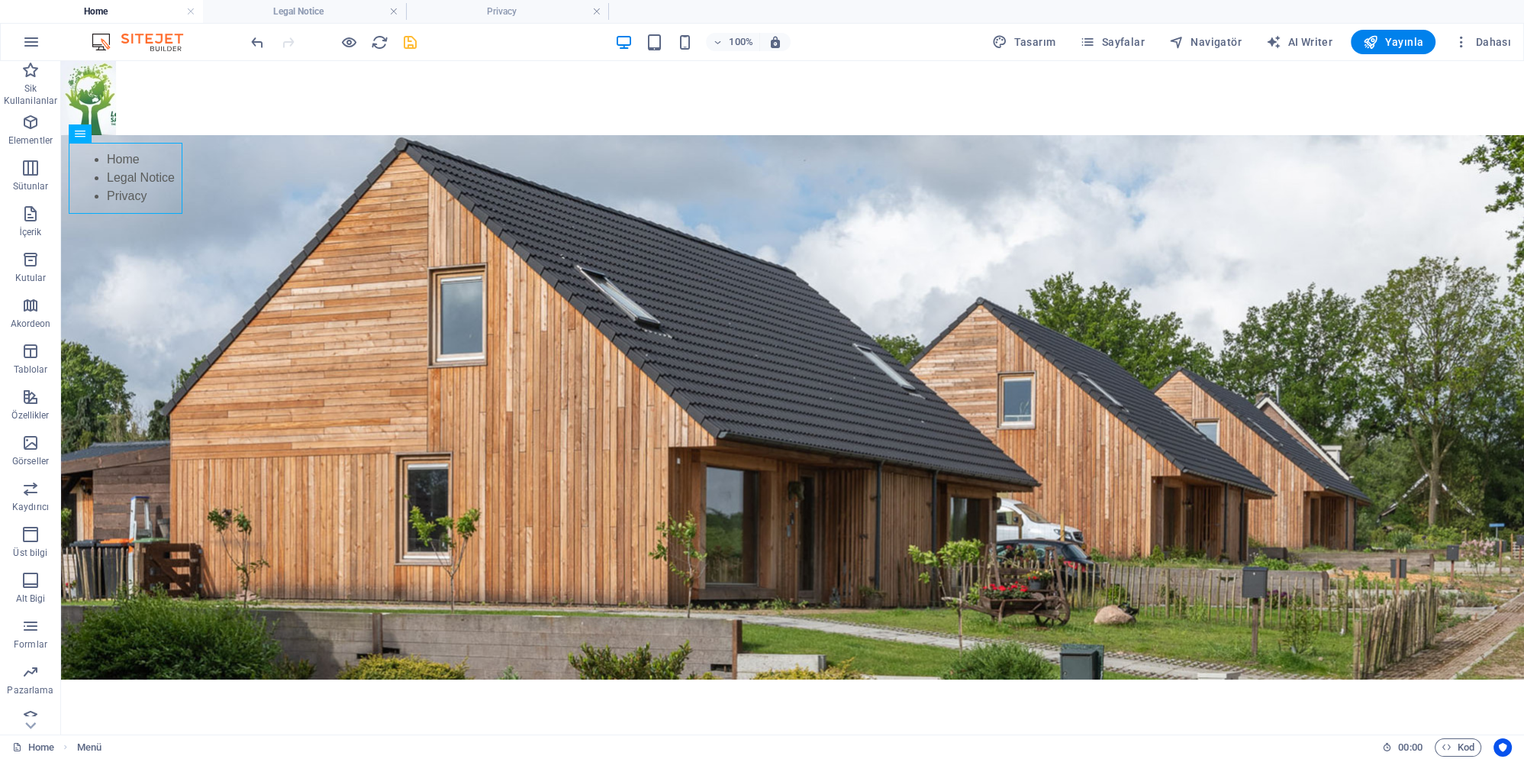
click at [663, 679] on html "Skip to main content Home Legal Notice Privacy" at bounding box center [792, 370] width 1463 height 618
drag, startPoint x: 409, startPoint y: 40, endPoint x: 417, endPoint y: 58, distance: 20.2
click at [408, 40] on icon "save" at bounding box center [410, 43] width 18 height 18
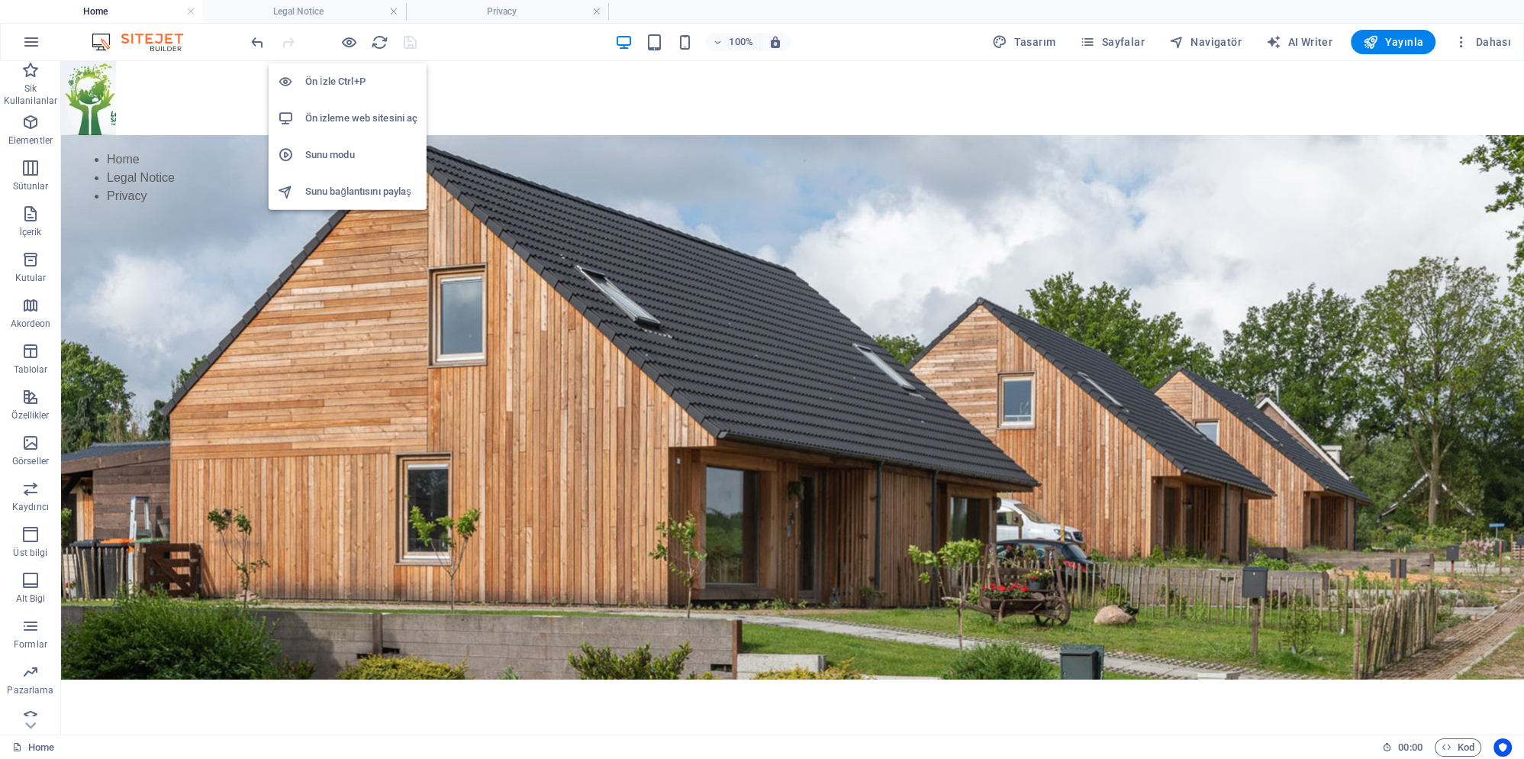
click at [352, 122] on h6 "Ön izleme web sitesini aç" at bounding box center [361, 118] width 112 height 18
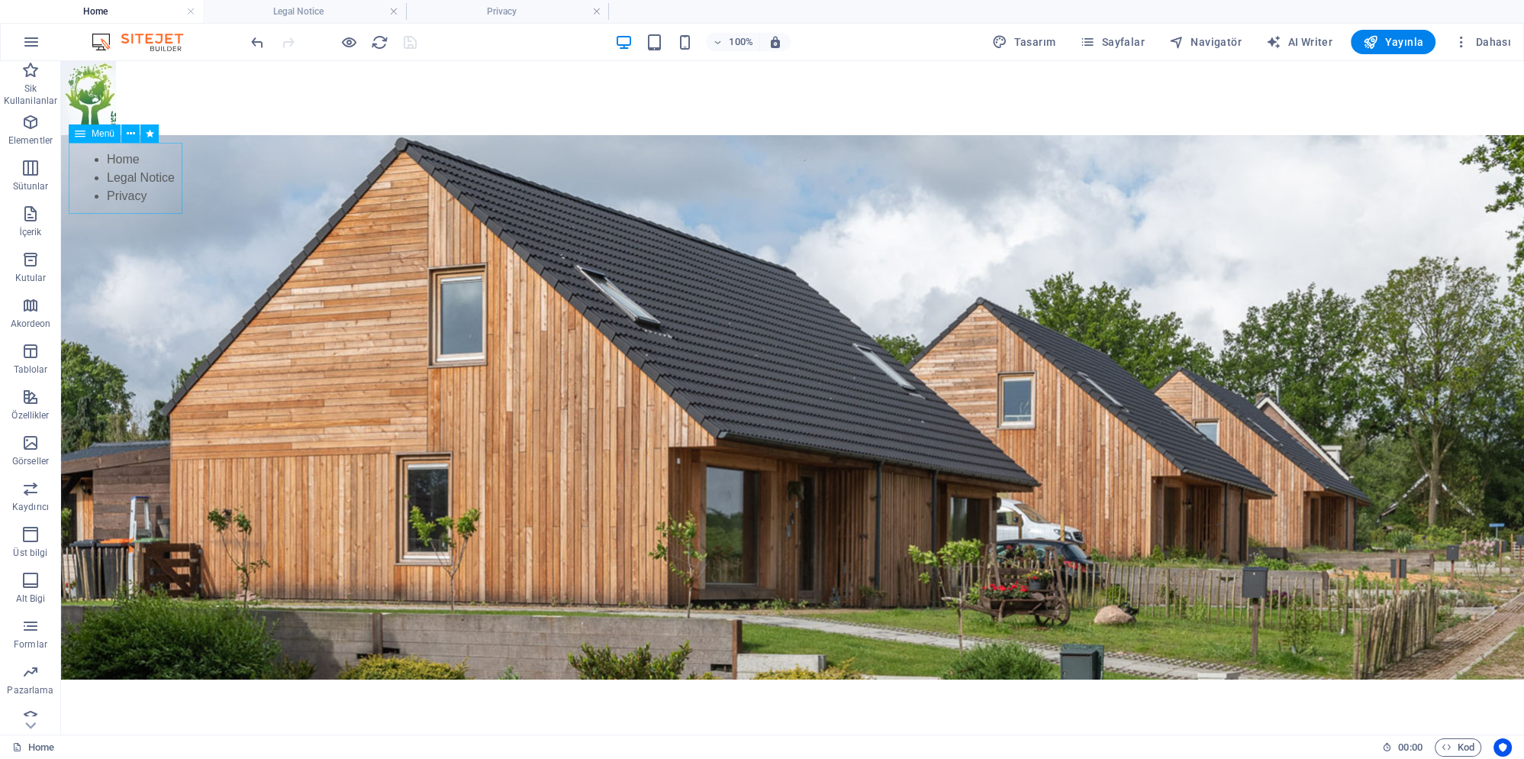
click at [125, 178] on nav "Home Legal Notice Privacy" at bounding box center [126, 178] width 114 height 70
select select "px"
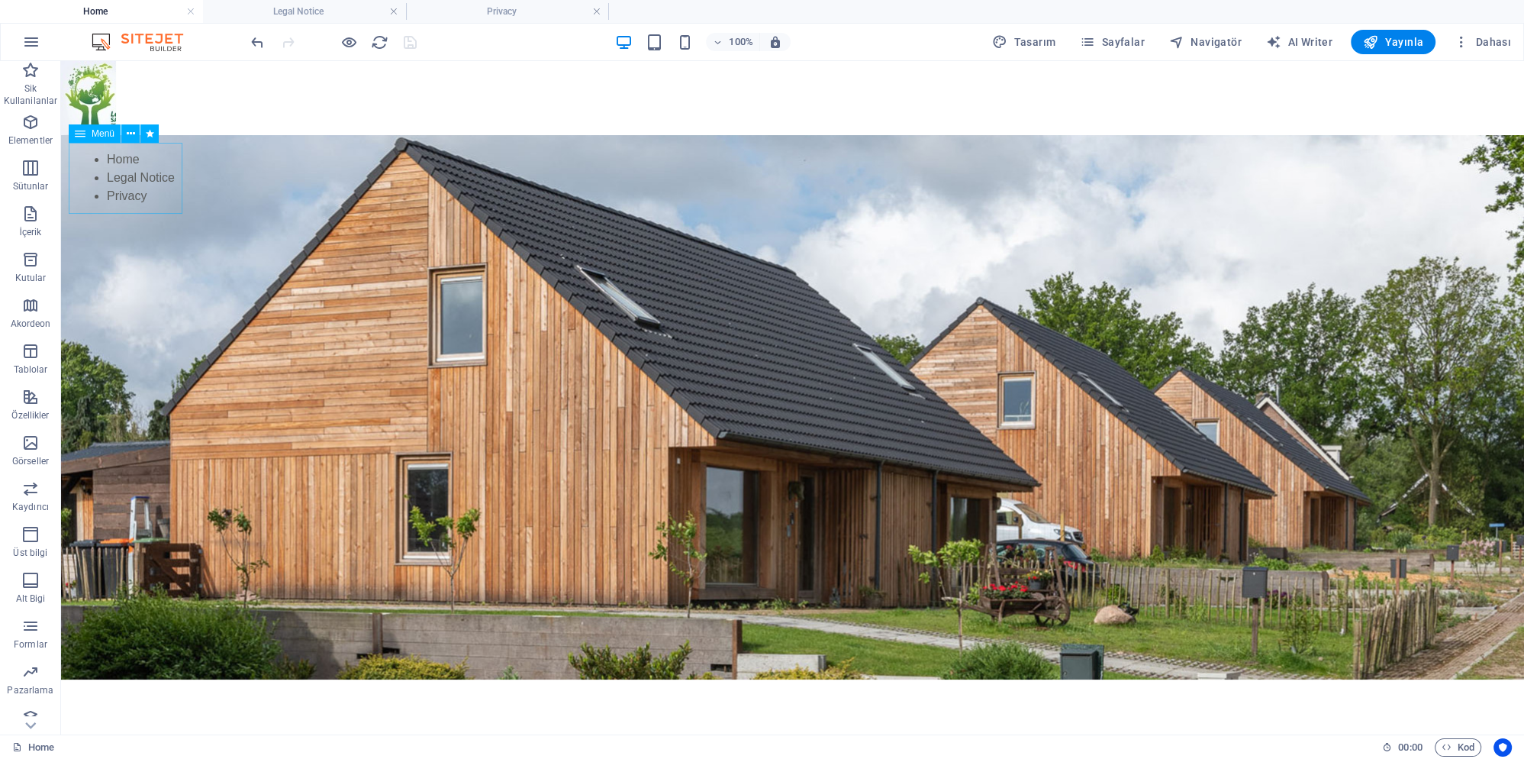
select select "px"
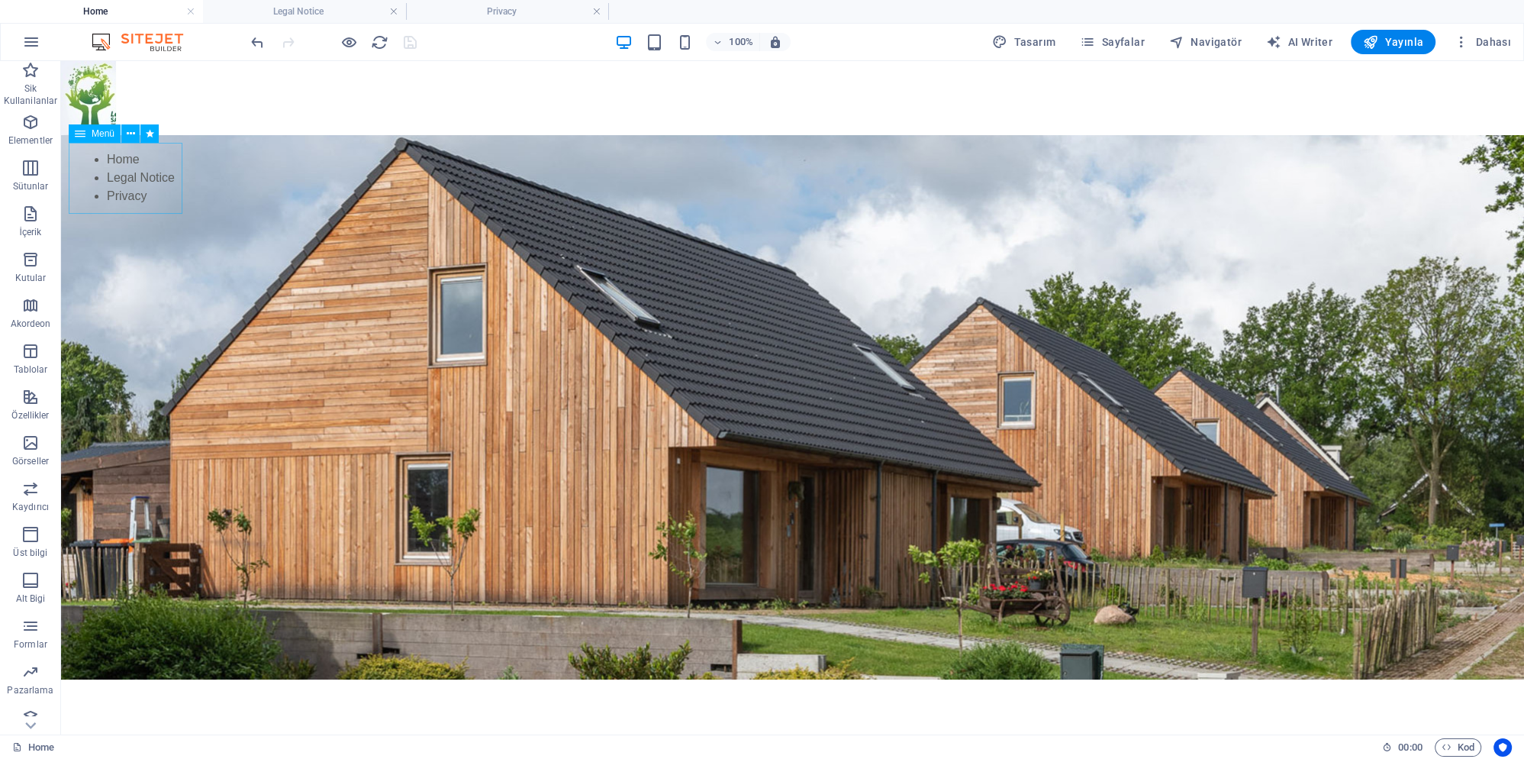
select select "px"
select select "slide"
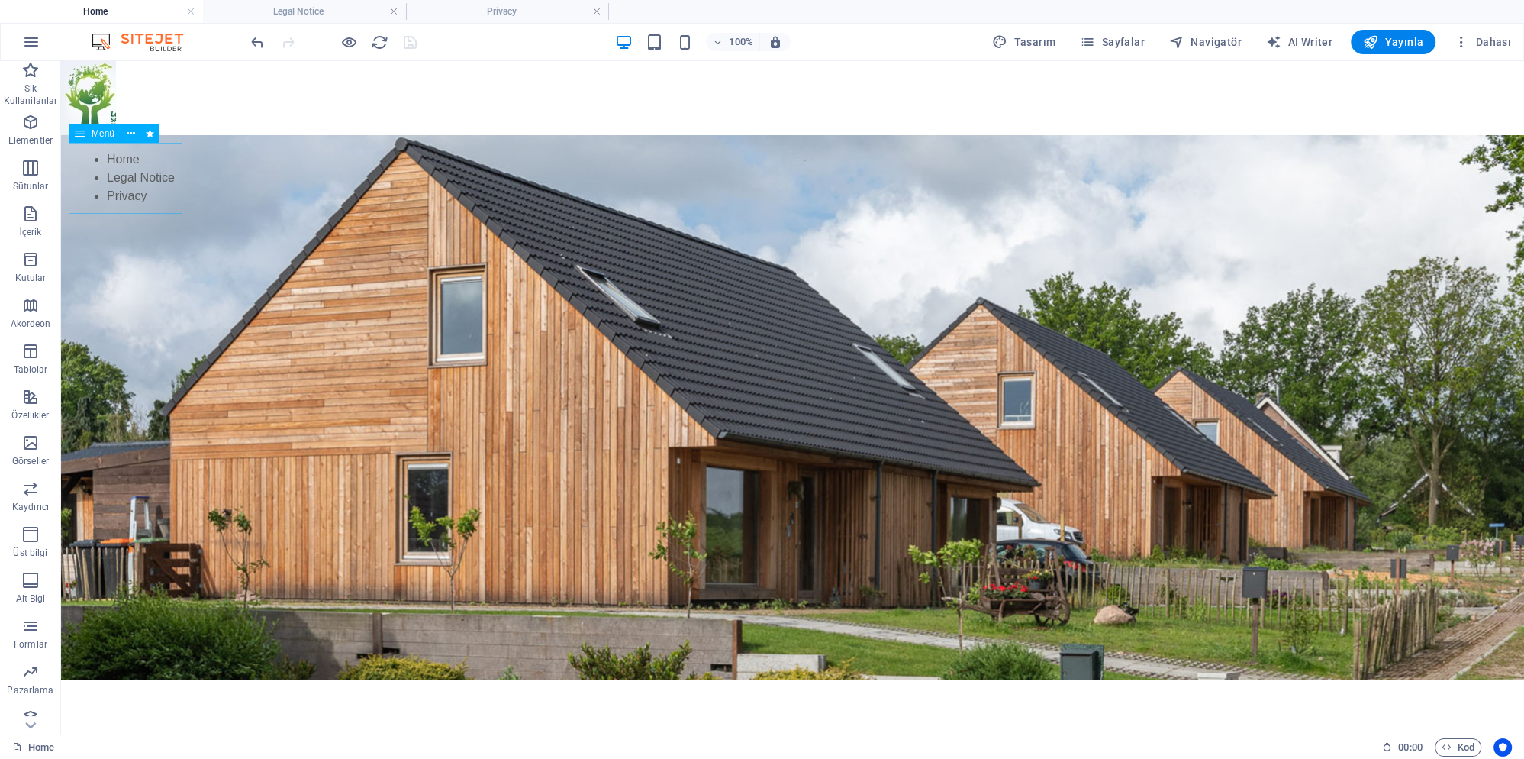
select select "s"
select select "scroll"
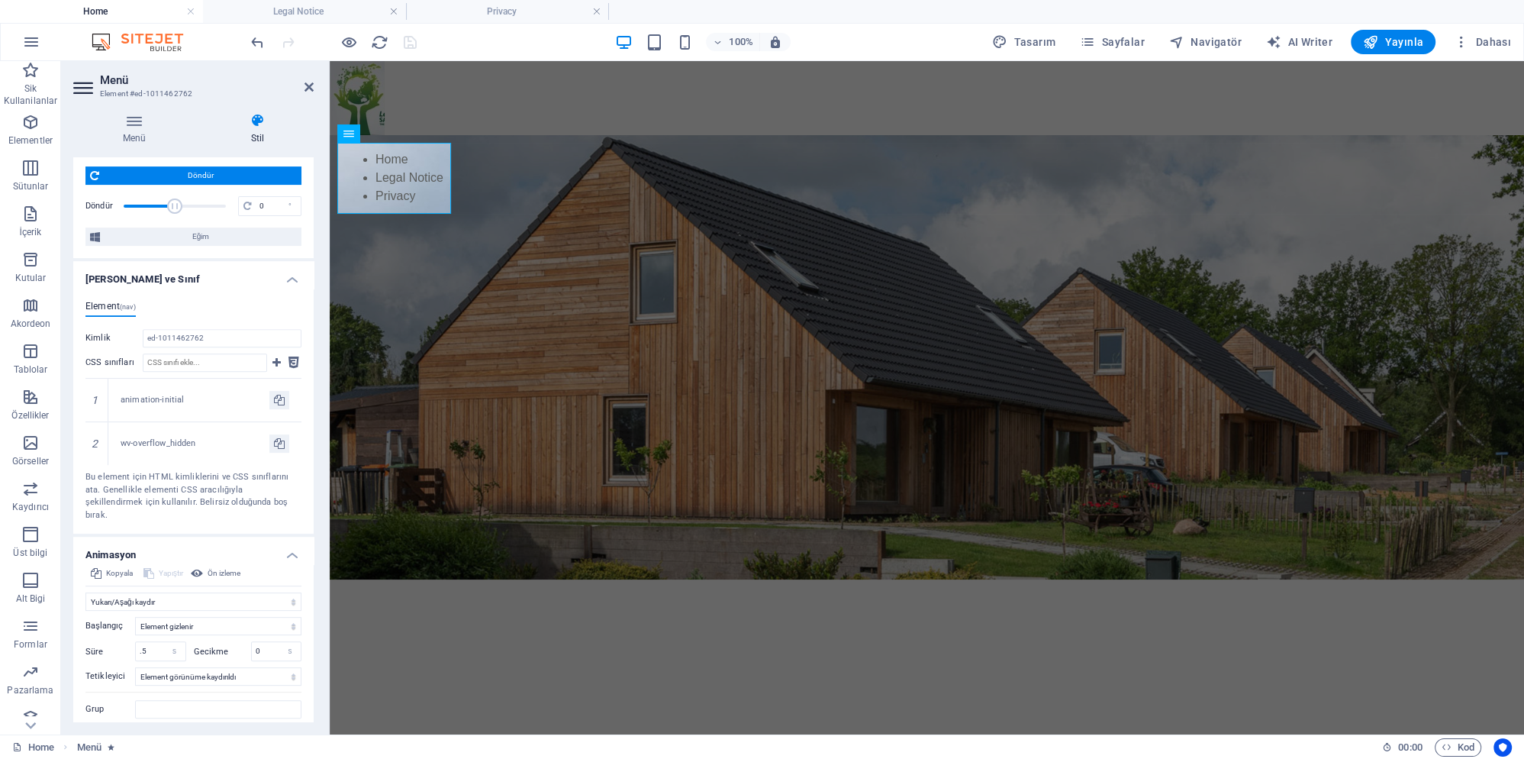
scroll to position [817, 0]
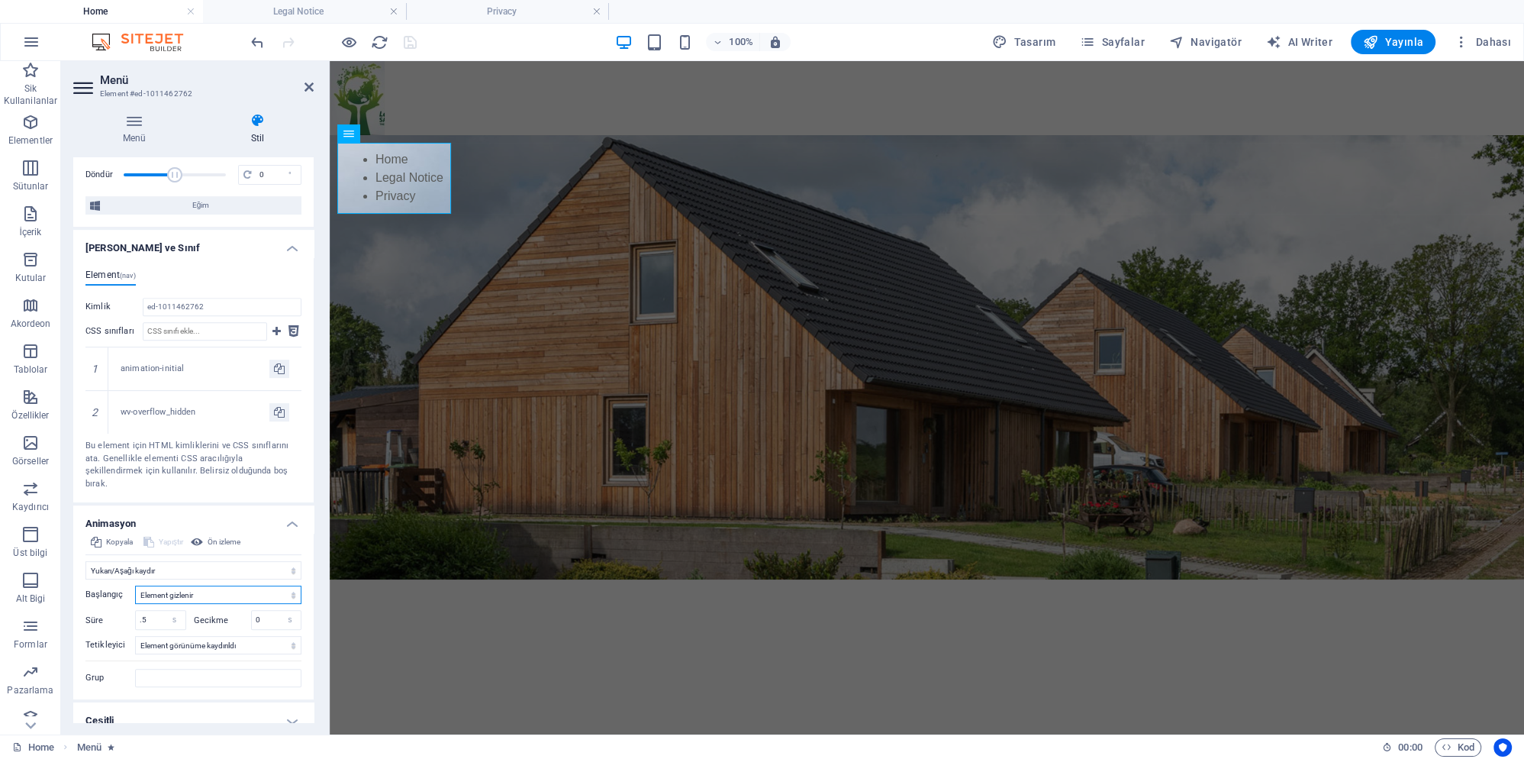
click at [218, 585] on select "Element gizlenir Element gösterilir" at bounding box center [218, 594] width 166 height 18
click at [194, 702] on h4 "Çeşitli" at bounding box center [193, 720] width 240 height 37
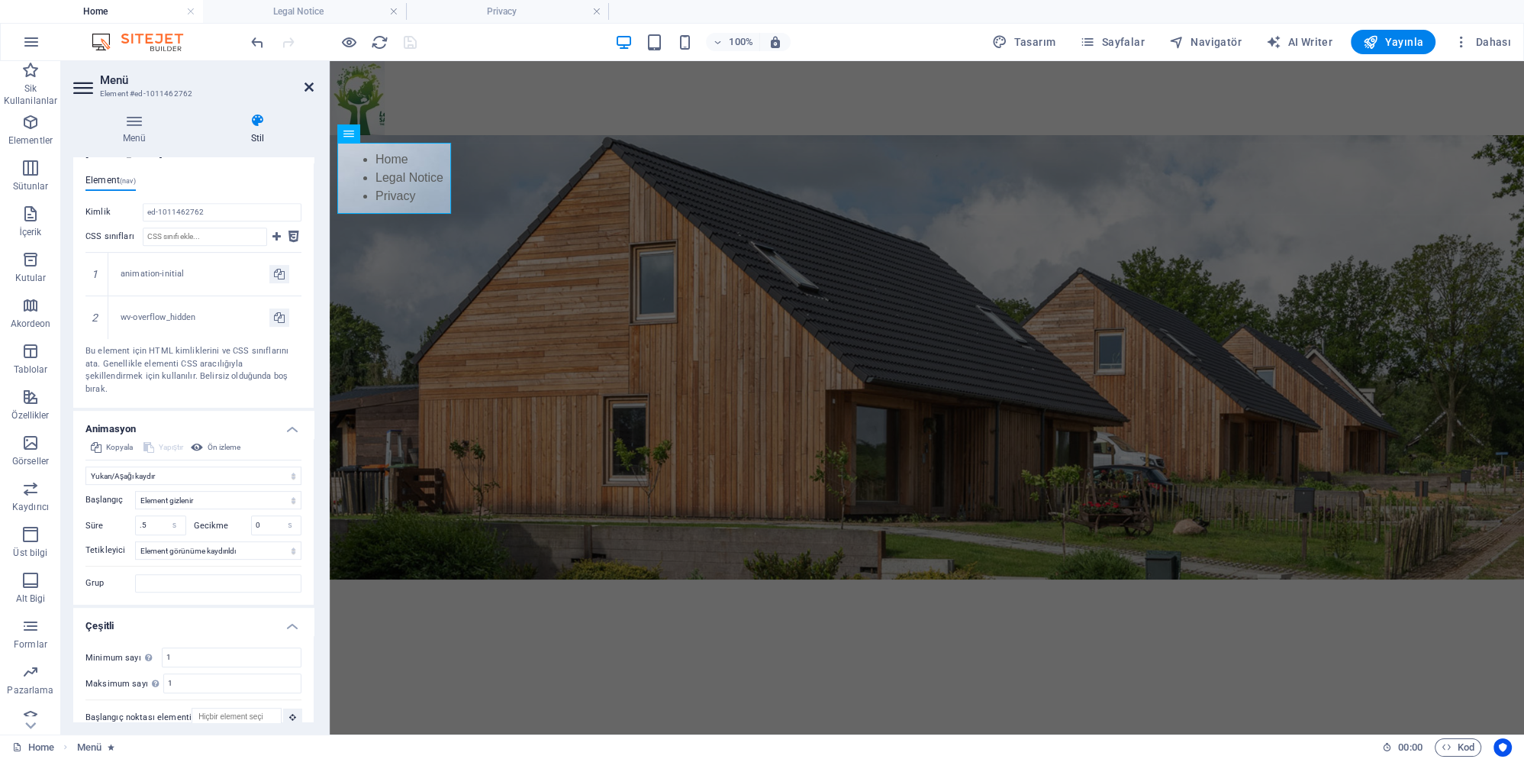
click at [305, 82] on icon at bounding box center [309, 87] width 9 height 12
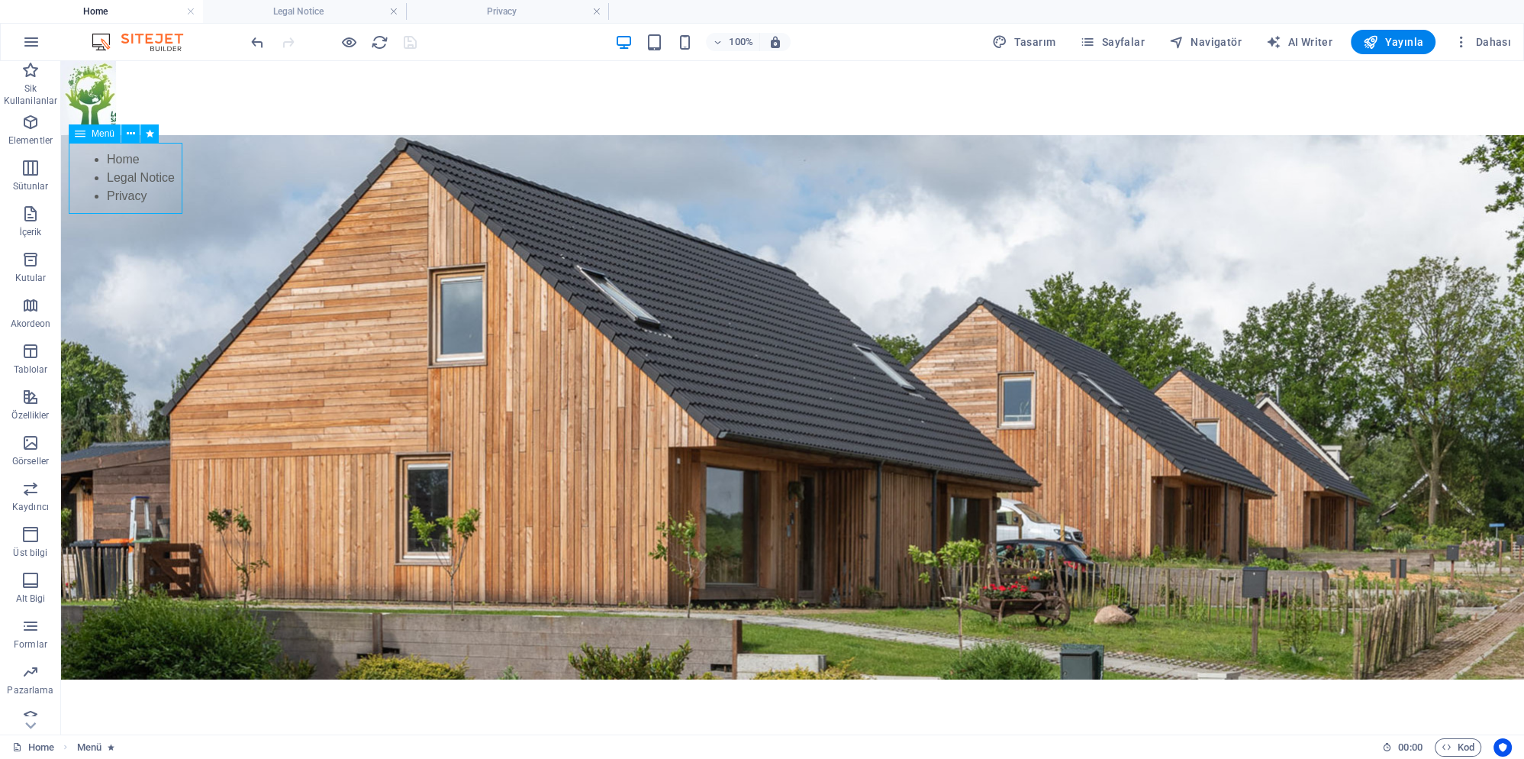
click at [128, 179] on nav "Home Legal Notice Privacy" at bounding box center [126, 178] width 114 height 70
click at [127, 134] on icon at bounding box center [131, 134] width 8 height 16
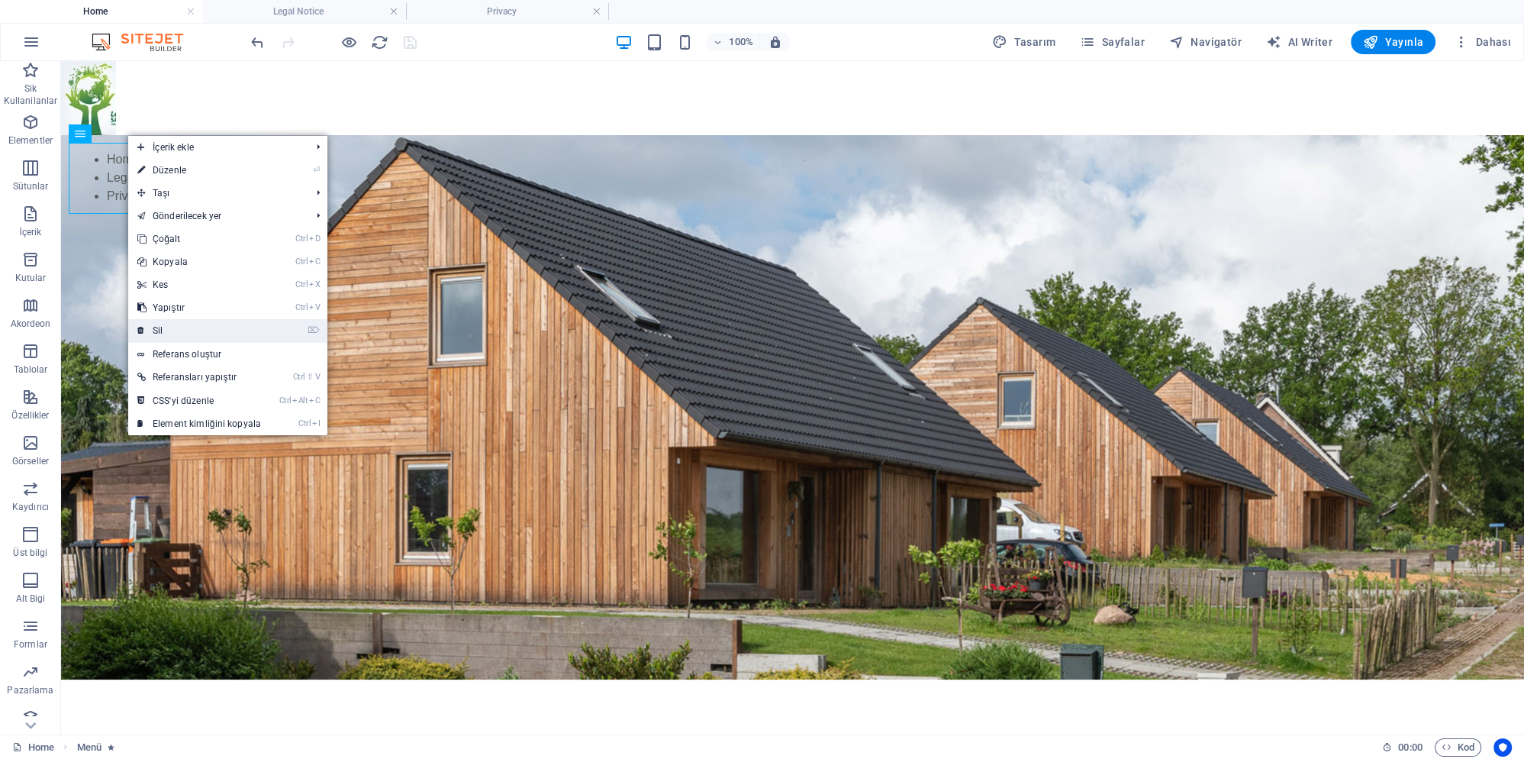
click at [190, 333] on link "⌦ Sil" at bounding box center [199, 330] width 142 height 23
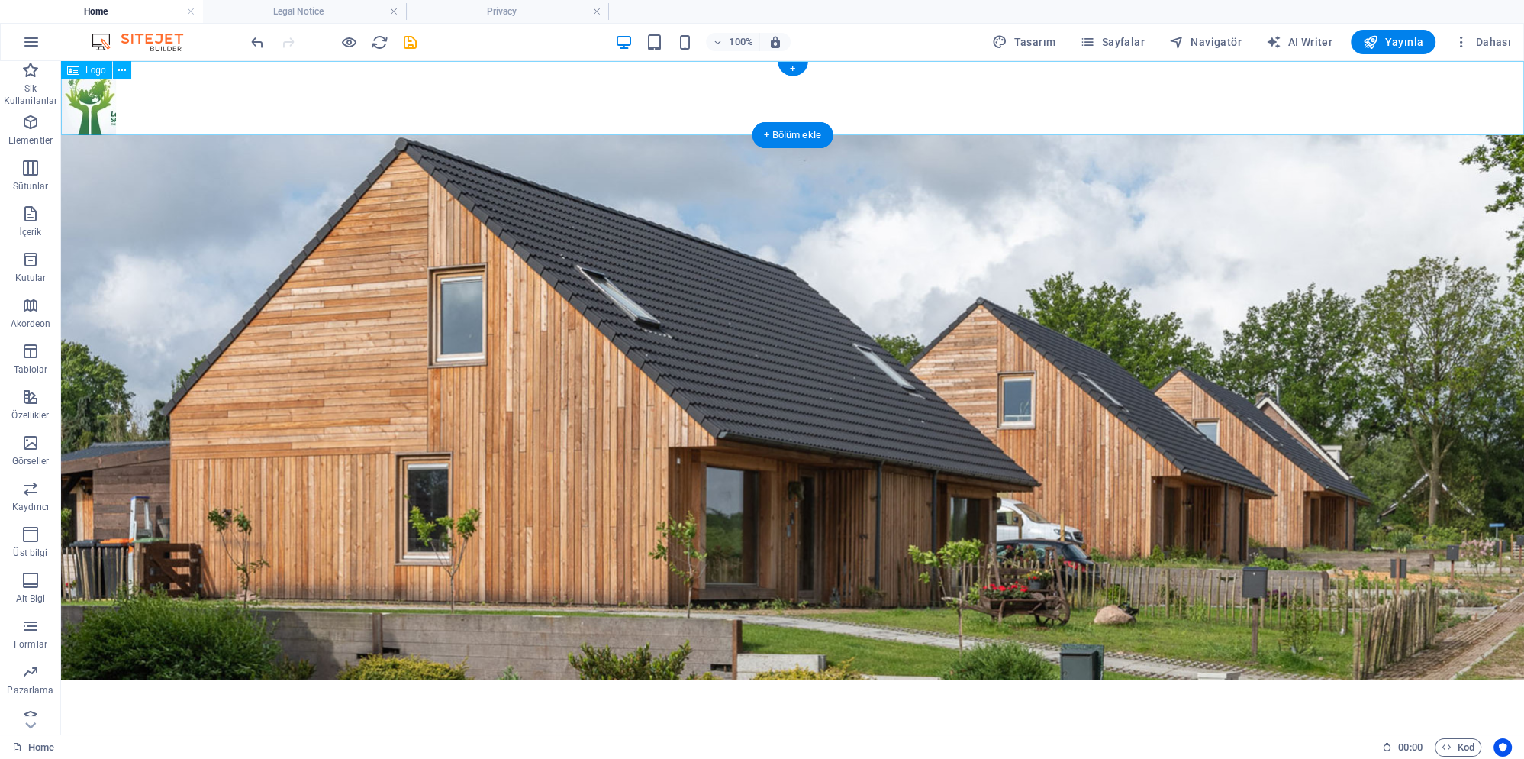
click at [411, 113] on div at bounding box center [792, 98] width 1463 height 74
click at [492, 104] on div at bounding box center [792, 98] width 1463 height 74
select select "px"
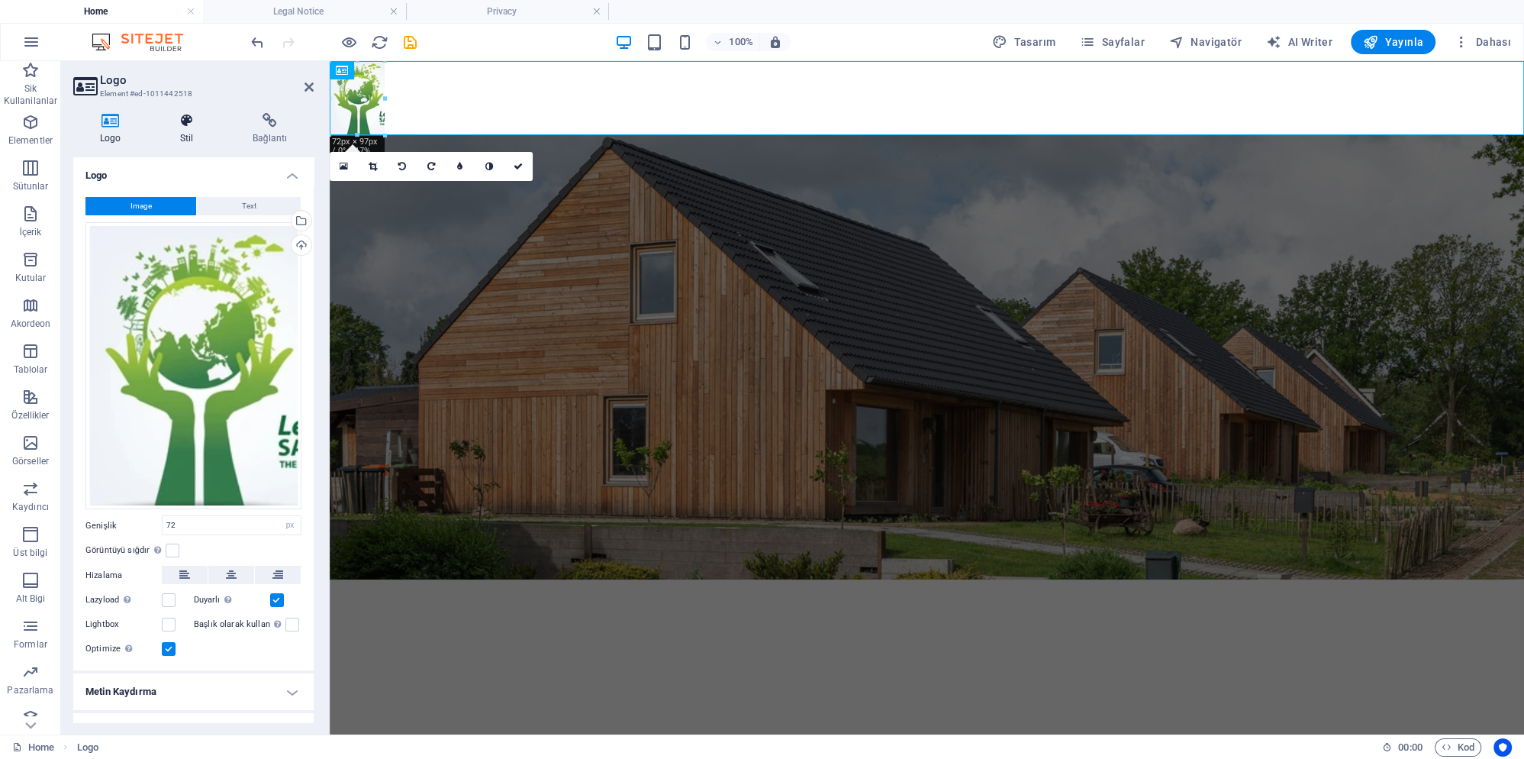
click at [198, 130] on h4 "Stil" at bounding box center [189, 129] width 73 height 32
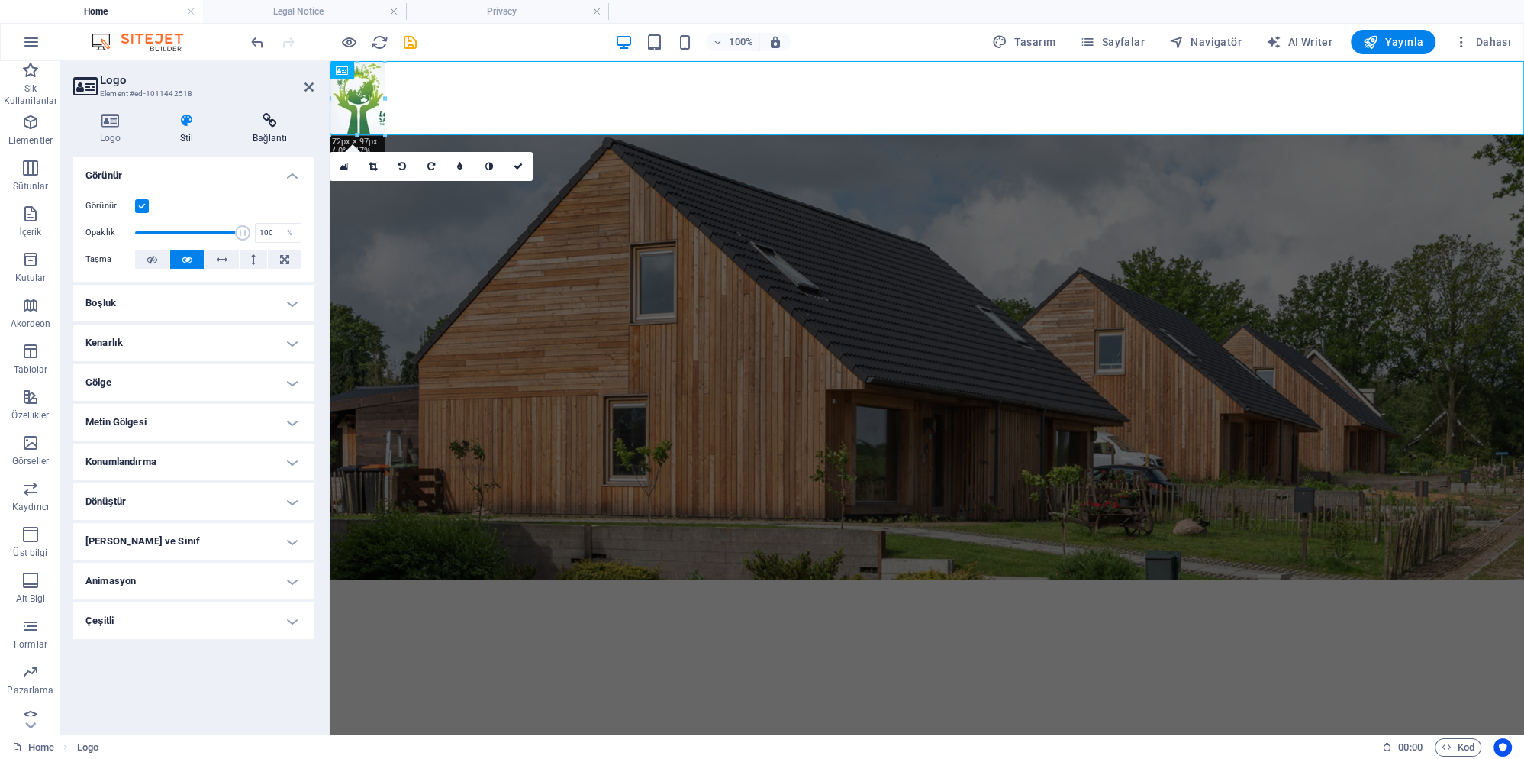
click at [260, 129] on h4 "Bağlantı" at bounding box center [270, 129] width 88 height 32
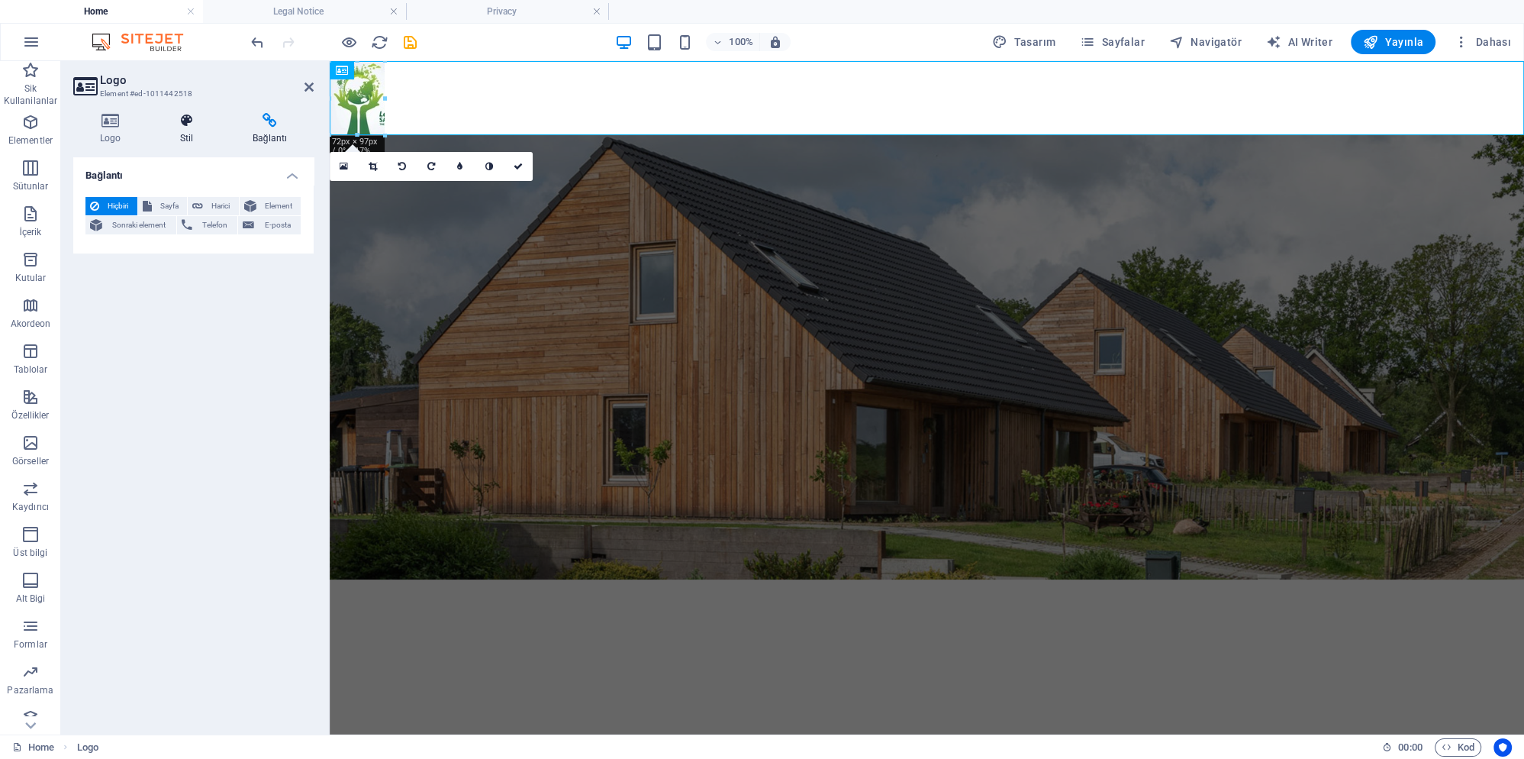
click at [193, 133] on h4 "Stil" at bounding box center [189, 129] width 73 height 32
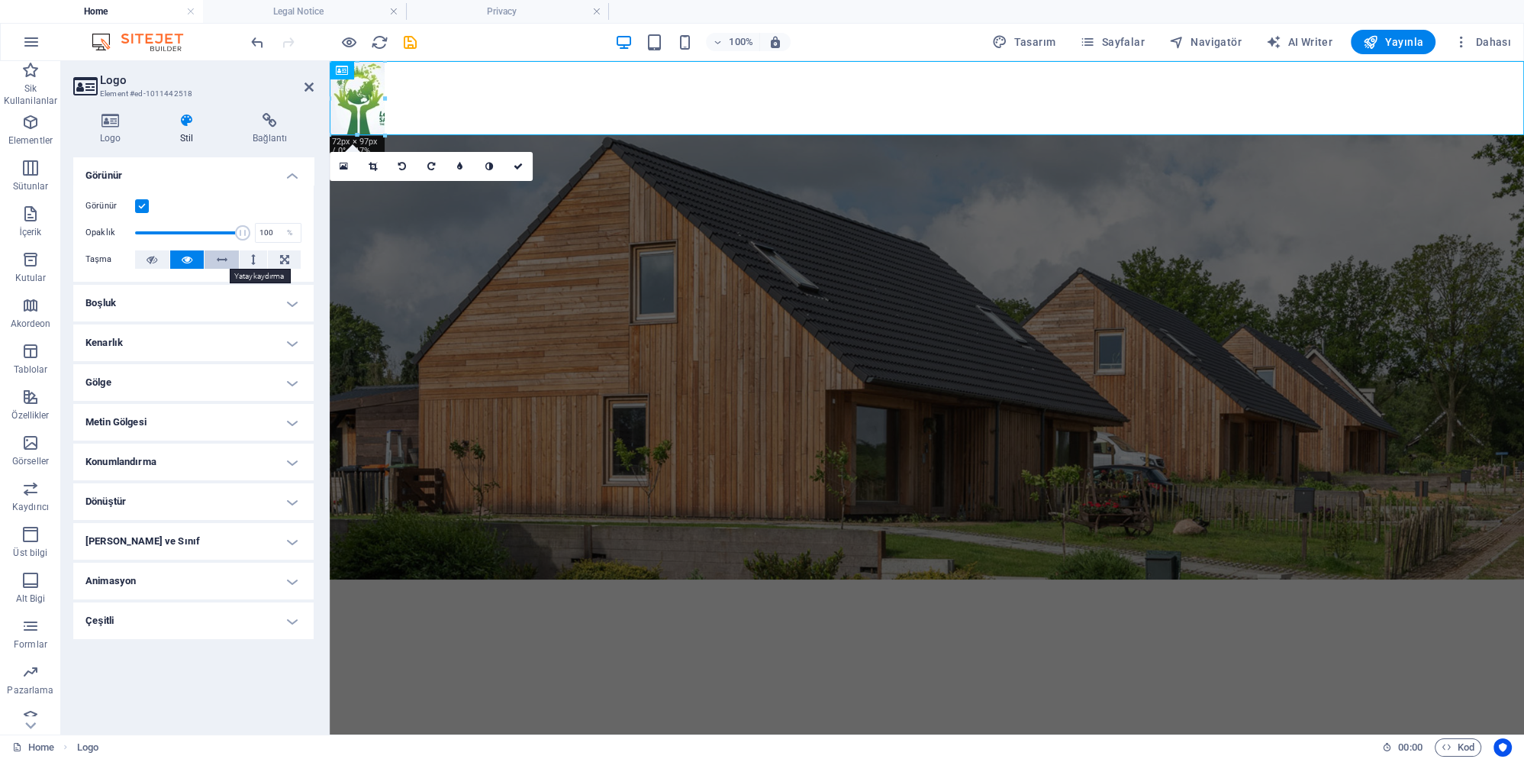
click at [231, 260] on button at bounding box center [222, 259] width 34 height 18
click at [289, 262] on icon at bounding box center [284, 259] width 9 height 18
click at [217, 260] on icon at bounding box center [222, 259] width 11 height 18
click at [192, 258] on icon at bounding box center [187, 259] width 11 height 18
drag, startPoint x: 246, startPoint y: 233, endPoint x: 186, endPoint y: 231, distance: 59.6
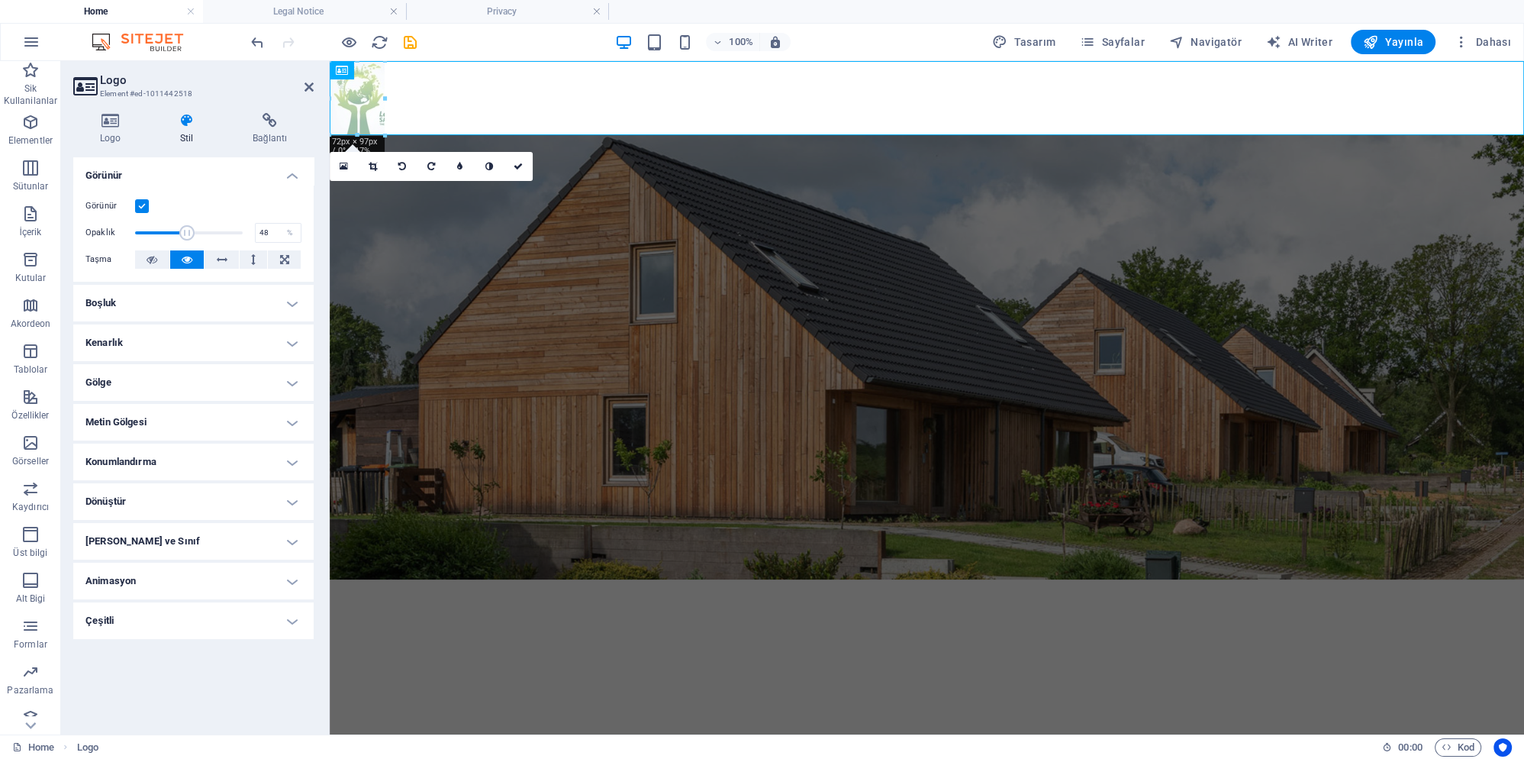
click at [186, 231] on span at bounding box center [186, 232] width 15 height 15
drag, startPoint x: 186, startPoint y: 231, endPoint x: 230, endPoint y: 231, distance: 43.5
click at [230, 231] on span at bounding box center [226, 232] width 15 height 15
type input "100"
drag, startPoint x: 230, startPoint y: 232, endPoint x: 247, endPoint y: 232, distance: 16.8
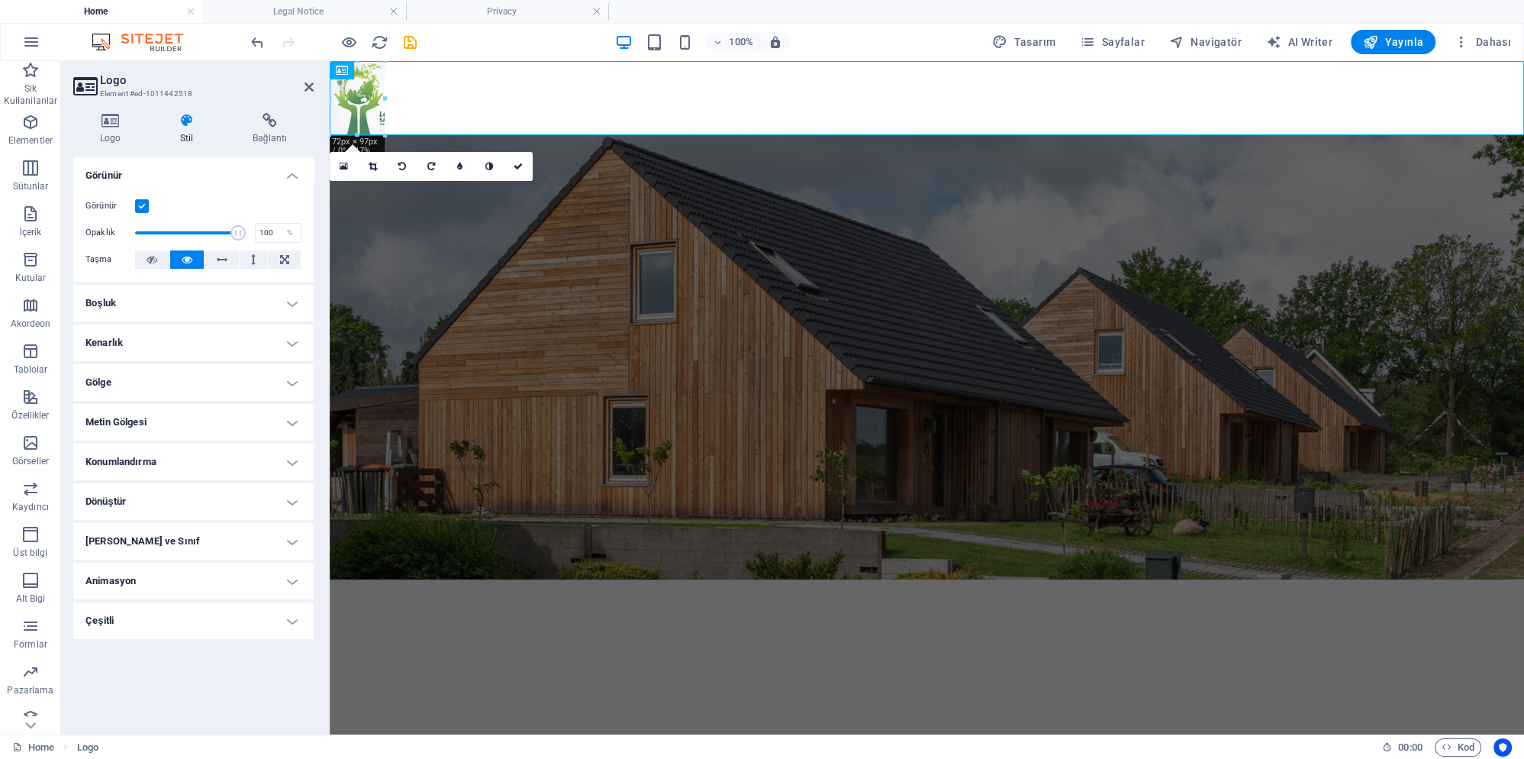
click at [246, 232] on span at bounding box center [238, 232] width 15 height 15
click at [174, 303] on h4 "Boşluk" at bounding box center [193, 303] width 240 height 37
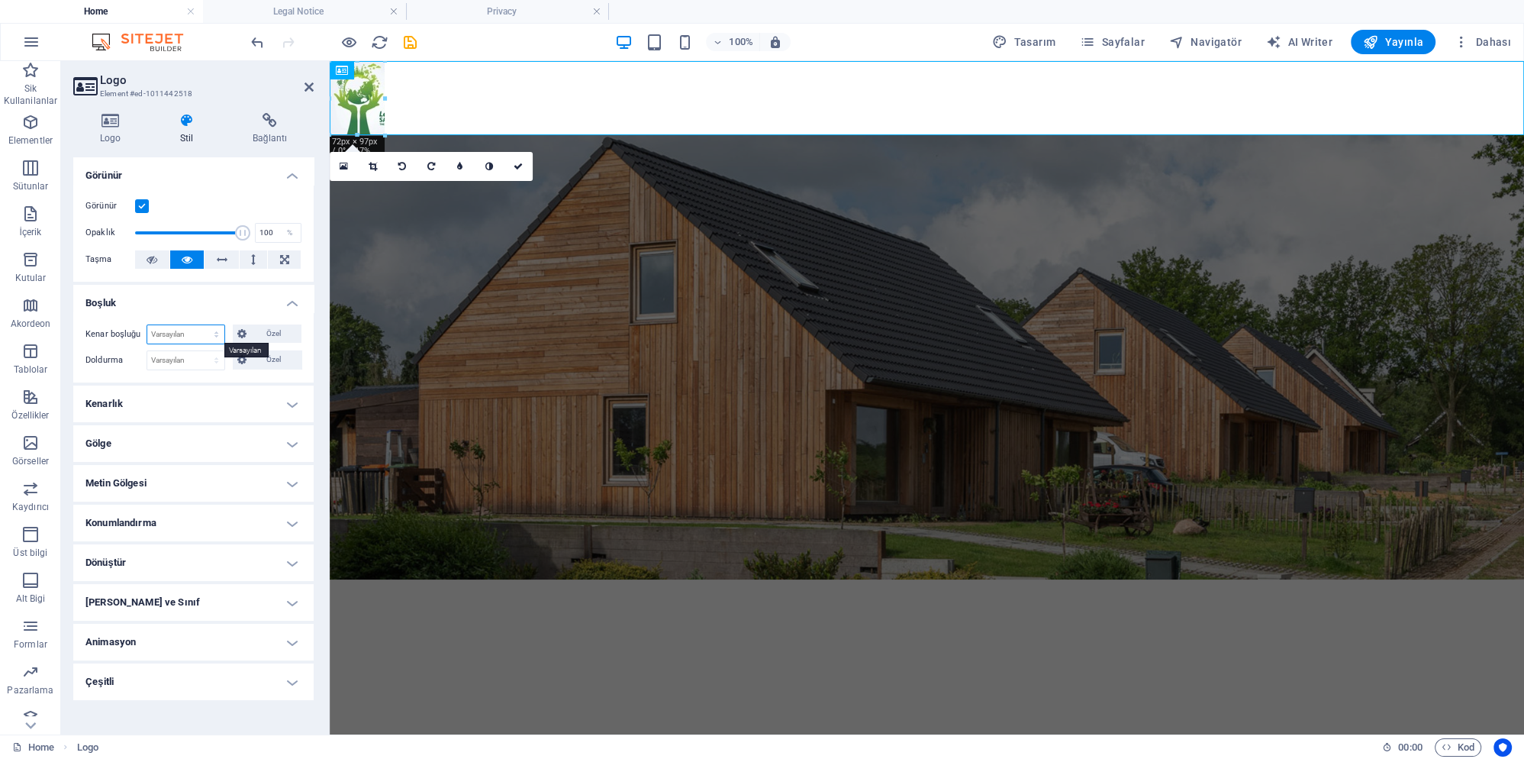
select select "px"
click option "px" at bounding box center [0, 0] width 0 height 0
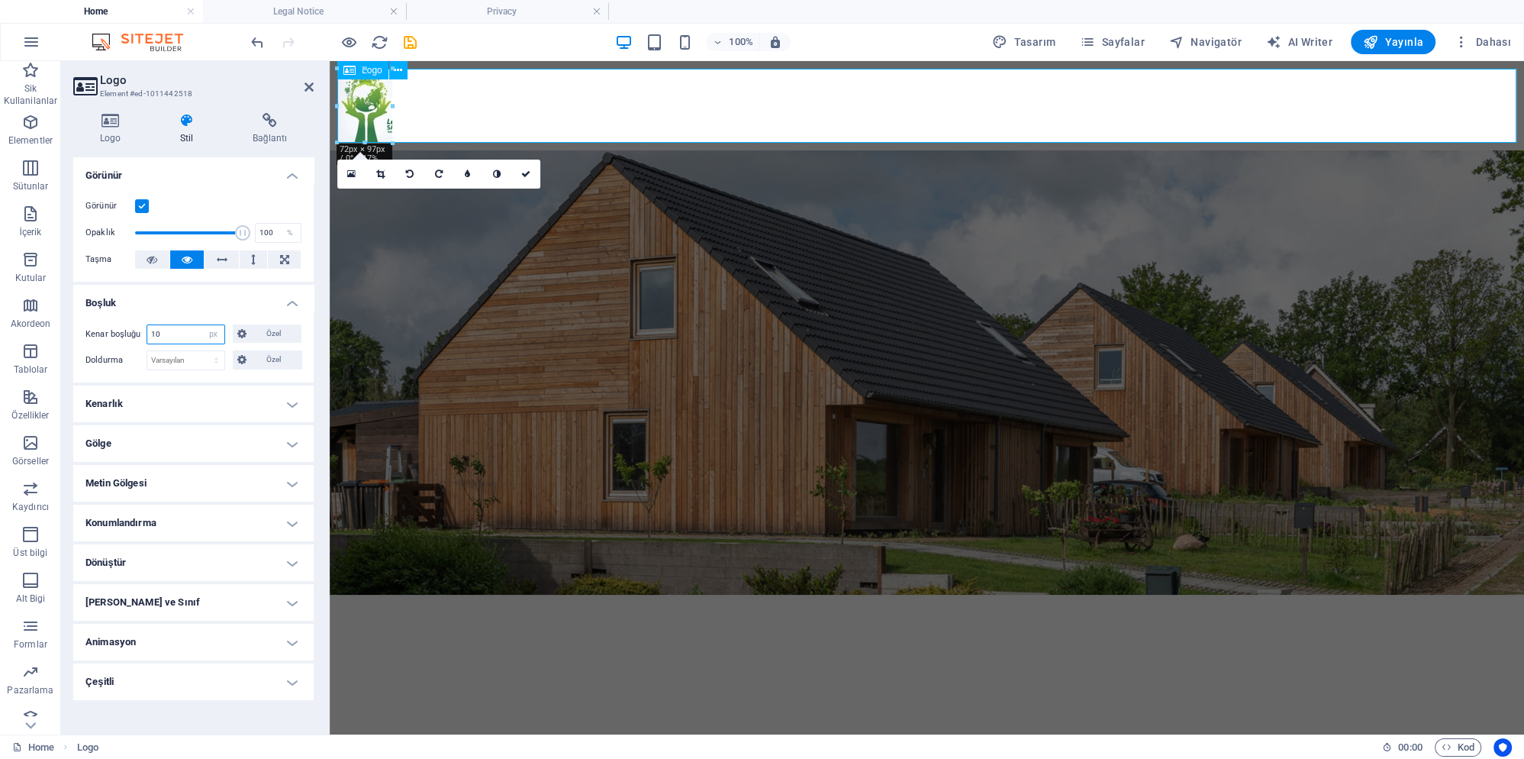
type input "10"
click at [839, 112] on div at bounding box center [926, 106] width 1179 height 74
click at [1433, 111] on div at bounding box center [926, 106] width 1179 height 74
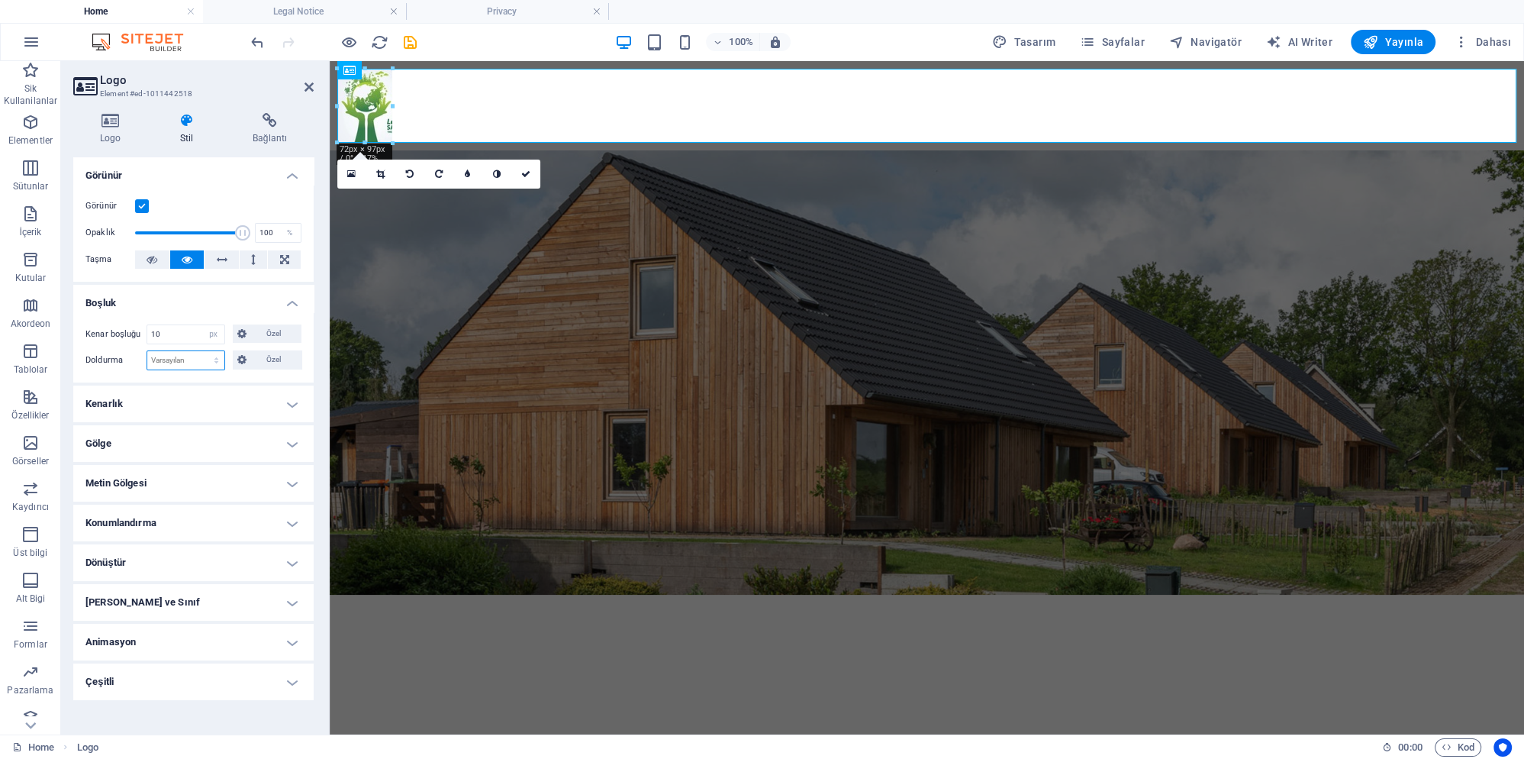
click at [147, 351] on select "Varsayılan px rem % vh vw Özel" at bounding box center [185, 360] width 77 height 18
select select "px"
click option "px" at bounding box center [0, 0] width 0 height 0
type input "0"
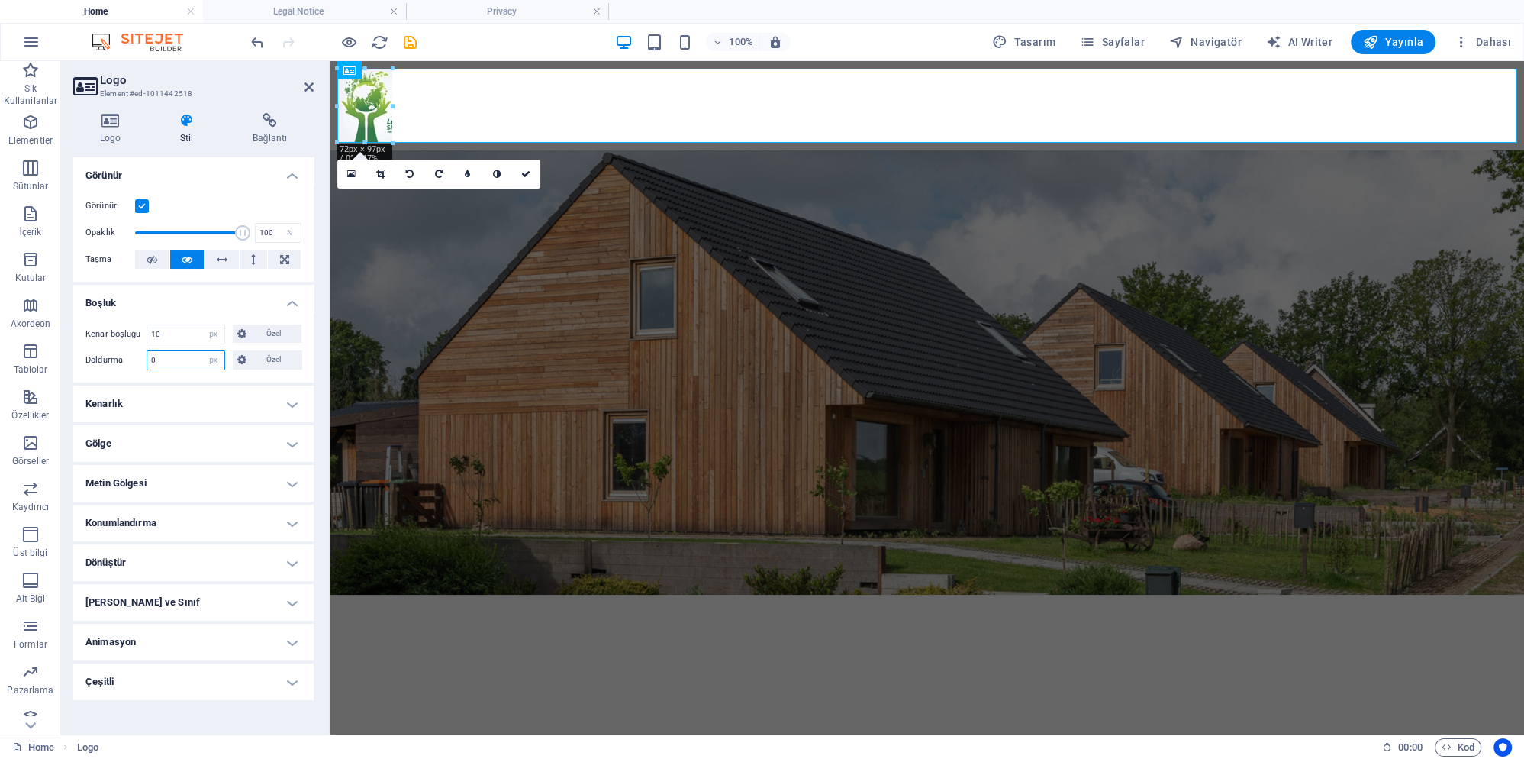
click at [183, 364] on input "0" at bounding box center [185, 360] width 77 height 18
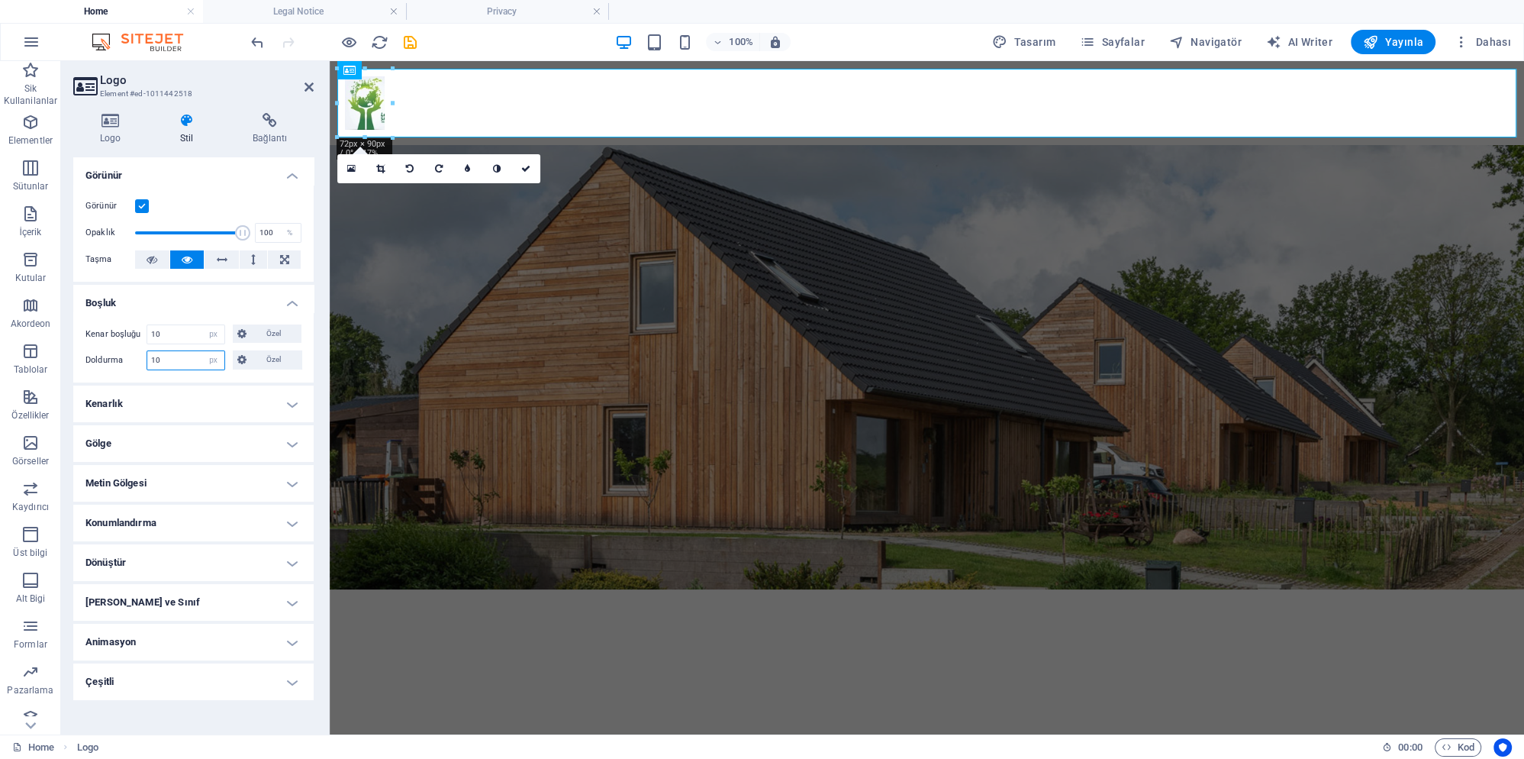
type input "1"
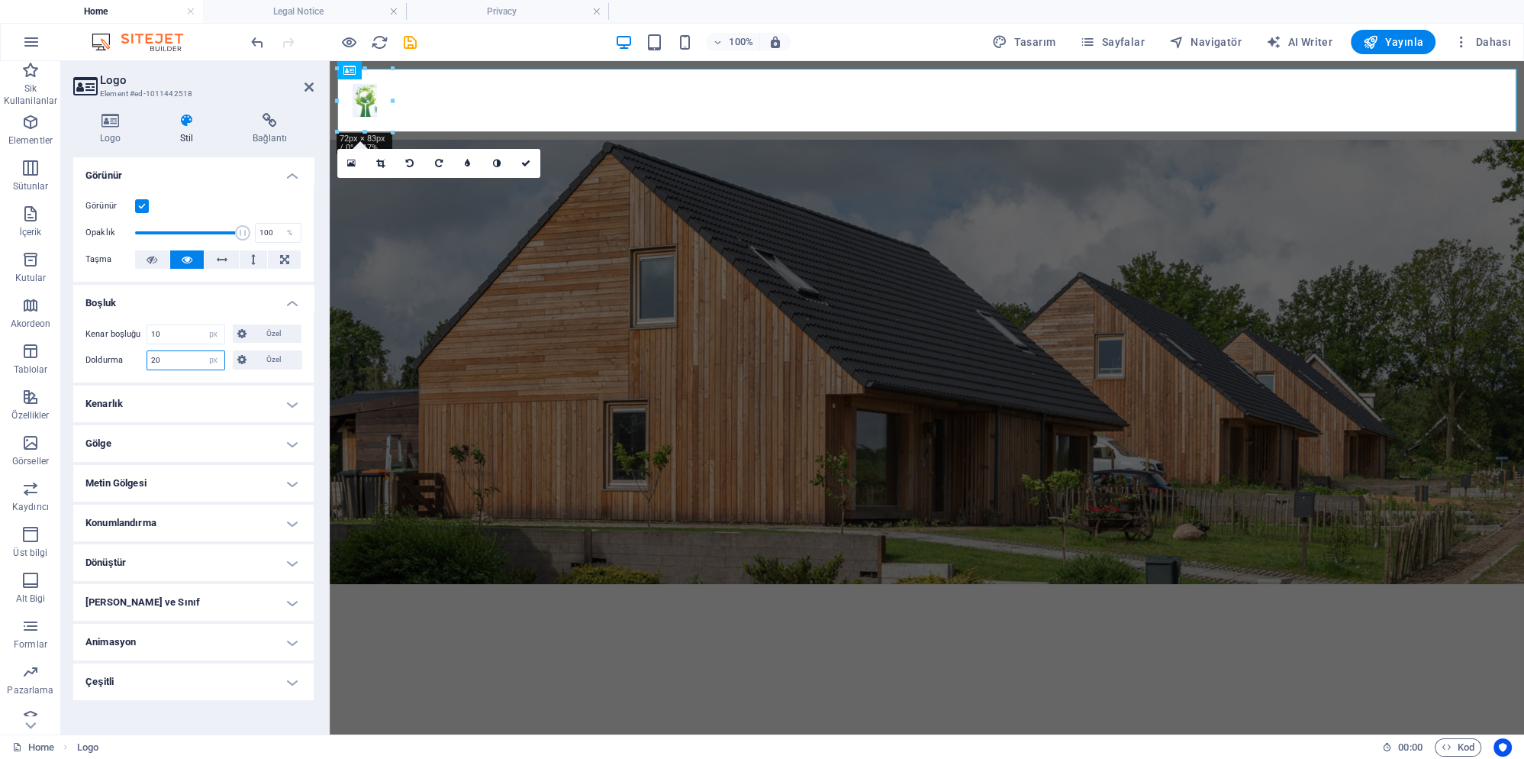
type input "2"
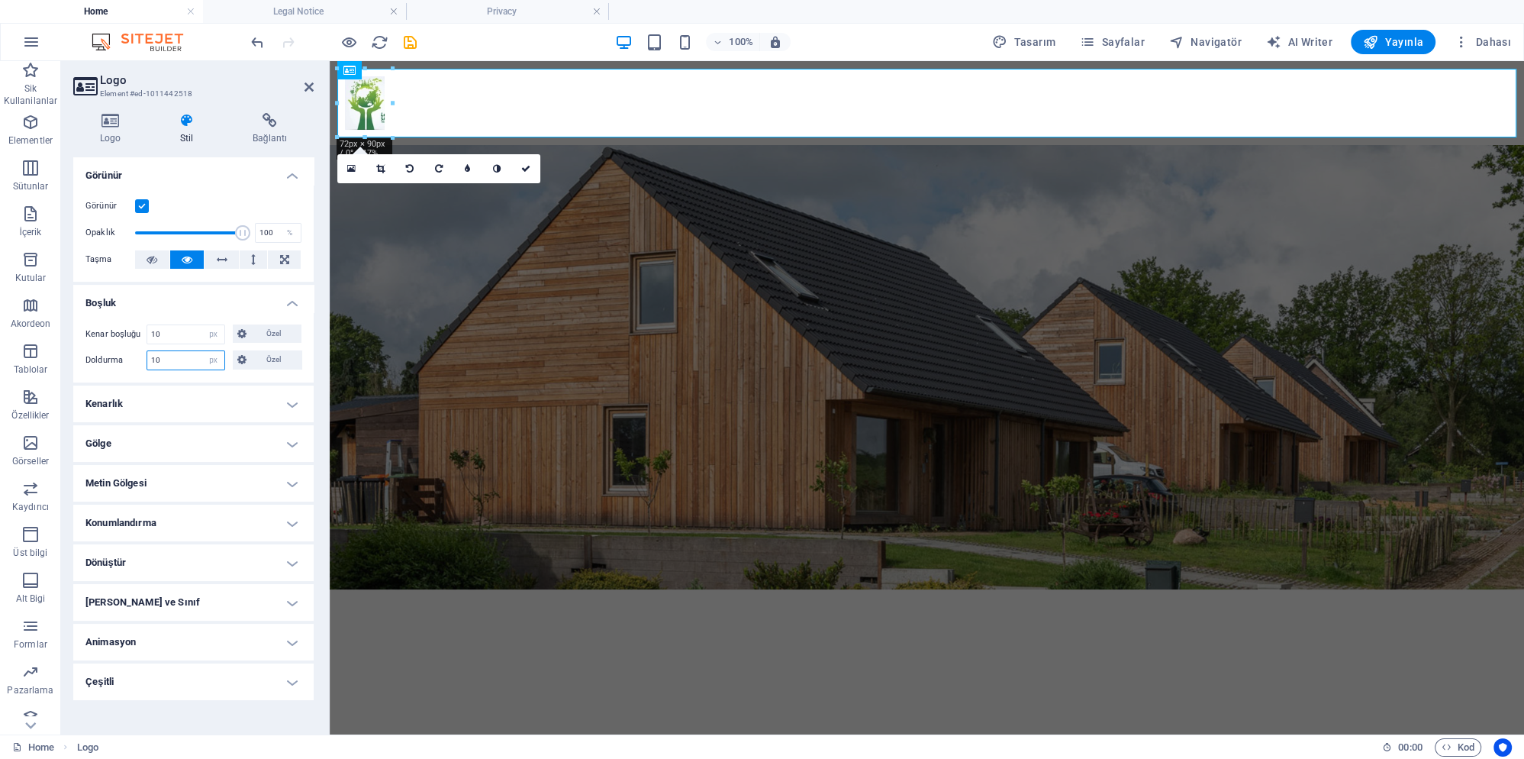
type input "1"
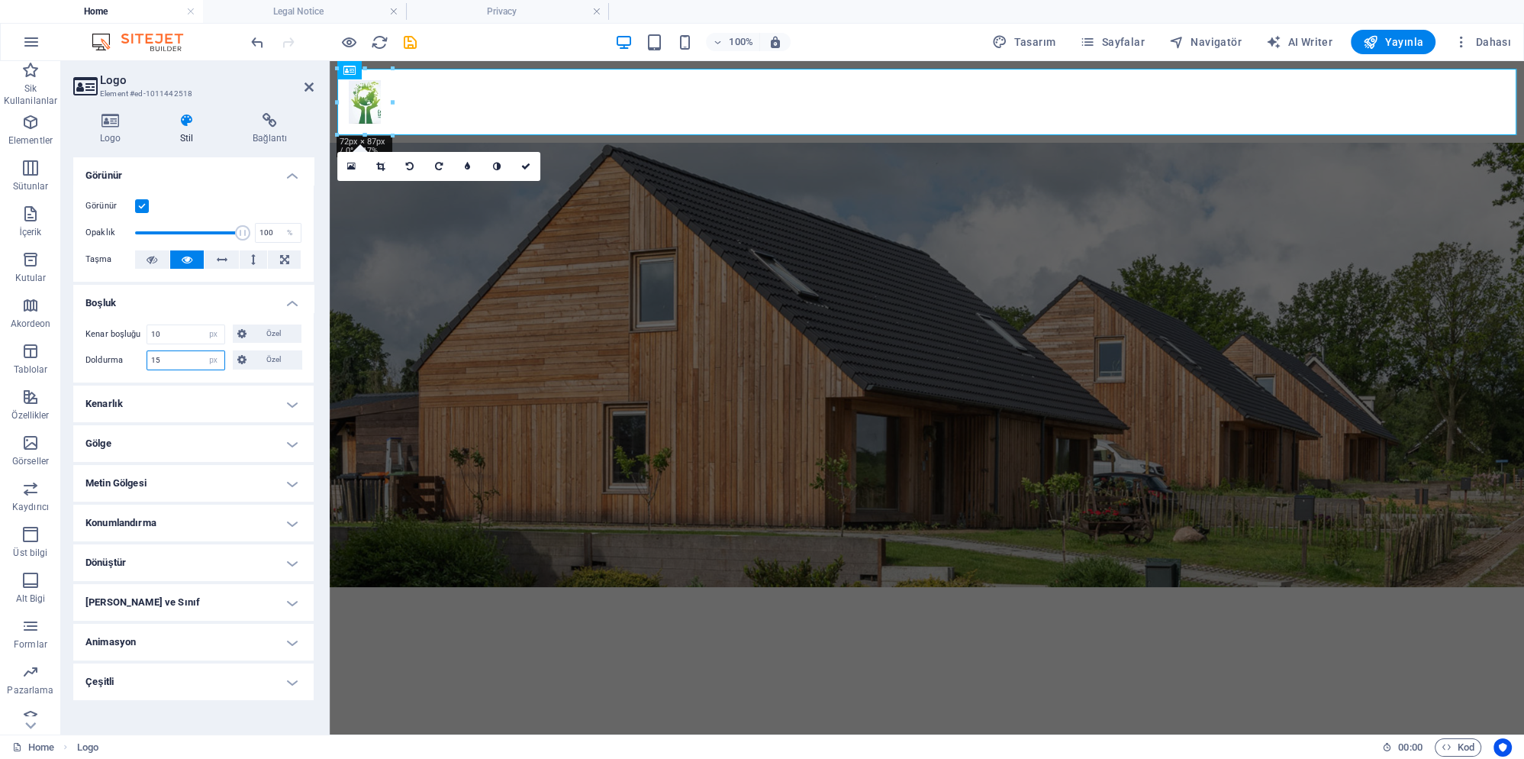
type input "1"
type input "5"
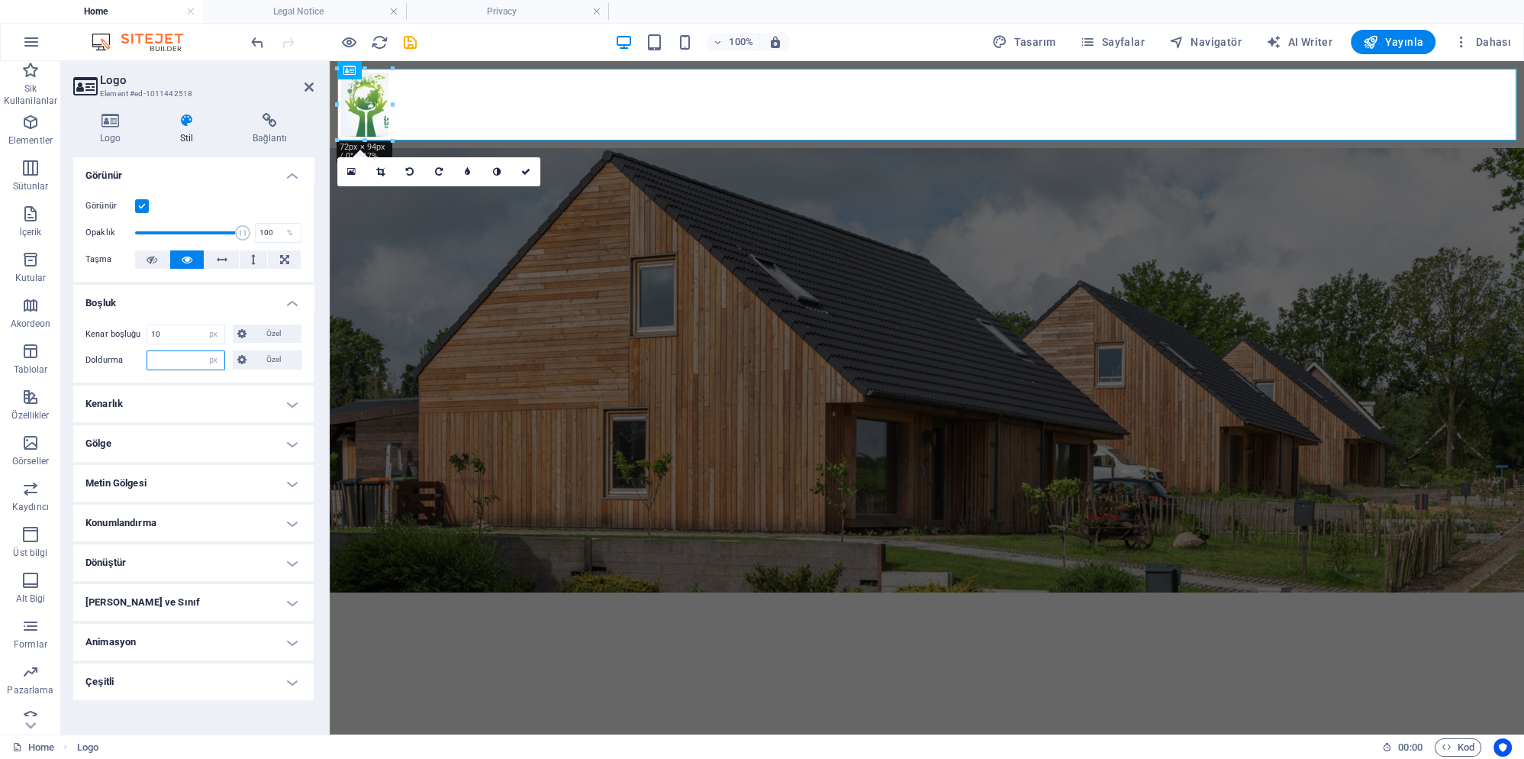
type input "2"
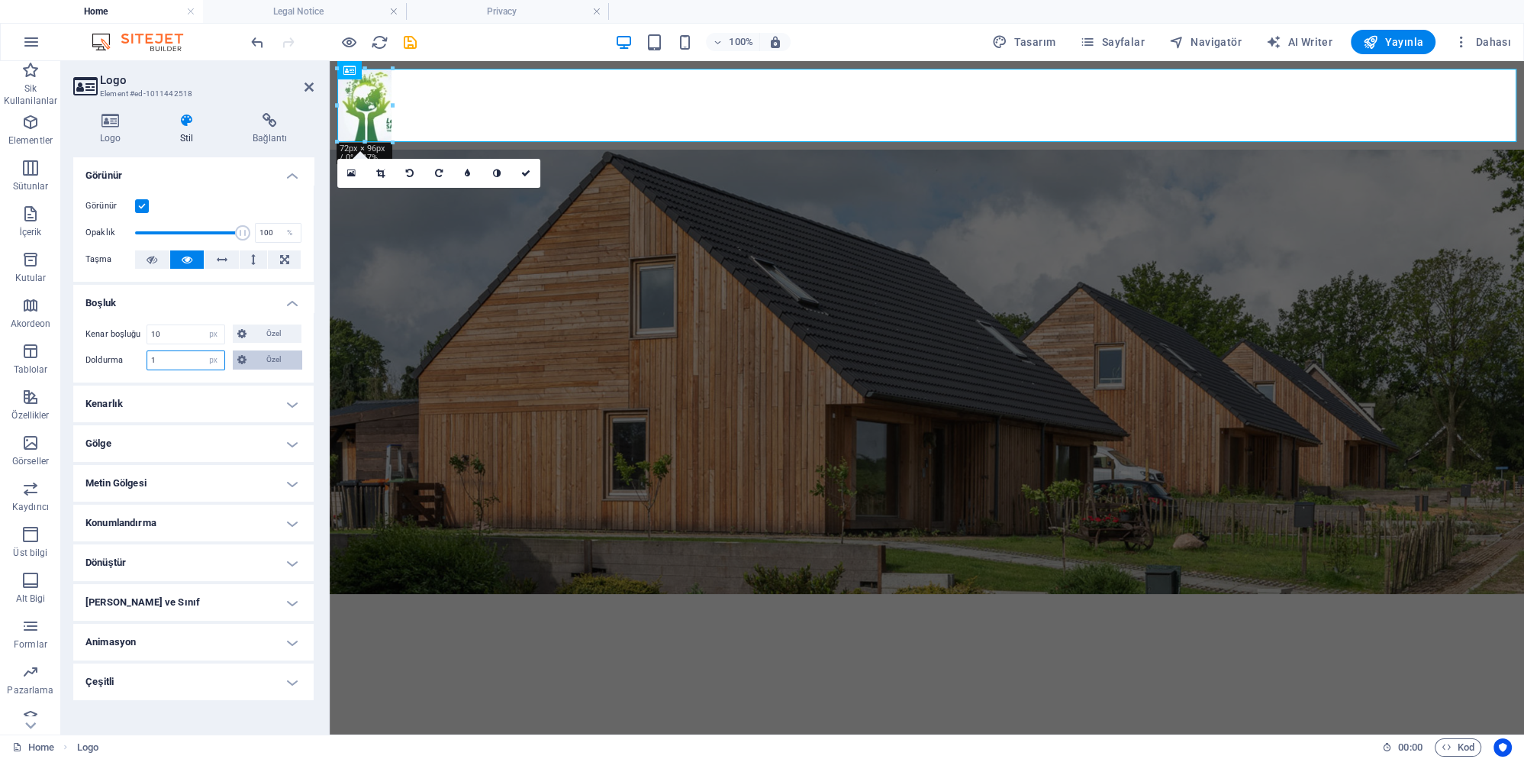
type input "1"
click at [260, 354] on span "Özel" at bounding box center [274, 359] width 47 height 18
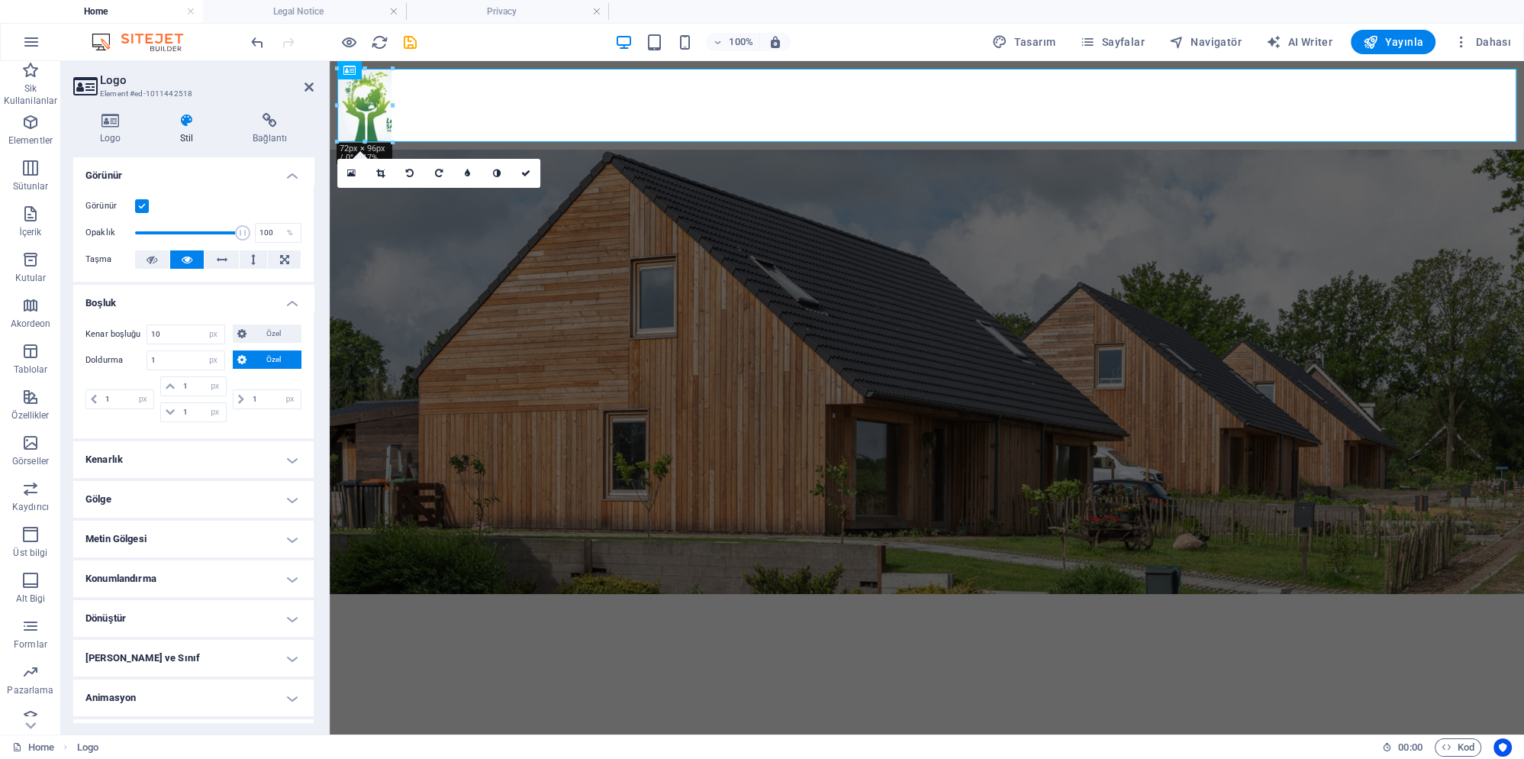
click at [249, 357] on button "Özel" at bounding box center [267, 359] width 69 height 18
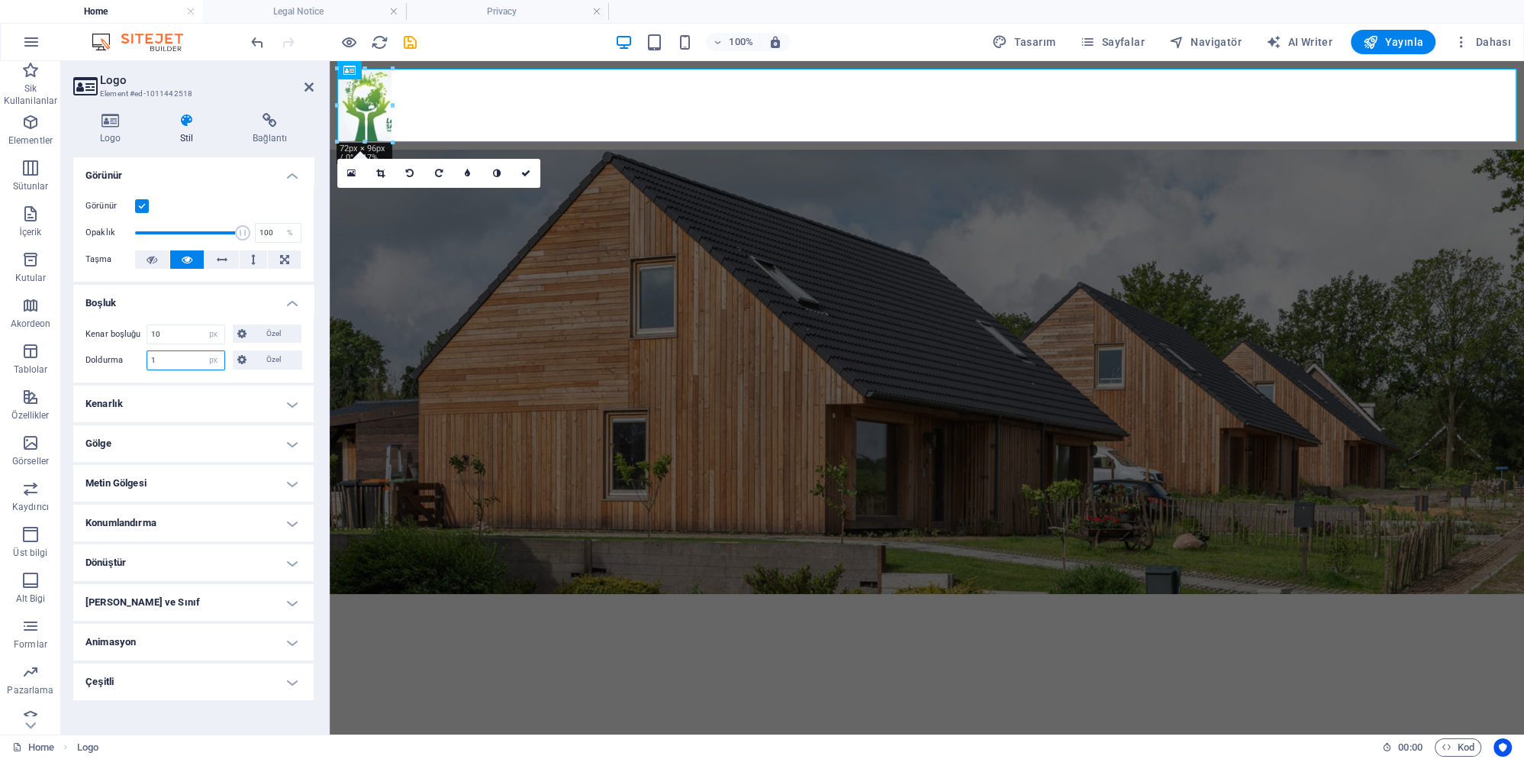
click at [189, 356] on input "1" at bounding box center [185, 360] width 77 height 18
click at [184, 405] on h4 "Kenarlık" at bounding box center [193, 403] width 240 height 37
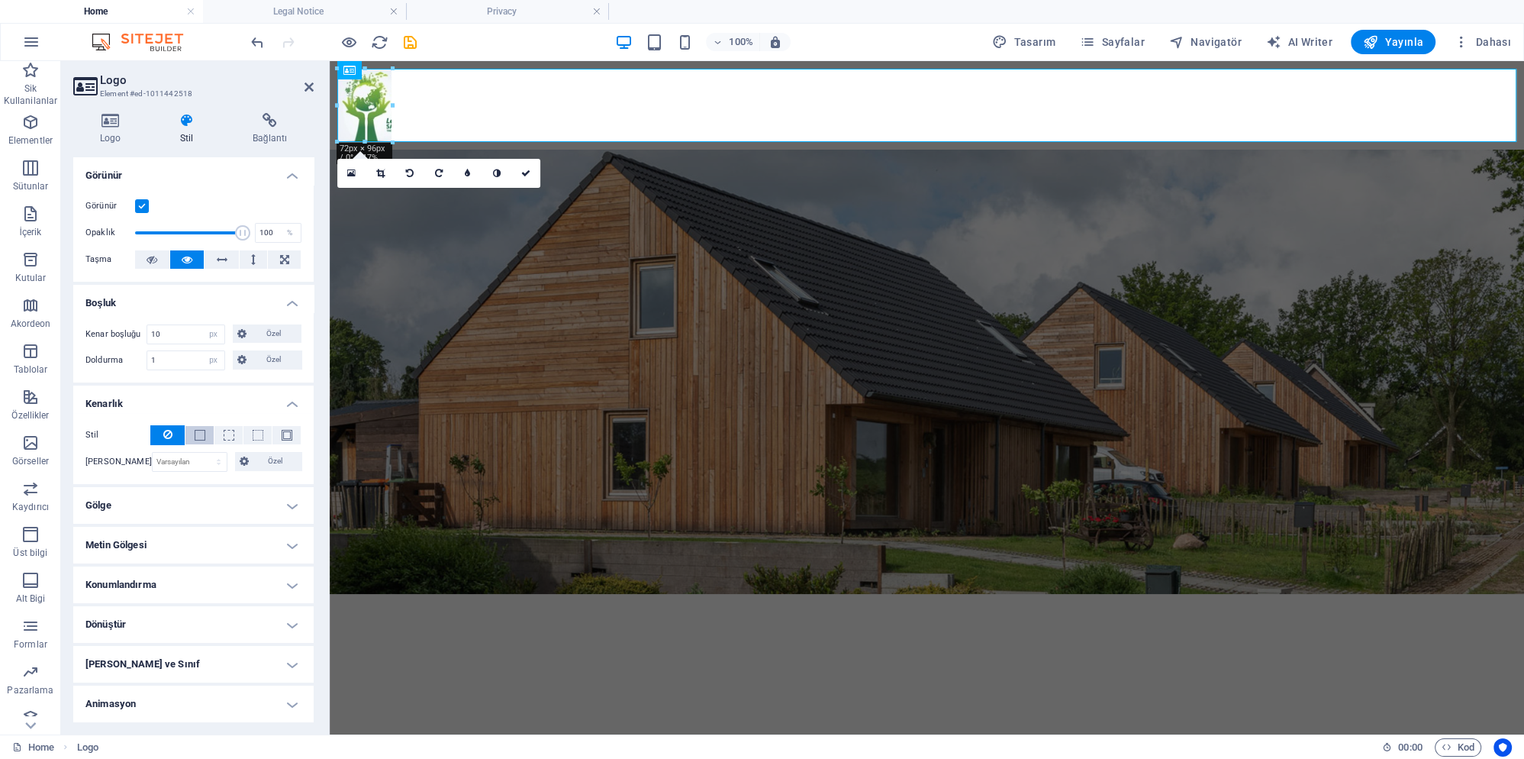
click at [201, 435] on span at bounding box center [200, 435] width 11 height 11
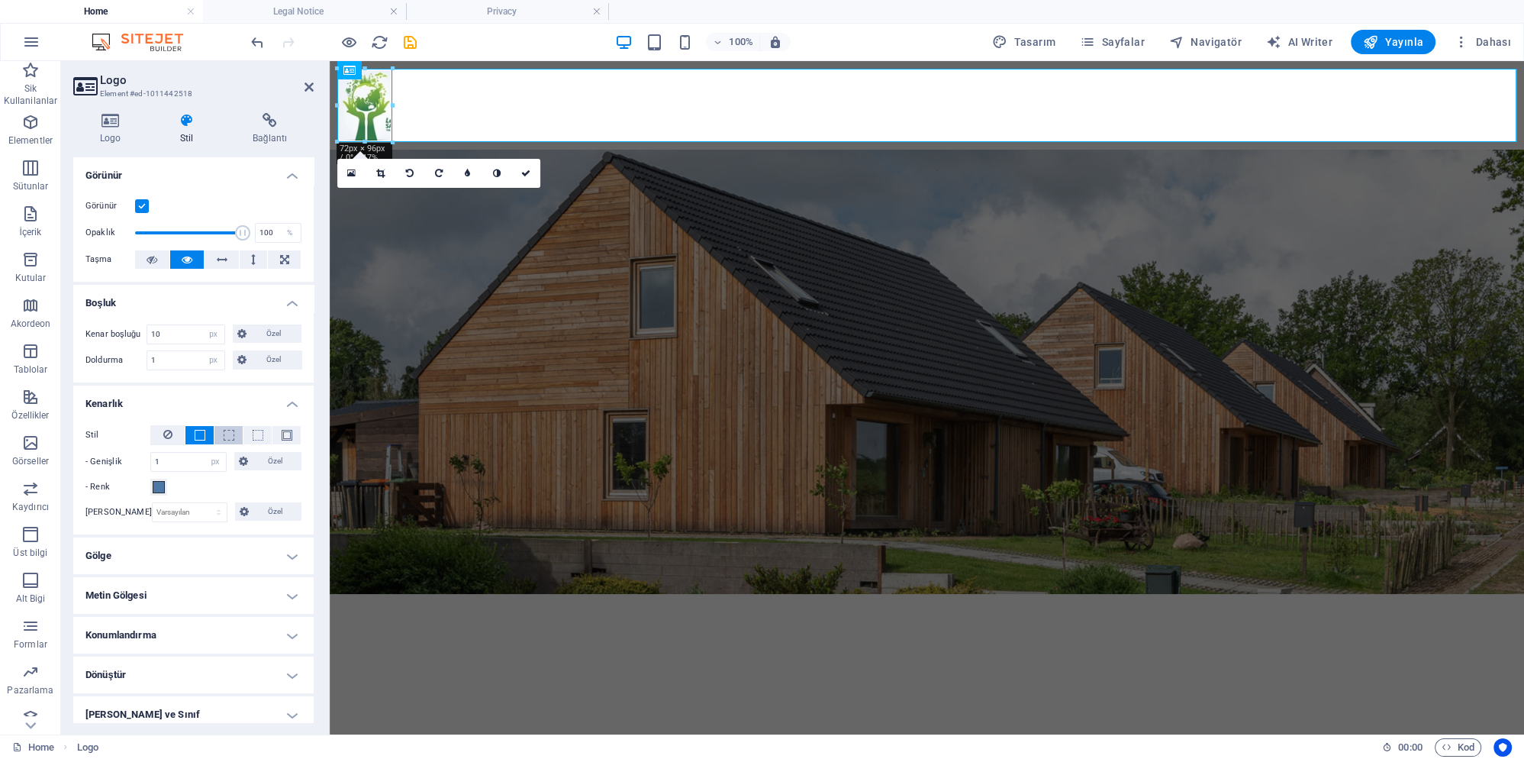
click at [221, 435] on button at bounding box center [228, 435] width 28 height 18
click at [279, 435] on button at bounding box center [286, 435] width 28 height 18
click at [169, 433] on icon at bounding box center [167, 434] width 9 height 18
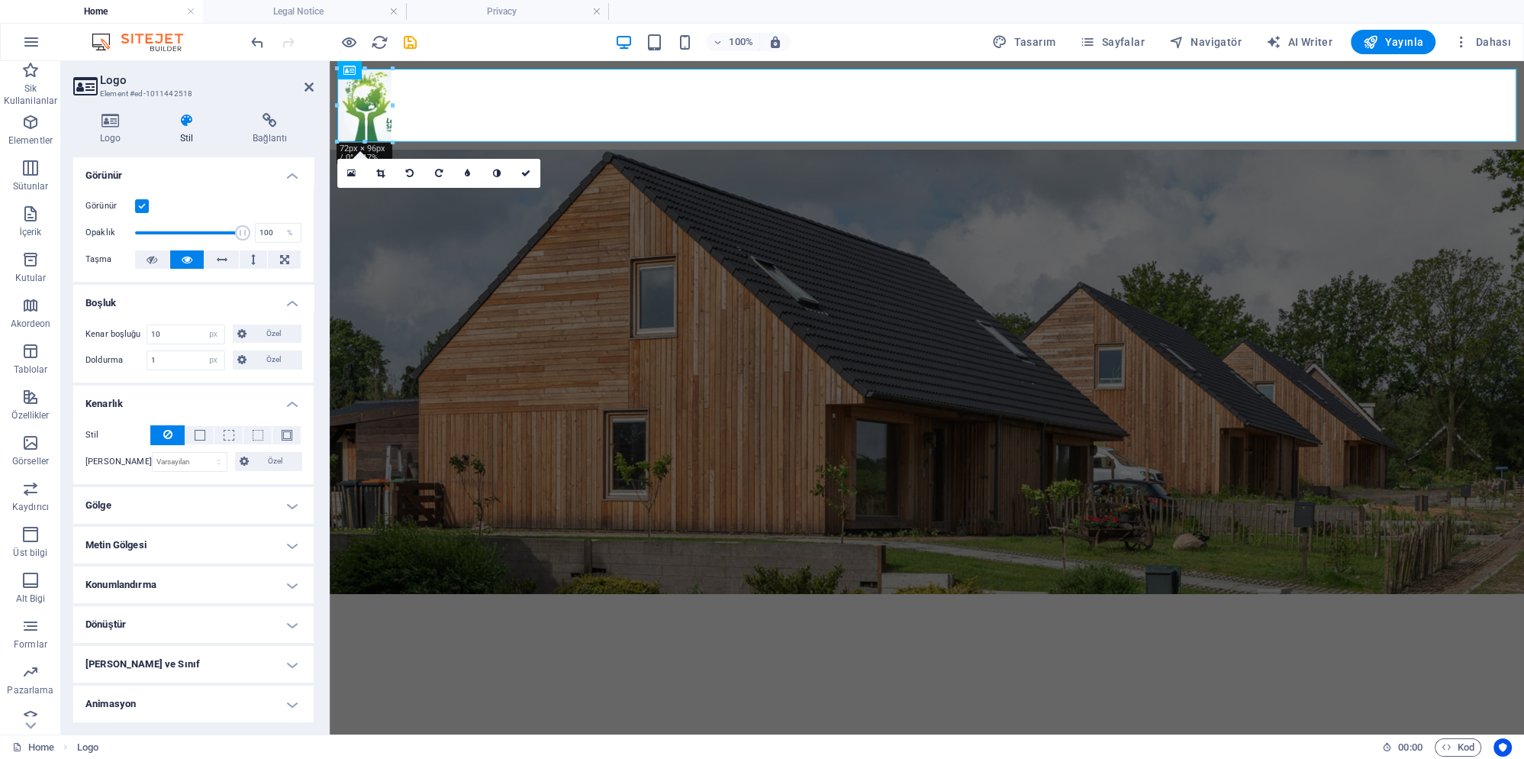
click at [170, 495] on h4 "Gölge" at bounding box center [193, 505] width 240 height 37
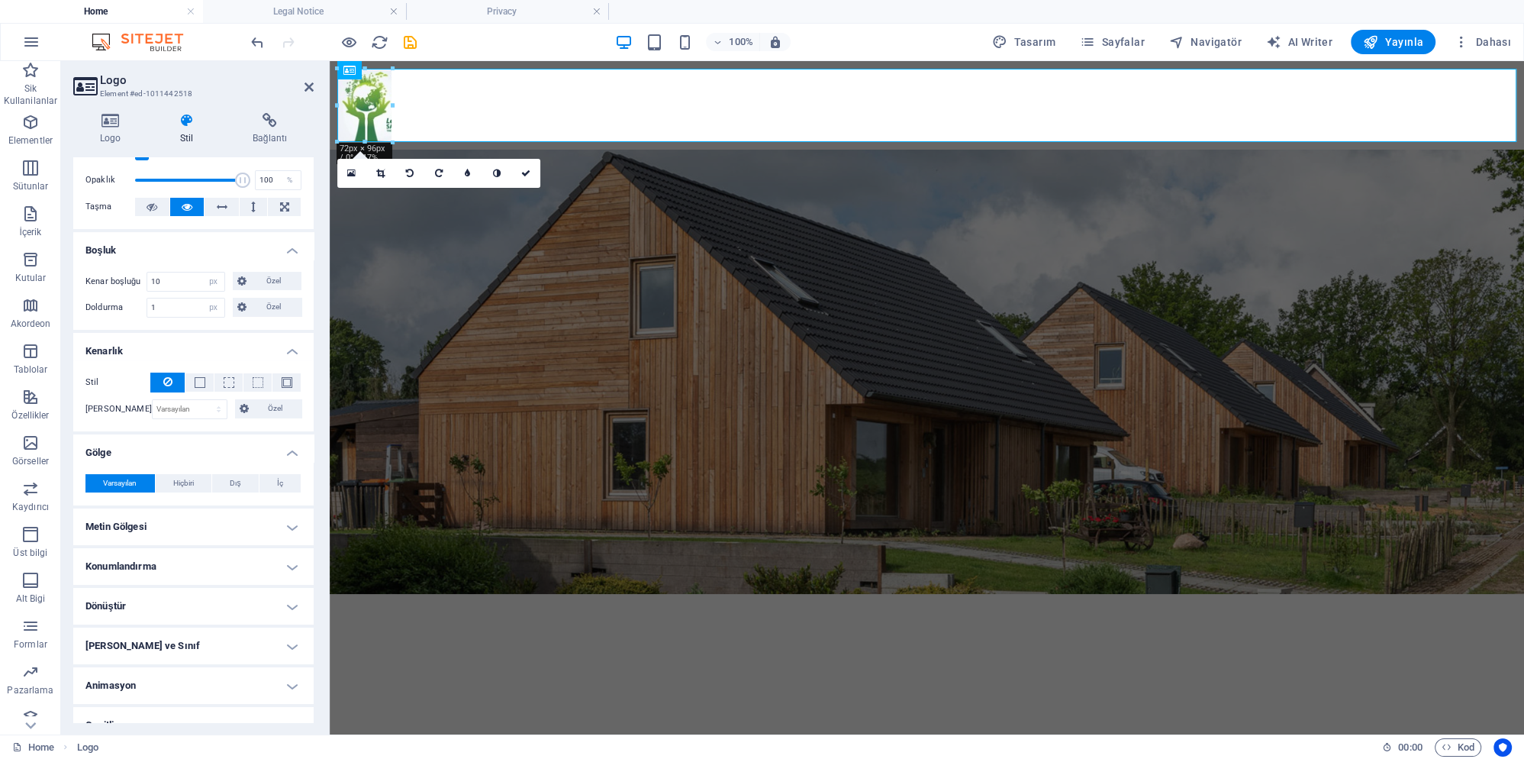
scroll to position [73, 0]
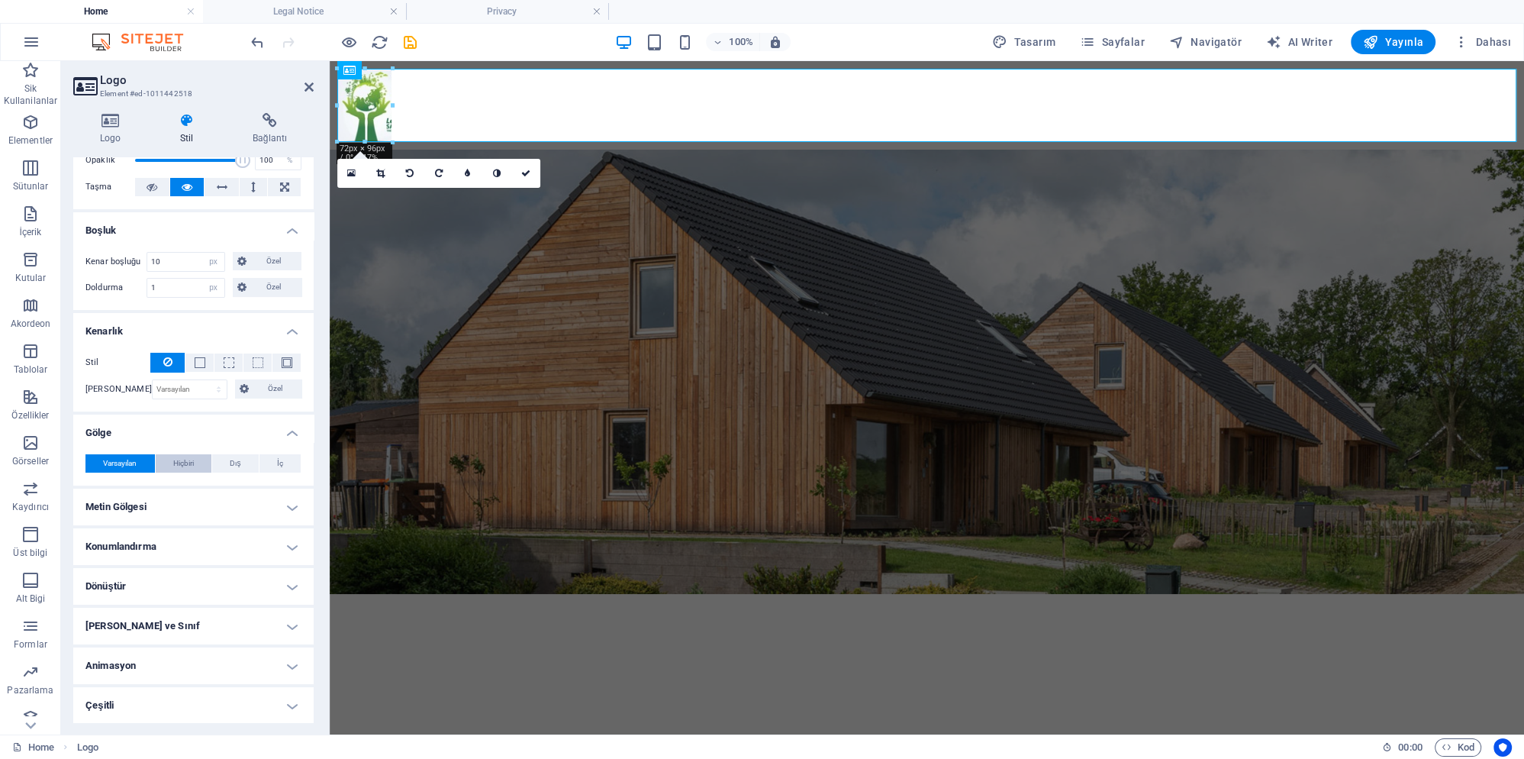
click at [191, 463] on span "Hiçbiri" at bounding box center [183, 463] width 21 height 18
click at [227, 460] on button "Dış" at bounding box center [235, 463] width 47 height 18
type input "2"
type input "4"
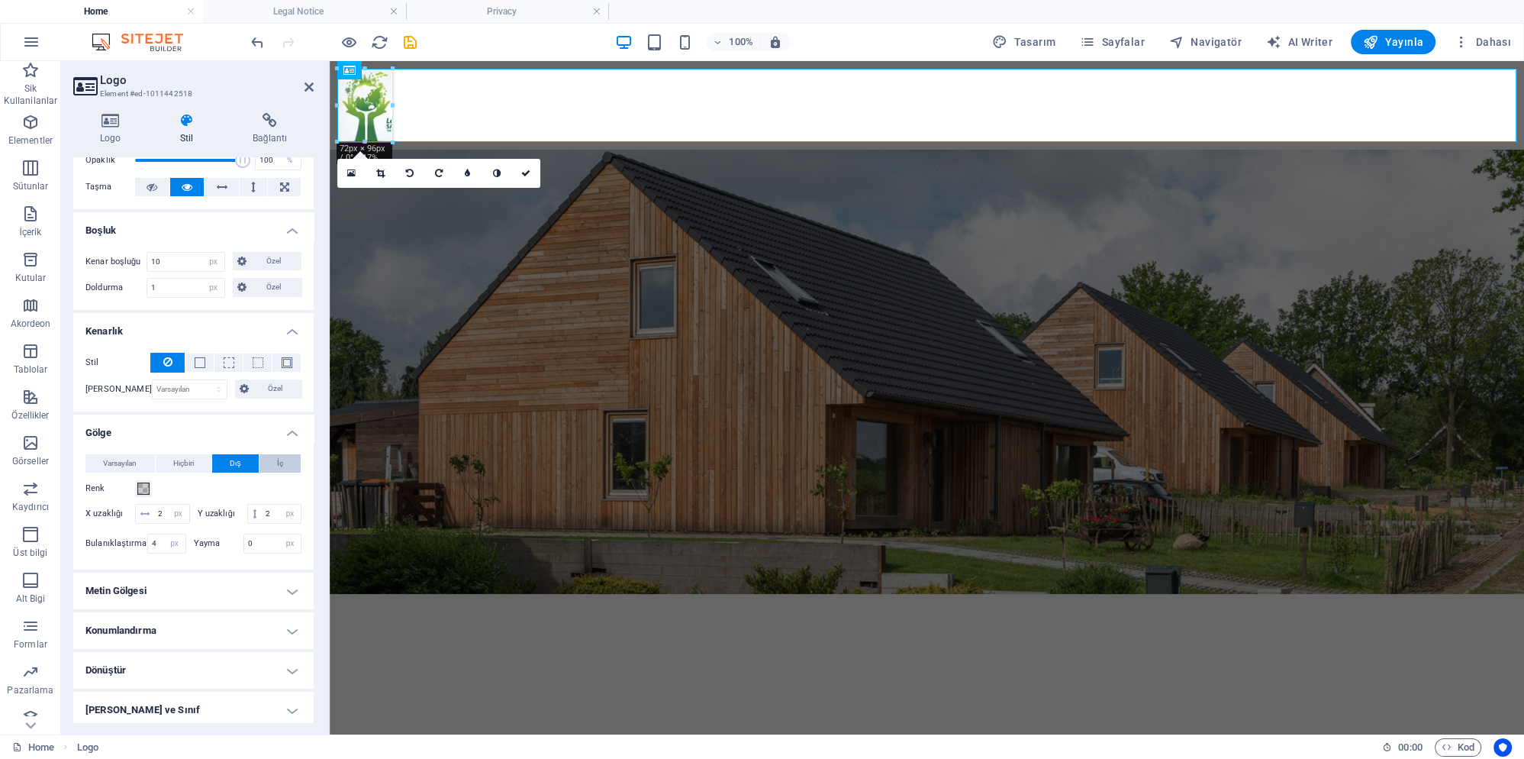
click at [279, 460] on span "İç" at bounding box center [280, 463] width 6 height 18
click at [115, 459] on span "Varsayılan" at bounding box center [120, 463] width 34 height 18
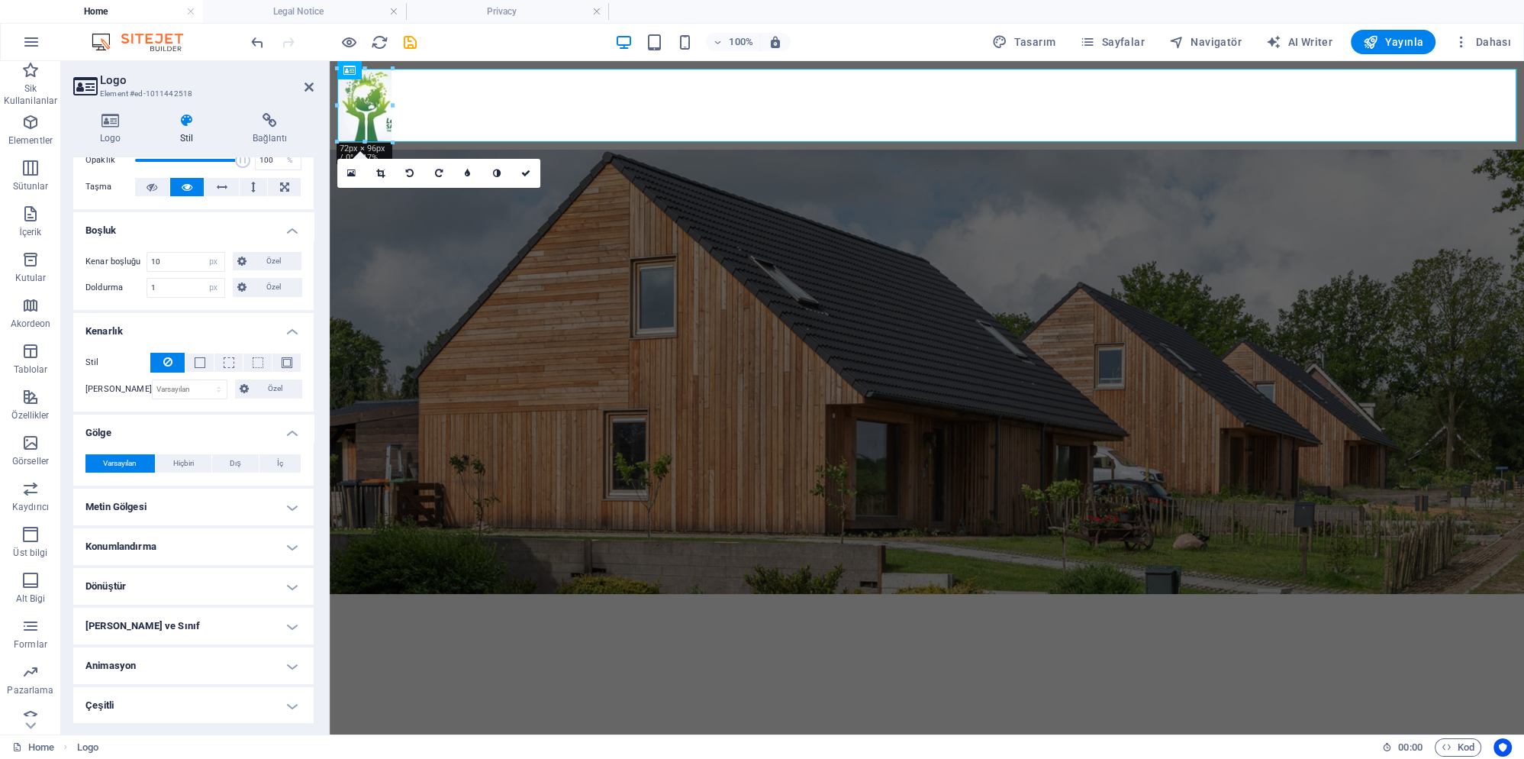
click at [143, 485] on ul "Yerleşim Bu elementin yerleşim içinde nasıl genişlediği (Flexbox). Boyut Varsay…" at bounding box center [193, 404] width 240 height 639
click at [156, 505] on h4 "Metin Gölgesi" at bounding box center [193, 506] width 240 height 37
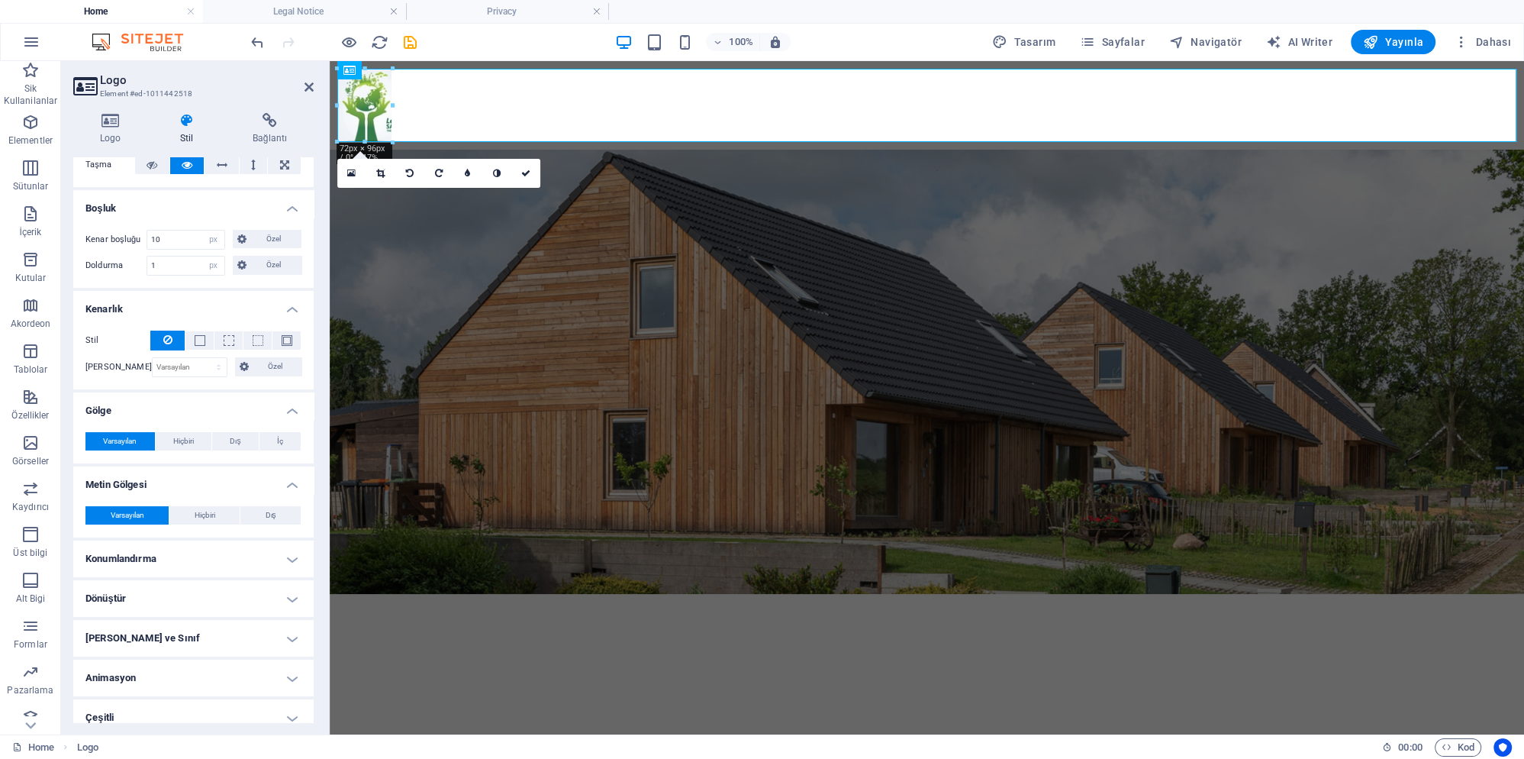
scroll to position [107, 0]
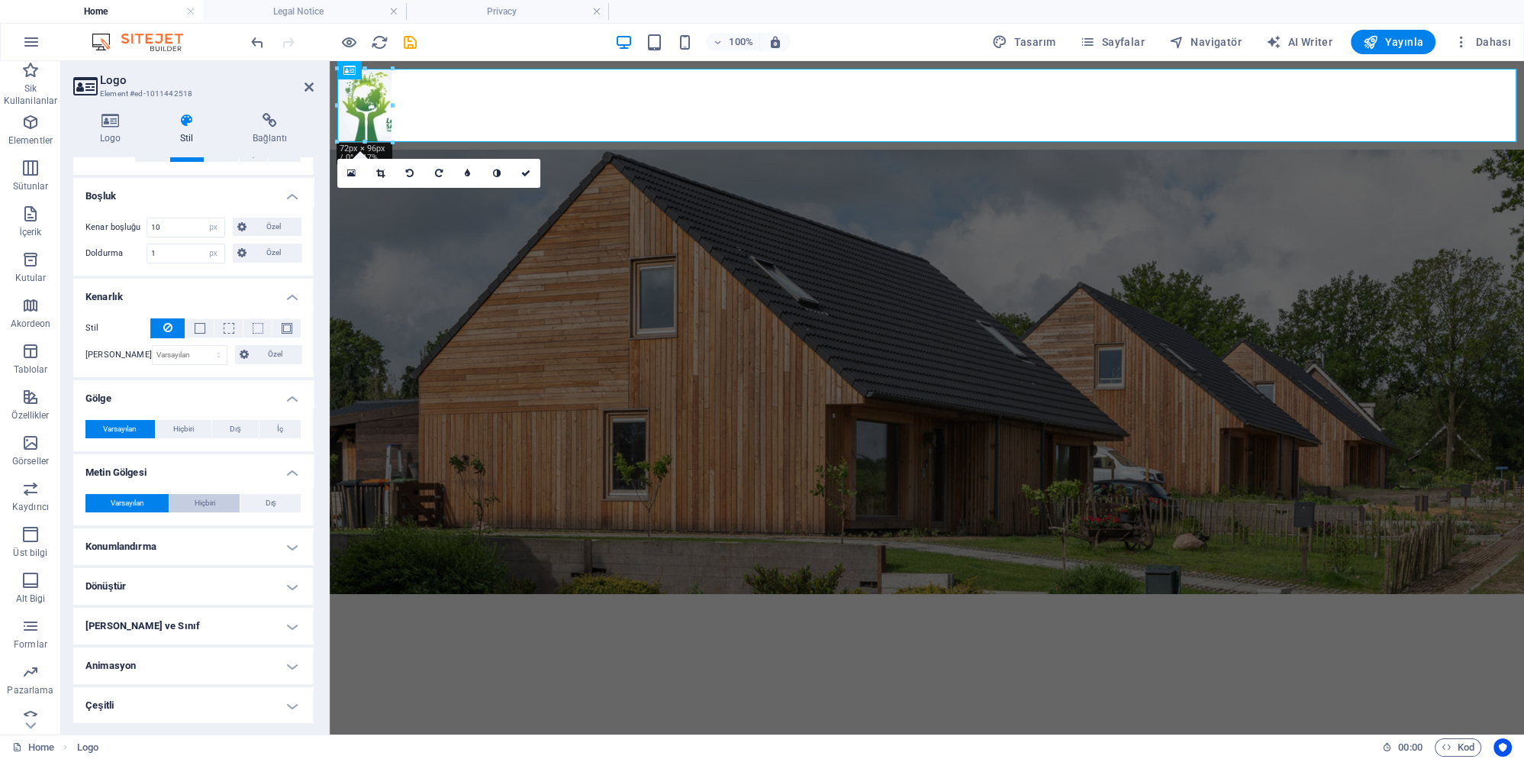
click at [215, 503] on span "Hiçbiri" at bounding box center [205, 503] width 21 height 18
click at [160, 502] on button "Varsayılan" at bounding box center [126, 503] width 83 height 18
click at [162, 531] on h4 "Konumlandırma" at bounding box center [193, 546] width 240 height 37
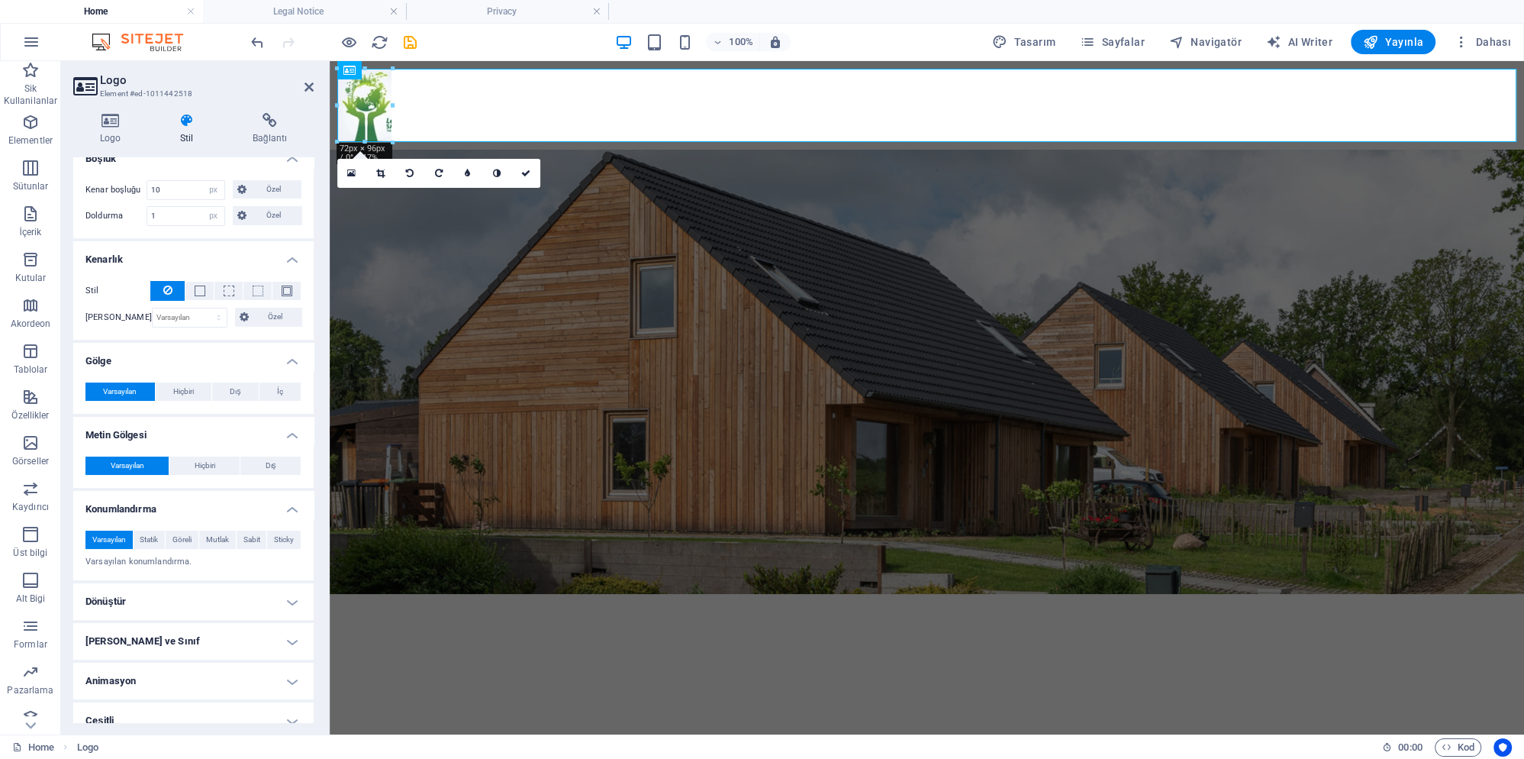
scroll to position [160, 0]
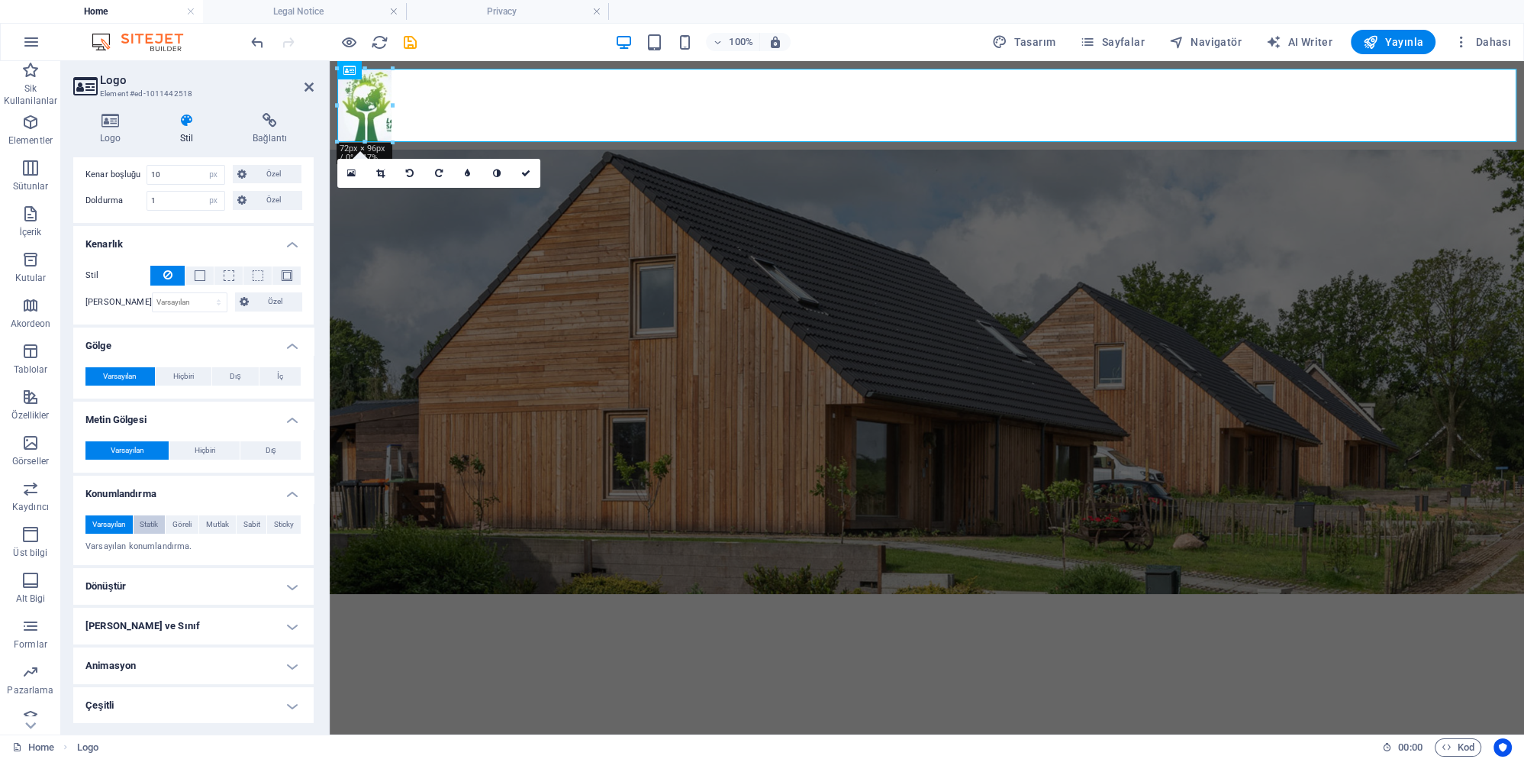
click at [153, 525] on span "Statik" at bounding box center [149, 524] width 18 height 18
click at [191, 519] on span "Göreli" at bounding box center [181, 524] width 19 height 18
click at [217, 518] on span "Mutlak" at bounding box center [217, 524] width 23 height 18
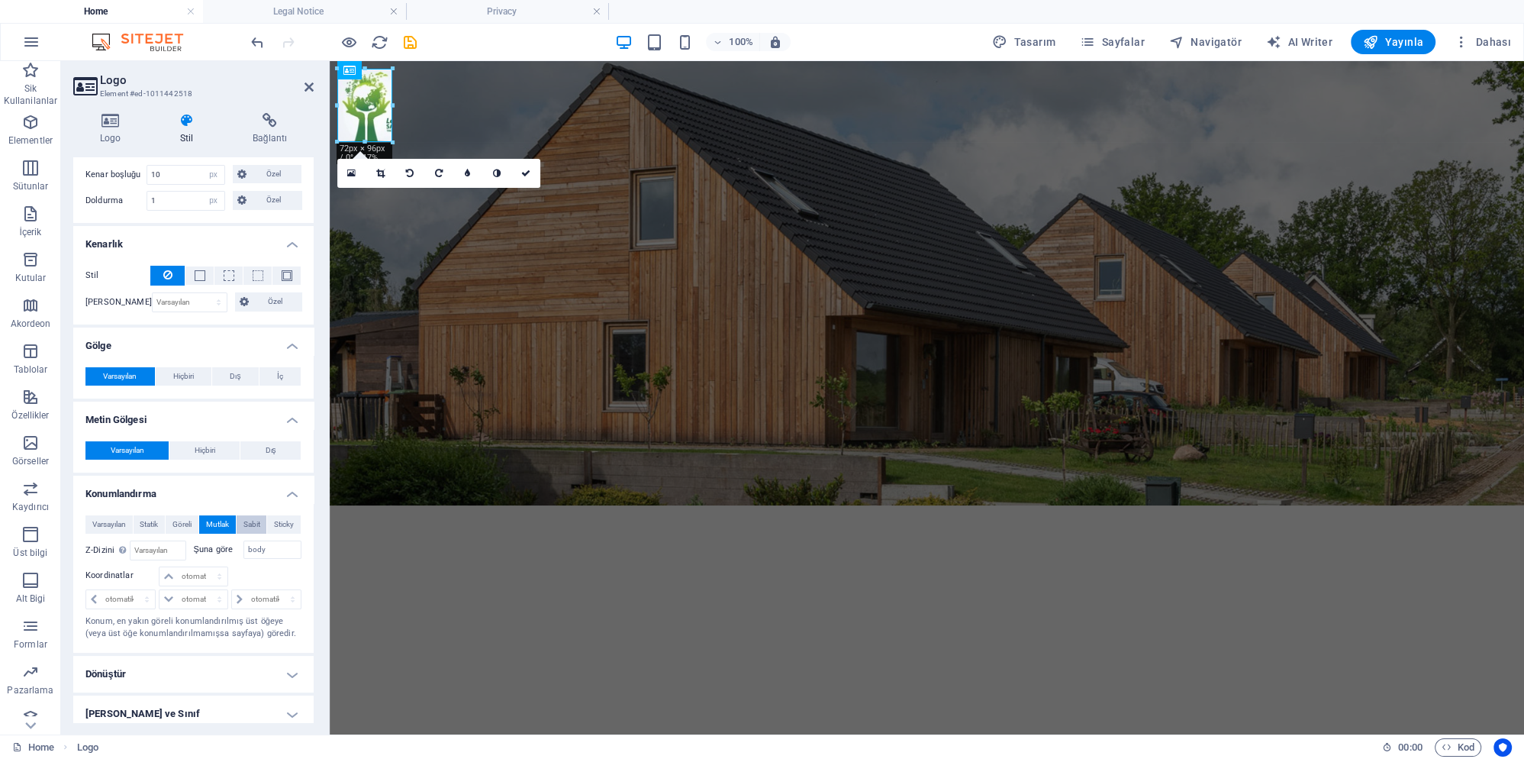
click at [251, 524] on span "Sabit" at bounding box center [251, 524] width 17 height 18
click at [287, 523] on span "Sticky" at bounding box center [284, 524] width 20 height 18
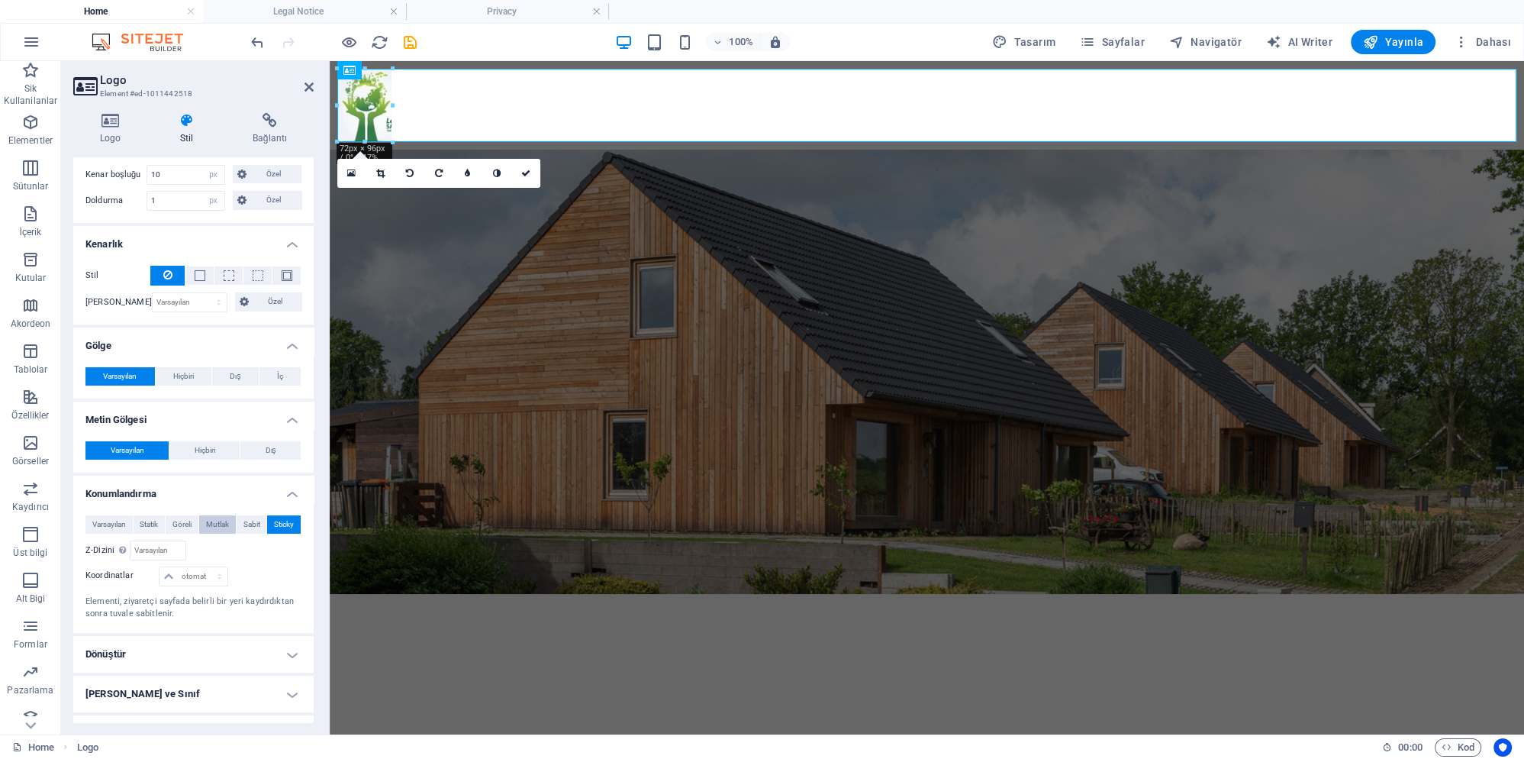
click at [219, 519] on span "Mutlak" at bounding box center [217, 524] width 23 height 18
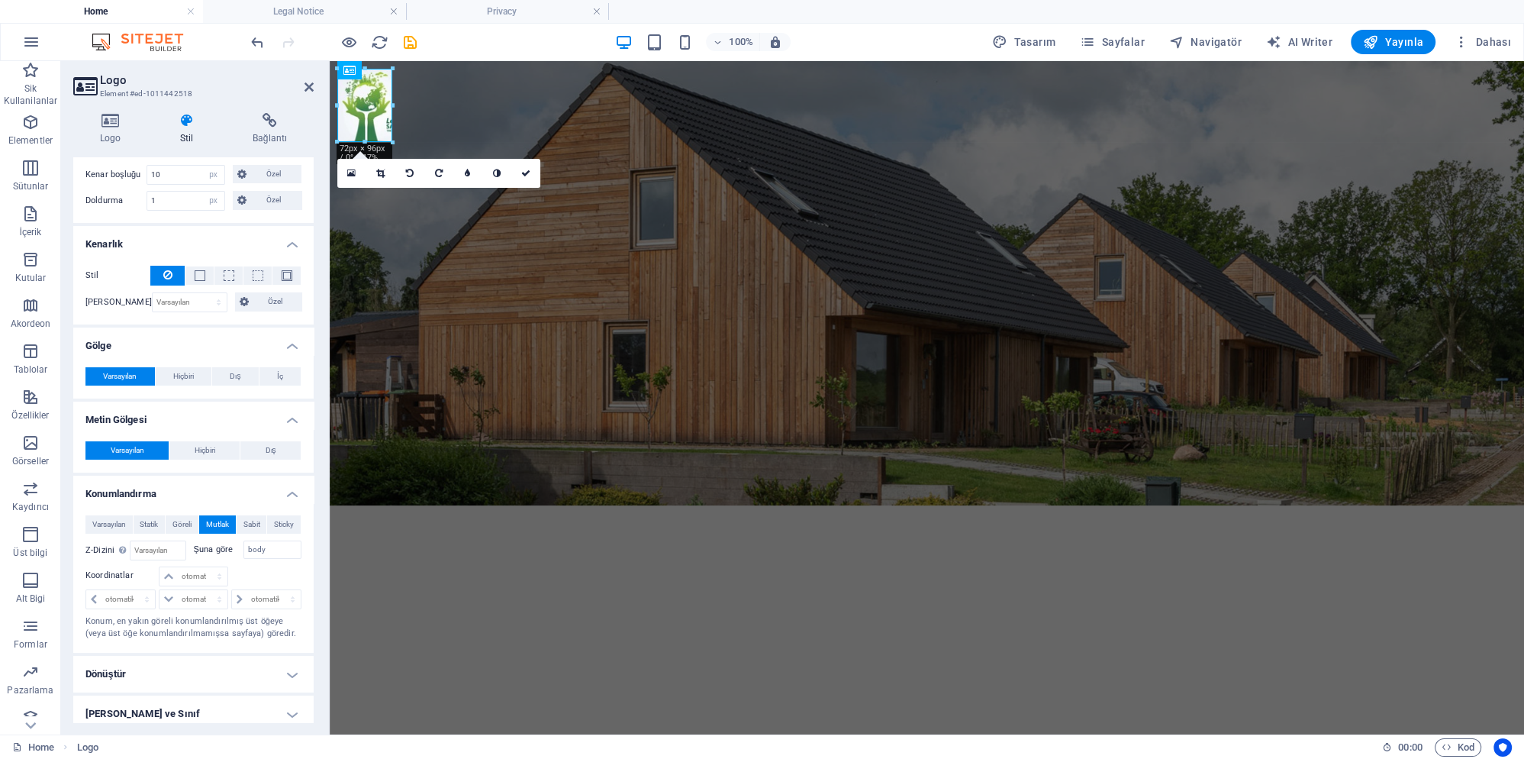
click at [371, 505] on html "Skip to main content" at bounding box center [927, 283] width 1194 height 444
drag, startPoint x: 308, startPoint y: 89, endPoint x: 295, endPoint y: 246, distance: 157.0
click at [308, 89] on icon at bounding box center [309, 87] width 9 height 12
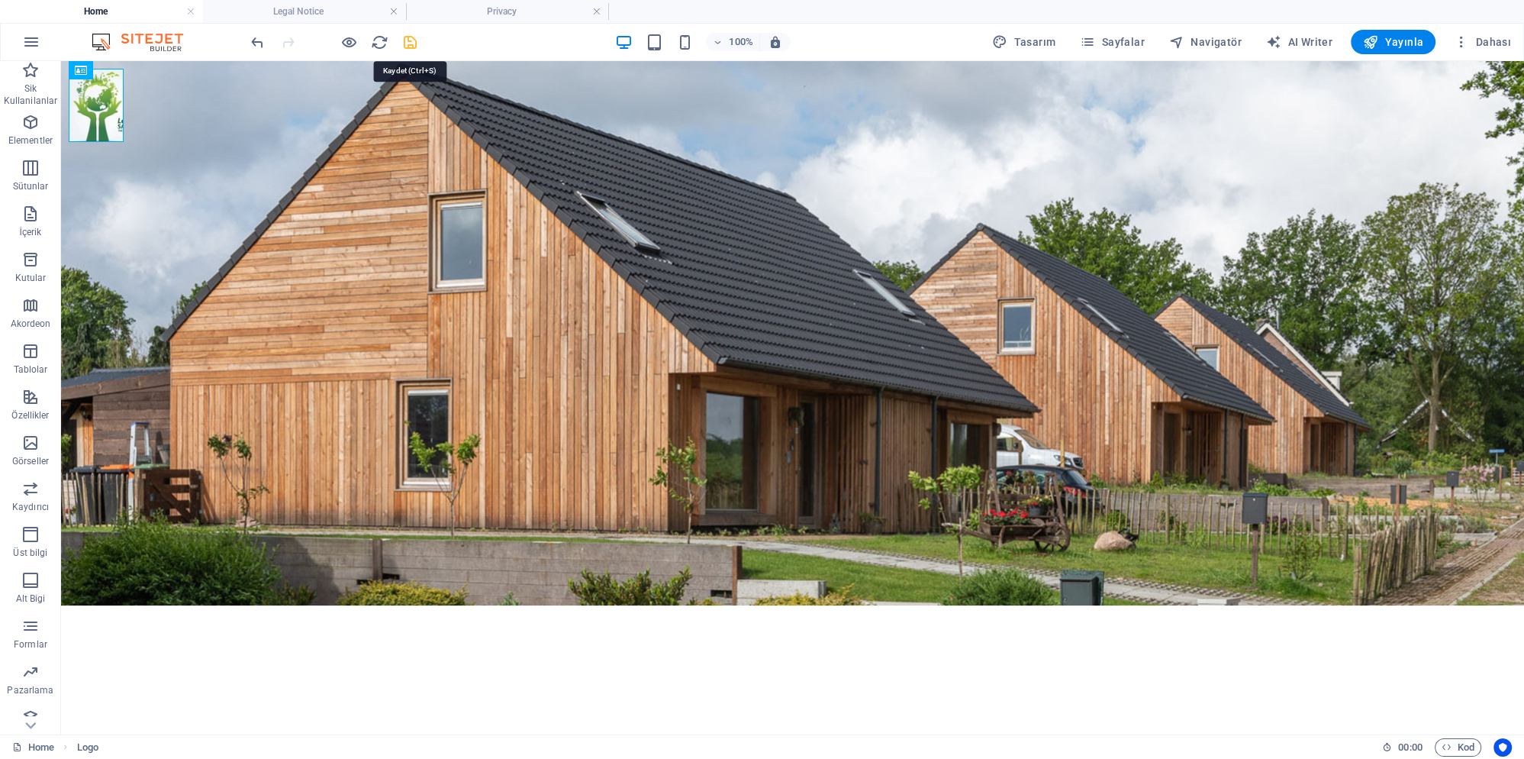
click at [411, 43] on icon "save" at bounding box center [410, 43] width 18 height 18
click at [418, 98] on figure at bounding box center [792, 333] width 1463 height 544
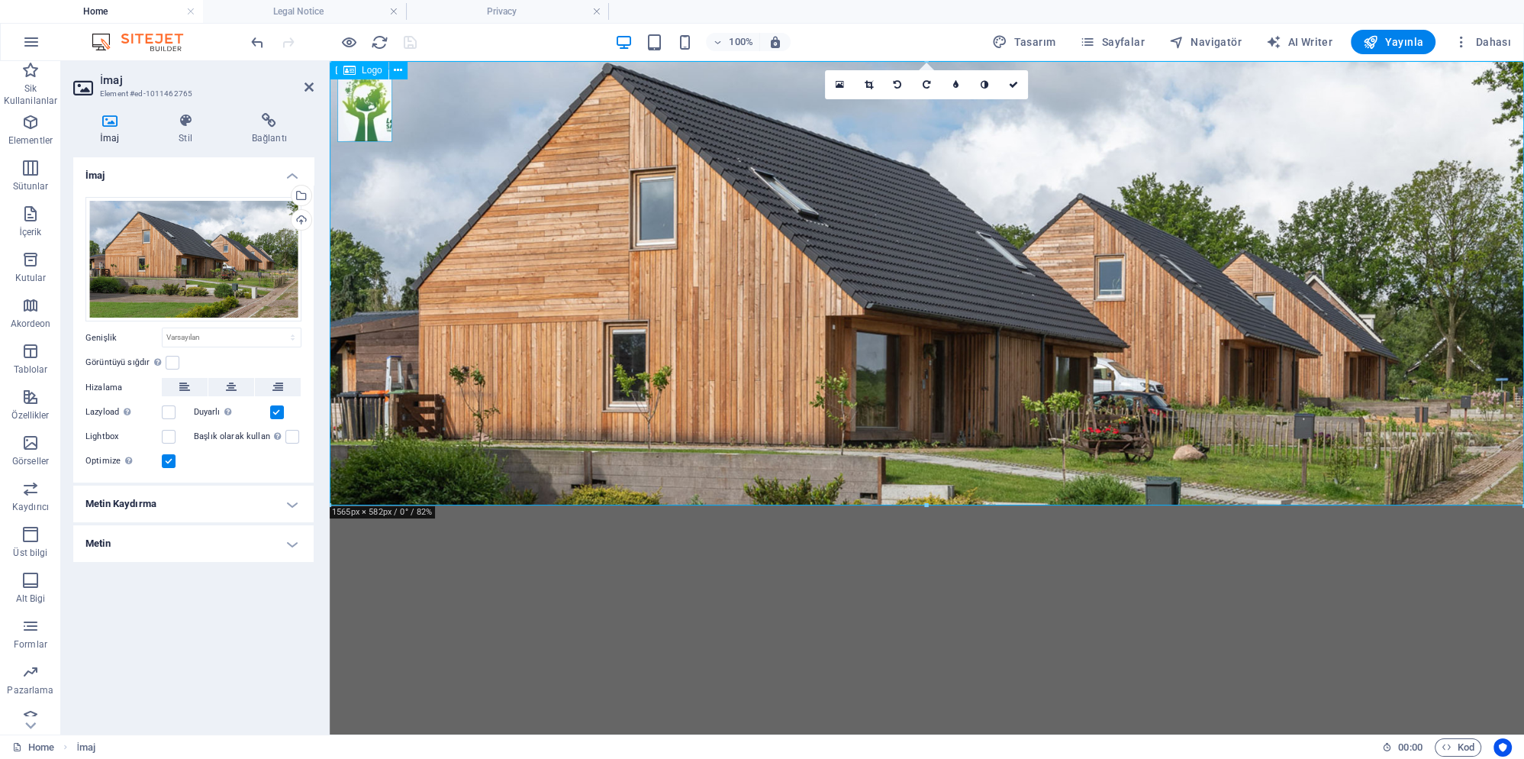
click at [379, 96] on div at bounding box center [364, 105] width 55 height 73
select select "px"
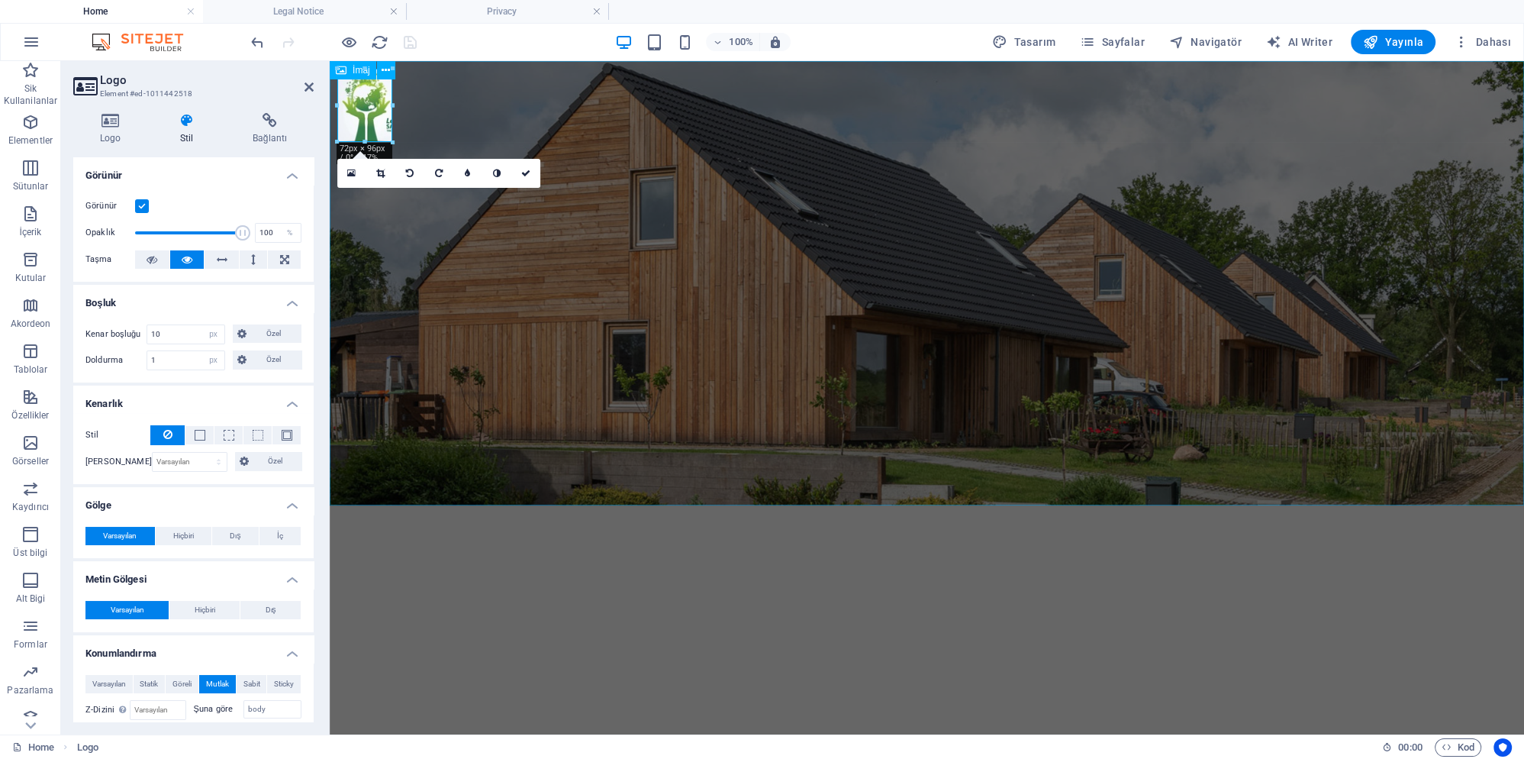
click at [446, 94] on figure at bounding box center [927, 283] width 1194 height 444
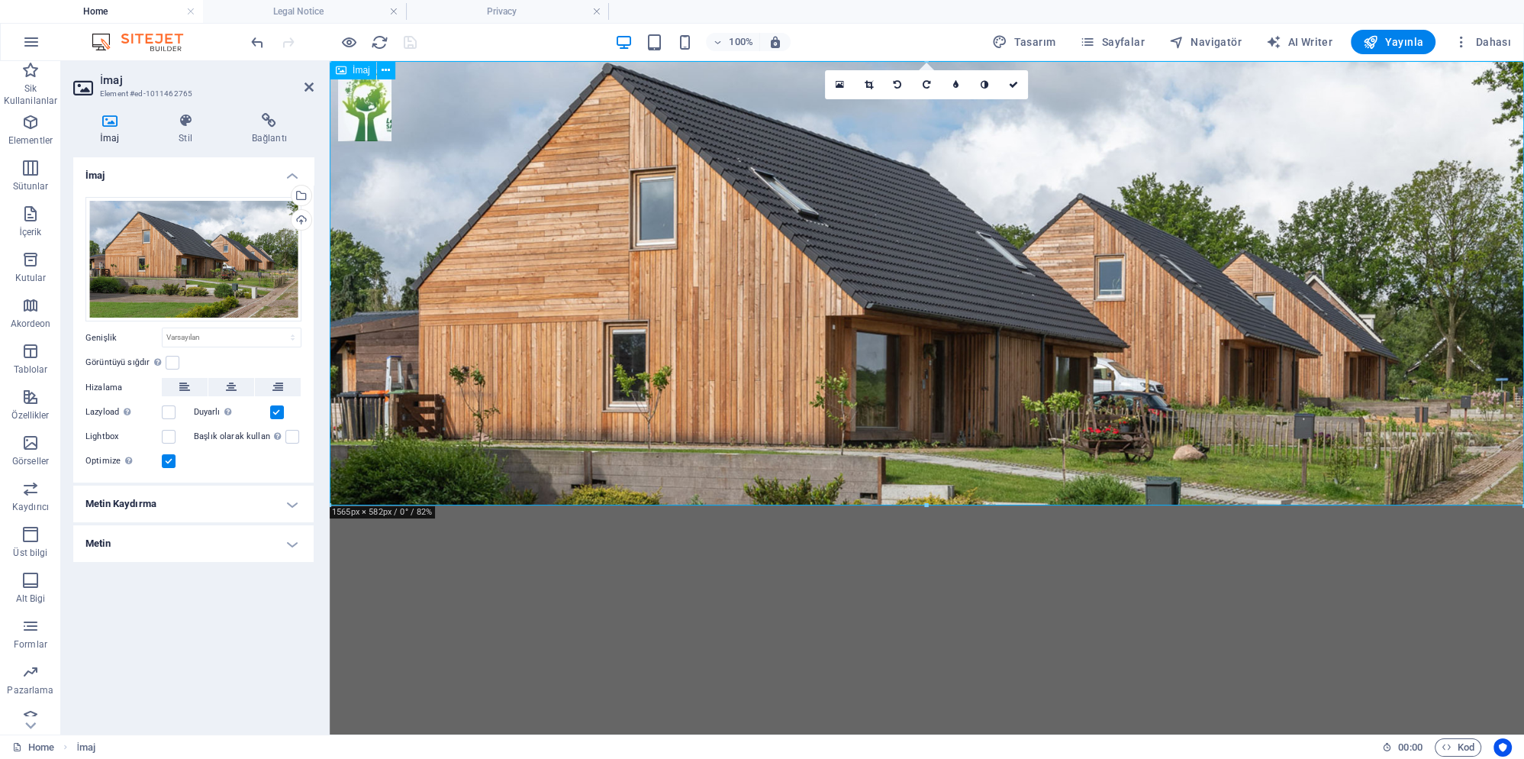
click at [524, 90] on figure at bounding box center [927, 283] width 1194 height 444
click at [25, 130] on icon "button" at bounding box center [30, 122] width 18 height 18
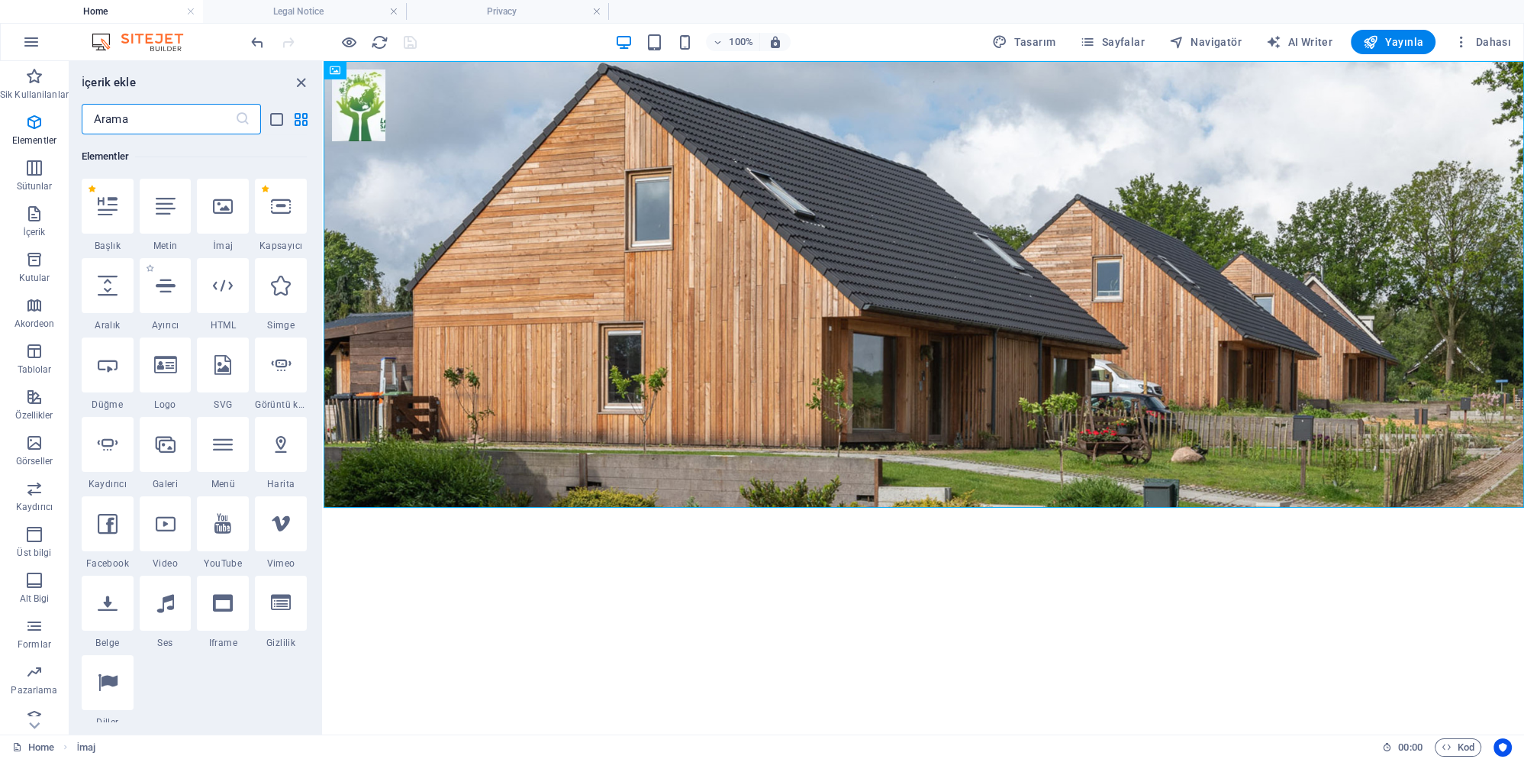
scroll to position [163, 0]
click at [116, 368] on div at bounding box center [108, 364] width 52 height 55
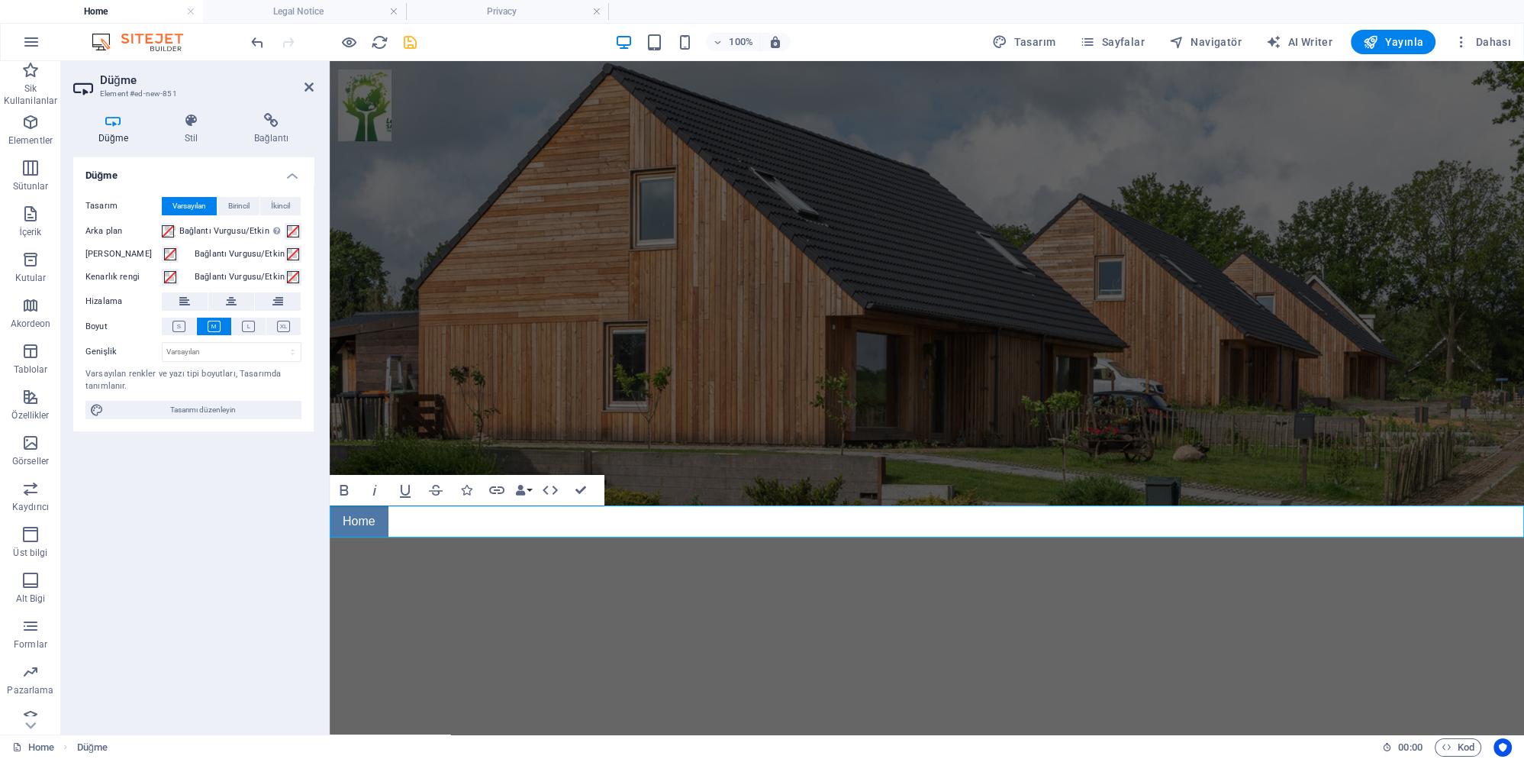
click at [443, 537] on html "Skip to main content Home" at bounding box center [927, 299] width 1194 height 476
click at [441, 537] on html "Skip to main content Home" at bounding box center [927, 299] width 1194 height 476
click at [313, 86] on icon at bounding box center [309, 87] width 9 height 12
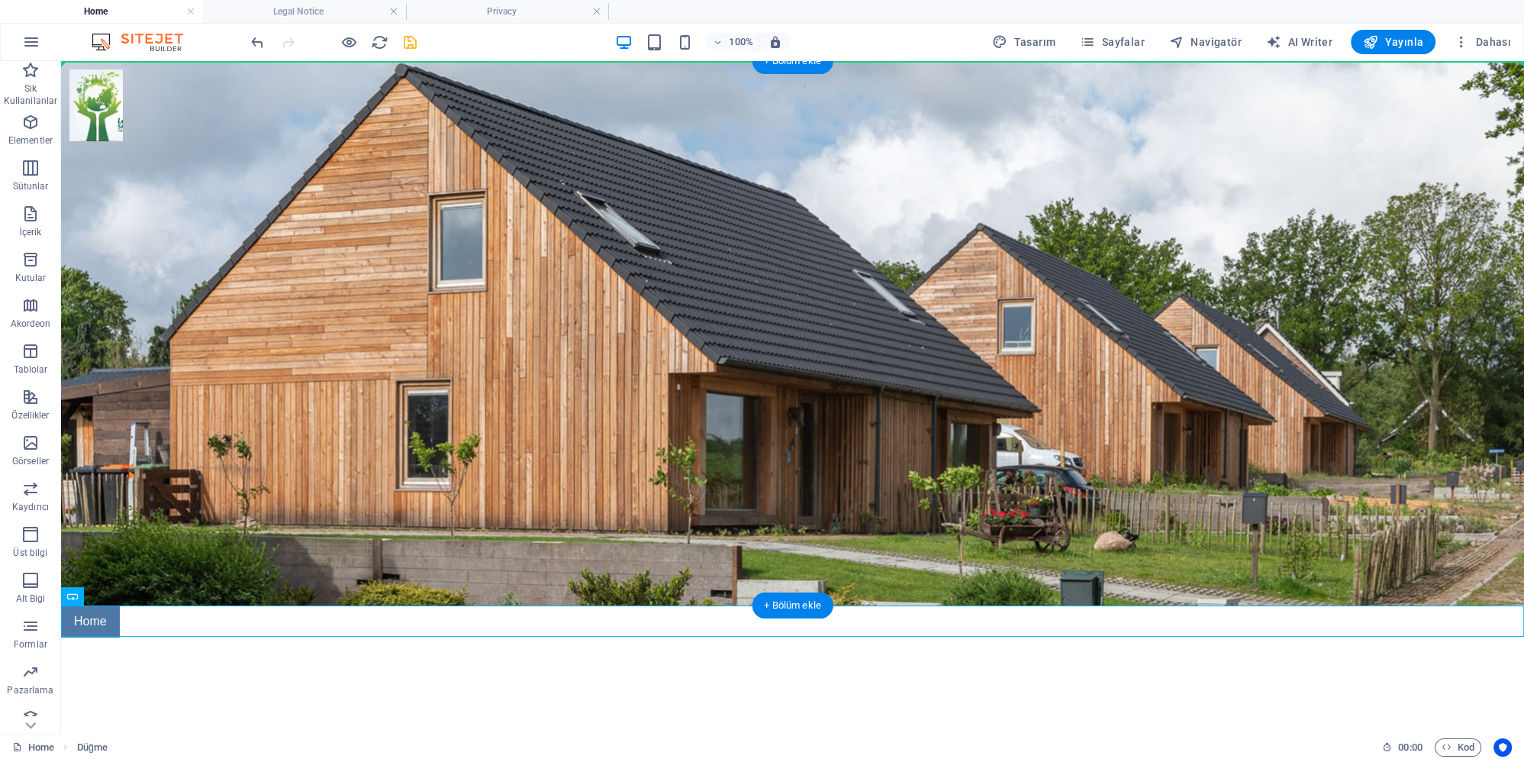
drag, startPoint x: 103, startPoint y: 623, endPoint x: 189, endPoint y: 63, distance: 566.1
click at [189, 63] on div "Home" at bounding box center [792, 349] width 1463 height 576
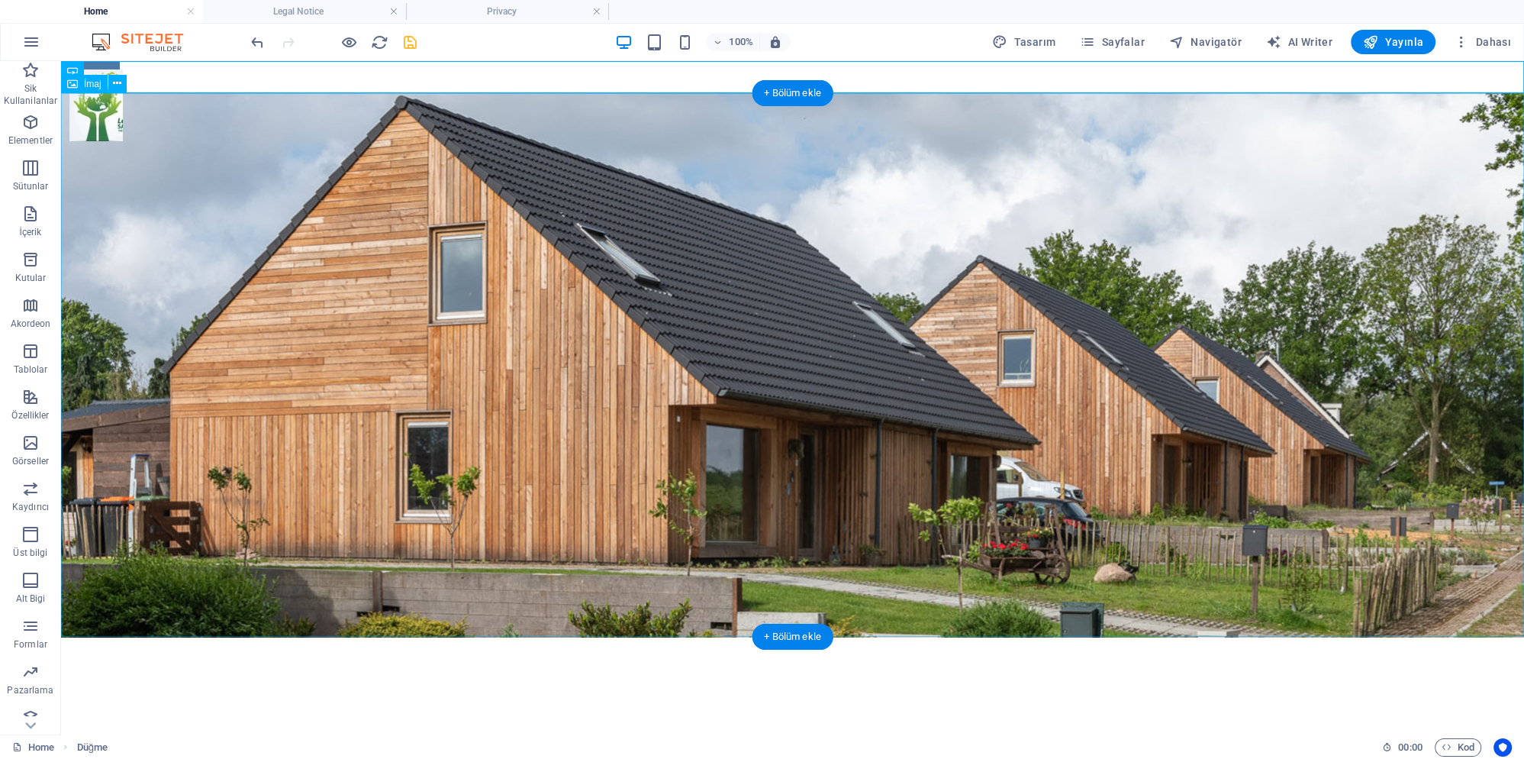
click at [225, 210] on figure at bounding box center [792, 365] width 1463 height 544
click at [200, 76] on div "Home" at bounding box center [792, 77] width 1463 height 32
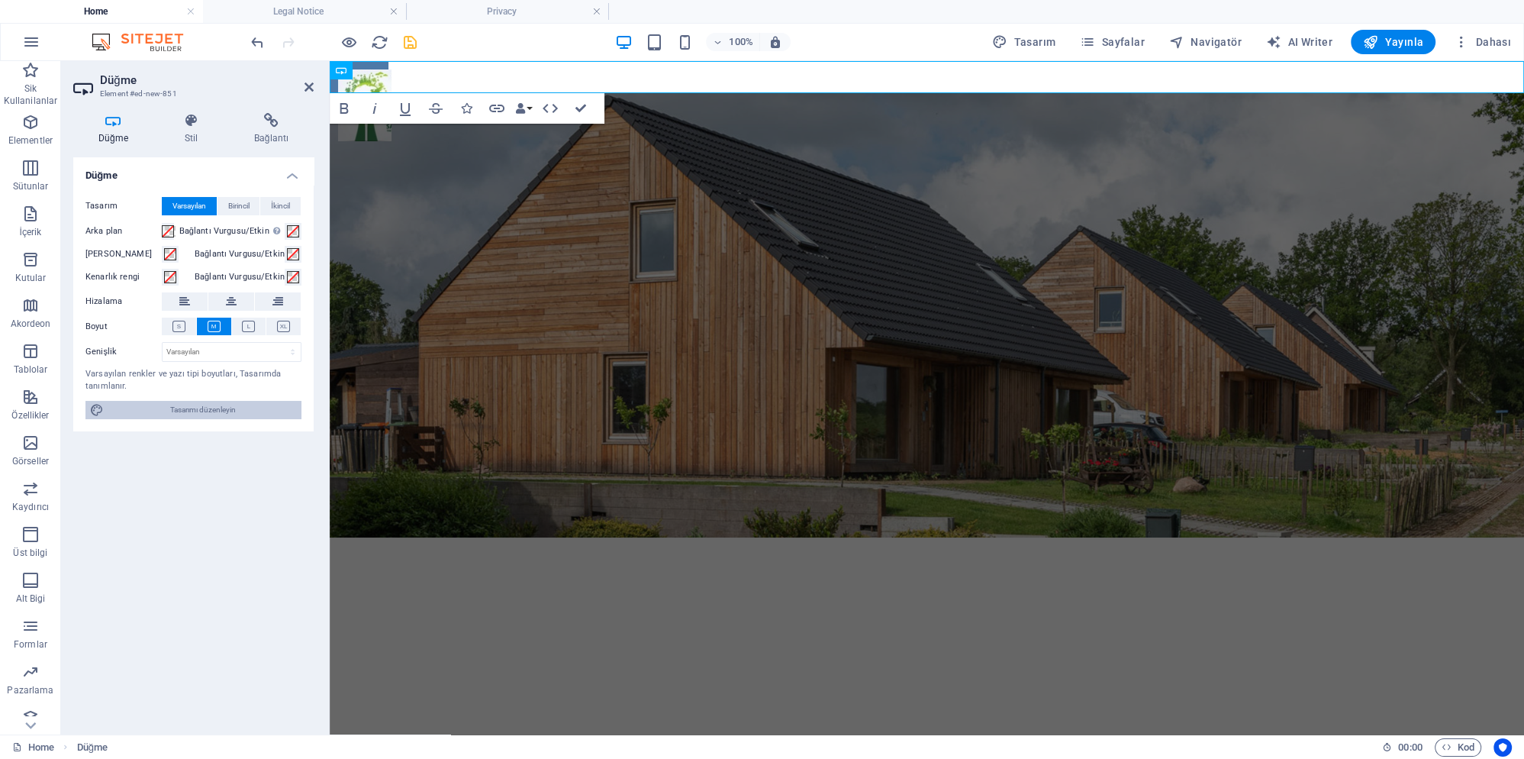
click at [196, 411] on span "Tasarımı düzenleyin" at bounding box center [202, 410] width 189 height 18
select select "px"
select select "400"
select select "px"
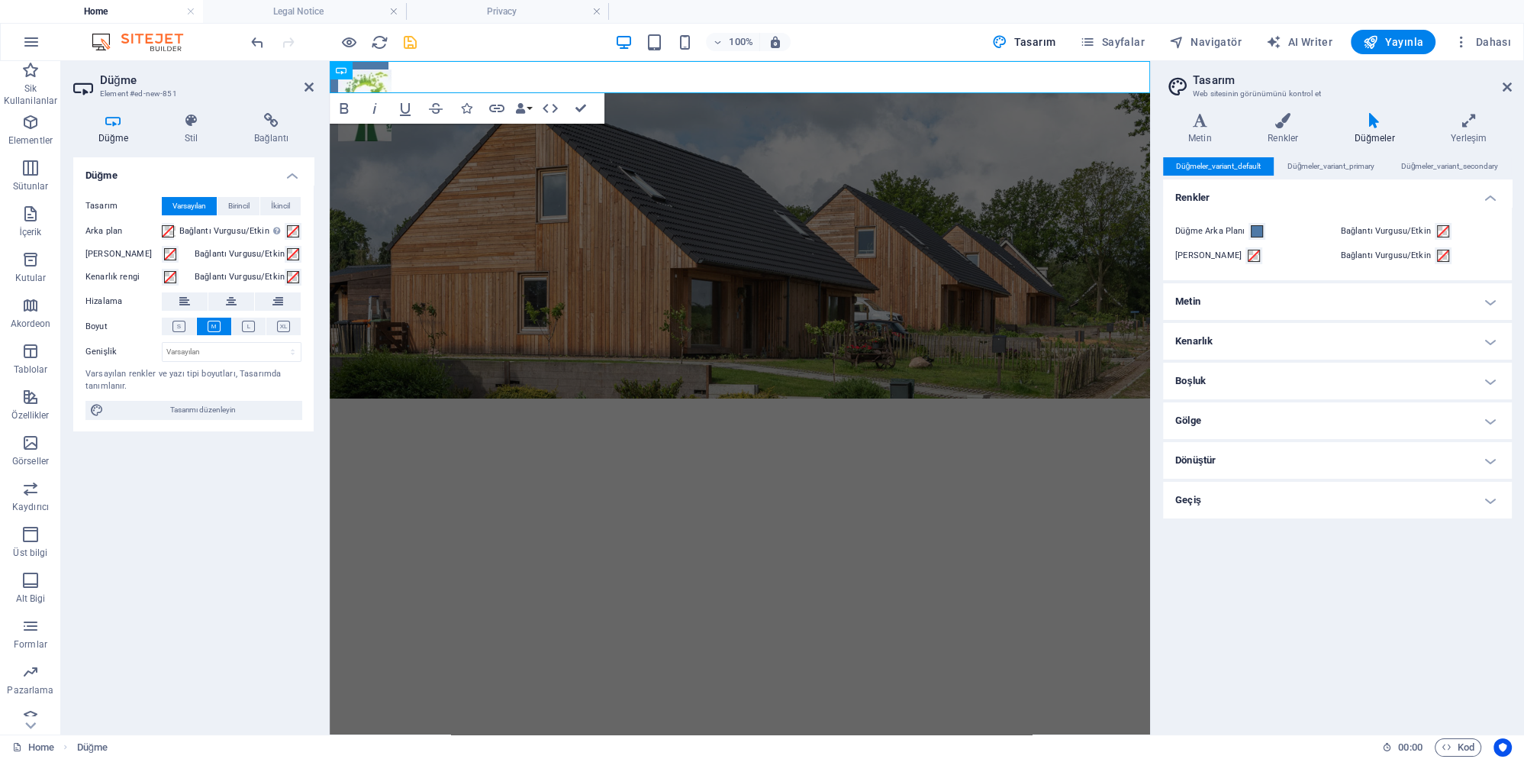
click at [1367, 128] on h4 "Düğmeler" at bounding box center [1378, 129] width 96 height 32
click at [1466, 124] on icon at bounding box center [1469, 120] width 86 height 15
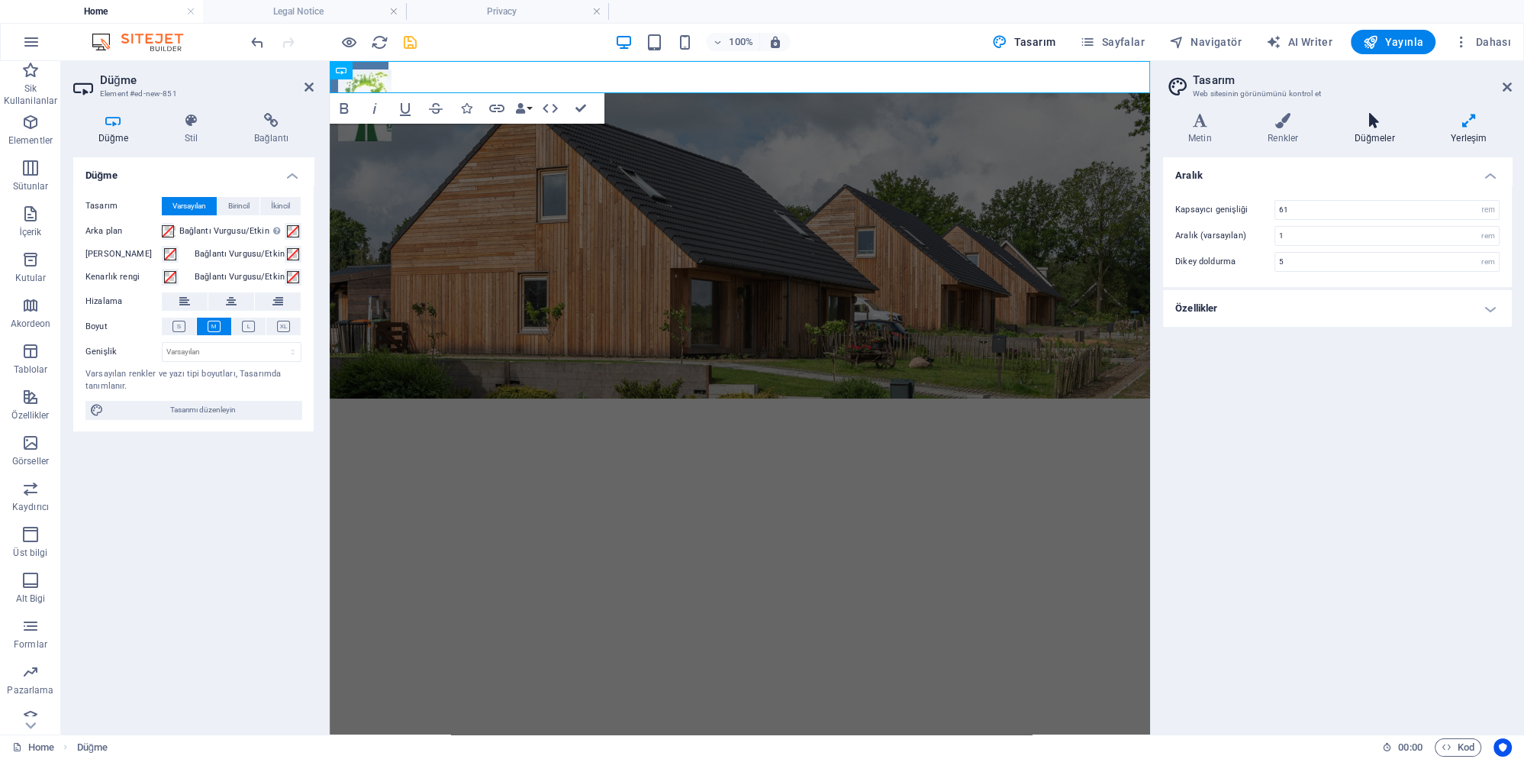
click at [1384, 129] on h4 "Düğmeler" at bounding box center [1378, 129] width 96 height 32
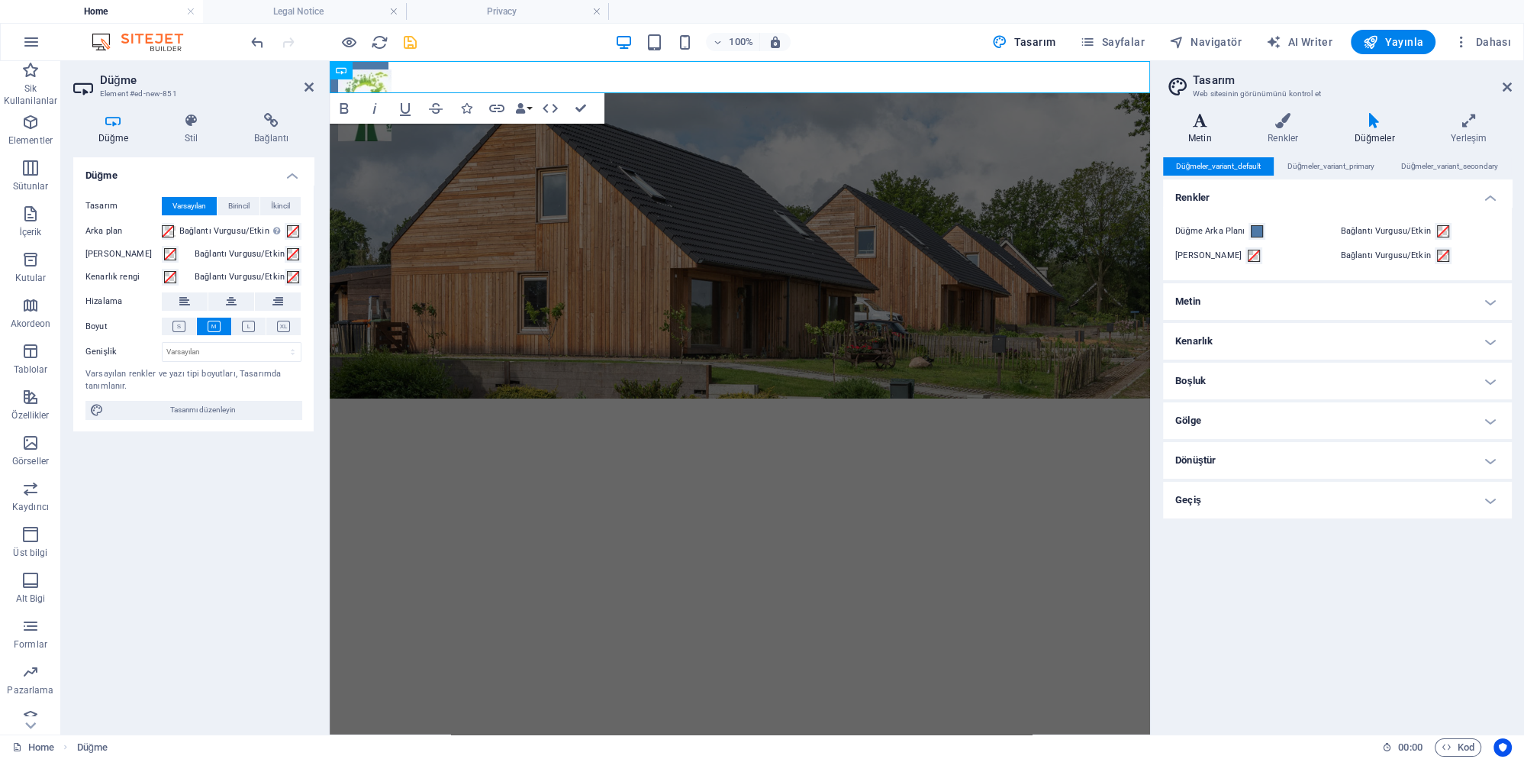
click at [1194, 124] on icon at bounding box center [1199, 120] width 73 height 15
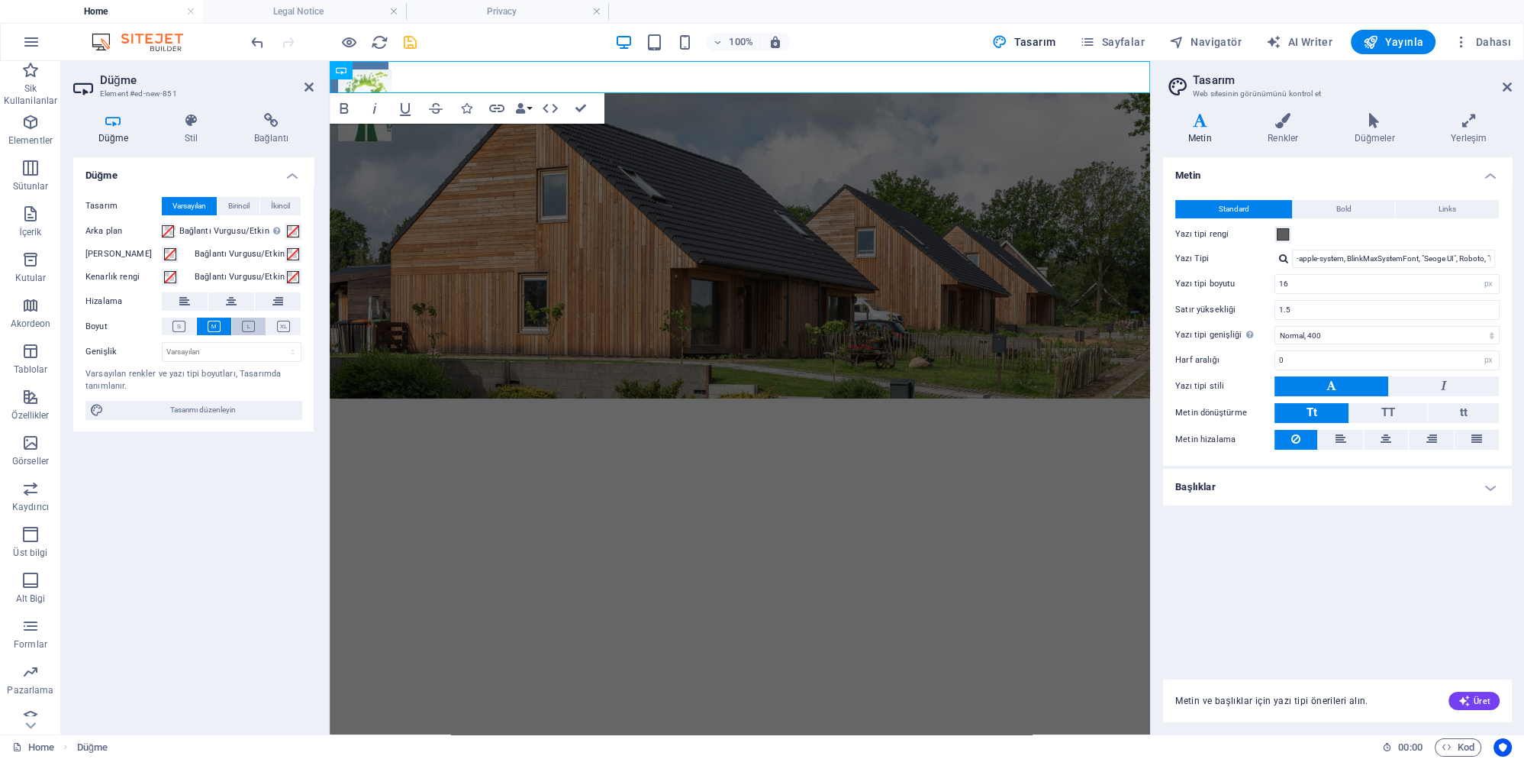
click at [246, 331] on icon at bounding box center [248, 326] width 13 height 11
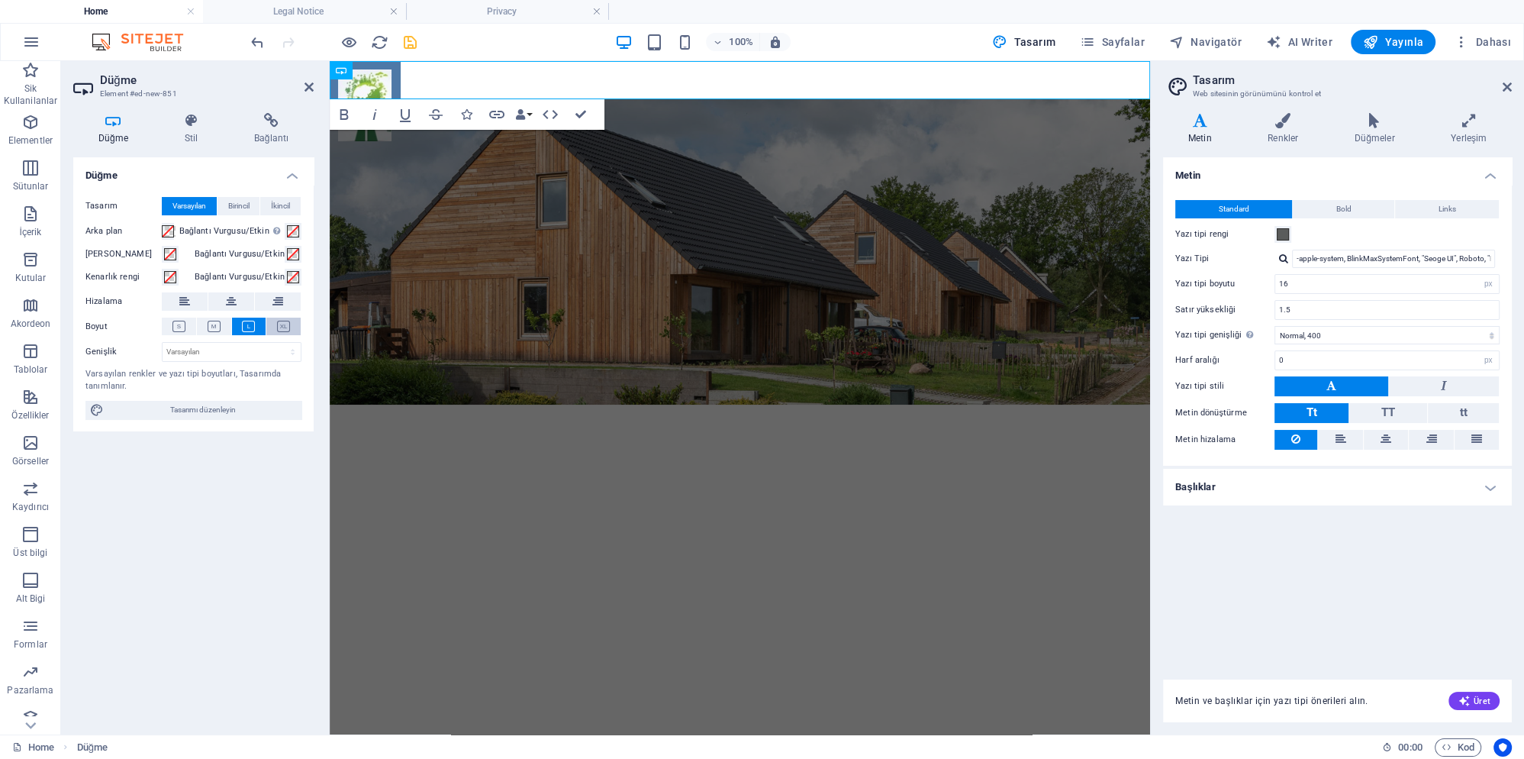
click at [280, 324] on icon at bounding box center [283, 326] width 13 height 11
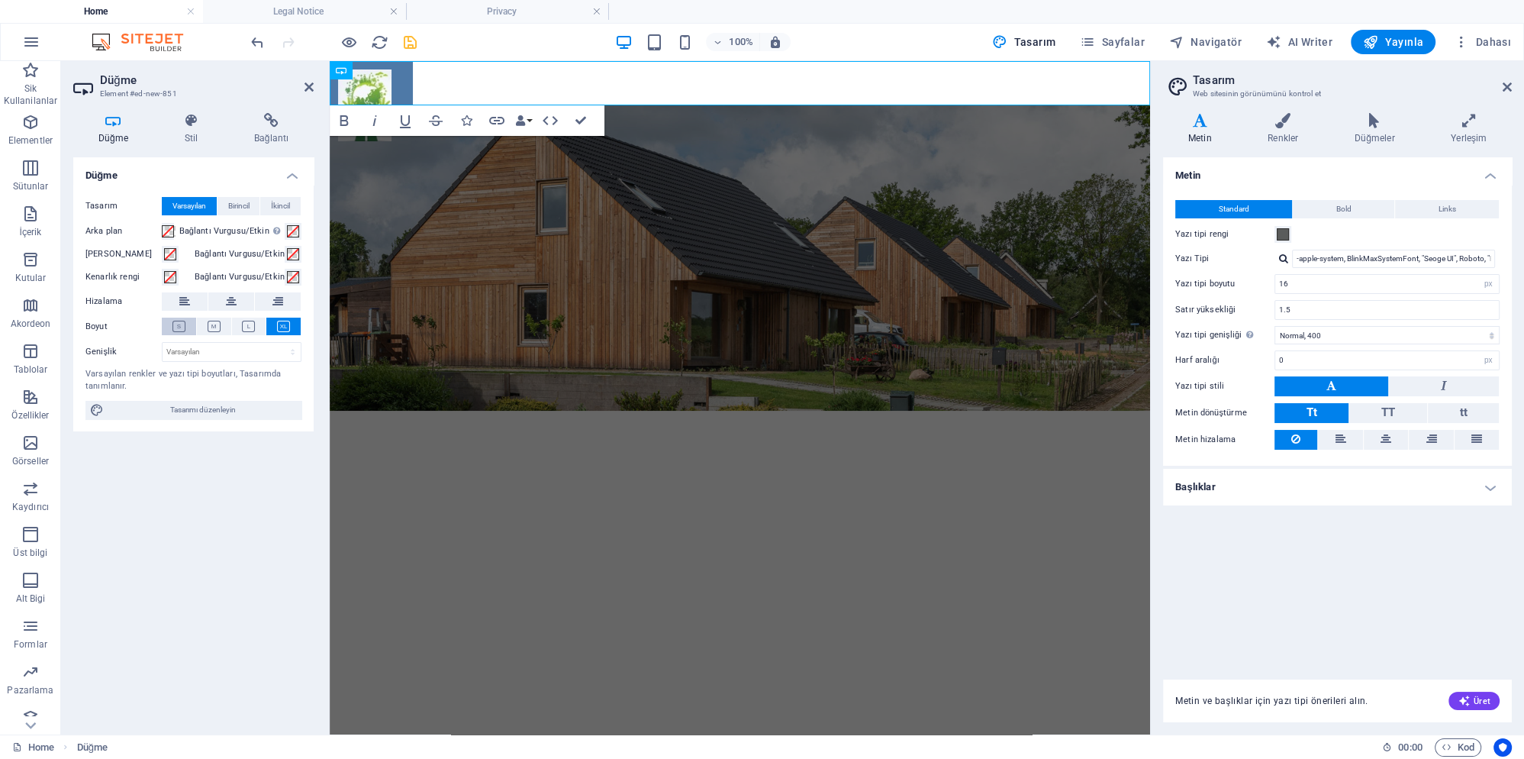
click at [182, 325] on icon at bounding box center [178, 326] width 13 height 11
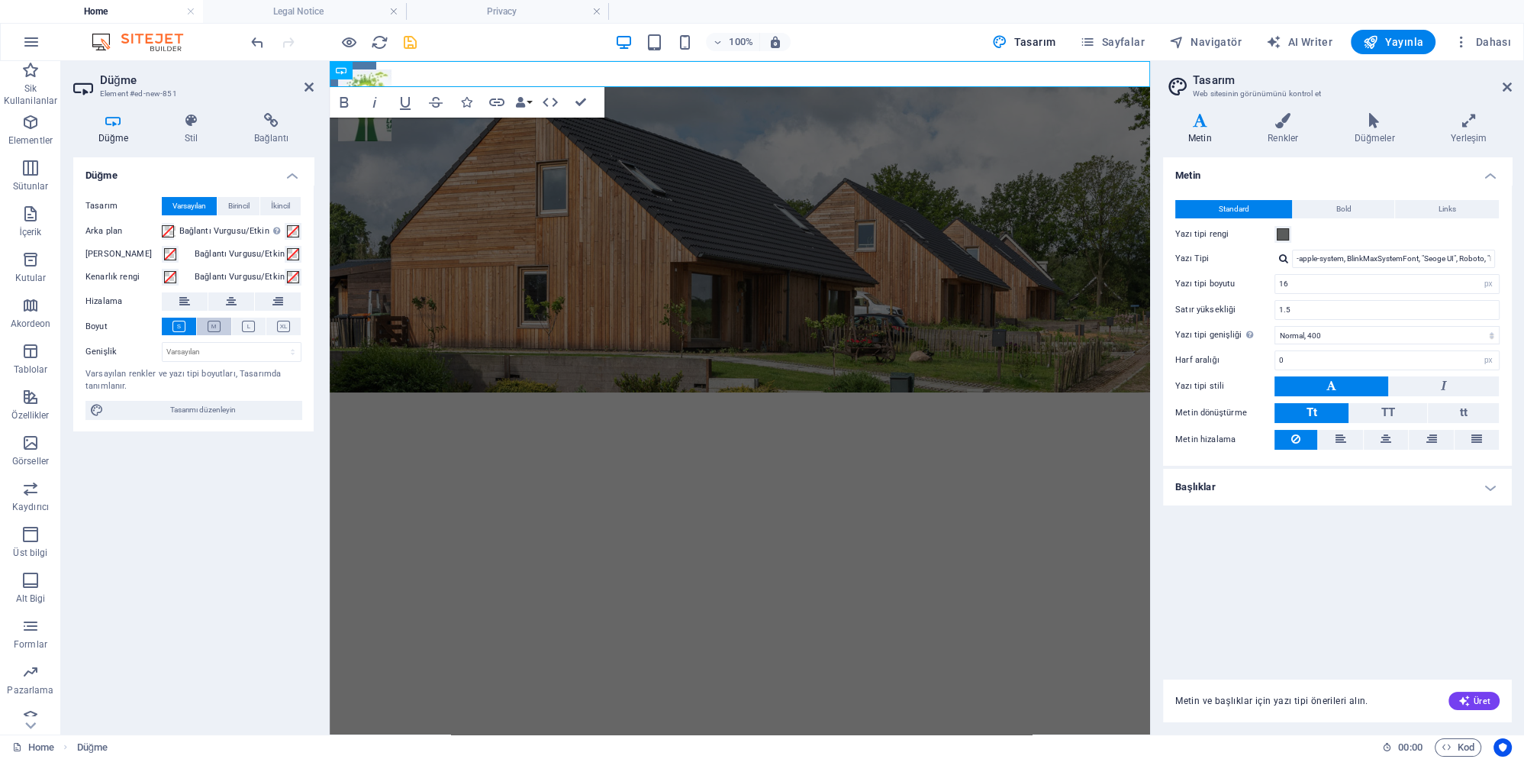
click at [218, 327] on icon at bounding box center [214, 326] width 13 height 11
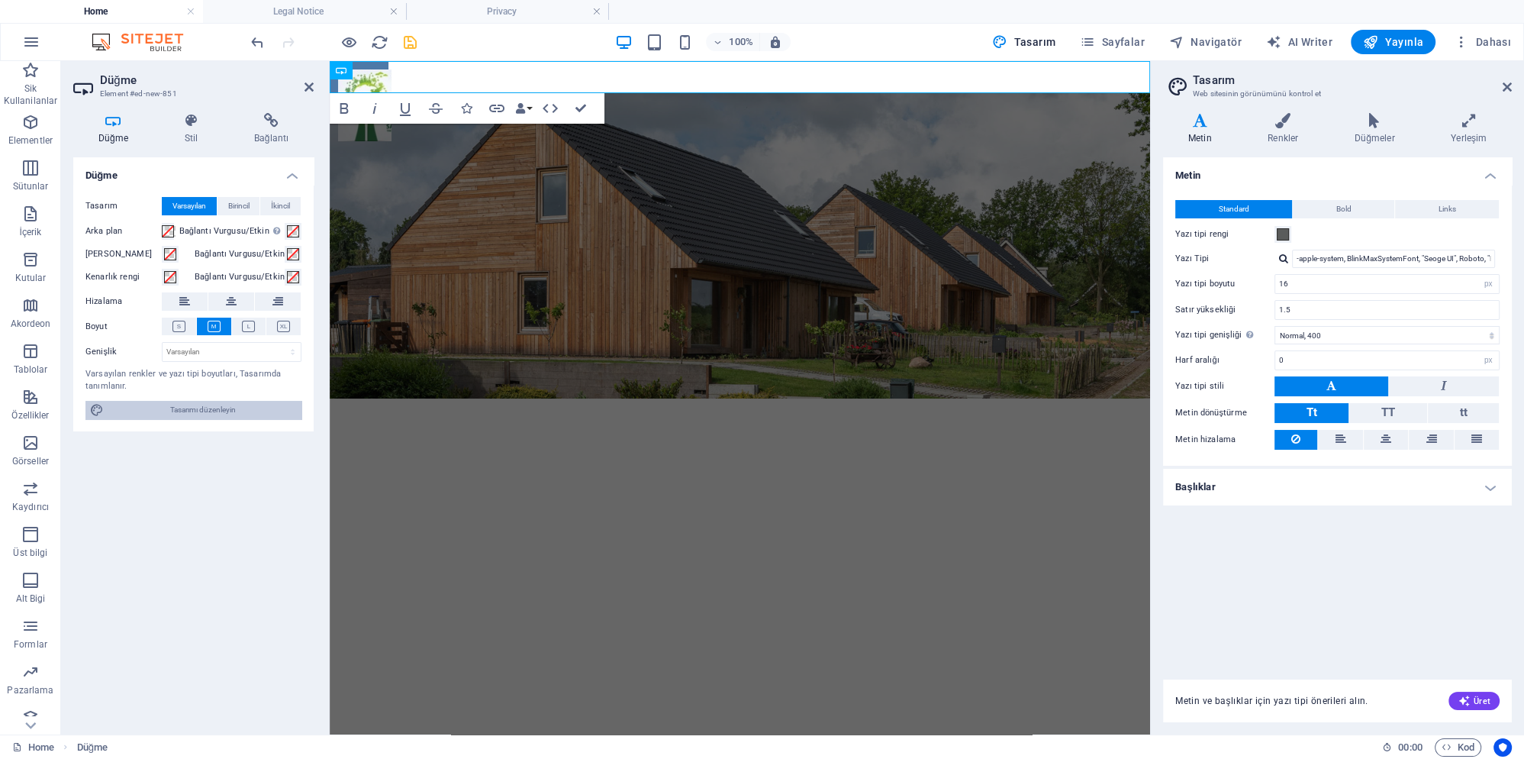
click at [207, 402] on span "Tasarımı düzenleyin" at bounding box center [202, 410] width 189 height 18
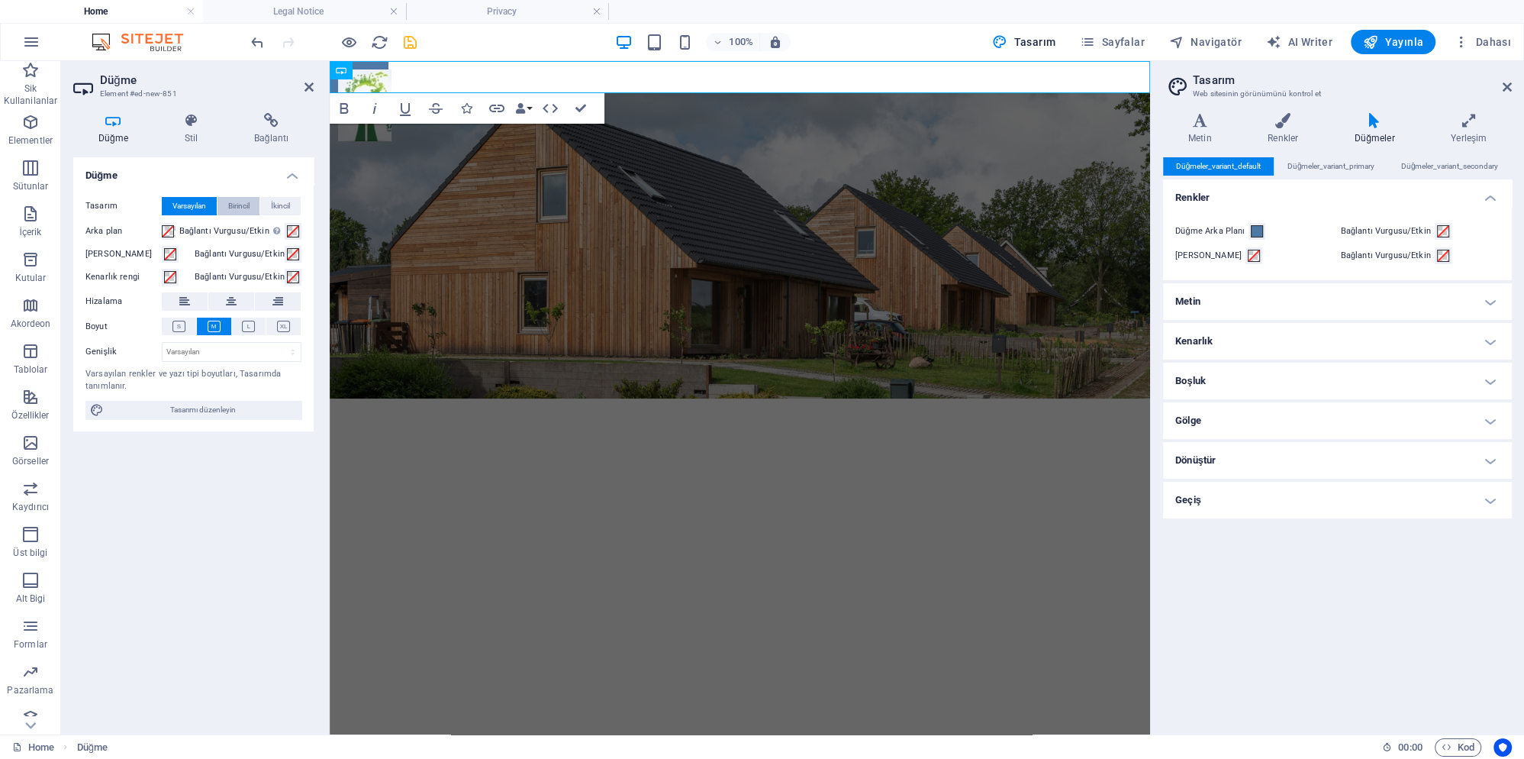
click at [238, 199] on span "Birincil" at bounding box center [238, 206] width 21 height 18
click at [276, 200] on span "İkincil" at bounding box center [280, 206] width 19 height 18
click at [195, 136] on h4 "Stil" at bounding box center [194, 129] width 69 height 32
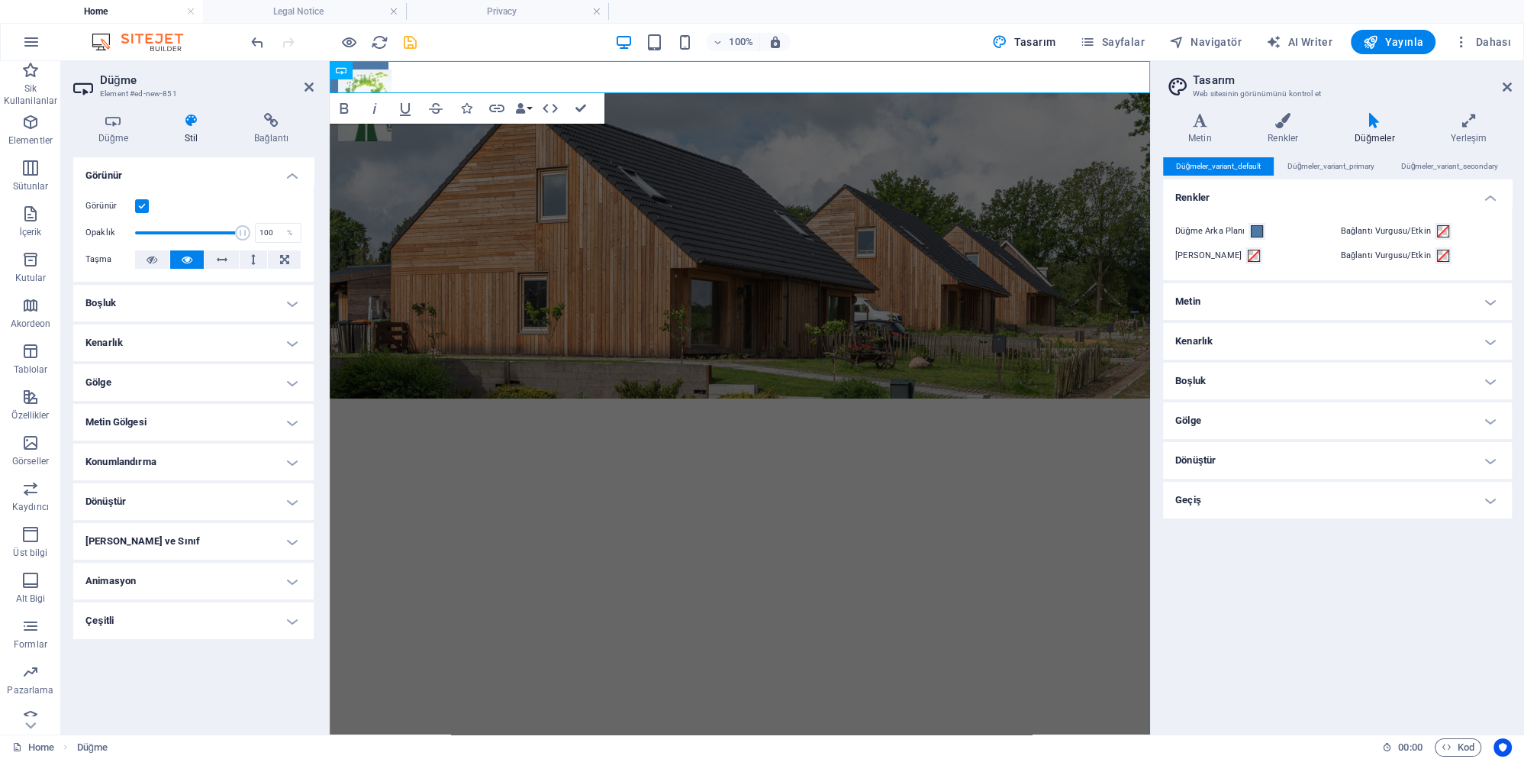
click at [146, 460] on h4 "Konumlandırma" at bounding box center [193, 461] width 240 height 37
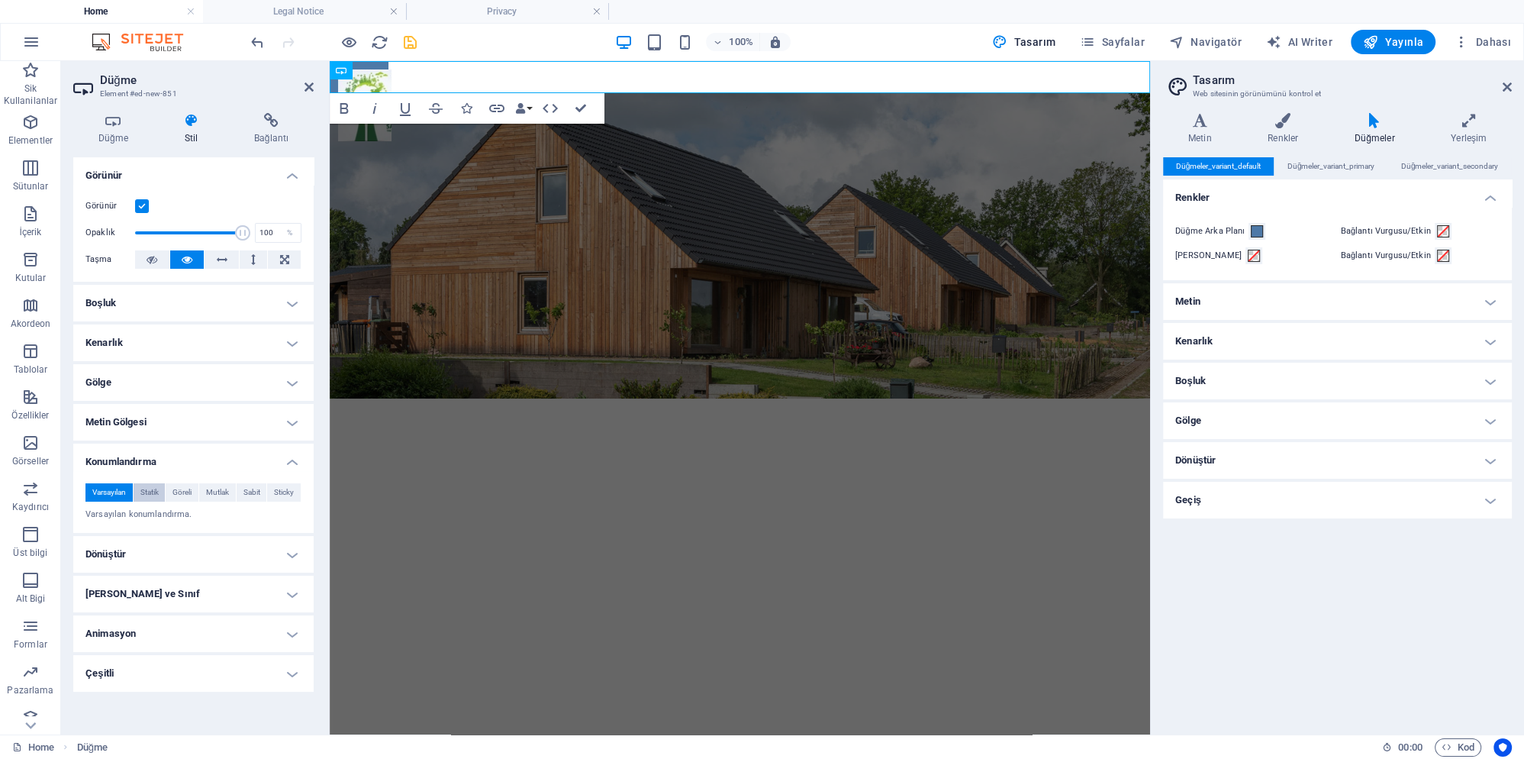
click at [156, 485] on span "Statik" at bounding box center [149, 492] width 18 height 18
click at [189, 485] on span "Göreli" at bounding box center [181, 492] width 19 height 18
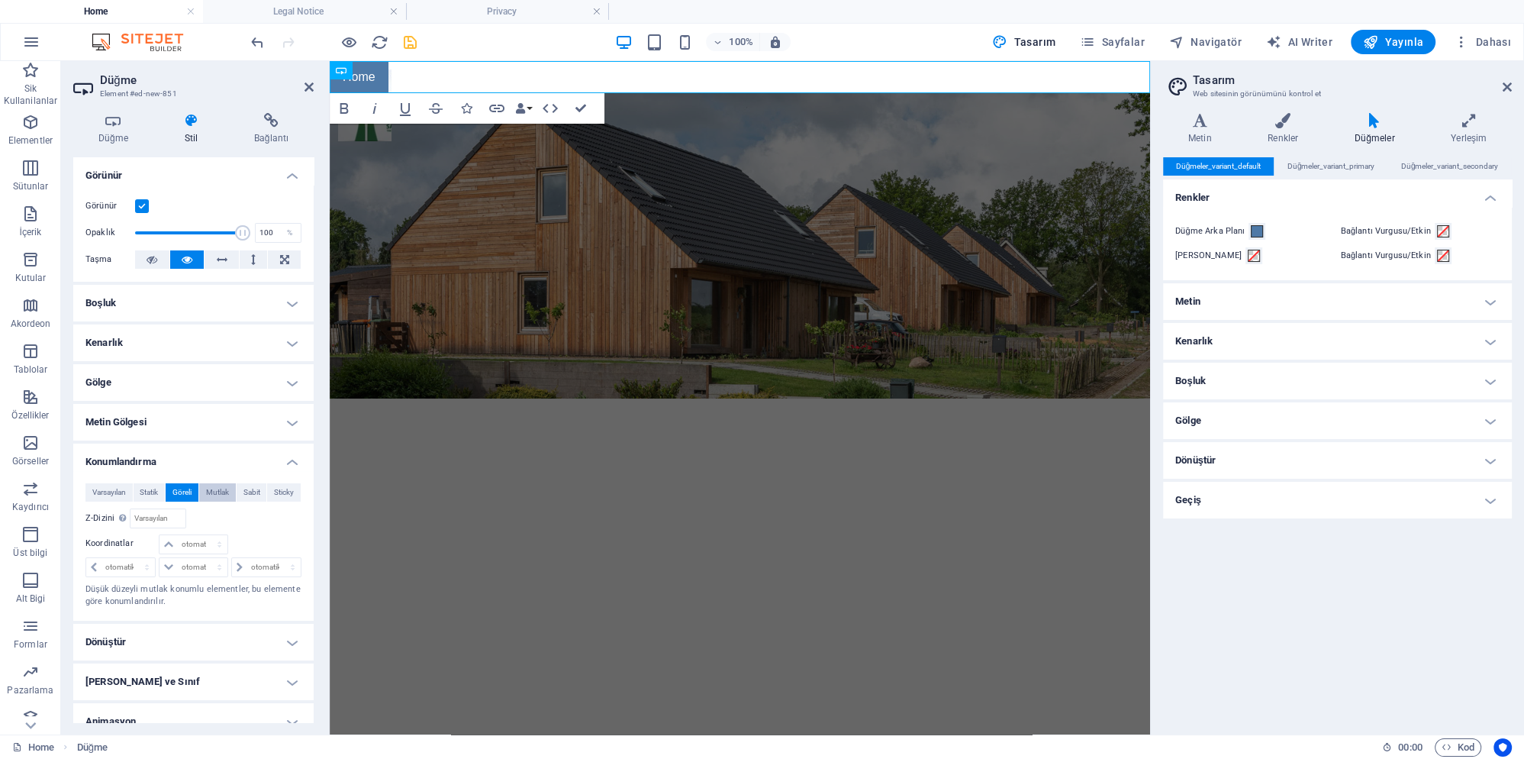
click at [224, 490] on span "Mutlak" at bounding box center [217, 492] width 23 height 18
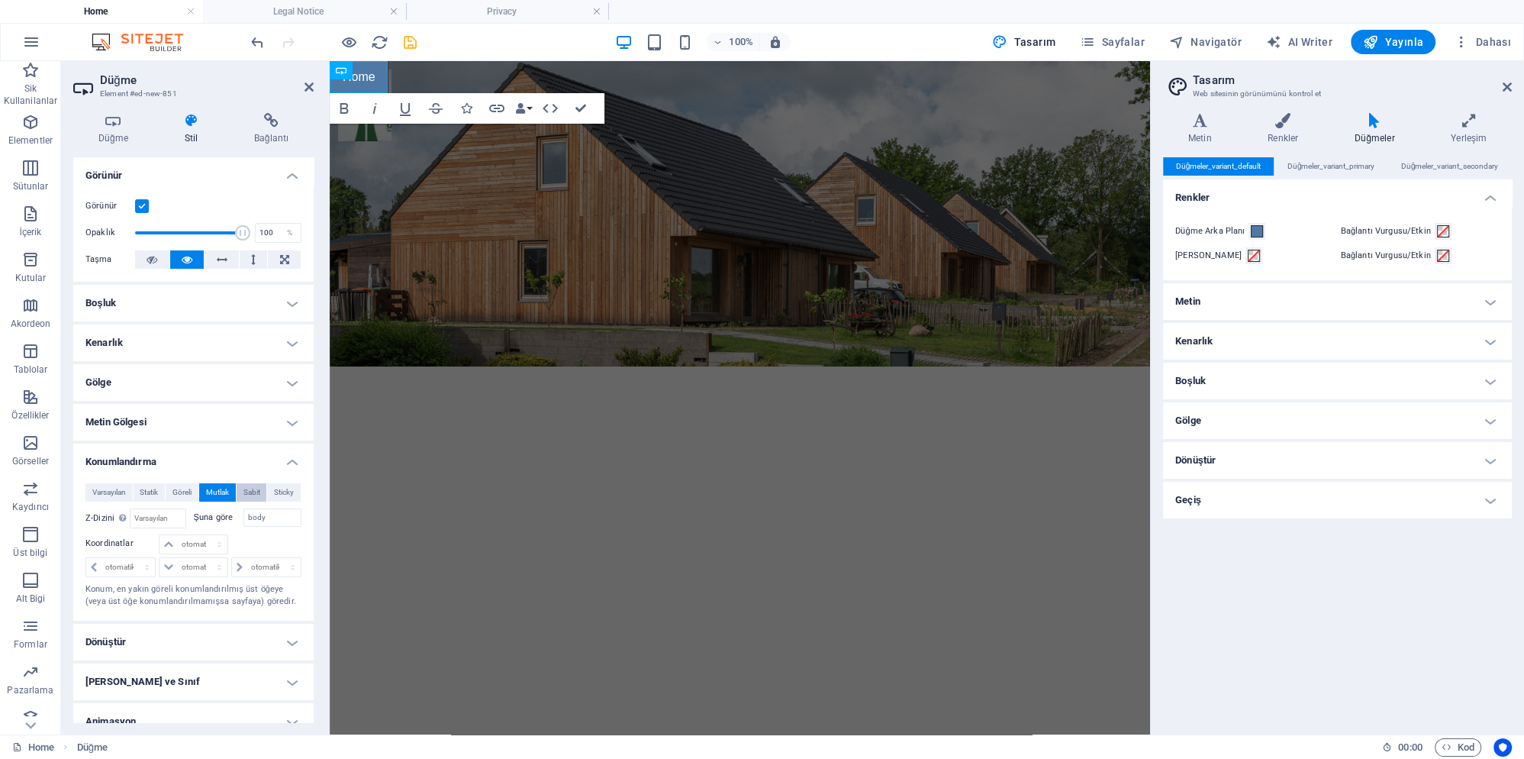
click at [255, 494] on span "Sabit" at bounding box center [251, 492] width 17 height 18
click at [287, 494] on span "Sticky" at bounding box center [284, 492] width 20 height 18
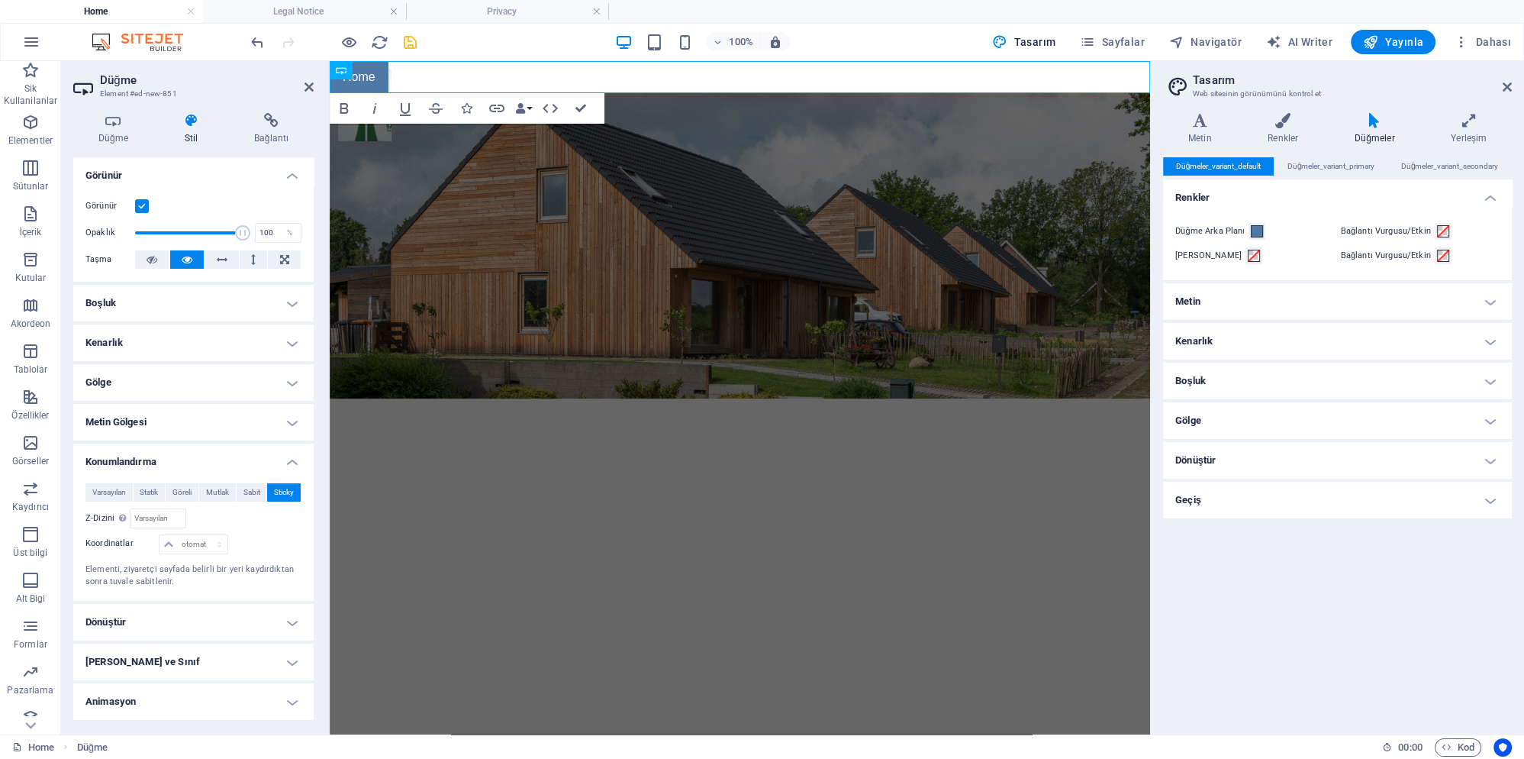
click at [459, 398] on html "Skip to main content Home" at bounding box center [740, 229] width 820 height 337
click at [1512, 83] on aside "Tasarım Web sitesinin görünümünü kontrol et Varyantlar Metin Renkler Düğmeler Y…" at bounding box center [1337, 397] width 374 height 673
click at [161, 519] on input "number" at bounding box center [158, 518] width 54 height 18
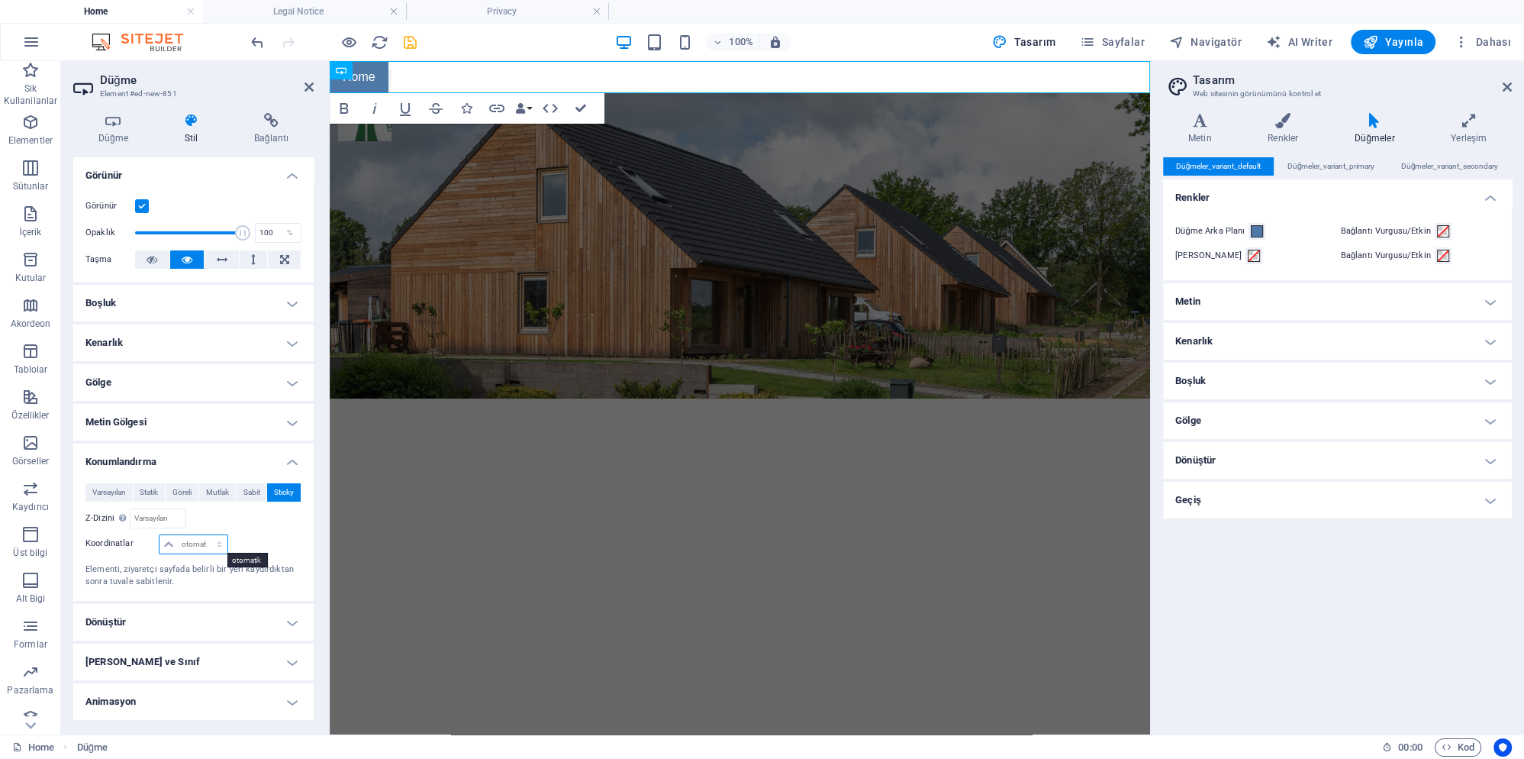
click at [160, 535] on select "otomatik px rem % em" at bounding box center [193, 544] width 67 height 18
select select "px"
click option "px" at bounding box center [0, 0] width 0 height 0
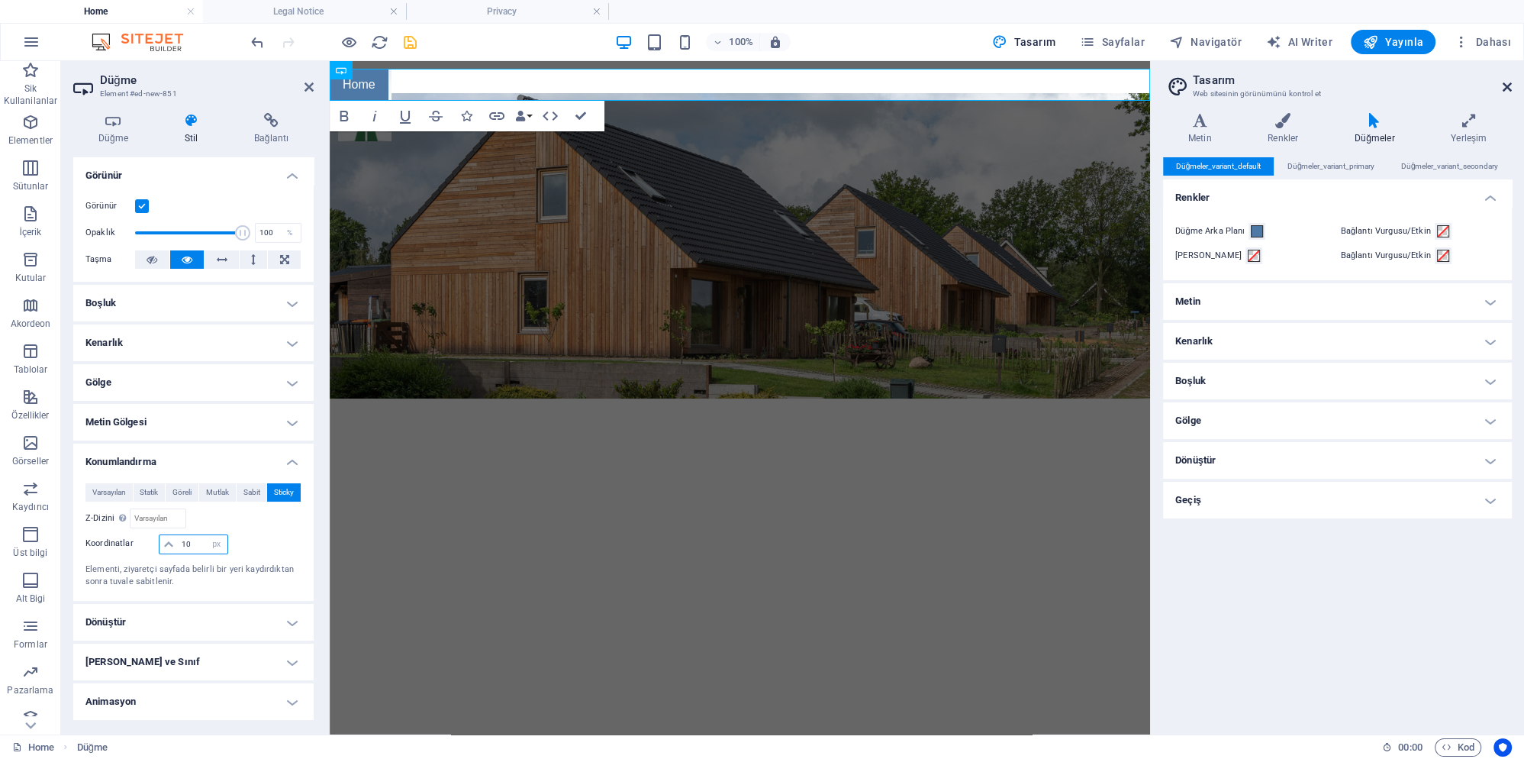
type input "10"
click at [1507, 88] on icon at bounding box center [1507, 87] width 9 height 12
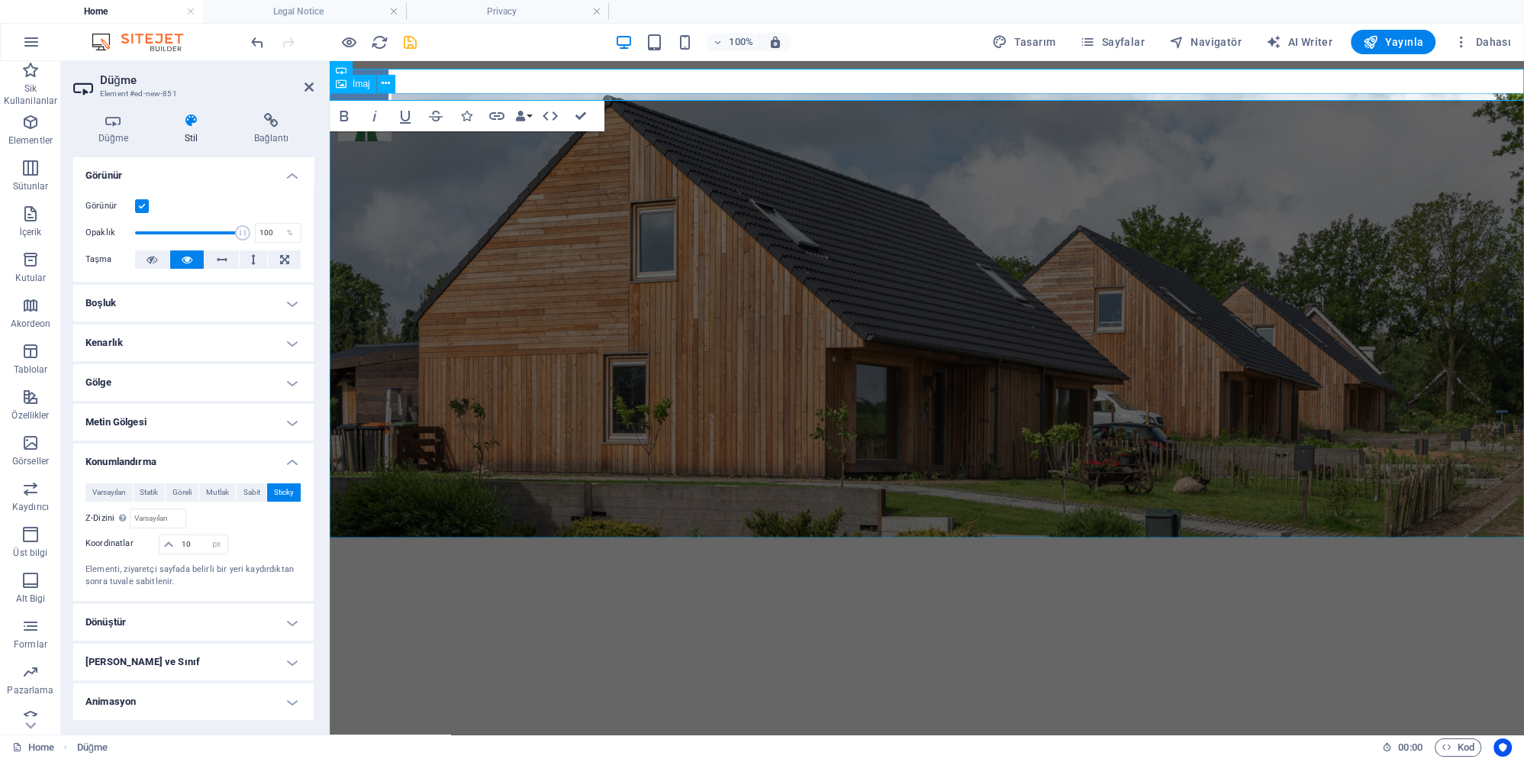
click at [781, 295] on figure at bounding box center [927, 315] width 1194 height 444
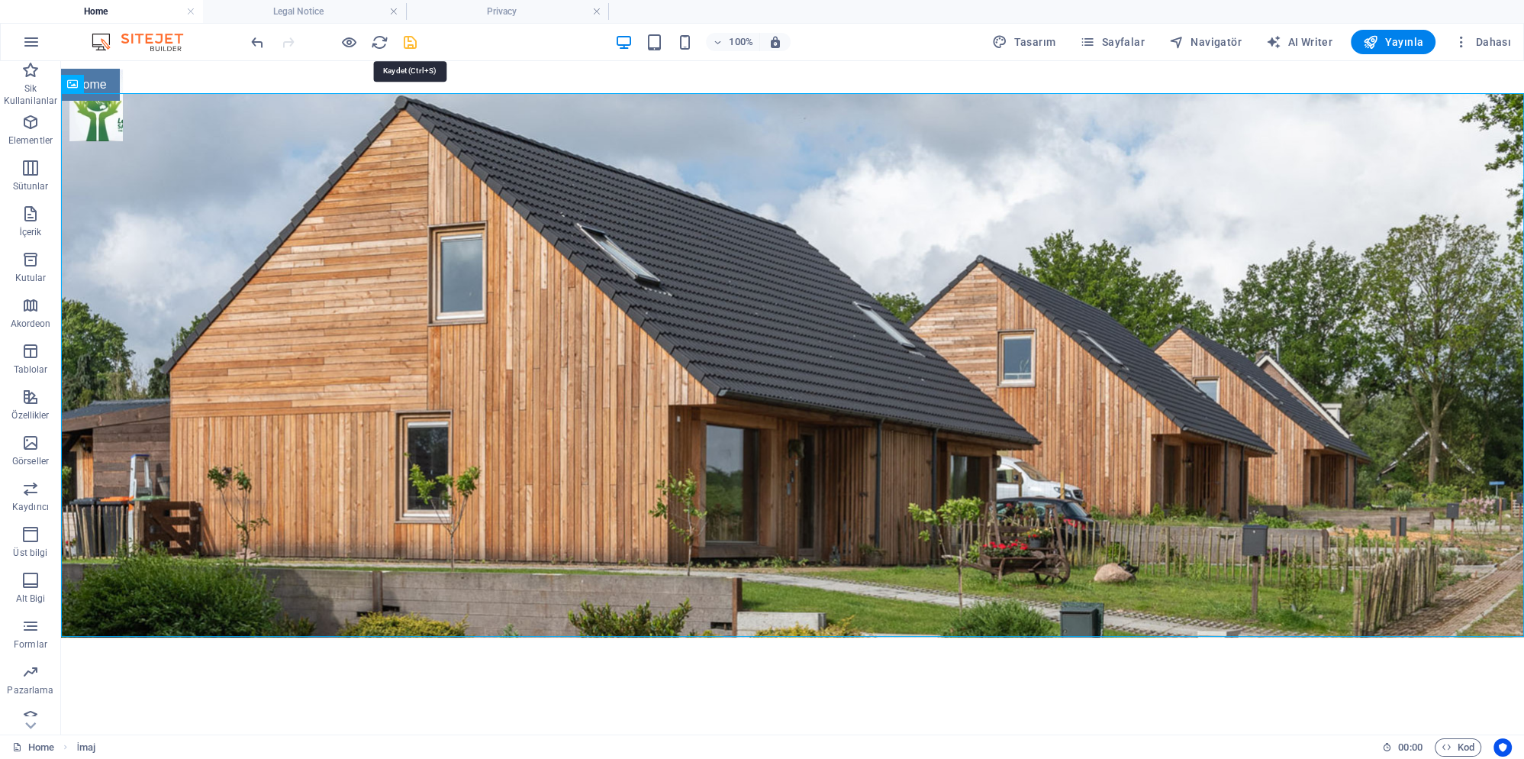
click at [406, 43] on icon "save" at bounding box center [410, 43] width 18 height 18
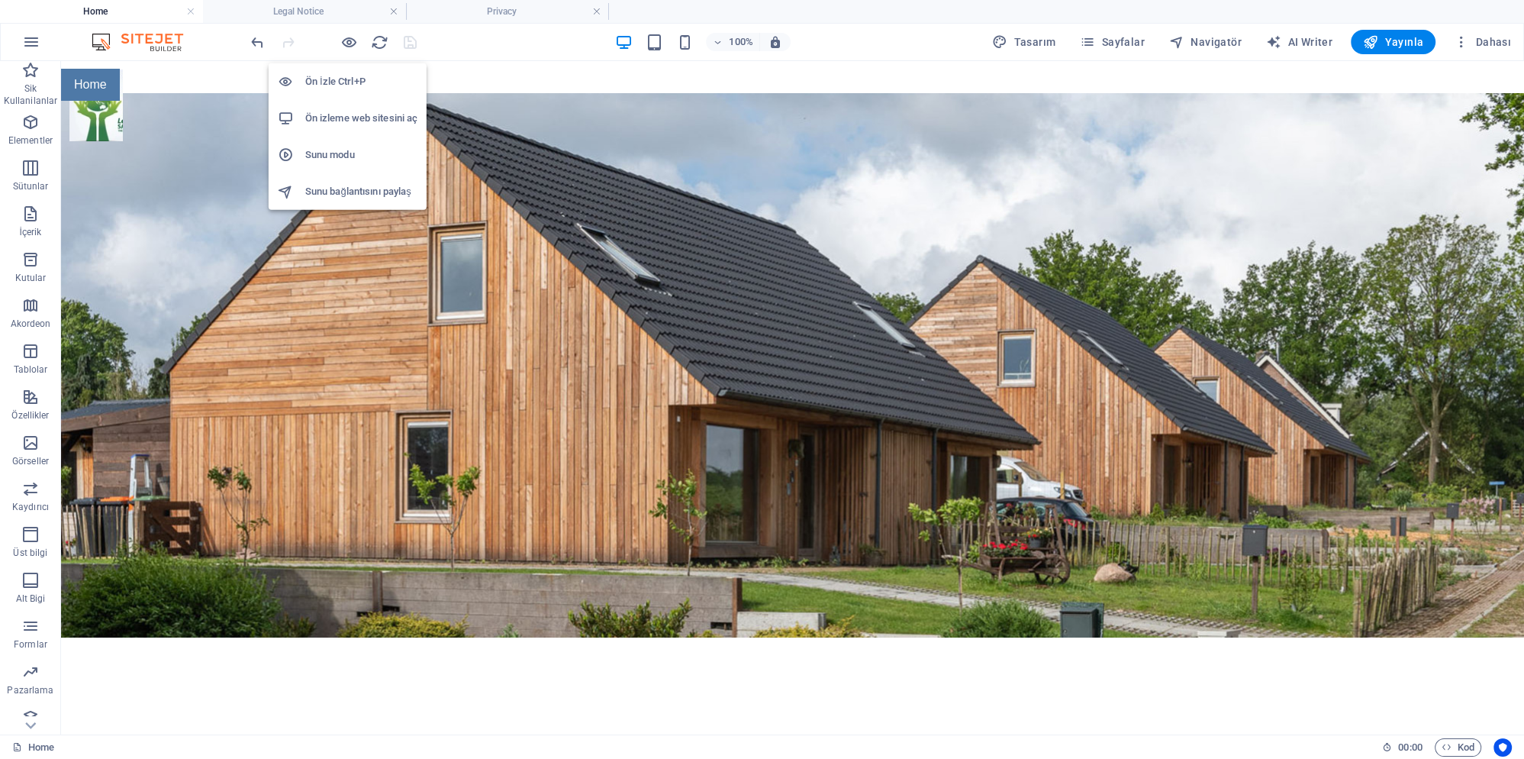
click at [369, 121] on h6 "Ön izleme web sitesini aç" at bounding box center [361, 118] width 112 height 18
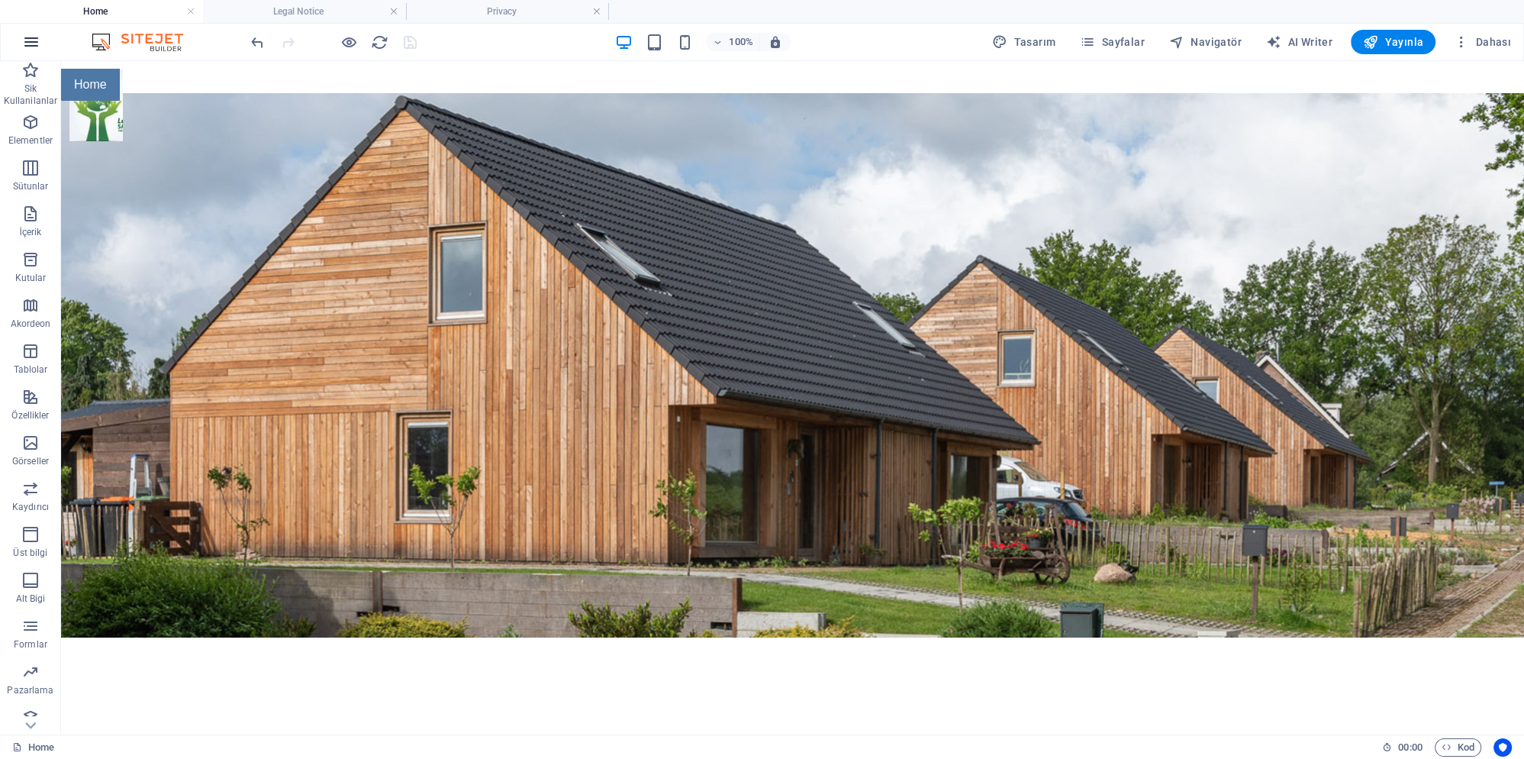
click at [40, 47] on button "button" at bounding box center [31, 42] width 37 height 37
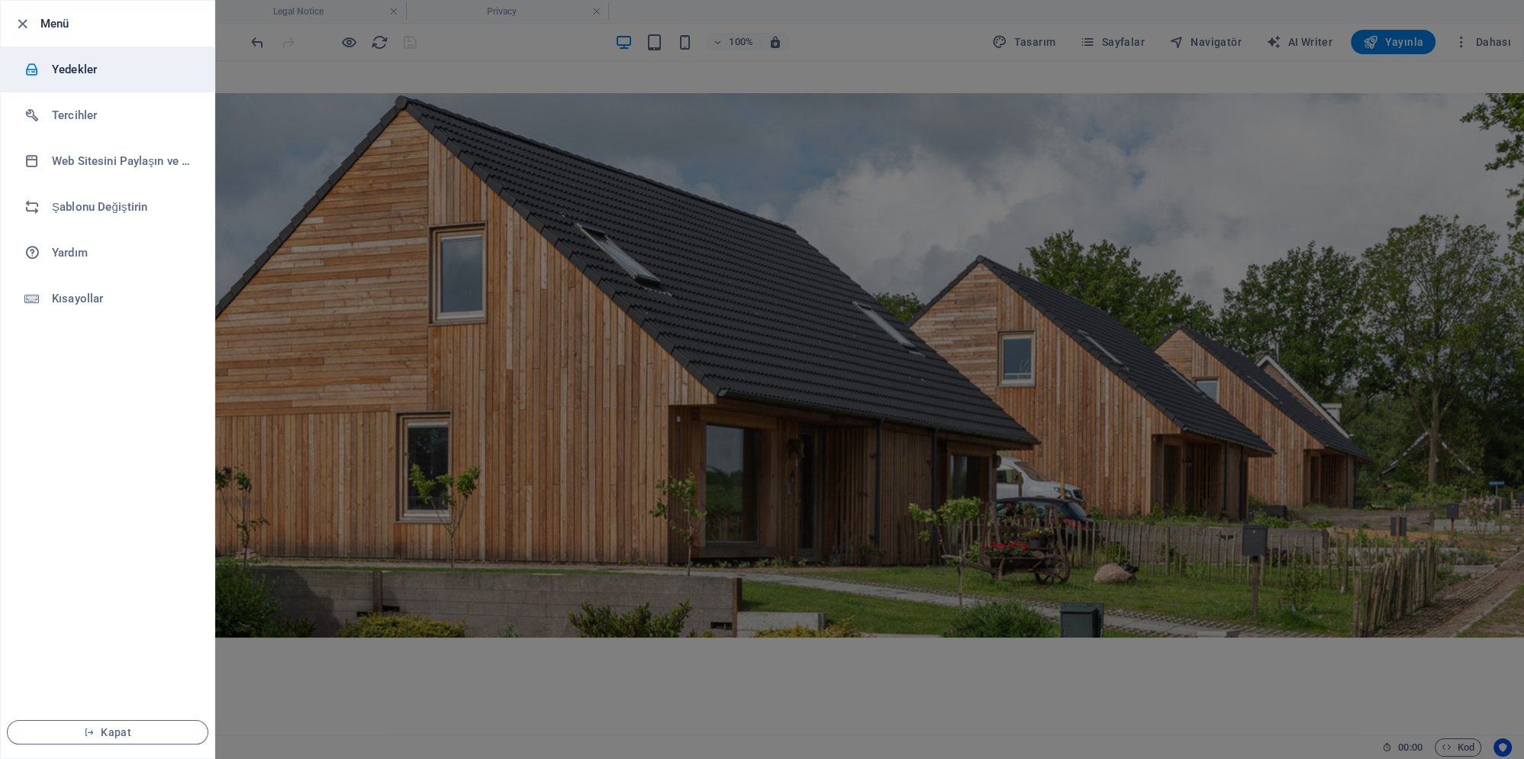
click at [76, 74] on h6 "Yedekler" at bounding box center [122, 69] width 141 height 18
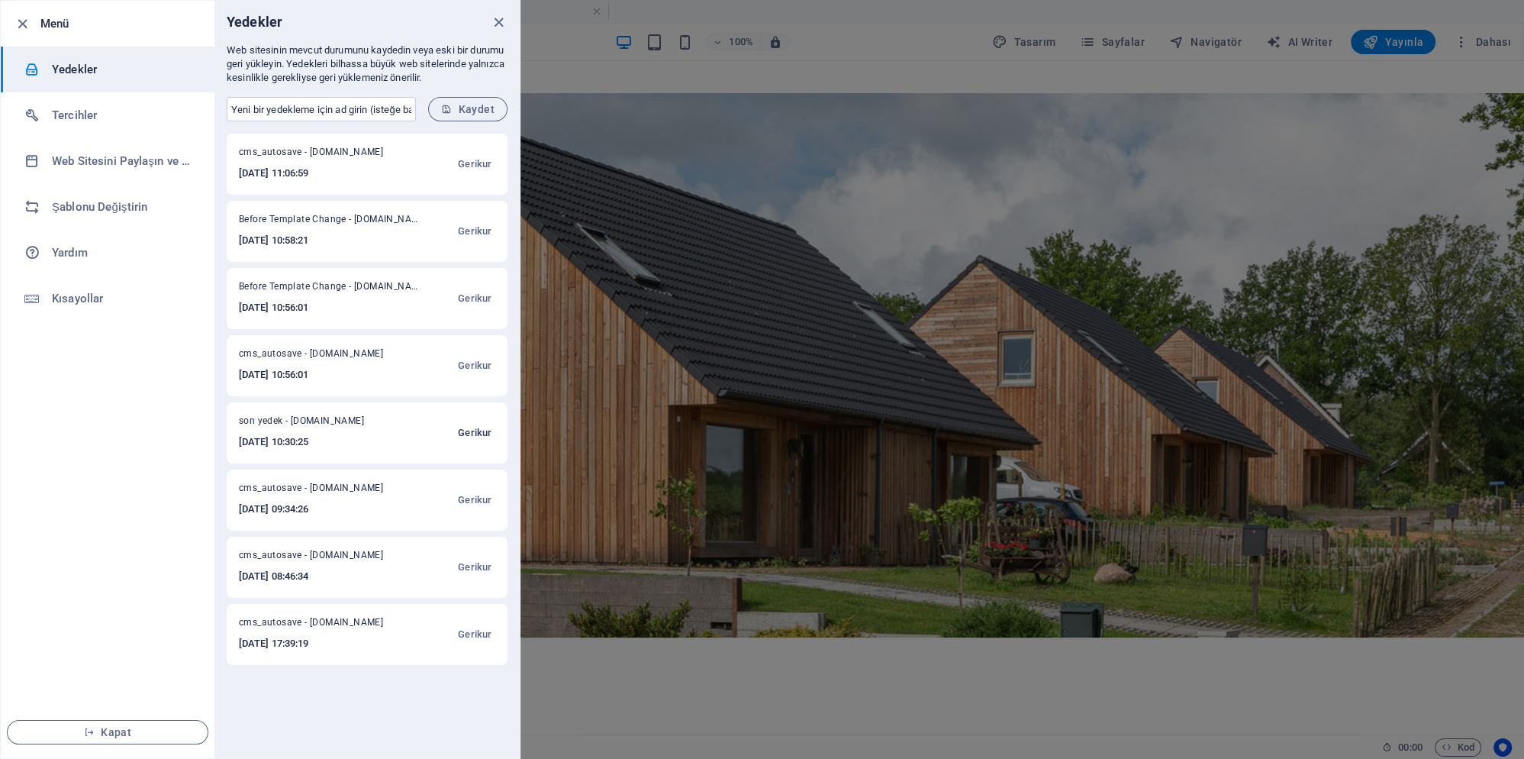
click at [472, 434] on span "Gerikur" at bounding box center [475, 433] width 34 height 18
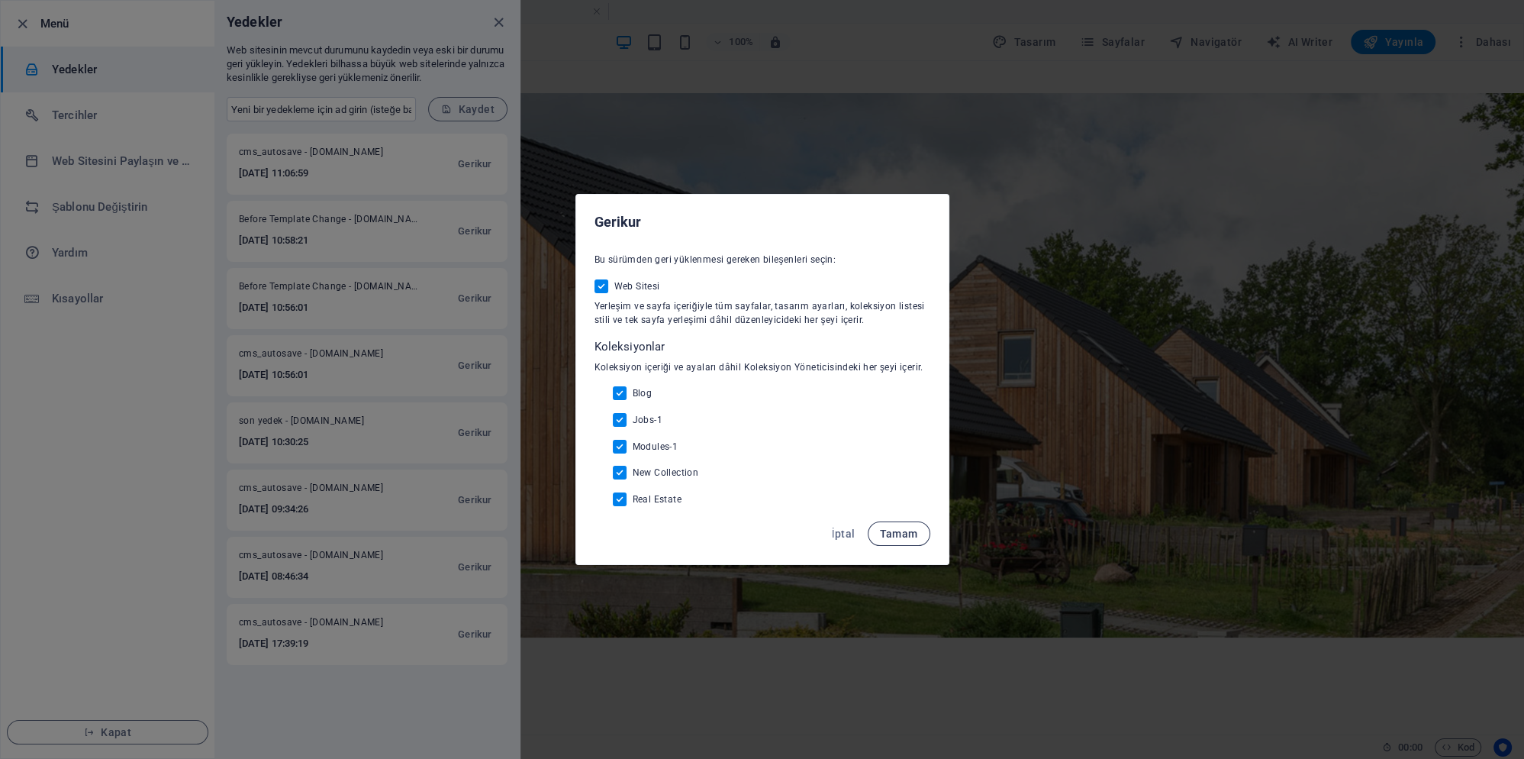
click at [904, 535] on span "Tamam" at bounding box center [899, 533] width 38 height 12
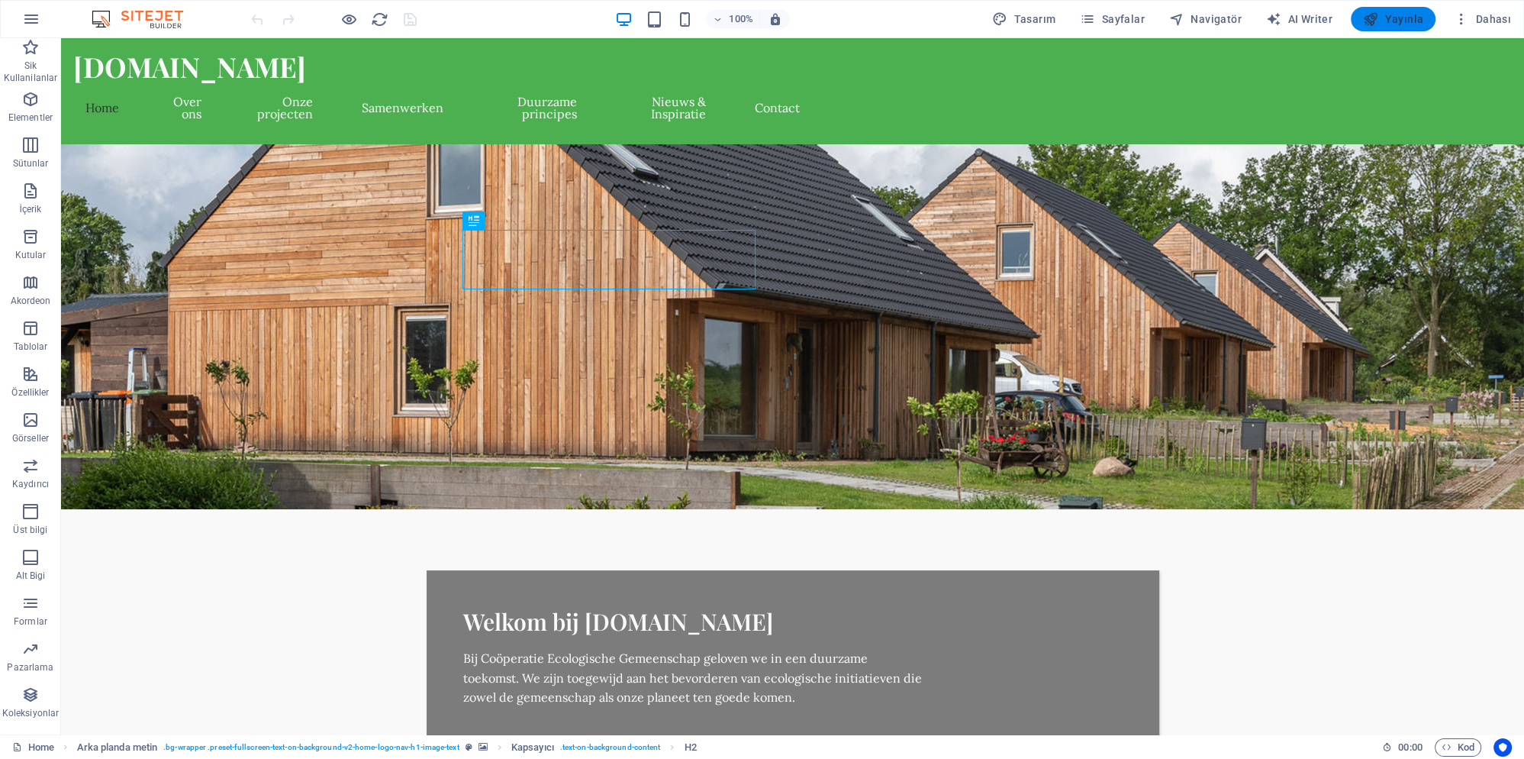
click at [1402, 17] on span "Yayınla" at bounding box center [1393, 18] width 60 height 15
